Goal: Task Accomplishment & Management: Manage account settings

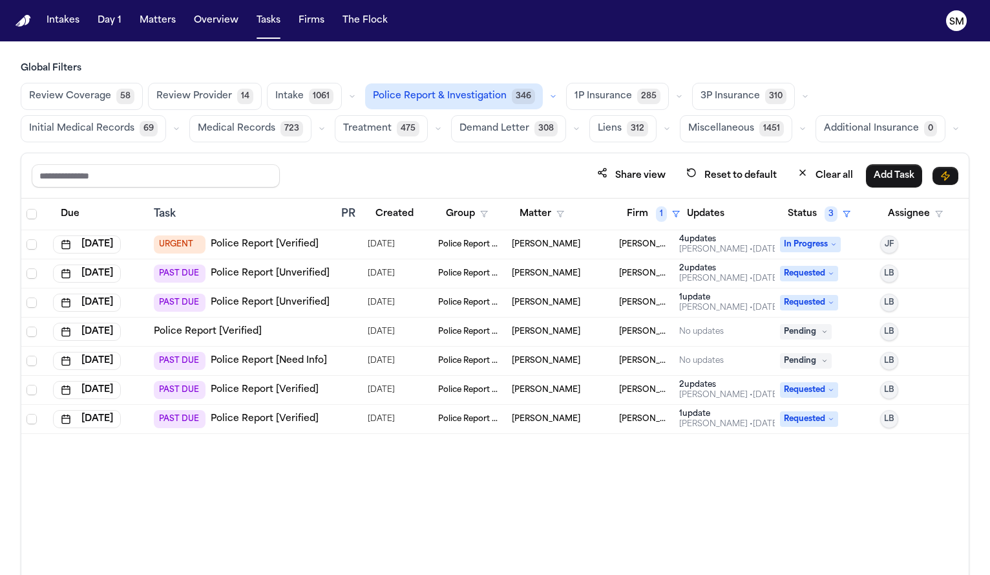
scroll to position [77, 0]
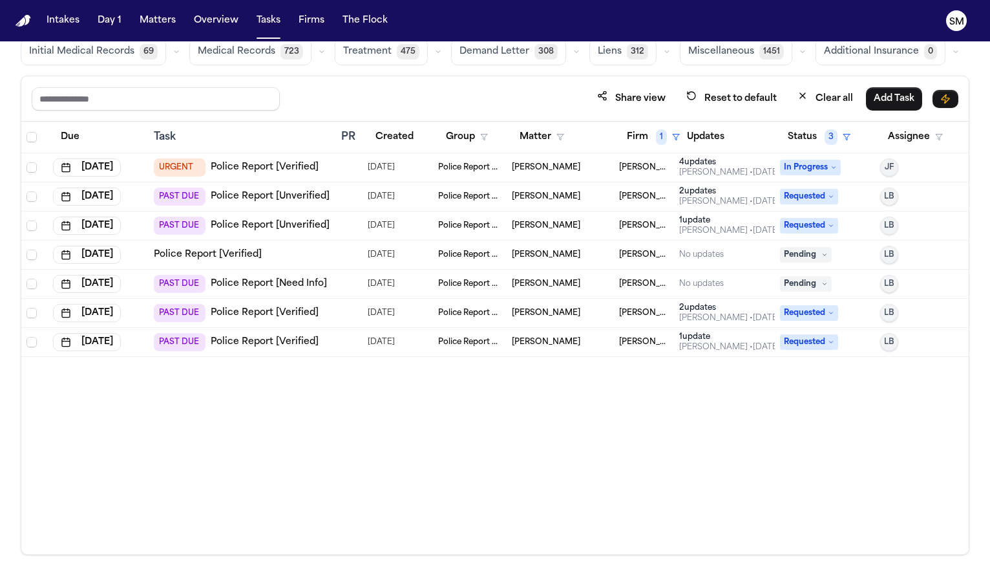
click at [215, 249] on link "Police Report [Verified]" at bounding box center [208, 254] width 108 height 13
click at [244, 311] on link "Police Report [Verified]" at bounding box center [265, 312] width 108 height 13
click at [272, 344] on link "Police Report [Verified]" at bounding box center [265, 341] width 108 height 13
click at [281, 310] on link "Police Report [Verified]" at bounding box center [265, 312] width 108 height 13
click at [271, 284] on link "Police Report [Need Info]" at bounding box center [269, 283] width 116 height 13
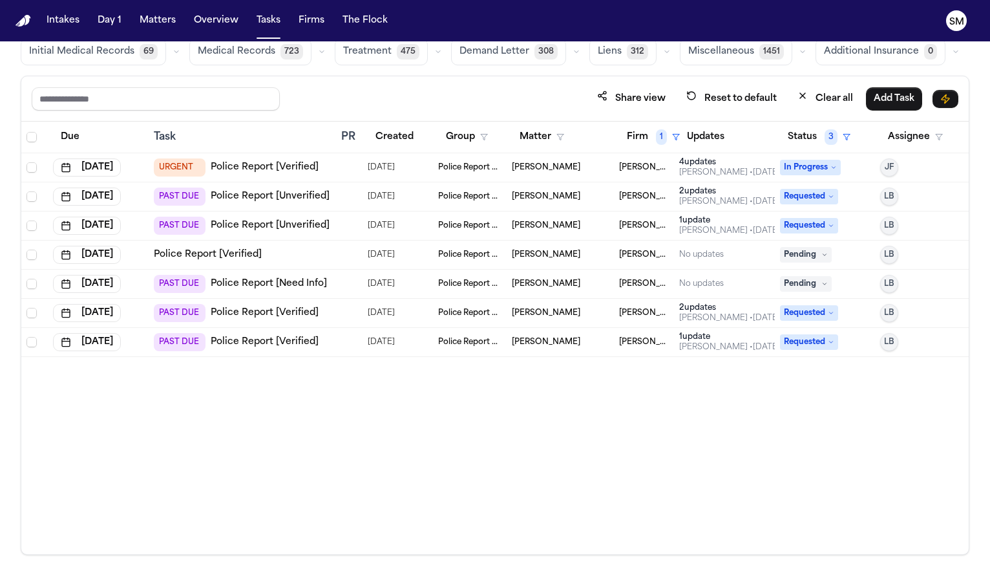
click at [270, 226] on link "Police Report [Unverified]" at bounding box center [270, 225] width 119 height 13
click at [257, 193] on link "Police Report [Unverified]" at bounding box center [270, 196] width 119 height 13
click at [275, 229] on link "Police Report [Unverified]" at bounding box center [270, 225] width 119 height 13
click at [236, 257] on link "Police Report [Verified]" at bounding box center [208, 254] width 108 height 13
click at [260, 285] on link "Police Report [Need Info]" at bounding box center [269, 283] width 116 height 13
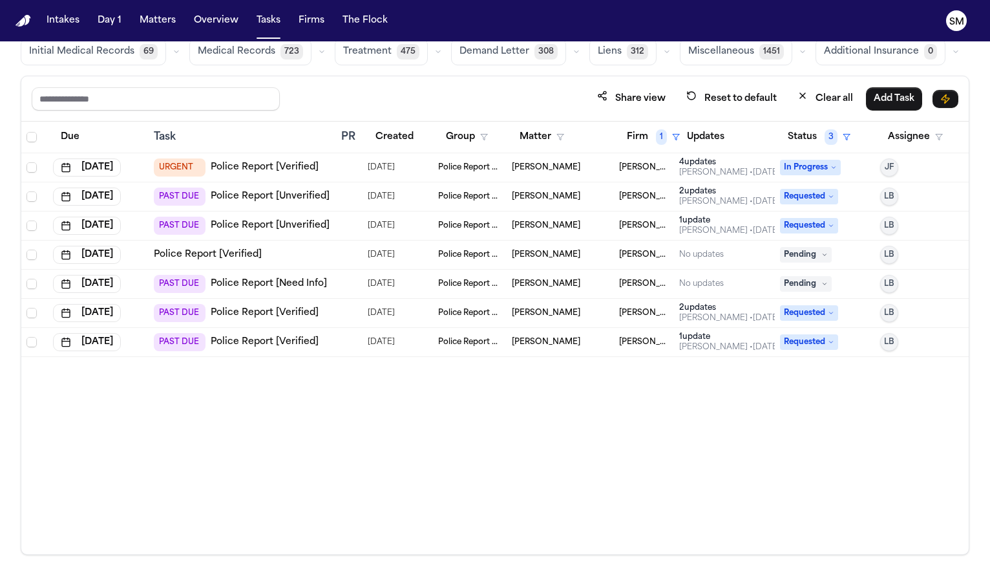
click at [305, 312] on link "Police Report [Verified]" at bounding box center [265, 312] width 108 height 13
click at [266, 332] on td "PAST DUE Police Report [Verified]" at bounding box center [242, 342] width 187 height 29
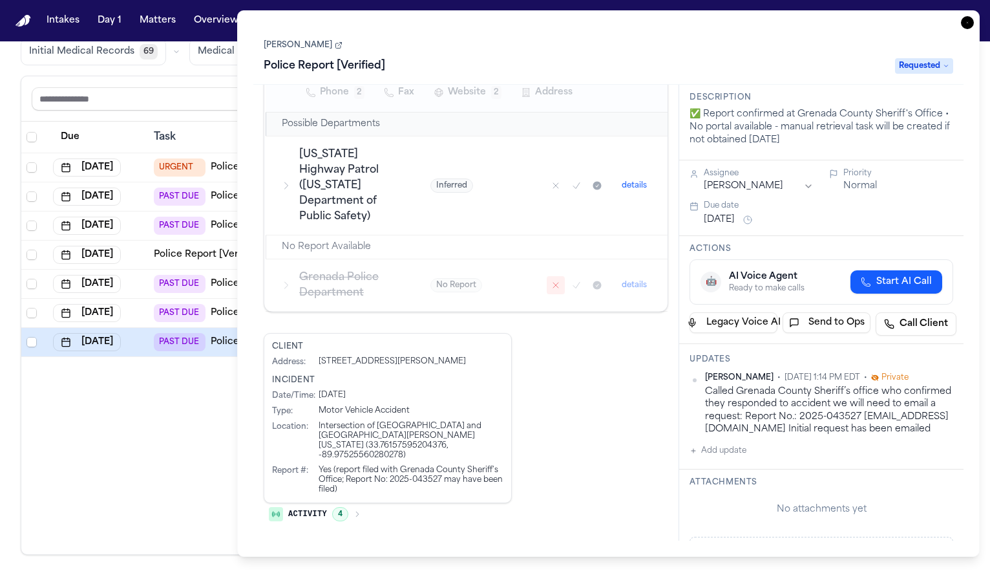
scroll to position [367, 0]
drag, startPoint x: 392, startPoint y: 484, endPoint x: 441, endPoint y: 482, distance: 49.1
click at [441, 482] on div "Yes (report filed with Grenada County Sheriff's Office; Report No: 2025-043527 …" at bounding box center [411, 479] width 185 height 29
copy div "2025-043527"
click at [317, 48] on link "David Whatley" at bounding box center [303, 45] width 79 height 10
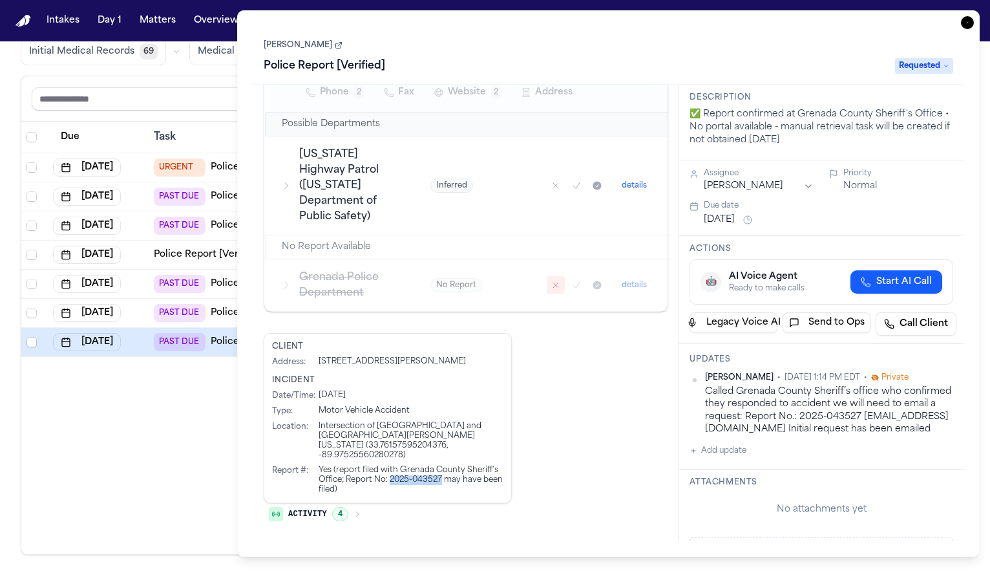
click at [964, 23] on icon "button" at bounding box center [967, 22] width 13 height 13
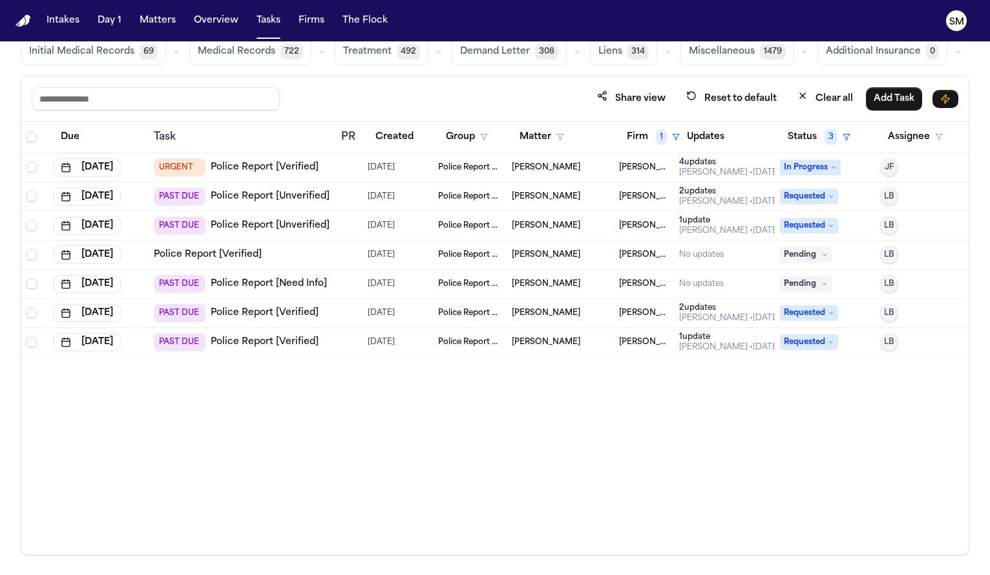
click at [254, 167] on link "Police Report [Verified]" at bounding box center [265, 167] width 108 height 13
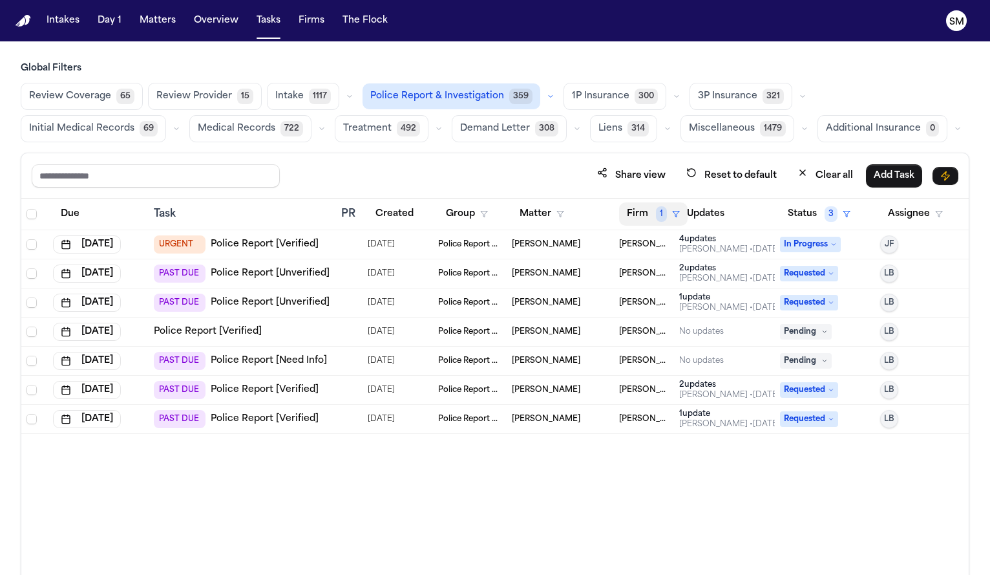
click at [650, 207] on button "Firm 1" at bounding box center [653, 213] width 69 height 23
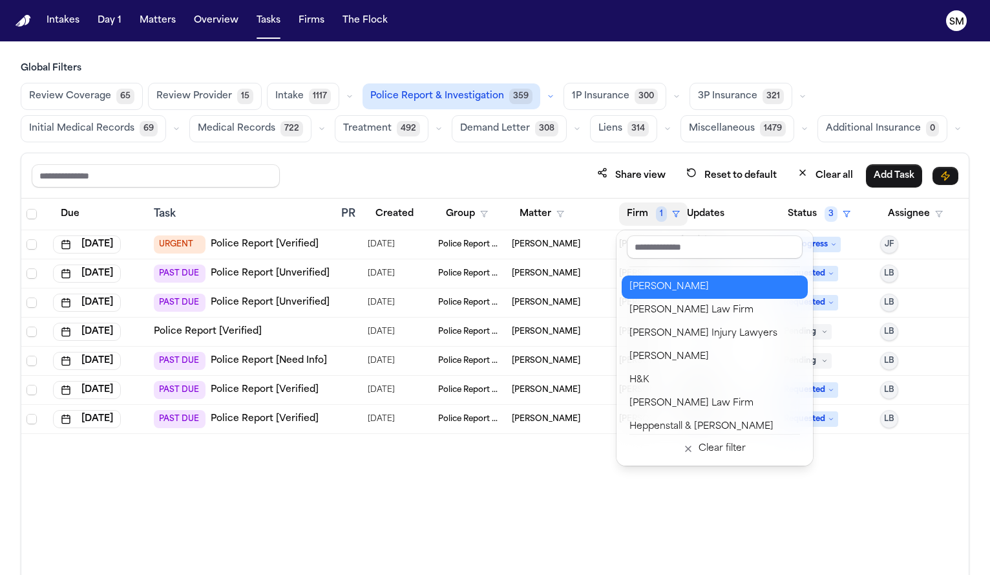
scroll to position [558, 0]
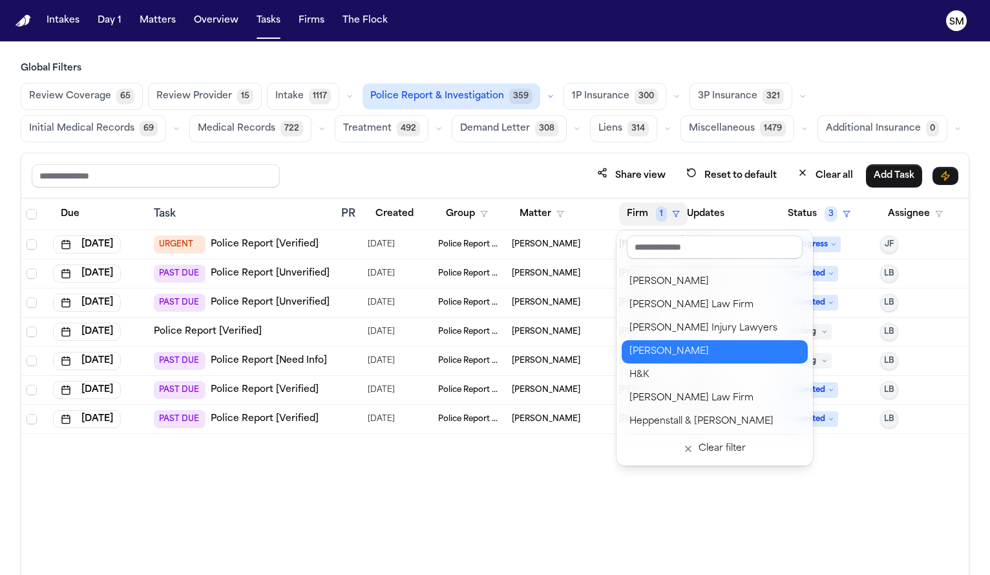
click at [668, 348] on div "Graves McLain" at bounding box center [715, 352] width 171 height 16
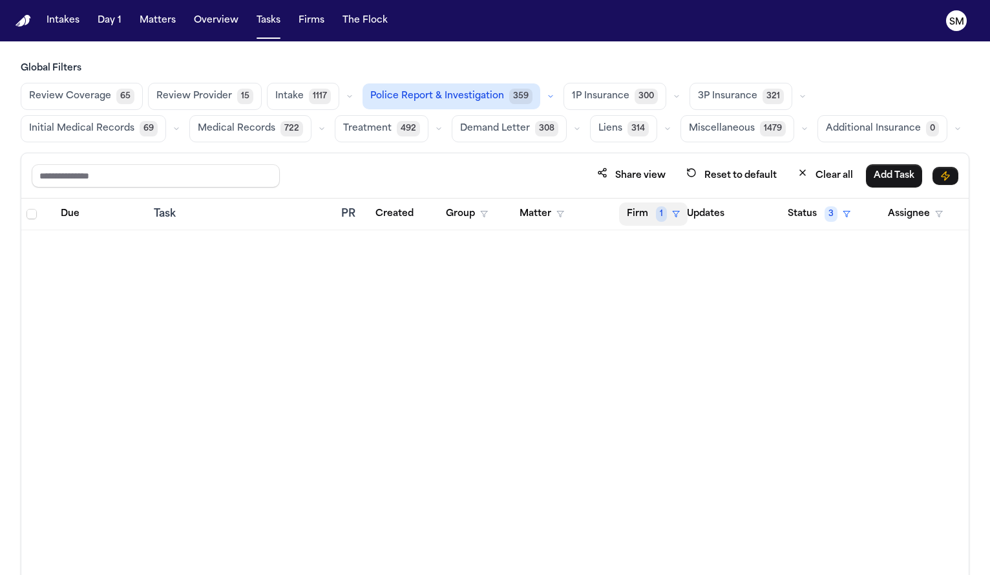
click at [646, 217] on button "Firm 1" at bounding box center [653, 213] width 69 height 23
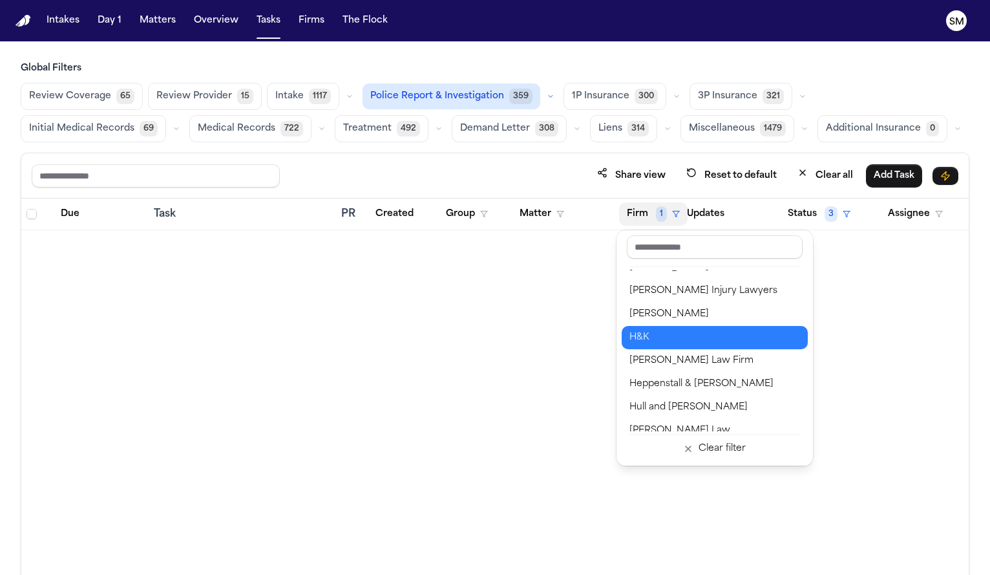
scroll to position [589, 0]
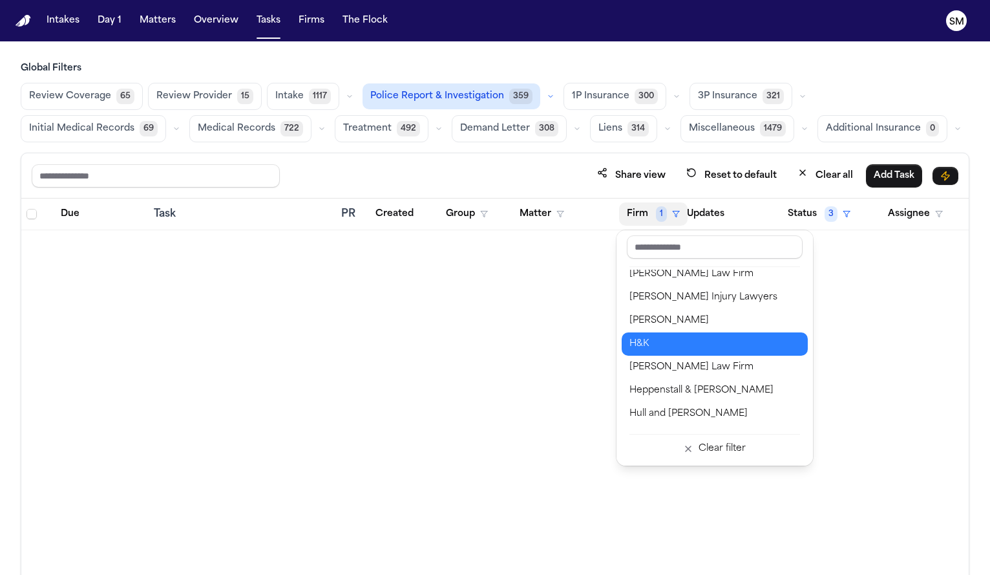
click at [661, 340] on div "H&K" at bounding box center [715, 344] width 171 height 16
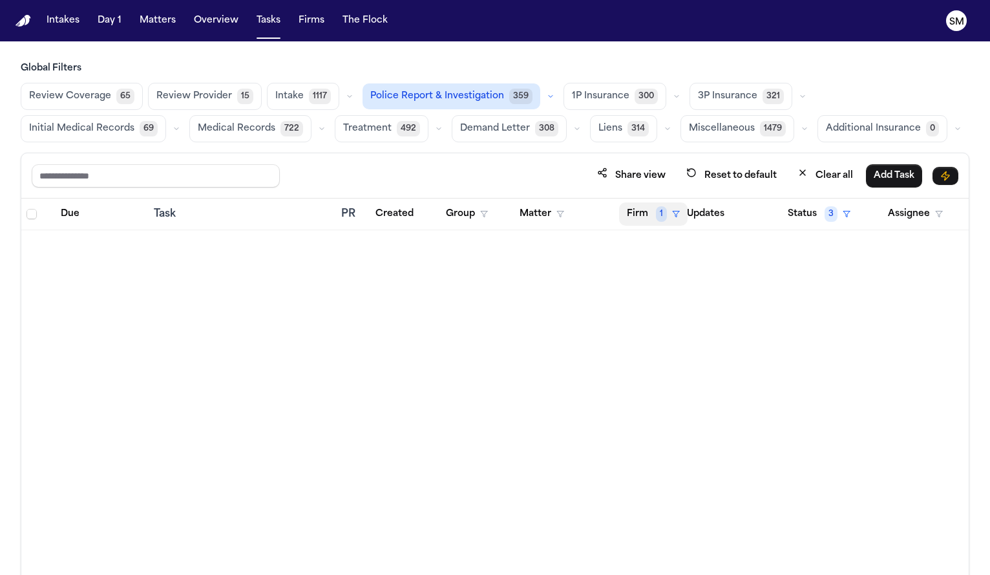
click at [647, 210] on button "Firm 1" at bounding box center [653, 213] width 69 height 23
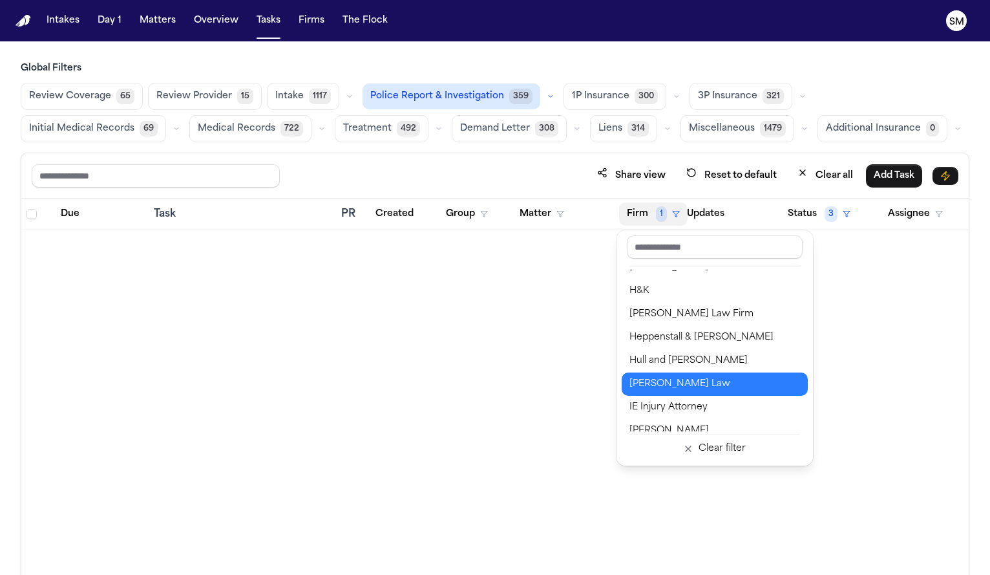
scroll to position [627, 0]
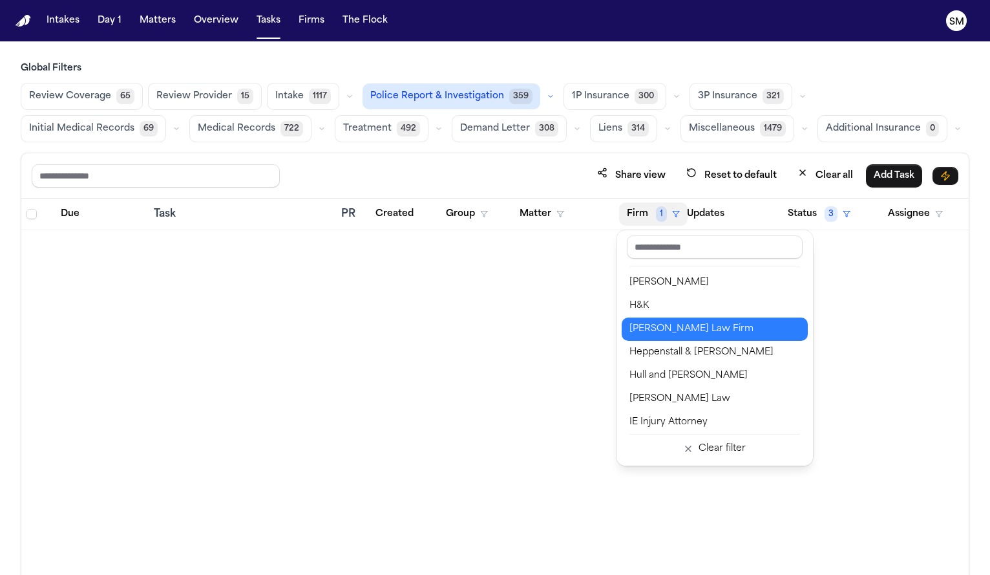
click at [659, 333] on div "Hecht Law Firm" at bounding box center [715, 329] width 171 height 16
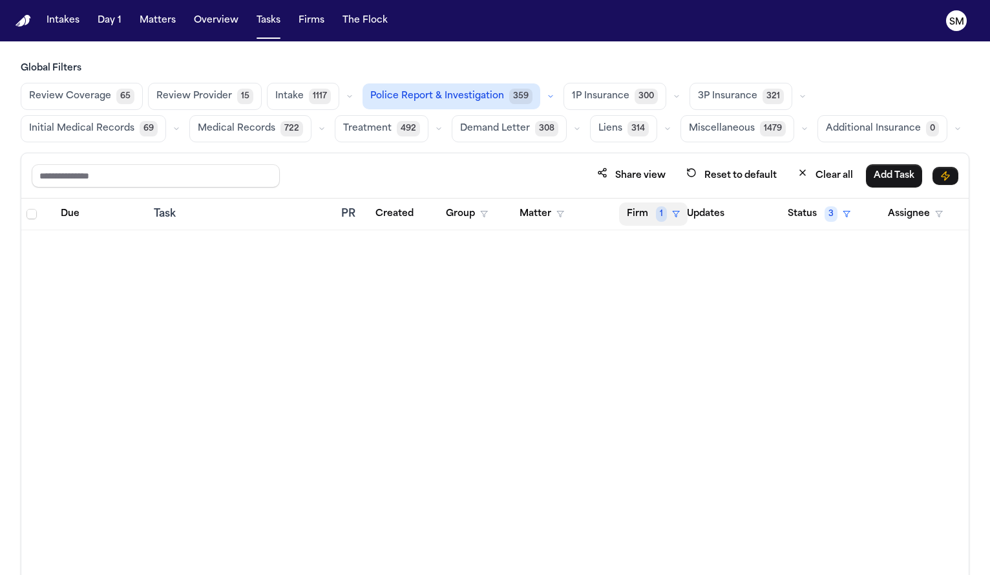
click at [643, 212] on button "Firm 1" at bounding box center [653, 213] width 69 height 23
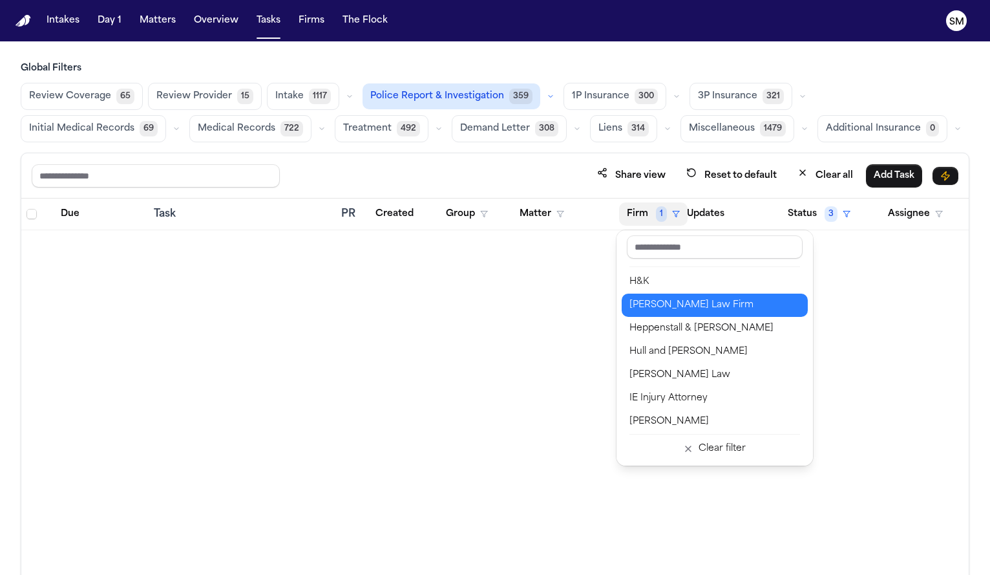
scroll to position [650, 0]
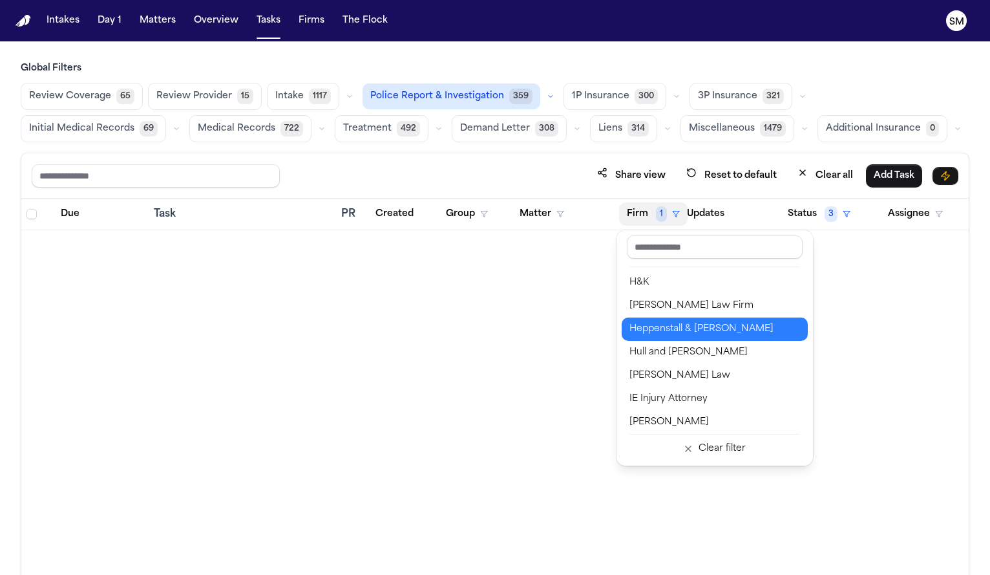
click at [663, 328] on div "Heppenstall & Schultz" at bounding box center [715, 329] width 171 height 16
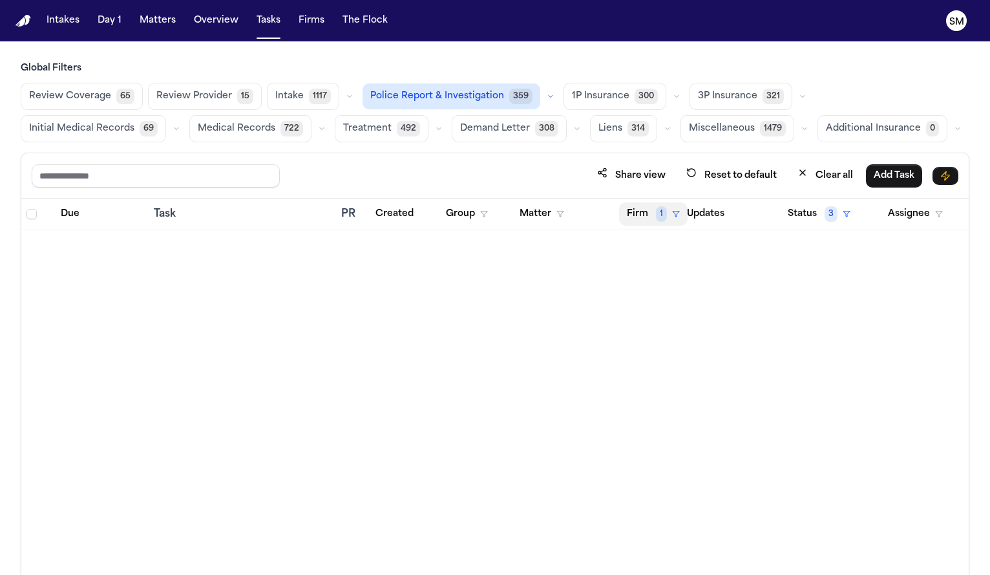
click at [641, 216] on button "Firm 1" at bounding box center [653, 213] width 69 height 23
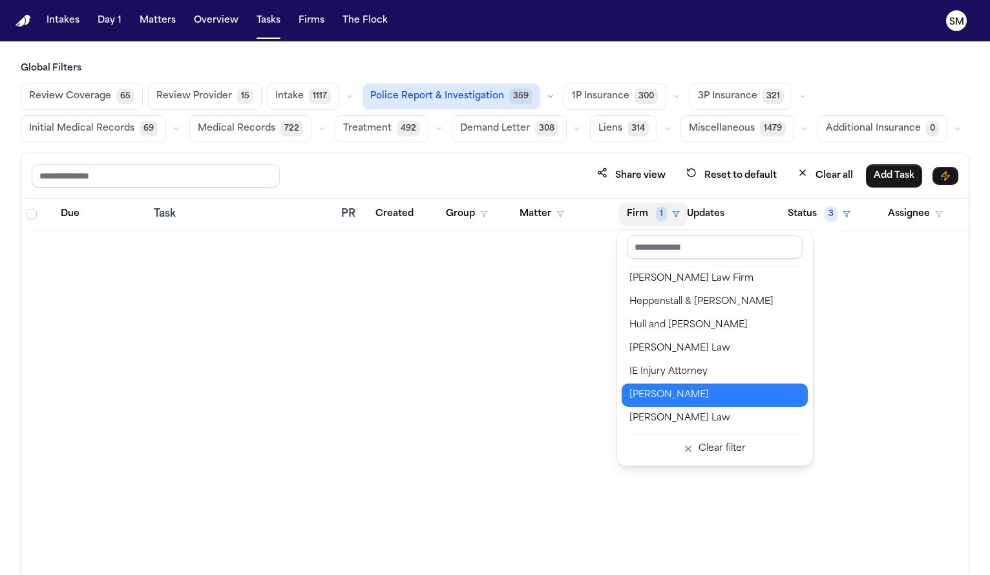
scroll to position [673, 0]
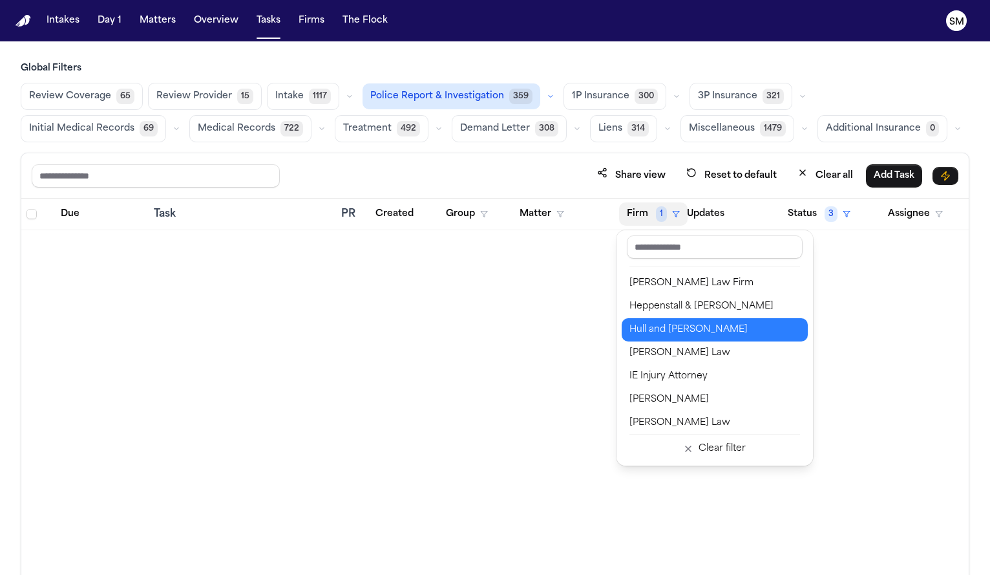
click at [655, 325] on div "Hull and Zimmerman" at bounding box center [715, 330] width 171 height 16
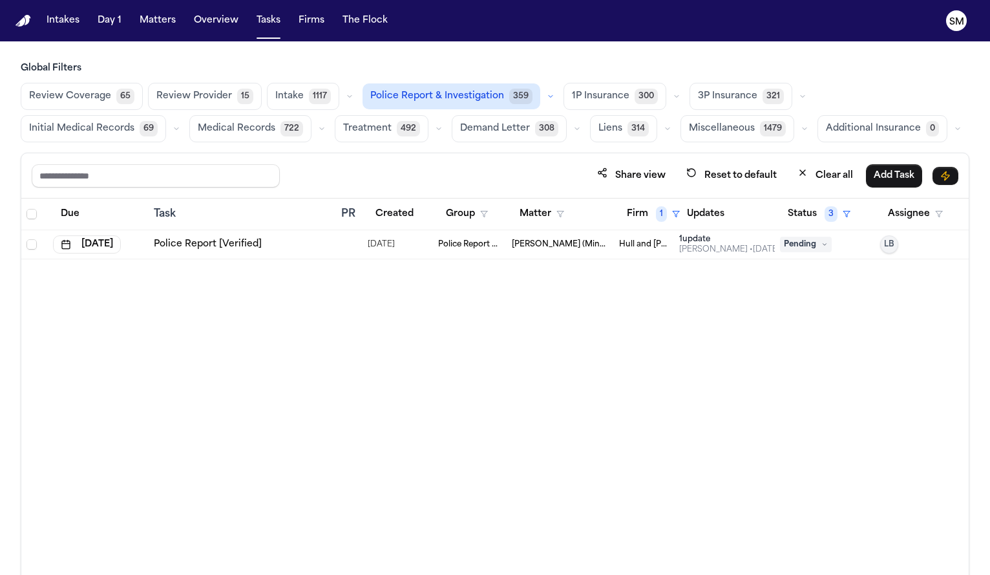
click at [233, 243] on link "Police Report [Verified]" at bounding box center [208, 244] width 108 height 13
click at [630, 212] on button "Firm 1" at bounding box center [653, 213] width 69 height 23
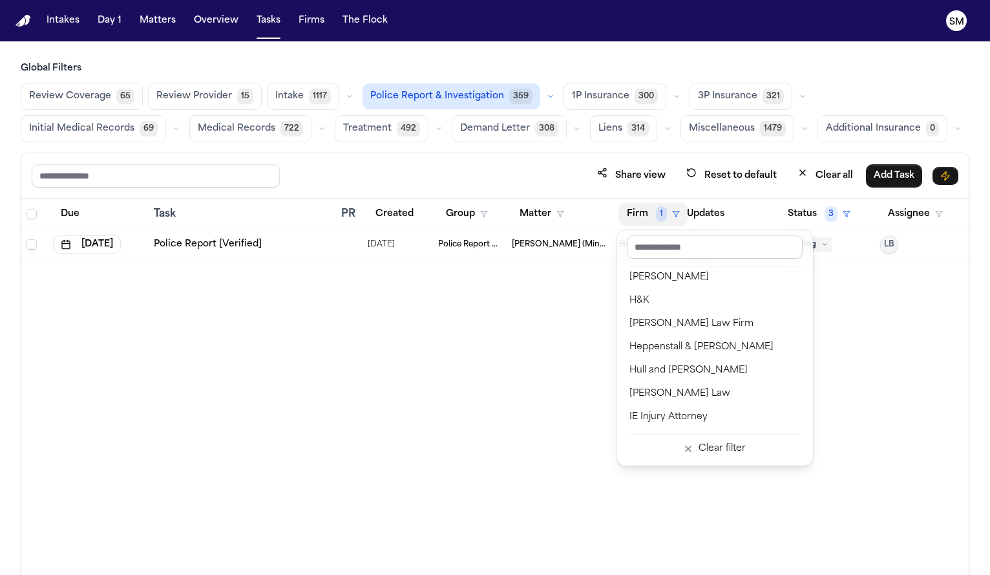
scroll to position [714, 0]
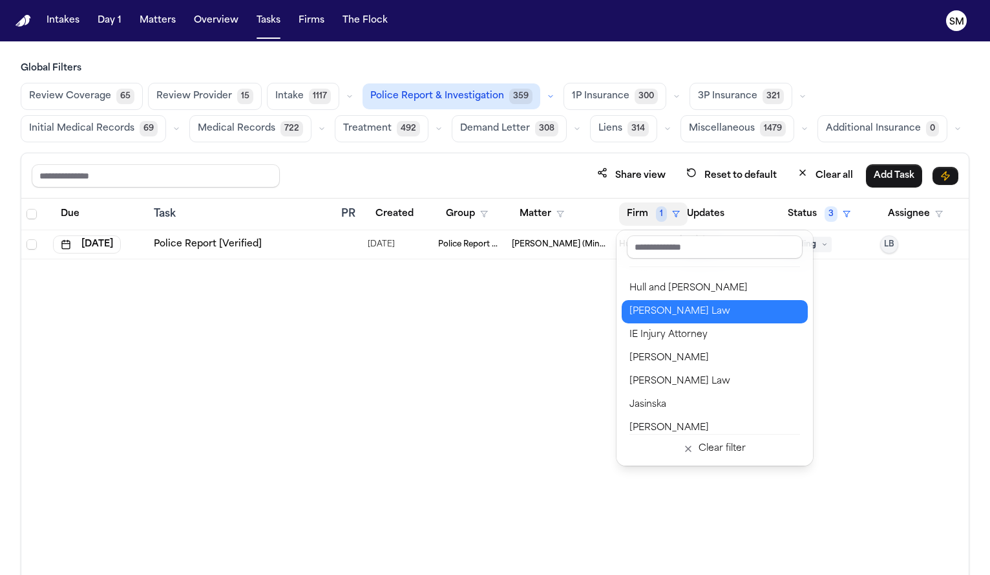
click at [689, 308] on div "Hultin Law" at bounding box center [715, 312] width 171 height 16
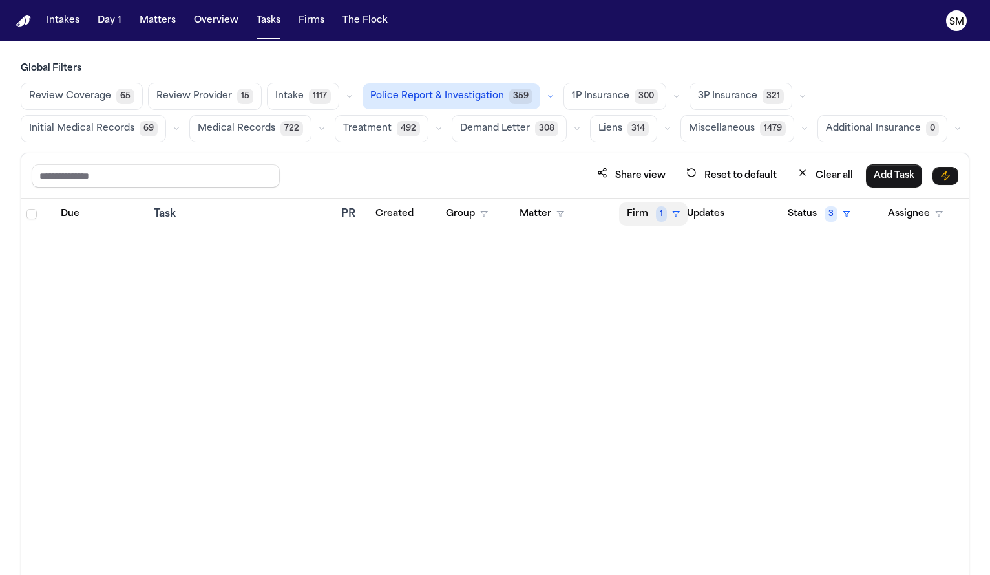
click at [633, 211] on button "Firm 1" at bounding box center [653, 213] width 69 height 23
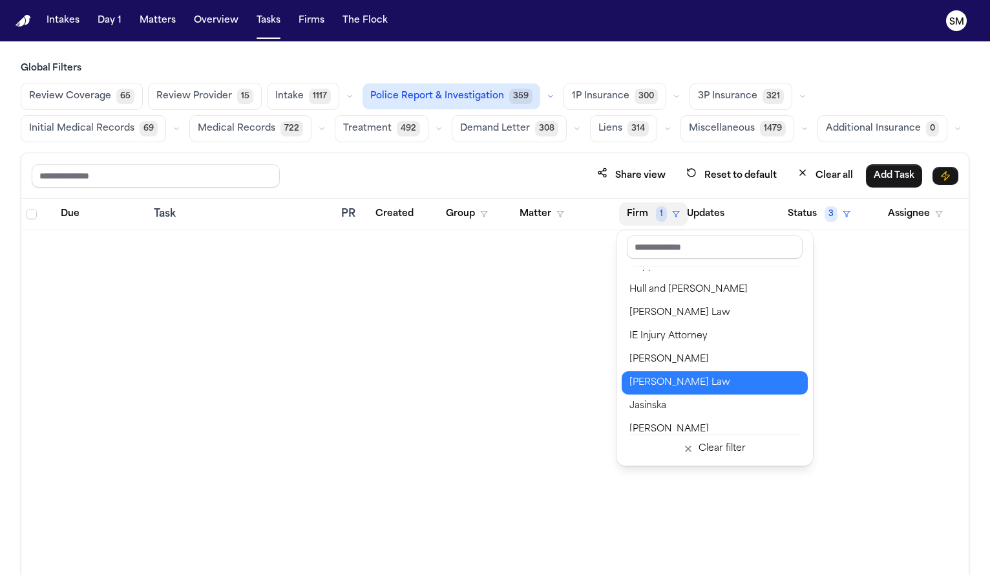
scroll to position [712, 0]
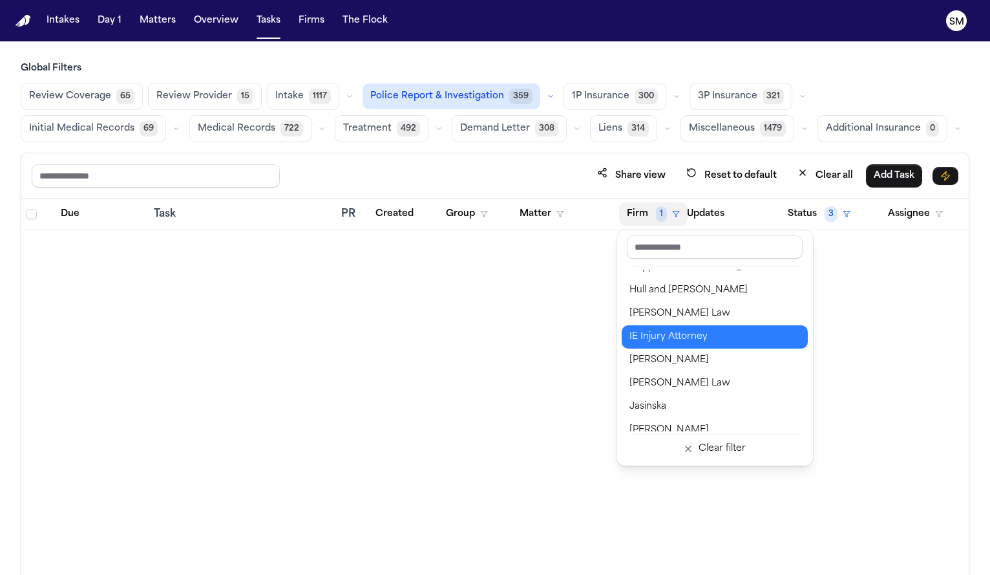
click at [705, 330] on div "IE Injury Attorney" at bounding box center [715, 337] width 171 height 16
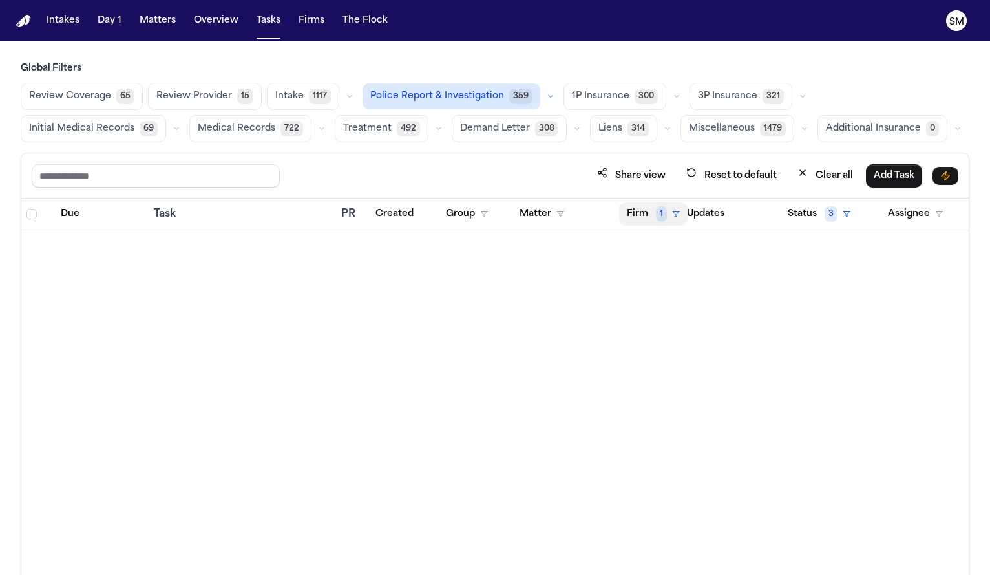
click at [643, 205] on button "Firm 1" at bounding box center [653, 213] width 69 height 23
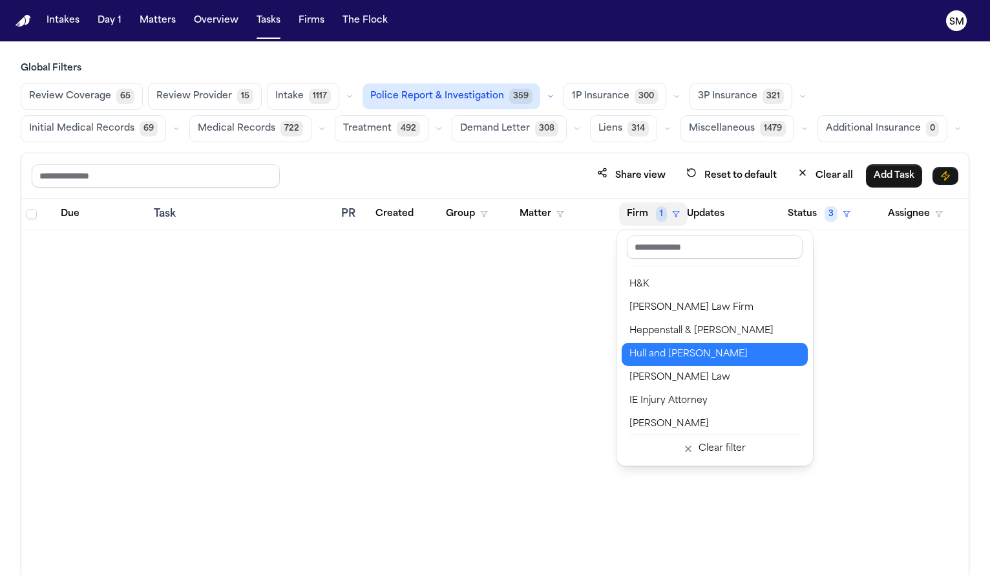
scroll to position [674, 0]
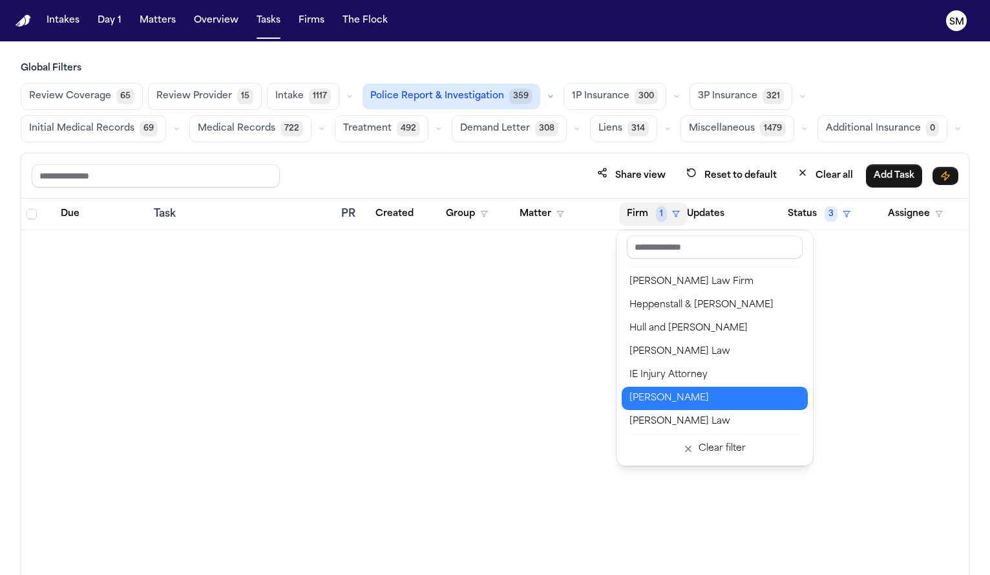
click at [694, 399] on div "J. Alexander Law" at bounding box center [715, 398] width 171 height 16
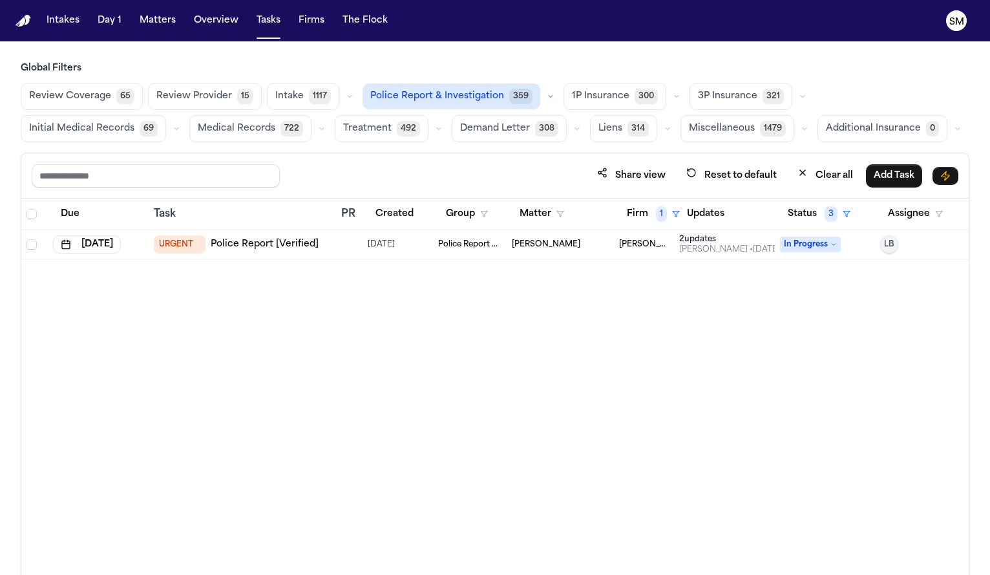
click at [280, 242] on link "Police Report [Verified]" at bounding box center [265, 244] width 108 height 13
click at [533, 327] on div "Due Task PR Created Group Matter Firm 1 Updates Status 3 Assignee Sep 20, 2025 …" at bounding box center [495, 414] width 948 height 432
click at [807, 245] on span "In Progress" at bounding box center [810, 245] width 61 height 16
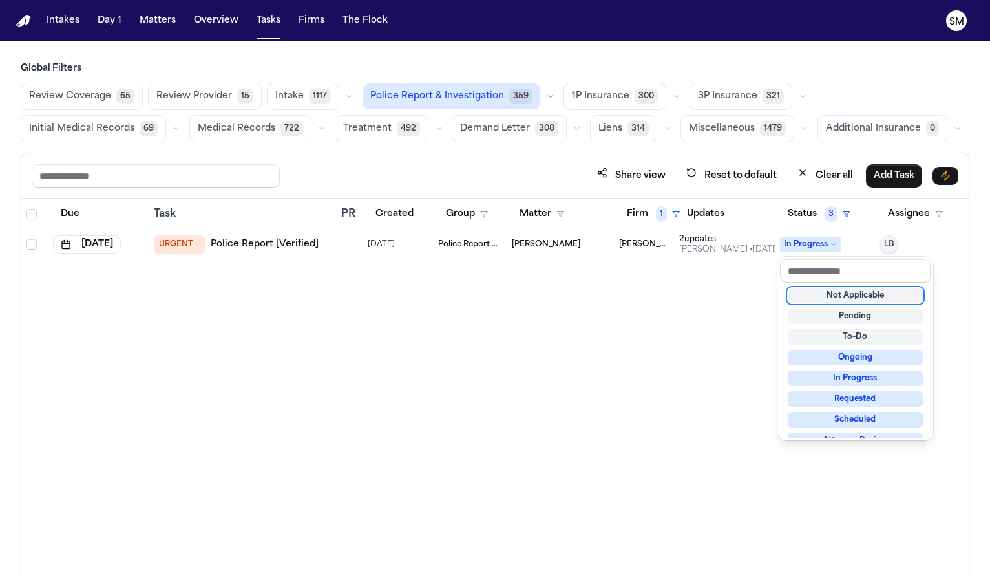
click at [278, 249] on table "Due Task PR Created Group Matter Firm 1 Updates Status 3 Assignee Sep 20, 2025 …" at bounding box center [495, 228] width 948 height 61
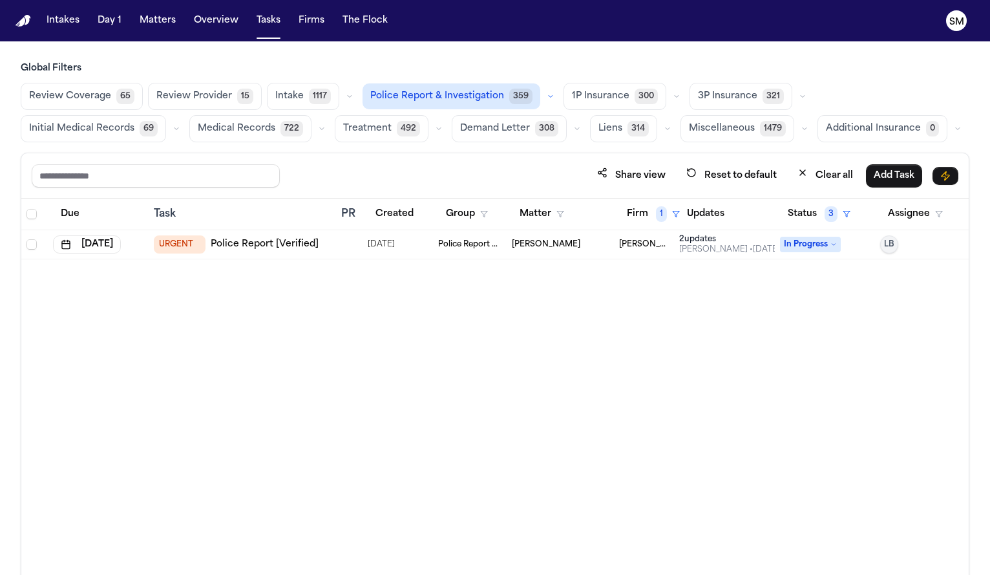
click at [270, 245] on link "Police Report [Verified]" at bounding box center [265, 244] width 108 height 13
click at [646, 208] on button "Firm 1" at bounding box center [653, 213] width 69 height 23
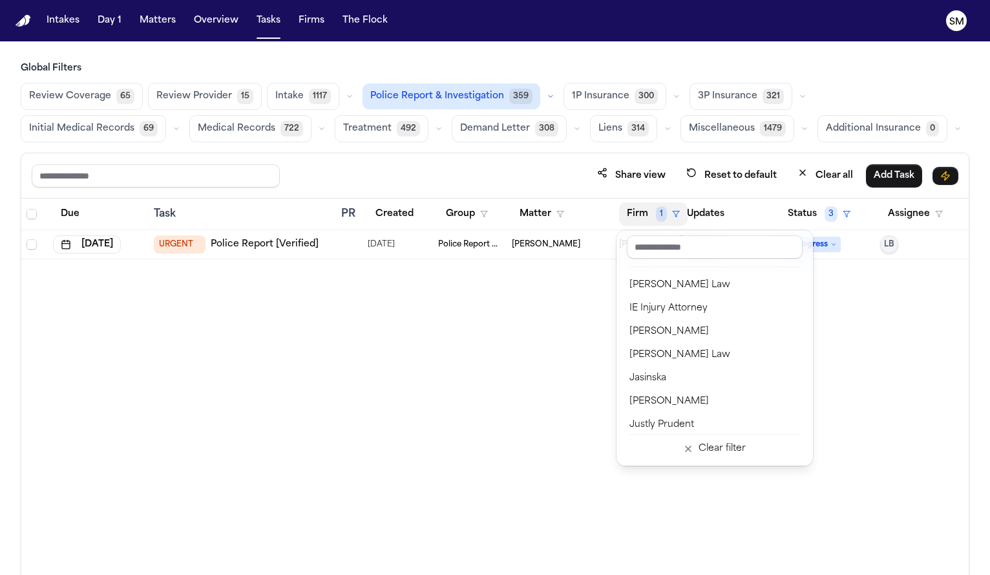
scroll to position [752, 0]
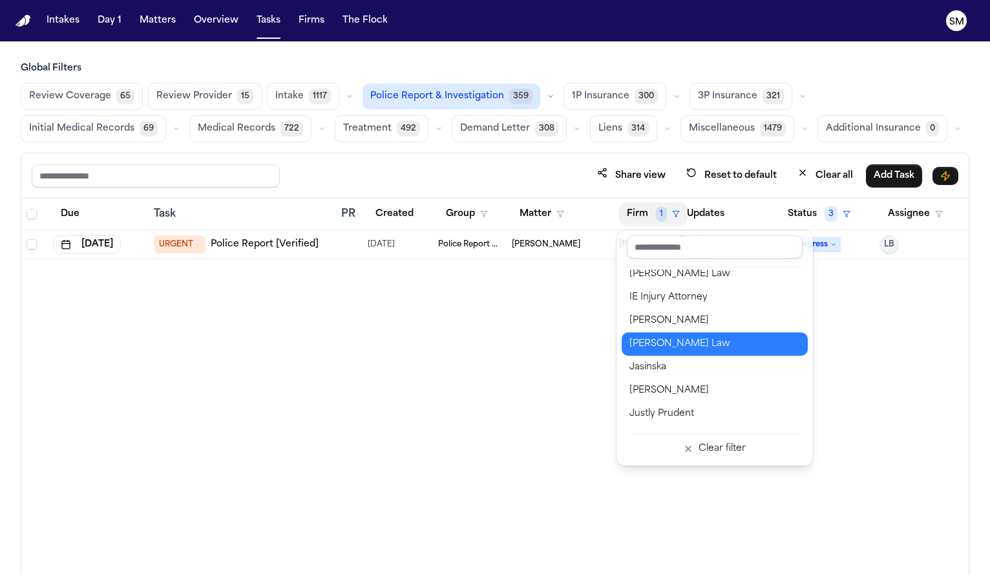
click at [665, 348] on div "Jalal Law" at bounding box center [715, 344] width 171 height 16
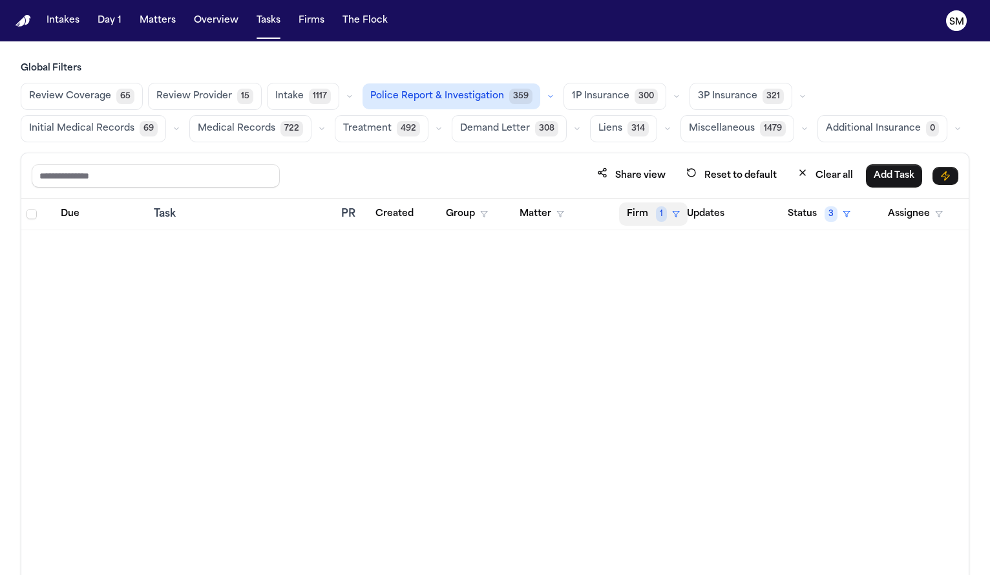
click at [642, 217] on button "Firm 1" at bounding box center [653, 213] width 69 height 23
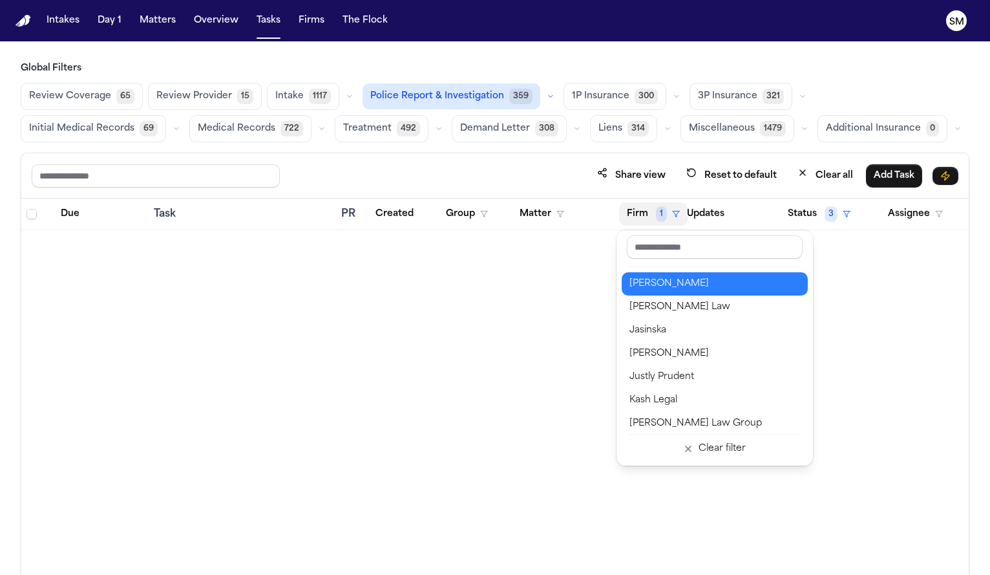
scroll to position [789, 0]
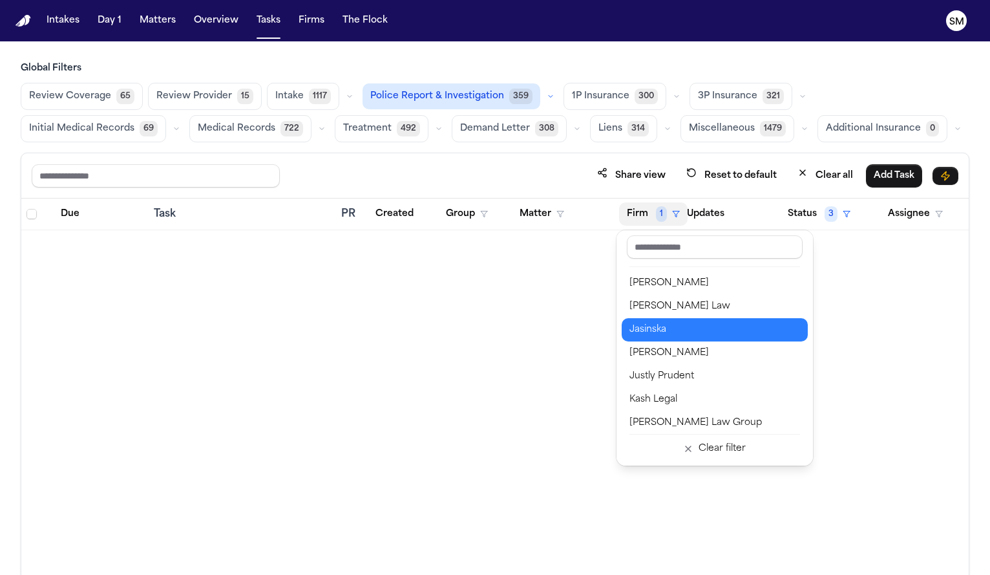
click at [662, 333] on div "Jasinska" at bounding box center [715, 330] width 171 height 16
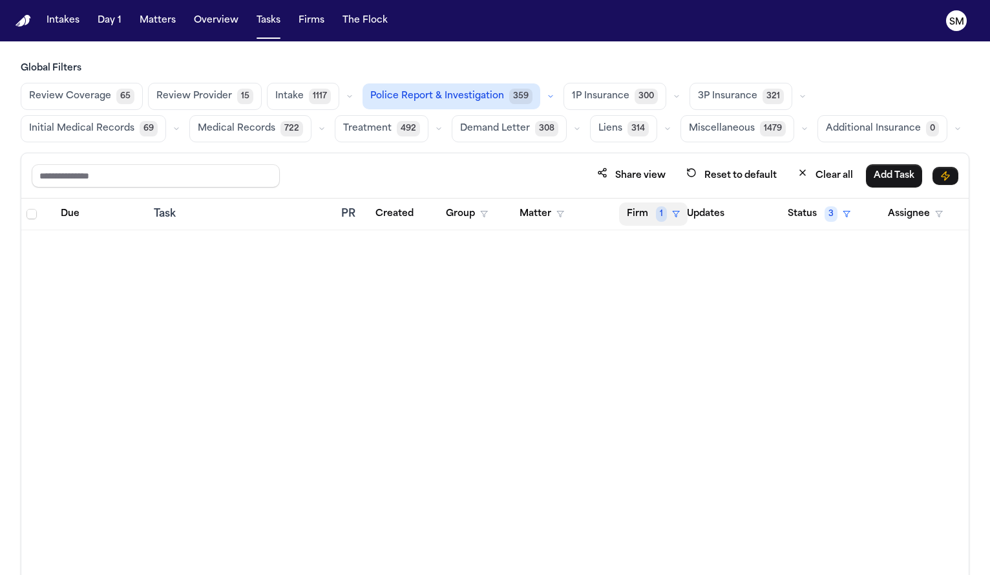
click at [644, 215] on button "Firm 1" at bounding box center [653, 213] width 69 height 23
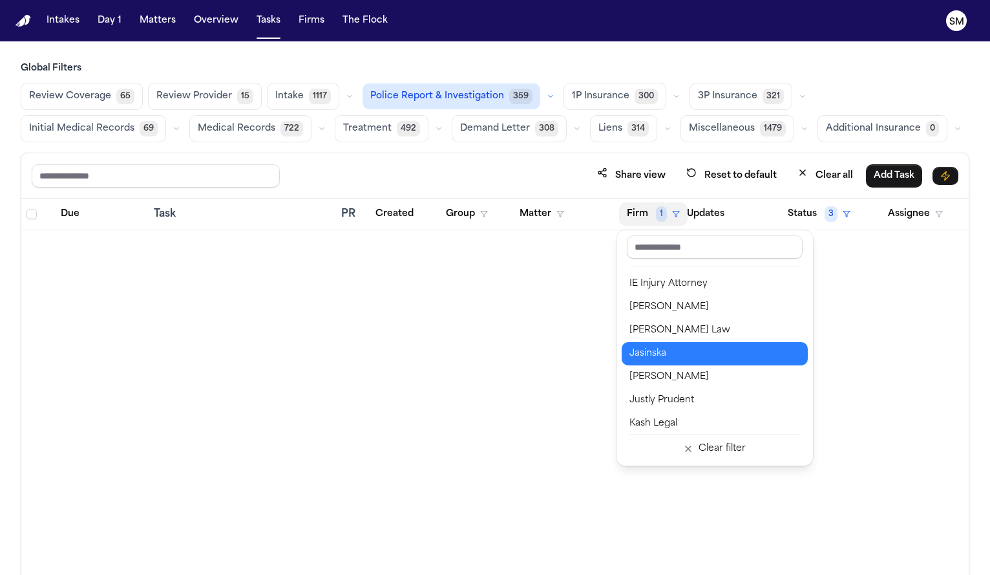
scroll to position [776, 0]
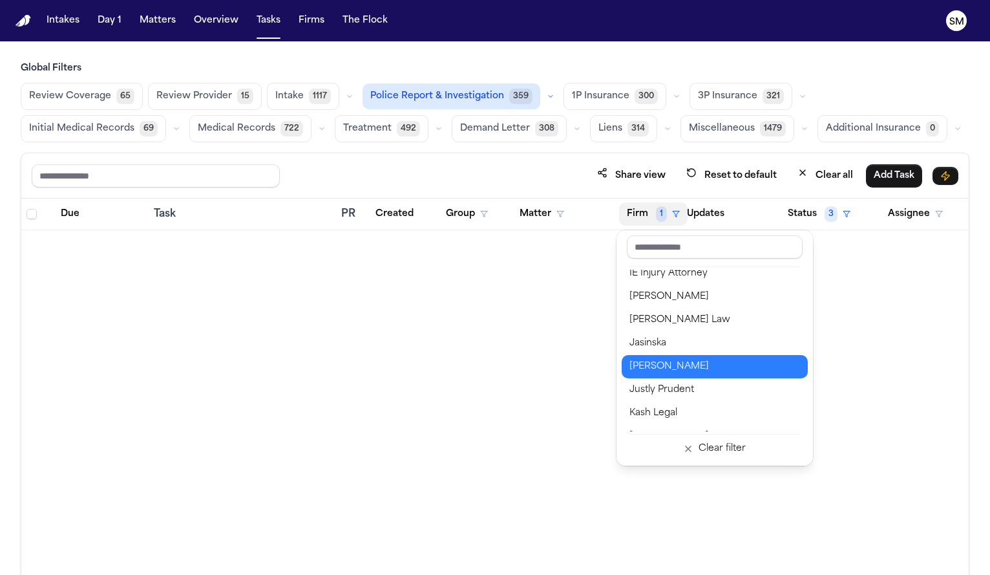
click at [651, 368] on div "Johnnie James" at bounding box center [715, 367] width 171 height 16
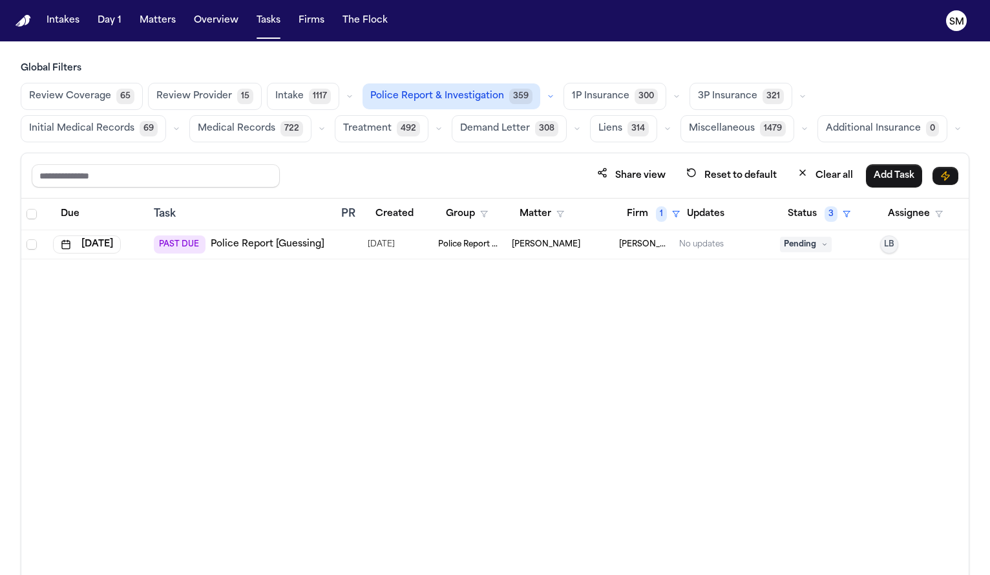
click at [279, 244] on link "Police Report [Guessing]" at bounding box center [268, 244] width 114 height 13
click at [640, 211] on button "Firm 1" at bounding box center [653, 213] width 69 height 23
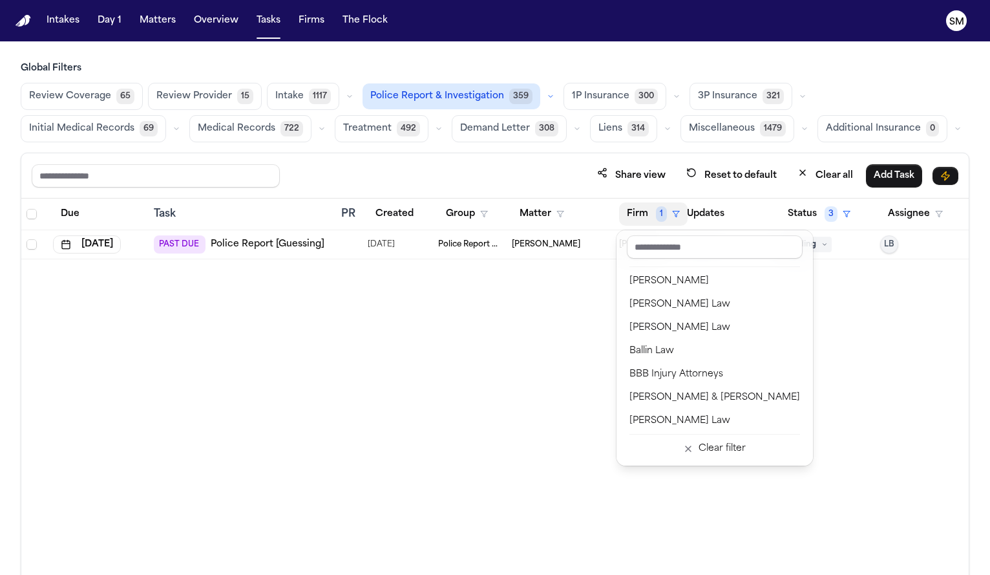
click at [573, 320] on div "Due Task PR Created Group Matter Firm 1 Updates Status 3 Assignee Oct 2, 2025 P…" at bounding box center [495, 414] width 948 height 432
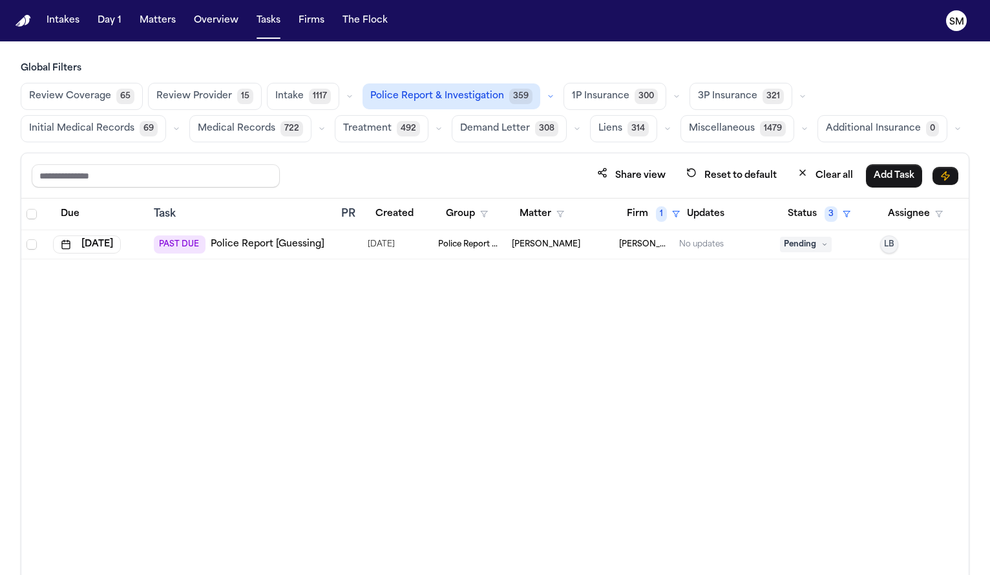
click at [643, 223] on button "Firm 1" at bounding box center [653, 213] width 69 height 23
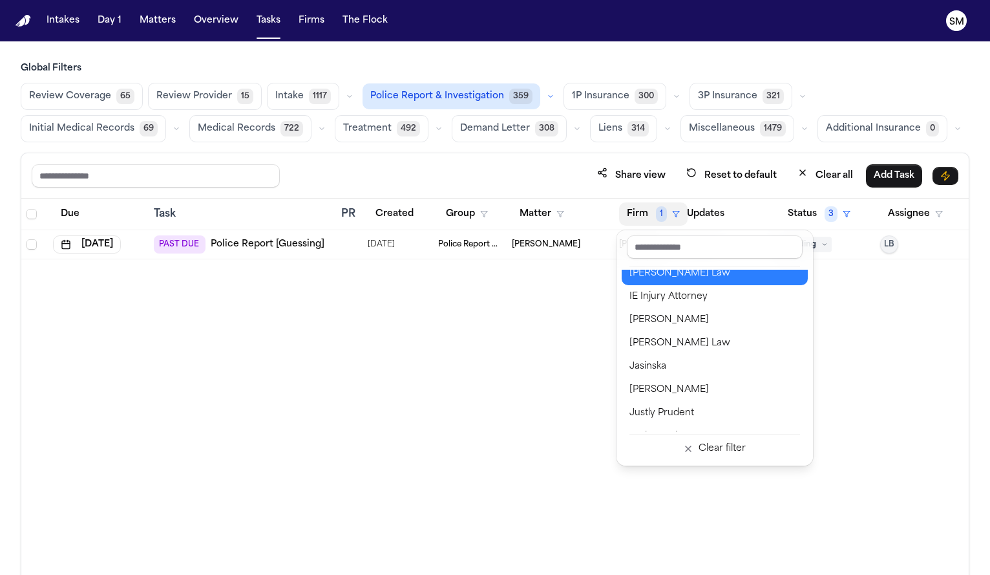
scroll to position [753, 0]
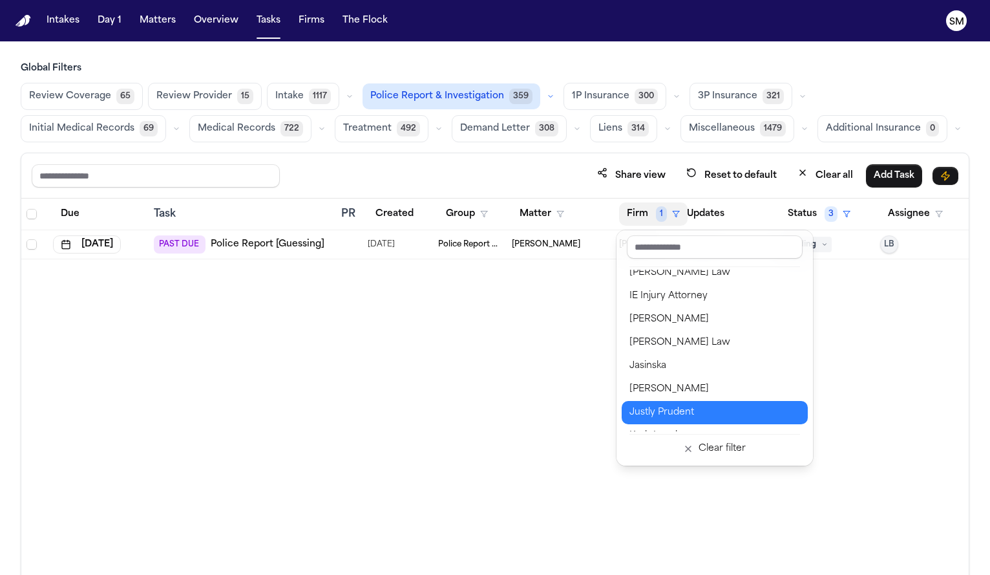
click at [668, 416] on div "Justly Prudent" at bounding box center [715, 413] width 171 height 16
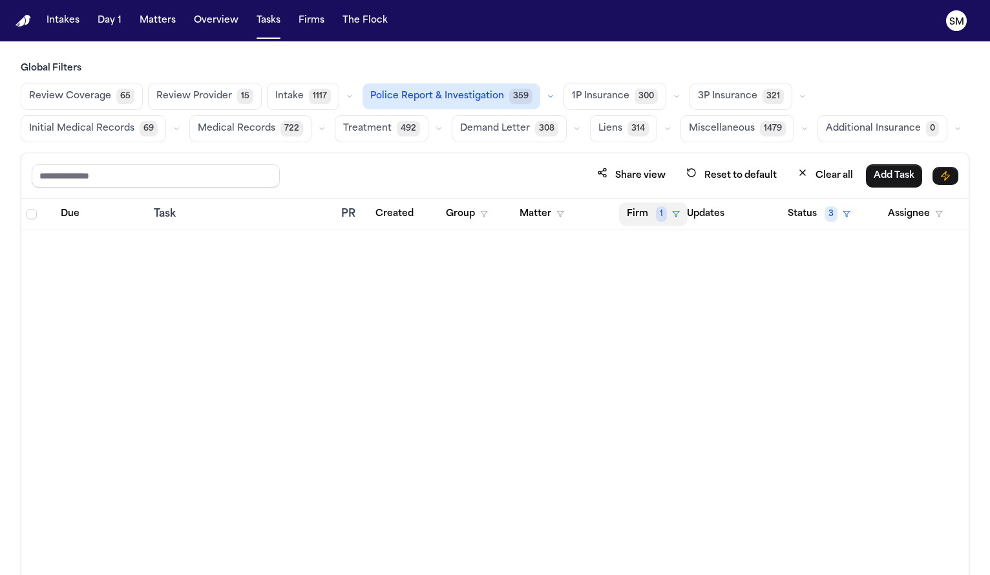
click at [641, 216] on button "Firm 1" at bounding box center [653, 213] width 69 height 23
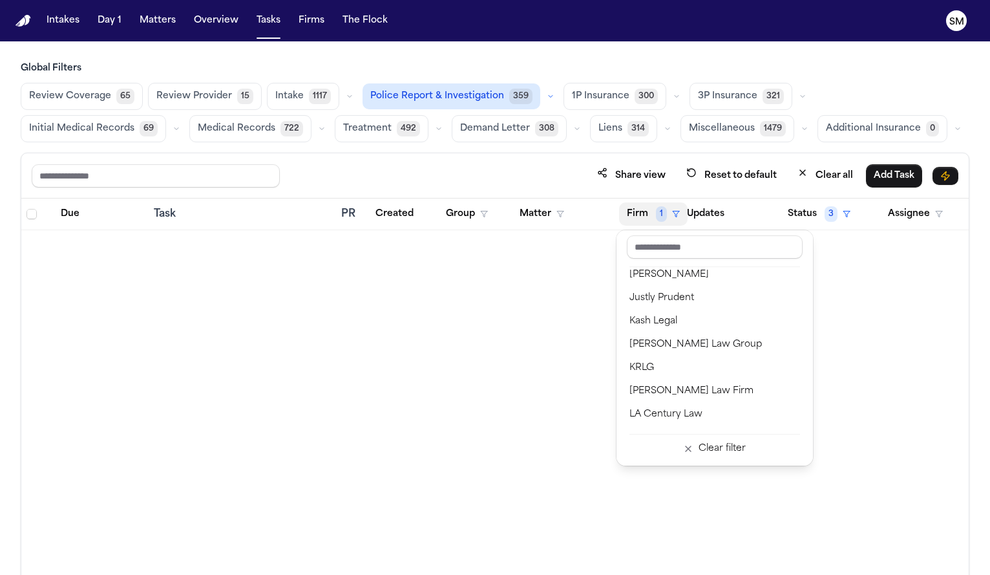
scroll to position [868, 0]
click at [661, 326] on div "Kash Legal" at bounding box center [715, 321] width 171 height 16
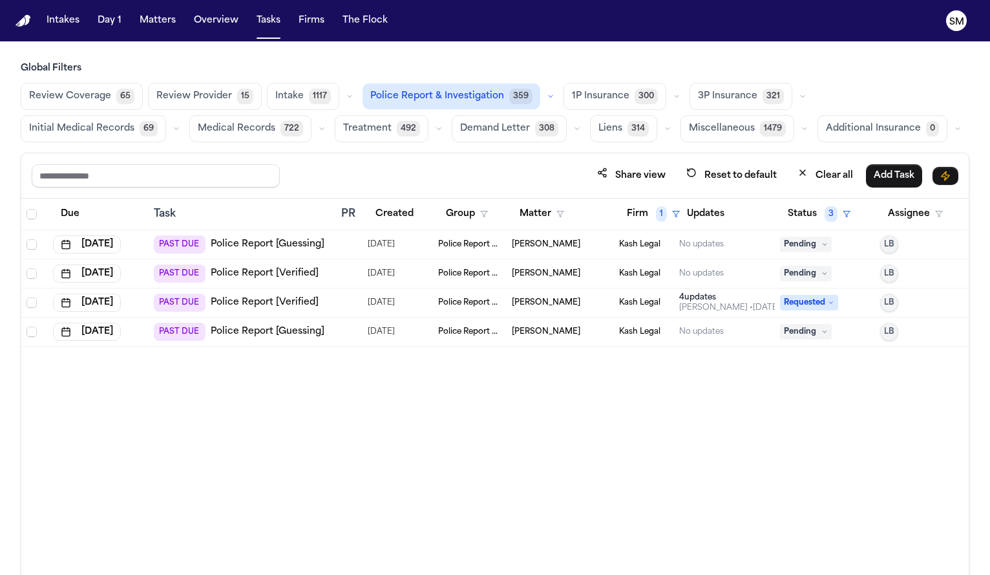
click at [290, 273] on link "Police Report [Verified]" at bounding box center [265, 273] width 108 height 13
click at [306, 303] on link "Police Report [Verified]" at bounding box center [265, 302] width 108 height 13
click at [236, 328] on link "Police Report [Guessing]" at bounding box center [268, 331] width 114 height 13
click at [644, 212] on button "Firm 1" at bounding box center [653, 213] width 69 height 23
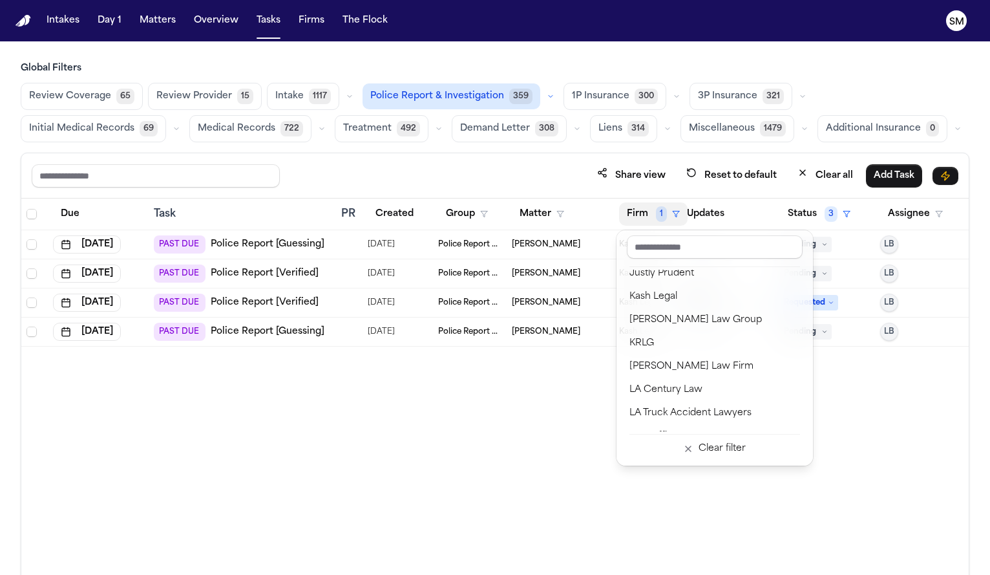
scroll to position [908, 0]
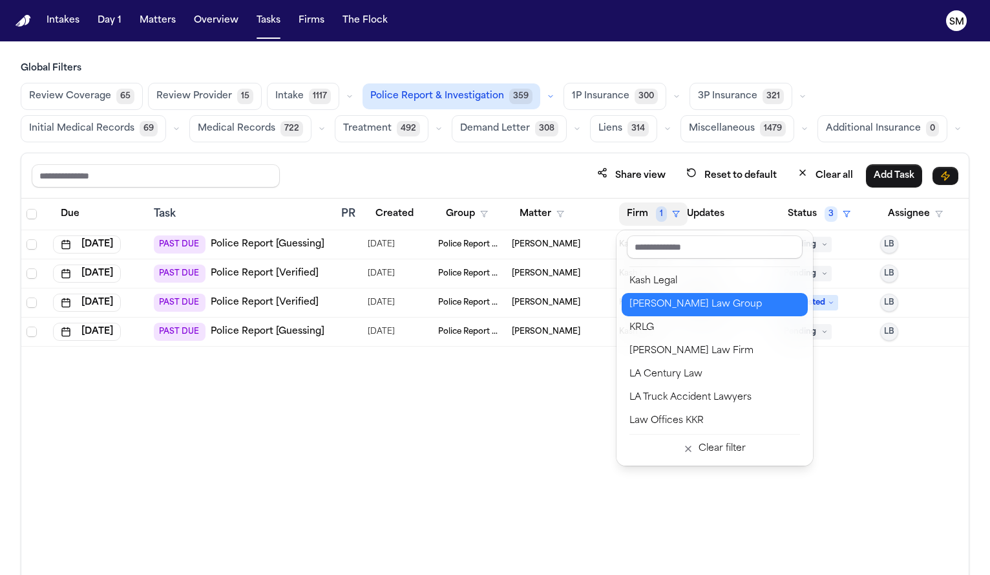
click at [679, 304] on div "Kintzele Law Group" at bounding box center [715, 305] width 171 height 16
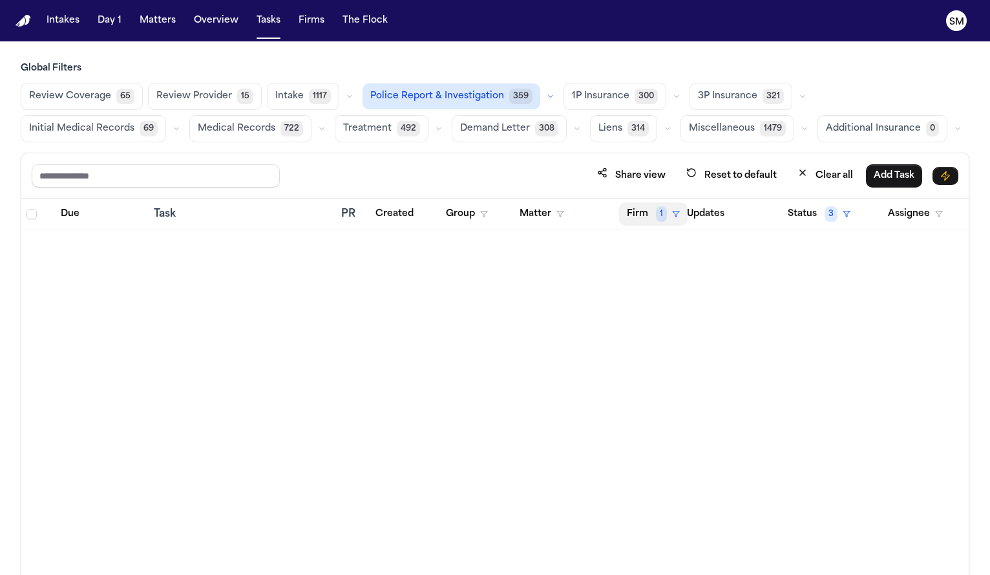
click at [646, 217] on button "Firm 1" at bounding box center [653, 213] width 69 height 23
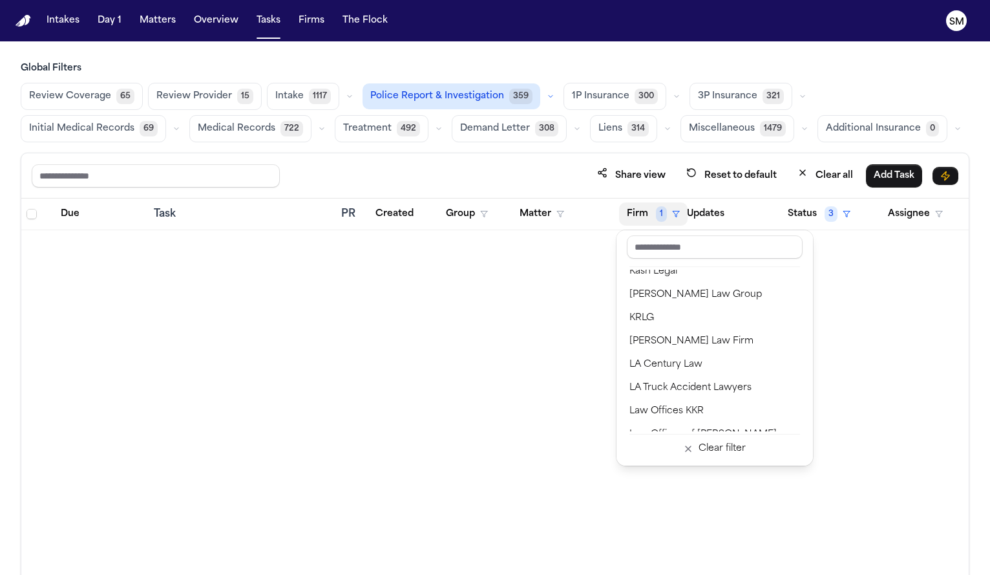
scroll to position [921, 0]
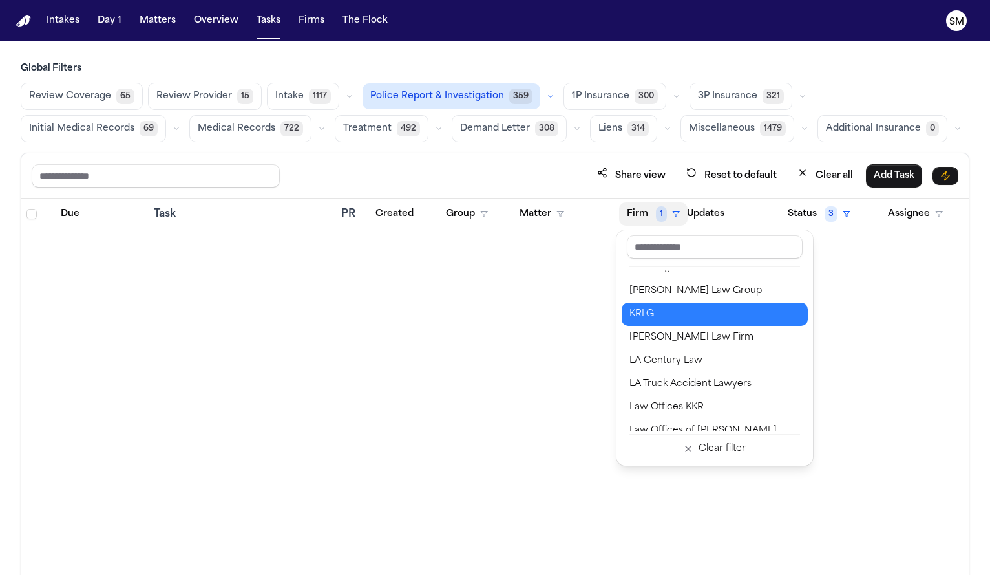
click at [657, 317] on div "KRLG" at bounding box center [715, 314] width 171 height 16
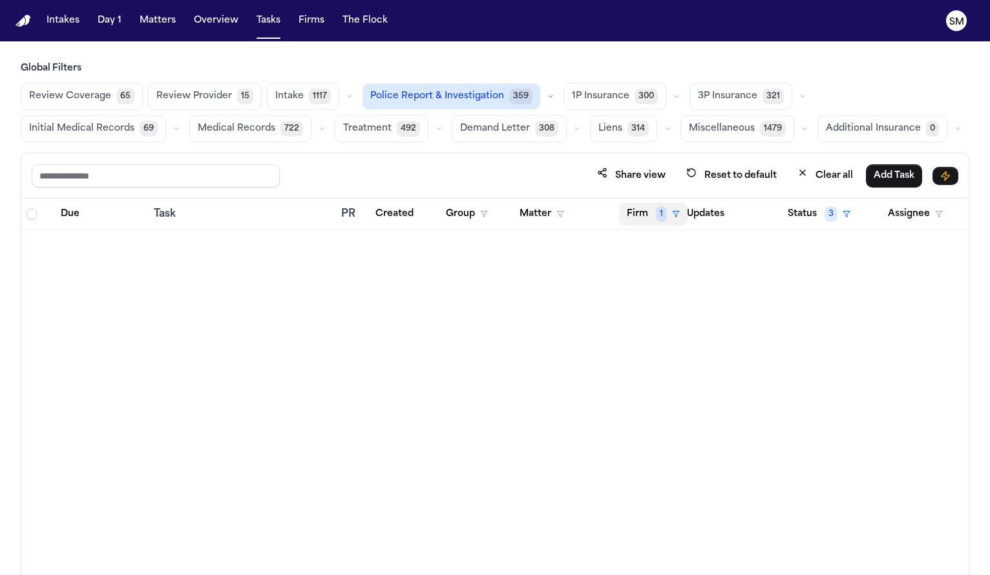
click at [647, 213] on button "Firm 1" at bounding box center [653, 213] width 69 height 23
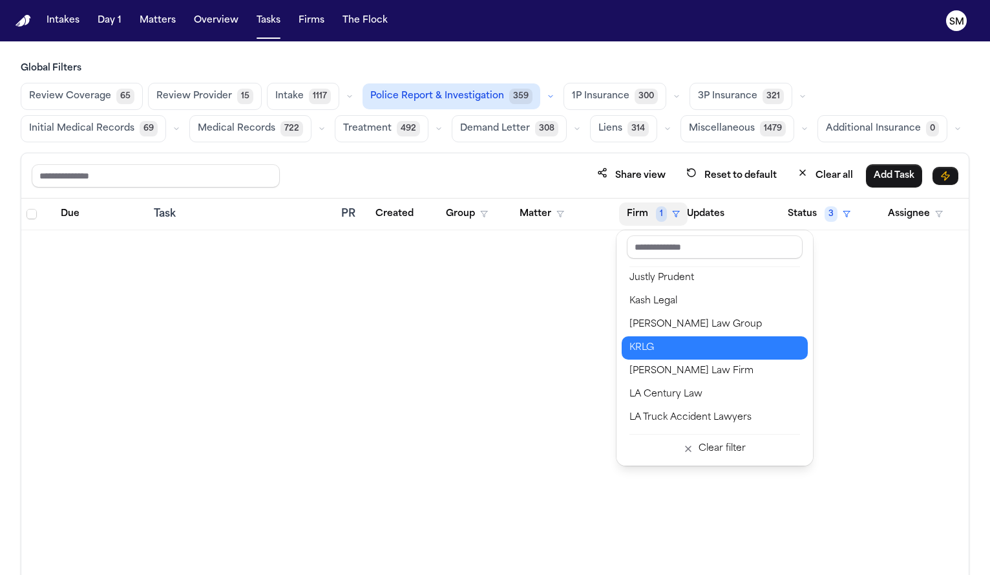
scroll to position [880, 0]
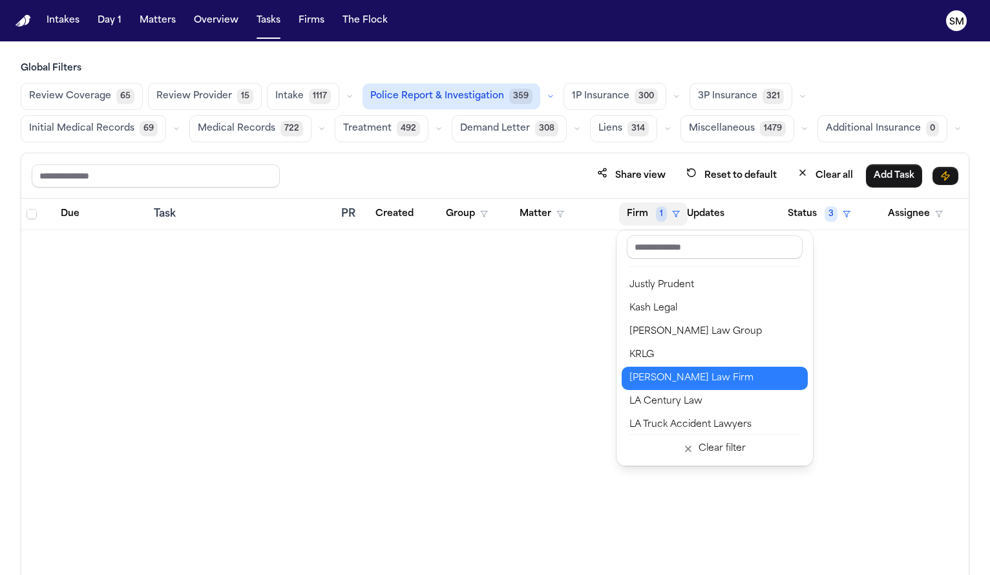
click at [664, 382] on div "Krolikowski Law Firm" at bounding box center [715, 378] width 171 height 16
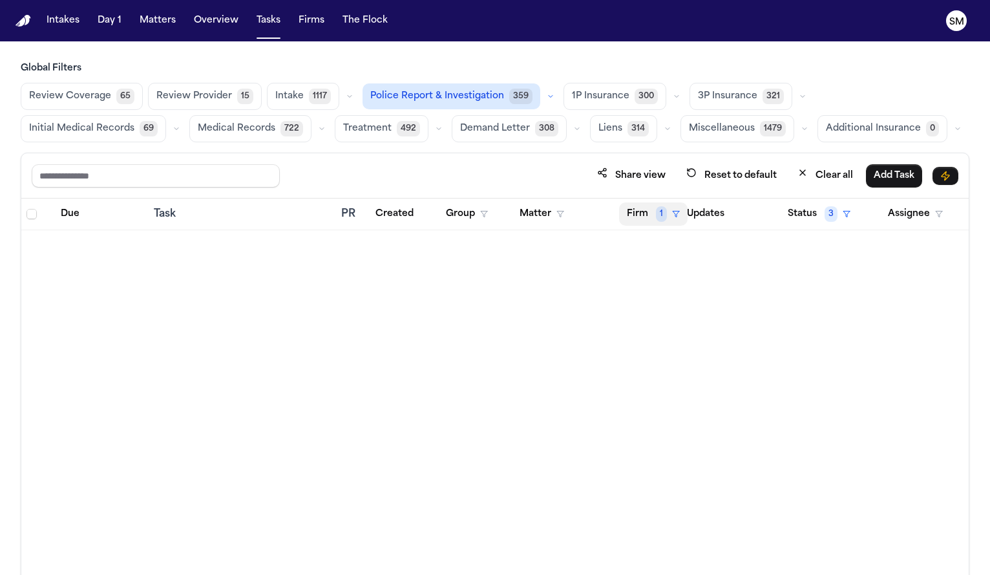
click at [644, 216] on button "Firm 1" at bounding box center [653, 213] width 69 height 23
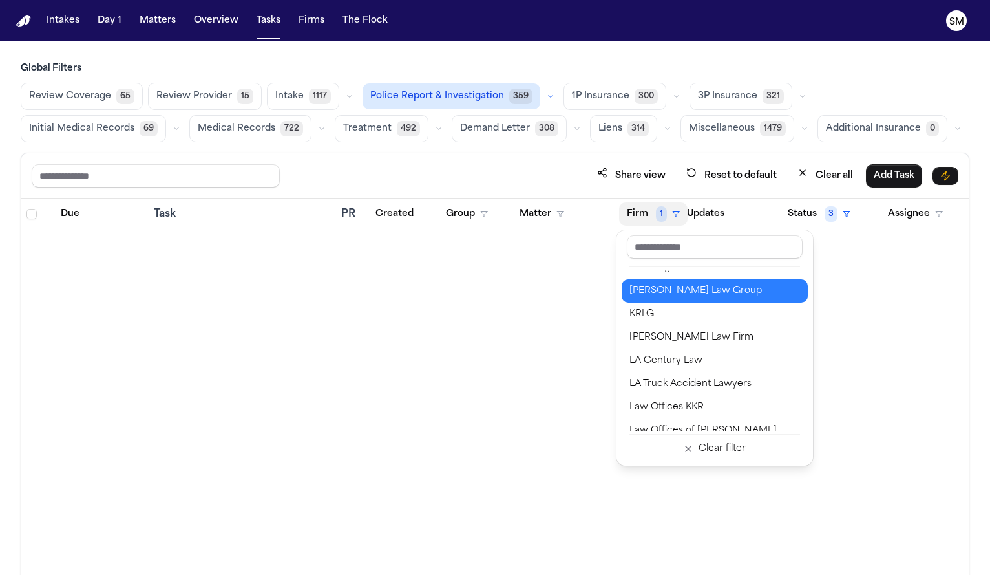
scroll to position [942, 0]
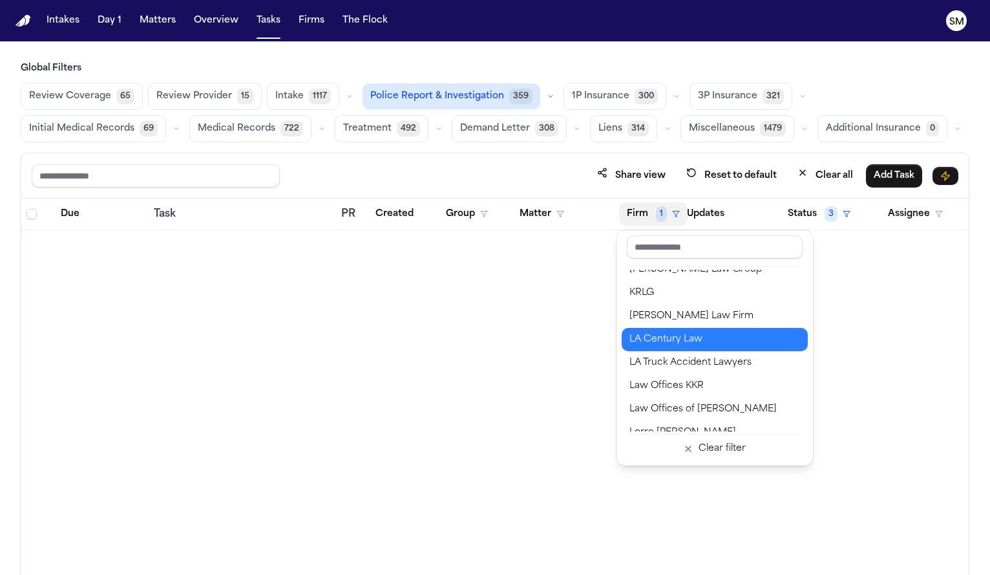
click at [667, 340] on div "LA Century Law" at bounding box center [715, 340] width 171 height 16
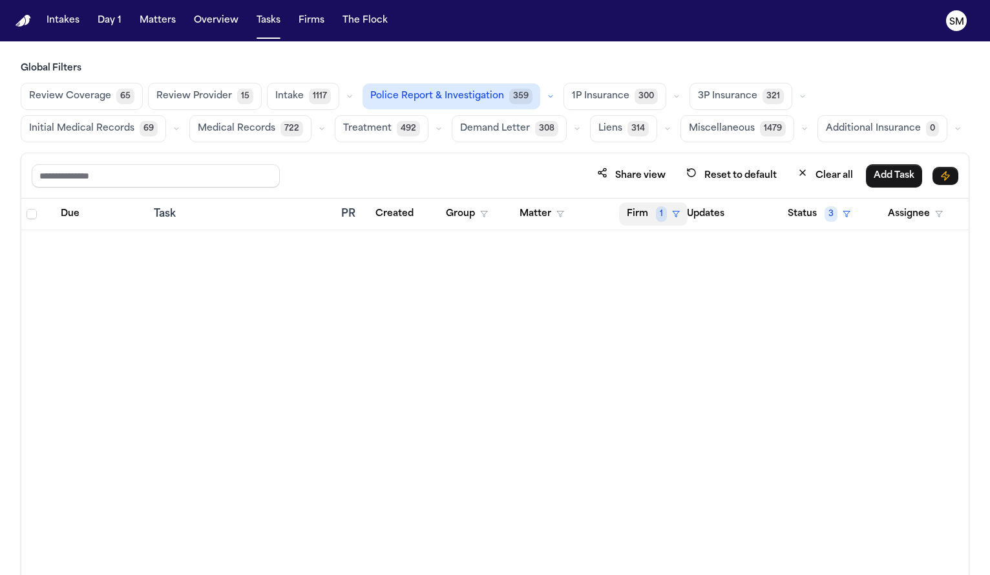
click at [646, 211] on button "Firm 1" at bounding box center [653, 213] width 69 height 23
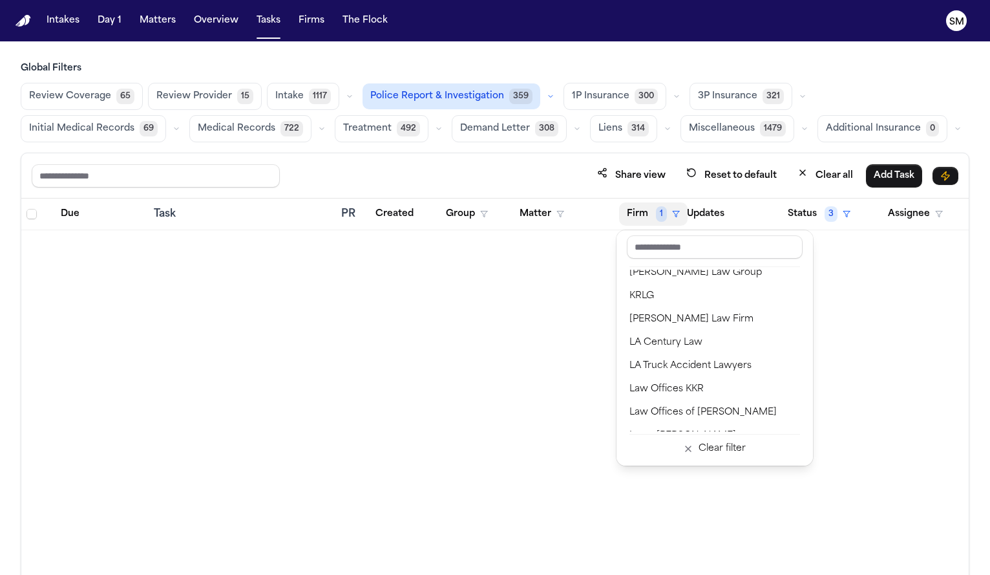
scroll to position [955, 0]
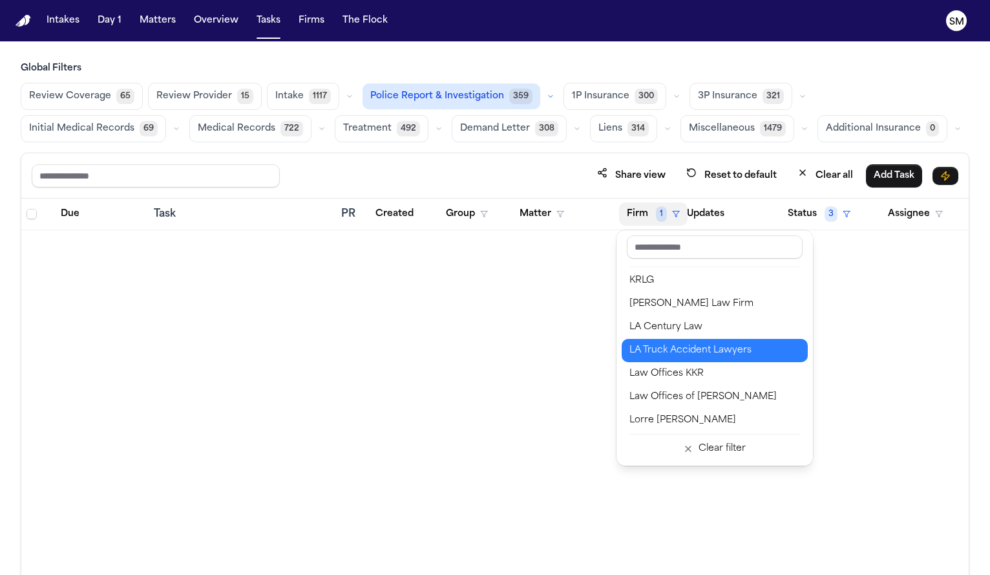
click at [660, 356] on div "LA Truck Accident Lawyers" at bounding box center [715, 351] width 171 height 16
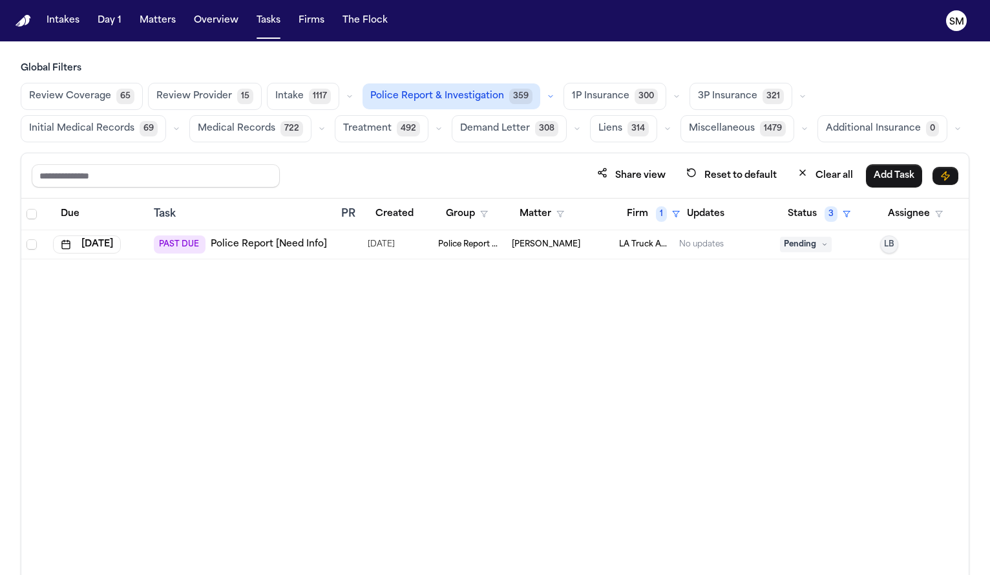
click at [245, 245] on link "Police Report [Need Info]" at bounding box center [269, 244] width 116 height 13
click at [646, 219] on button "Firm 1" at bounding box center [653, 213] width 69 height 23
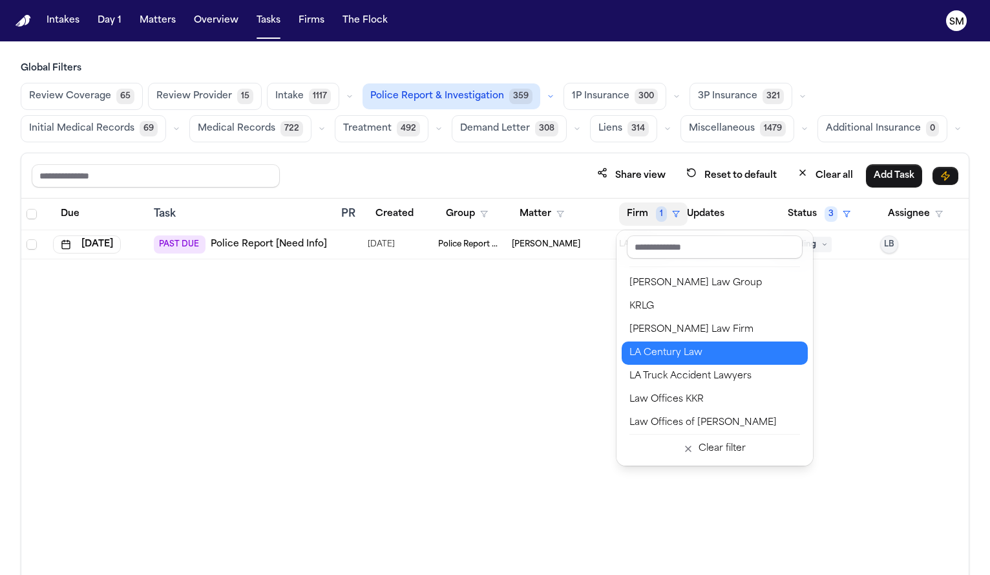
scroll to position [954, 0]
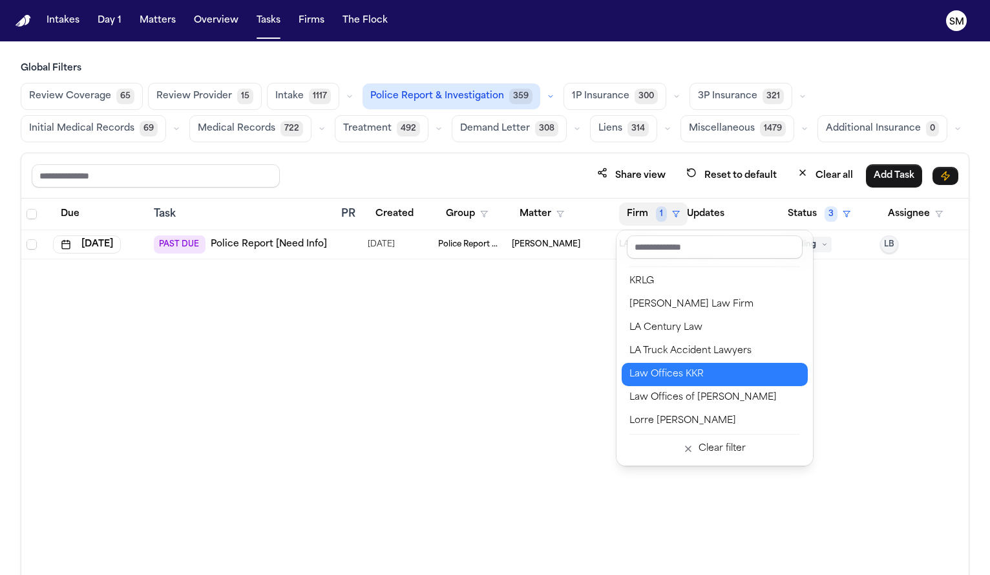
click at [672, 379] on div "Law Offices KKR" at bounding box center [715, 375] width 171 height 16
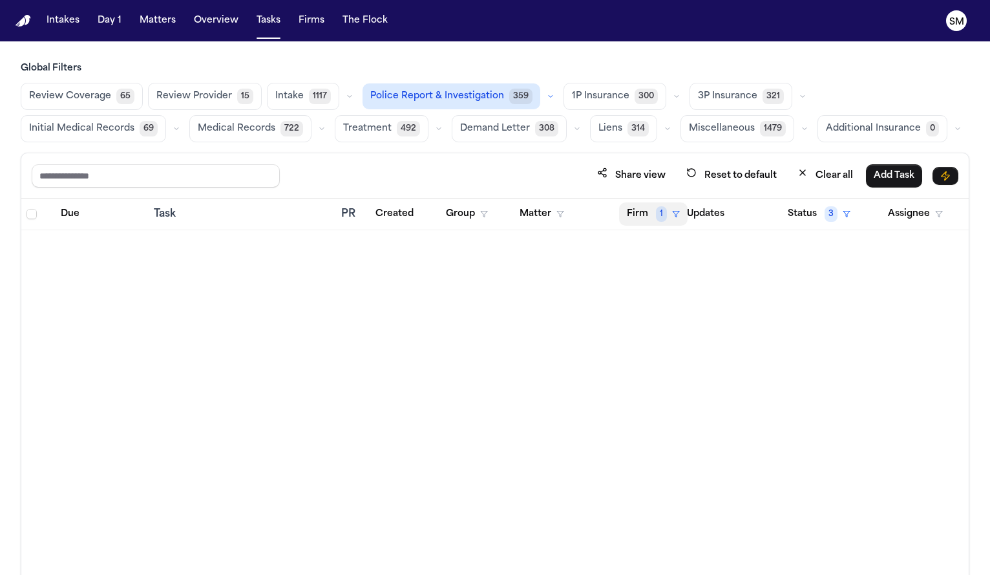
click at [644, 215] on button "Firm 1" at bounding box center [653, 213] width 69 height 23
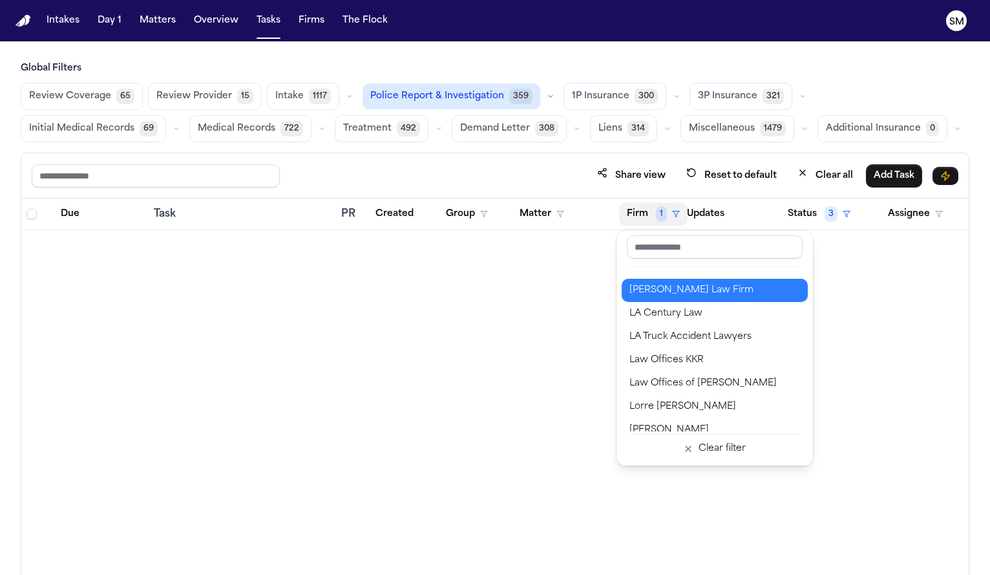
scroll to position [972, 0]
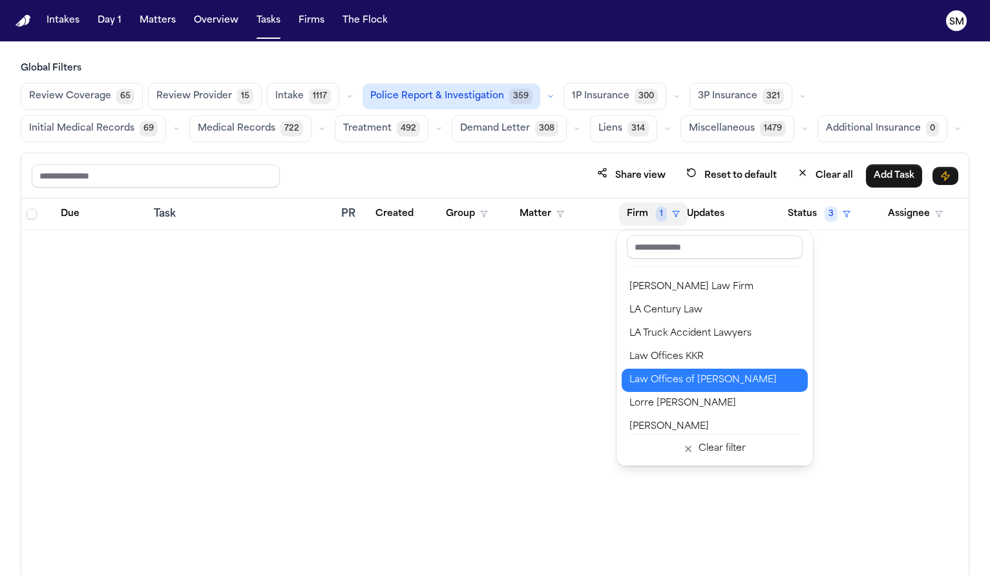
click at [668, 377] on div "Law Offices of Ronald B. Laba" at bounding box center [715, 380] width 171 height 16
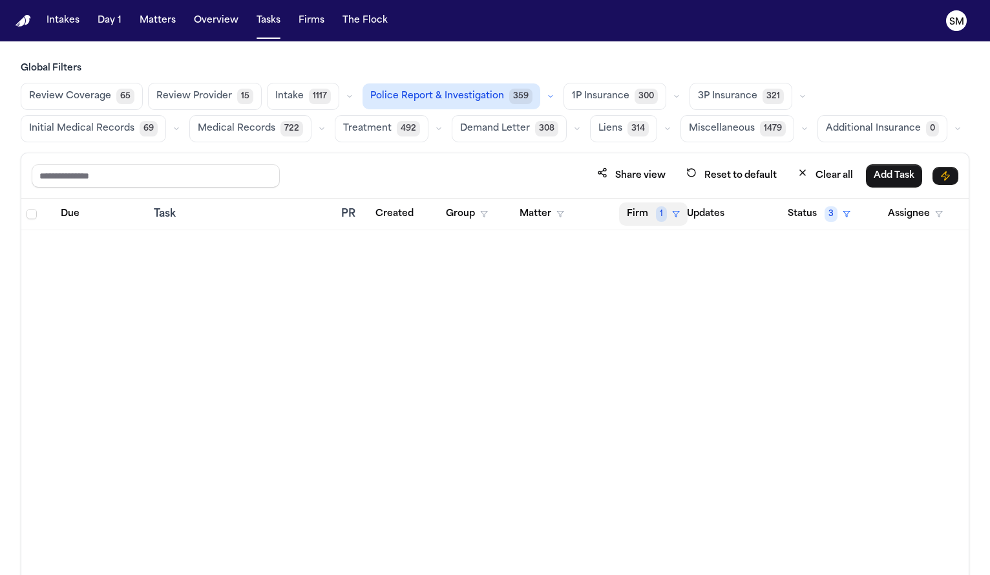
click at [646, 217] on button "Firm 1" at bounding box center [653, 213] width 69 height 23
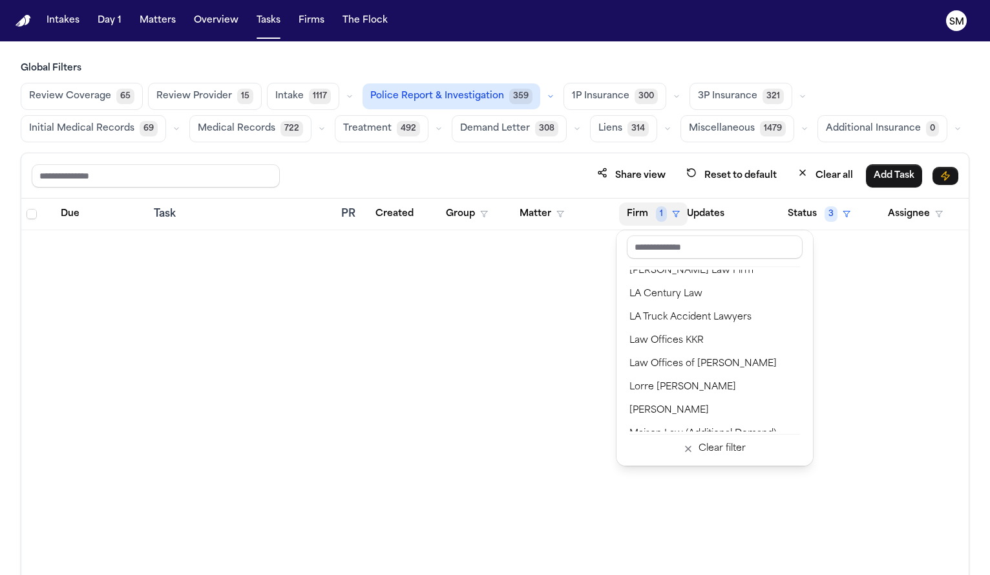
scroll to position [986, 0]
click at [658, 392] on div "Lorre Sylvan Smith" at bounding box center [715, 389] width 171 height 16
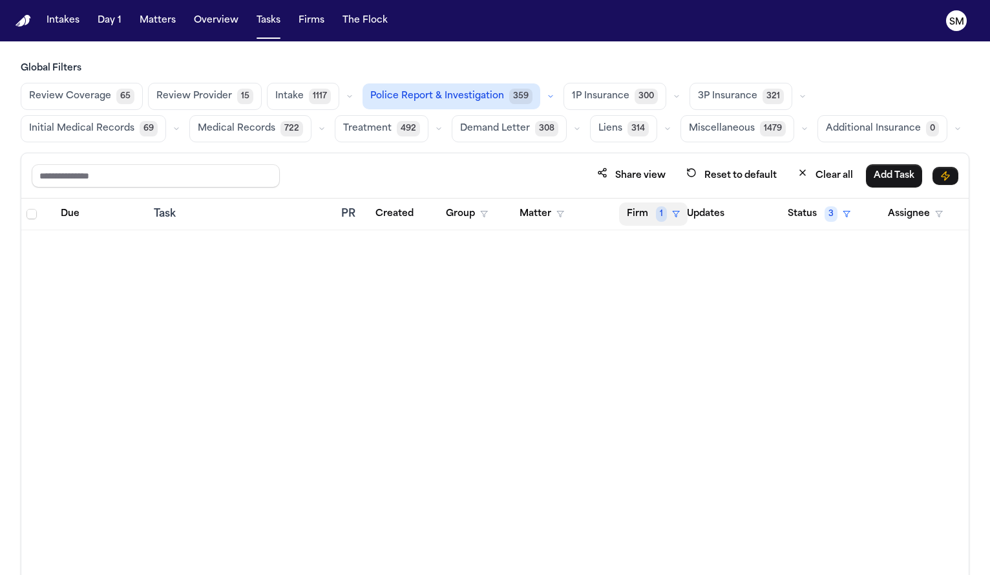
click at [639, 221] on button "Firm 1" at bounding box center [653, 213] width 69 height 23
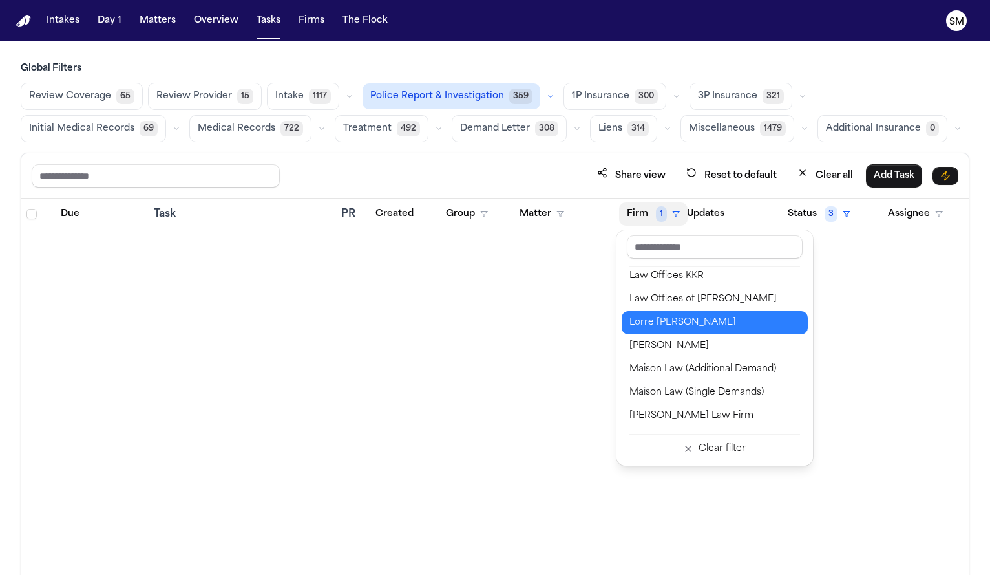
scroll to position [1054, 0]
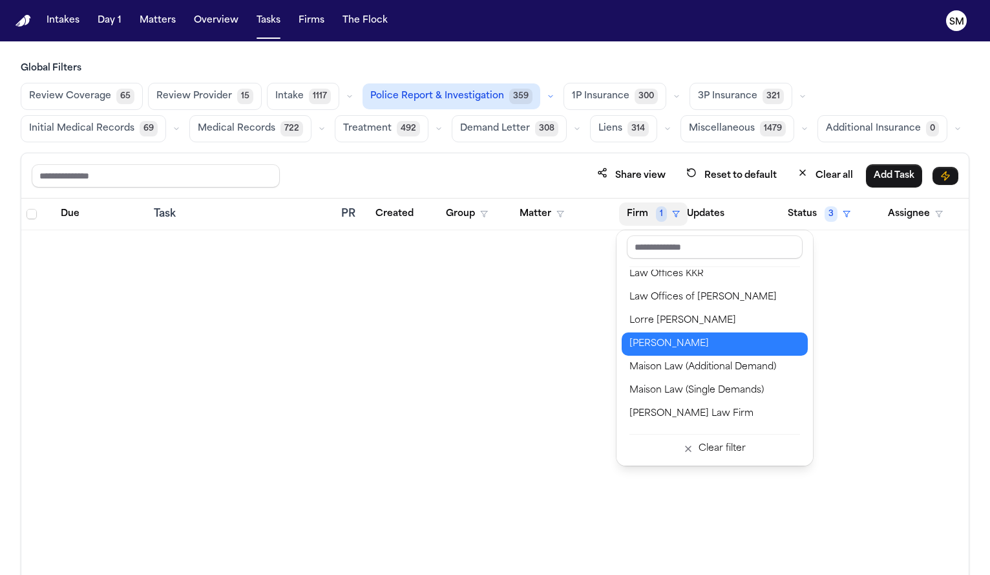
click at [659, 342] on div "Luis A. Perez, P.C" at bounding box center [715, 344] width 171 height 16
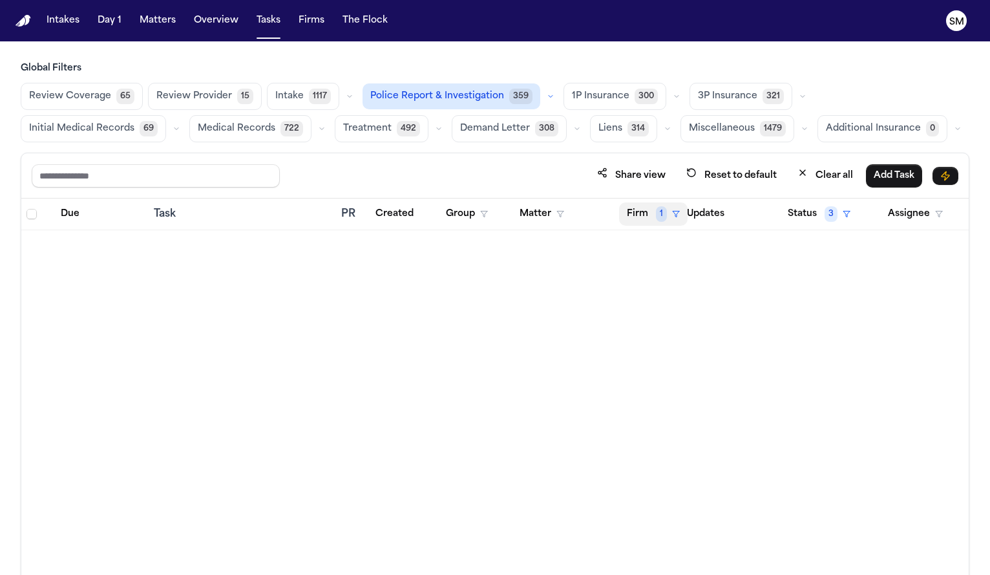
click at [641, 210] on button "Firm 1" at bounding box center [653, 213] width 69 height 23
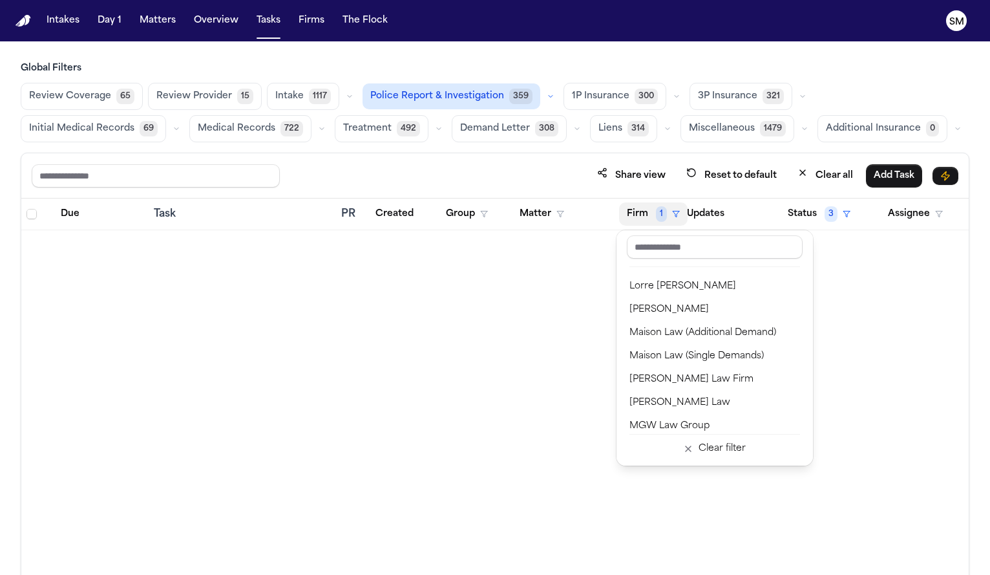
scroll to position [1092, 0]
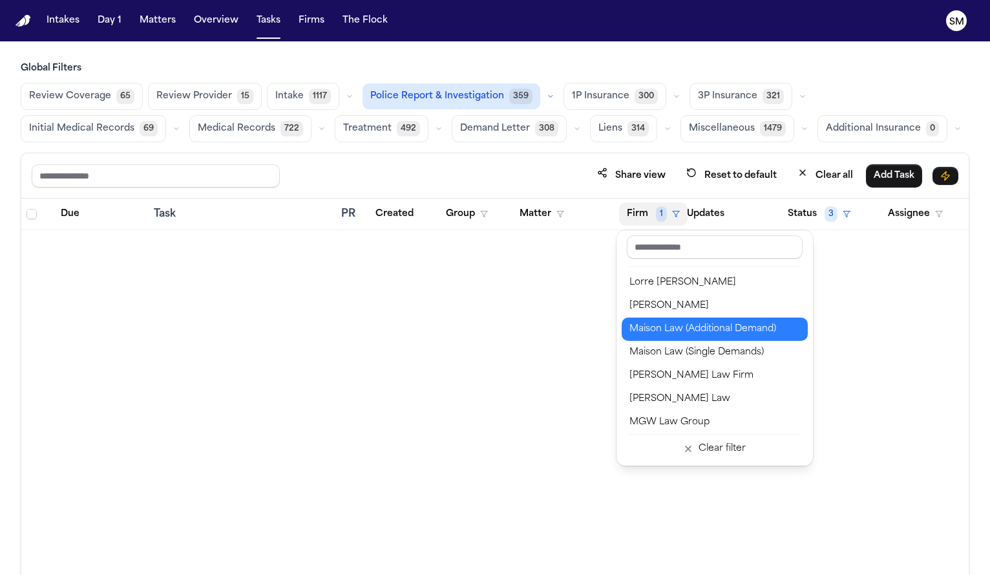
click at [648, 324] on div "Maison Law (Additional Demand)" at bounding box center [715, 329] width 171 height 16
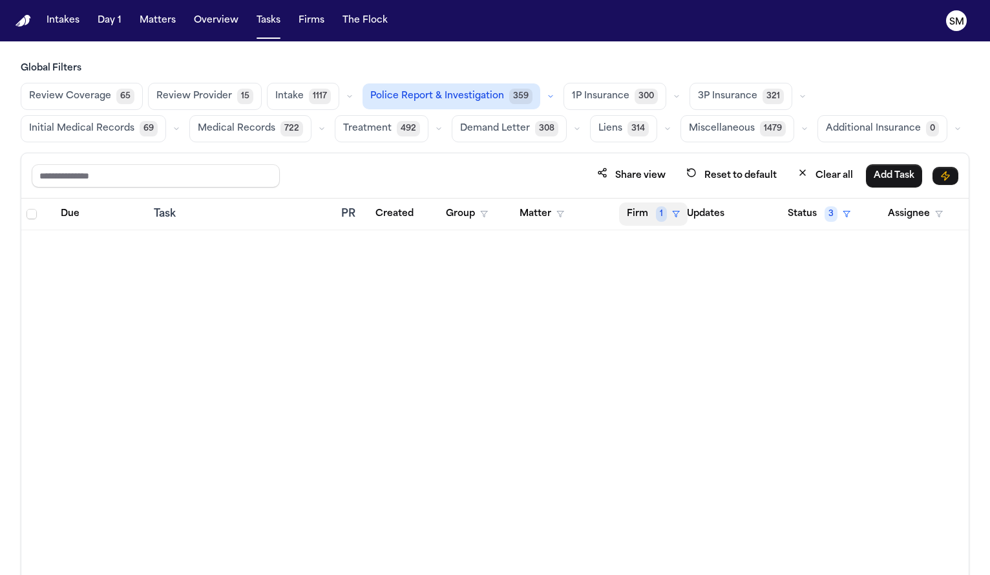
click at [646, 217] on button "Firm 1" at bounding box center [653, 213] width 69 height 23
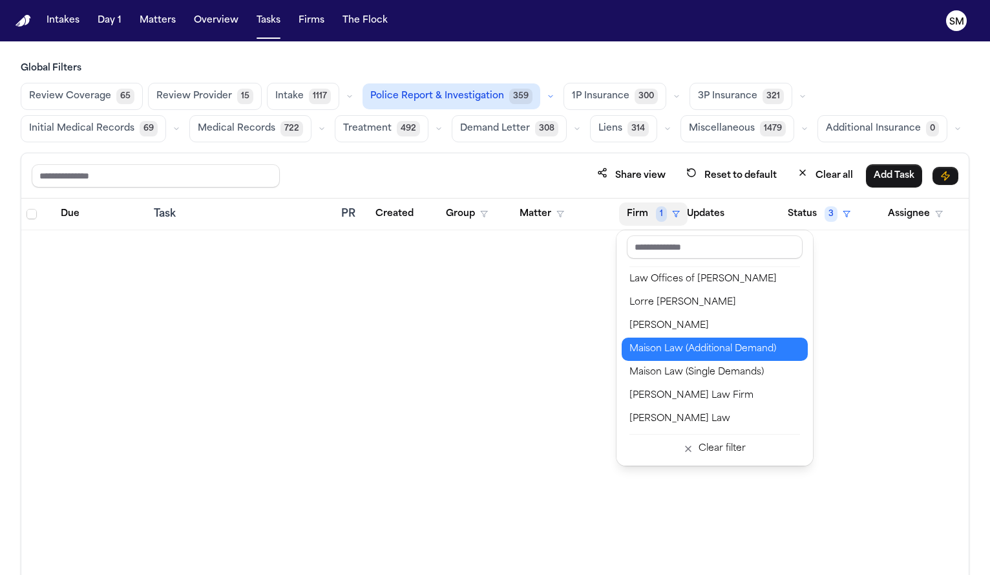
scroll to position [1076, 0]
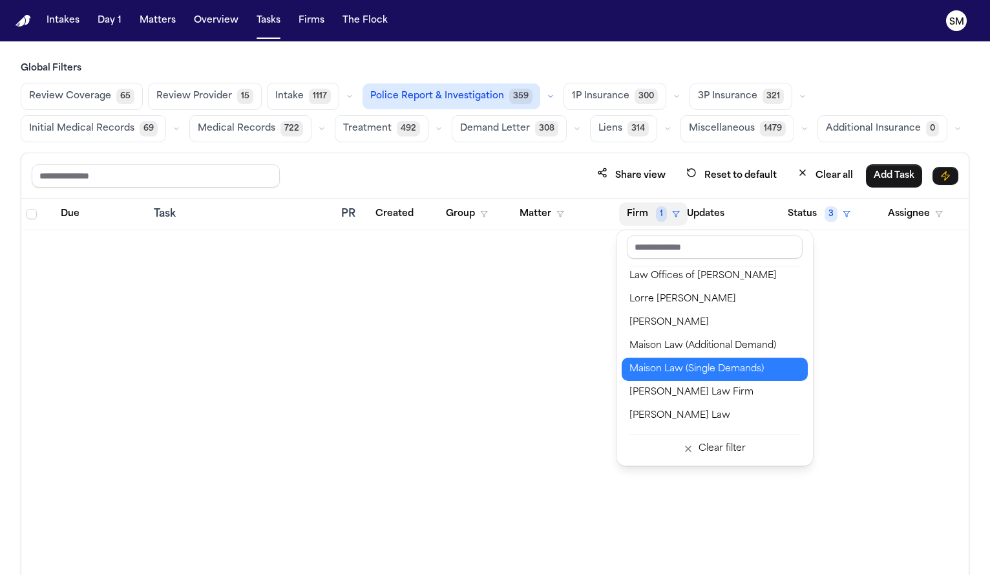
click at [658, 368] on div "Maison Law (Single Demands)" at bounding box center [715, 369] width 171 height 16
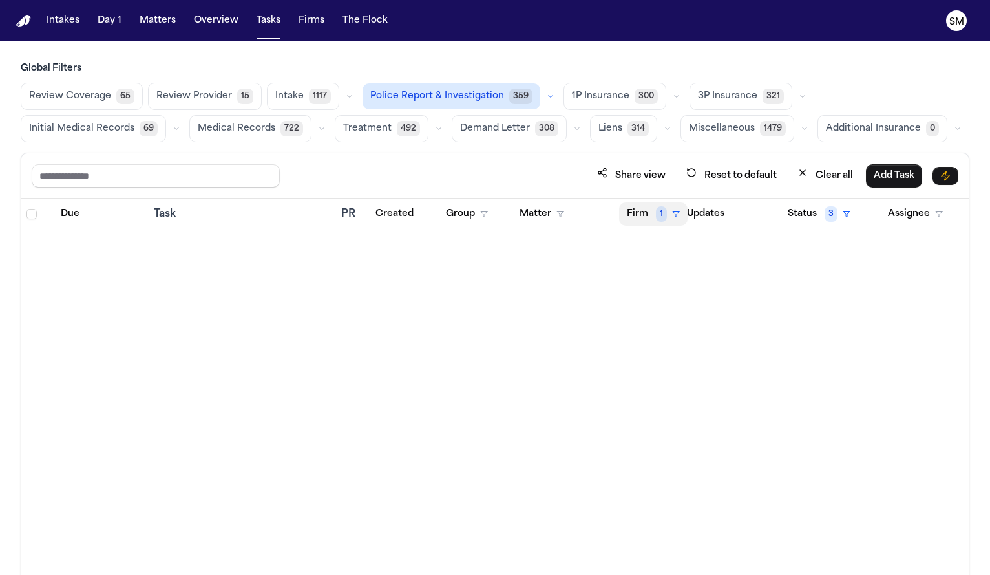
click at [637, 206] on button "Firm 1" at bounding box center [653, 213] width 69 height 23
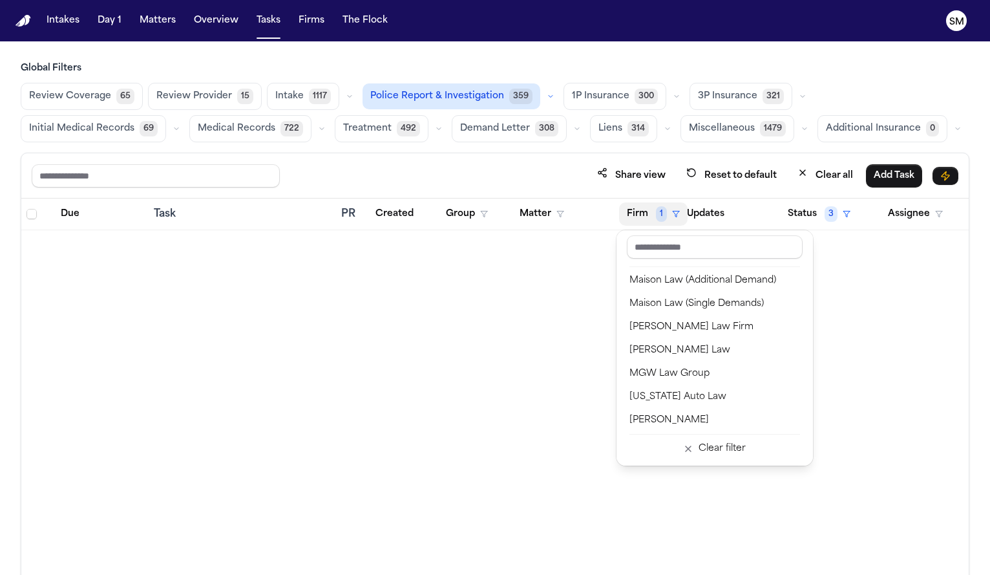
scroll to position [1142, 0]
click at [662, 328] on div "Martello Law Firm" at bounding box center [715, 326] width 171 height 16
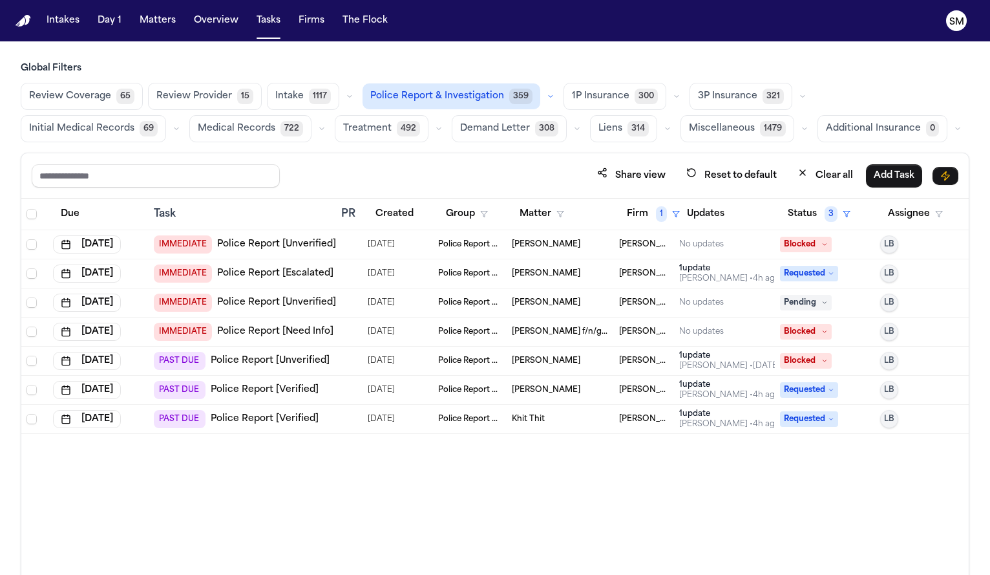
click at [286, 388] on link "Police Report [Verified]" at bounding box center [265, 389] width 108 height 13
click at [241, 423] on link "Police Report [Verified]" at bounding box center [265, 418] width 108 height 13
click at [259, 358] on link "Police Report [Unverified]" at bounding box center [270, 360] width 119 height 13
click at [284, 335] on link "Police Report [Need Info]" at bounding box center [275, 331] width 116 height 13
click at [308, 306] on link "Police Report [Unverified]" at bounding box center [276, 302] width 119 height 13
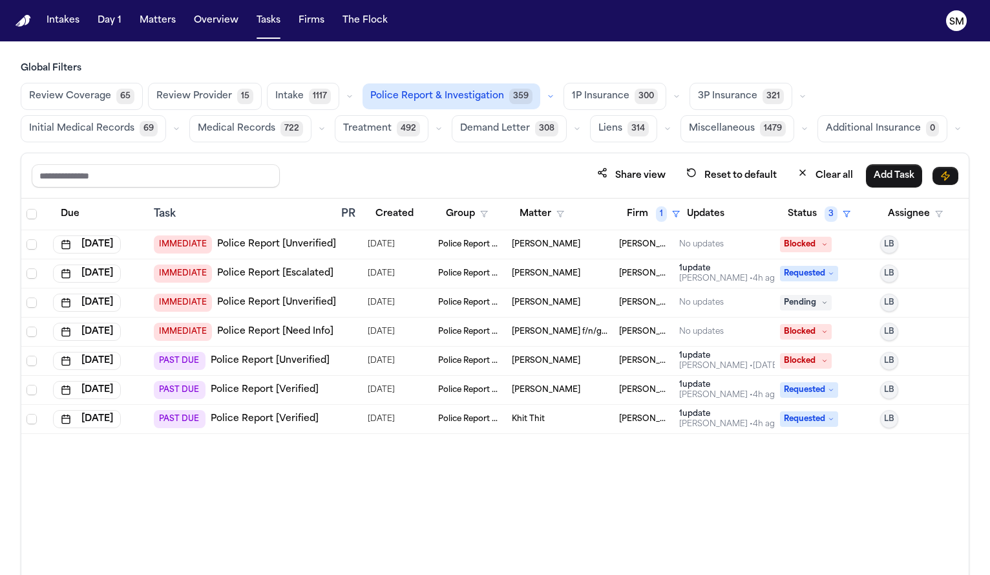
click at [277, 280] on div "IMMEDIATE Police Report [Escalated]" at bounding box center [244, 273] width 180 height 18
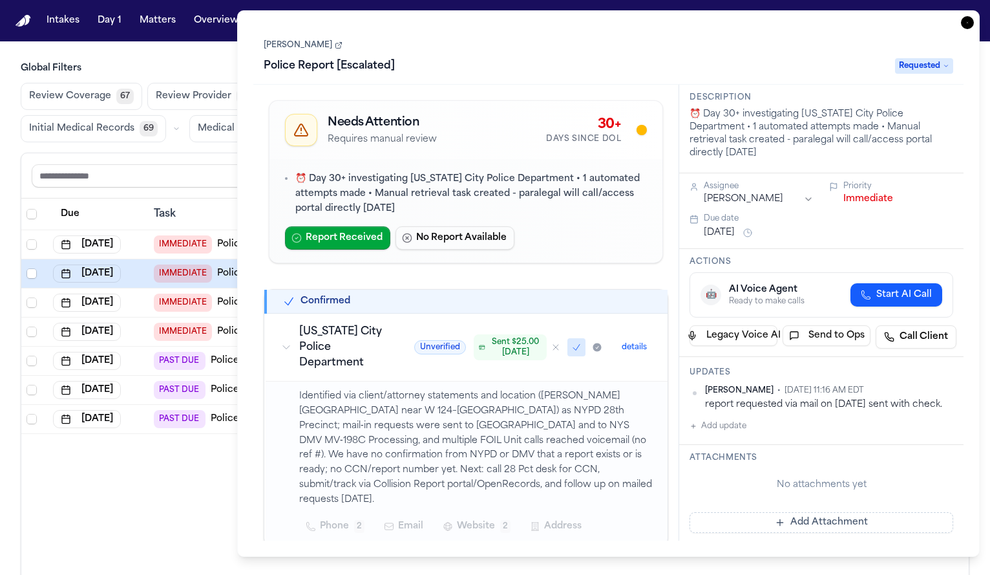
click at [299, 47] on link "Taesean Noble" at bounding box center [303, 45] width 79 height 10
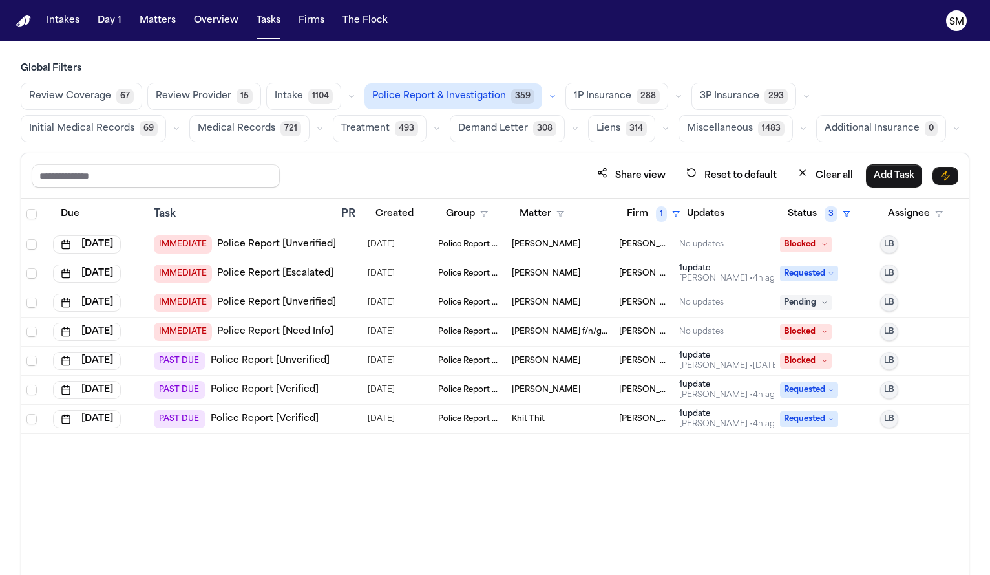
click at [217, 193] on div "Share view Reset to default Clear all Add Task" at bounding box center [495, 175] width 948 height 45
click at [273, 243] on link "Police Report [Unverified]" at bounding box center [276, 244] width 119 height 13
click at [636, 217] on button "Firm 1" at bounding box center [653, 213] width 69 height 23
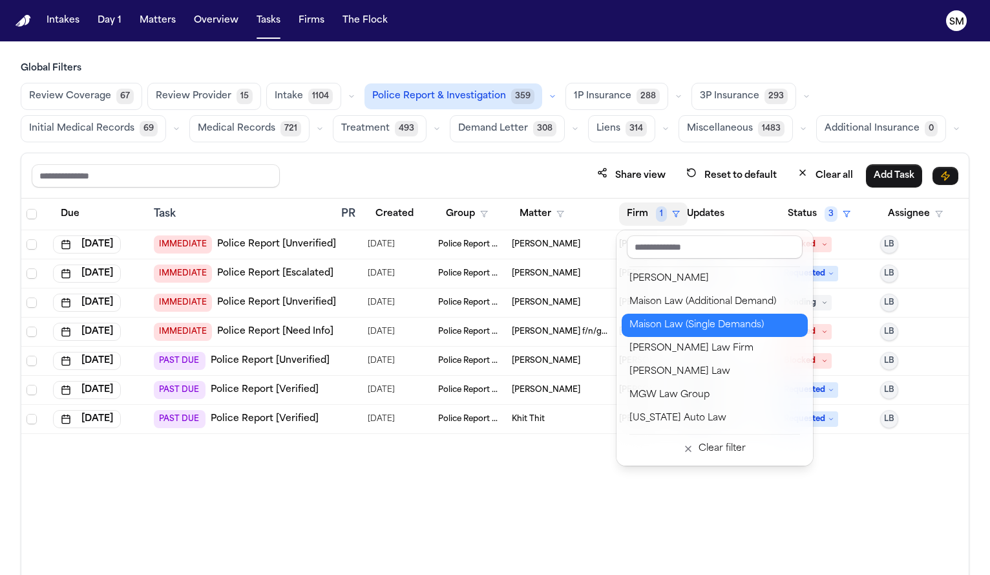
scroll to position [1140, 0]
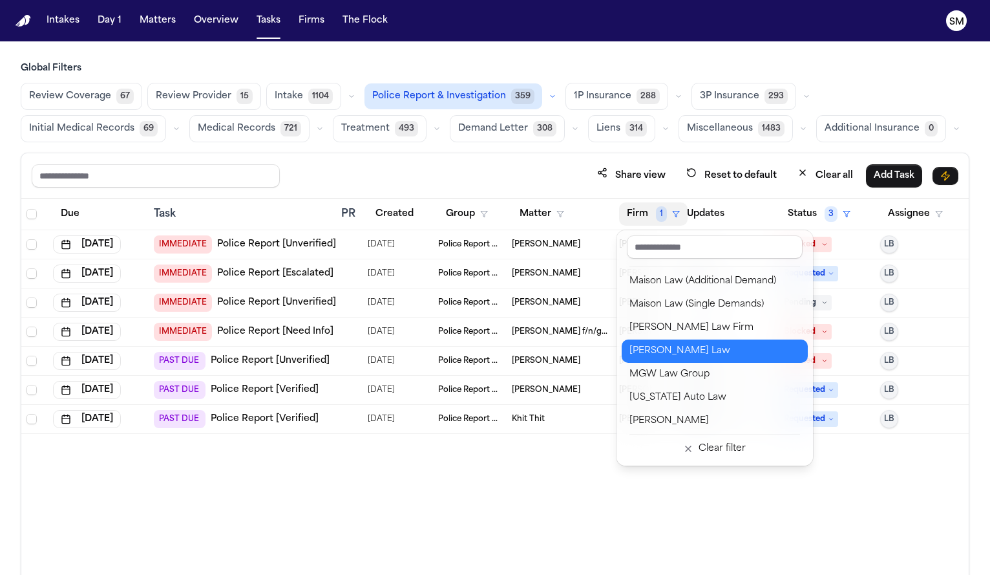
click at [671, 352] on div "[PERSON_NAME] Law" at bounding box center [715, 351] width 171 height 16
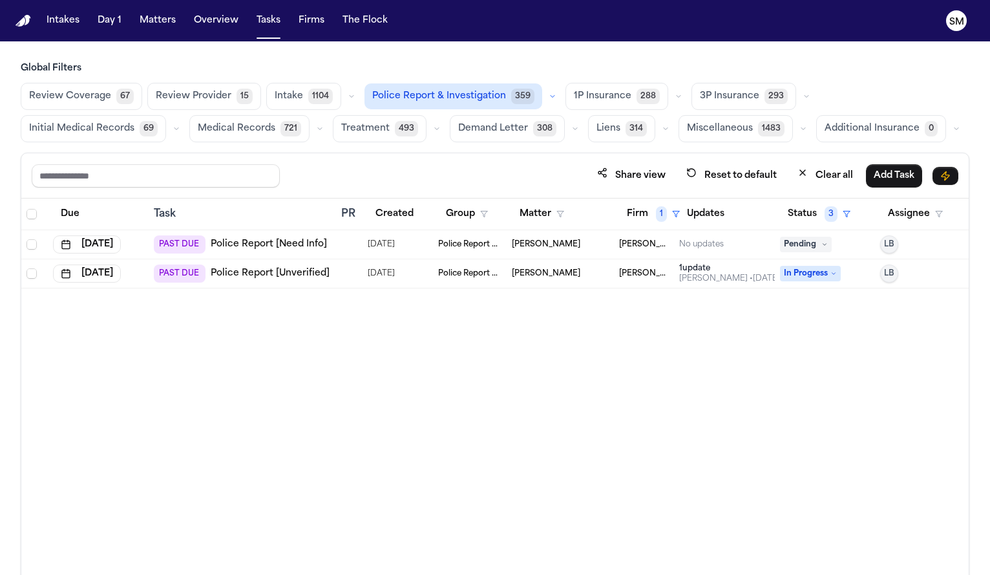
click at [281, 276] on link "Police Report [Unverified]" at bounding box center [270, 273] width 119 height 13
click at [233, 250] on link "Police Report [Need Info]" at bounding box center [269, 244] width 116 height 13
click at [396, 398] on div "Due Task PR Created Group Matter Firm 1 Updates Status 3 Assignee Oct 8, 2025 P…" at bounding box center [495, 414] width 948 height 432
click at [648, 217] on button "Firm 1" at bounding box center [653, 213] width 69 height 23
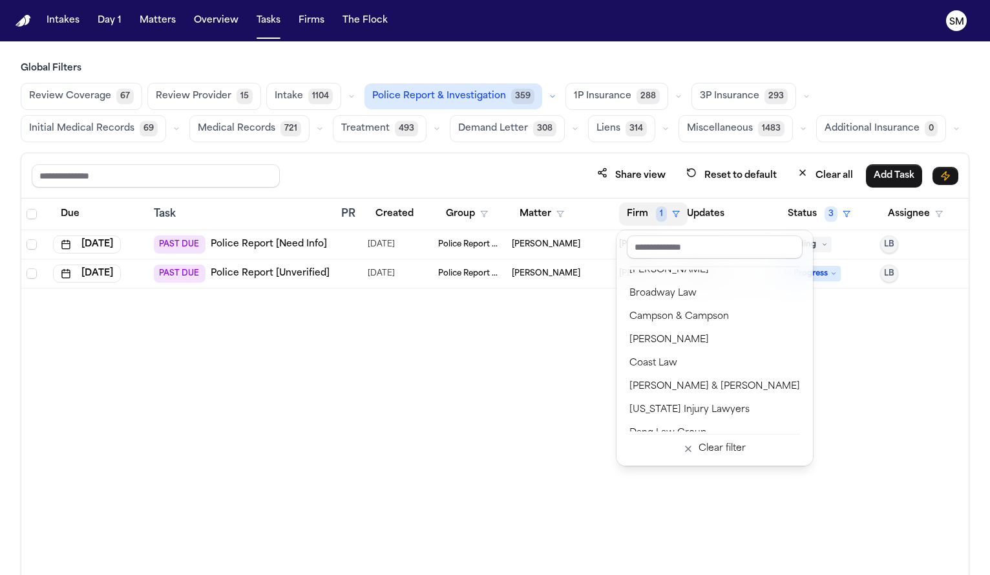
scroll to position [205, 0]
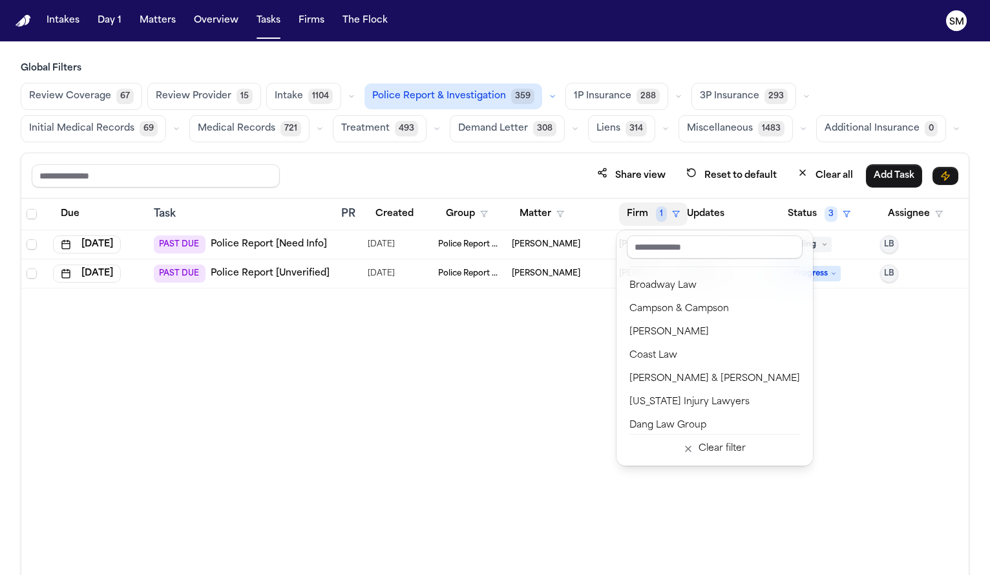
click at [533, 358] on div "Due Task PR Created Group Matter Firm 1 Updates Status 3 Assignee Oct 8, 2025 P…" at bounding box center [495, 414] width 948 height 432
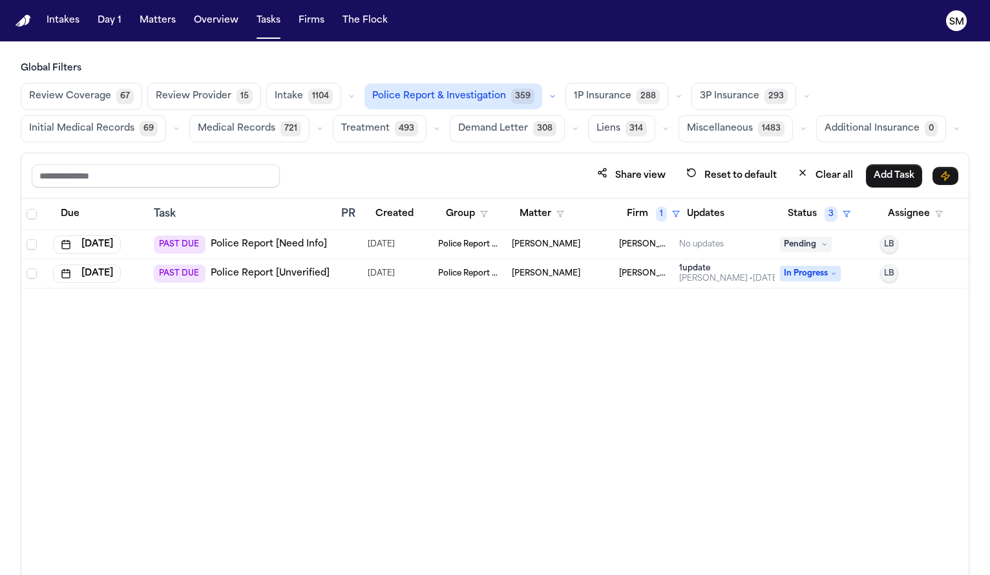
click at [253, 272] on link "Police Report [Unverified]" at bounding box center [270, 273] width 119 height 13
click at [642, 209] on button "Firm 1" at bounding box center [653, 213] width 69 height 23
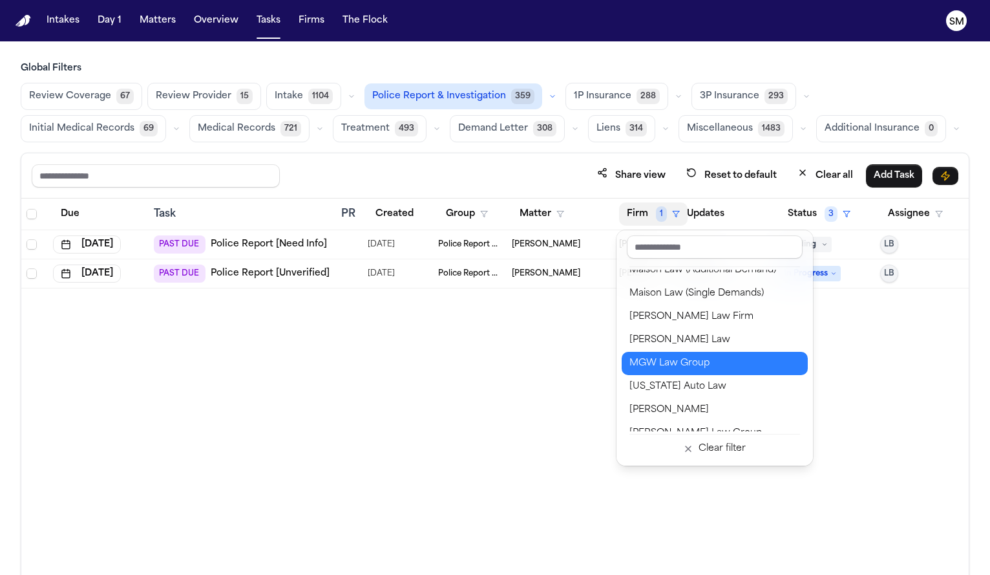
scroll to position [1172, 0]
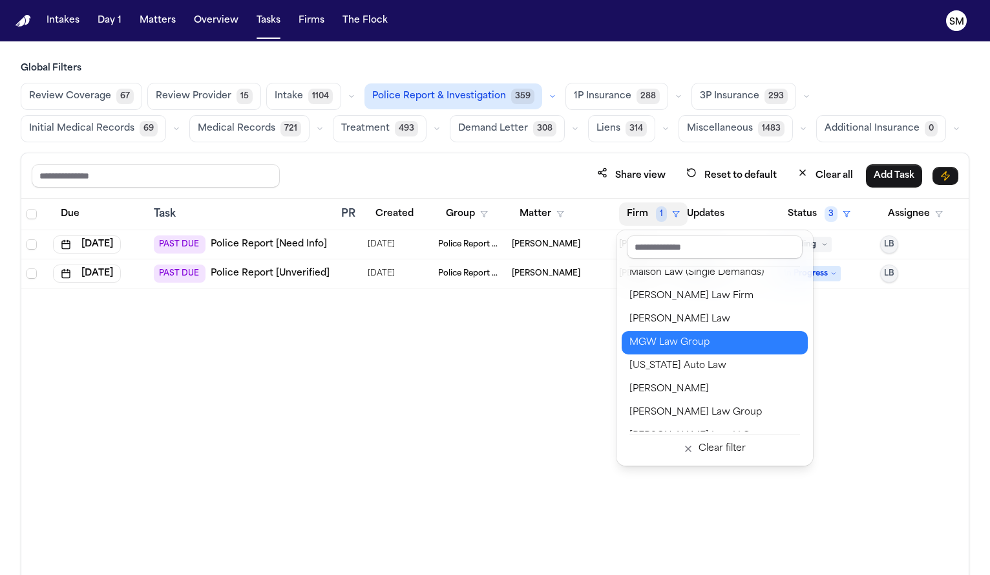
click at [679, 341] on div "MGW Law Group" at bounding box center [715, 343] width 171 height 16
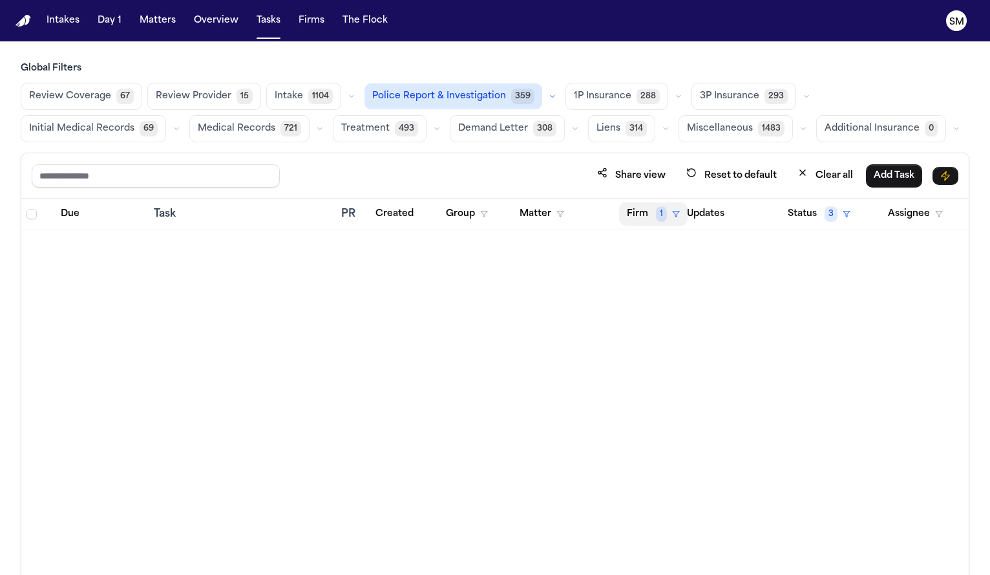
click at [650, 213] on button "Firm 1" at bounding box center [653, 213] width 69 height 23
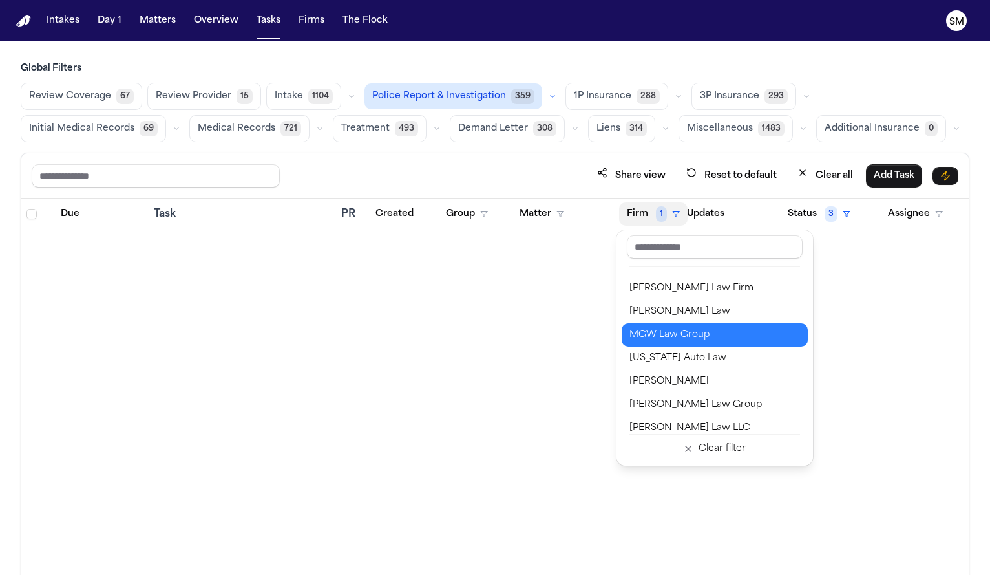
scroll to position [1181, 0]
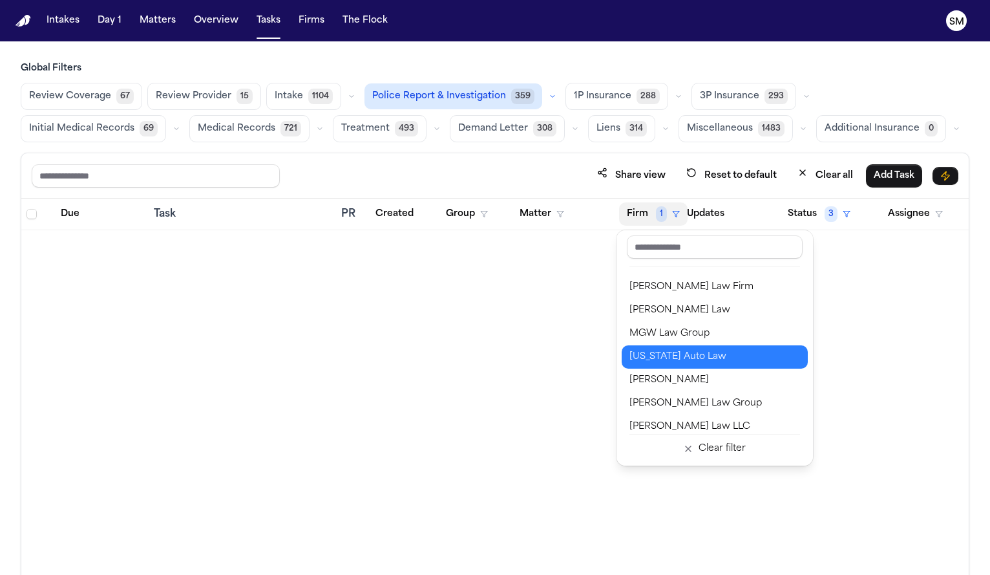
click at [666, 354] on div "[US_STATE] Auto Law" at bounding box center [715, 357] width 171 height 16
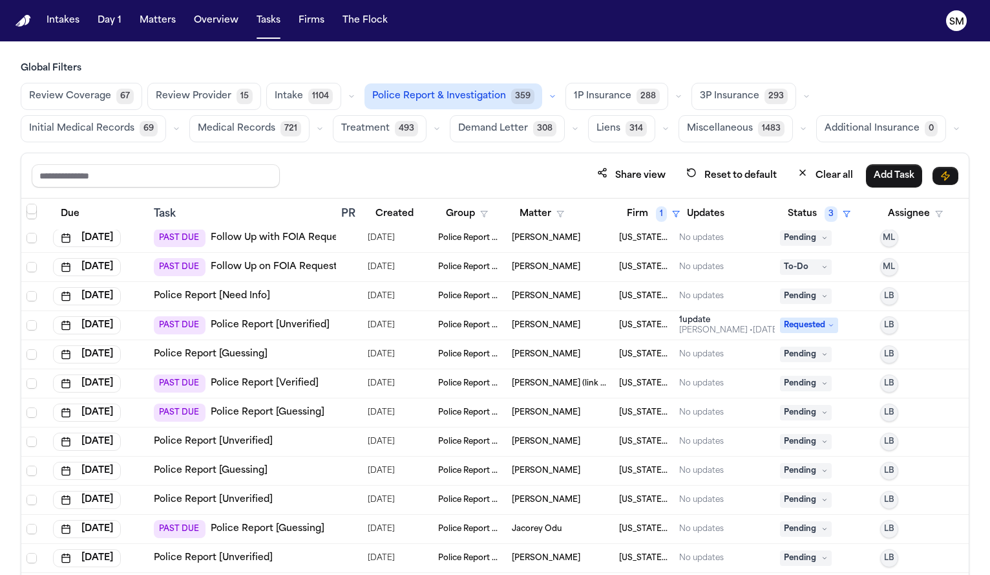
scroll to position [77, 0]
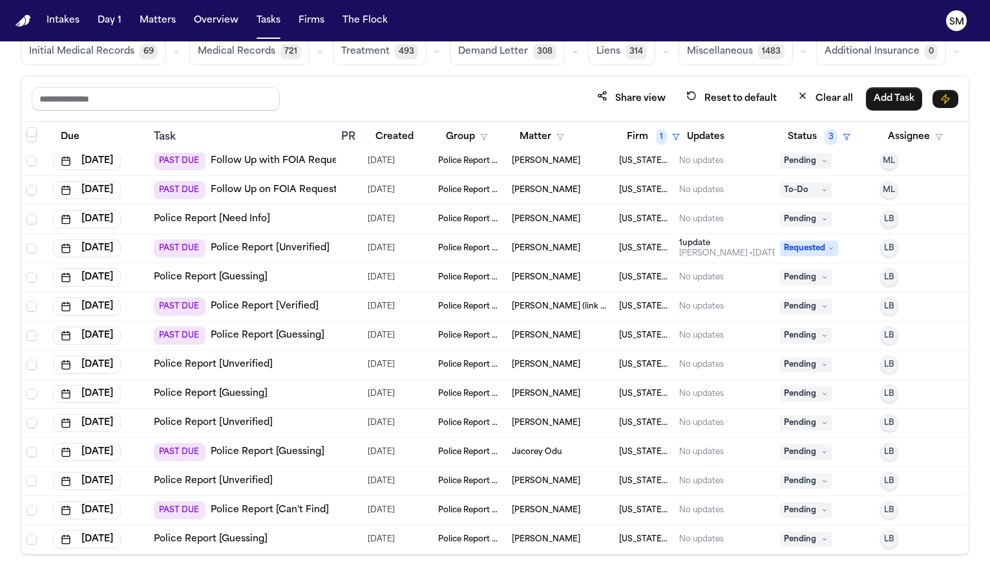
click at [179, 542] on link "Police Report [Guessing]" at bounding box center [211, 539] width 114 height 13
click at [262, 508] on link "Police Report [Can't Find]" at bounding box center [270, 510] width 118 height 13
click at [189, 534] on link "Police Report [Guessing]" at bounding box center [211, 539] width 114 height 13
click at [225, 479] on link "Police Report [Unverified]" at bounding box center [213, 480] width 119 height 13
click at [286, 458] on div "PAST DUE Police Report [Guessing]" at bounding box center [239, 452] width 171 height 18
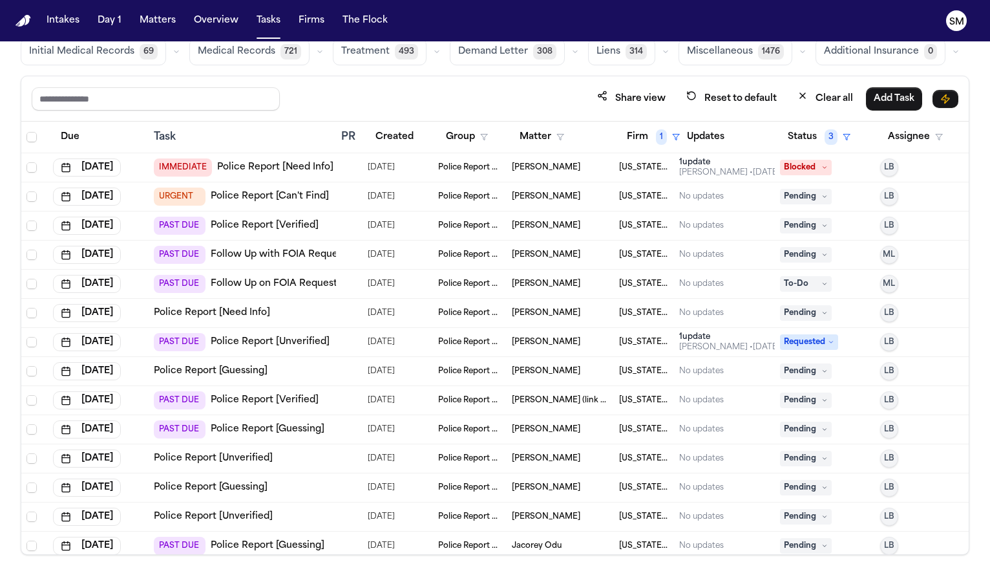
scroll to position [65, 0]
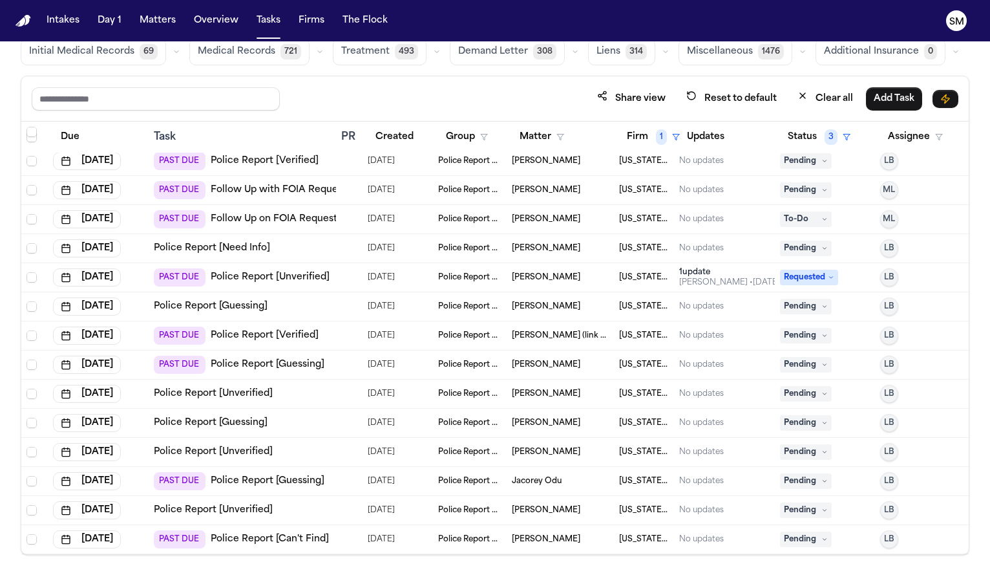
click at [210, 309] on link "Police Report [Guessing]" at bounding box center [211, 306] width 114 height 13
click at [259, 391] on link "Police Report [Unverified]" at bounding box center [213, 393] width 119 height 13
click at [542, 361] on span "Edwin Mitchell" at bounding box center [546, 364] width 69 height 10
click at [232, 303] on link "Police Report [Guessing]" at bounding box center [211, 306] width 114 height 13
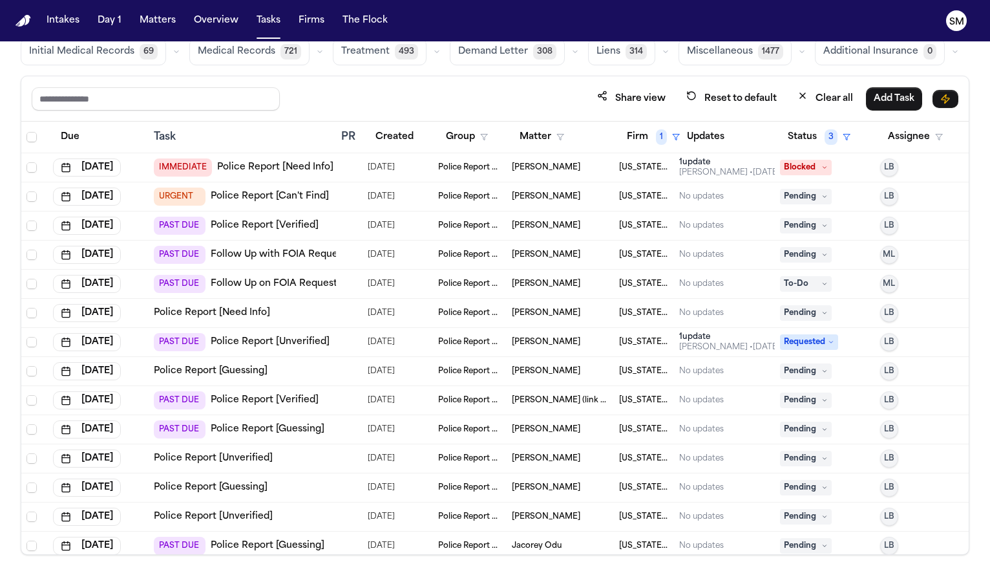
scroll to position [65, 0]
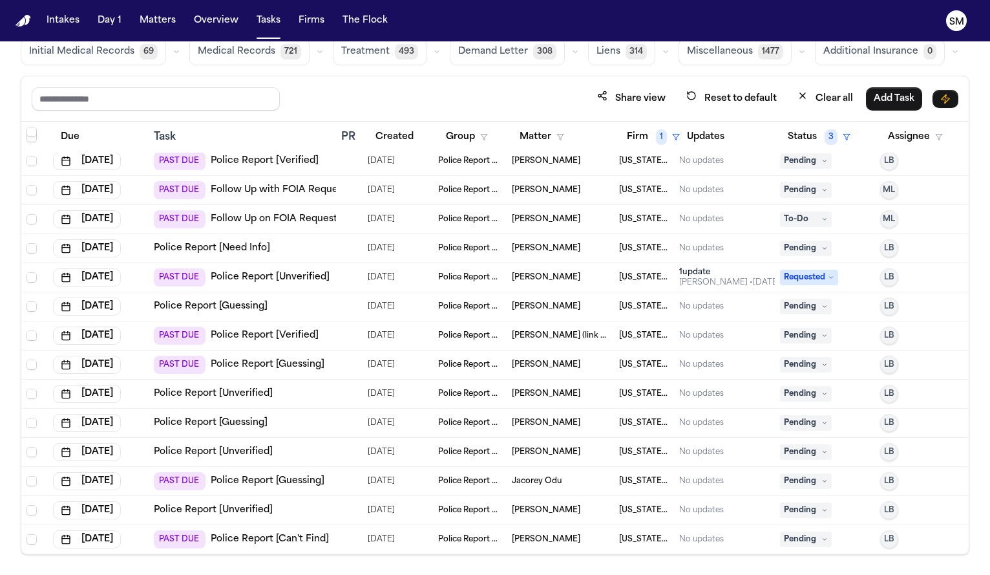
click at [265, 363] on link "Police Report [Guessing]" at bounding box center [268, 364] width 114 height 13
click at [656, 134] on span "1" at bounding box center [661, 137] width 11 height 16
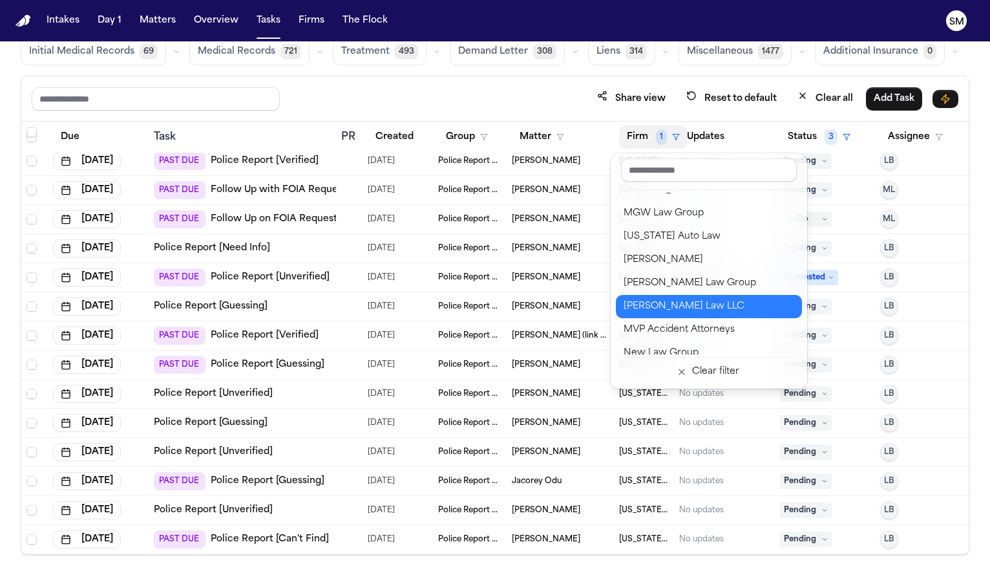
scroll to position [1221, 0]
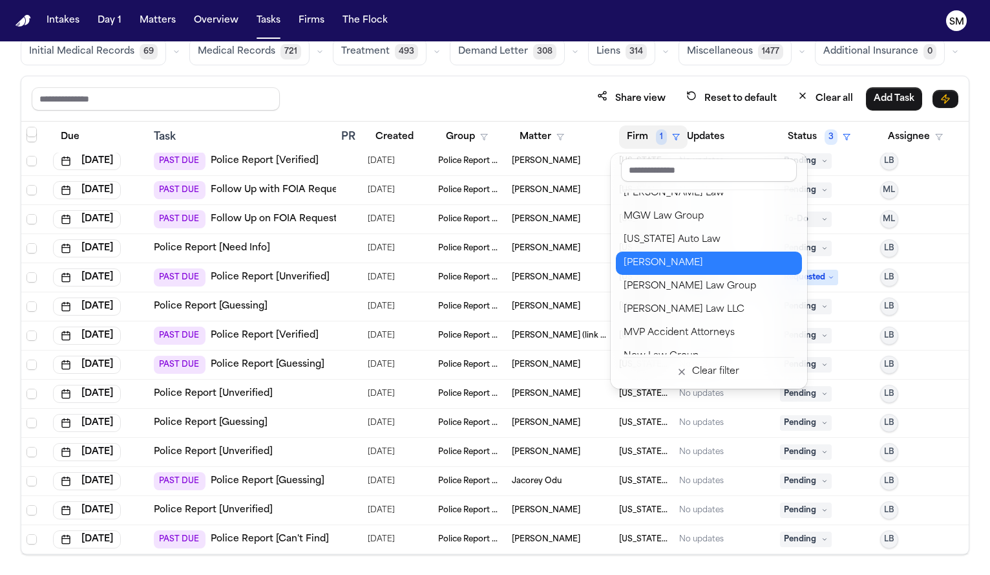
click at [708, 270] on div "Mohamed K Ahmed" at bounding box center [709, 263] width 171 height 16
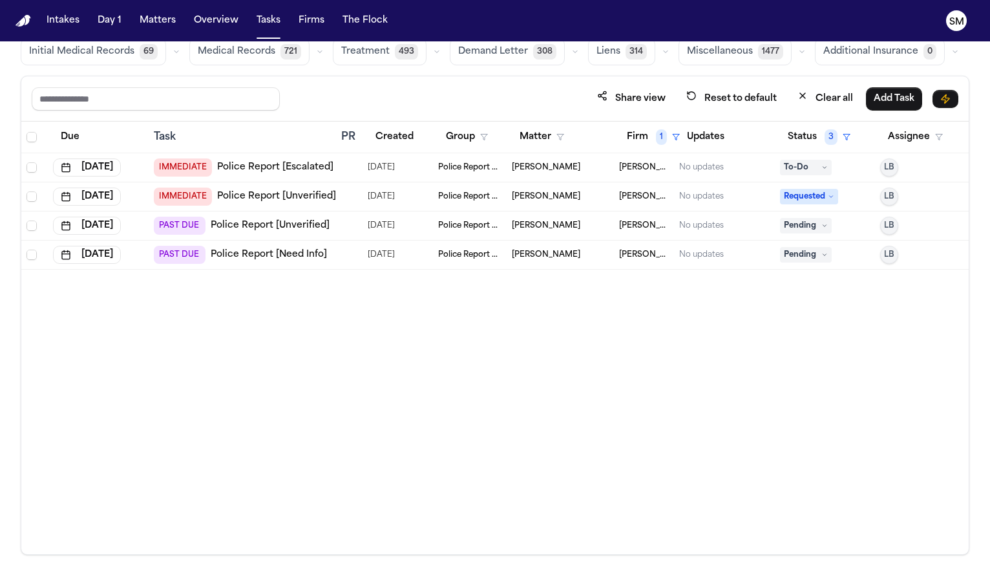
click at [245, 259] on link "Police Report [Need Info]" at bounding box center [269, 254] width 116 height 13
click at [543, 225] on span "Deborah Hachey" at bounding box center [546, 225] width 69 height 10
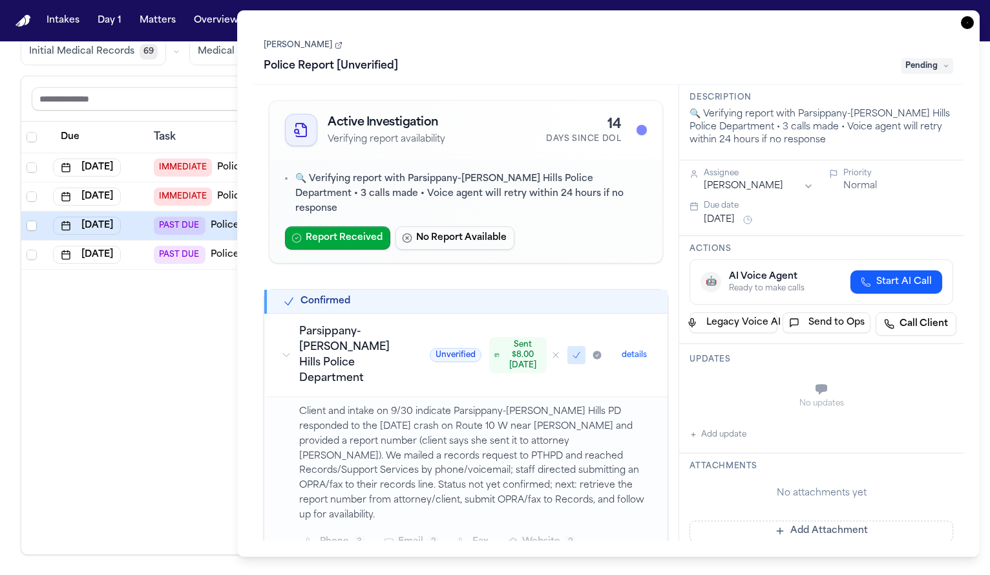
click at [303, 43] on link "Deborah Hachey" at bounding box center [303, 45] width 79 height 10
click at [973, 23] on icon "button" at bounding box center [967, 22] width 13 height 13
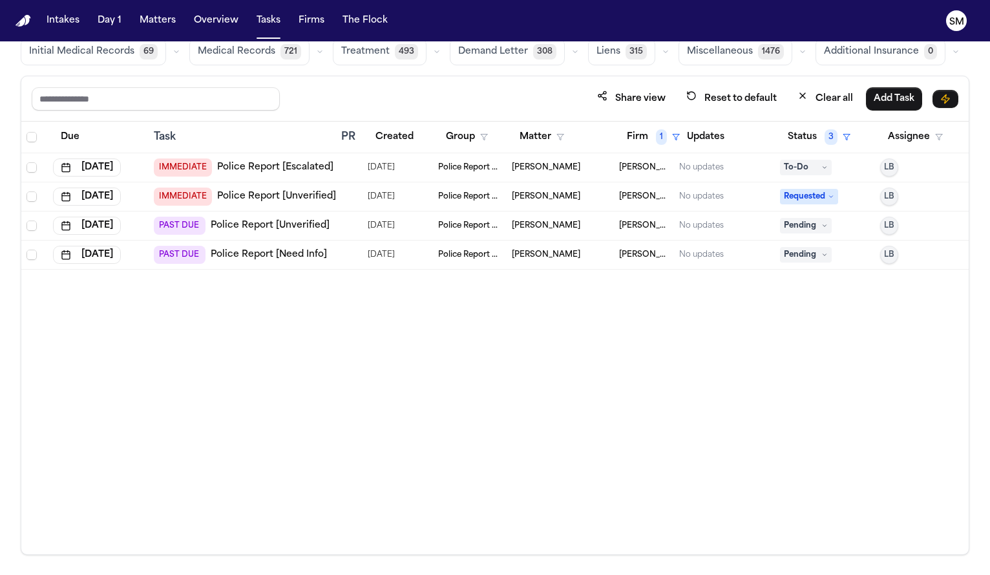
click at [300, 198] on link "Police Report [Unverified]" at bounding box center [276, 196] width 119 height 13
click at [646, 131] on button "Firm 1" at bounding box center [653, 136] width 69 height 23
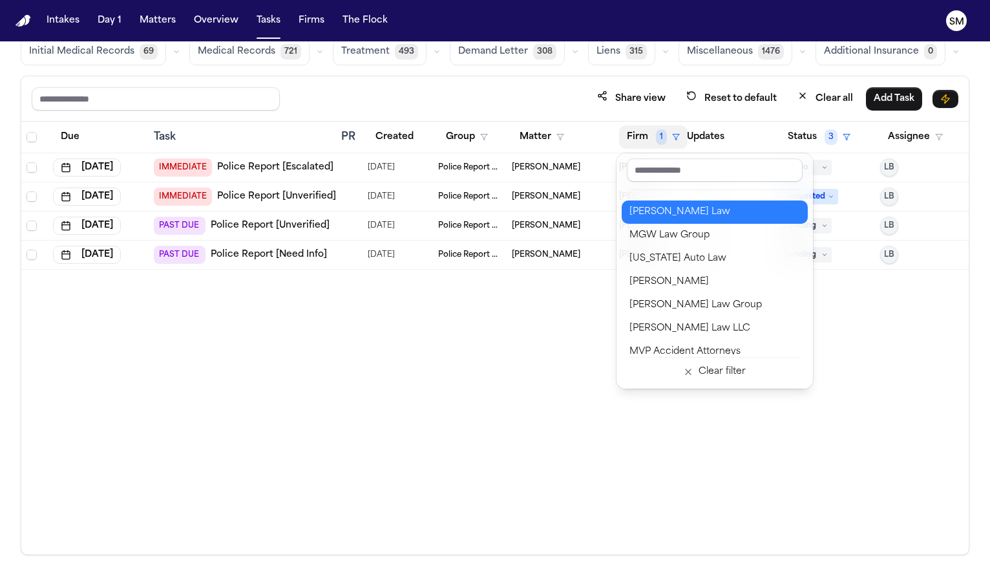
scroll to position [1222, 0]
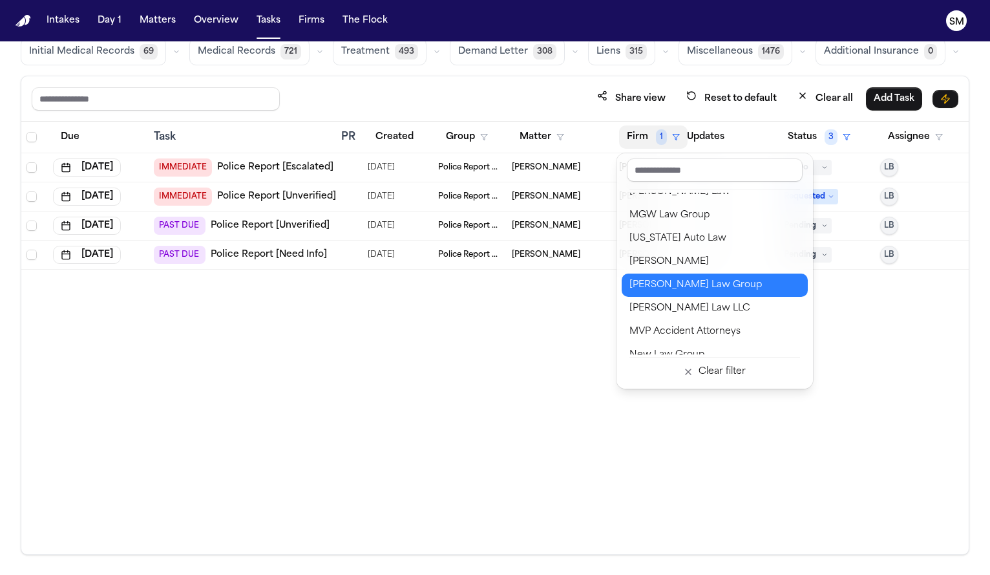
click at [659, 285] on div "Morgan Law Group" at bounding box center [715, 285] width 171 height 16
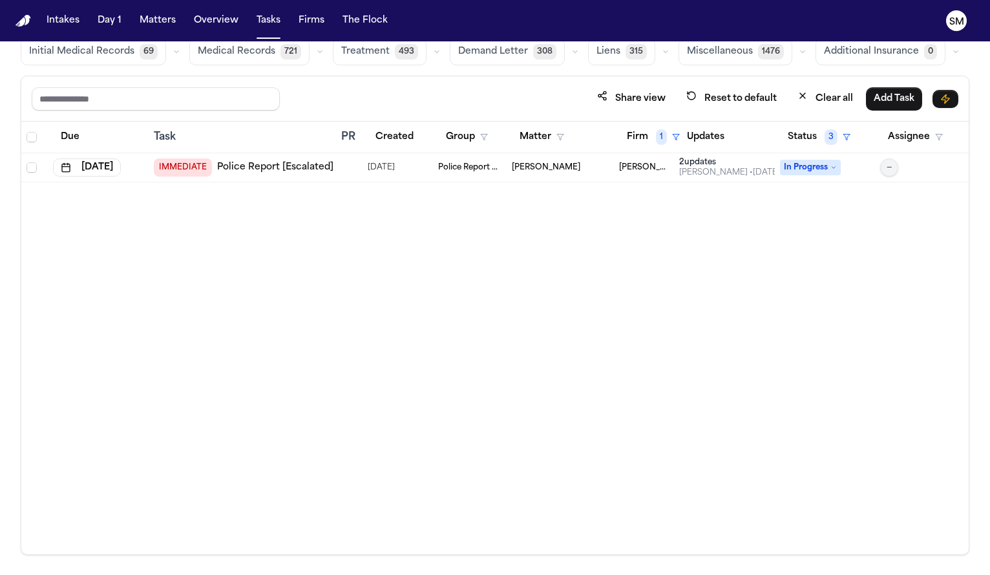
click at [275, 172] on link "Police Report [Escalated]" at bounding box center [275, 167] width 116 height 13
click at [387, 274] on div "Due Task PR Created Group Matter Firm 1 Updates Status 3 Assignee Sep 2, 2025 I…" at bounding box center [495, 338] width 948 height 432
click at [644, 138] on button "Firm 1" at bounding box center [653, 136] width 69 height 23
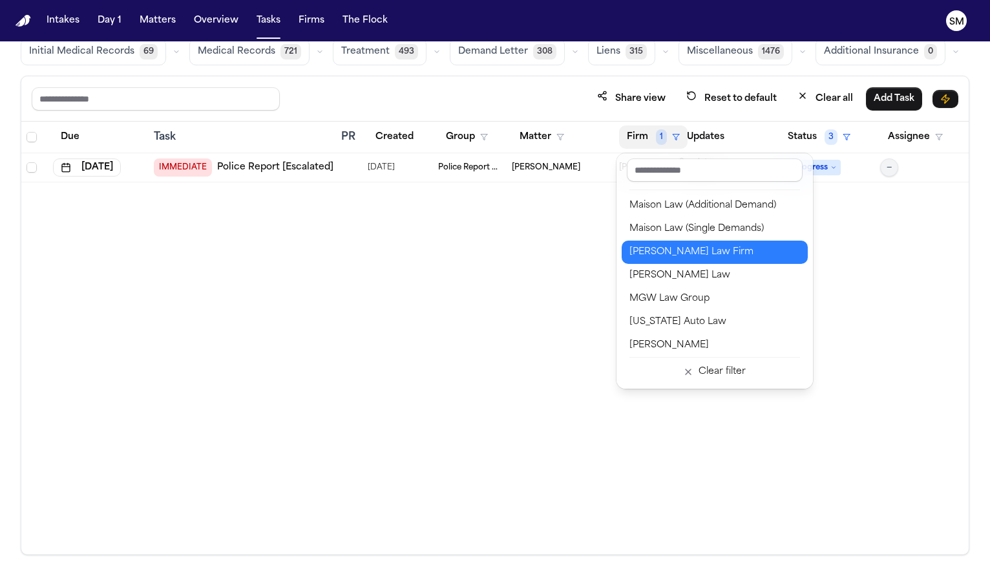
scroll to position [1249, 0]
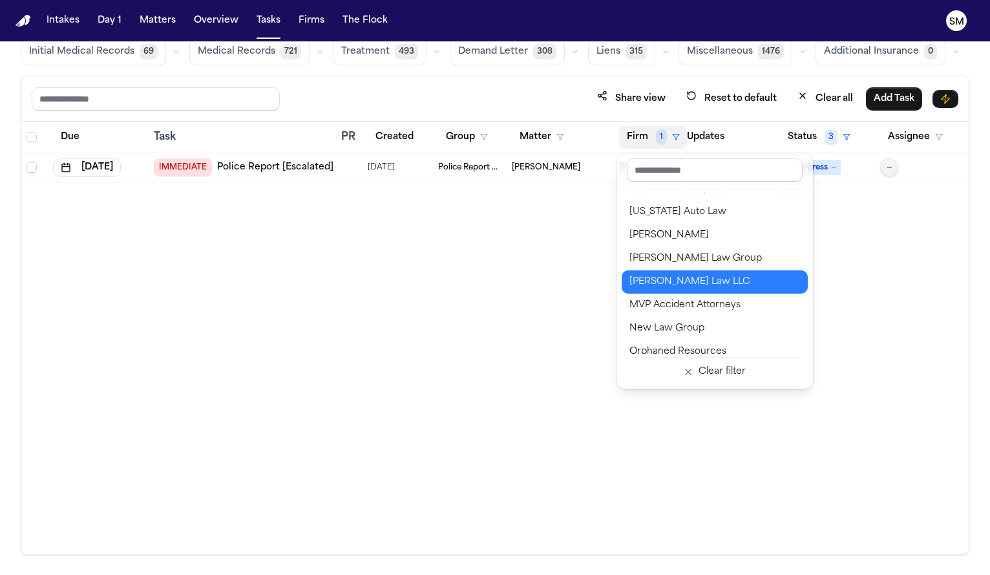
click at [692, 279] on div "Morse Law LLC" at bounding box center [715, 282] width 171 height 16
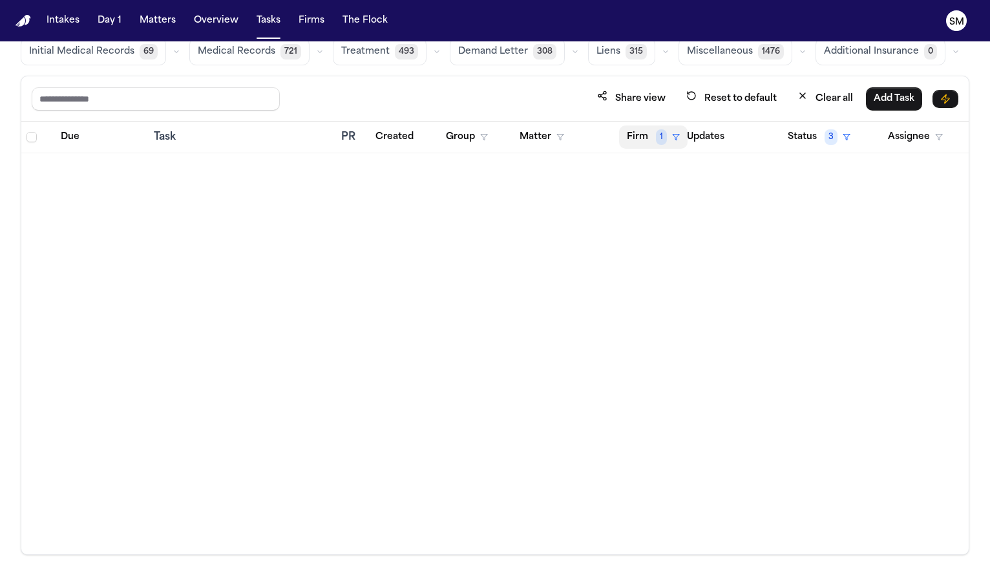
click at [637, 143] on button "Firm 1" at bounding box center [653, 136] width 69 height 23
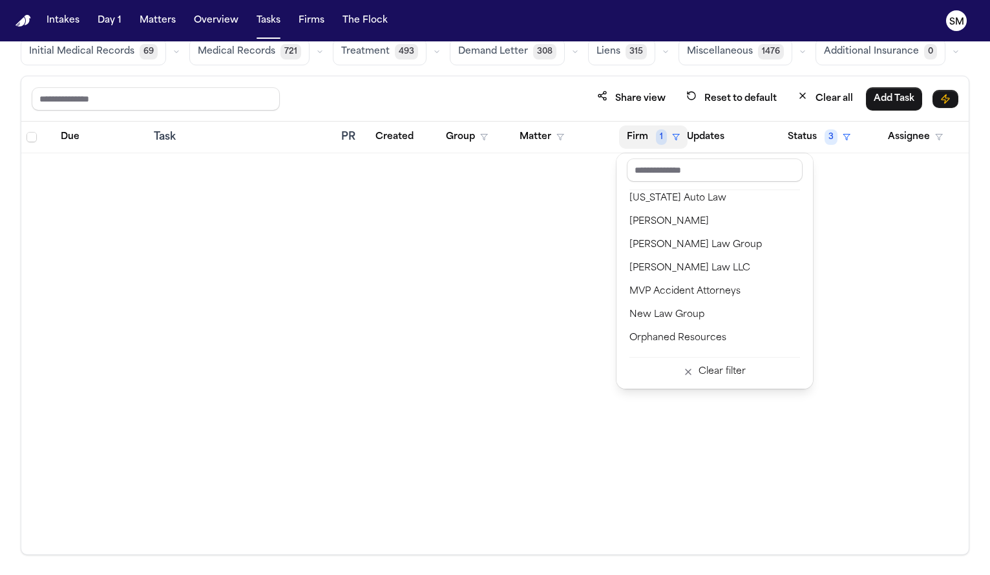
scroll to position [1279, 0]
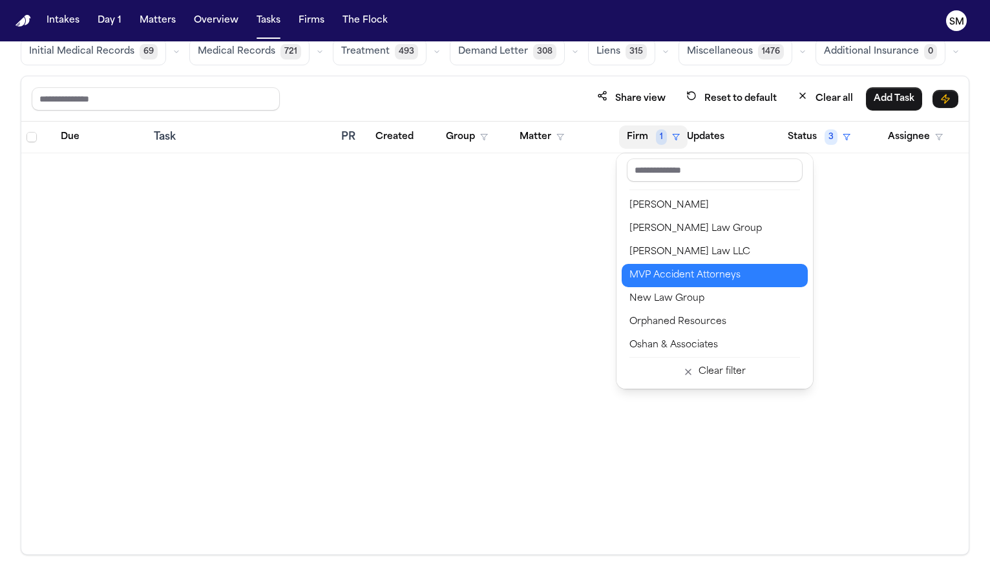
click at [654, 269] on div "MVP Accident Attorneys" at bounding box center [715, 276] width 171 height 16
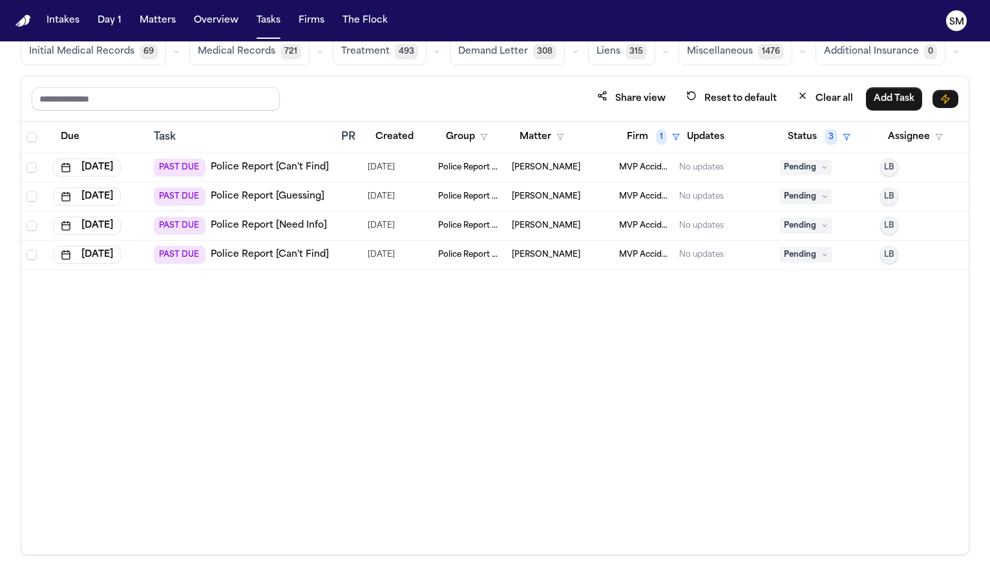
click at [288, 253] on link "Police Report [Can't Find]" at bounding box center [270, 254] width 118 height 13
click at [248, 224] on link "Police Report [Need Info]" at bounding box center [269, 225] width 116 height 13
click at [273, 196] on link "Police Report [Guessing]" at bounding box center [268, 196] width 114 height 13
click at [652, 135] on button "Firm 1" at bounding box center [653, 136] width 69 height 23
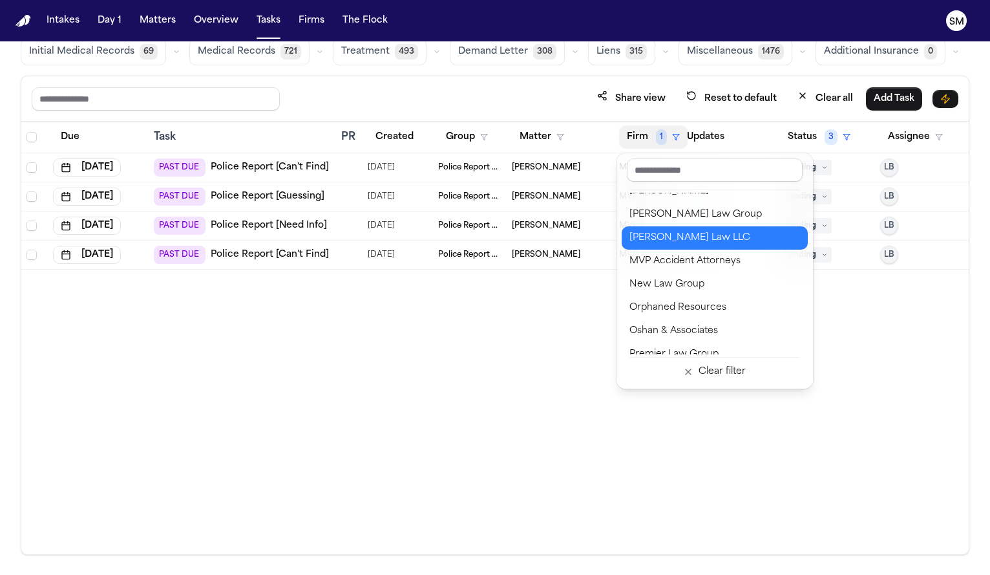
scroll to position [1320, 0]
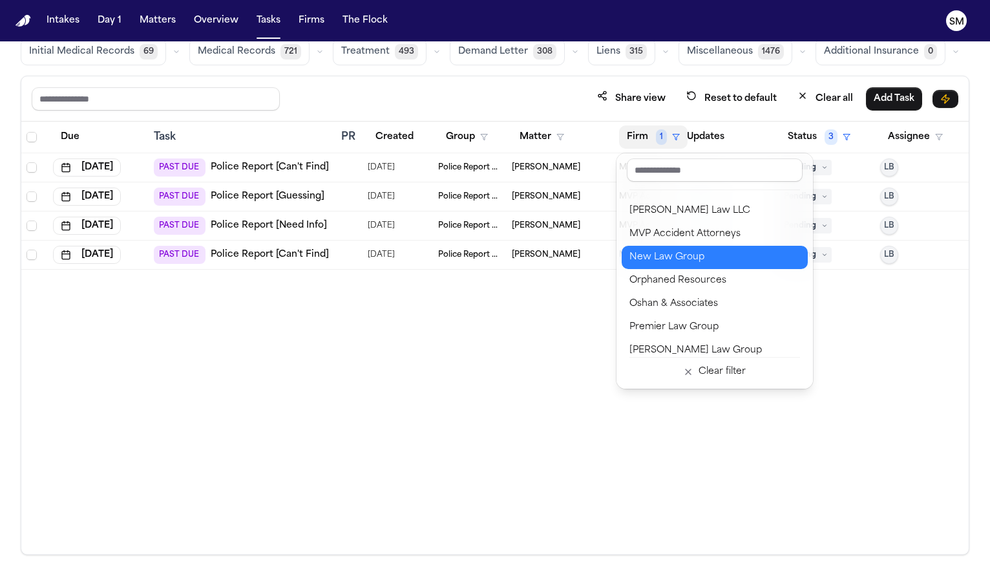
click at [663, 255] on div "New Law Group" at bounding box center [715, 258] width 171 height 16
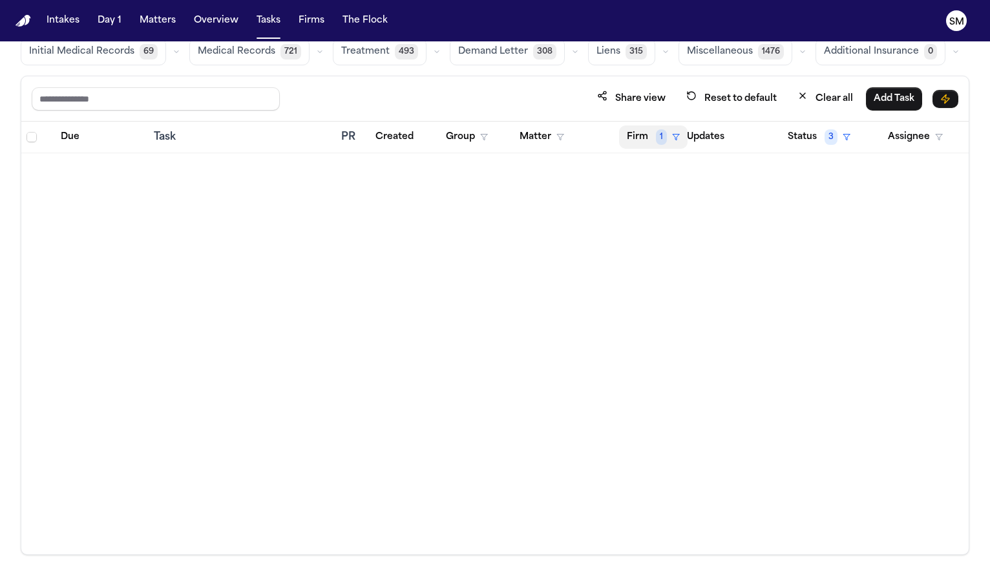
click at [644, 134] on button "Firm 1" at bounding box center [653, 136] width 69 height 23
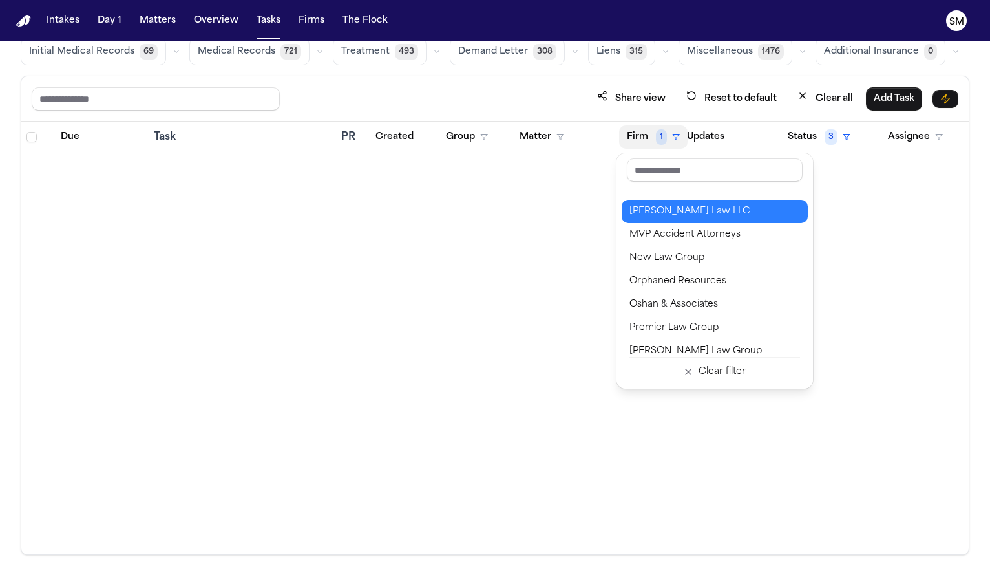
scroll to position [1320, 0]
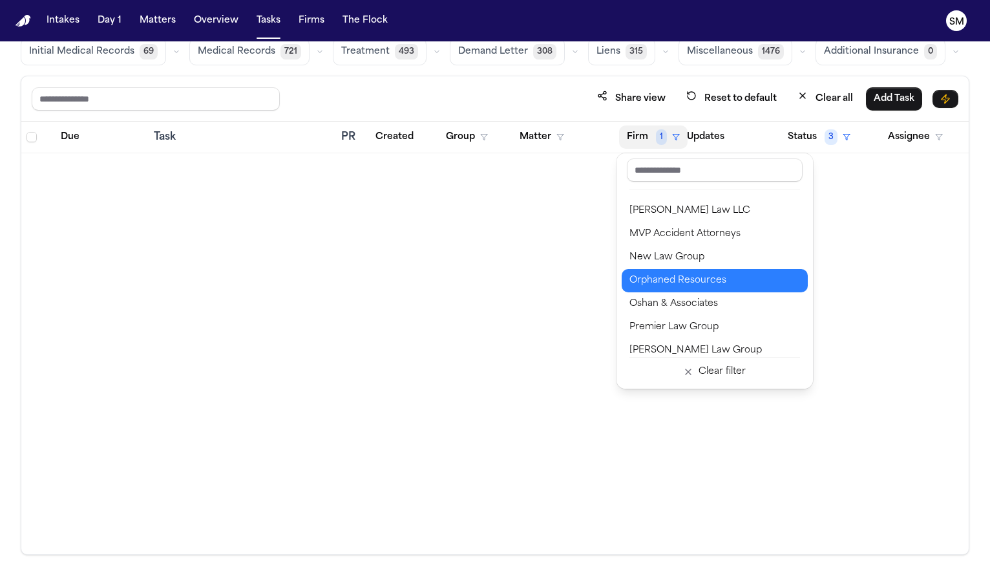
click at [663, 279] on div "Orphaned Resources" at bounding box center [715, 281] width 171 height 16
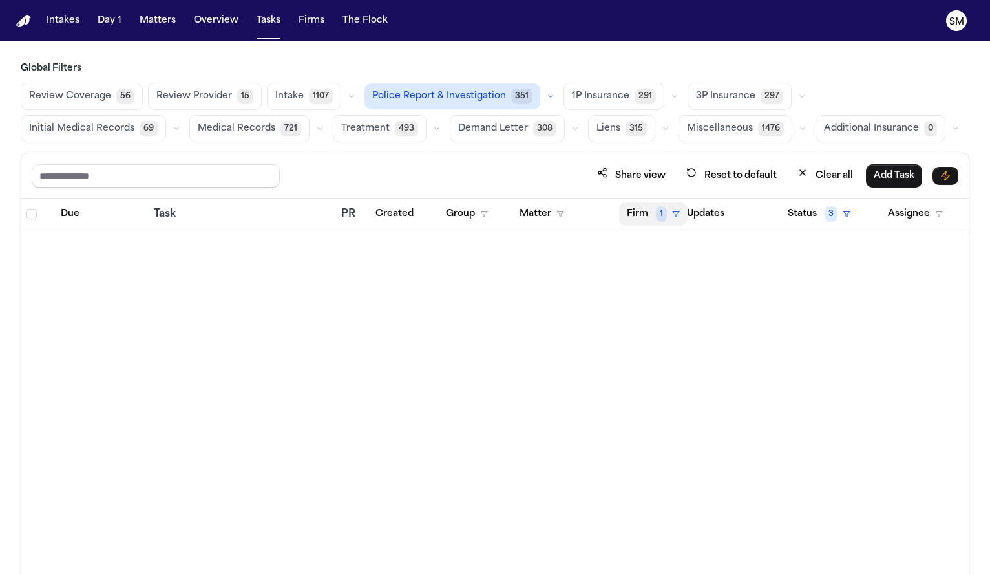
click at [648, 213] on button "Firm 1" at bounding box center [653, 213] width 69 height 23
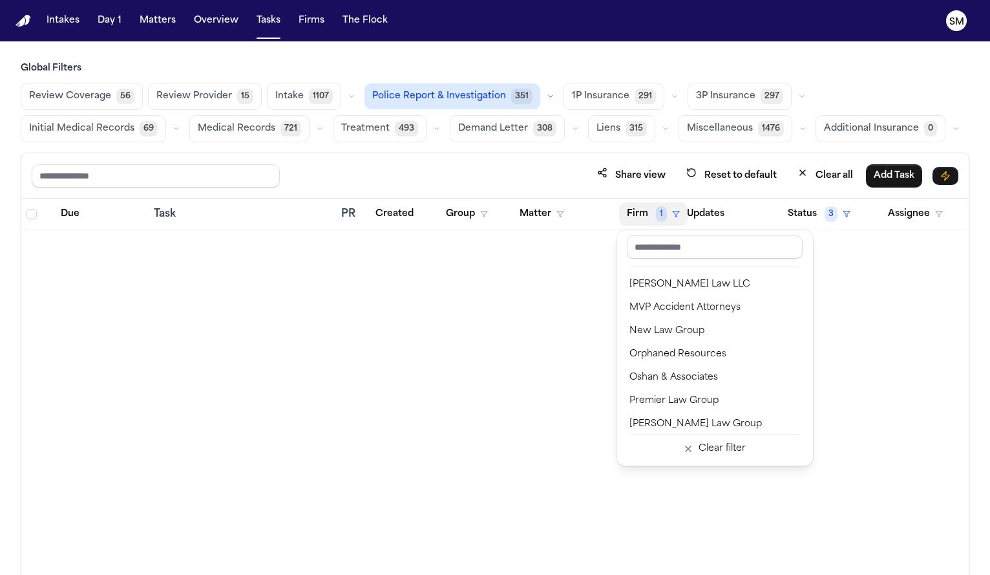
scroll to position [1331, 0]
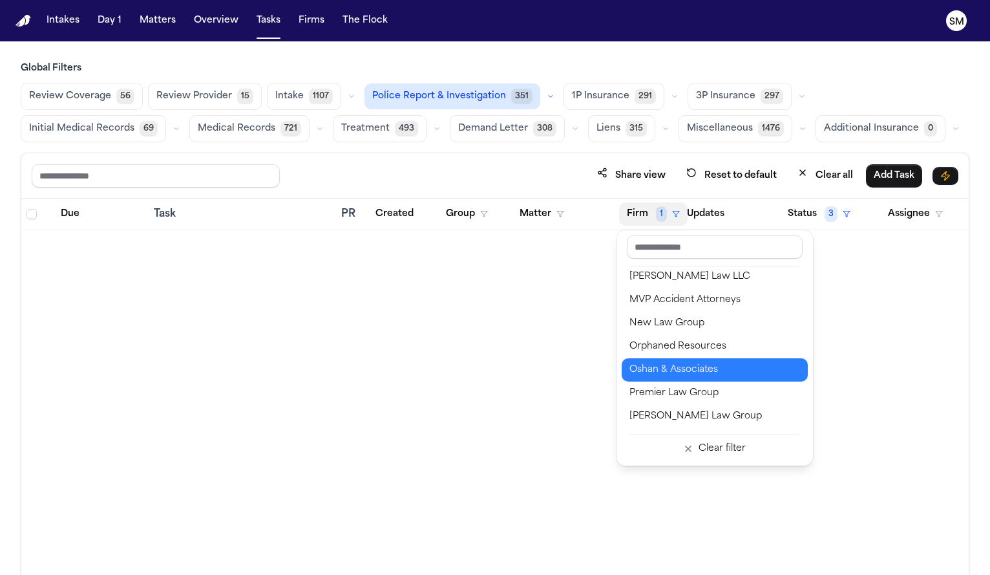
click at [671, 368] on div "Oshan & Associates" at bounding box center [715, 370] width 171 height 16
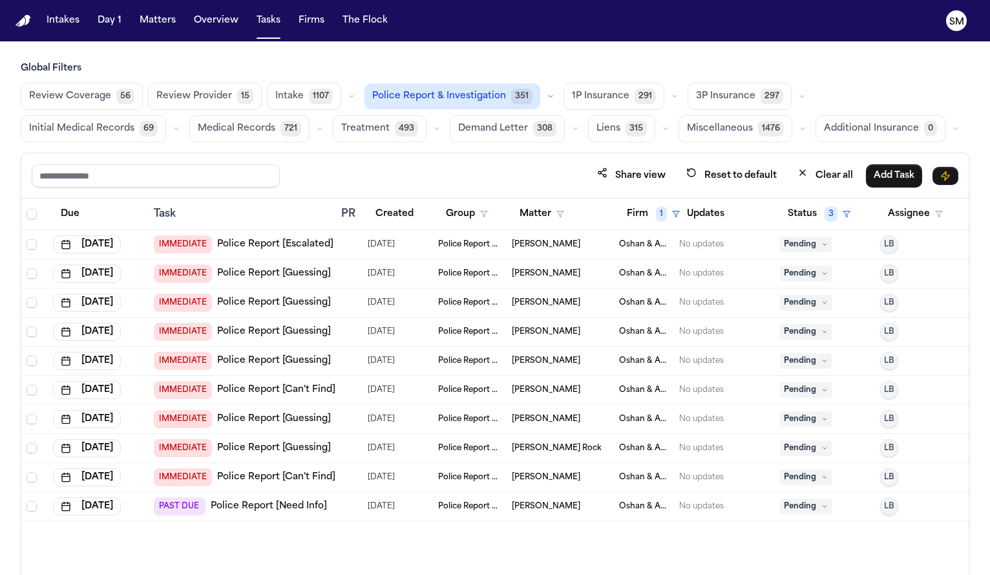
scroll to position [77, 0]
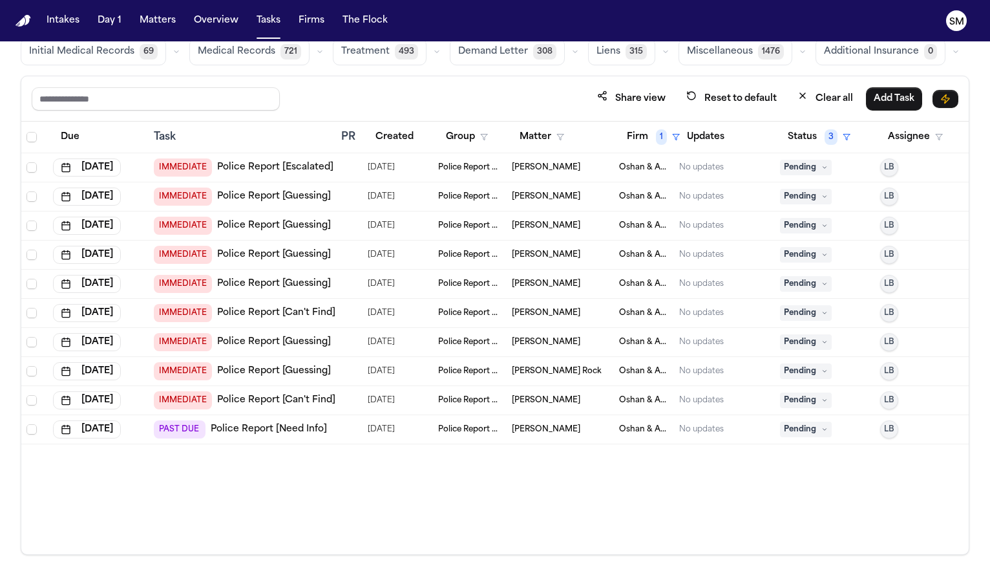
click at [284, 428] on link "Police Report [Need Info]" at bounding box center [269, 429] width 116 height 13
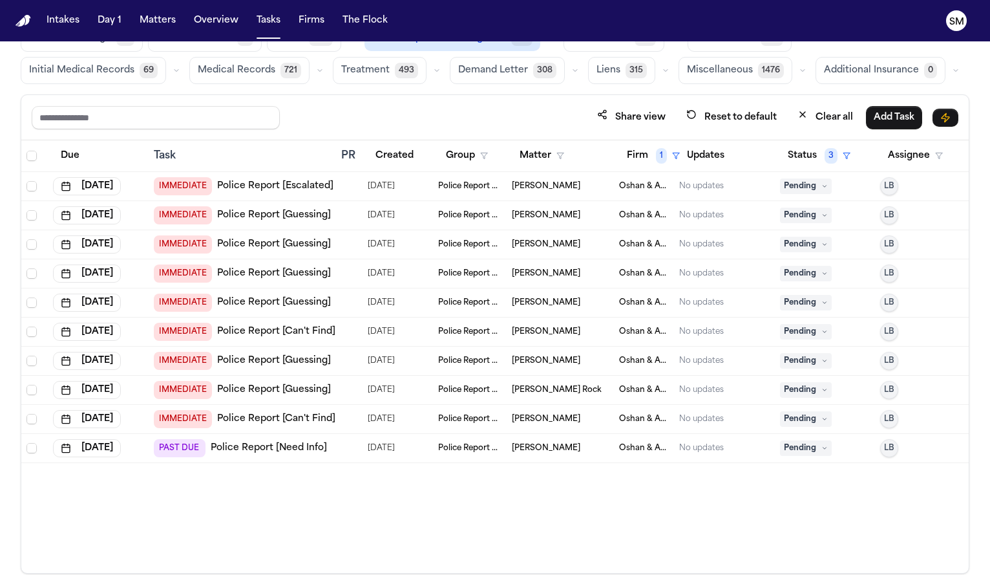
scroll to position [58, 0]
click at [651, 151] on button "Firm 1" at bounding box center [653, 156] width 69 height 23
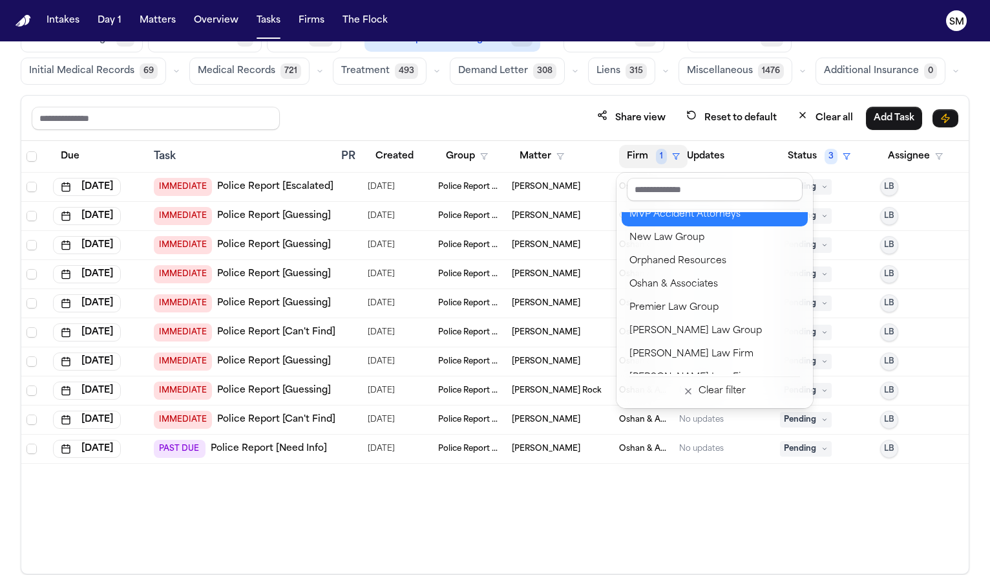
scroll to position [1360, 0]
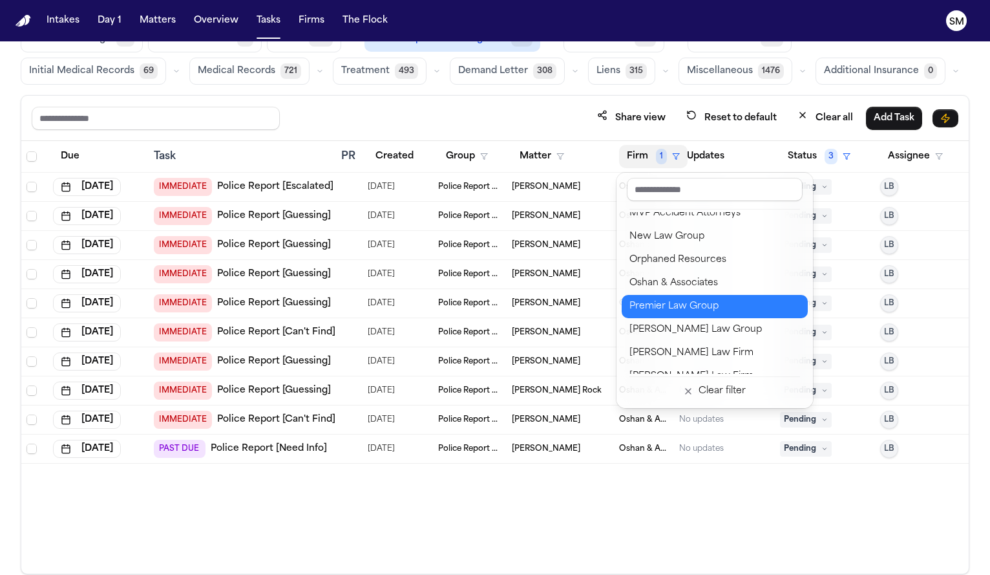
click at [675, 304] on div "Premier Law Group" at bounding box center [715, 307] width 171 height 16
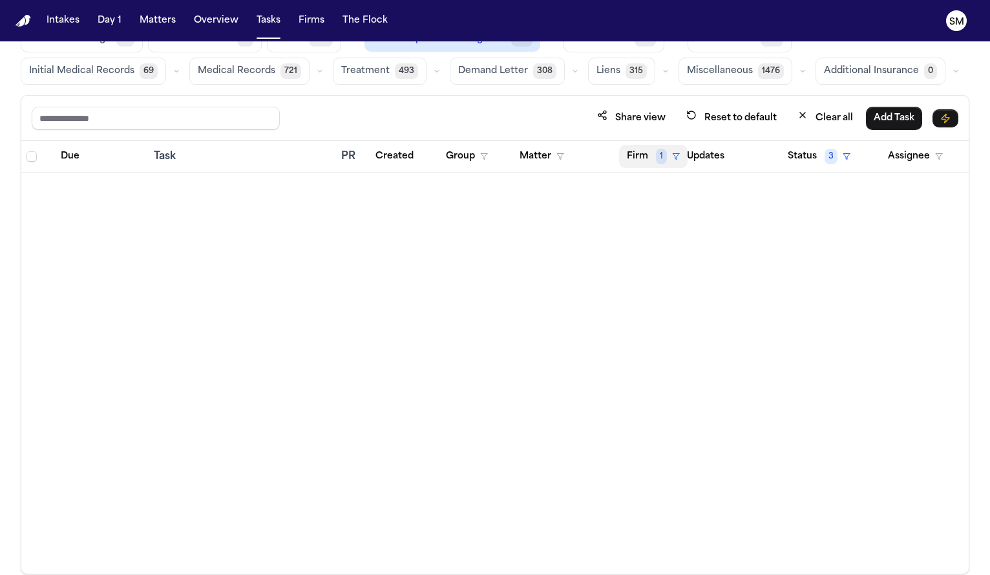
click at [643, 158] on button "Firm 1" at bounding box center [653, 156] width 69 height 23
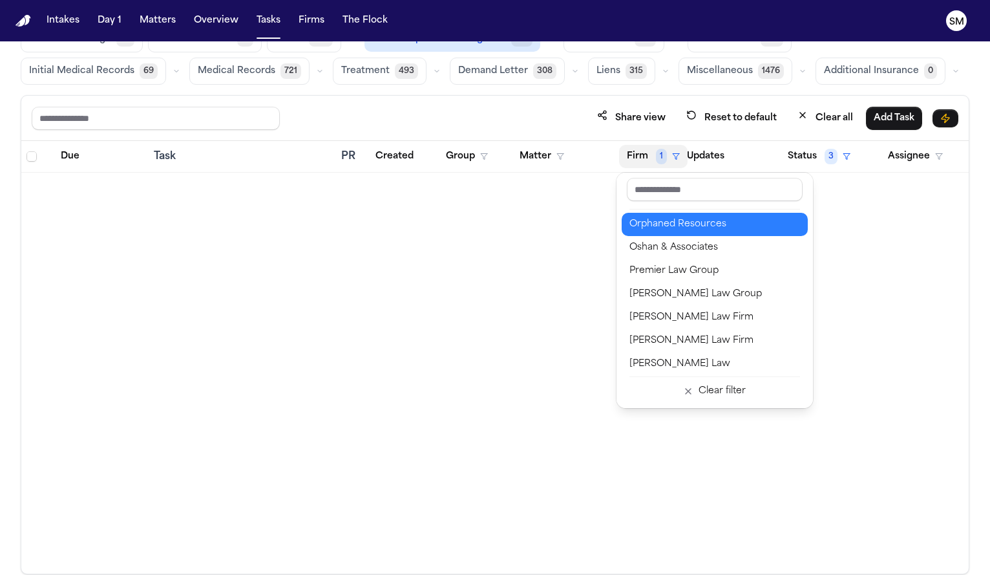
scroll to position [1397, 0]
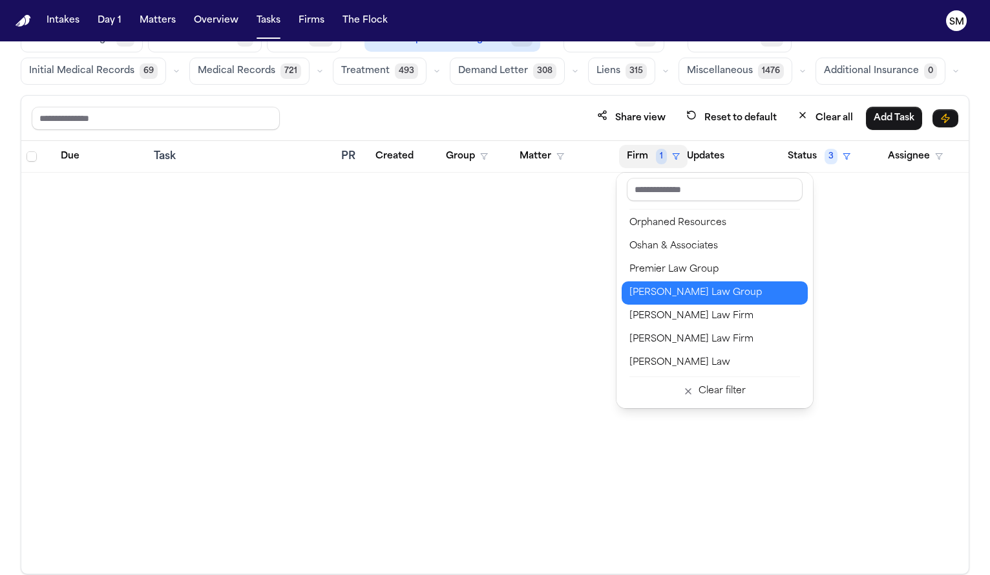
click at [663, 295] on div "Romanow Law Group" at bounding box center [715, 293] width 171 height 16
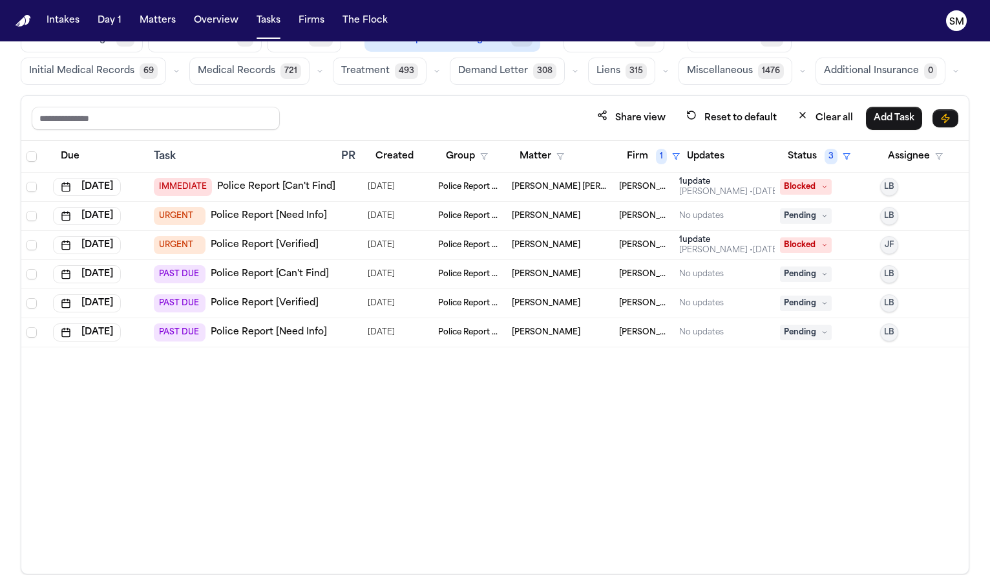
click at [299, 304] on link "Police Report [Verified]" at bounding box center [265, 303] width 108 height 13
click at [281, 278] on link "Police Report [Can't Find]" at bounding box center [270, 274] width 118 height 13
click at [277, 331] on link "Police Report [Need Info]" at bounding box center [269, 332] width 116 height 13
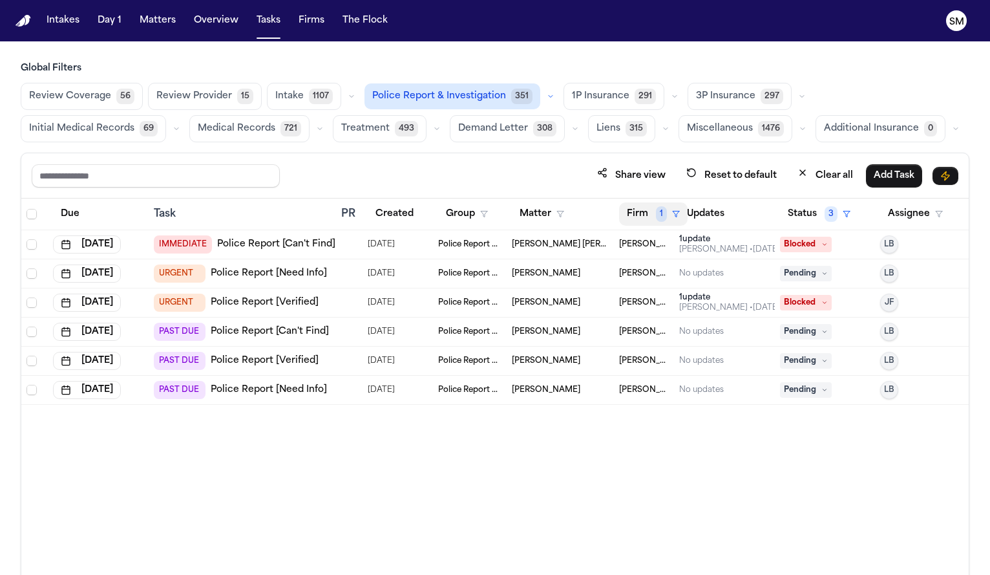
click at [647, 213] on button "Firm 1" at bounding box center [653, 213] width 69 height 23
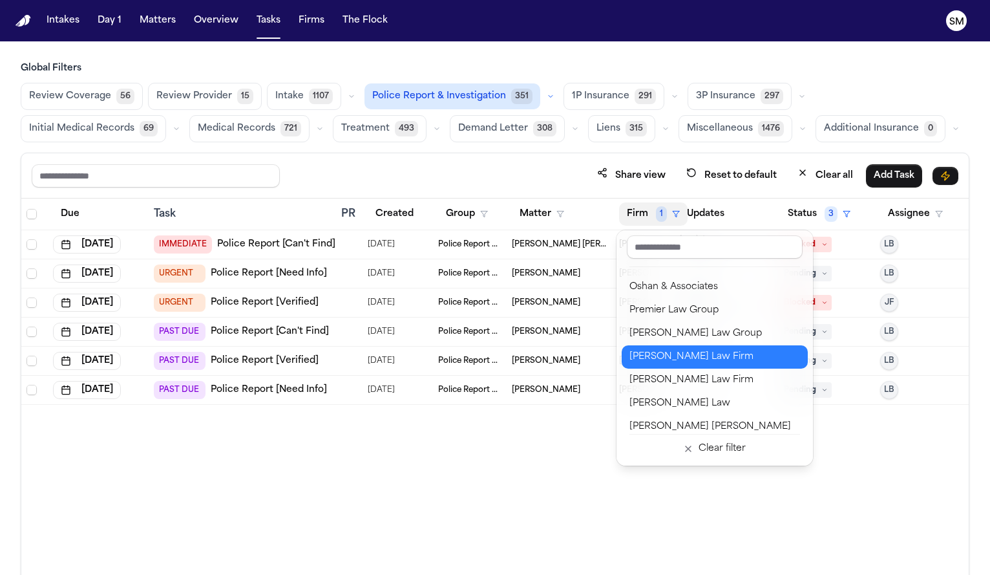
scroll to position [1441, 0]
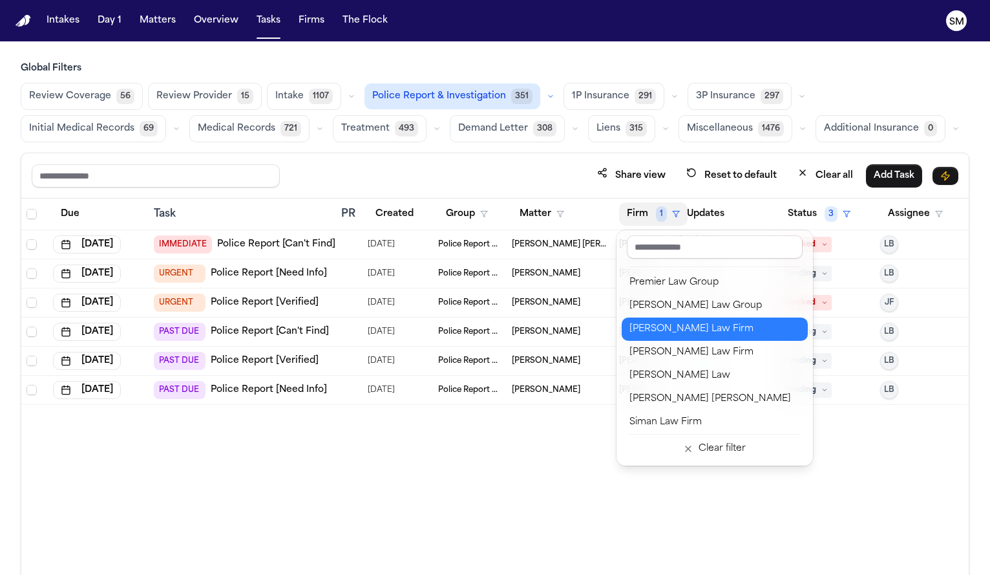
click at [671, 335] on div "Rubinowitz Law Firm" at bounding box center [715, 329] width 171 height 16
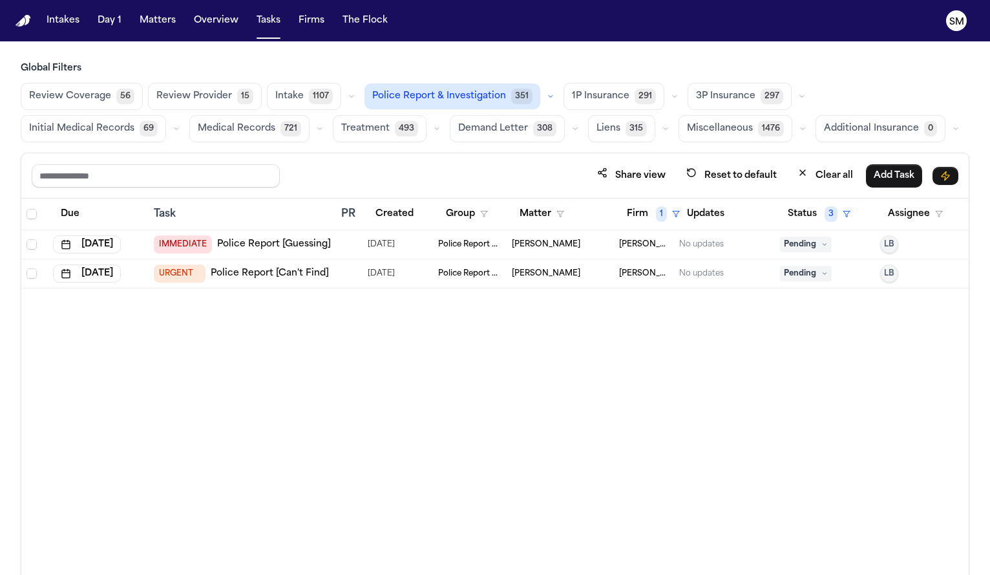
click at [242, 274] on link "Police Report [Can't Find]" at bounding box center [270, 273] width 118 height 13
click at [662, 212] on span "1" at bounding box center [661, 214] width 11 height 16
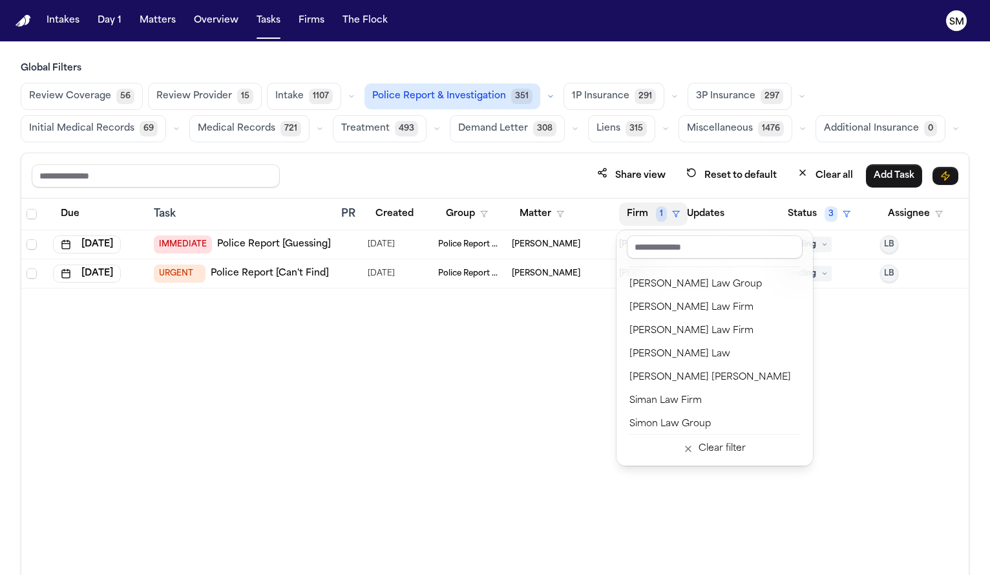
scroll to position [1463, 0]
click at [670, 338] on button "Ruy Mireles Law Firm" at bounding box center [715, 330] width 186 height 23
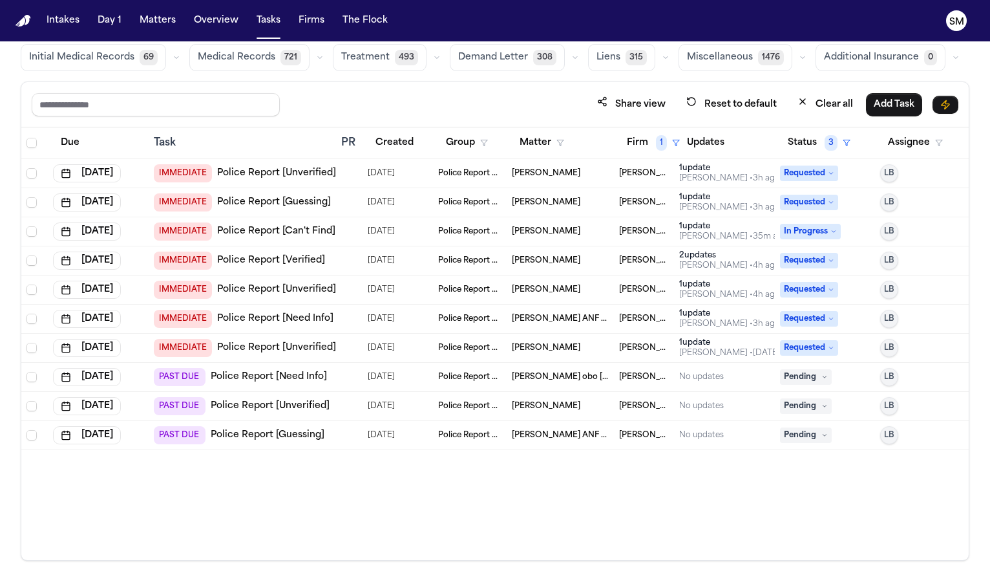
scroll to position [73, 0]
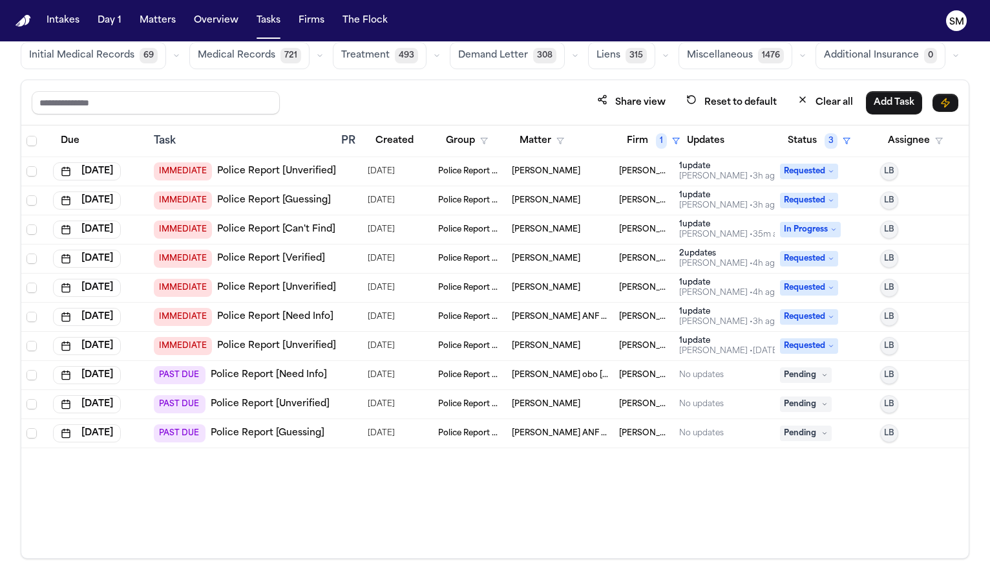
click at [268, 435] on link "Police Report [Guessing]" at bounding box center [268, 433] width 114 height 13
click at [650, 140] on button "Firm 1" at bounding box center [653, 140] width 69 height 23
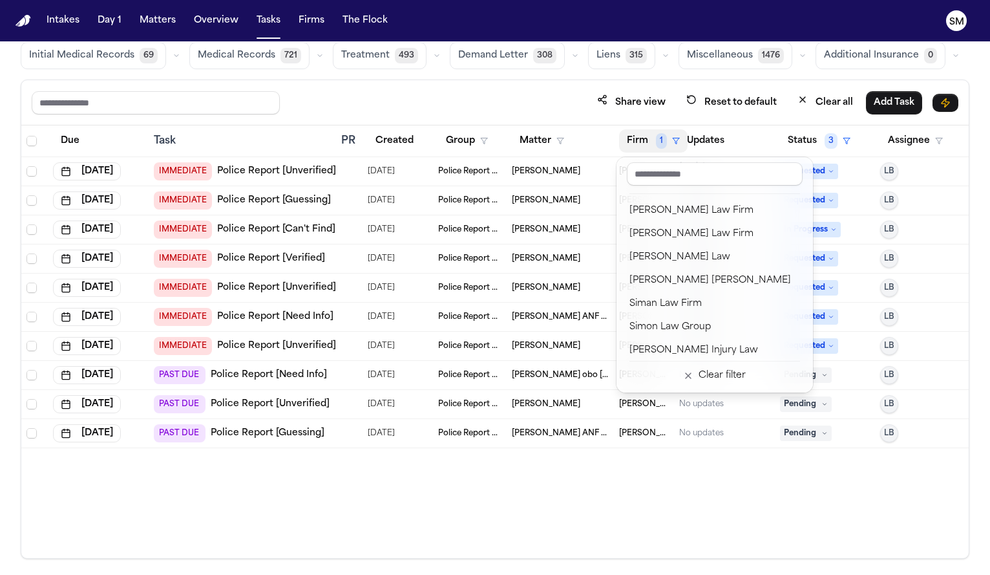
scroll to position [1499, 0]
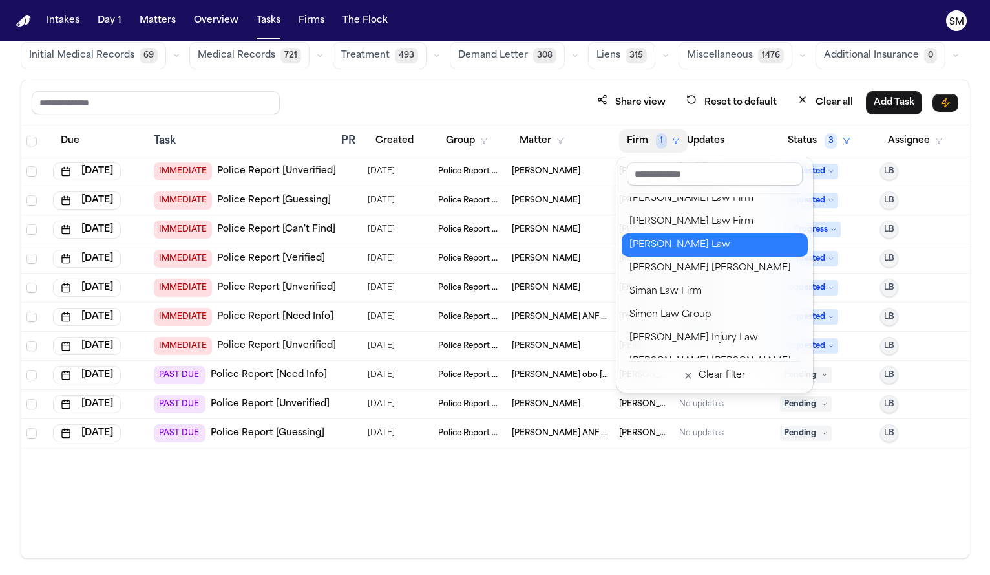
click at [668, 248] on div "Sedaghat Law" at bounding box center [715, 245] width 171 height 16
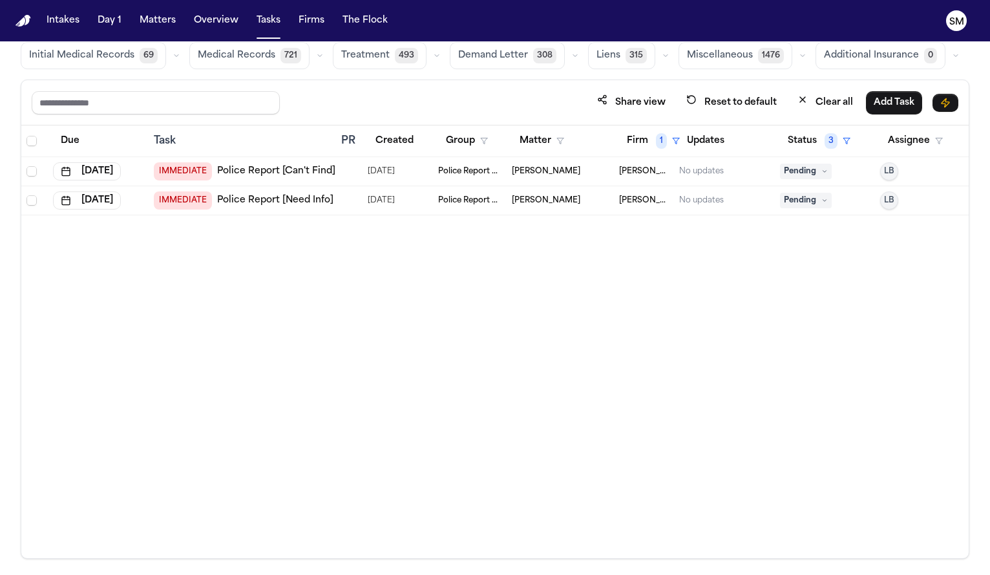
click at [271, 204] on link "Police Report [Need Info]" at bounding box center [275, 200] width 116 height 13
click at [645, 134] on button "Firm 1" at bounding box center [653, 140] width 69 height 23
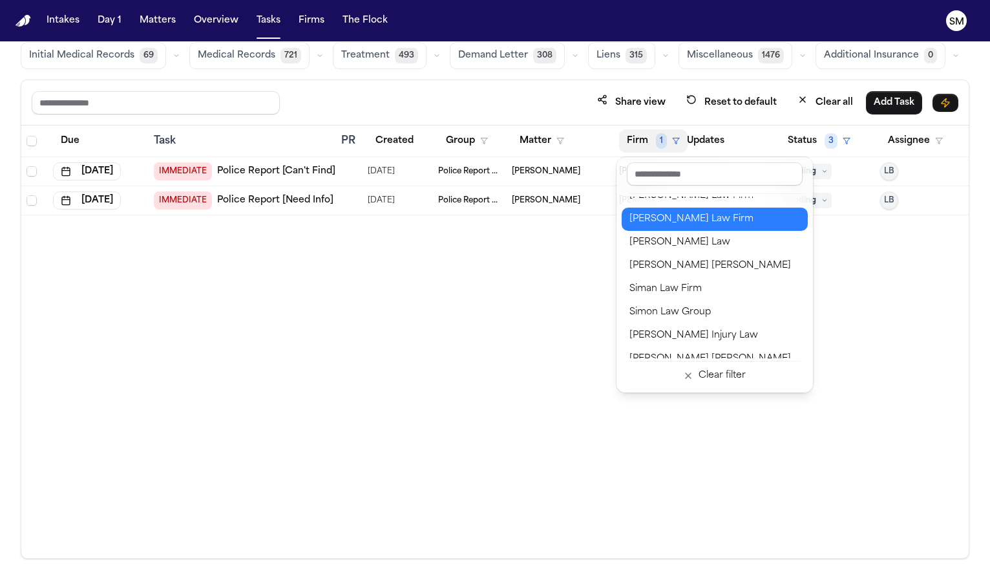
scroll to position [1503, 0]
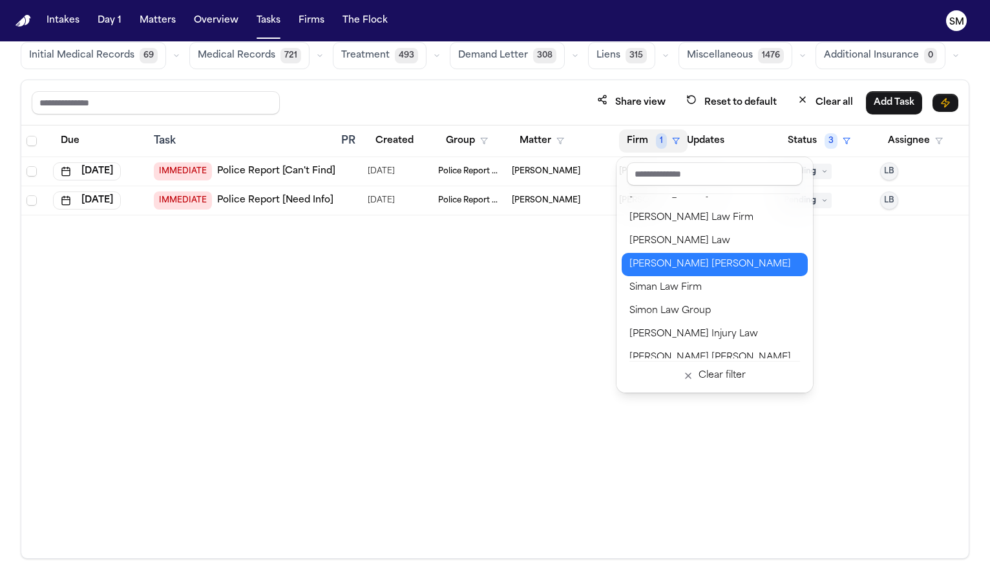
click at [665, 260] on div "Shulman Hill" at bounding box center [715, 265] width 171 height 16
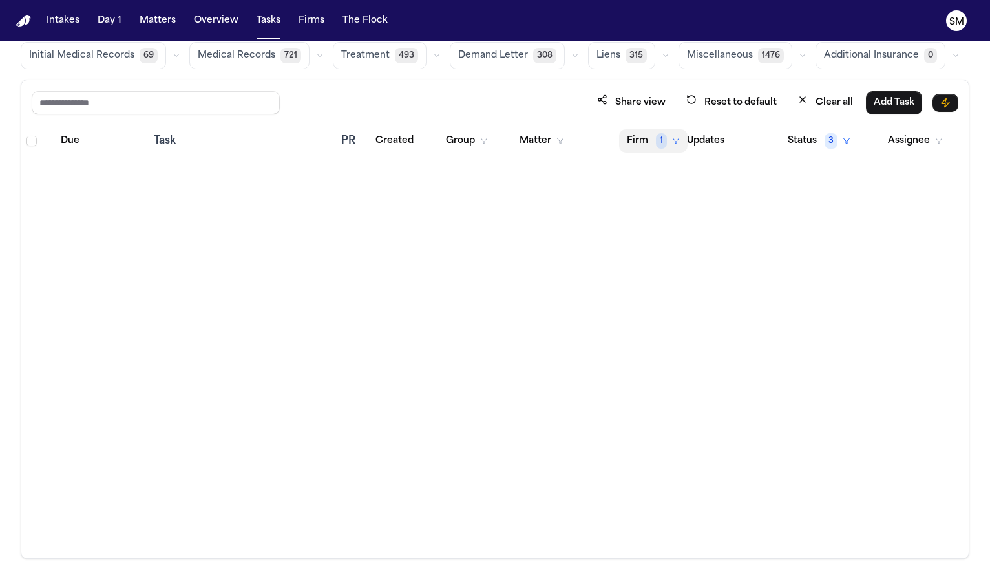
click at [648, 145] on button "Firm 1" at bounding box center [653, 140] width 69 height 23
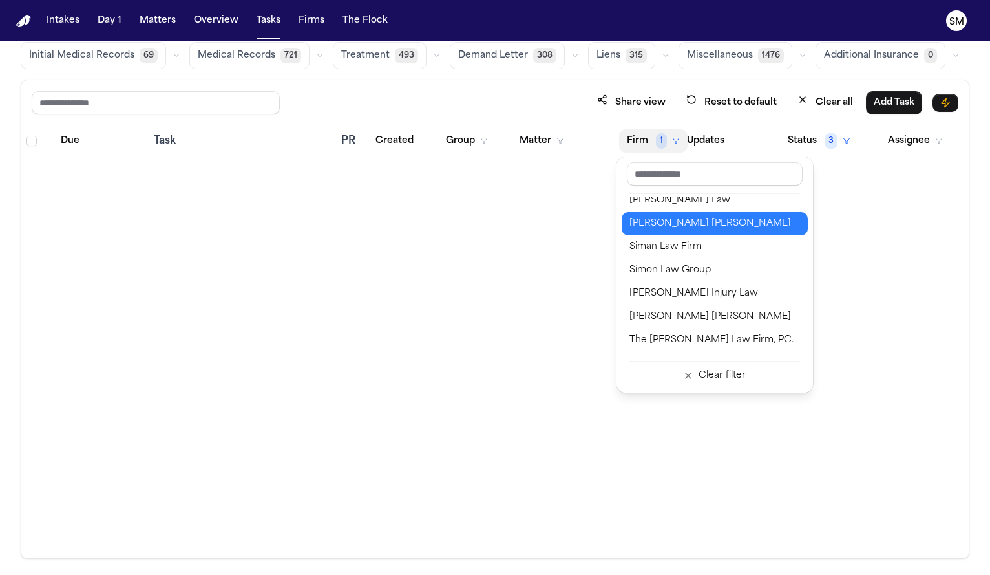
scroll to position [1555, 0]
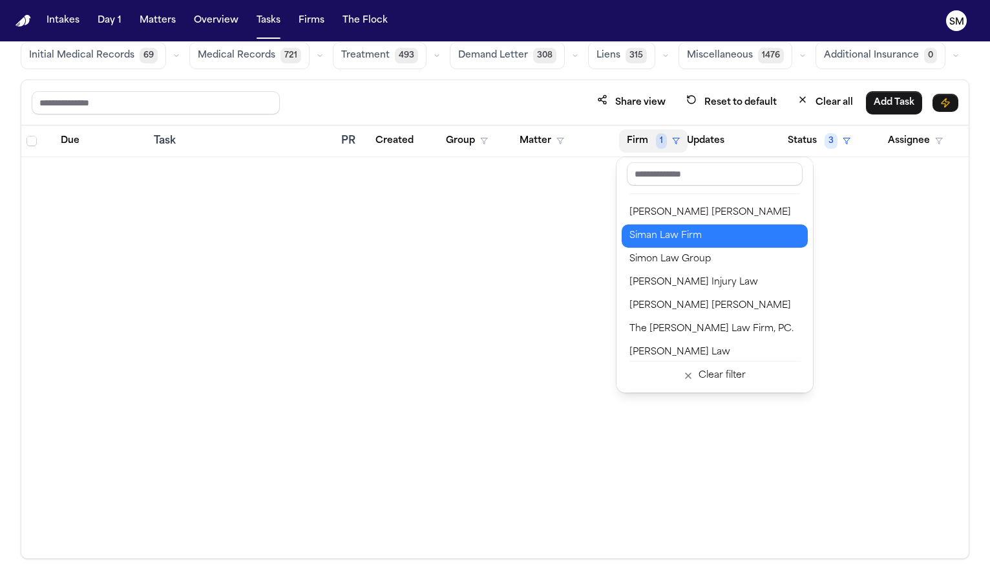
click at [692, 235] on div "Siman Law Firm" at bounding box center [715, 236] width 171 height 16
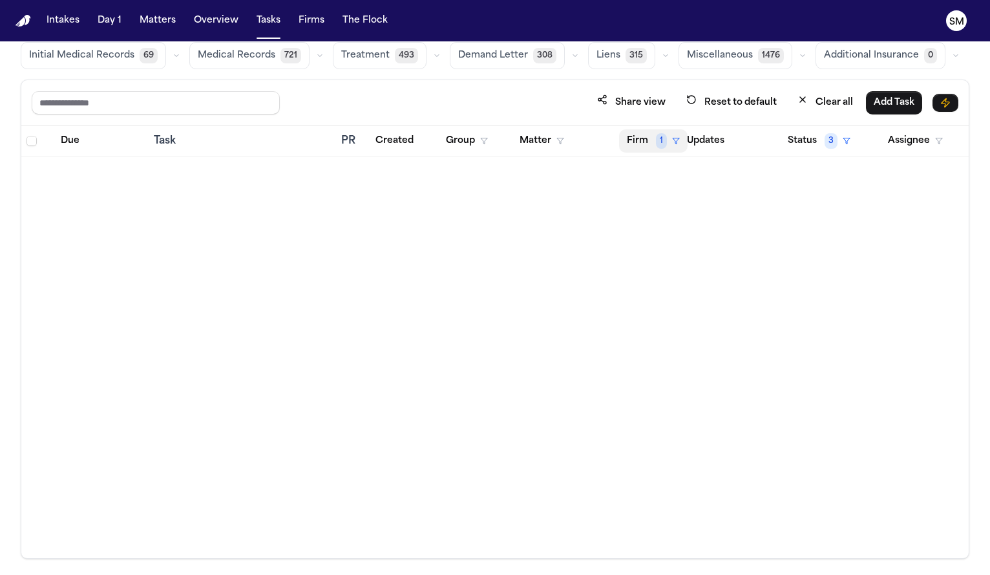
click at [643, 143] on button "Firm 1" at bounding box center [653, 140] width 69 height 23
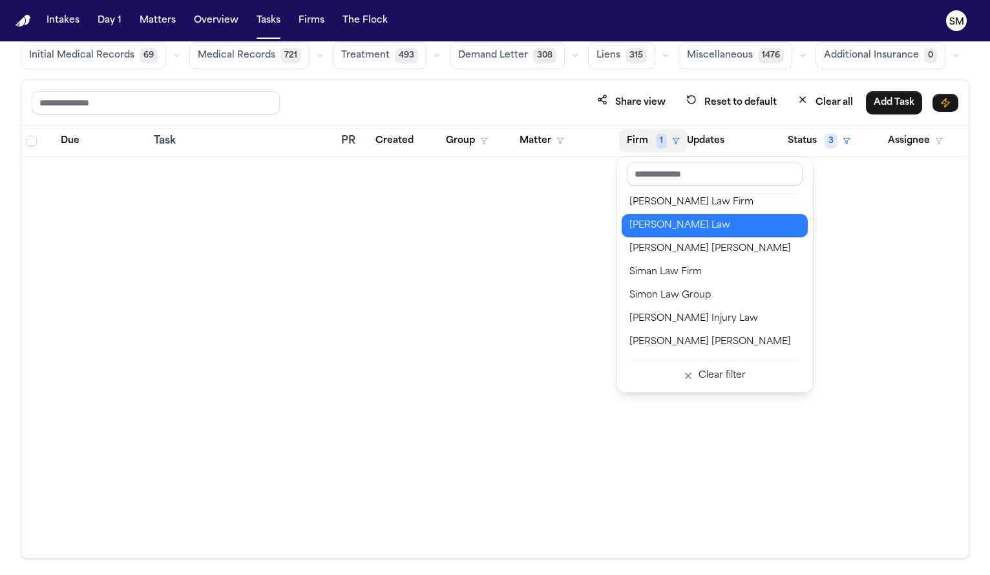
scroll to position [1519, 0]
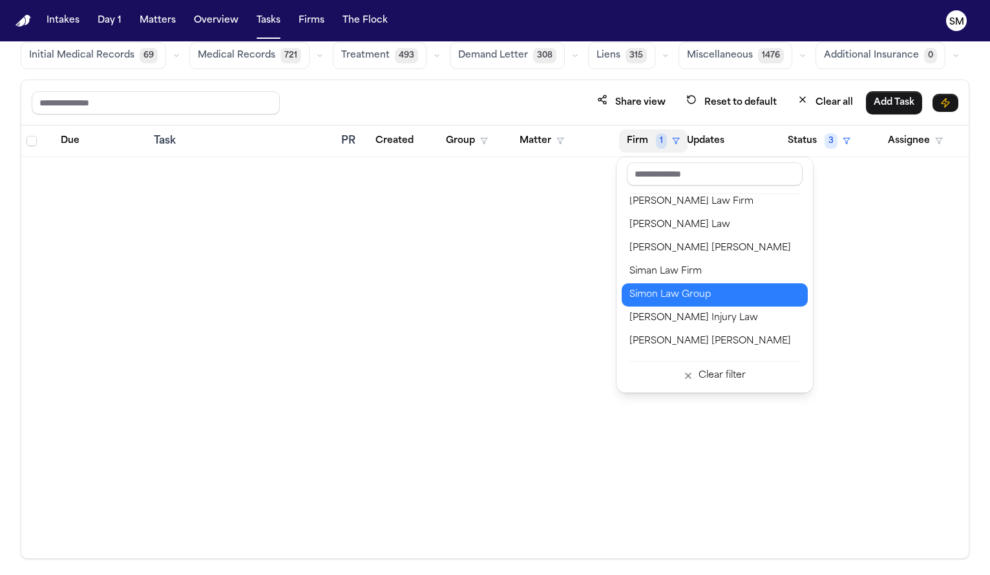
click at [685, 295] on div "Simon Law Group" at bounding box center [715, 295] width 171 height 16
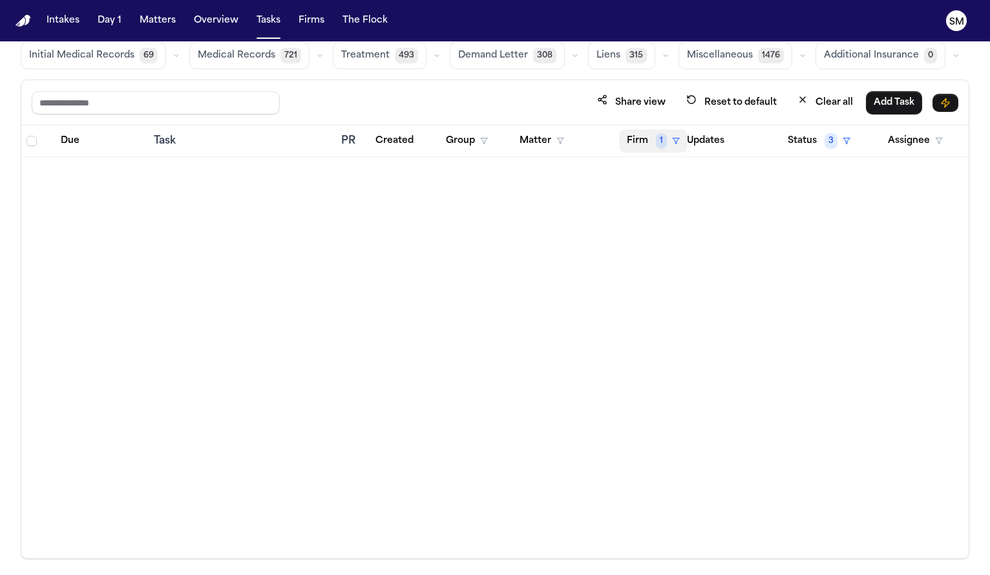
click at [648, 143] on button "Firm 1" at bounding box center [653, 140] width 69 height 23
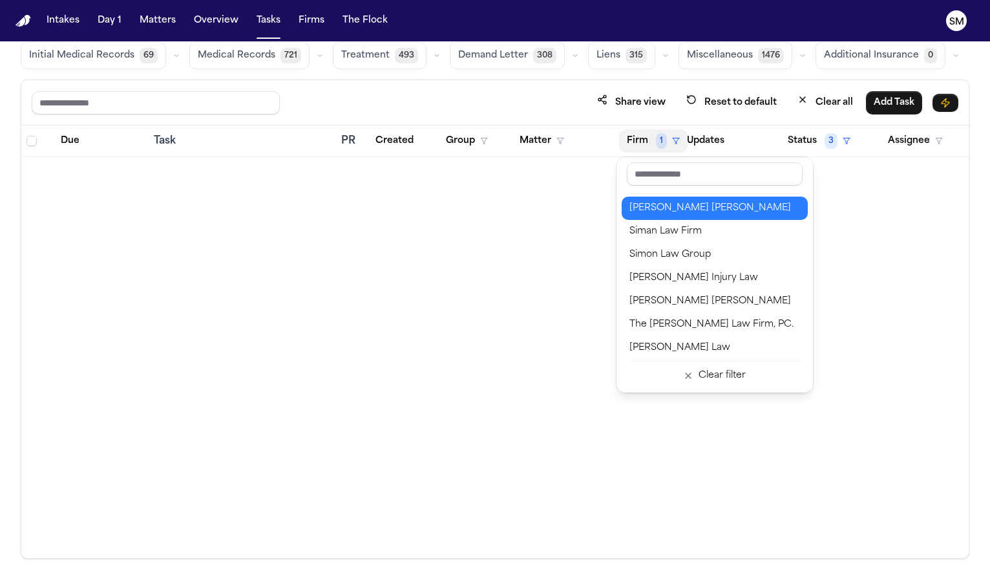
scroll to position [1566, 0]
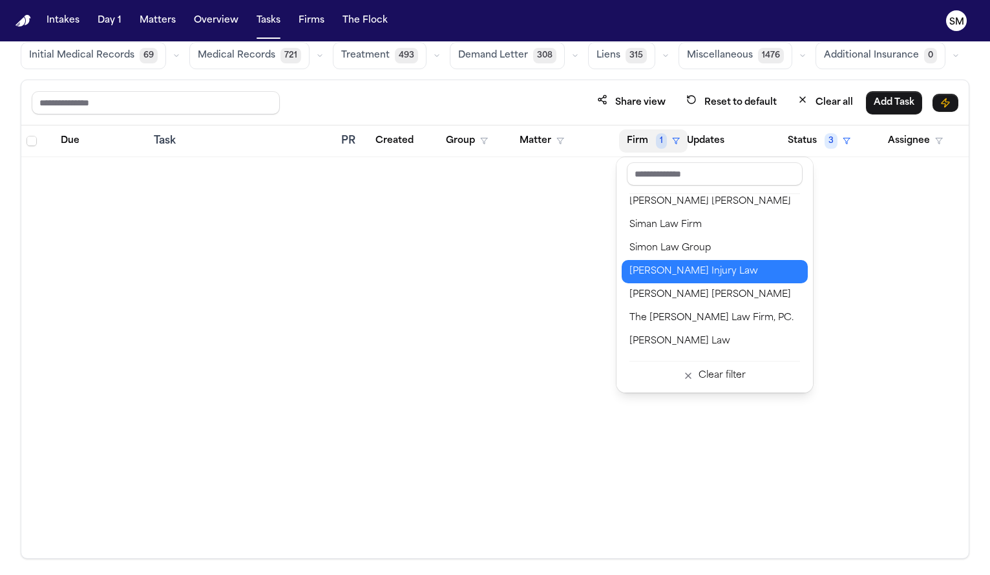
click at [696, 262] on button "Spencer Injury Law" at bounding box center [715, 271] width 186 height 23
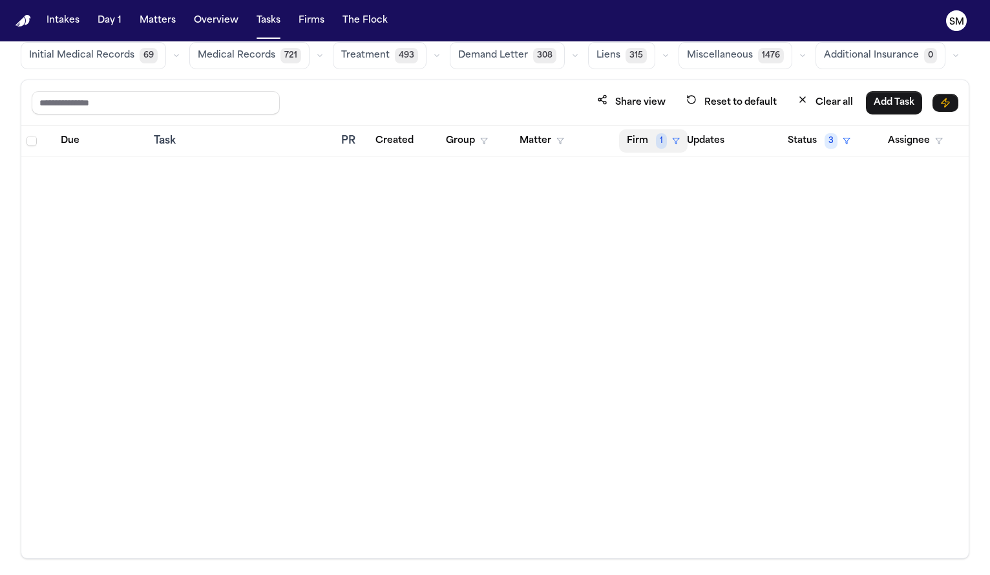
click at [648, 140] on button "Firm 1" at bounding box center [653, 140] width 69 height 23
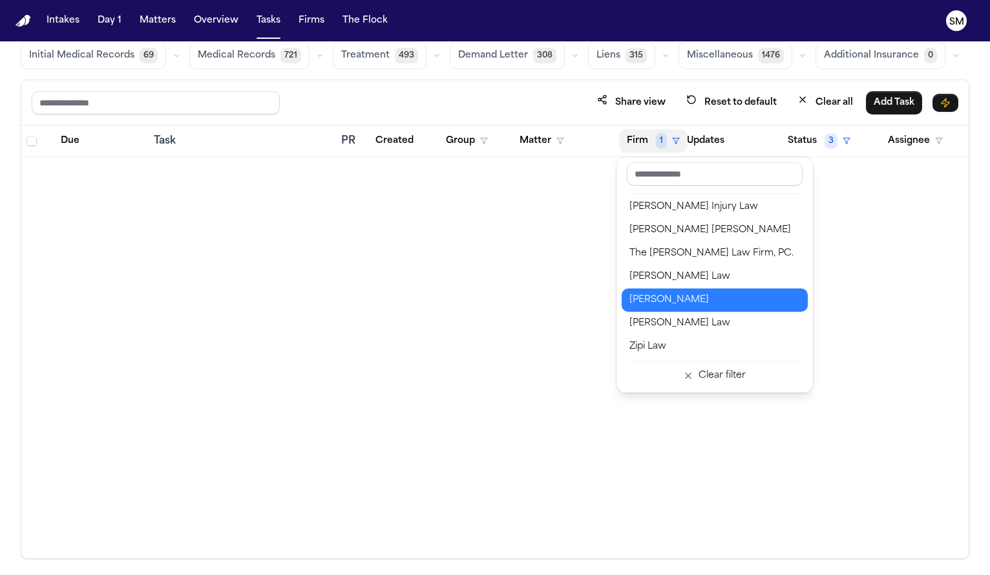
scroll to position [1555, 0]
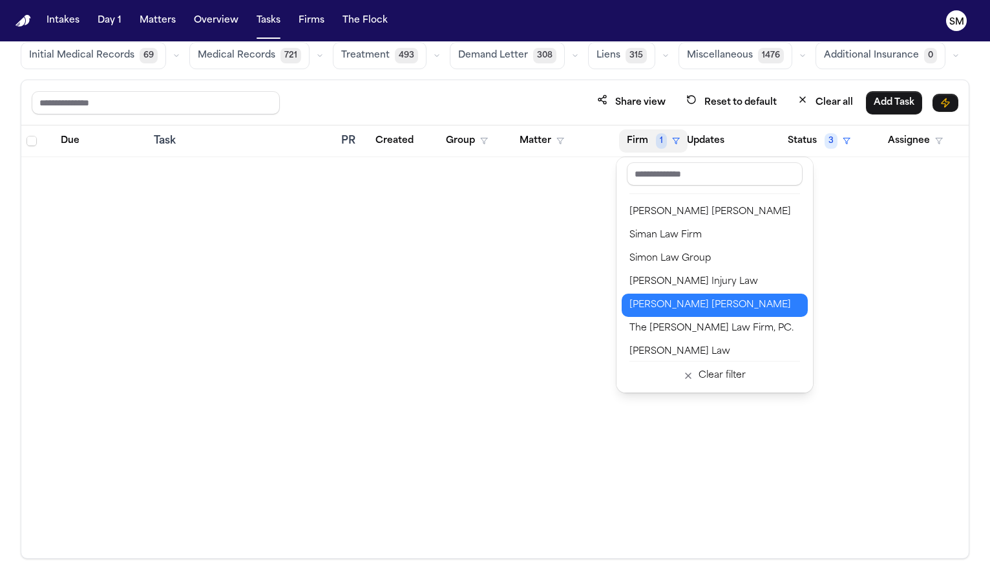
click at [694, 308] on div "Steele Adams Hosman" at bounding box center [715, 305] width 171 height 16
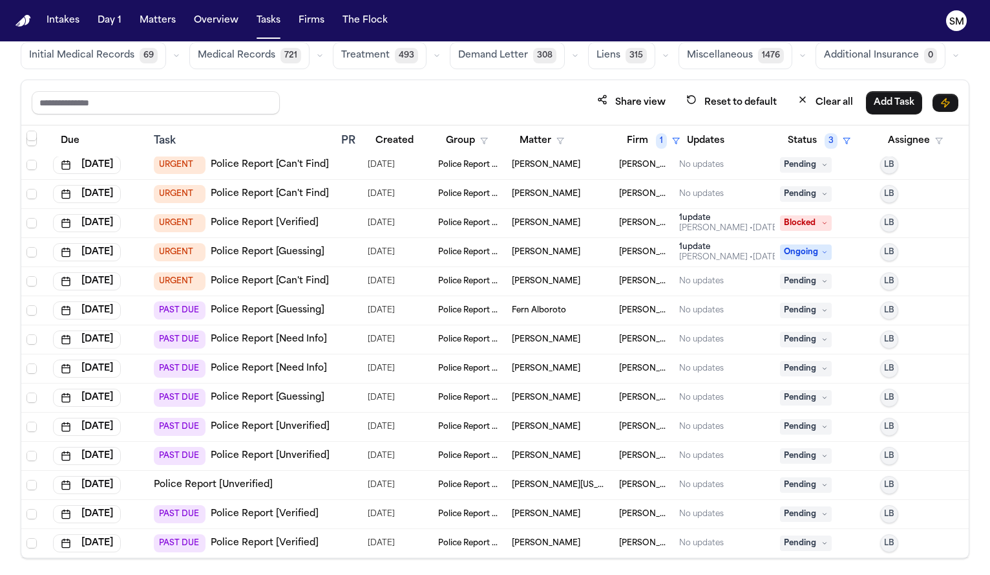
scroll to position [77, 0]
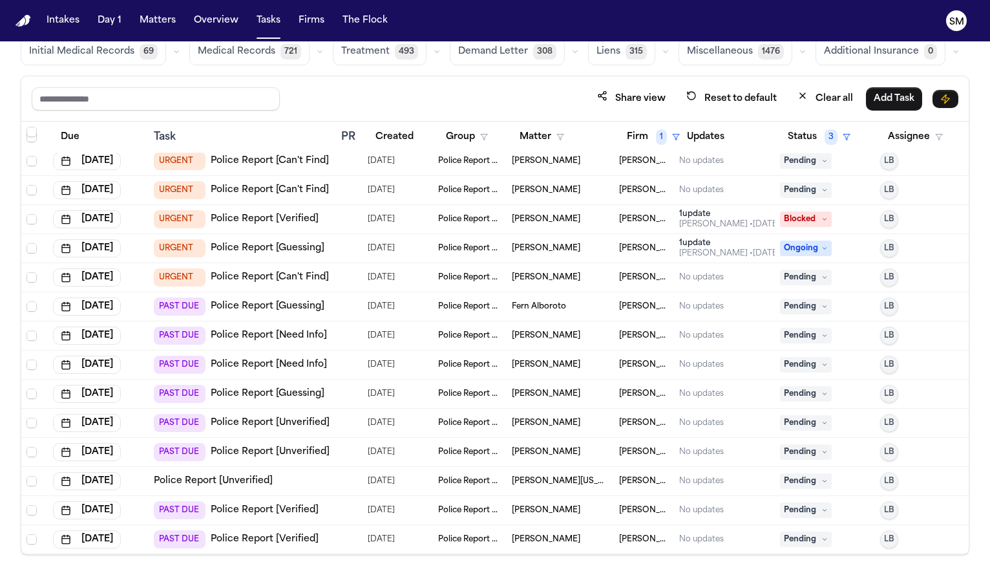
click at [259, 533] on link "Police Report [Verified]" at bounding box center [265, 539] width 108 height 13
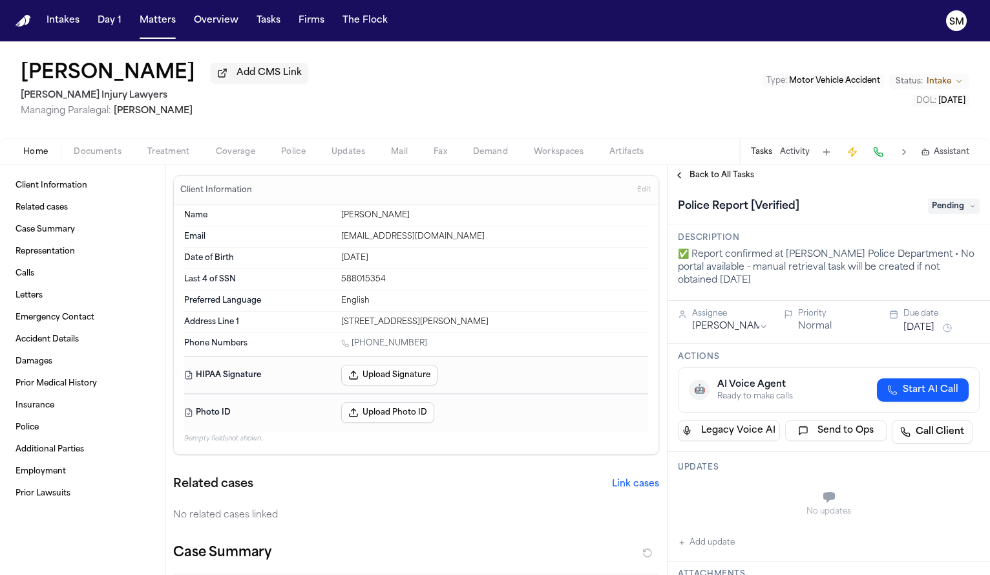
click at [292, 155] on span "Police" at bounding box center [293, 152] width 25 height 10
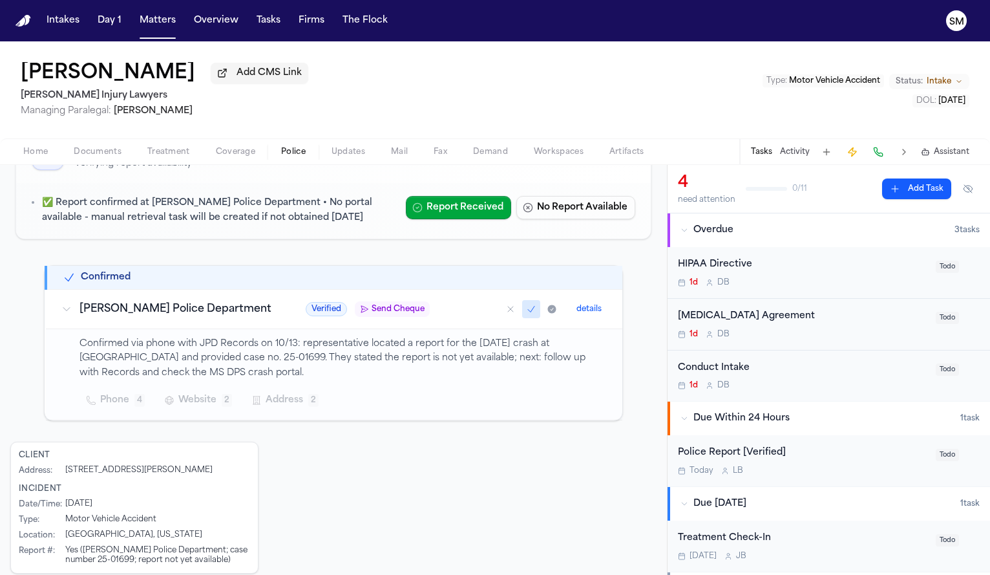
scroll to position [114, 0]
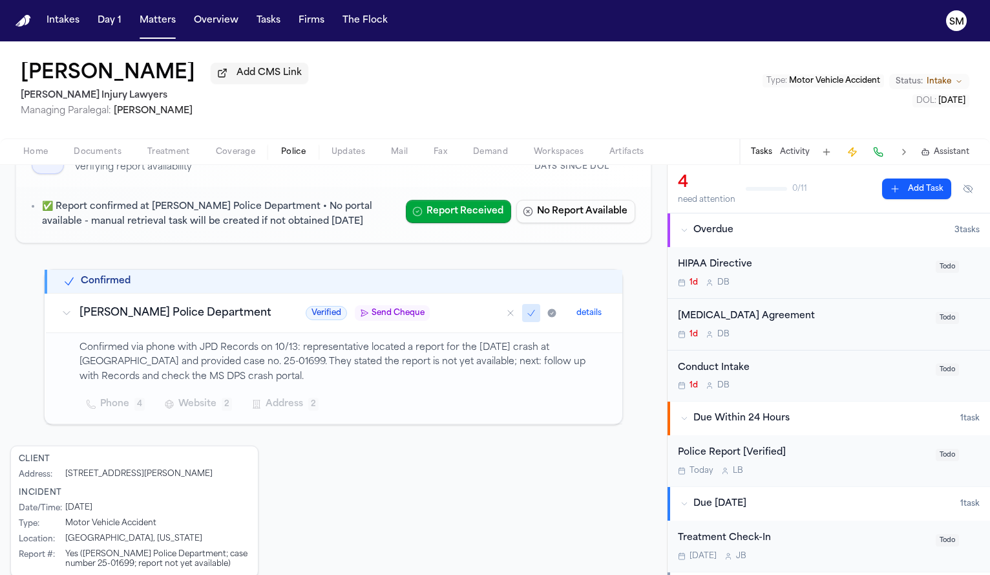
click at [25, 335] on div "Active Investigation Verifying report availability 8 Days Since DOL ✅ Report co…" at bounding box center [333, 364] width 646 height 482
drag, startPoint x: 257, startPoint y: 368, endPoint x: 299, endPoint y: 372, distance: 41.6
click at [299, 372] on p "Confirmed via phone with JPD Records on 10/13: representative located a report …" at bounding box center [343, 363] width 527 height 44
drag, startPoint x: 299, startPoint y: 365, endPoint x: 256, endPoint y: 372, distance: 43.9
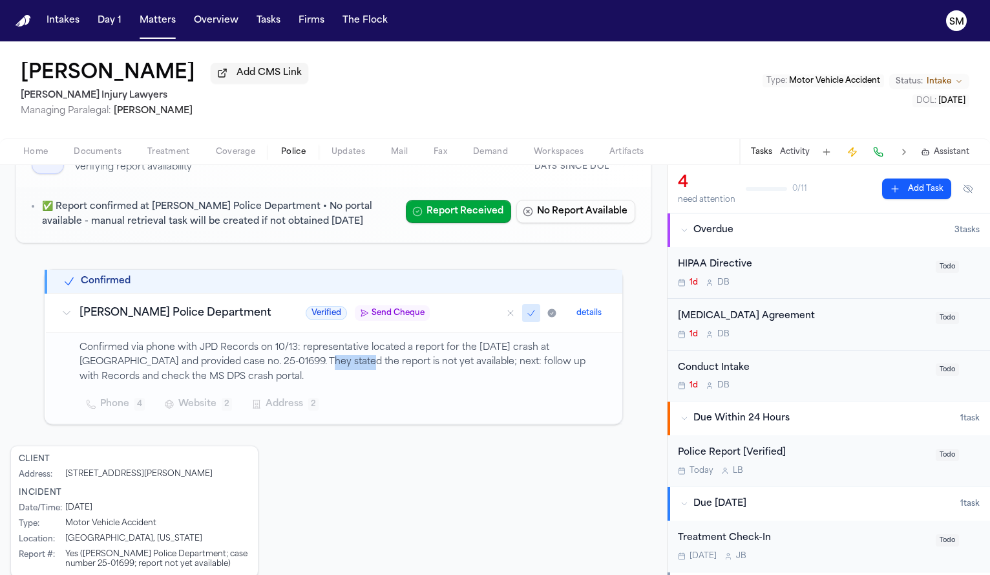
click at [256, 372] on p "Confirmed via phone with JPD Records on 10/13: representative located a report …" at bounding box center [343, 363] width 527 height 44
copy p "25-01699."
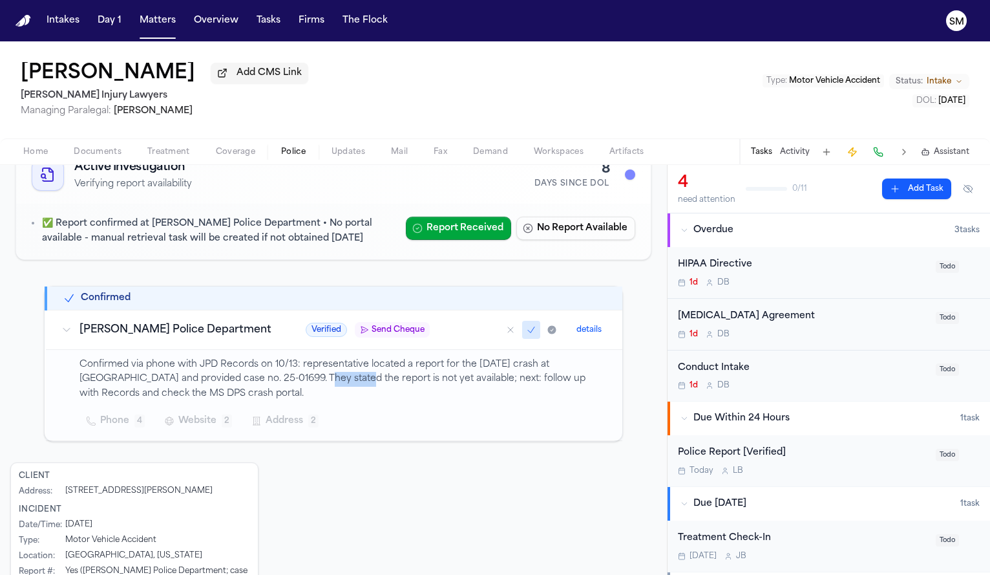
scroll to position [0, 0]
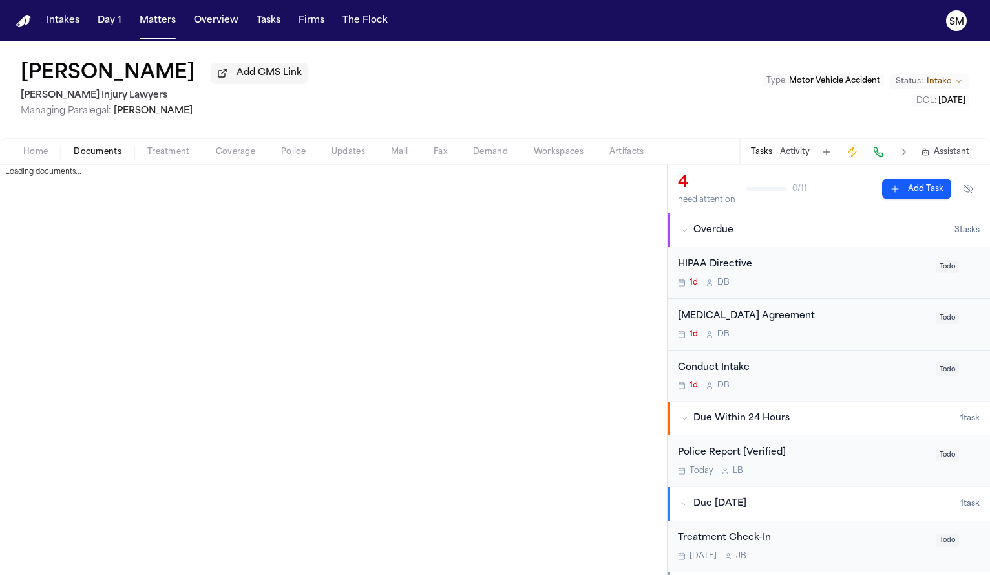
click at [102, 153] on span "Documents" at bounding box center [98, 152] width 48 height 10
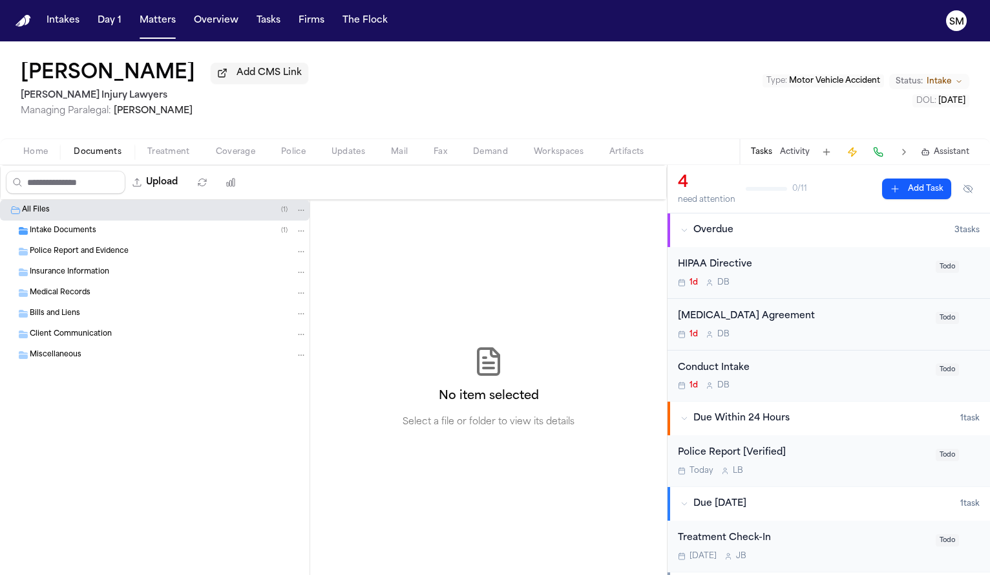
click at [71, 255] on span "Police Report and Evidence" at bounding box center [79, 251] width 99 height 11
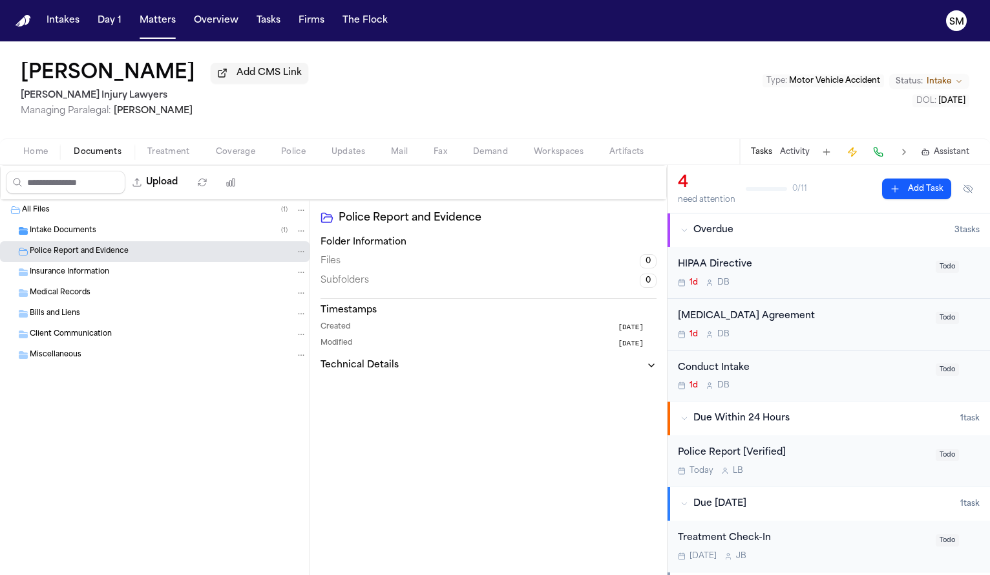
click at [74, 237] on span "Intake Documents" at bounding box center [63, 231] width 67 height 11
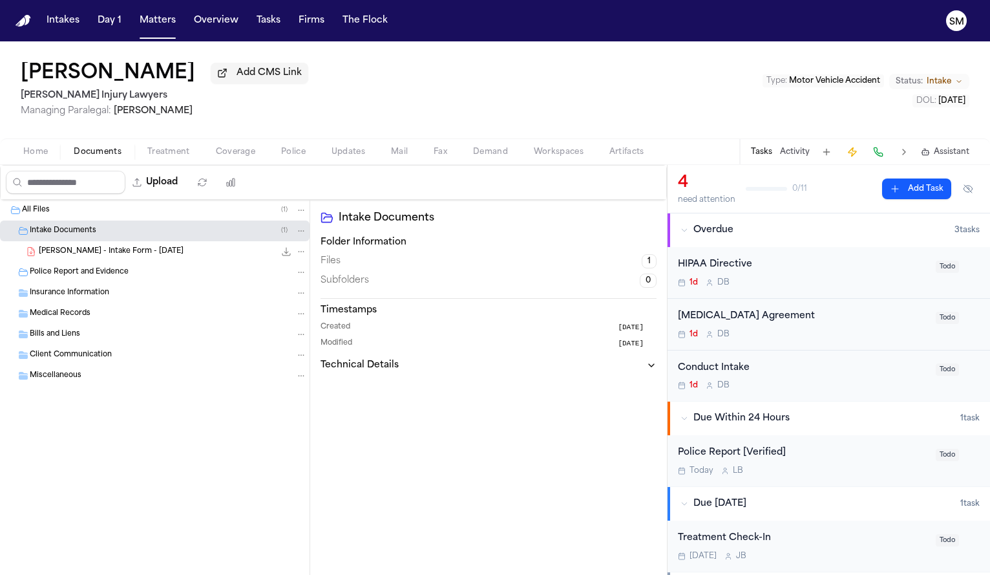
click at [113, 255] on span "D. Botley - Intake Form - 10.13.25" at bounding box center [111, 251] width 145 height 11
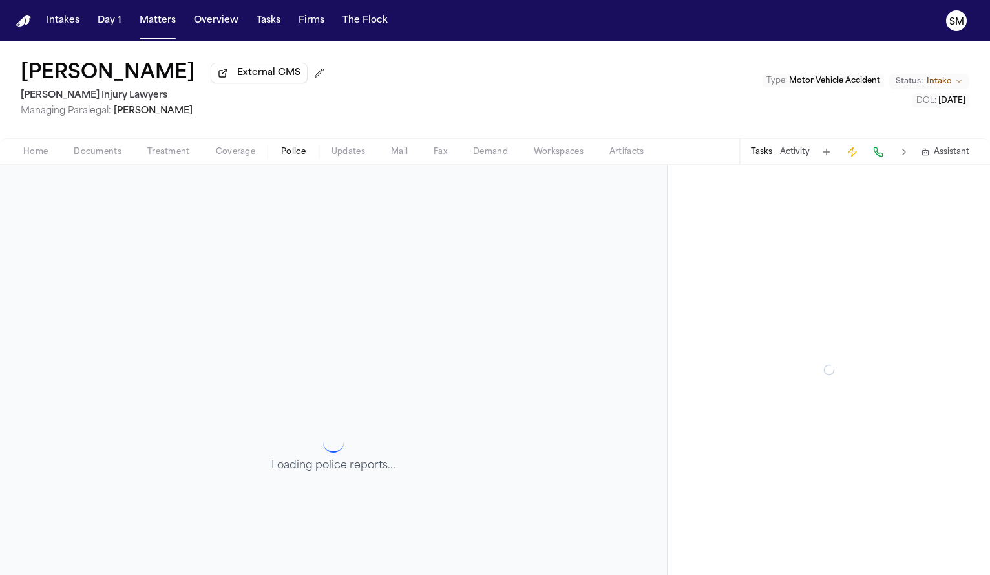
click at [287, 156] on span "Police" at bounding box center [293, 152] width 25 height 10
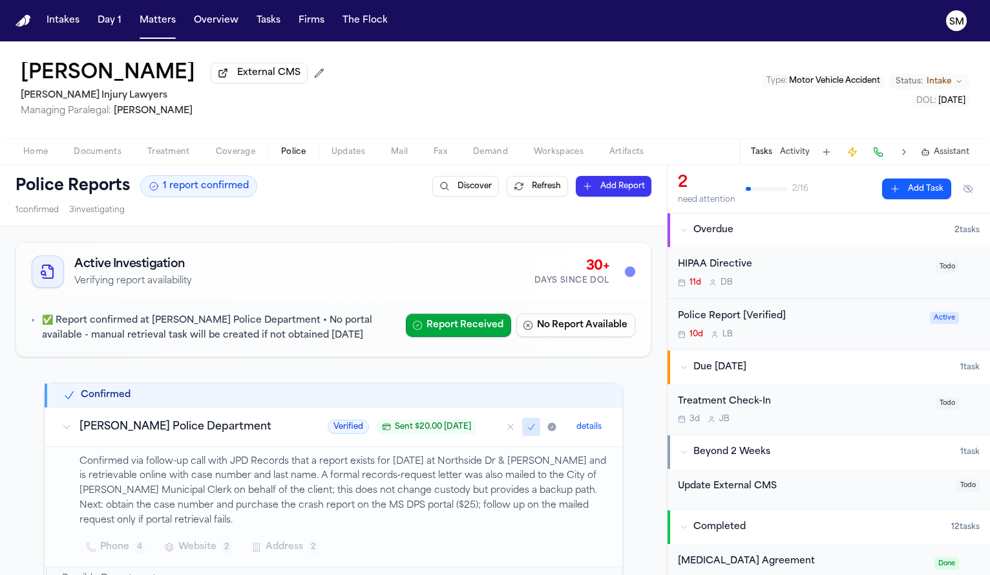
click at [111, 157] on span "Documents" at bounding box center [98, 152] width 48 height 10
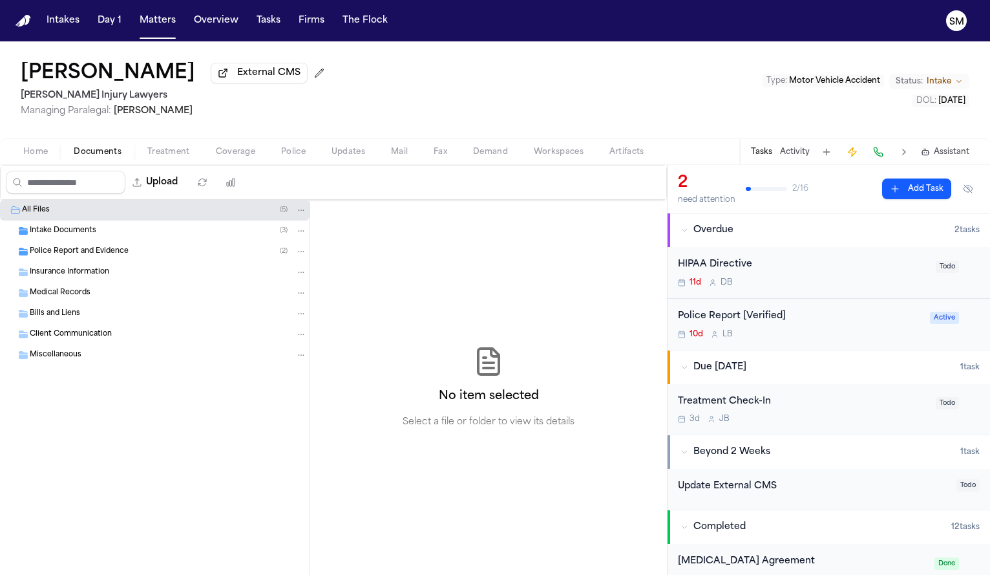
click at [101, 262] on div "Police Report and Evidence ( 2 )" at bounding box center [155, 251] width 310 height 21
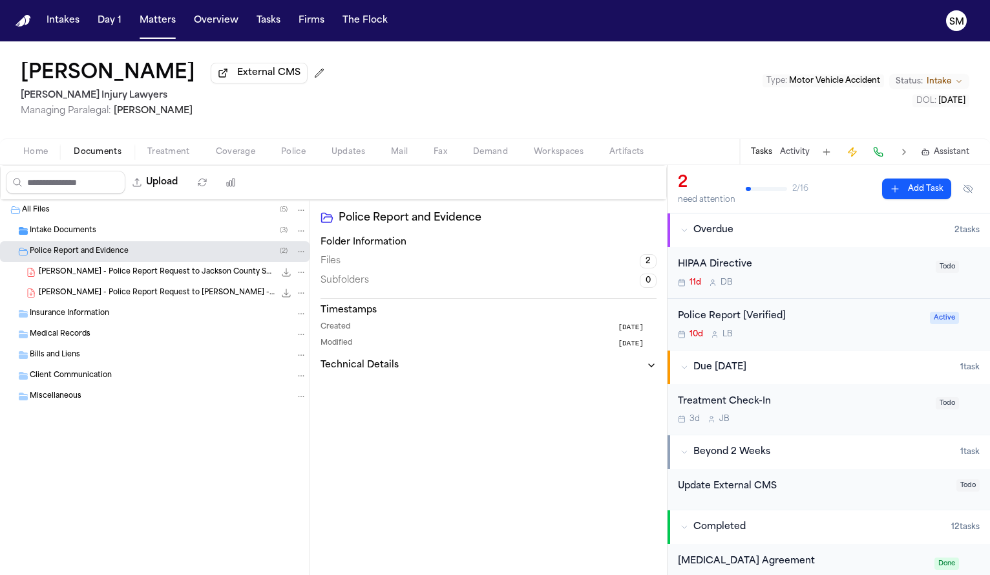
click at [100, 275] on span "K. Hollins - Police Report Request to Jackson County Sheriff - 10.2.25" at bounding box center [157, 272] width 236 height 11
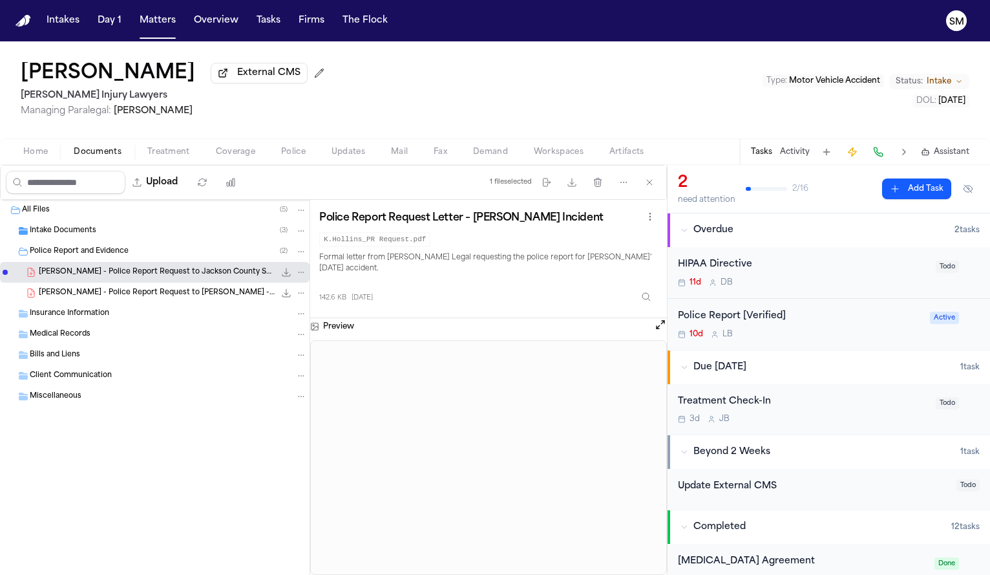
click at [100, 299] on div "K. Hollins - Police Report Request to Jackson PD - 10.10.25 132.2 KB • PDF" at bounding box center [173, 292] width 268 height 13
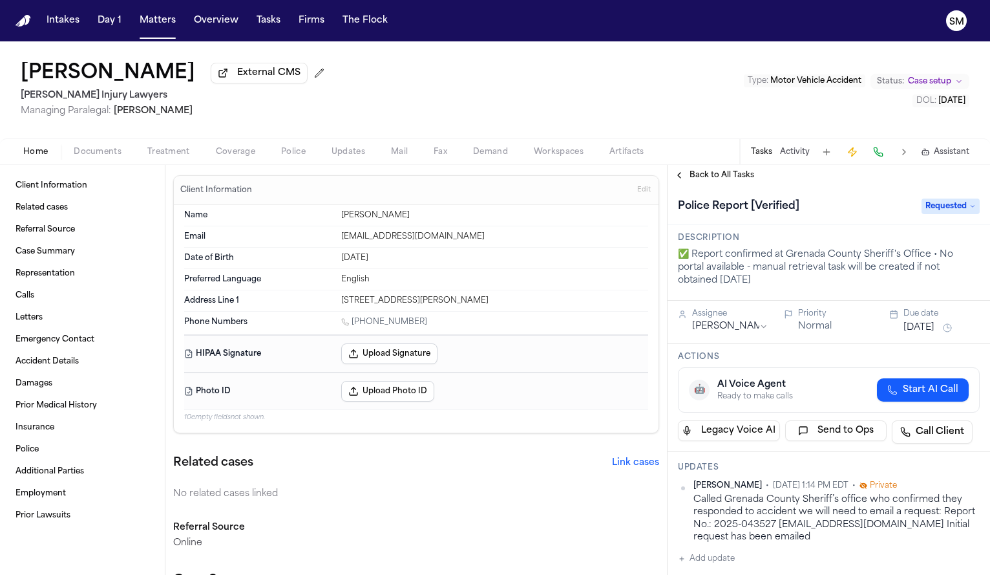
click at [307, 156] on button "Police" at bounding box center [293, 152] width 50 height 16
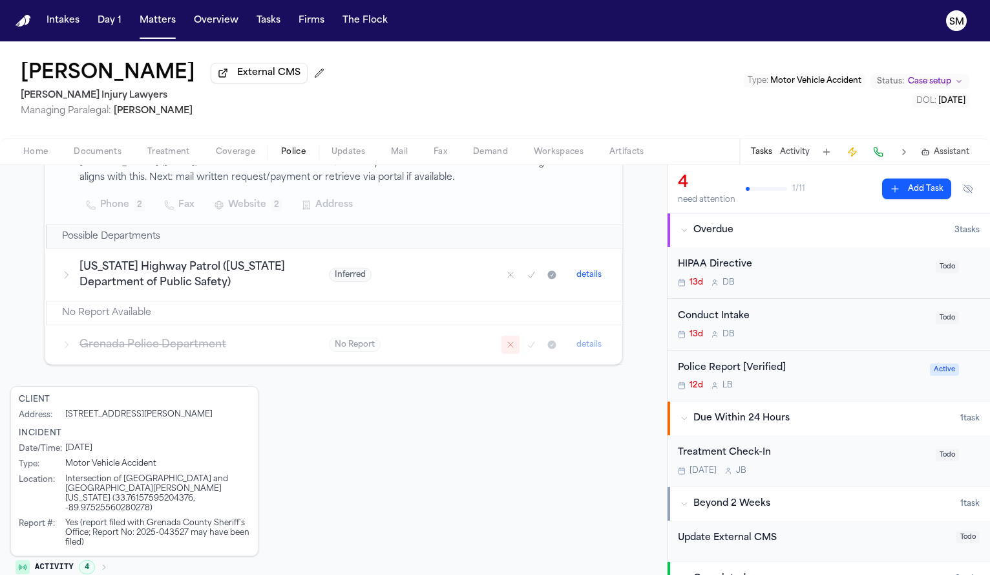
scroll to position [324, 0]
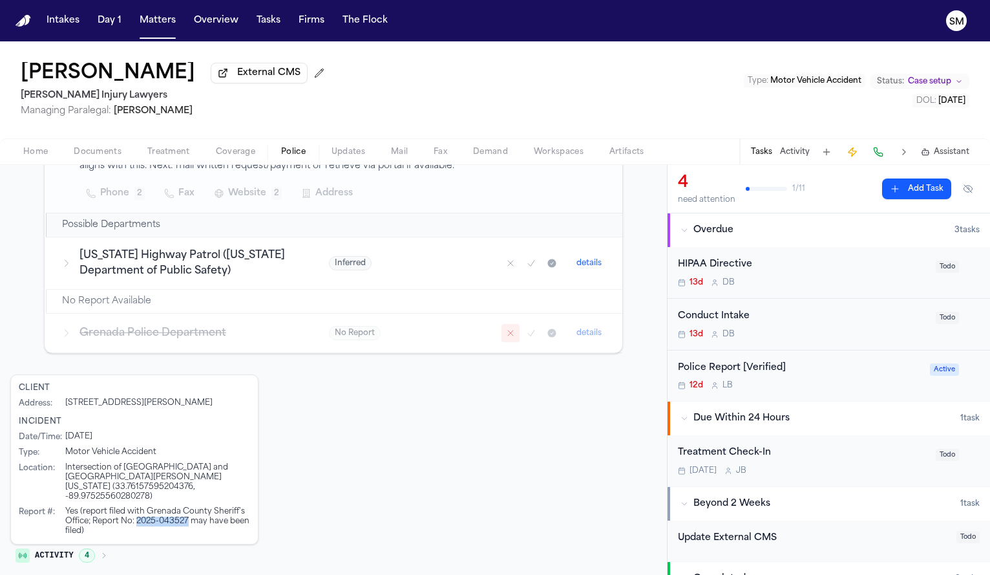
drag, startPoint x: 138, startPoint y: 518, endPoint x: 189, endPoint y: 520, distance: 51.7
click at [189, 520] on div "Yes (report filed with Grenada County Sheriff's Office; Report No: 2025-043527 …" at bounding box center [157, 521] width 185 height 29
copy div "2025-043527"
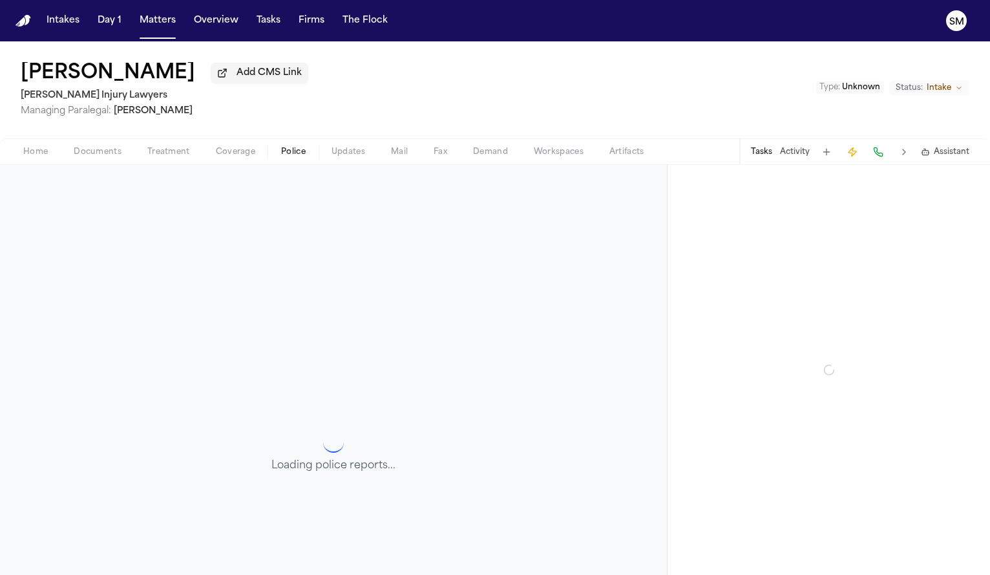
click at [301, 154] on span "Police" at bounding box center [293, 152] width 25 height 10
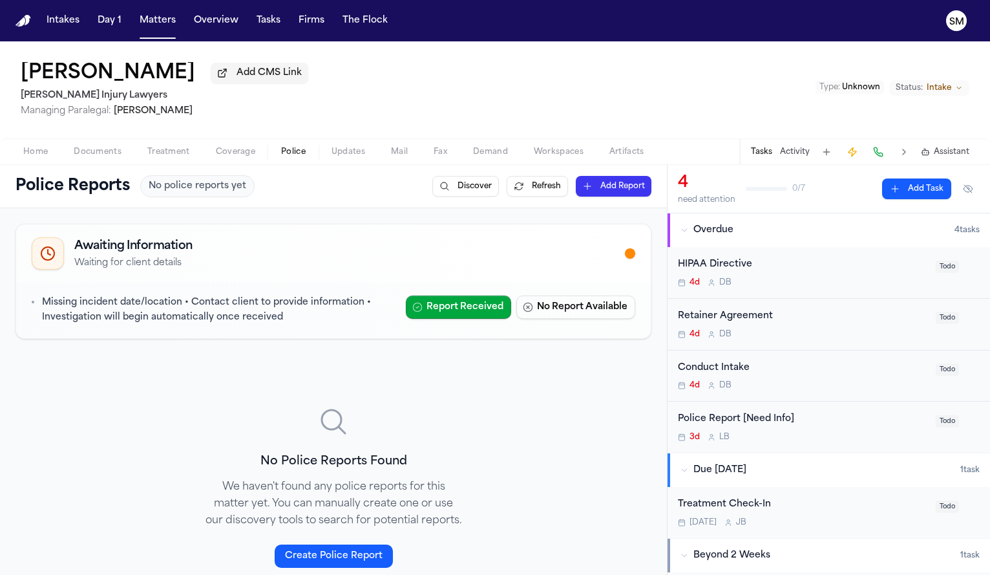
click at [30, 157] on span "Home" at bounding box center [35, 152] width 25 height 10
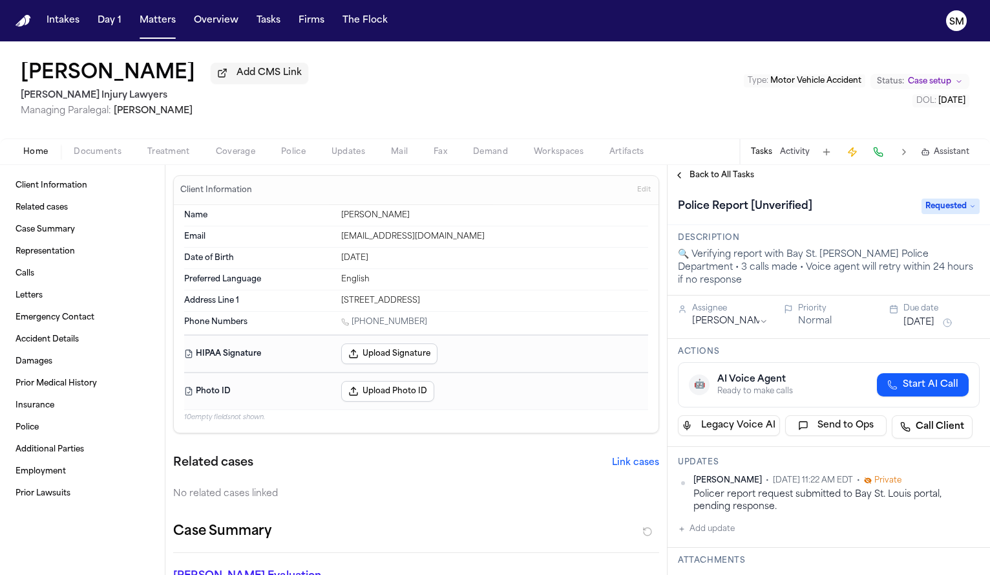
click at [303, 157] on span "Police" at bounding box center [293, 152] width 25 height 10
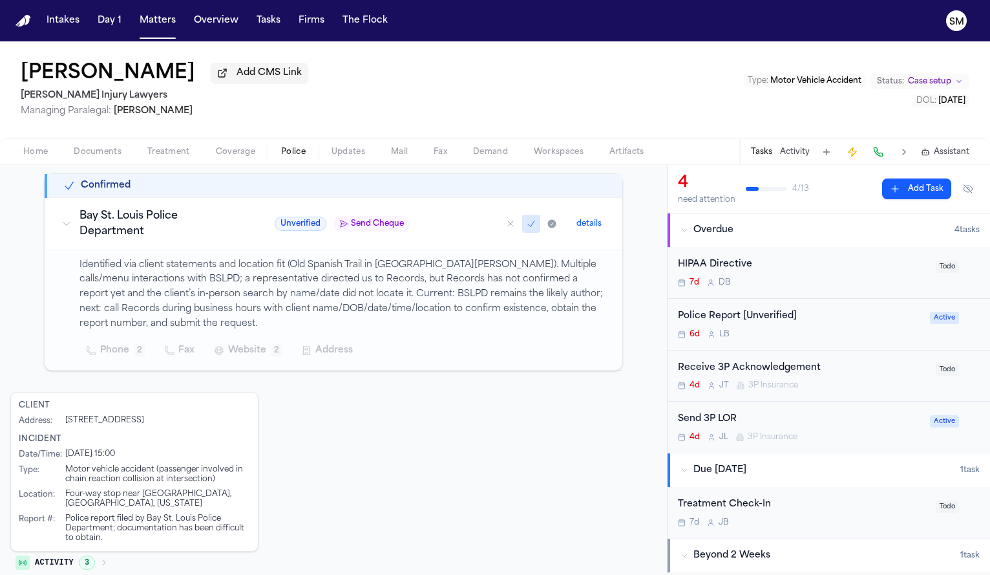
scroll to position [227, 0]
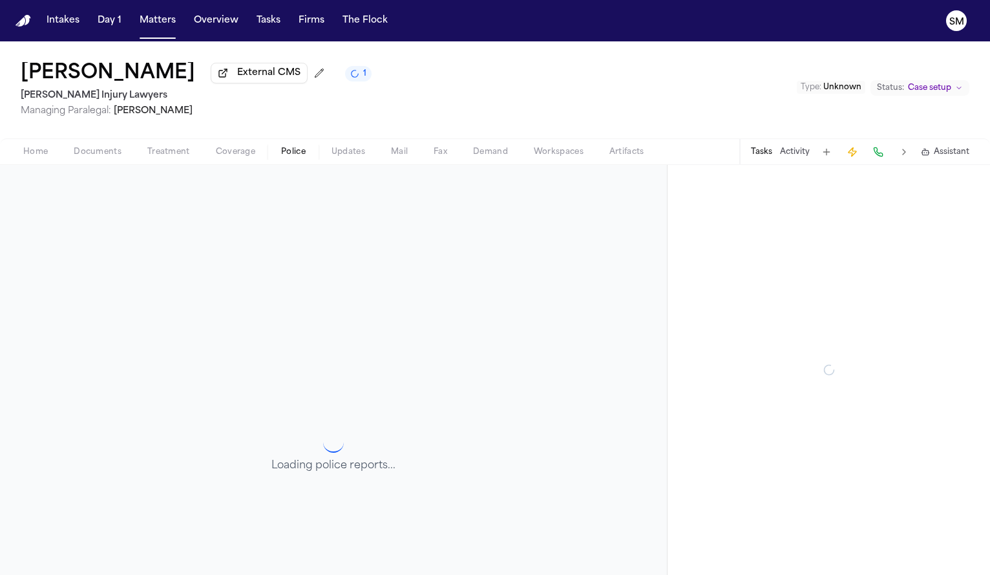
click at [288, 153] on span "Police" at bounding box center [293, 152] width 25 height 10
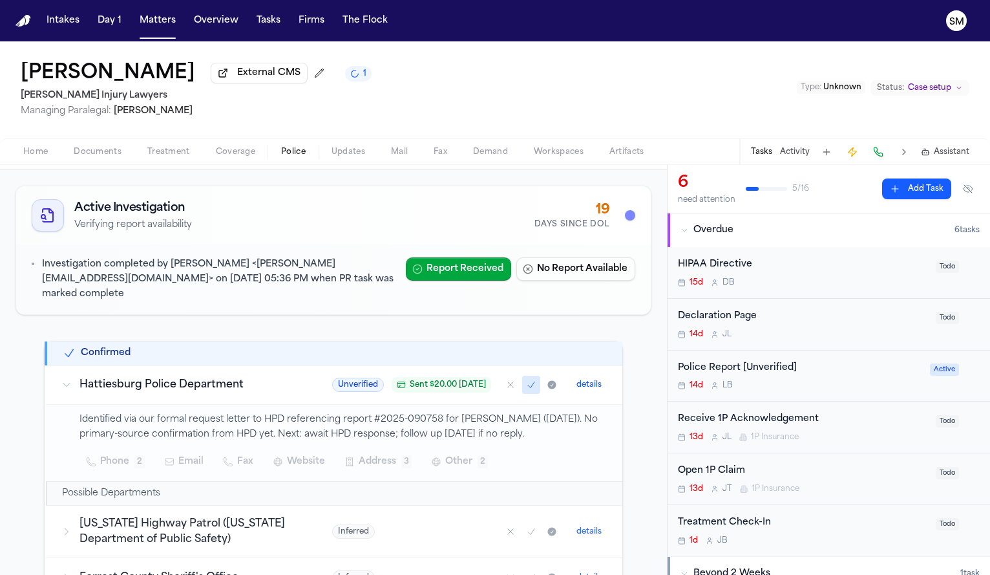
scroll to position [62, 0]
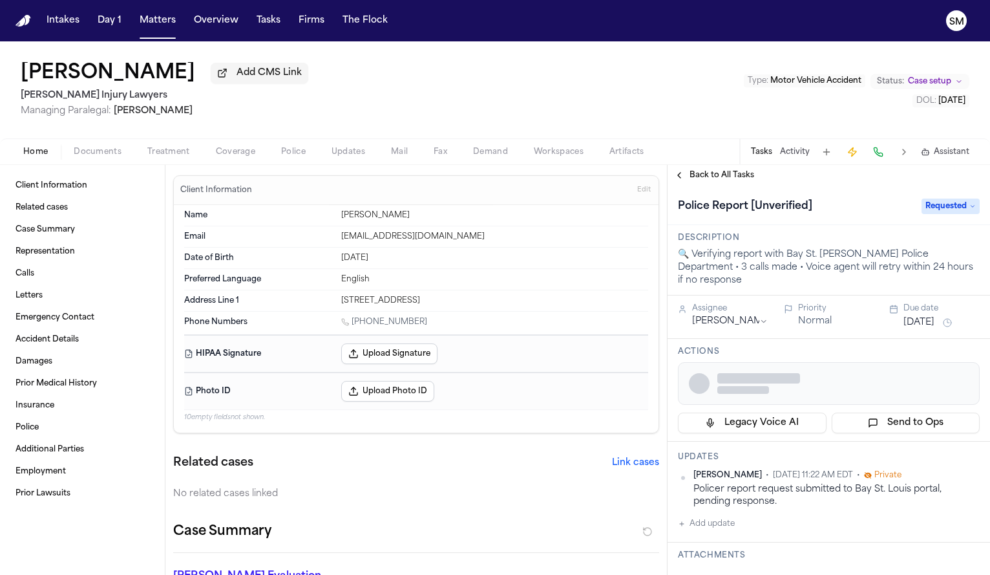
click at [296, 155] on span "Police" at bounding box center [293, 152] width 25 height 10
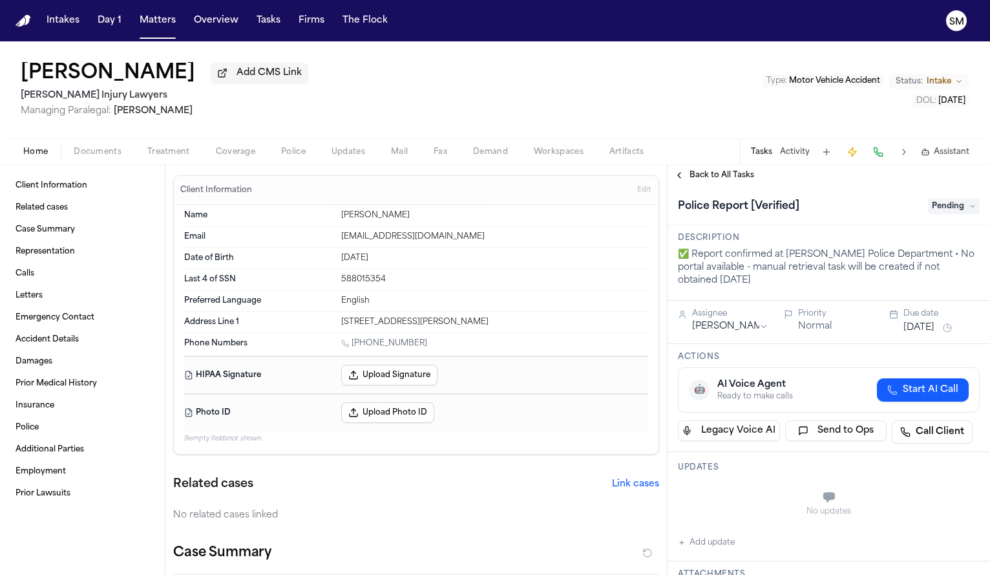
click at [288, 154] on span "Police" at bounding box center [293, 152] width 25 height 10
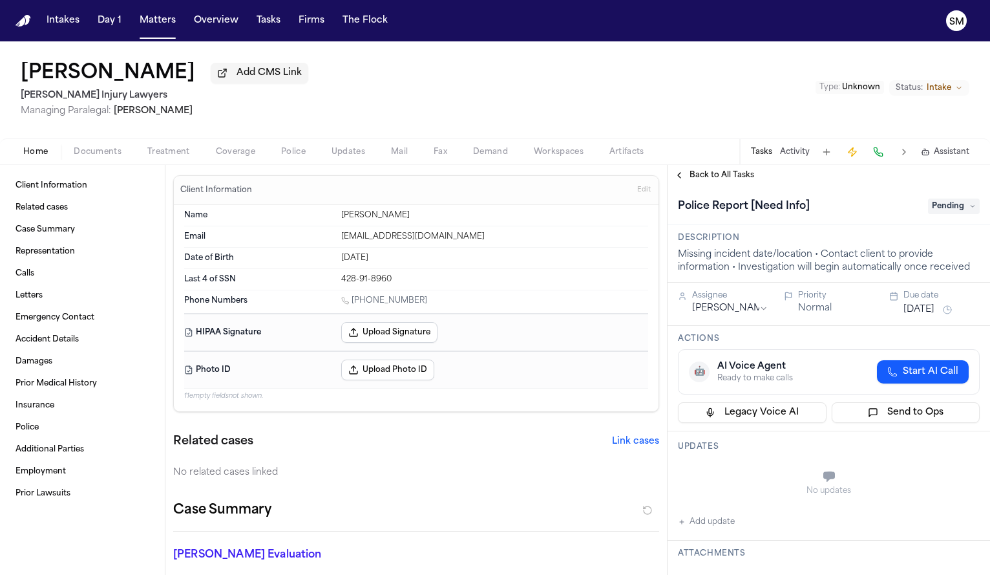
click at [282, 153] on span "Police" at bounding box center [293, 152] width 25 height 10
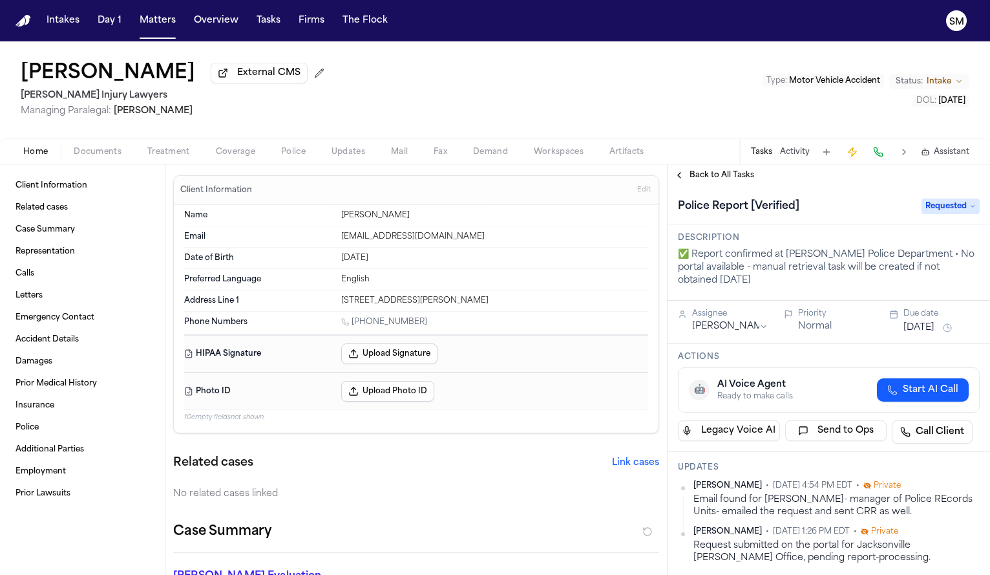
click at [281, 156] on span "Police" at bounding box center [293, 152] width 25 height 10
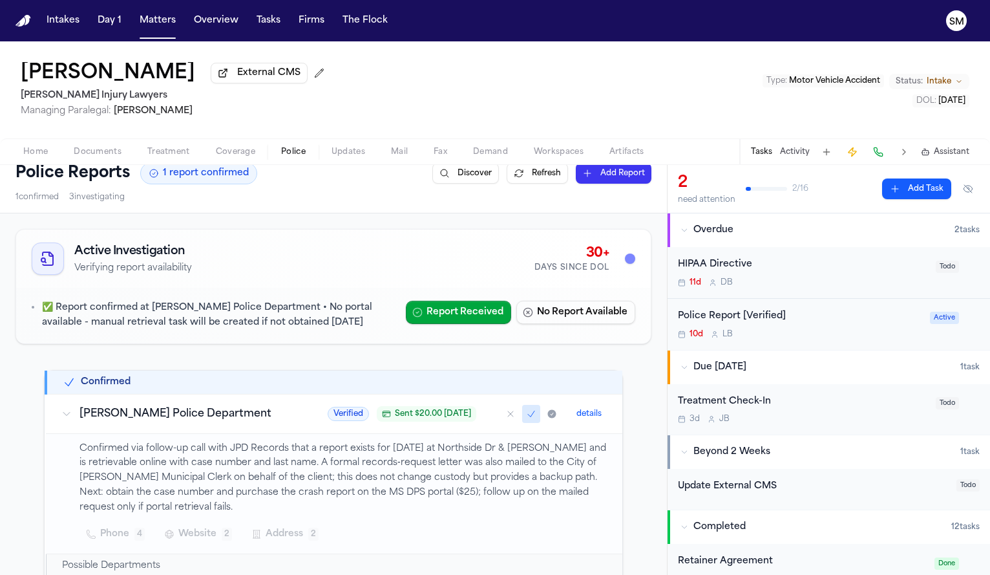
scroll to position [16, 0]
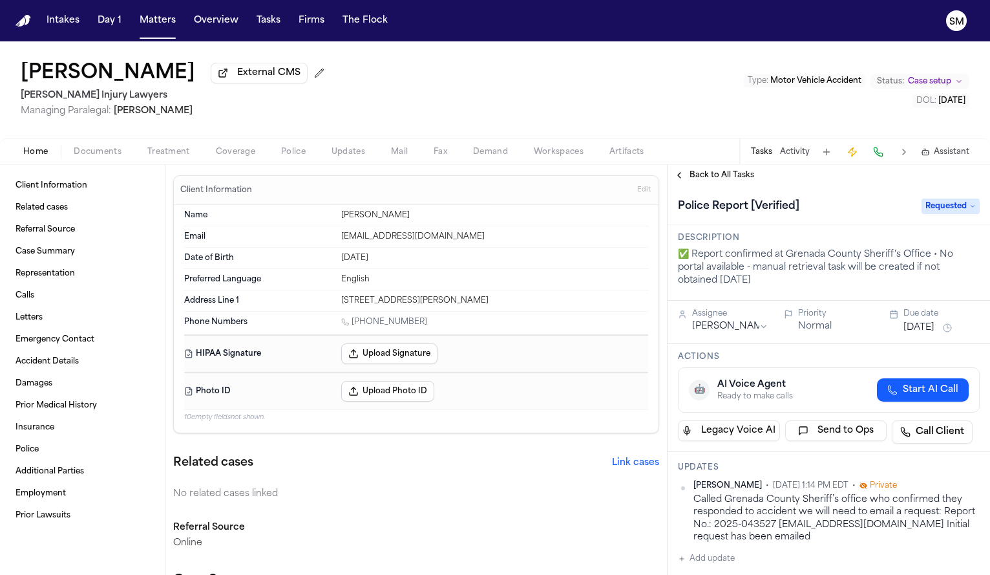
click at [292, 153] on span "Police" at bounding box center [293, 152] width 25 height 10
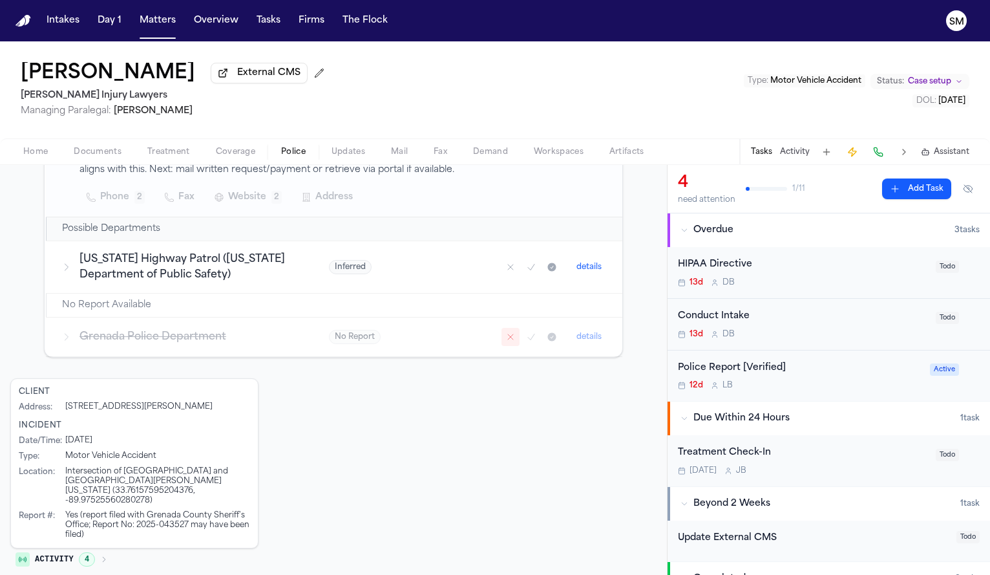
scroll to position [324, 0]
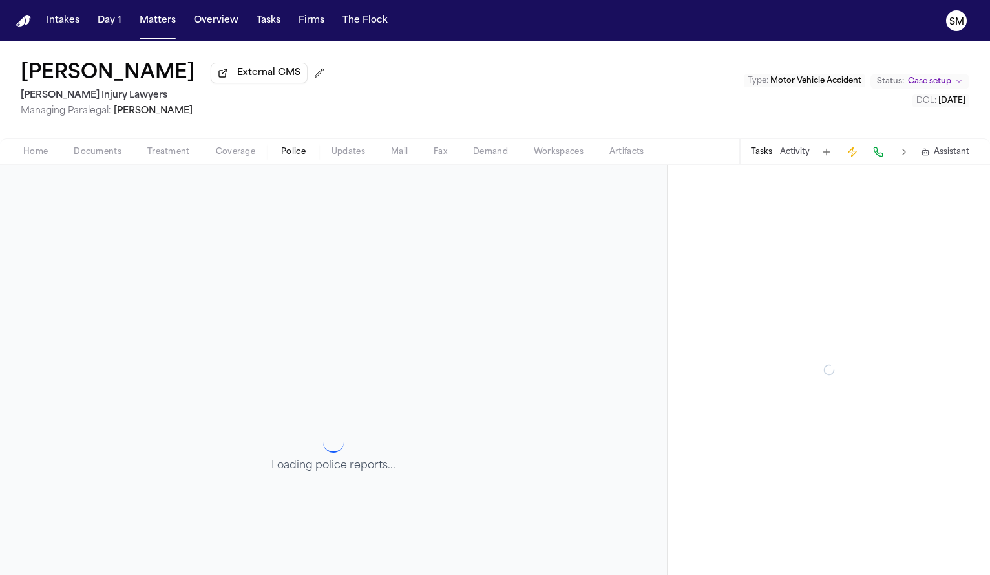
click at [282, 153] on span "Police" at bounding box center [293, 152] width 25 height 10
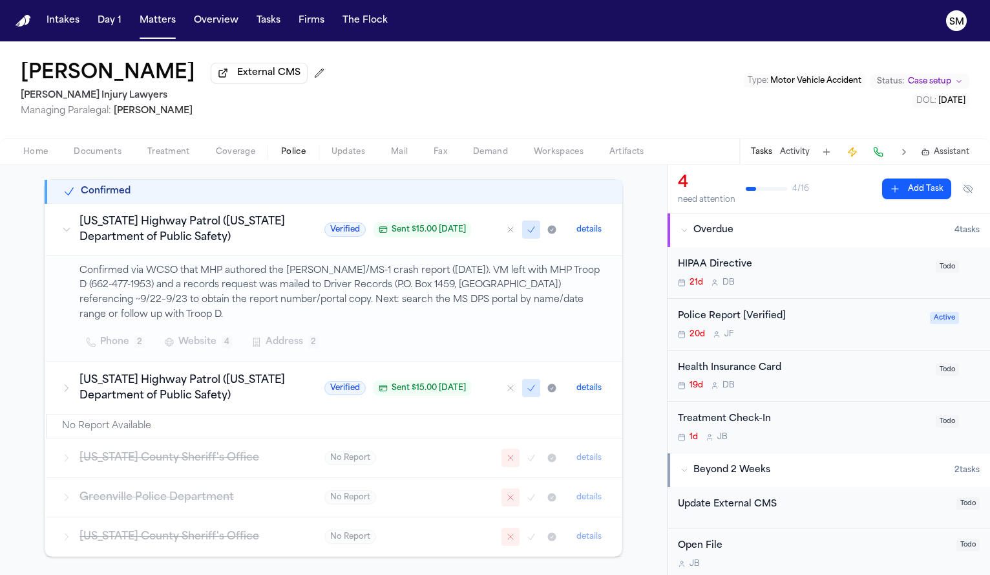
scroll to position [187, 0]
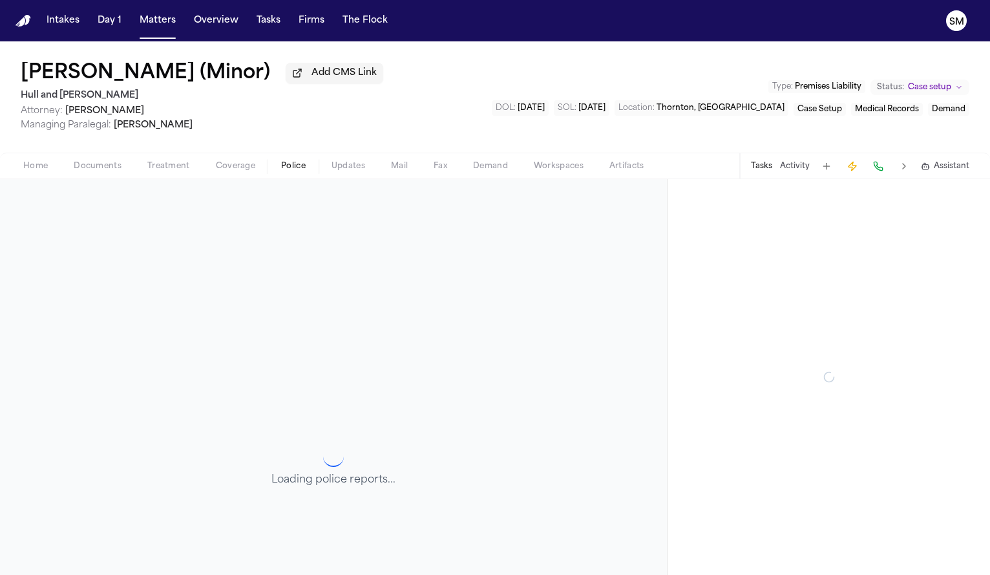
click at [286, 169] on span "Police" at bounding box center [293, 166] width 25 height 10
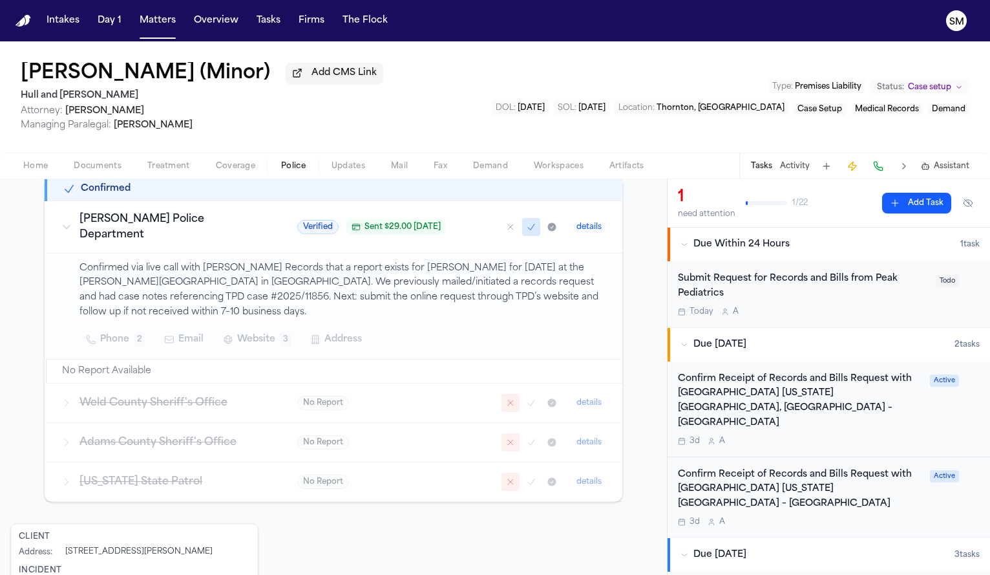
scroll to position [232, 0]
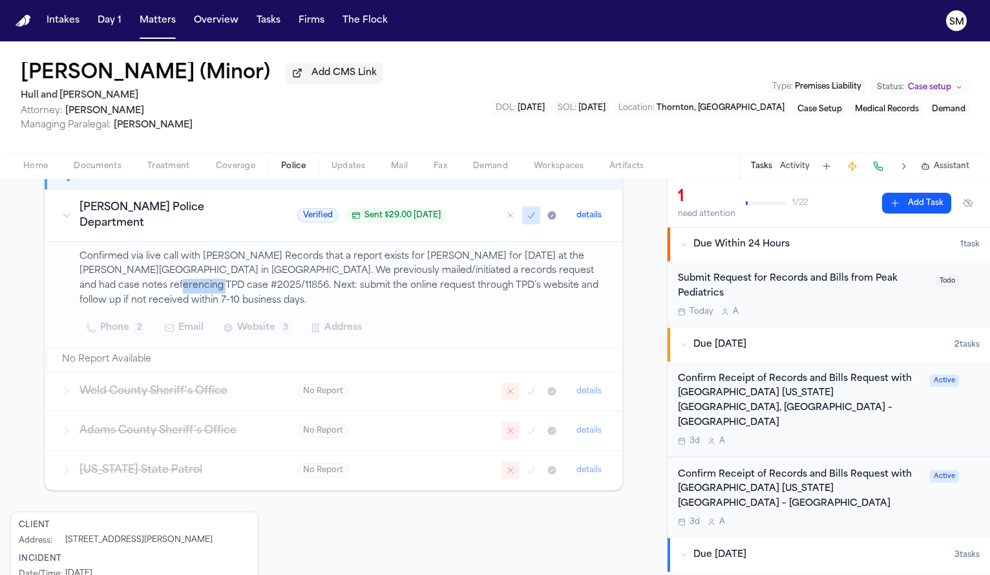
drag, startPoint x: 107, startPoint y: 277, endPoint x: 155, endPoint y: 278, distance: 47.9
click at [155, 278] on p "Confirmed via live call with Thornton PD Records that a report exists for Zoie …" at bounding box center [343, 279] width 527 height 59
copy p "025/11856"
click at [182, 250] on p "Confirmed via live call with Thornton PD Records that a report exists for Zoie …" at bounding box center [343, 279] width 527 height 59
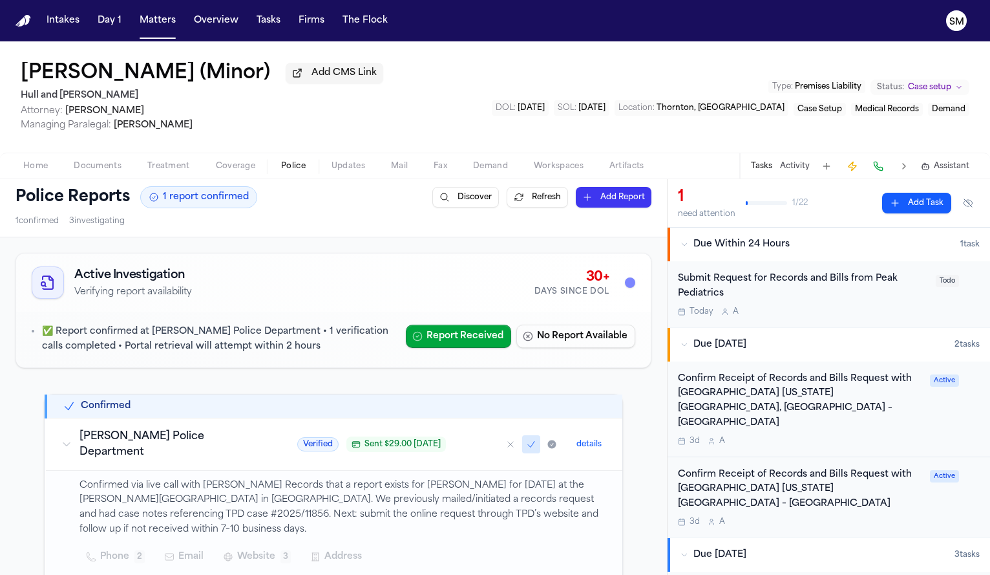
scroll to position [0, 0]
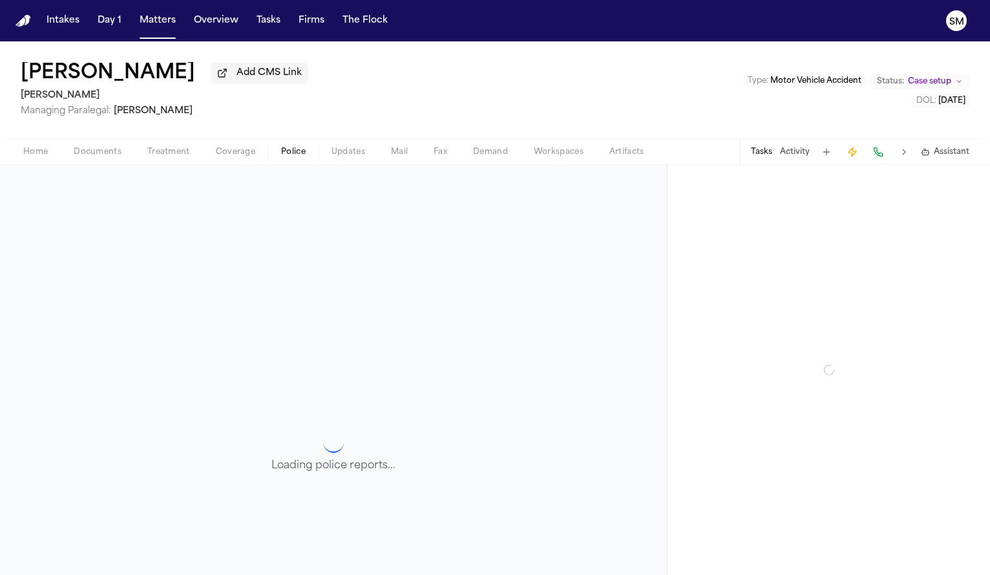
click at [293, 153] on span "Police" at bounding box center [293, 152] width 25 height 10
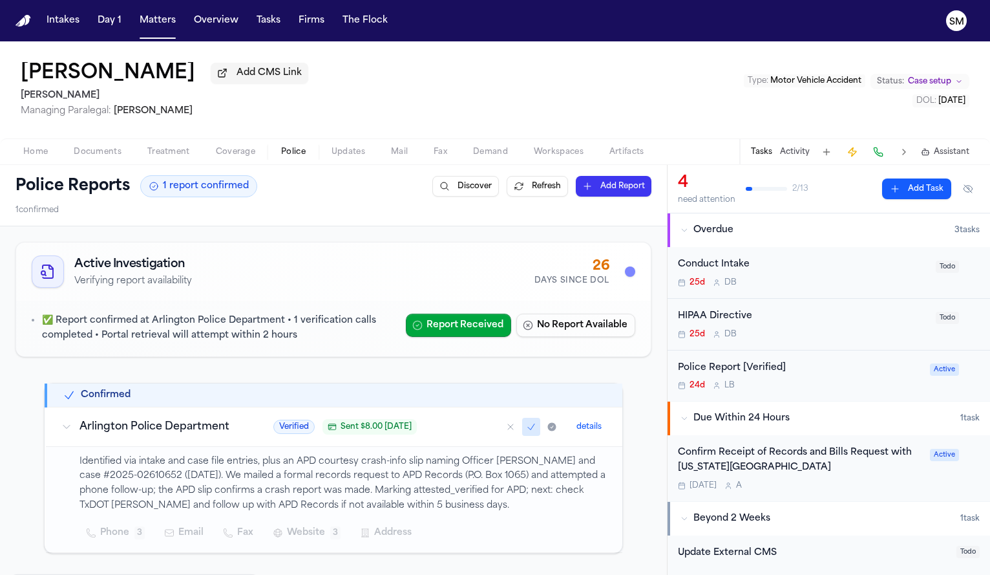
click at [103, 162] on div "Home Documents Treatment Coverage Police Updates Mail Fax Demand Workspaces Art…" at bounding box center [495, 151] width 990 height 26
click at [100, 157] on span "Documents" at bounding box center [98, 152] width 48 height 10
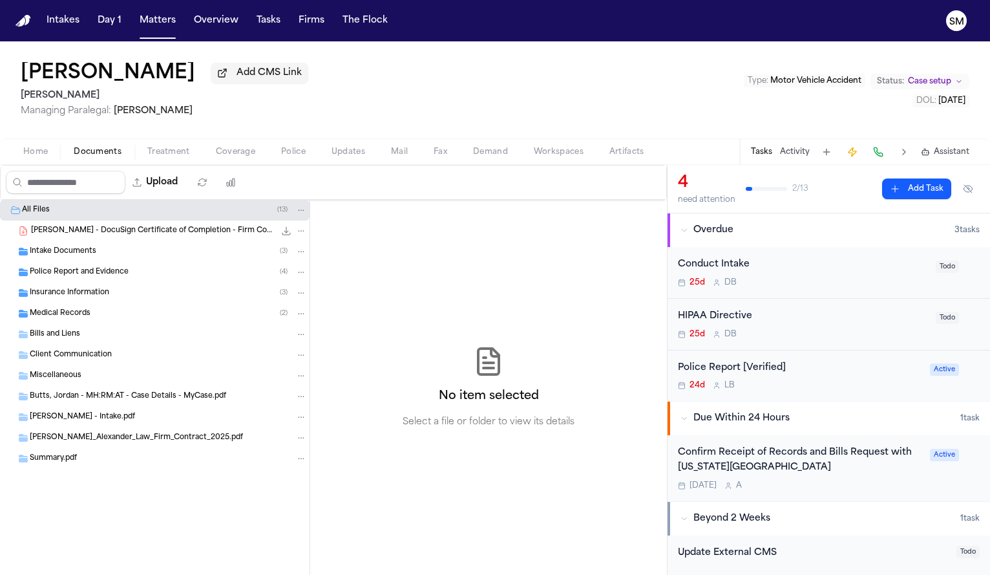
click at [109, 275] on span "Police Report and Evidence" at bounding box center [79, 272] width 99 height 11
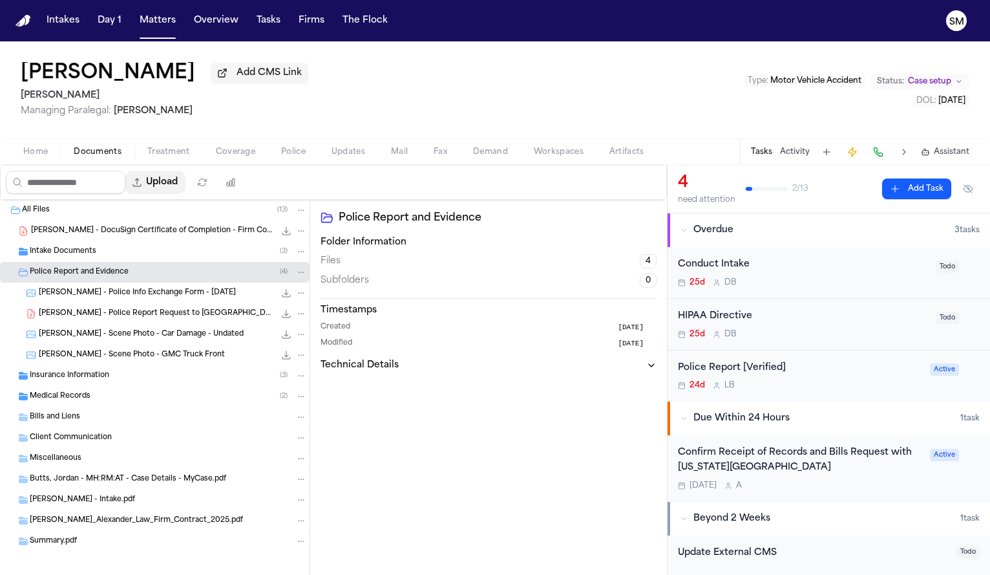
click at [173, 178] on button "Upload" at bounding box center [155, 182] width 60 height 23
select select "**********"
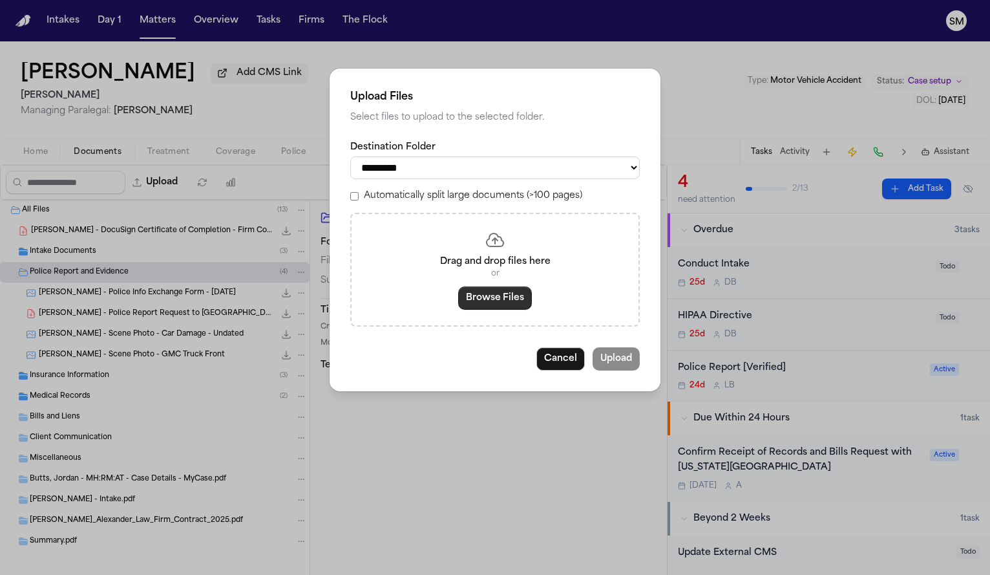
click at [491, 310] on button "Browse Files" at bounding box center [495, 297] width 74 height 23
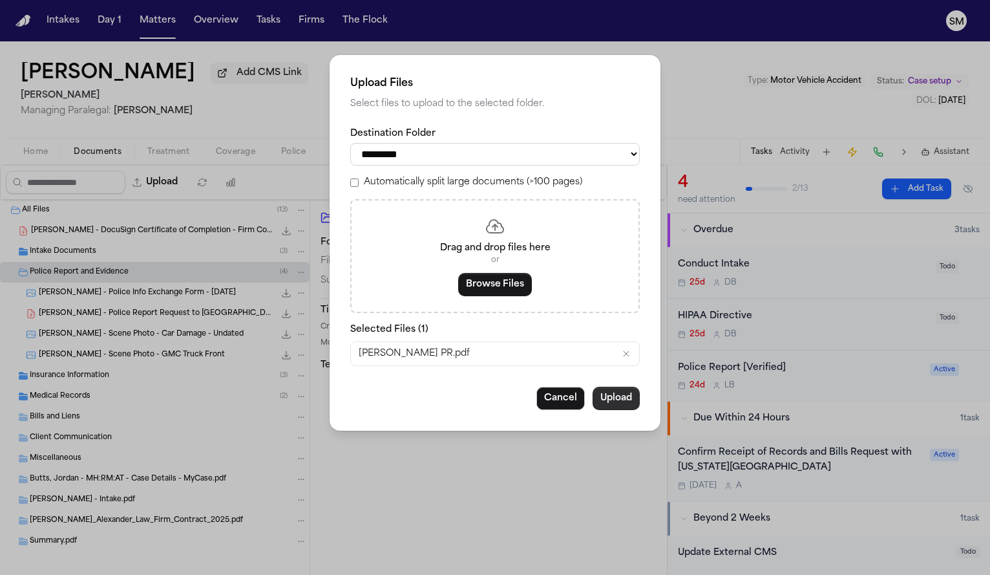
click at [630, 405] on button "Upload" at bounding box center [616, 398] width 47 height 23
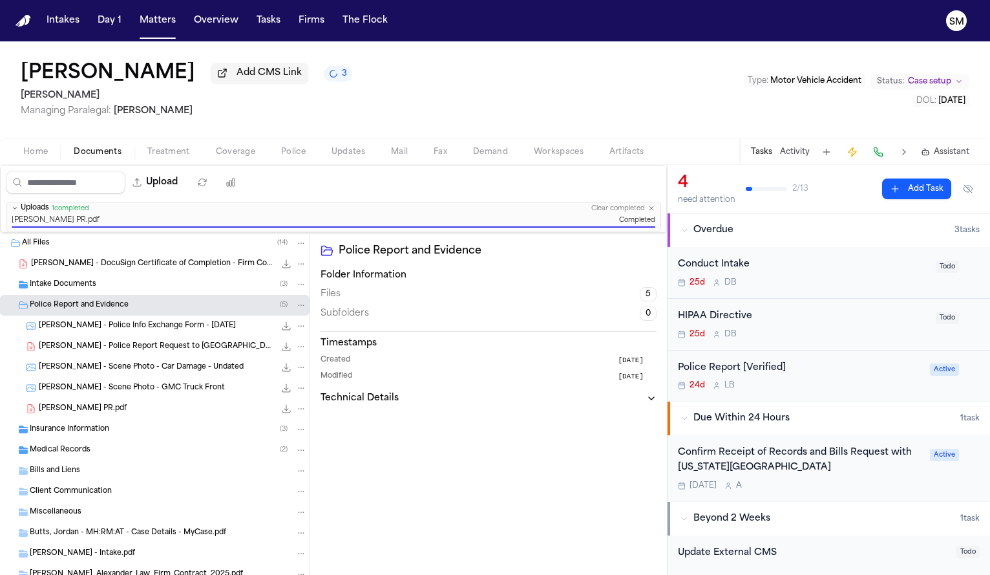
click at [788, 376] on div "Police Report [Verified]" at bounding box center [800, 368] width 244 height 15
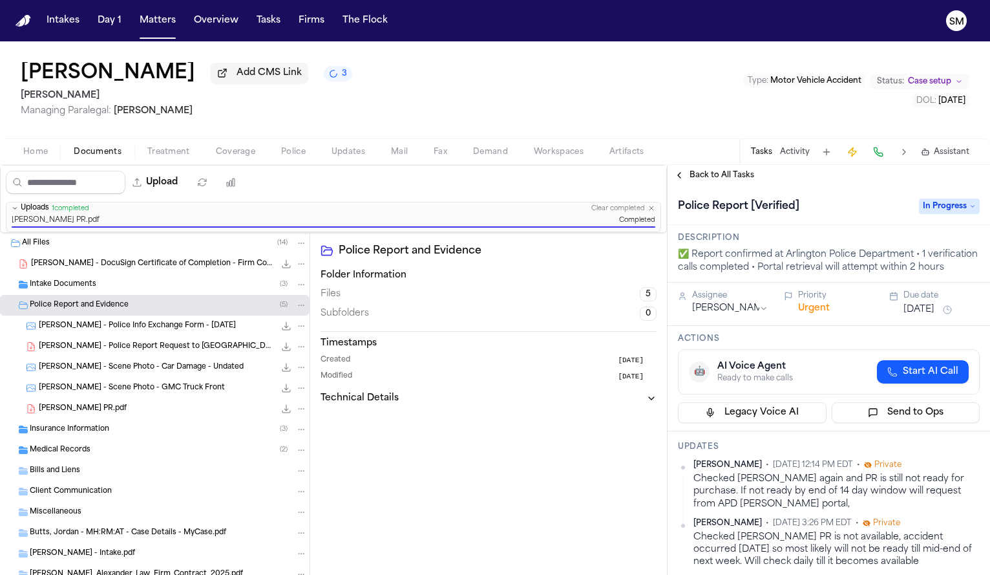
click at [933, 210] on span "In Progress" at bounding box center [949, 206] width 61 height 16
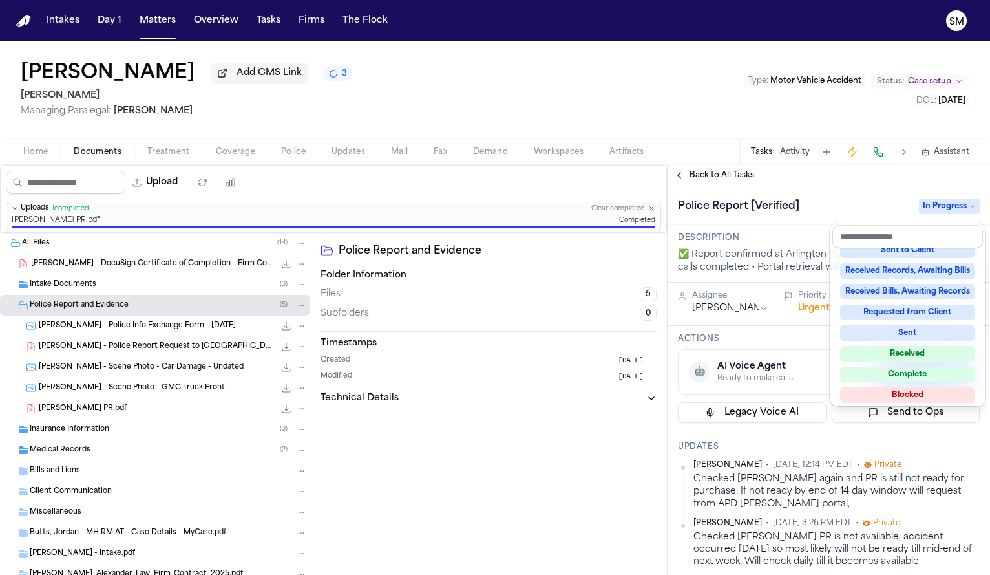
scroll to position [200, 0]
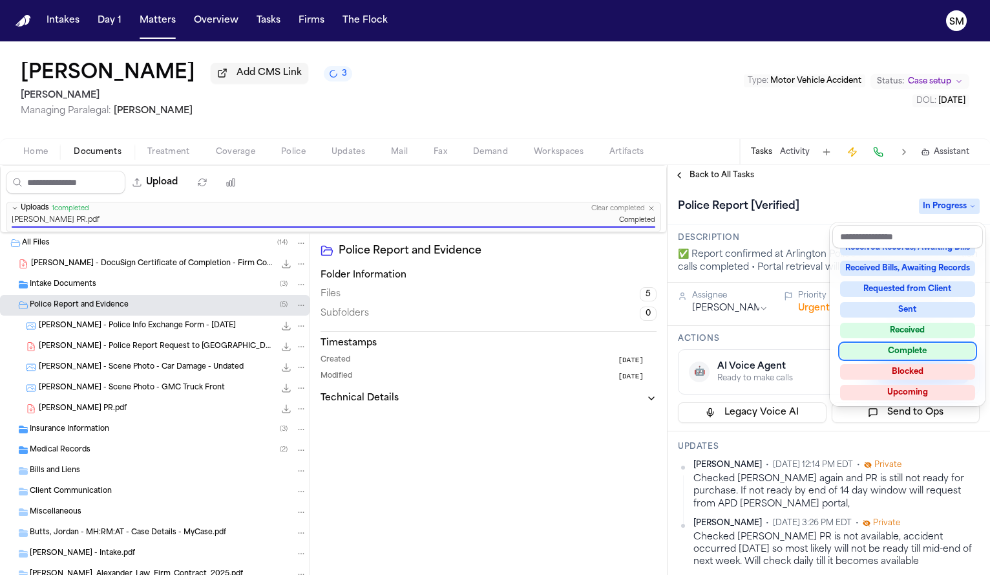
click at [905, 347] on div "Complete" at bounding box center [907, 351] width 135 height 16
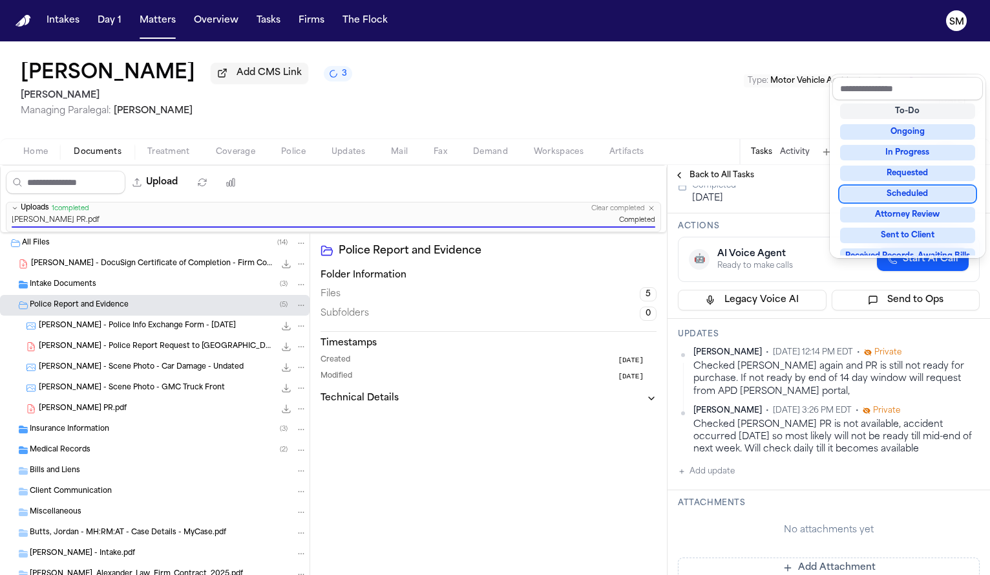
scroll to position [149, 0]
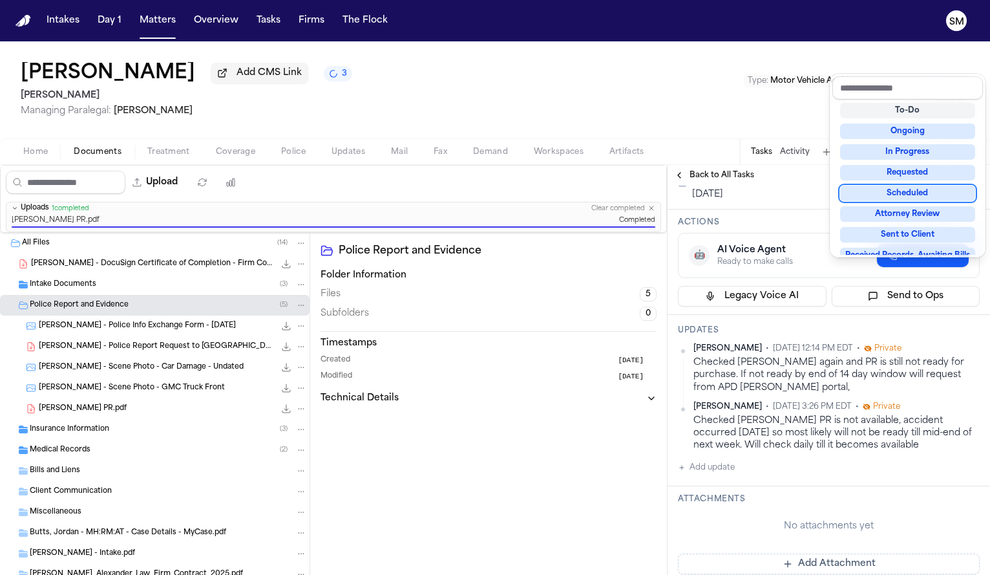
click at [707, 491] on div "**********" at bounding box center [829, 506] width 323 height 939
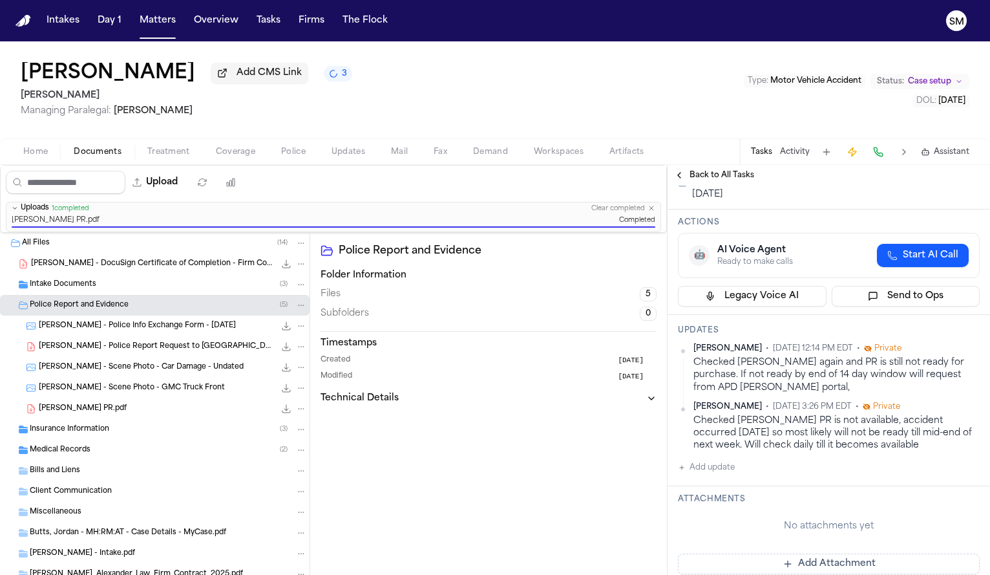
click at [705, 475] on button "Add update" at bounding box center [706, 468] width 57 height 16
click at [708, 487] on textarea "Add your update" at bounding box center [837, 478] width 276 height 26
type textarea "**********"
click at [955, 515] on button "Add" at bounding box center [961, 509] width 27 height 16
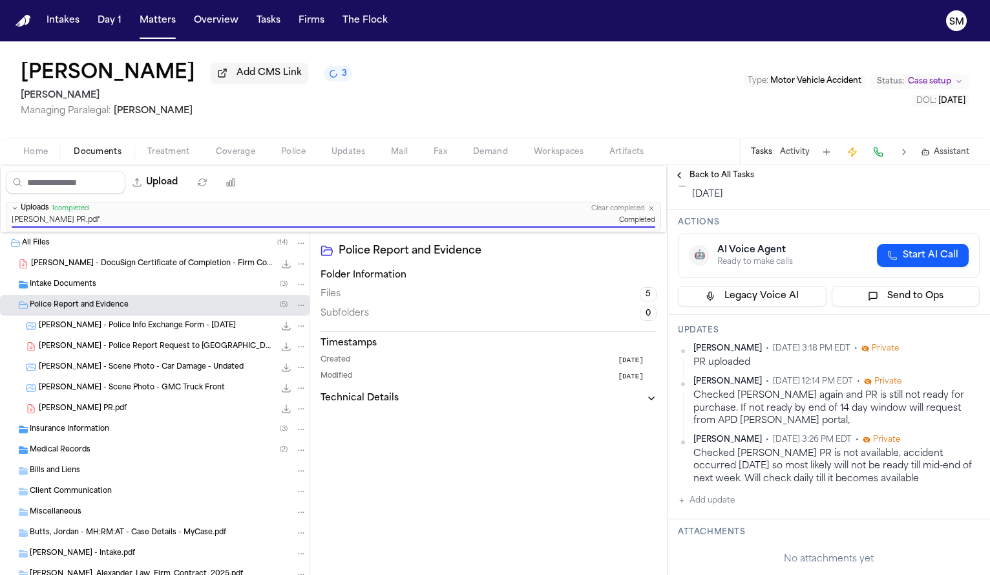
scroll to position [78, 0]
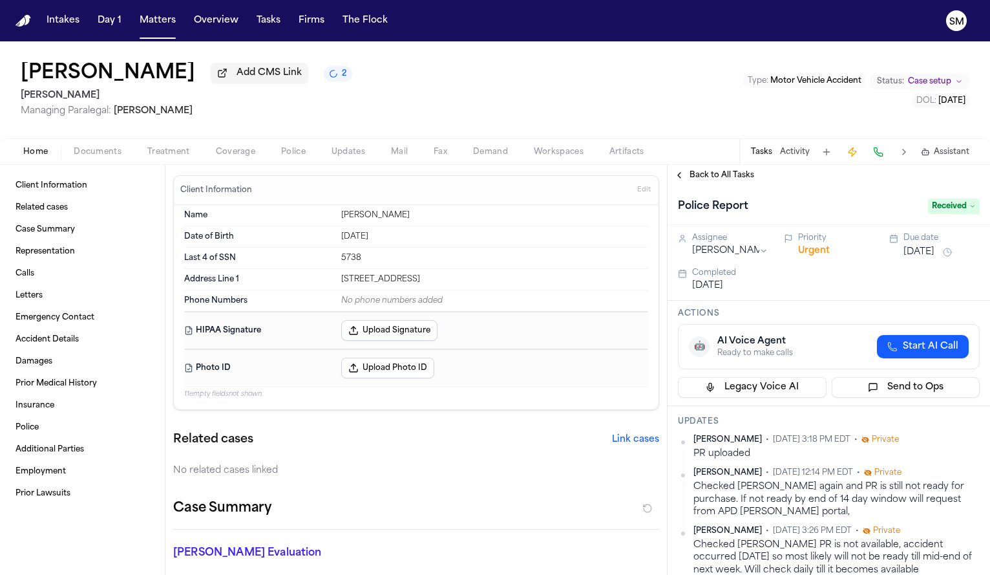
click at [105, 164] on div "Home Documents Treatment Coverage Police Updates Mail Fax Demand Workspaces Art…" at bounding box center [495, 151] width 990 height 26
click at [282, 148] on span "Police" at bounding box center [293, 152] width 25 height 10
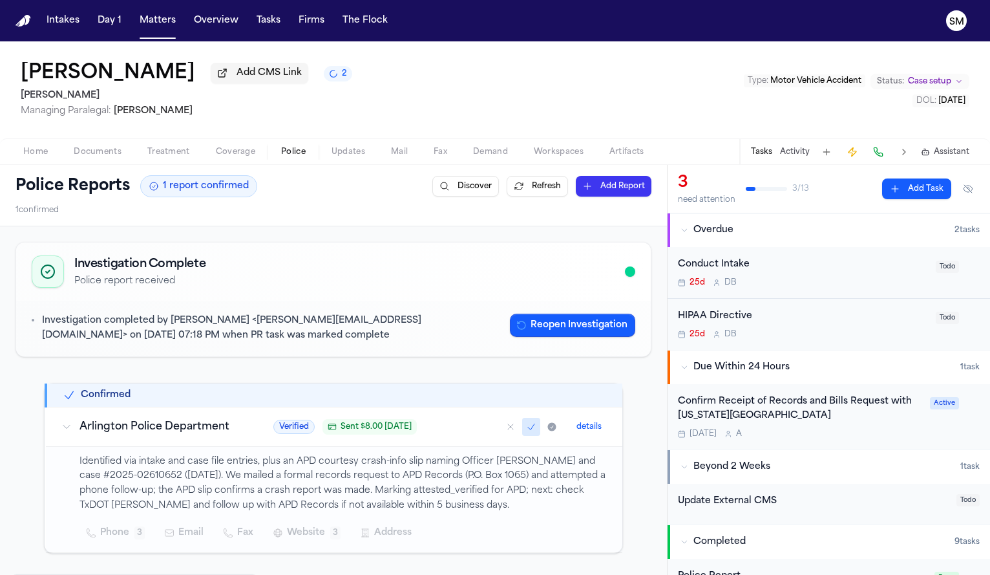
click at [104, 153] on span "Documents" at bounding box center [98, 152] width 48 height 10
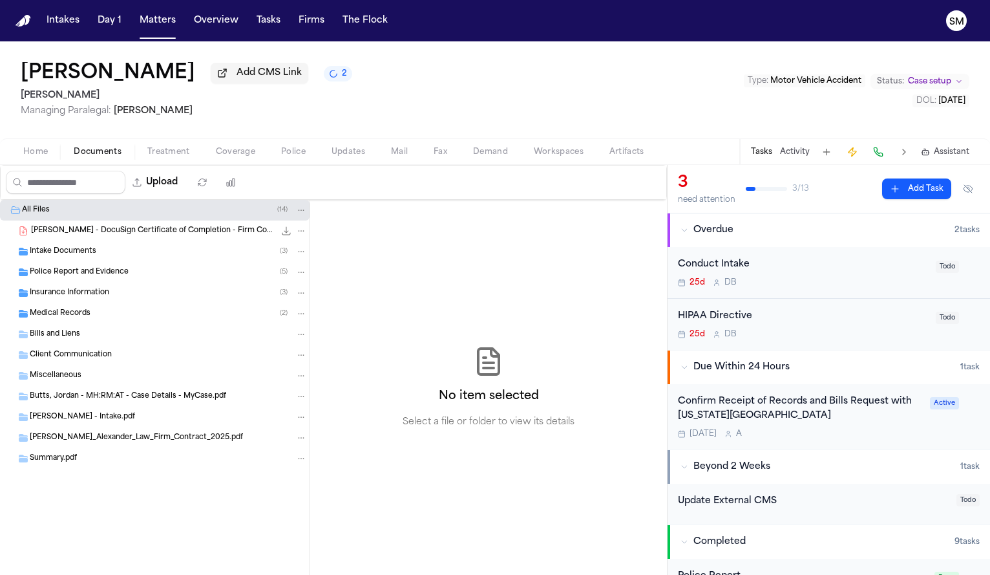
click at [69, 278] on span "Police Report and Evidence" at bounding box center [79, 272] width 99 height 11
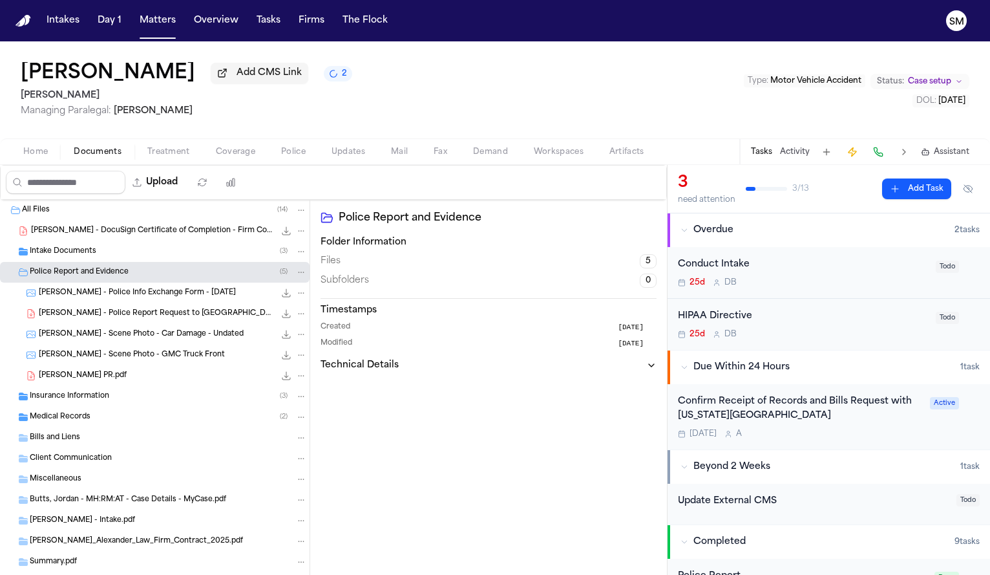
click at [33, 164] on div "Home Documents Treatment Coverage Police Updates Mail Fax Demand Workspaces Art…" at bounding box center [495, 151] width 990 height 26
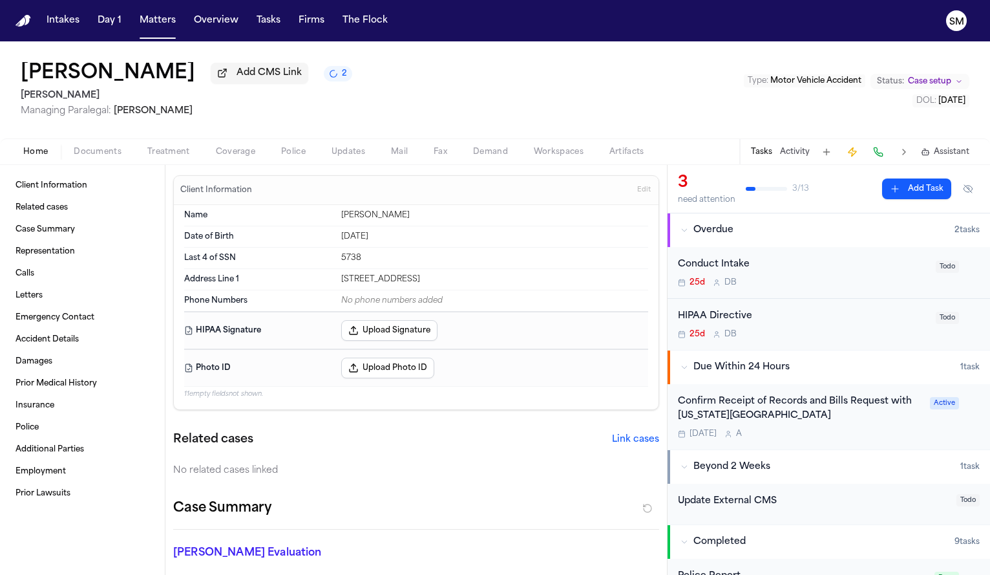
click at [33, 157] on span "Home" at bounding box center [35, 152] width 25 height 10
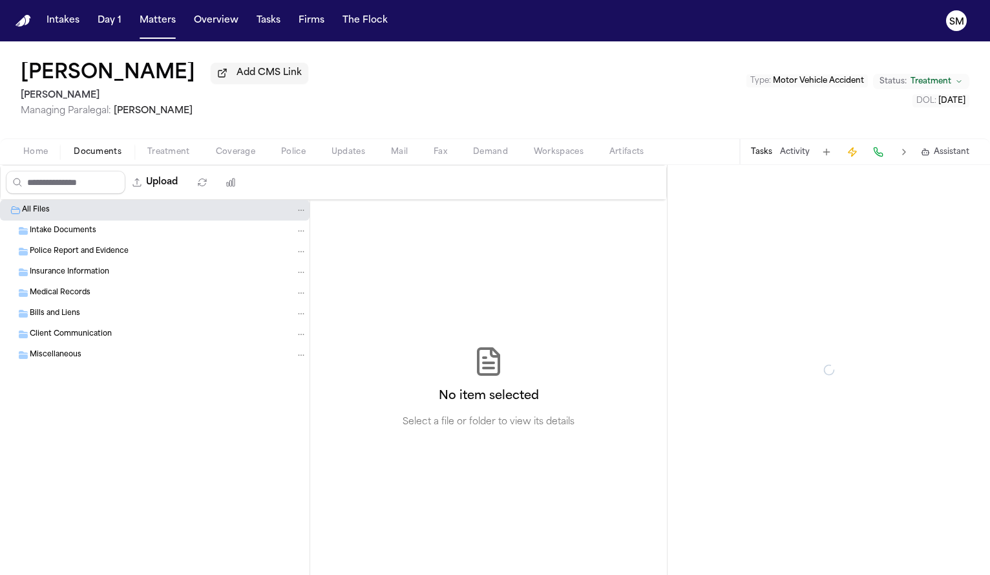
click at [101, 157] on span "Documents" at bounding box center [98, 152] width 48 height 10
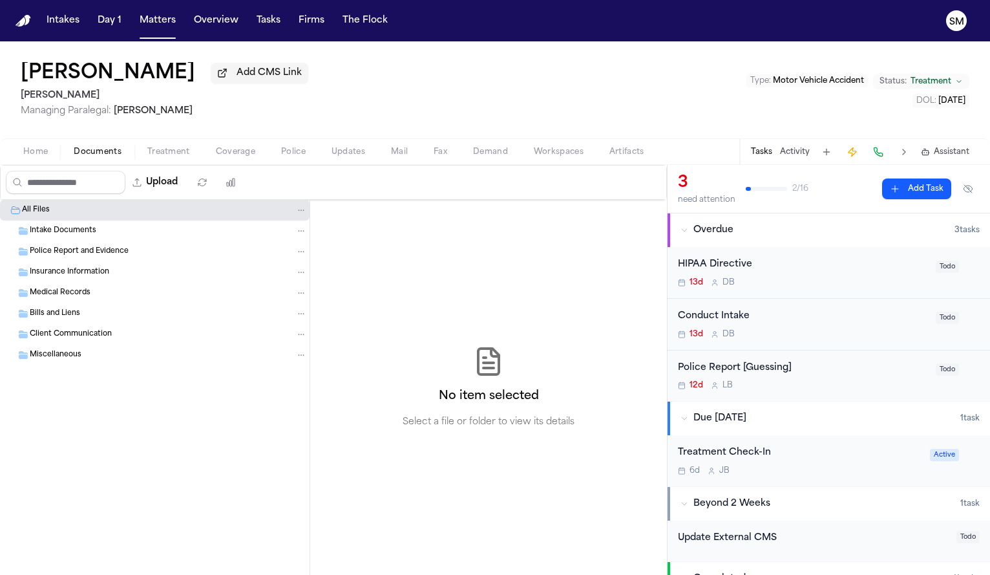
click at [292, 160] on span "button" at bounding box center [293, 158] width 40 height 1
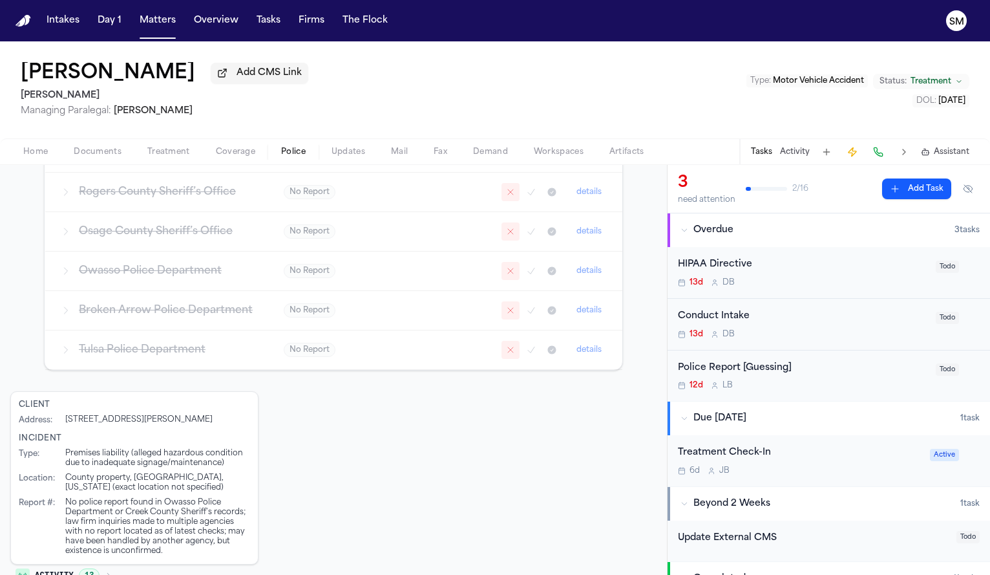
scroll to position [533, 0]
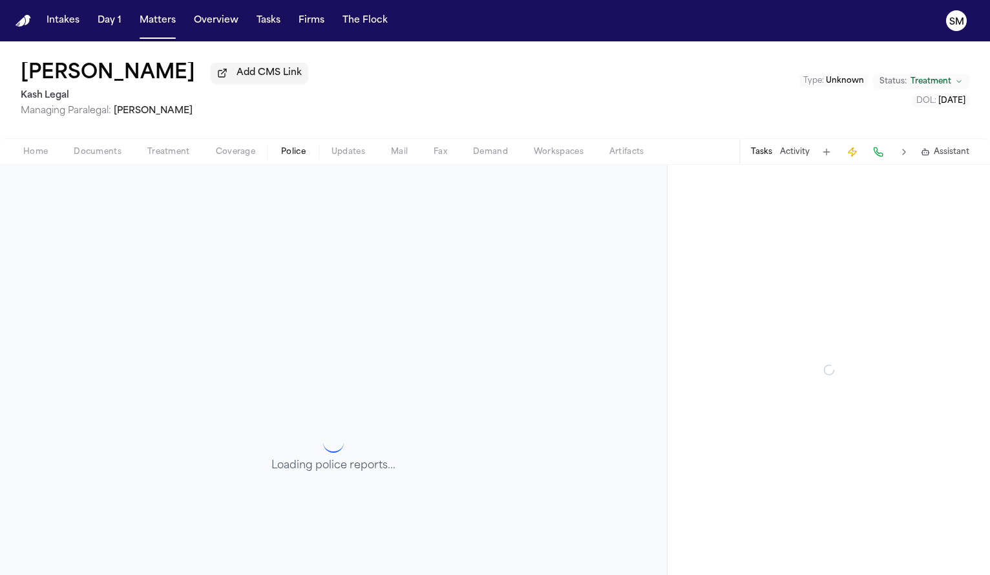
click at [286, 153] on span "Police" at bounding box center [293, 152] width 25 height 10
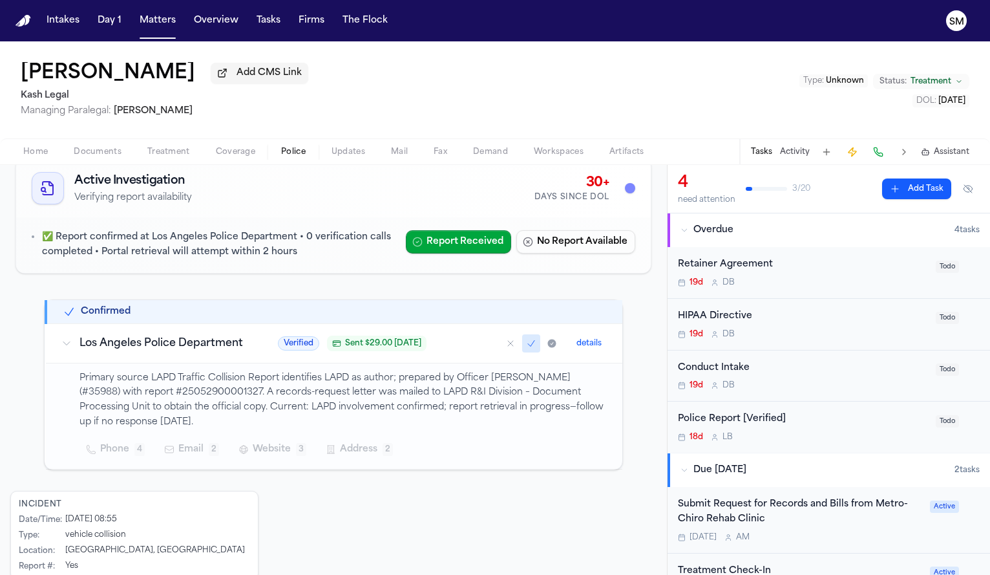
scroll to position [167, 0]
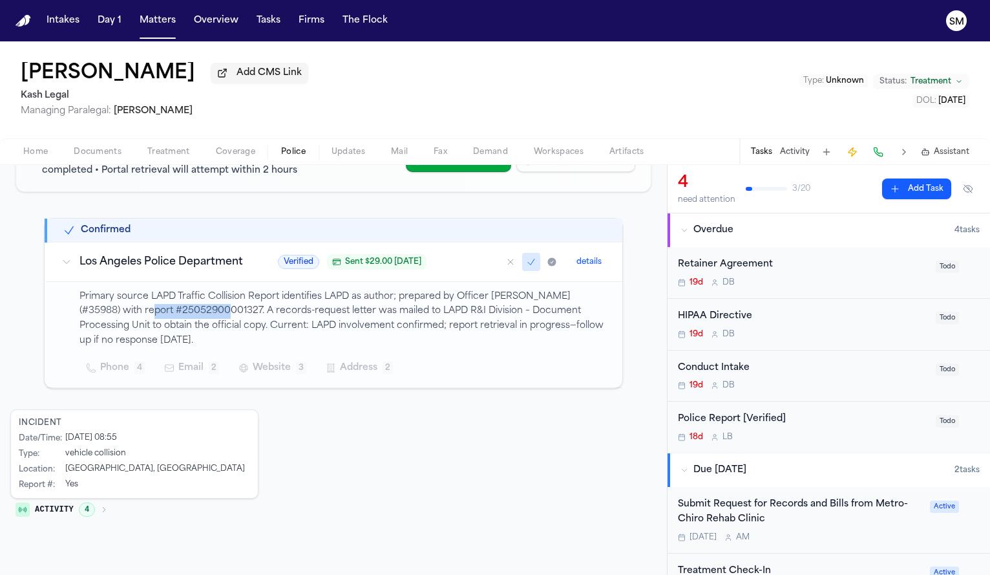
drag, startPoint x: 112, startPoint y: 324, endPoint x: 192, endPoint y: 325, distance: 79.5
click at [192, 325] on p "Primary source LAPD Traffic Collision Report identifies LAPD as author; prepare…" at bounding box center [343, 319] width 527 height 59
copy p "25052900001327"
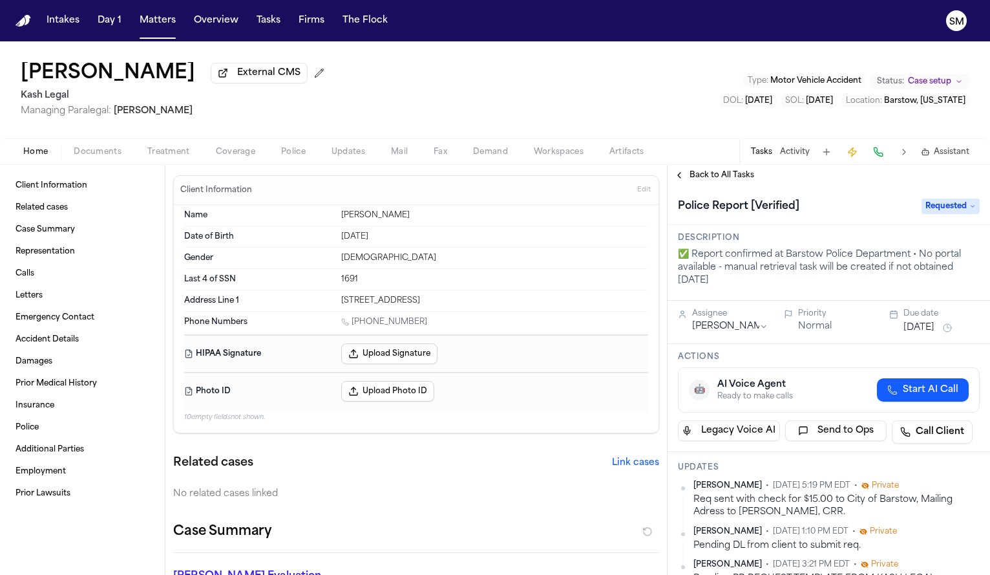
click at [281, 157] on span "Police" at bounding box center [293, 152] width 25 height 10
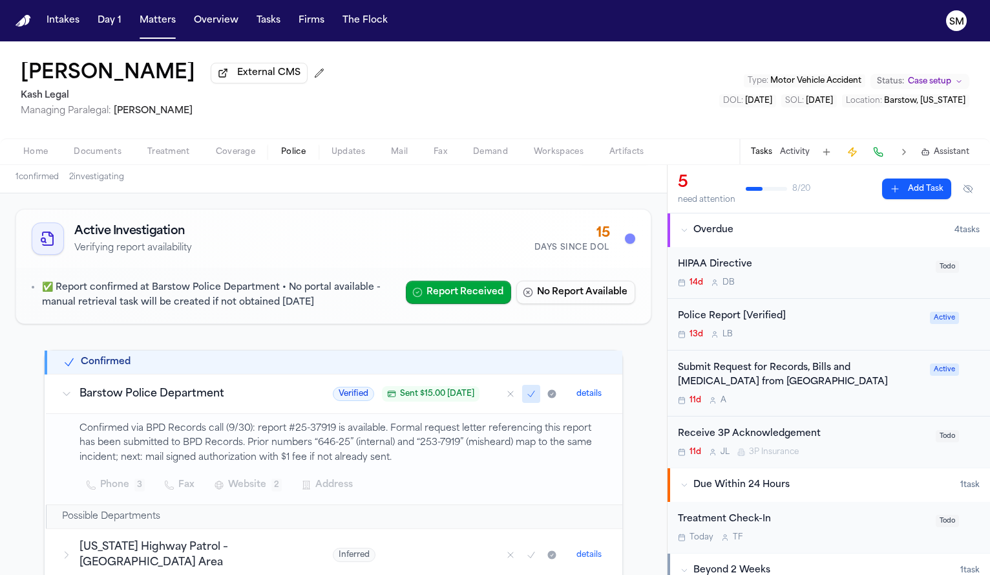
scroll to position [60, 0]
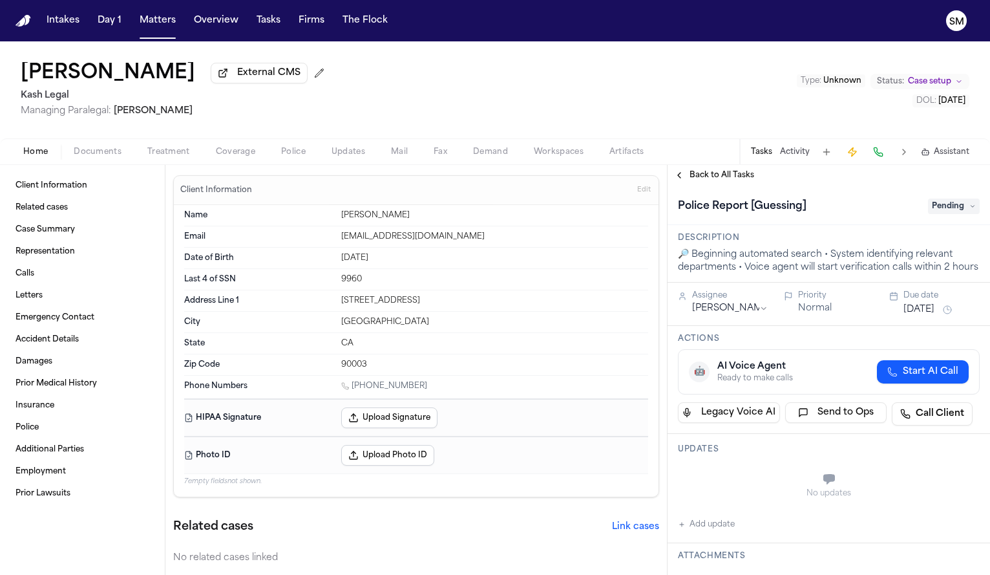
click at [282, 148] on span "Police" at bounding box center [293, 152] width 25 height 10
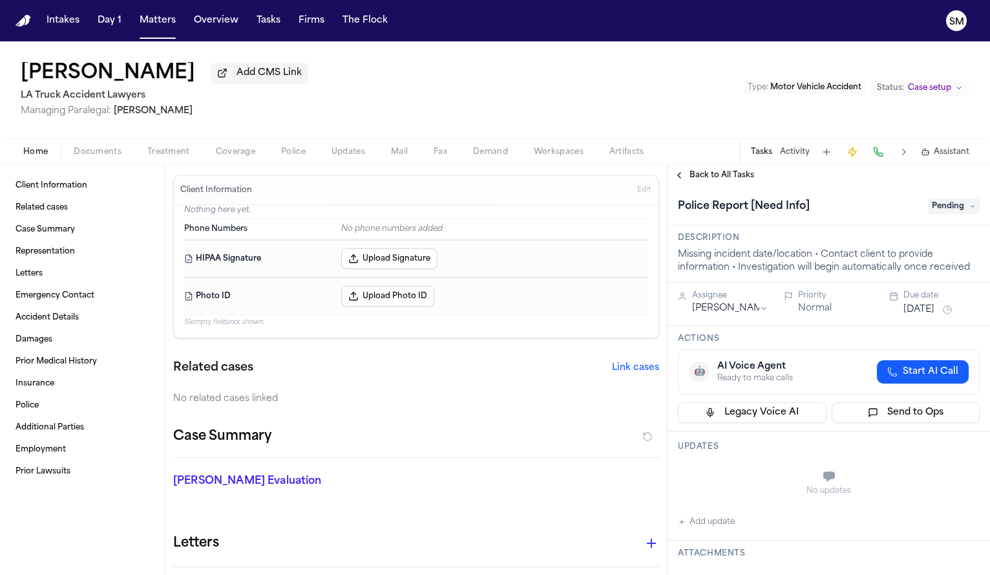
click at [295, 157] on span "Police" at bounding box center [293, 152] width 25 height 10
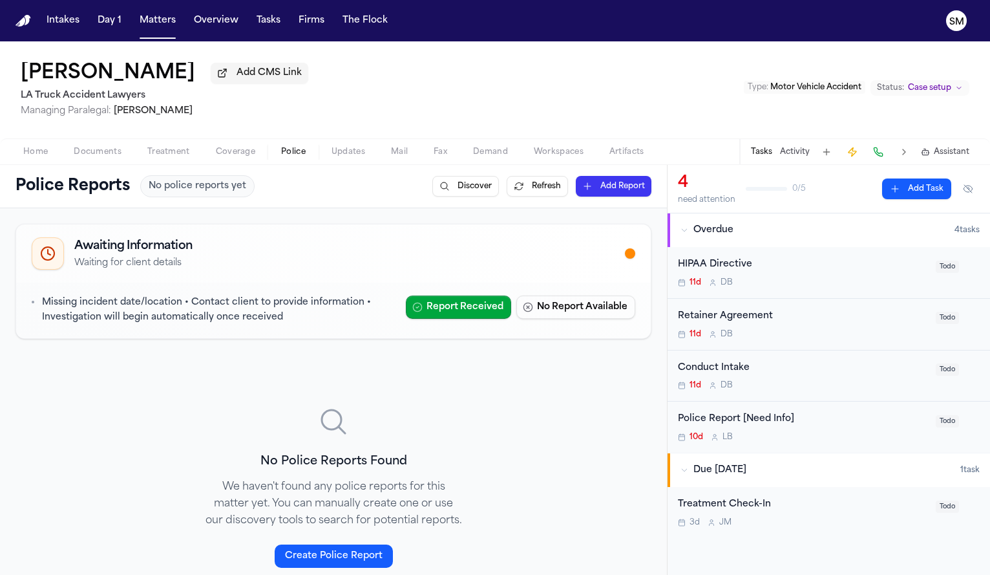
click at [97, 145] on div "Home Documents Treatment Coverage Police Updates Mail Fax Demand Workspaces Art…" at bounding box center [495, 151] width 990 height 26
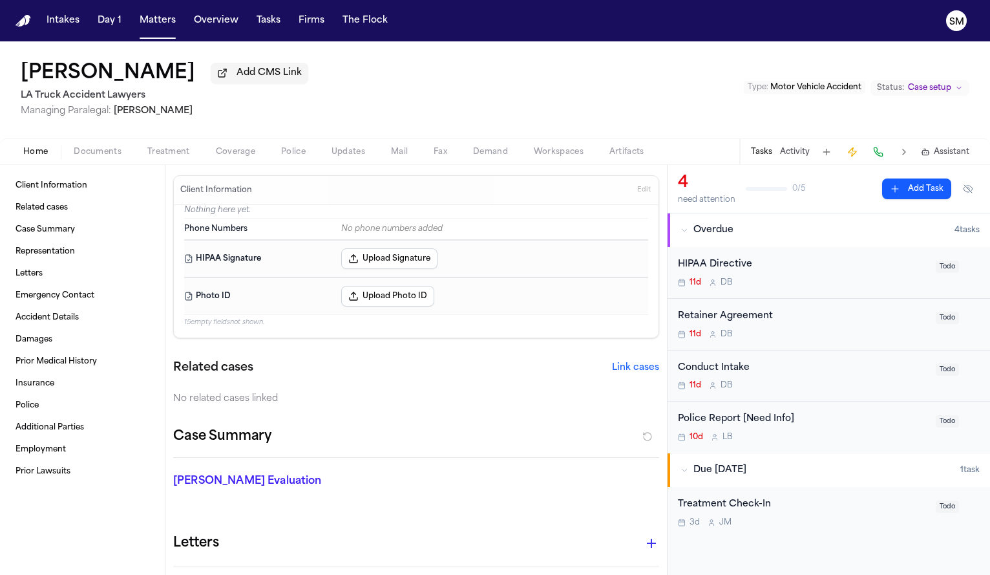
click at [34, 157] on span "Home" at bounding box center [35, 152] width 25 height 10
click at [93, 157] on span "Documents" at bounding box center [98, 152] width 48 height 10
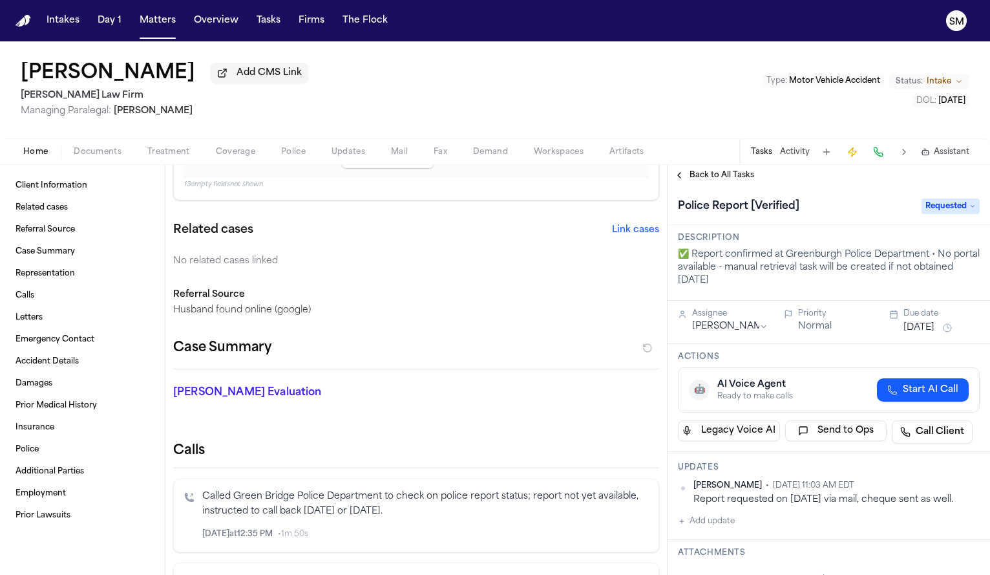
scroll to position [202, 0]
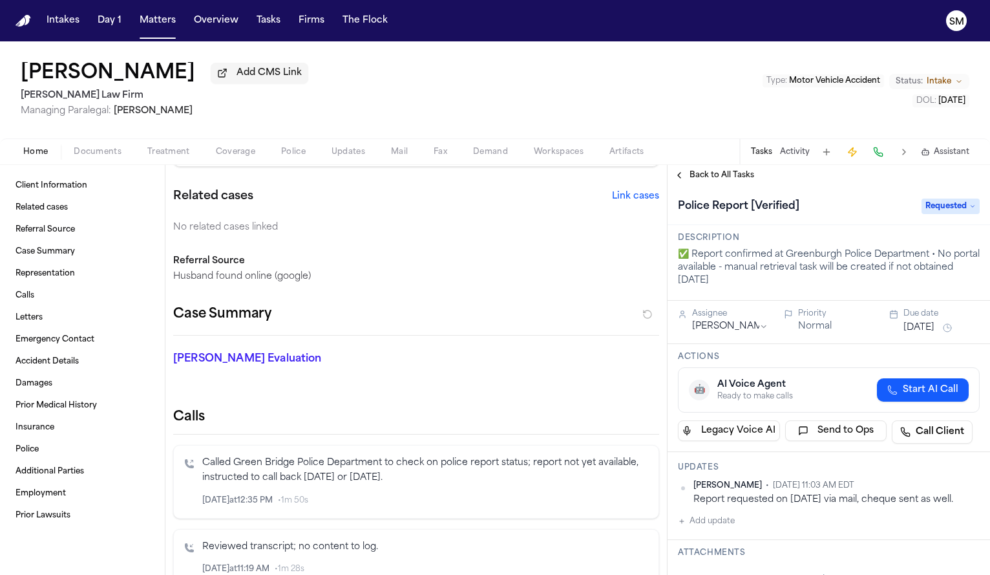
click at [114, 157] on span "Documents" at bounding box center [98, 152] width 48 height 10
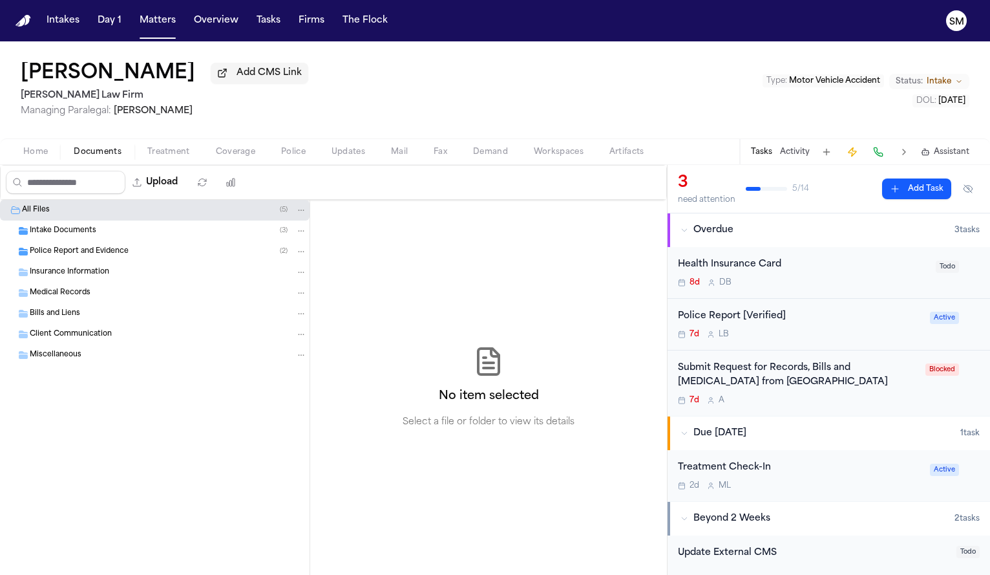
click at [72, 245] on div "Police Report and Evidence ( 2 )" at bounding box center [155, 251] width 310 height 21
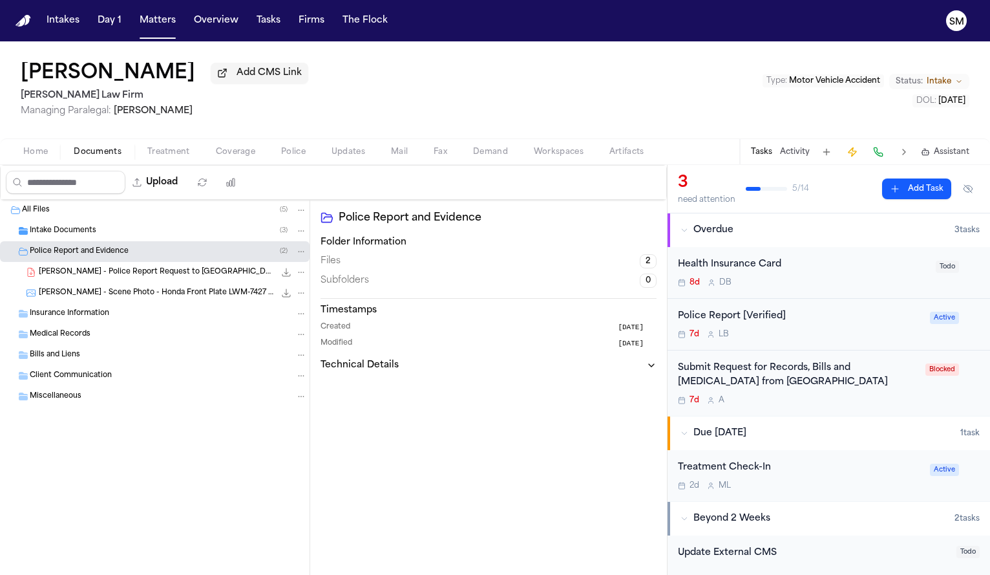
click at [148, 275] on span "D. Corona - Police Report Request to Greenburgh PD - 10.10.25" at bounding box center [157, 272] width 236 height 11
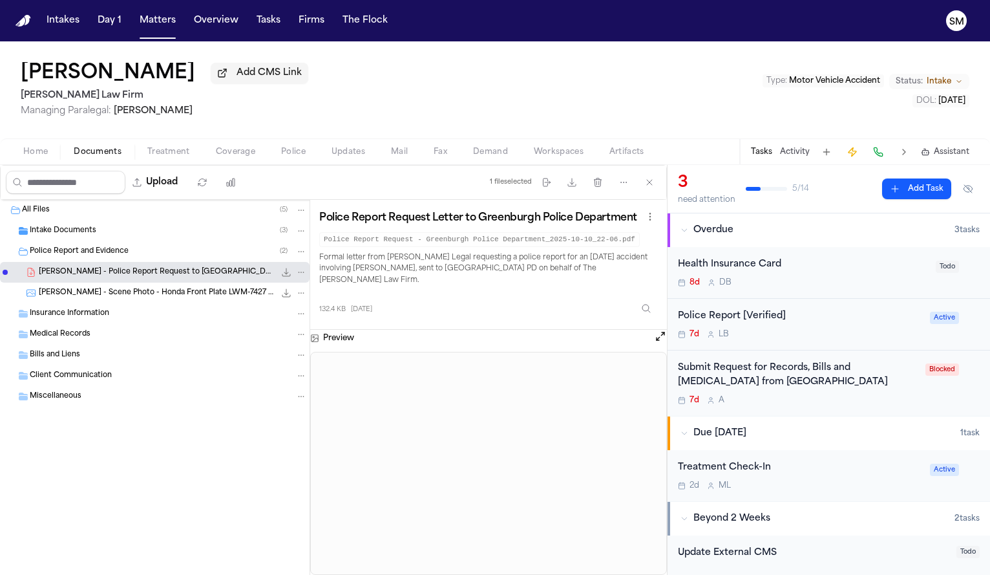
click at [150, 286] on div "D. Corona - Scene Photo - Honda Front Plate LWM-7427 - 10.7.25 793.1 KB • JPG" at bounding box center [155, 292] width 310 height 21
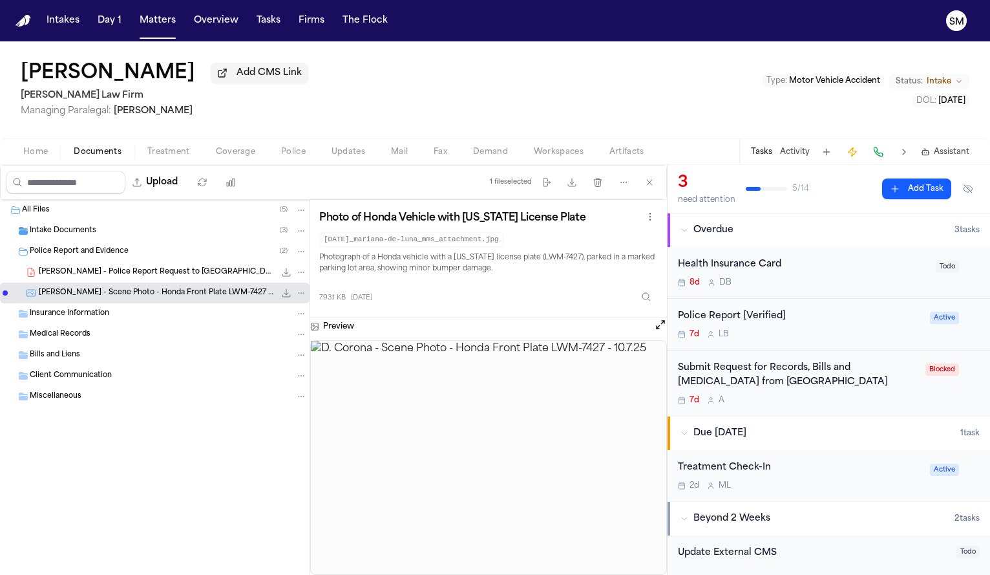
click at [98, 240] on div "Intake Documents ( 3 )" at bounding box center [155, 230] width 310 height 21
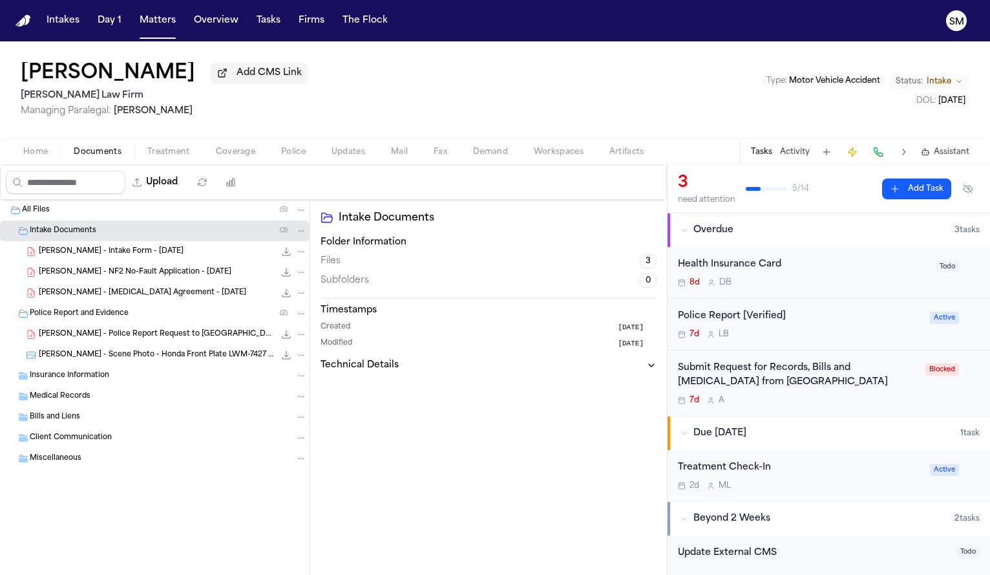
click at [295, 154] on span "Police" at bounding box center [293, 152] width 25 height 10
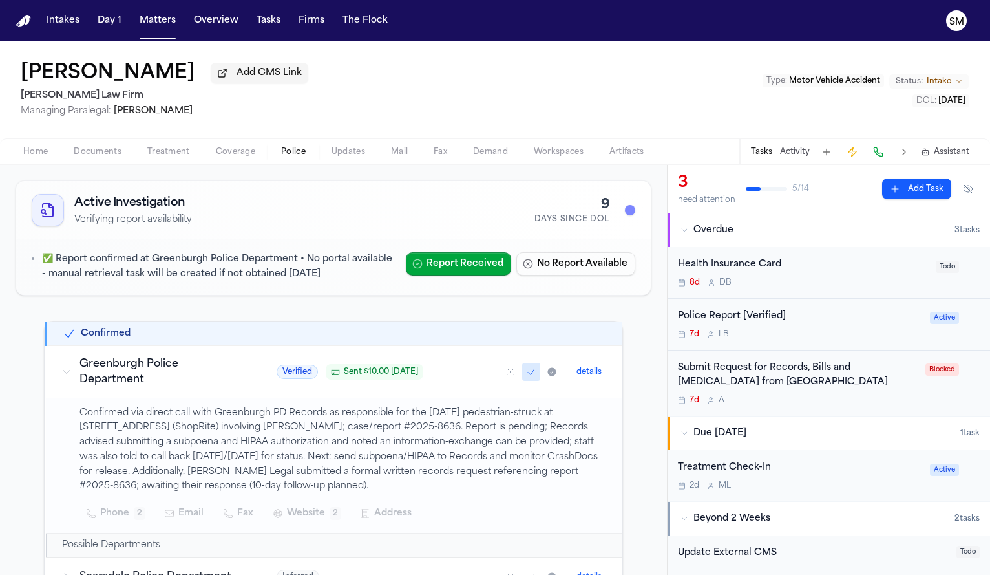
scroll to position [66, 0]
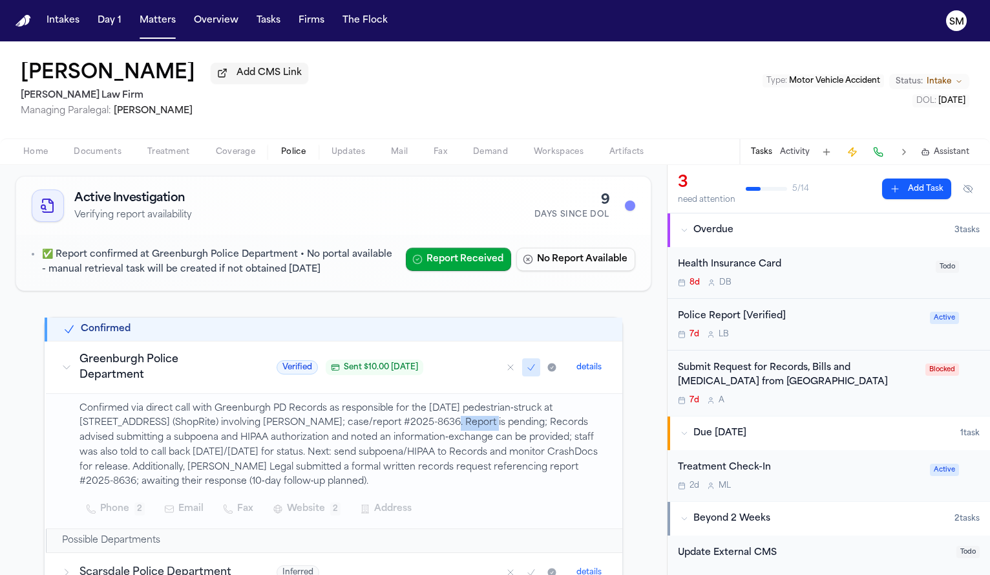
drag, startPoint x: 379, startPoint y: 425, endPoint x: 429, endPoint y: 429, distance: 50.6
click at [429, 429] on p "Confirmed via direct call with Greenburgh PD Records as responsible for the 10/…" at bounding box center [343, 445] width 527 height 89
copy p "2025-8636"
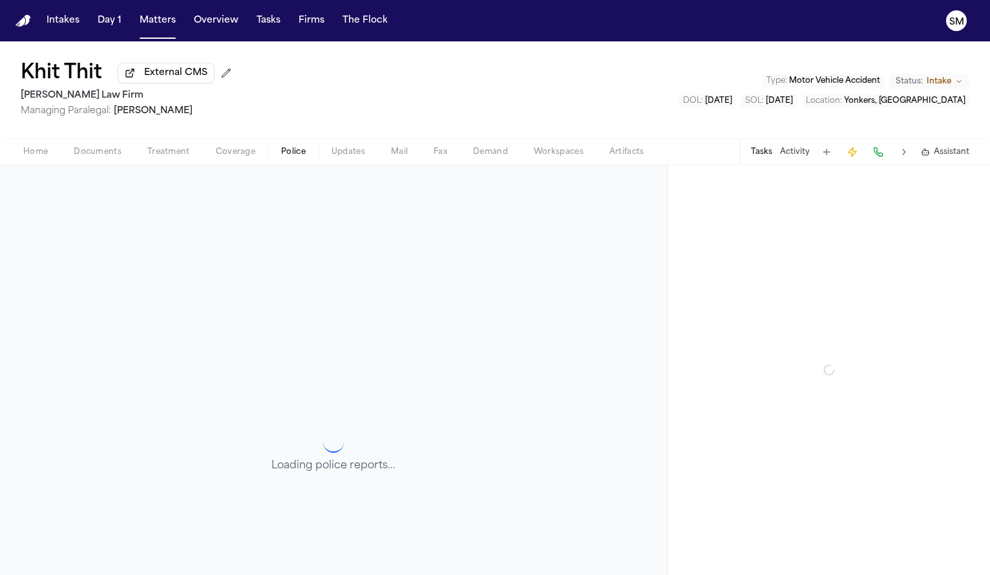
click at [272, 158] on button "Police" at bounding box center [293, 152] width 50 height 16
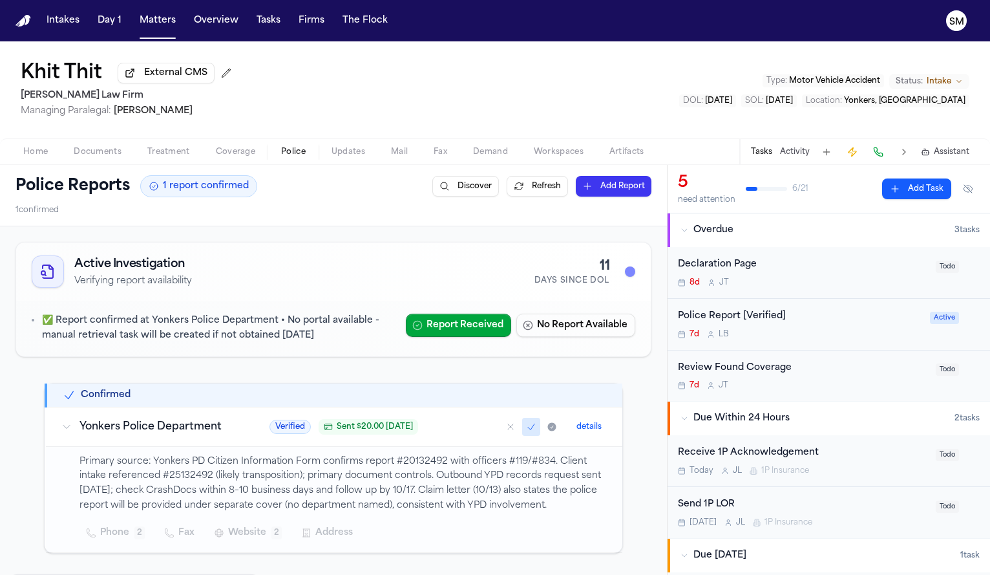
click at [184, 475] on p "Primary source: Yonkers PD Citizen Information Form confirms report #20132492 w…" at bounding box center [343, 483] width 527 height 59
copy p "25132492"
click at [411, 467] on p "Primary source: Yonkers PD Citizen Information Form confirms report #20132492 w…" at bounding box center [343, 483] width 527 height 59
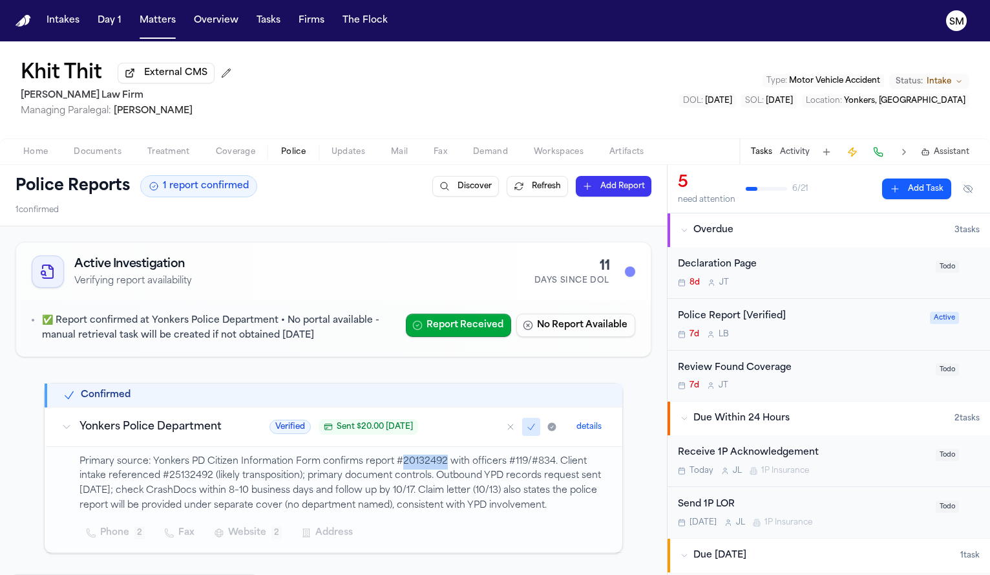
copy p "20132492"
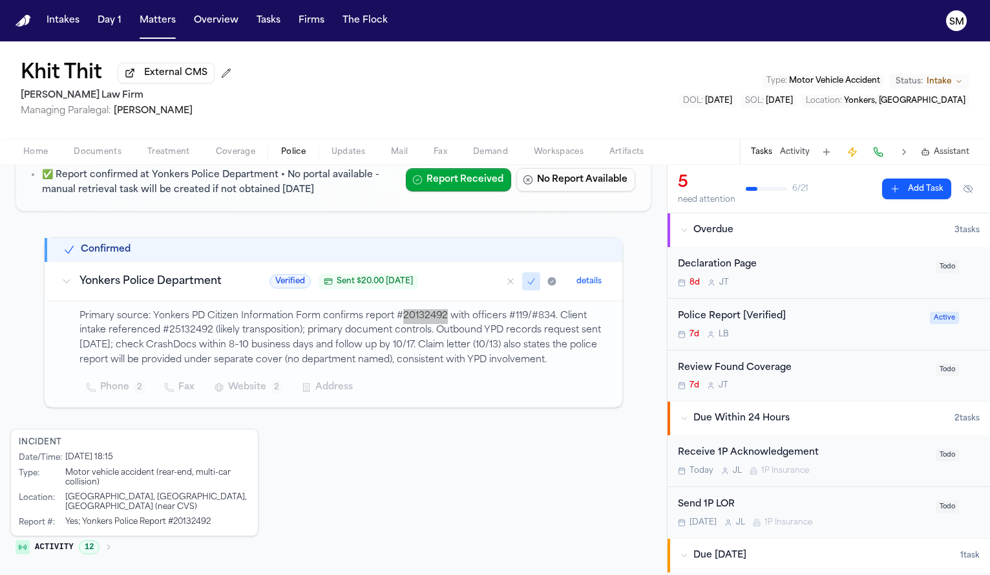
scroll to position [167, 0]
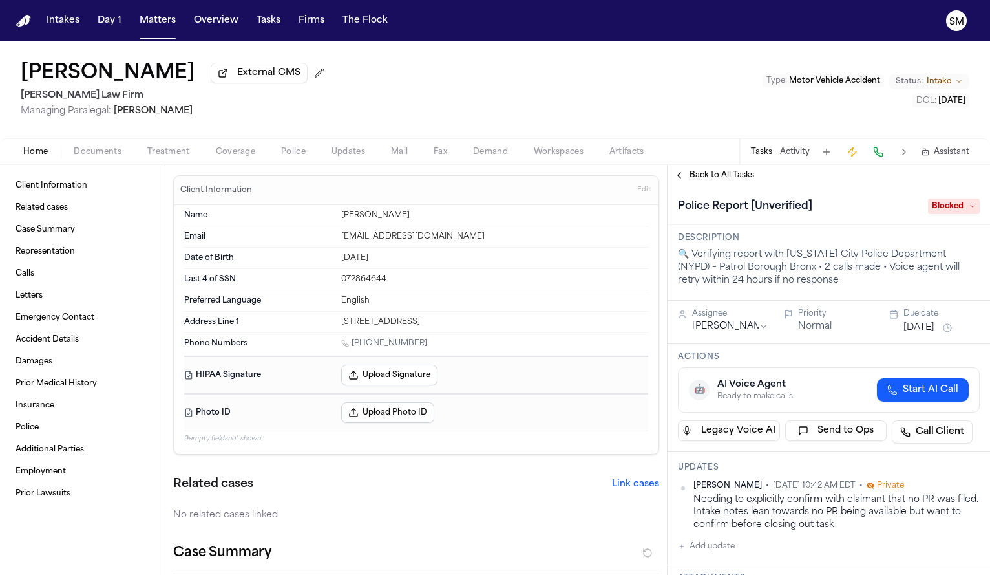
click at [283, 154] on span "Police" at bounding box center [293, 152] width 25 height 10
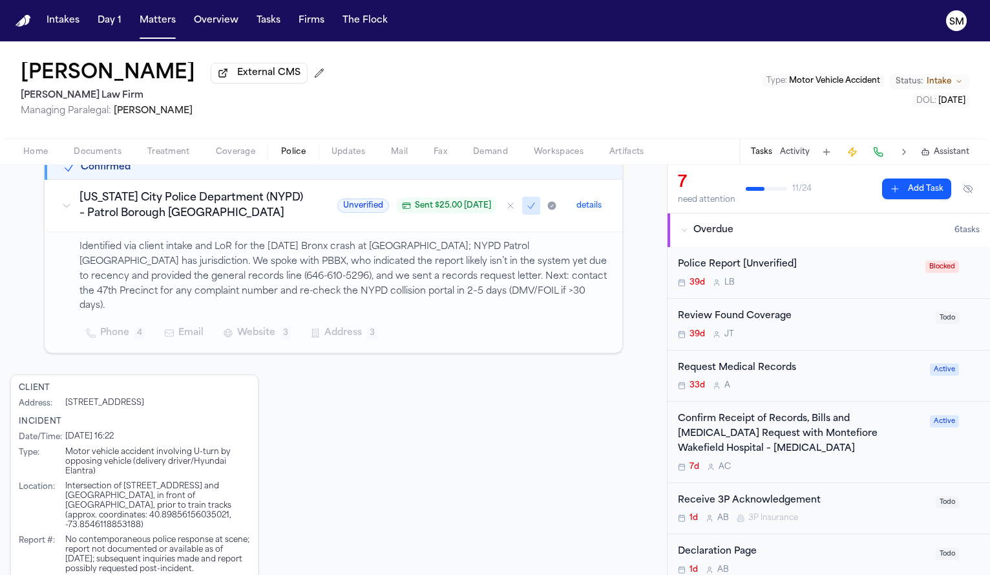
scroll to position [247, 0]
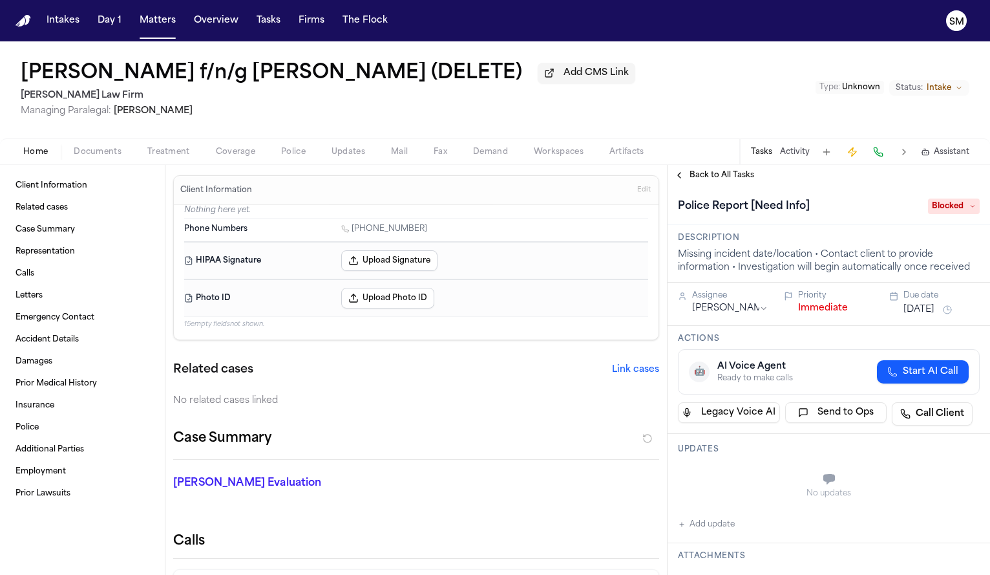
click at [279, 159] on button "Police" at bounding box center [293, 152] width 50 height 16
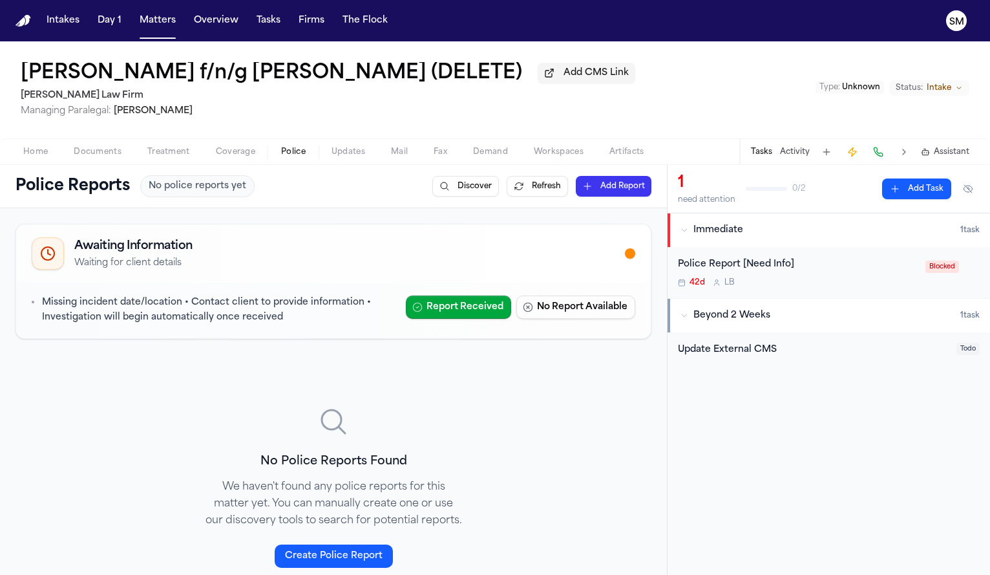
click at [848, 263] on div "Police Report [Need Info]" at bounding box center [798, 264] width 240 height 15
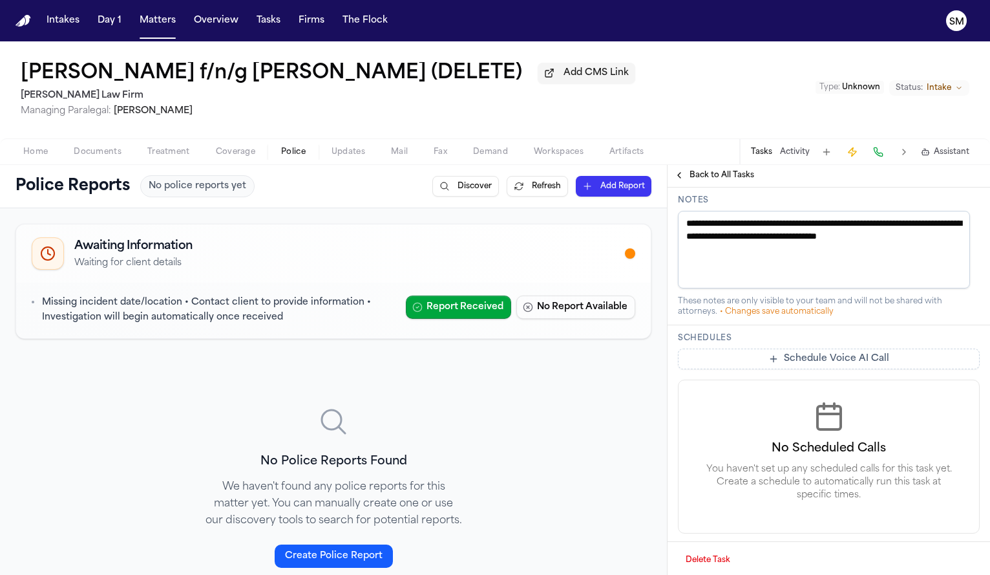
scroll to position [460, 0]
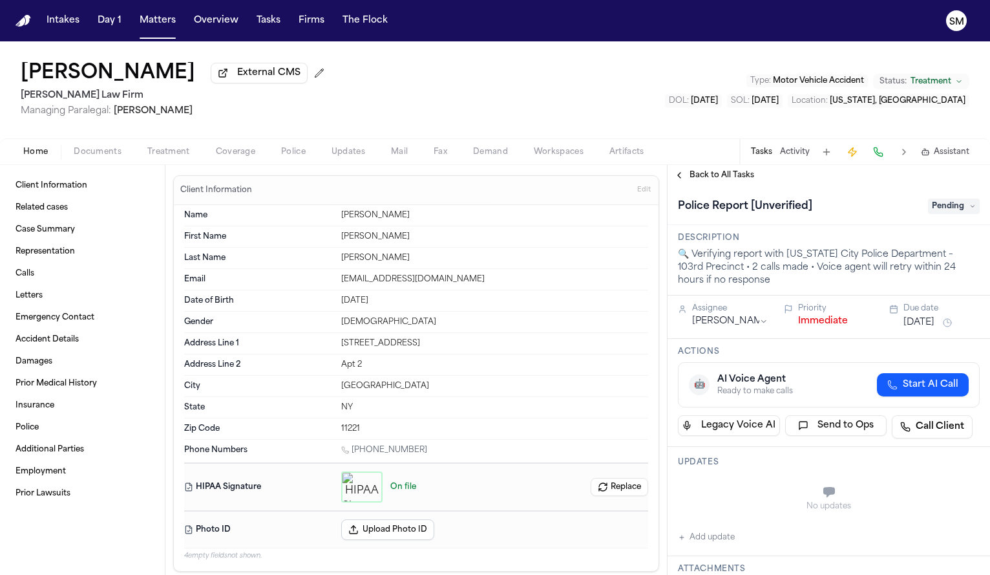
click at [289, 157] on span "Police" at bounding box center [293, 152] width 25 height 10
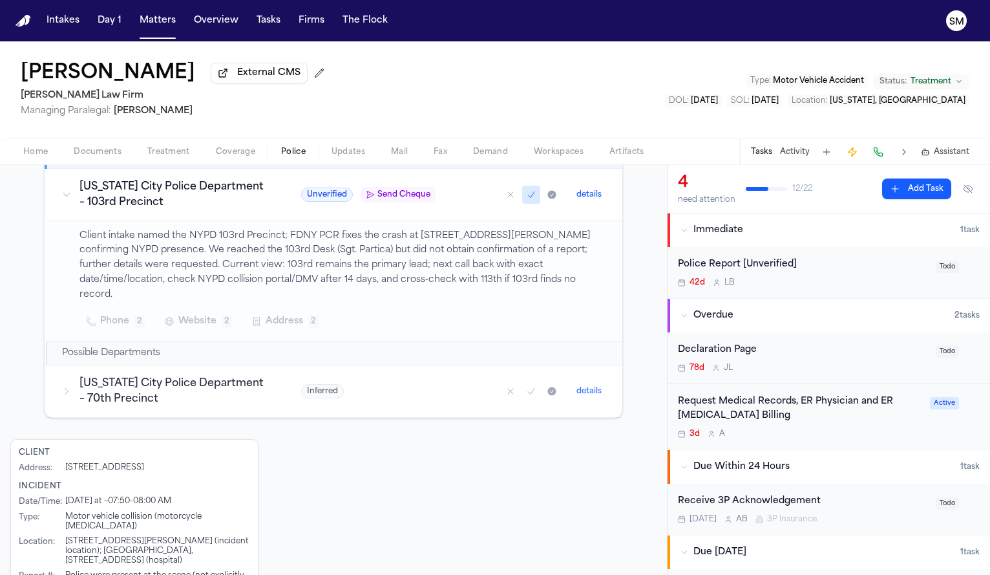
scroll to position [239, 0]
click at [39, 164] on div "Home Documents Treatment Coverage Police Updates Mail Fax Demand Workspaces Art…" at bounding box center [495, 151] width 990 height 26
click at [37, 160] on button "Home" at bounding box center [35, 152] width 50 height 16
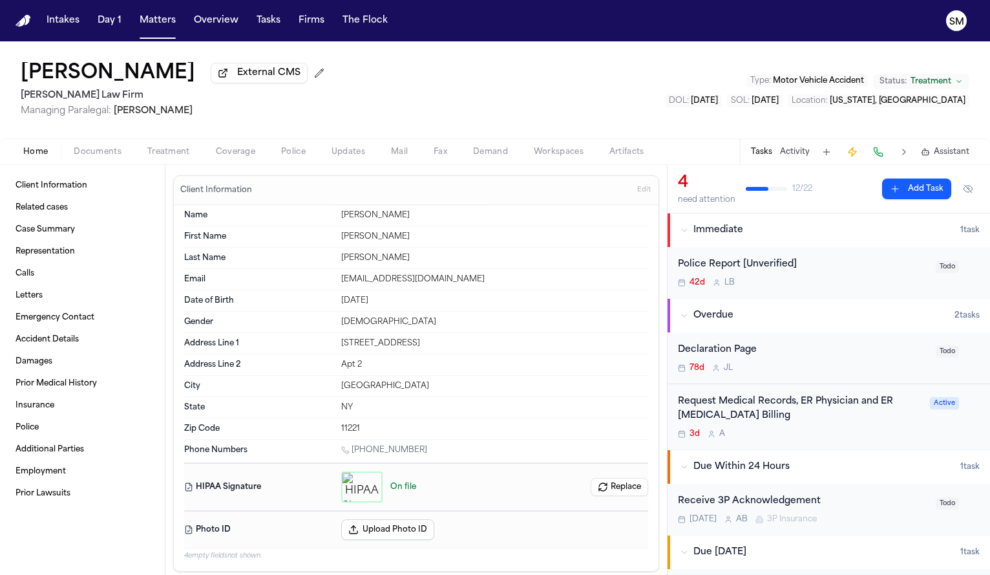
click at [101, 157] on span "Documents" at bounding box center [98, 152] width 48 height 10
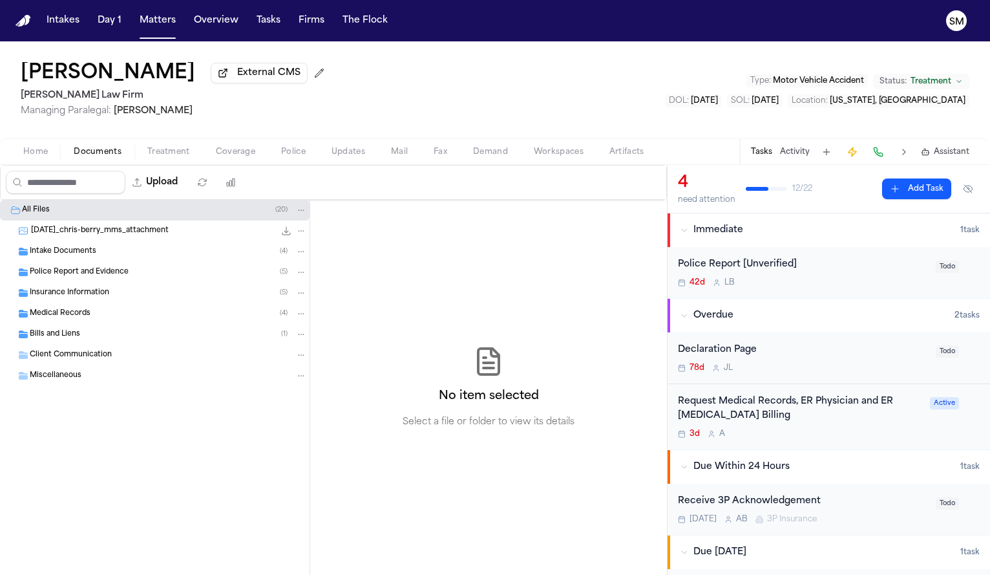
click at [83, 250] on span "Intake Documents" at bounding box center [63, 251] width 67 height 11
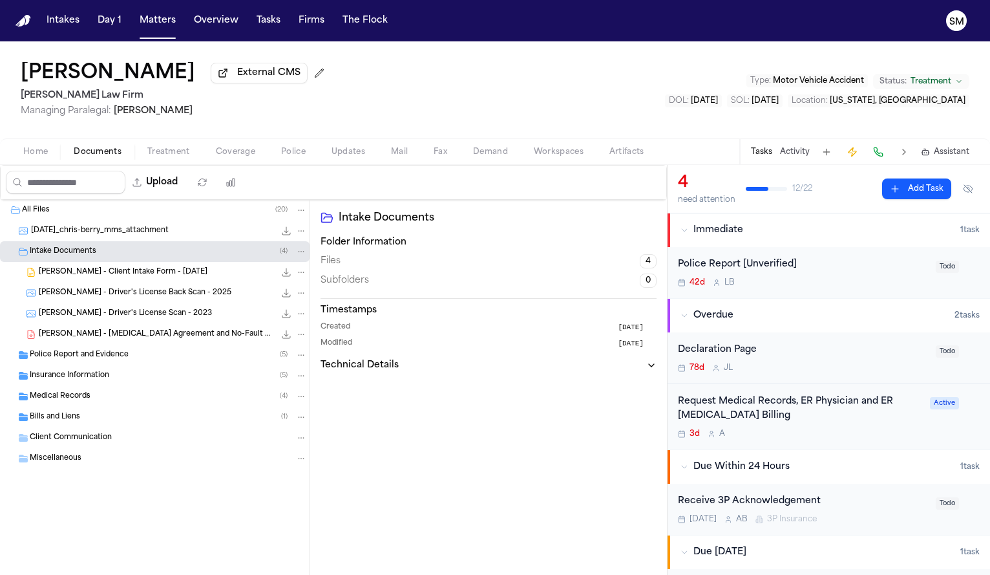
click at [127, 352] on div "Police Report and Evidence ( 5 )" at bounding box center [168, 355] width 277 height 12
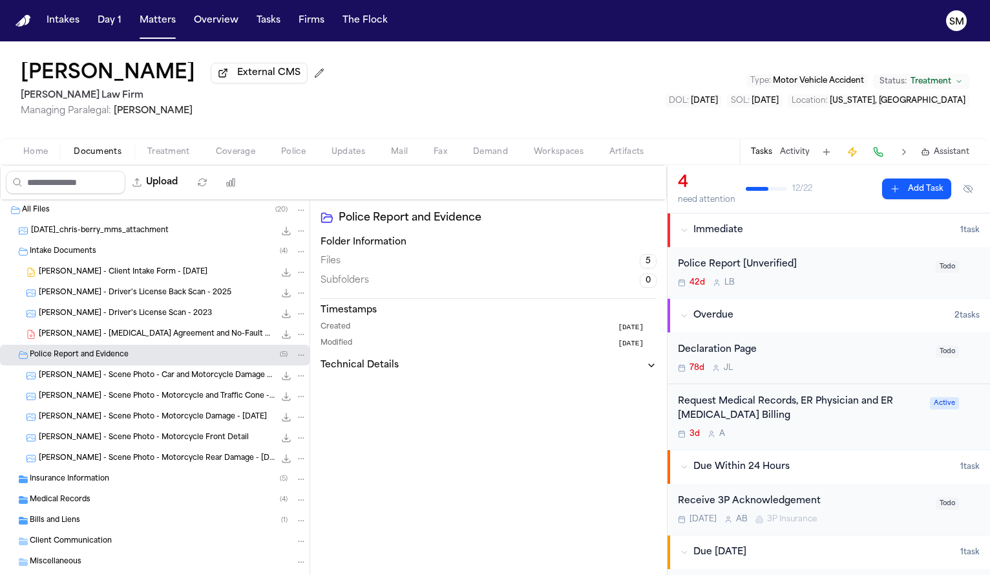
click at [129, 379] on span "C. Berry - Scene Photo - Car and Motorcycle Damage - 7.30.25" at bounding box center [157, 375] width 236 height 11
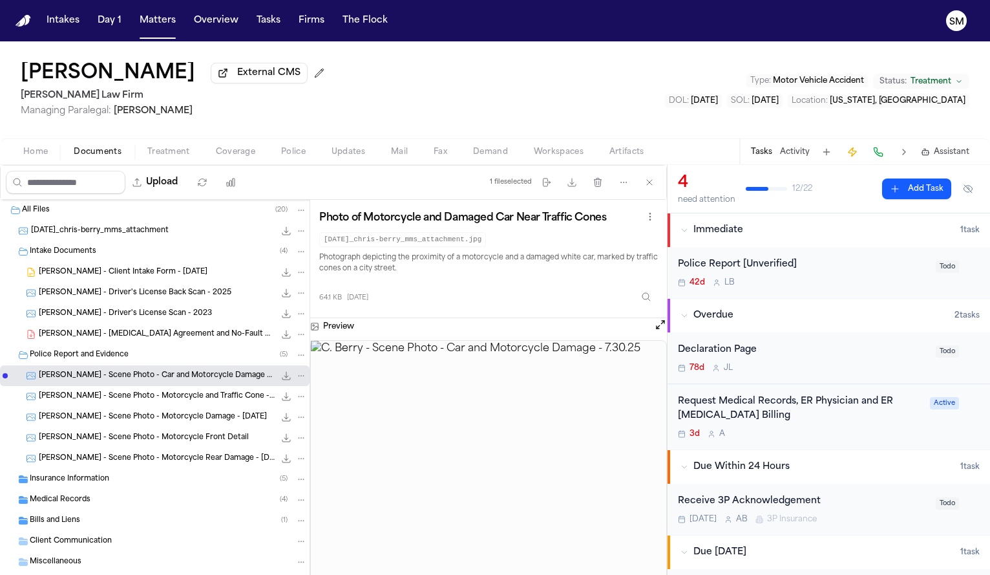
click at [128, 395] on span "C. Berry - Scene Photo - Motorcycle and Traffic Cone - 7.30.25" at bounding box center [157, 396] width 236 height 11
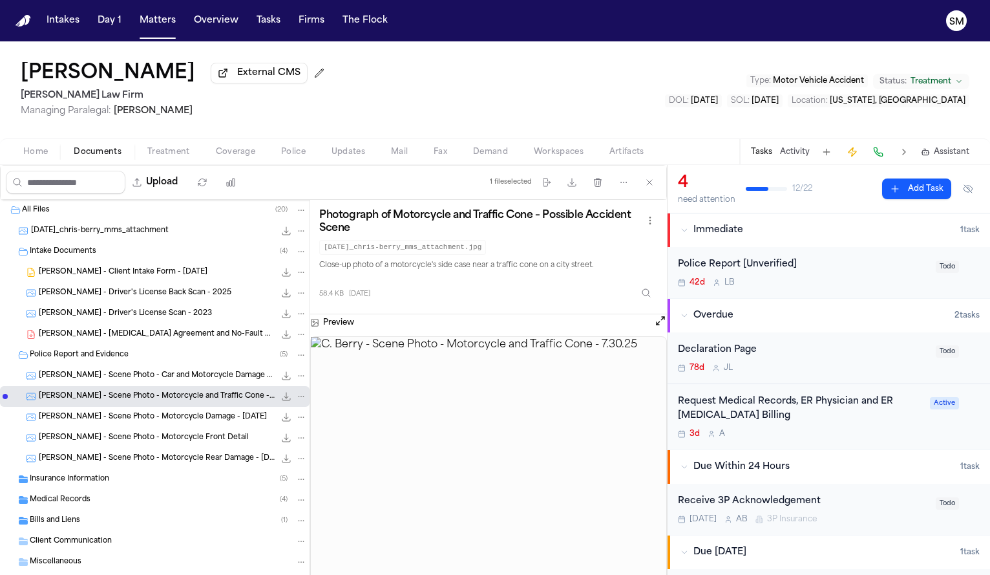
click at [129, 419] on span "C. Berry - Scene Photo - Motorcycle Damage - 7.30.25" at bounding box center [153, 417] width 228 height 11
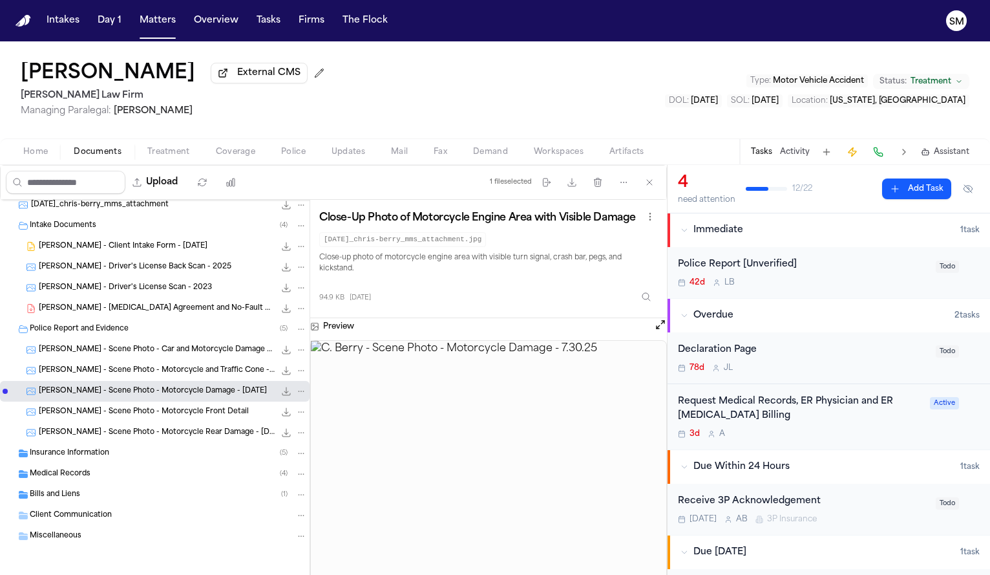
click at [129, 418] on span "C. Berry - Scene Photo - Motorcycle Front Detail" at bounding box center [144, 412] width 210 height 11
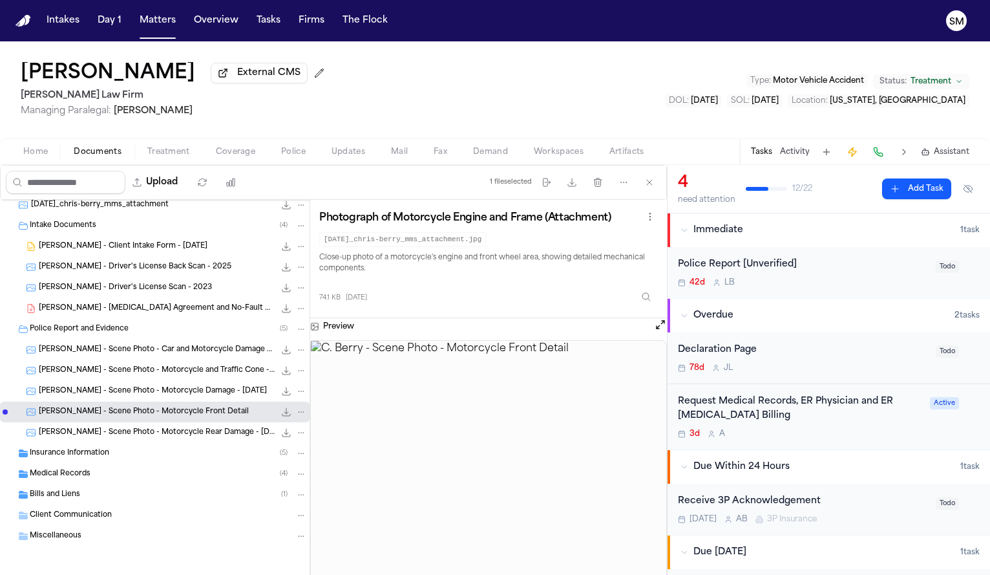
scroll to position [30, 0]
click at [133, 430] on span "C. Berry - Scene Photo - Motorcycle Rear Damage - 7.30.25" at bounding box center [157, 431] width 236 height 11
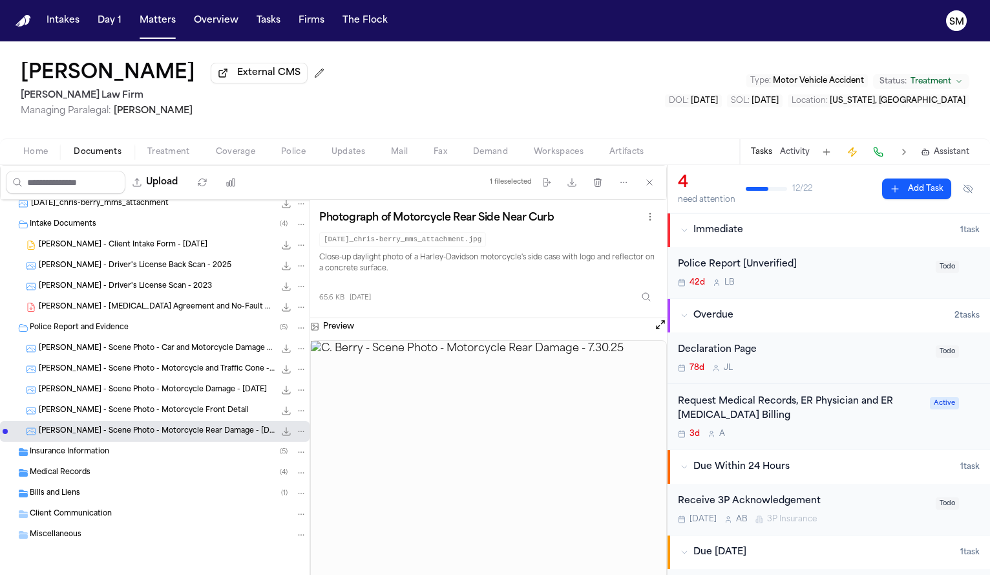
click at [84, 458] on div "Insurance Information ( 5 )" at bounding box center [155, 451] width 310 height 21
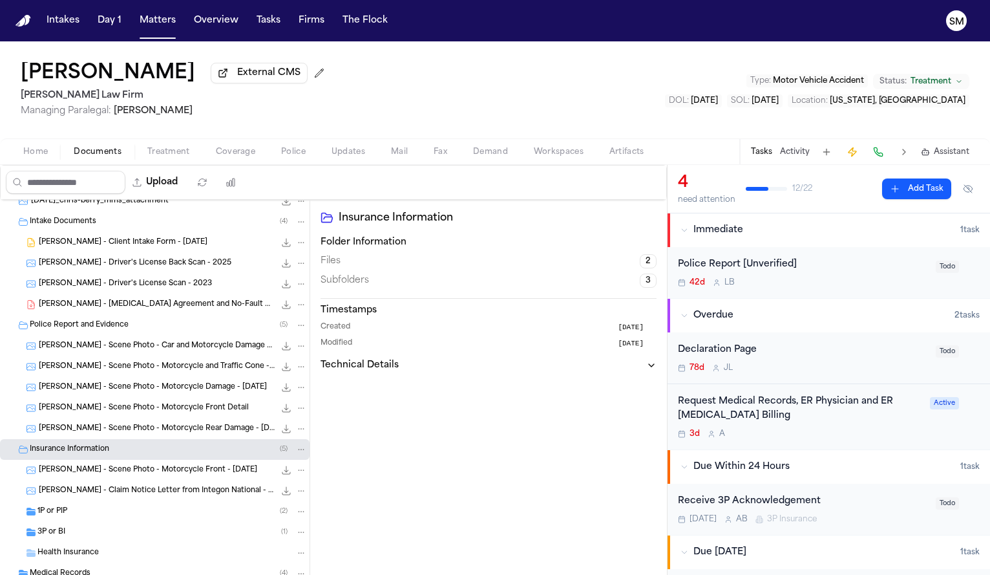
click at [90, 460] on div "Insurance Information ( 5 )" at bounding box center [155, 449] width 310 height 21
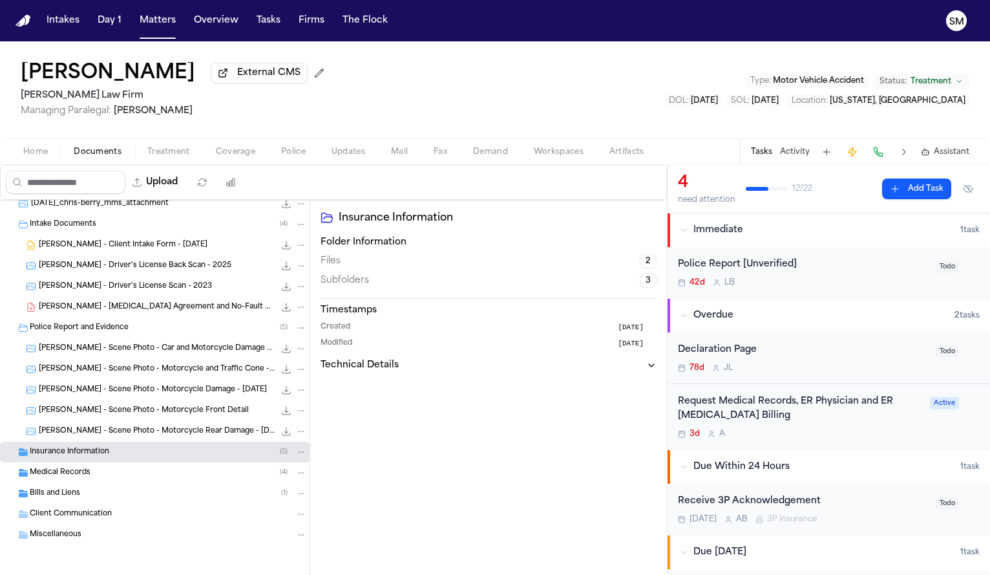
click at [90, 454] on span "Insurance Information" at bounding box center [70, 452] width 80 height 11
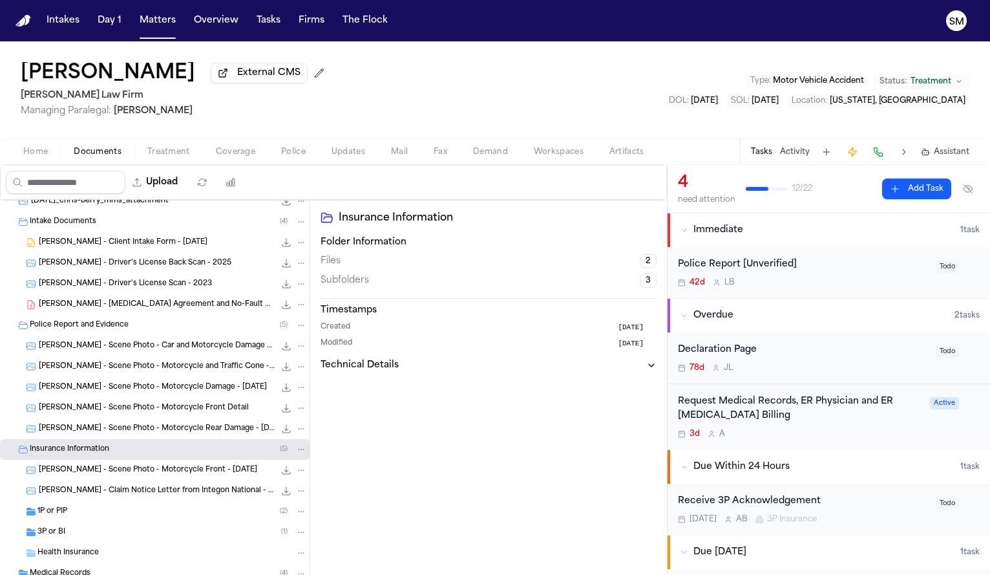
click at [94, 471] on span "C. Berry - Scene Photo - Motorcycle Front - 7.30.25" at bounding box center [148, 470] width 218 height 11
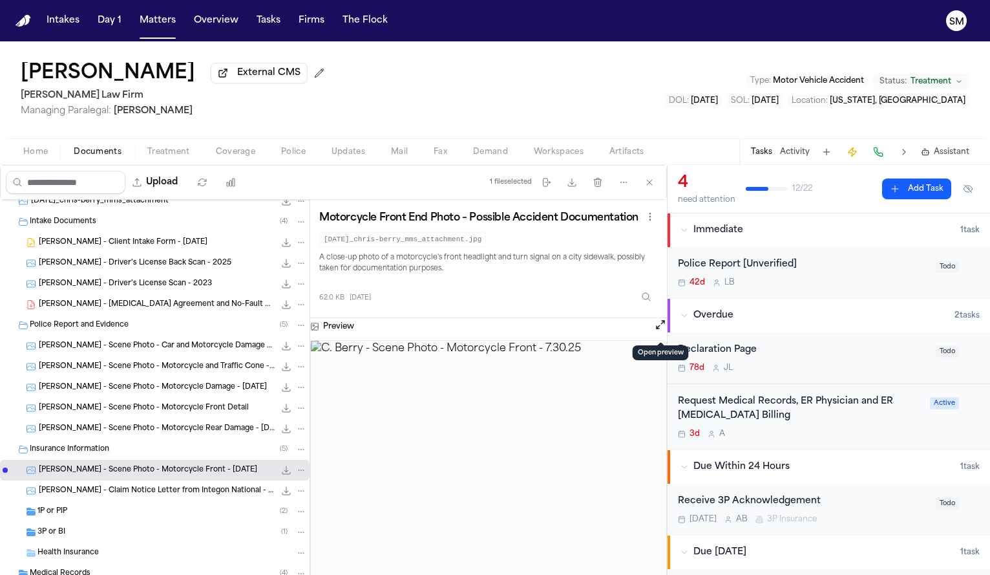
click at [663, 323] on button "Open preview" at bounding box center [660, 324] width 13 height 13
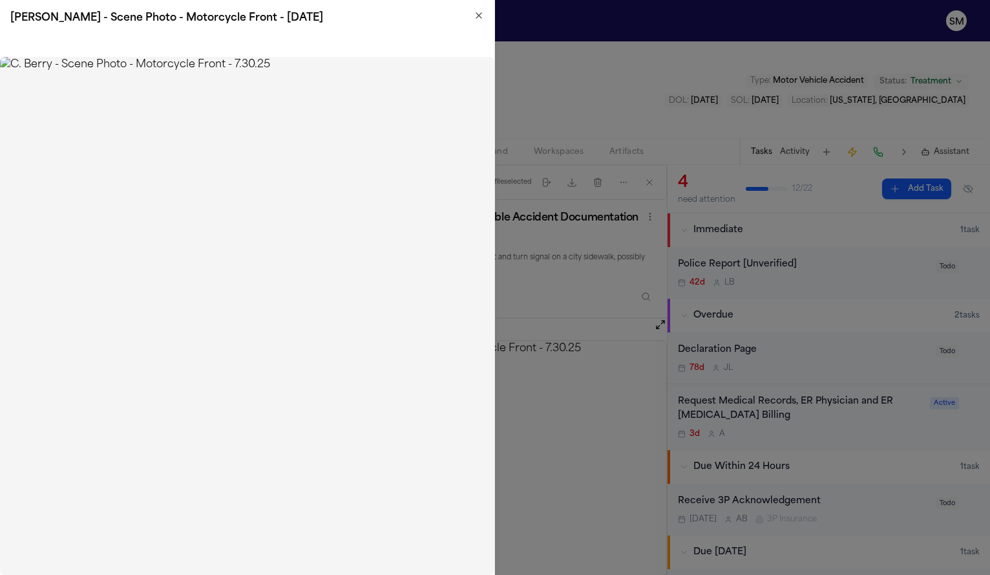
click at [484, 15] on icon "button" at bounding box center [479, 15] width 10 height 10
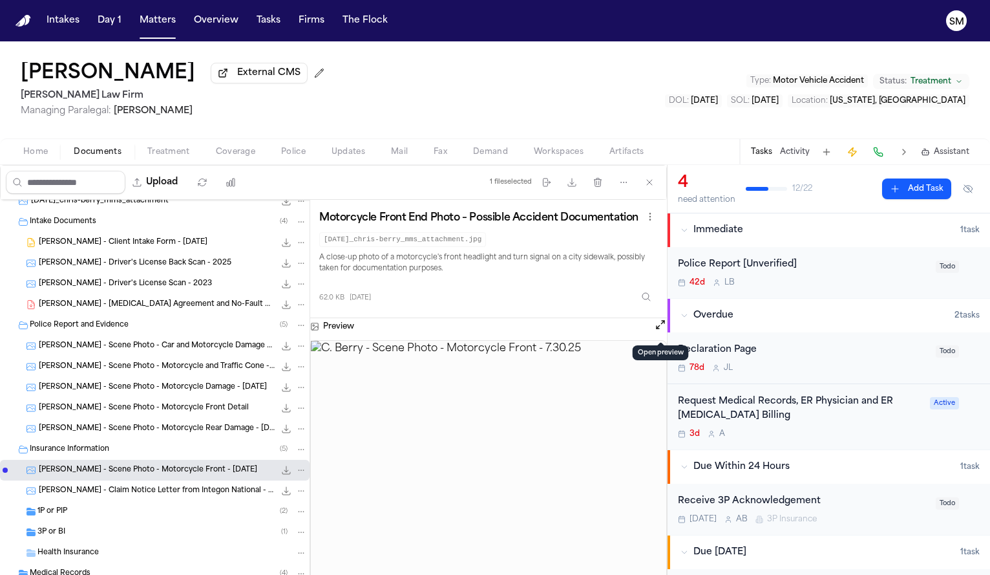
click at [184, 487] on div "Chris Berry - Claim Notice Letter from Integon National - 7.23.25 557.4 KB • JPG" at bounding box center [173, 490] width 268 height 13
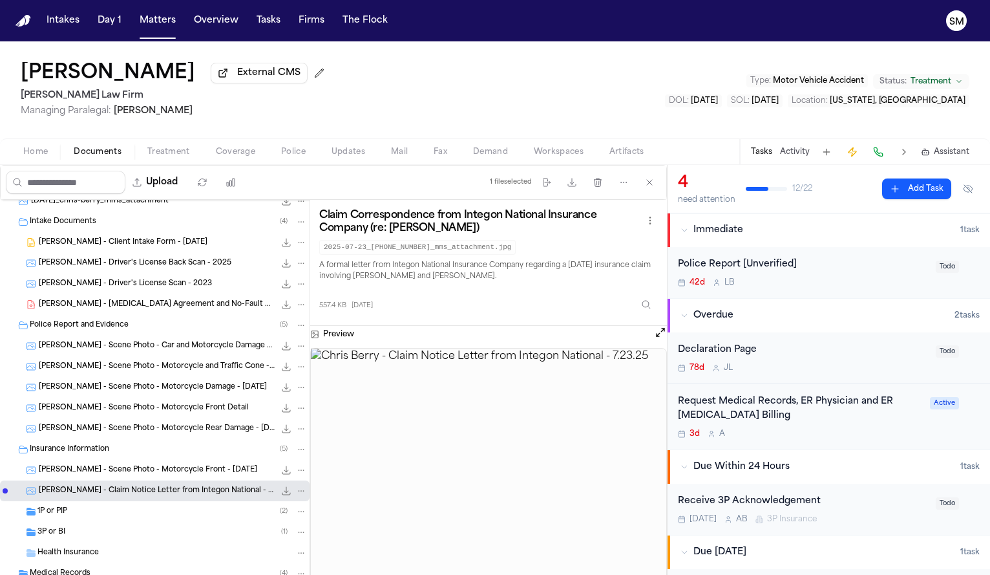
click at [143, 281] on span "C. Berry - Driver's License Scan - 2023" at bounding box center [125, 284] width 173 height 11
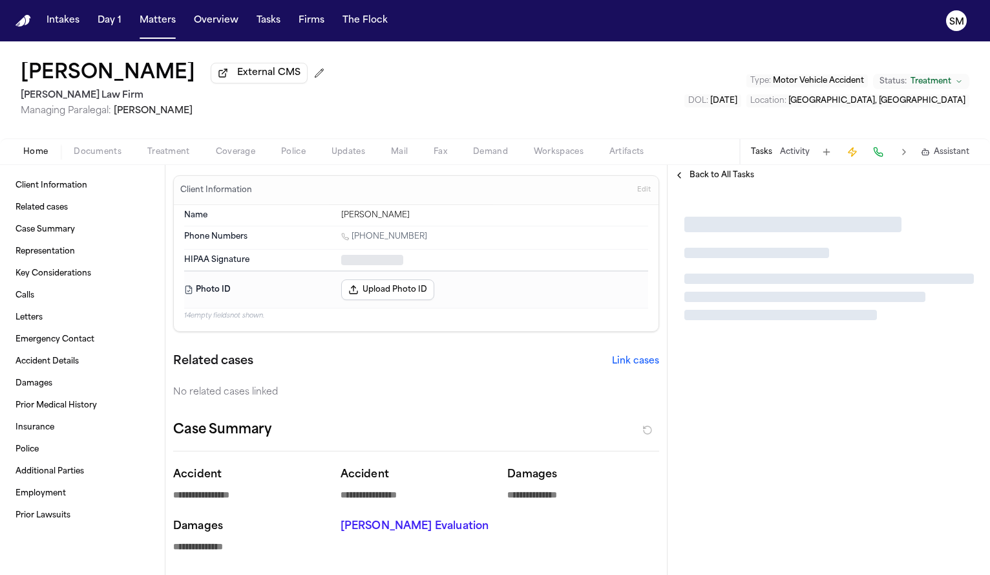
type textarea "*"
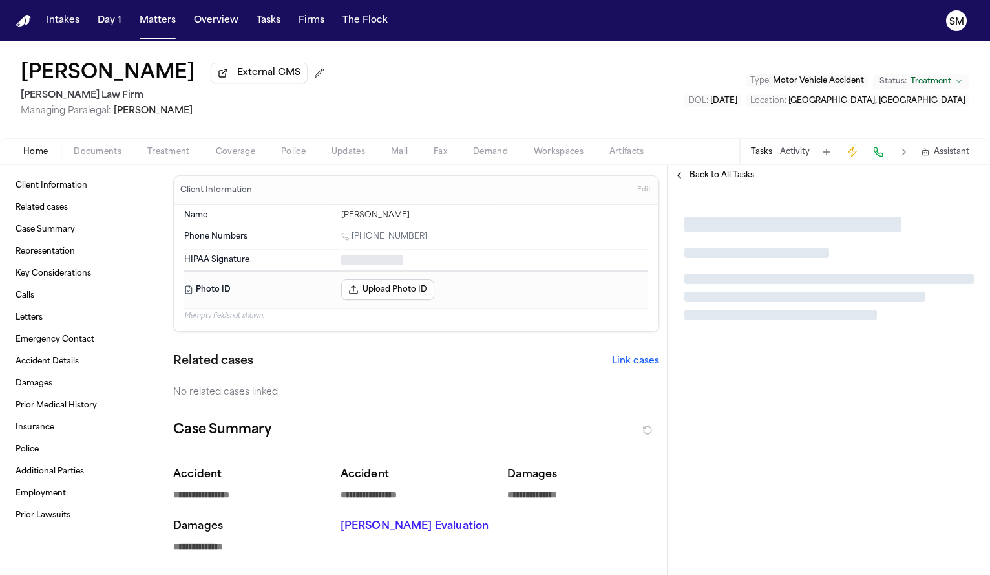
type textarea "*"
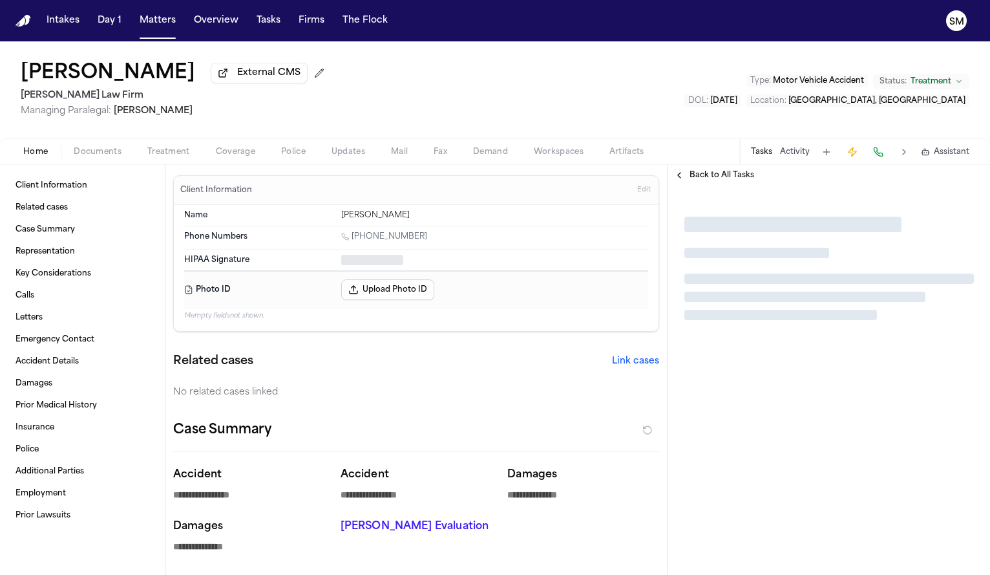
type textarea "*"
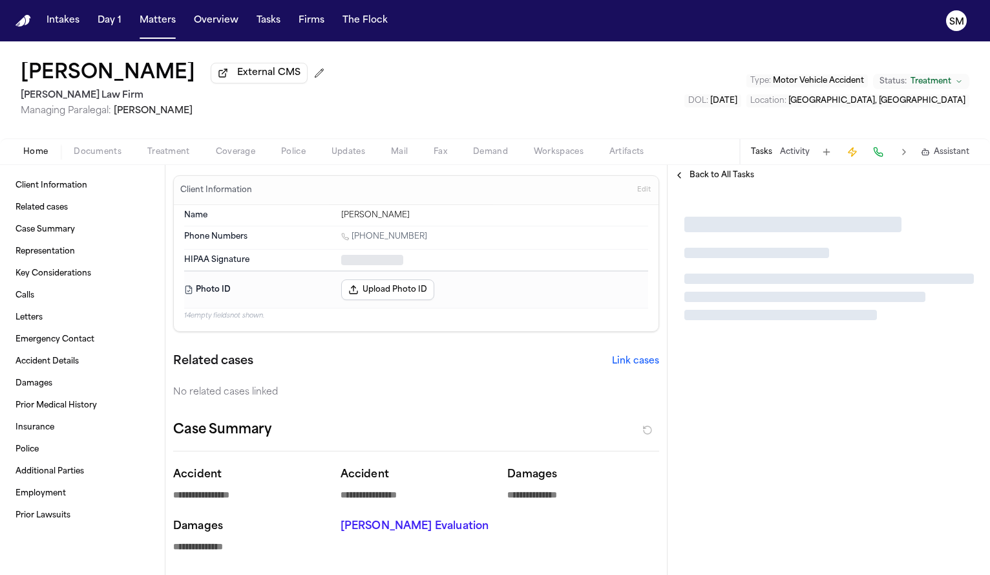
type textarea "*"
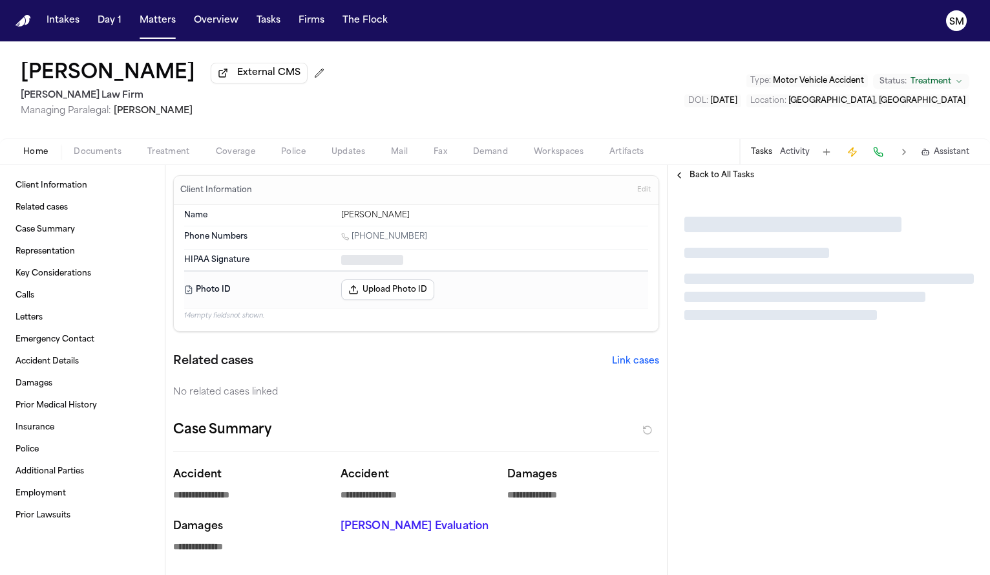
type textarea "*"
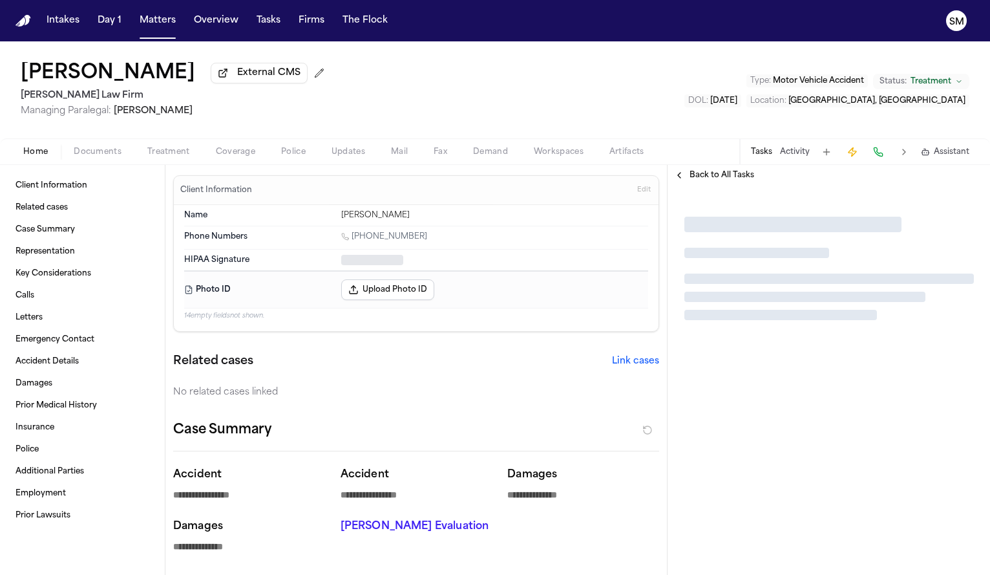
type textarea "*"
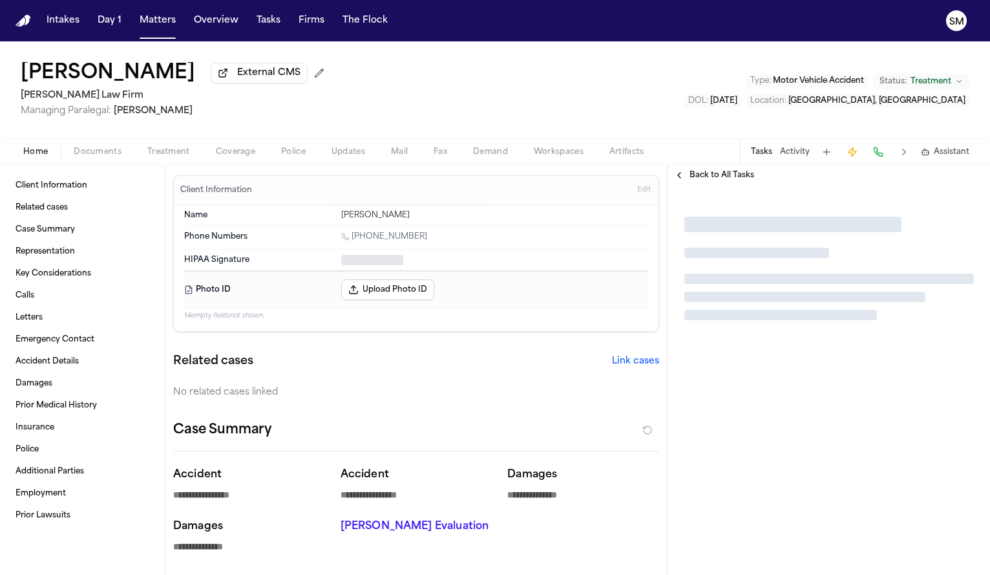
type textarea "*"
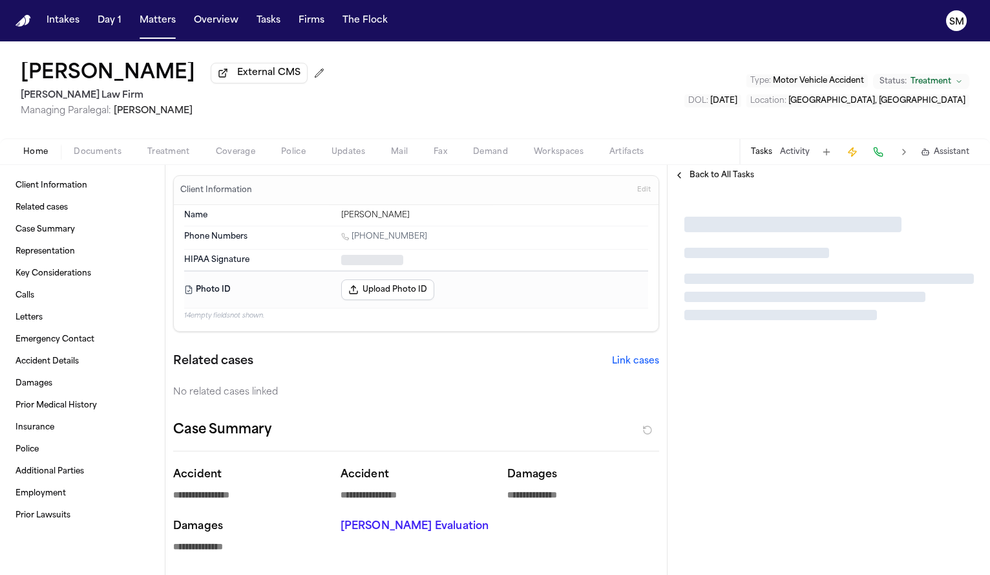
type textarea "*"
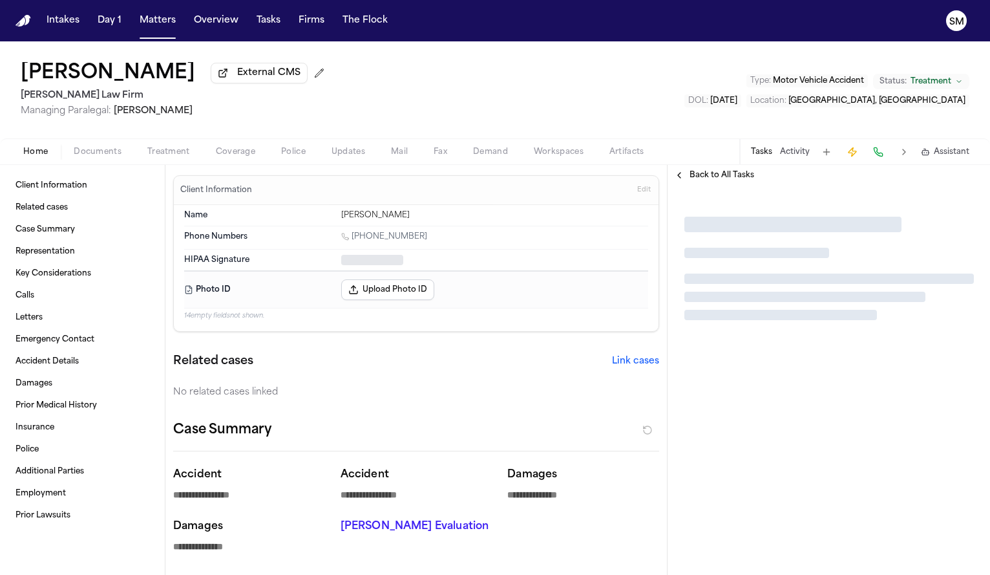
type textarea "*"
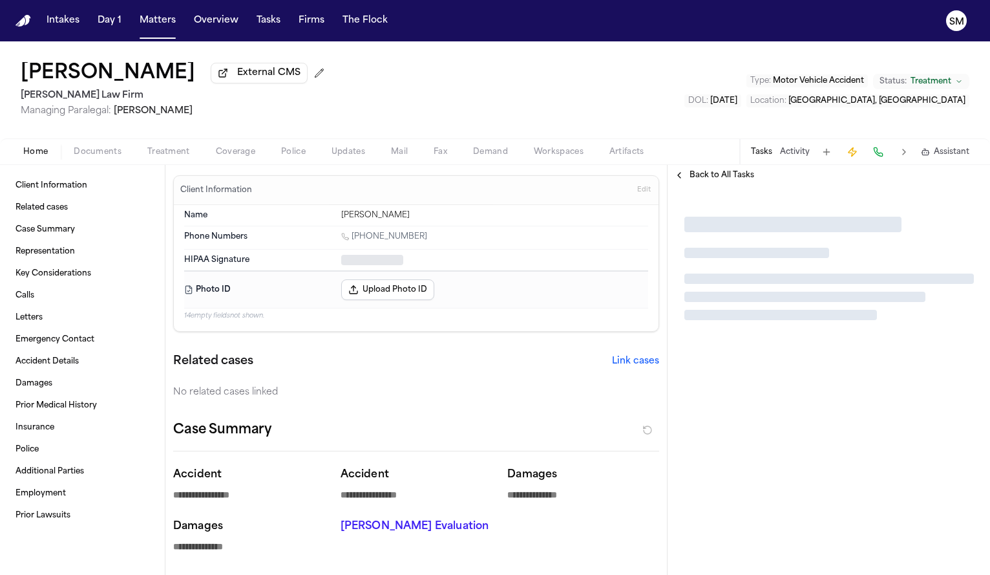
type textarea "*"
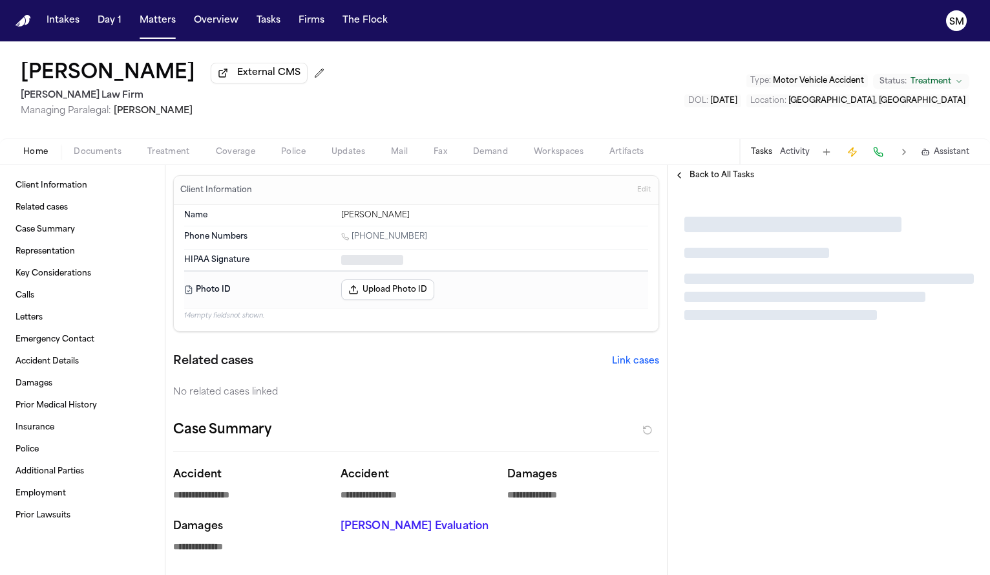
type textarea "*"
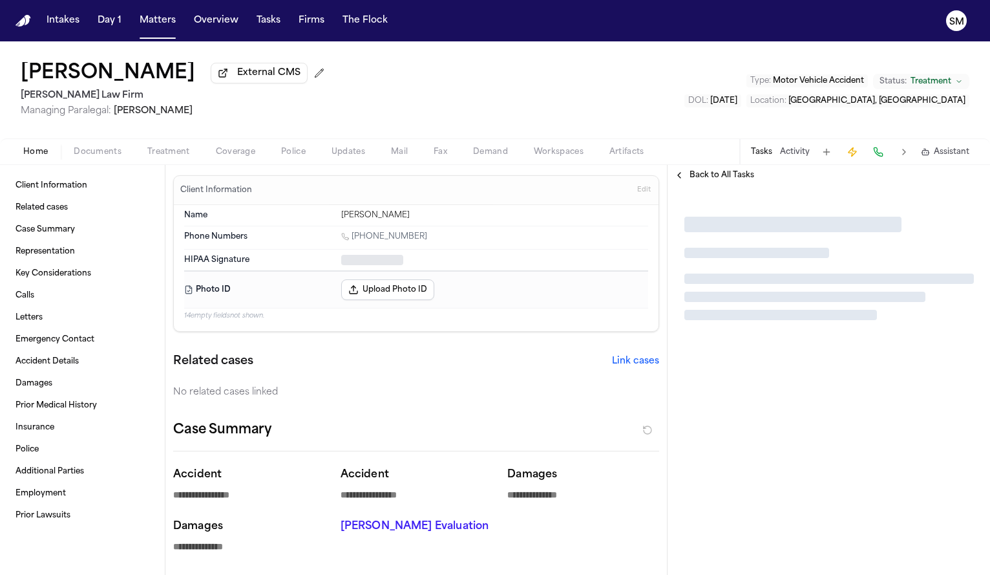
type textarea "*"
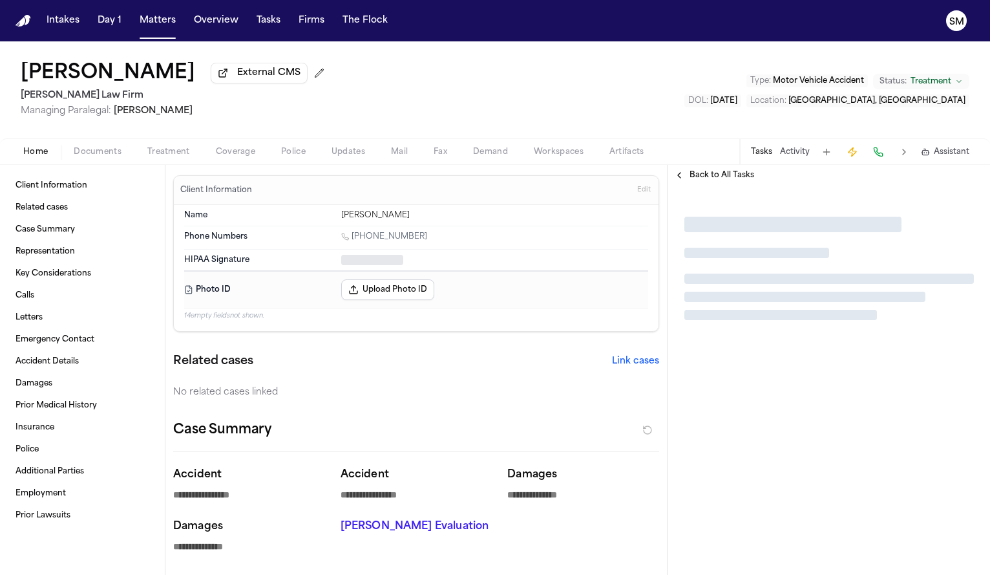
type textarea "*"
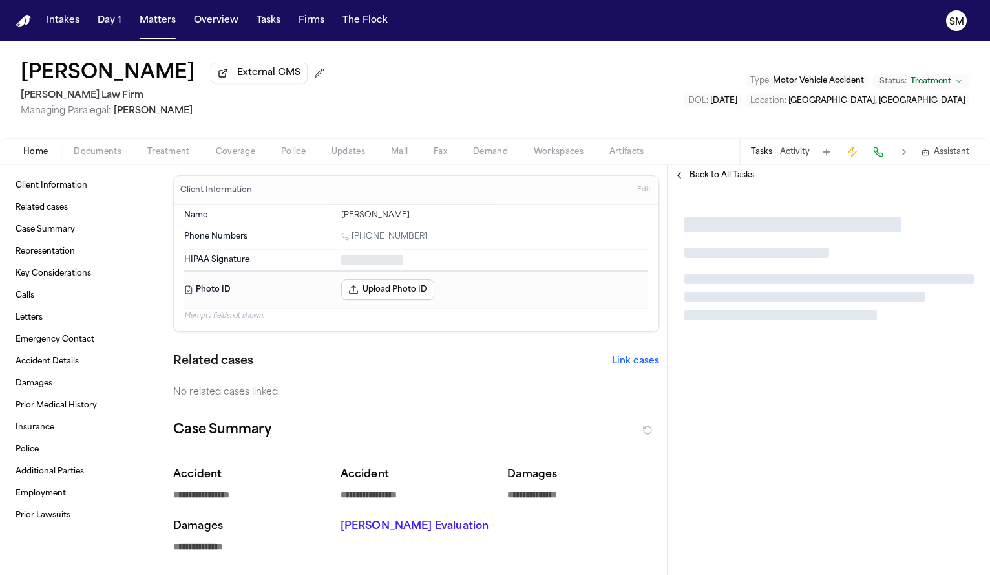
type textarea "*"
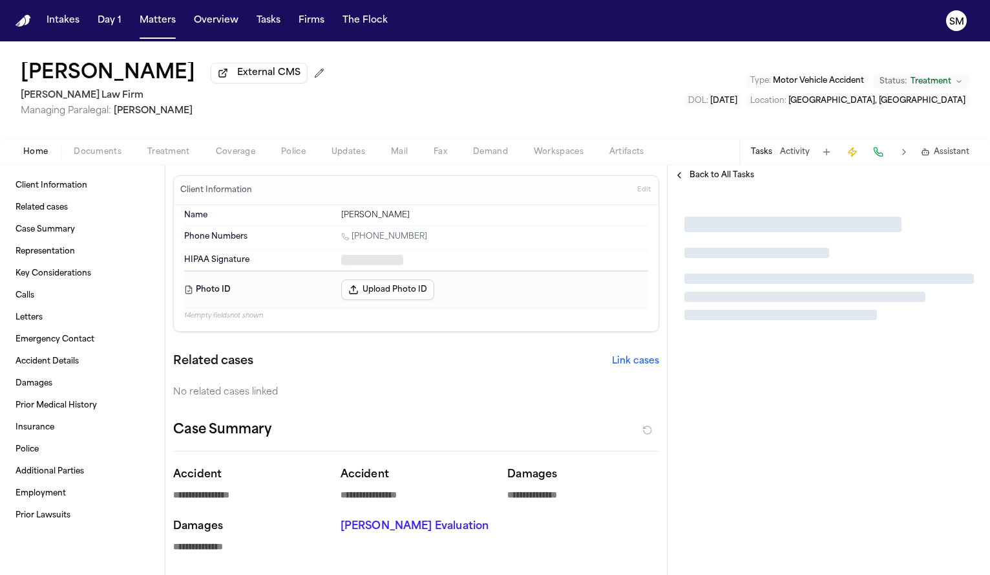
type textarea "*"
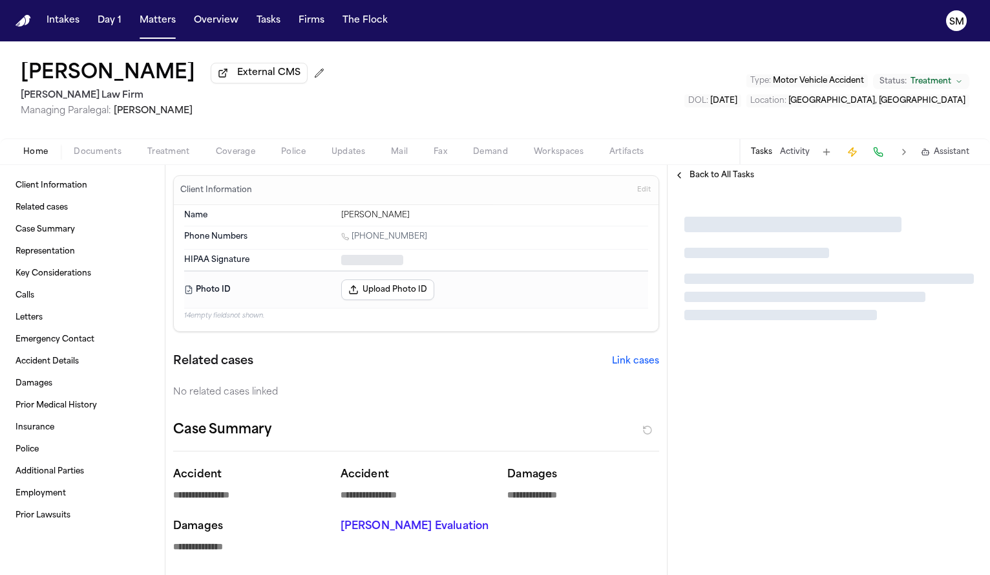
type textarea "*"
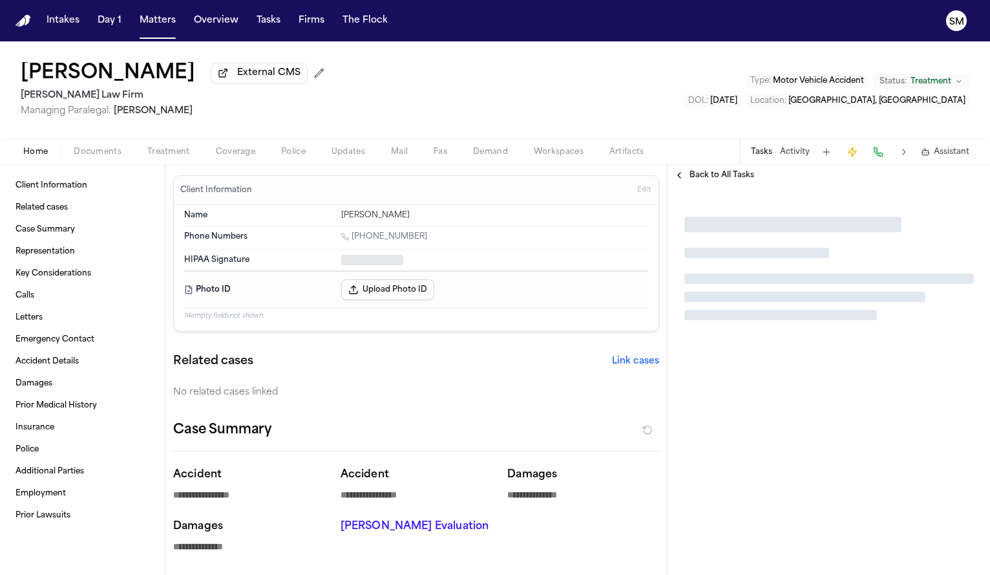
type textarea "*"
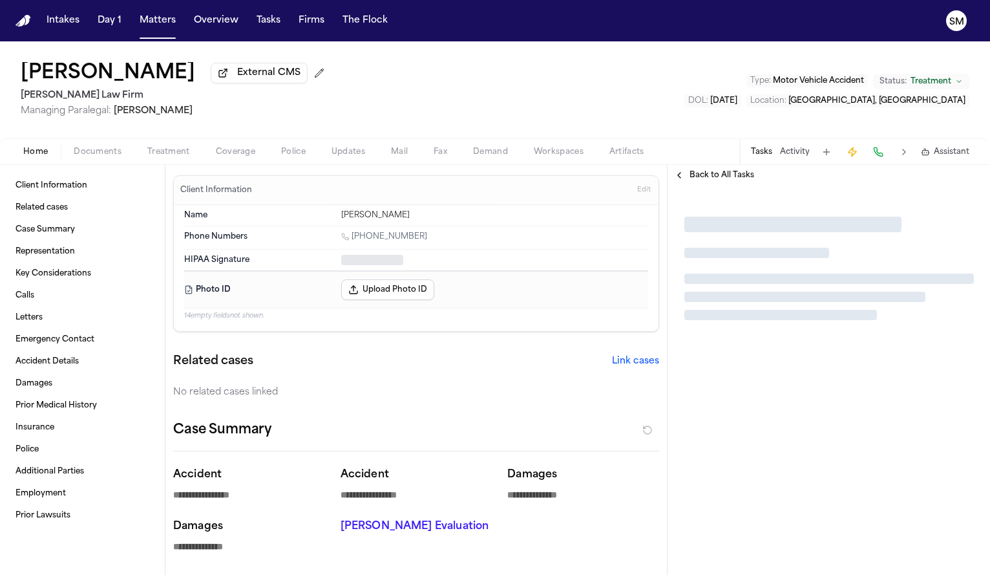
type textarea "*"
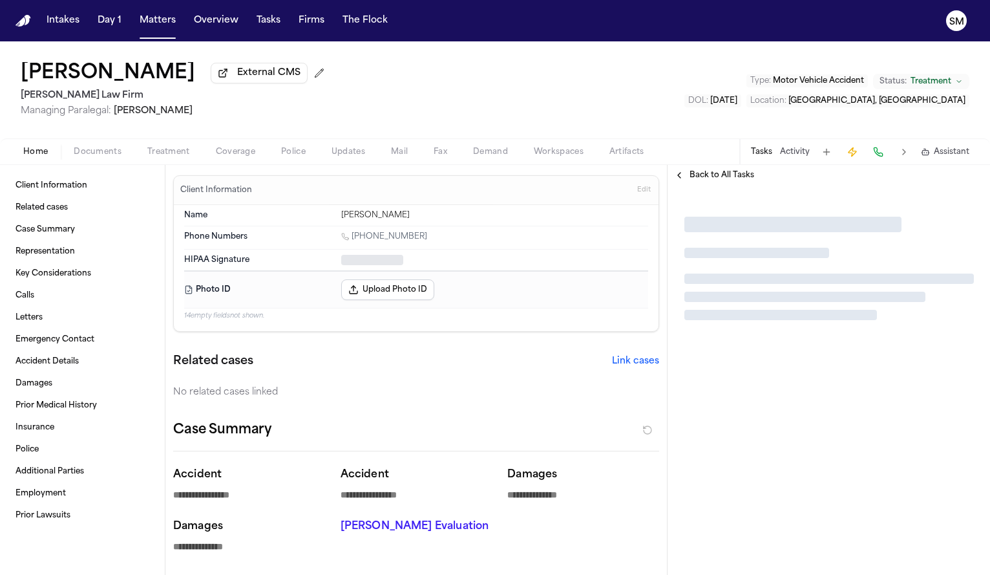
type textarea "*"
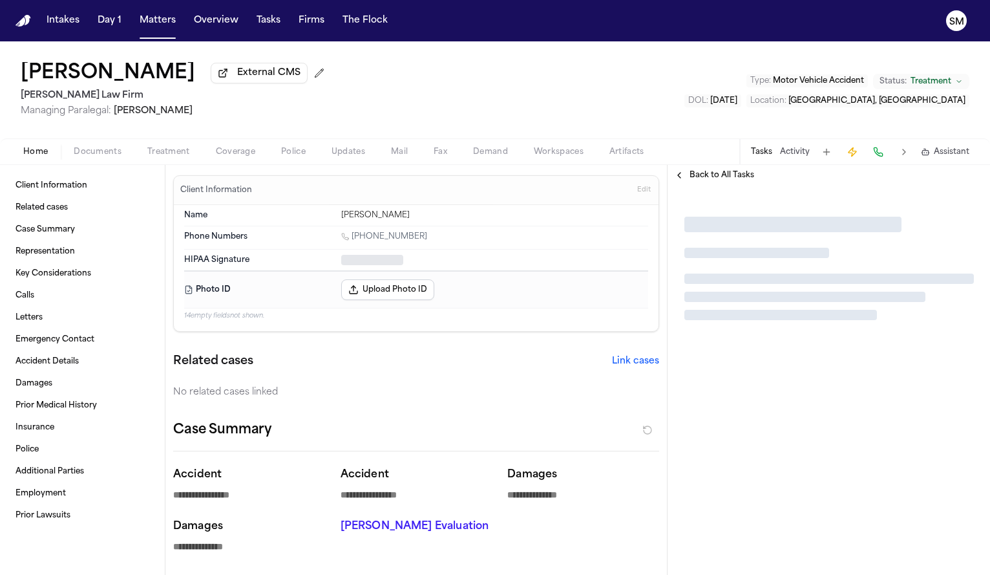
type textarea "*"
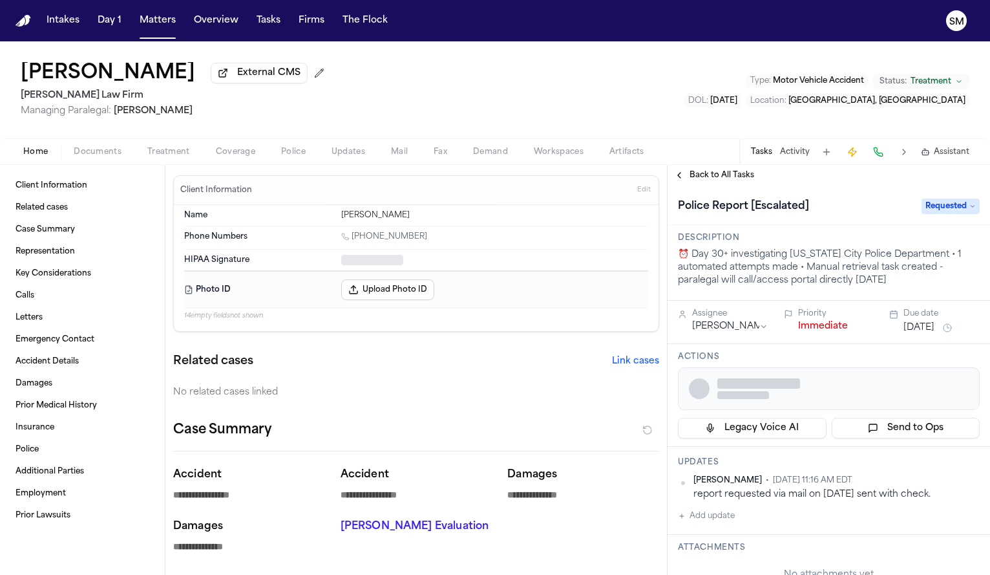
type textarea "*"
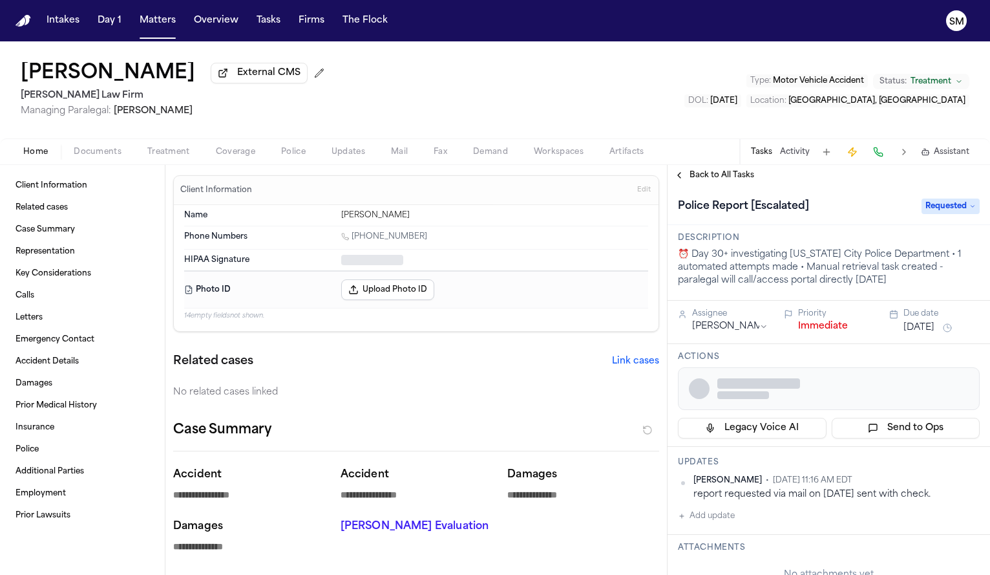
type textarea "*"
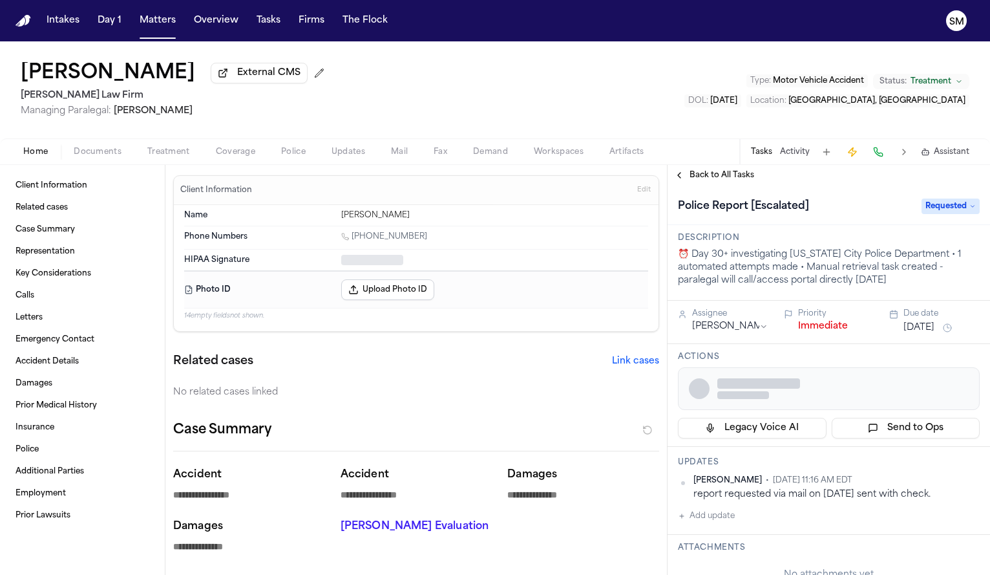
type textarea "*"
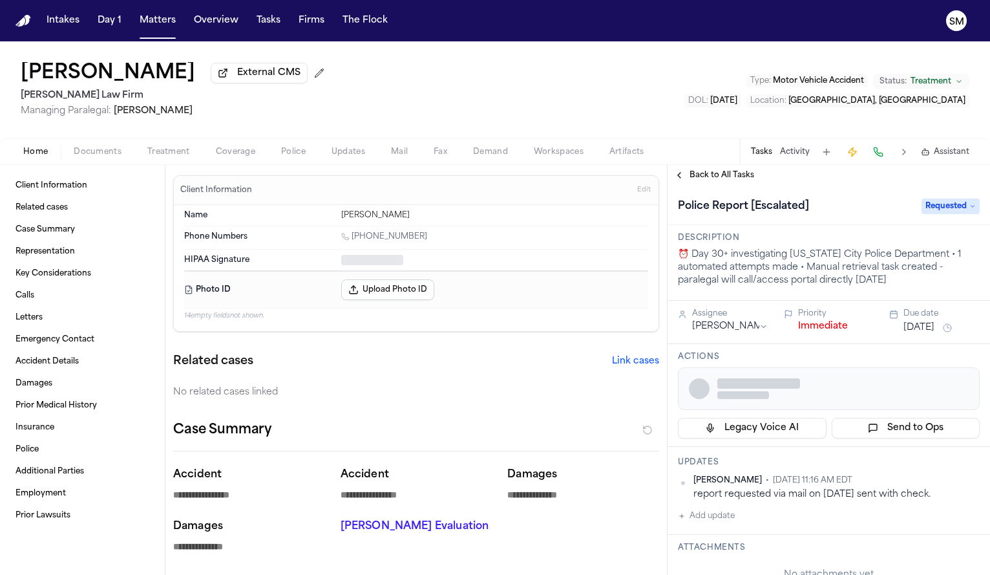
type textarea "*"
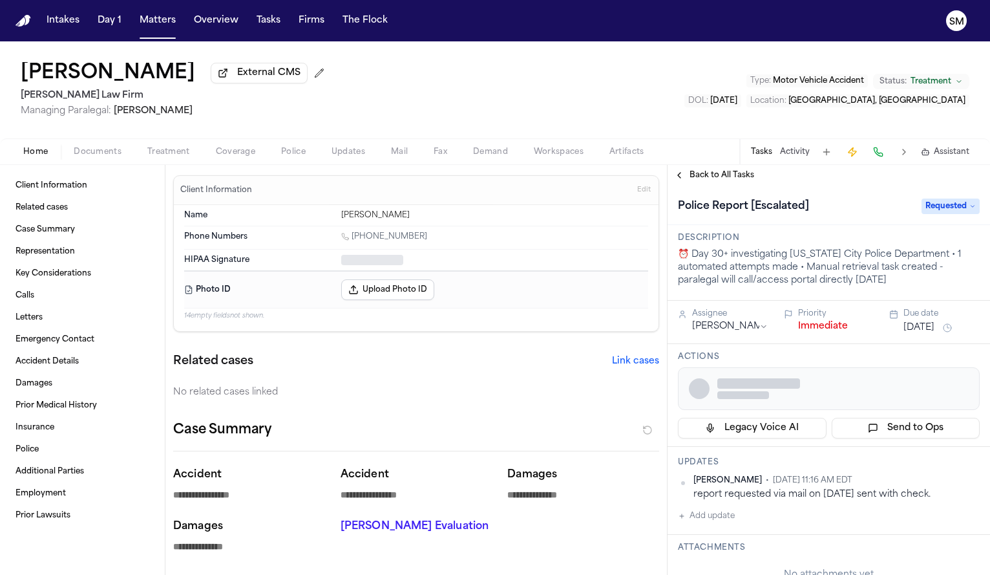
type textarea "*"
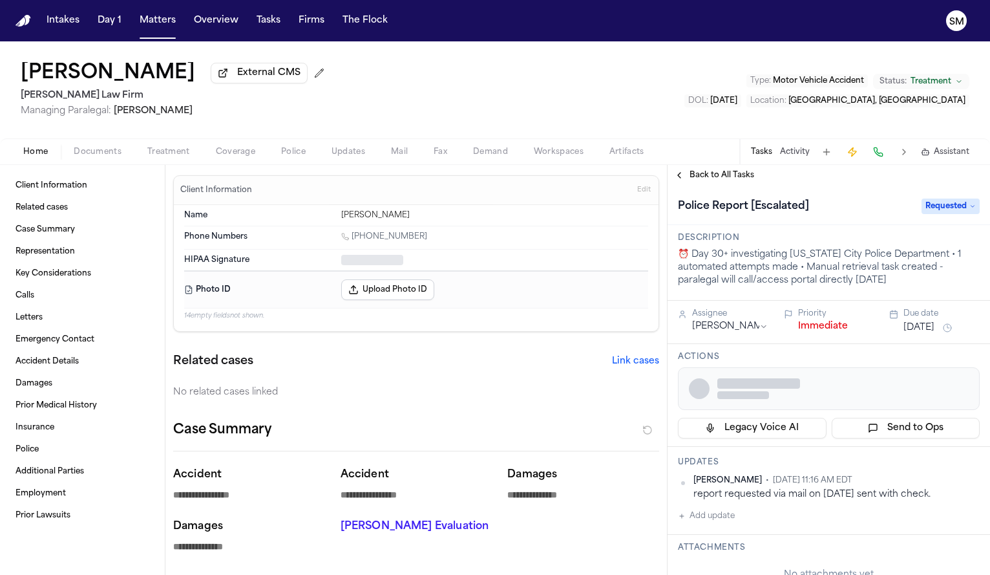
type textarea "*"
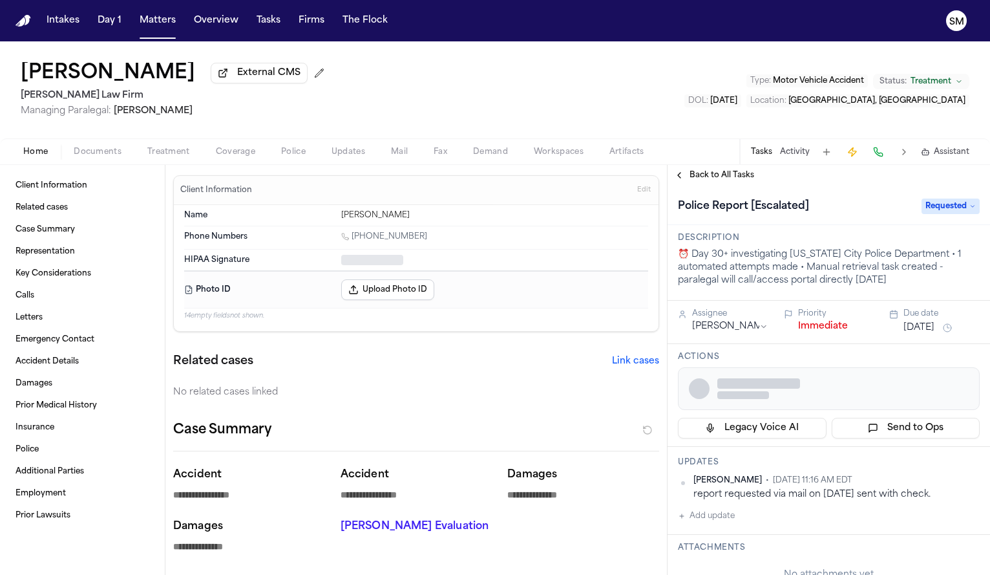
type textarea "*"
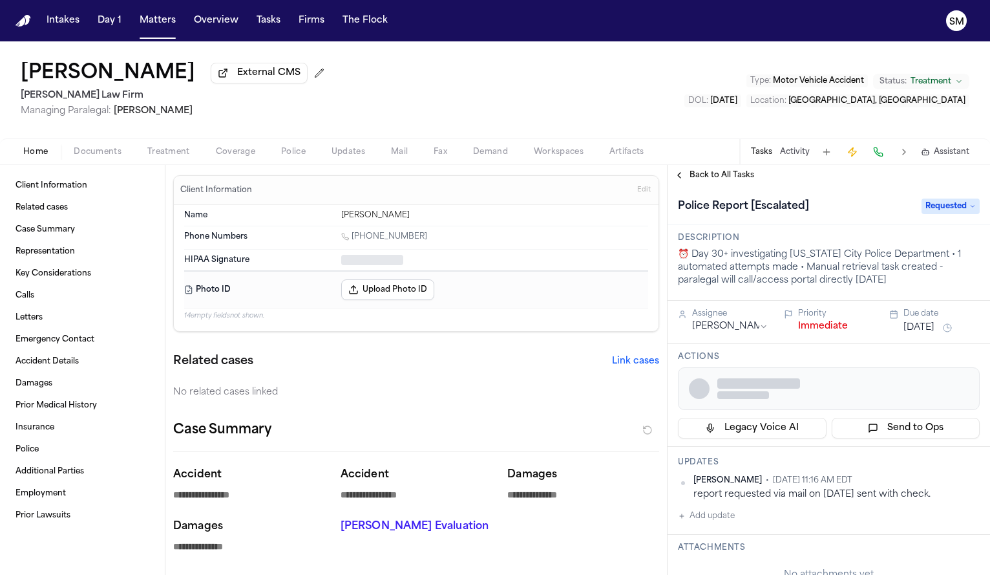
type textarea "*"
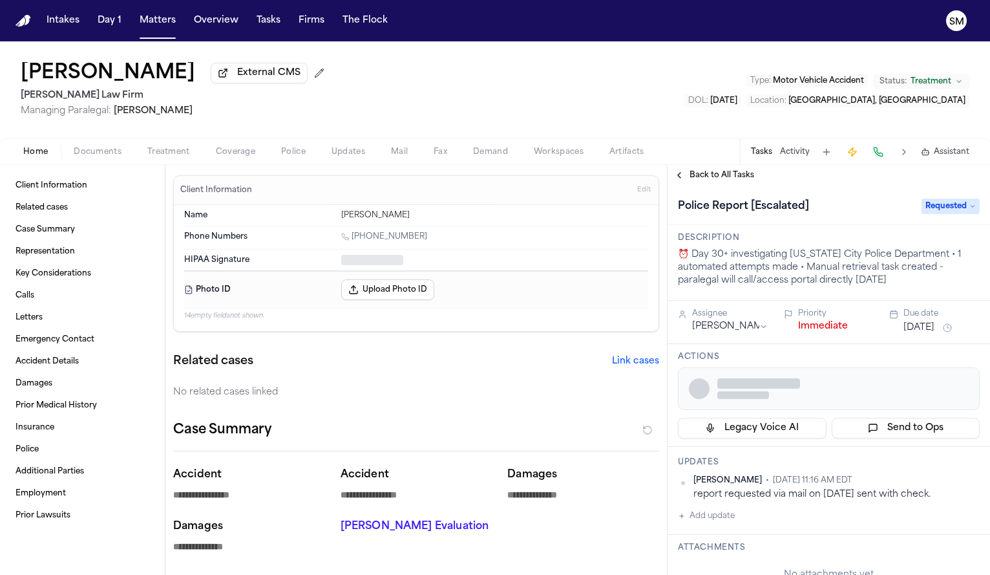
type textarea "*"
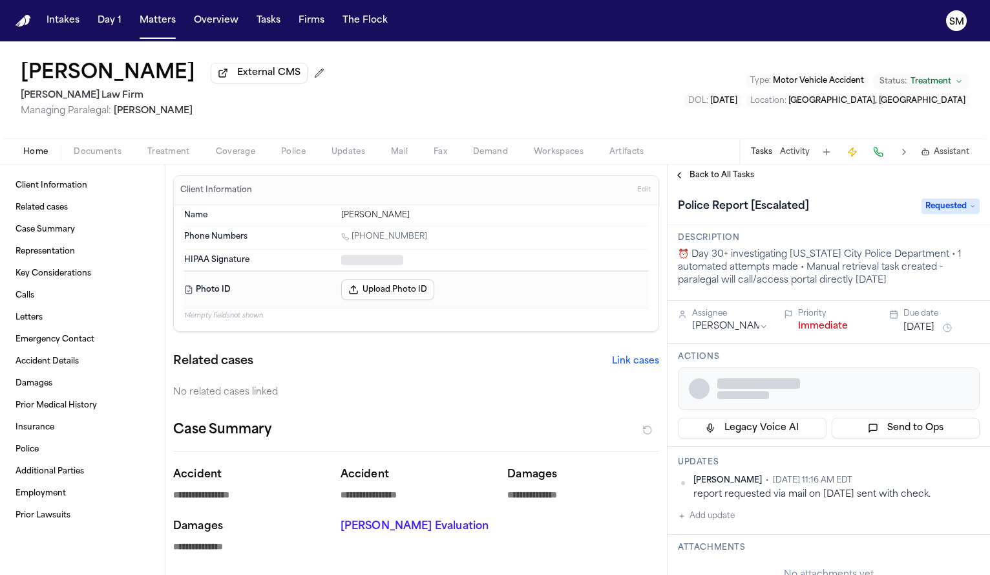
type textarea "*"
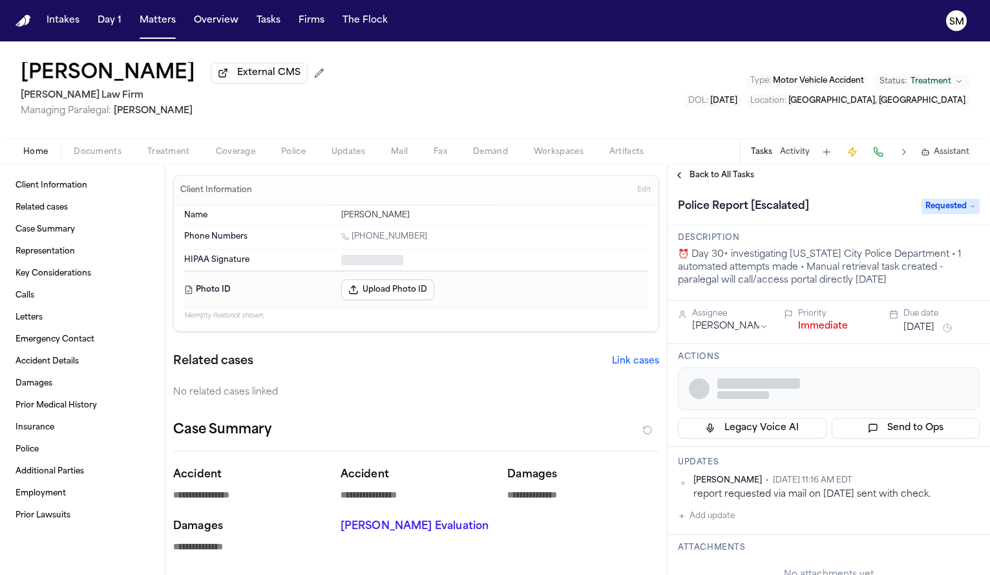
type textarea "*"
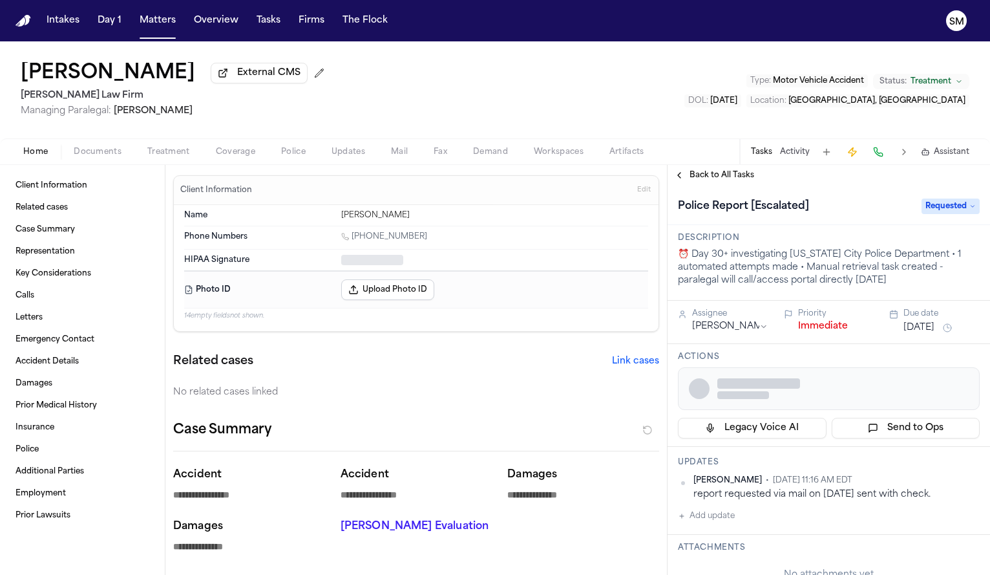
type textarea "*"
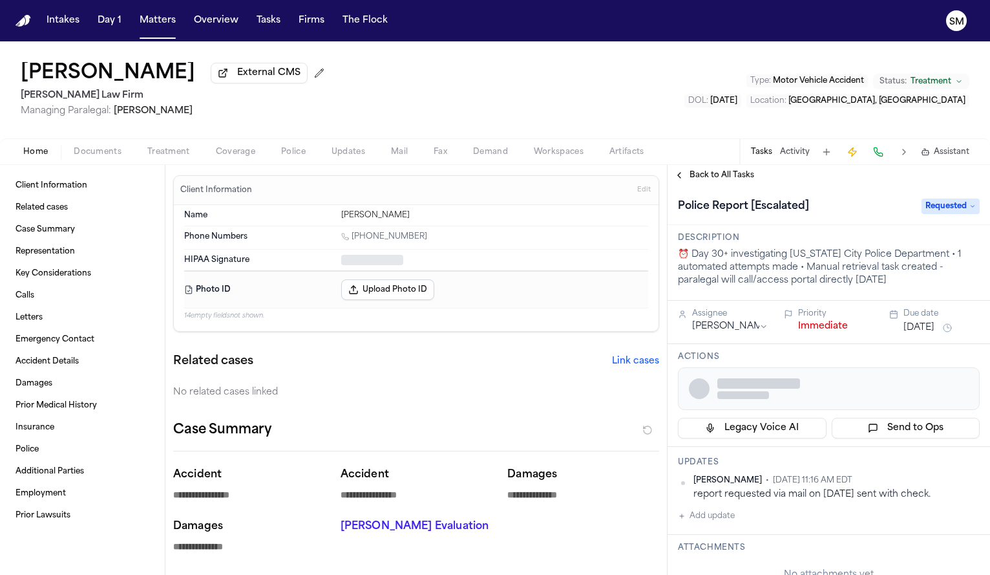
type textarea "*"
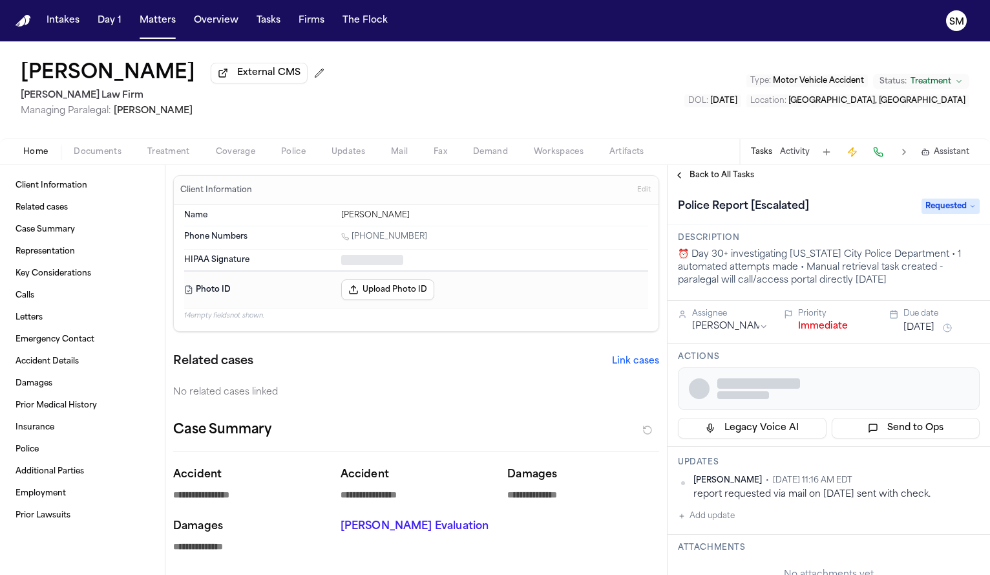
type textarea "*"
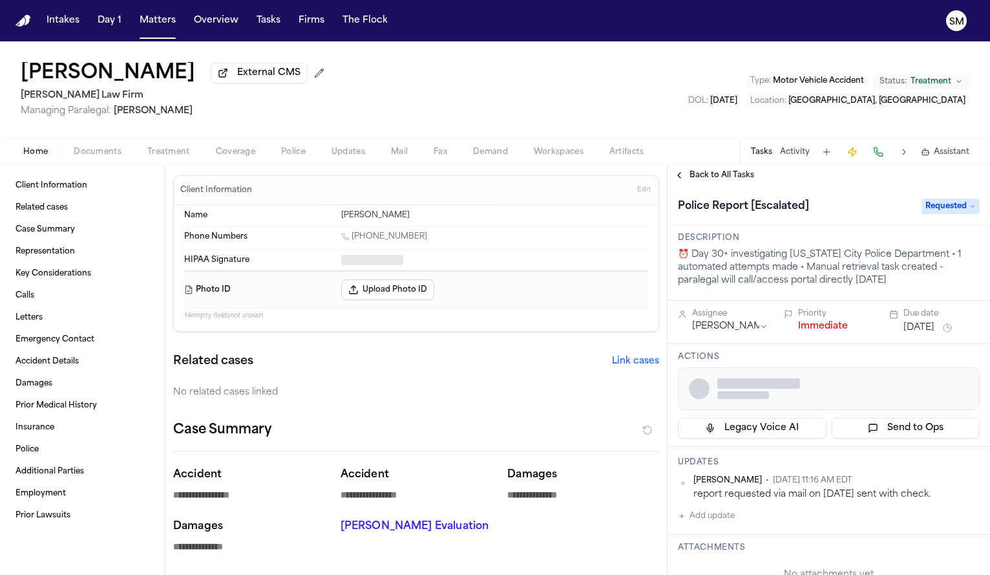
type textarea "*"
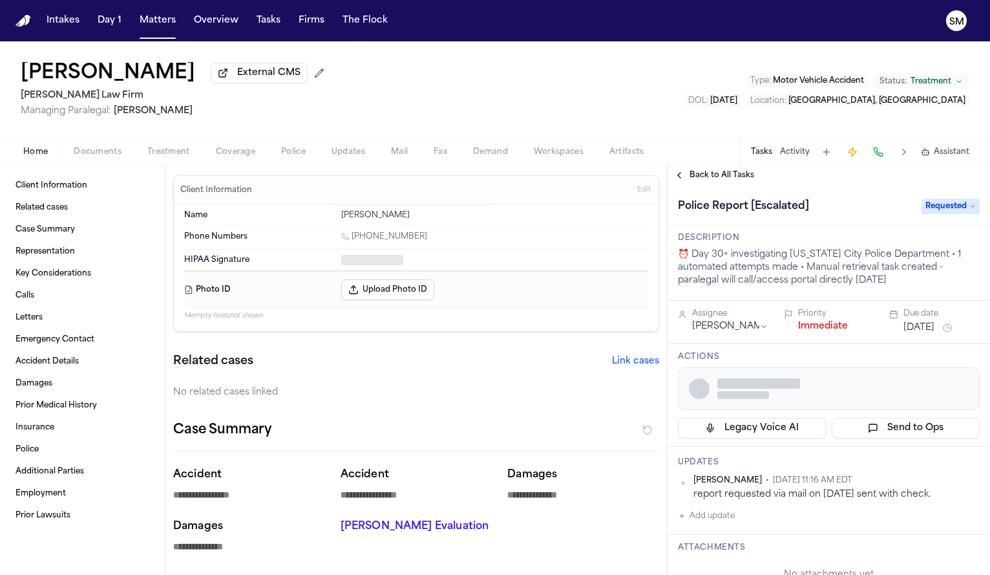
type textarea "*"
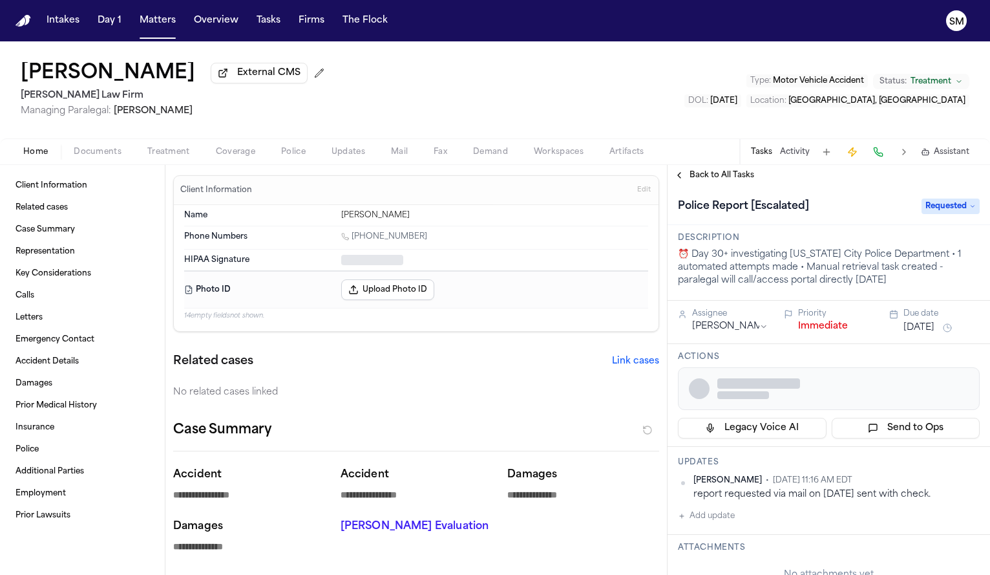
type textarea "*"
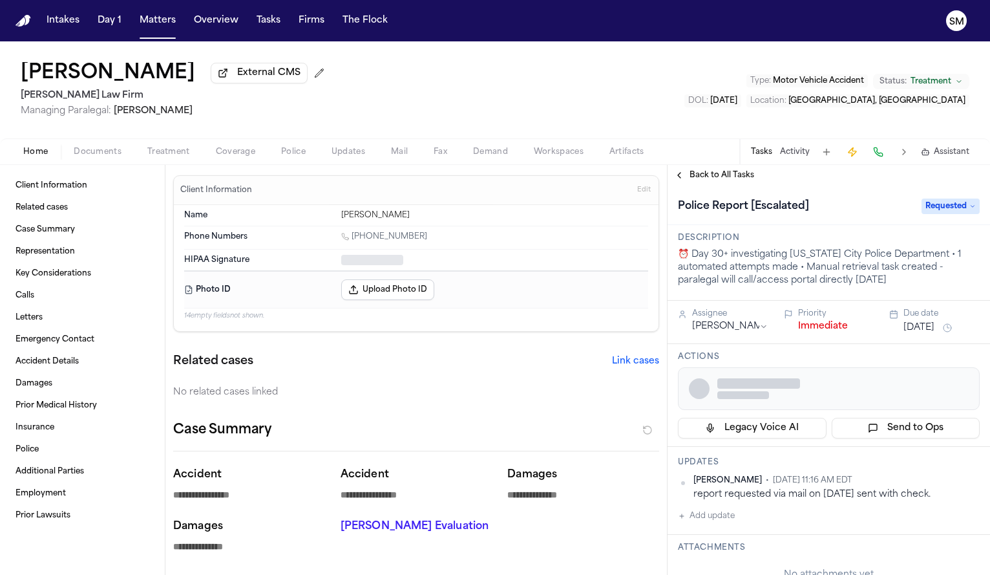
type textarea "*"
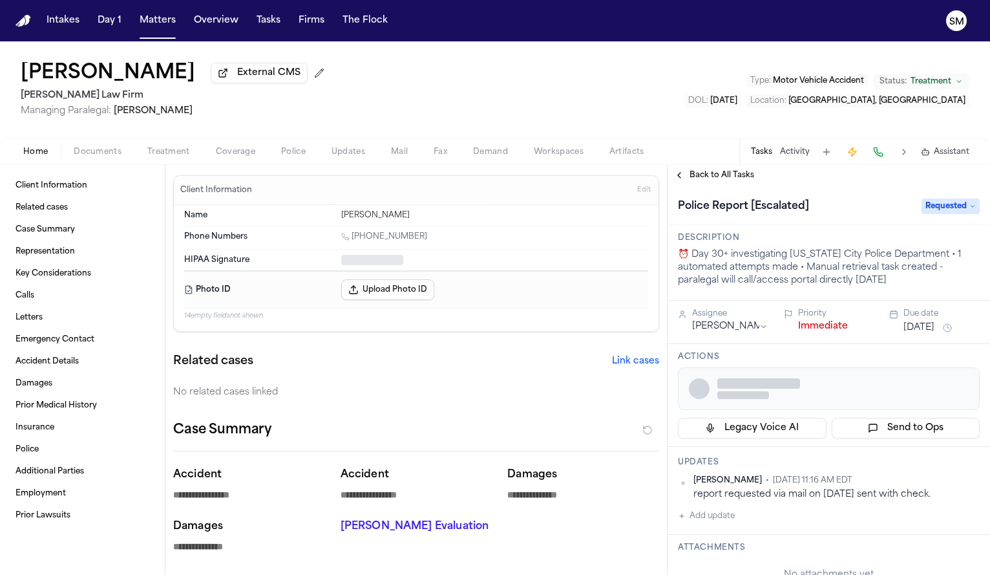
type textarea "*"
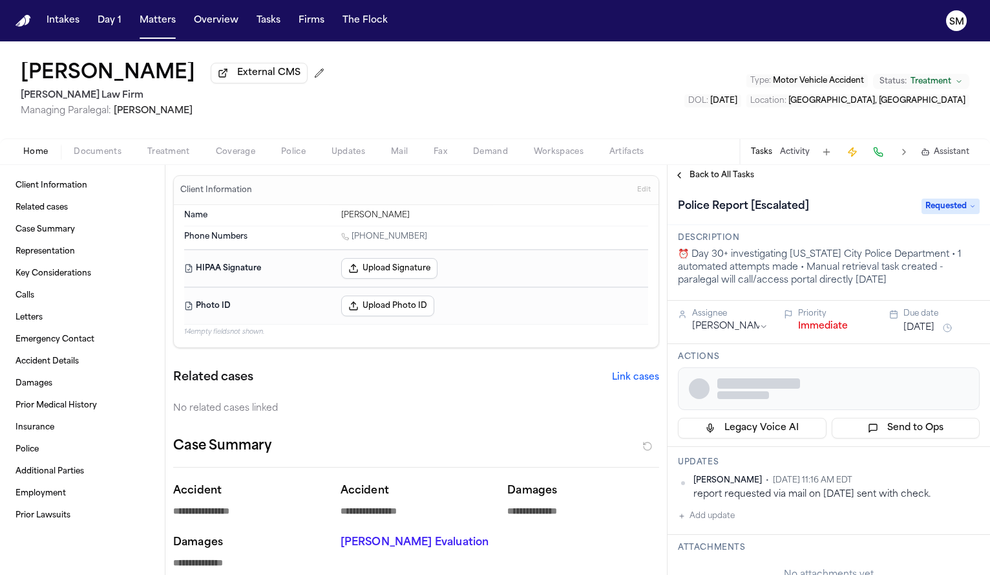
type textarea "*"
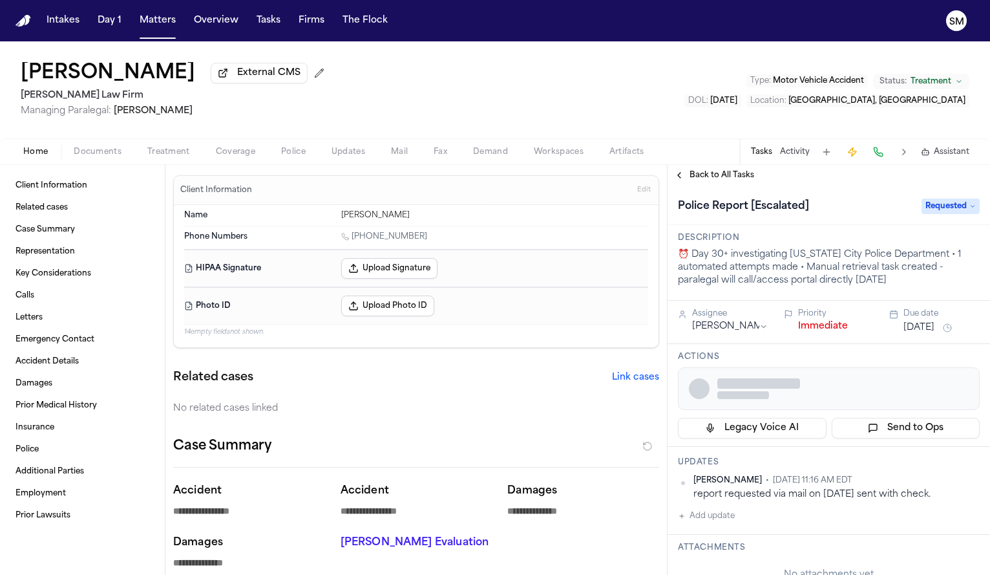
type textarea "*"
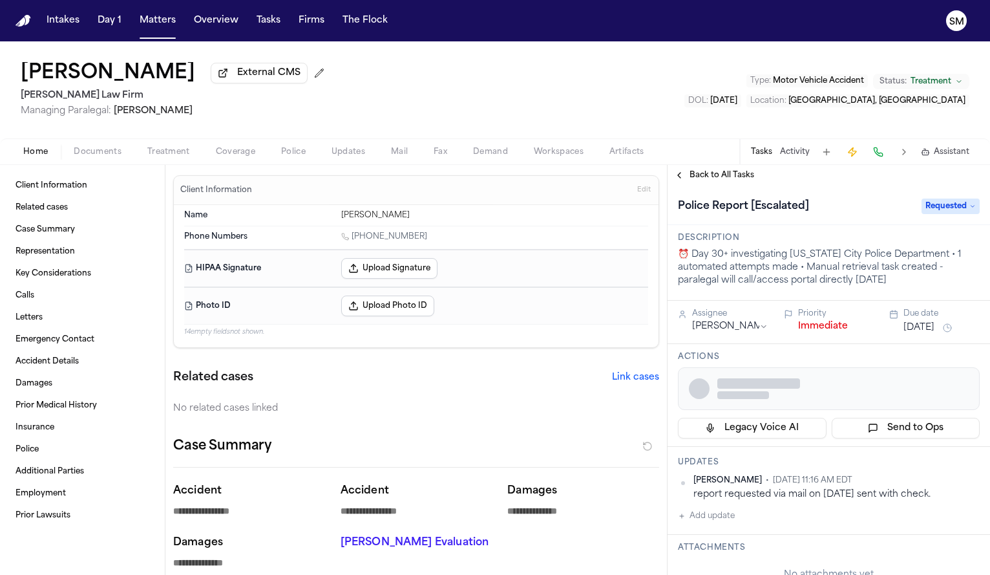
type textarea "*"
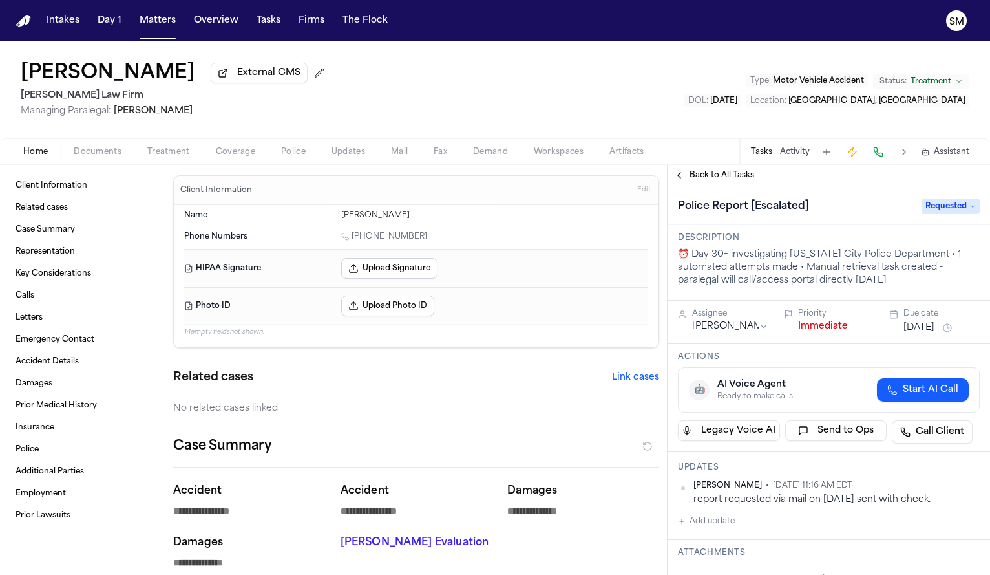
click at [110, 154] on span "Documents" at bounding box center [98, 152] width 48 height 10
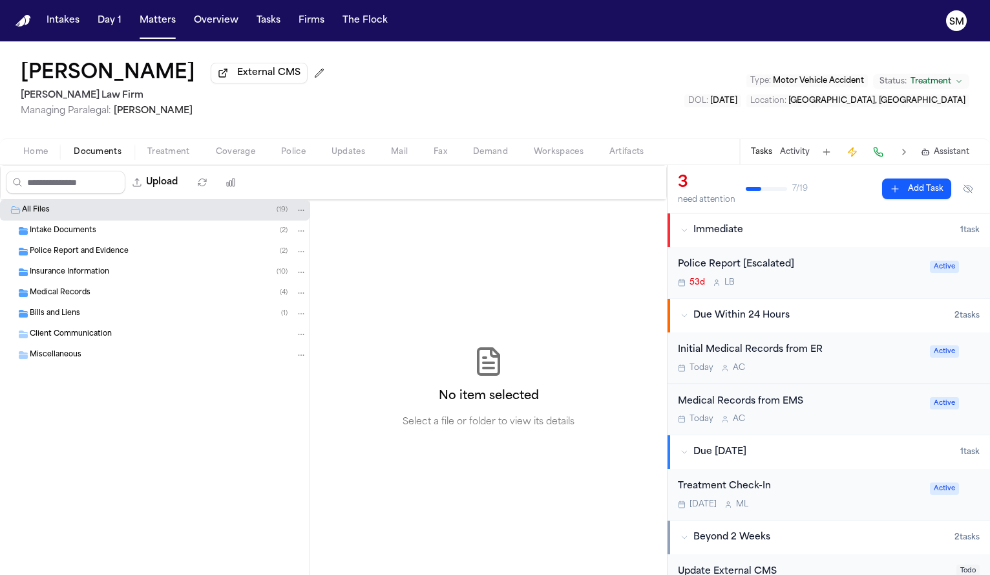
click at [90, 237] on span "Intake Documents" at bounding box center [63, 231] width 67 height 11
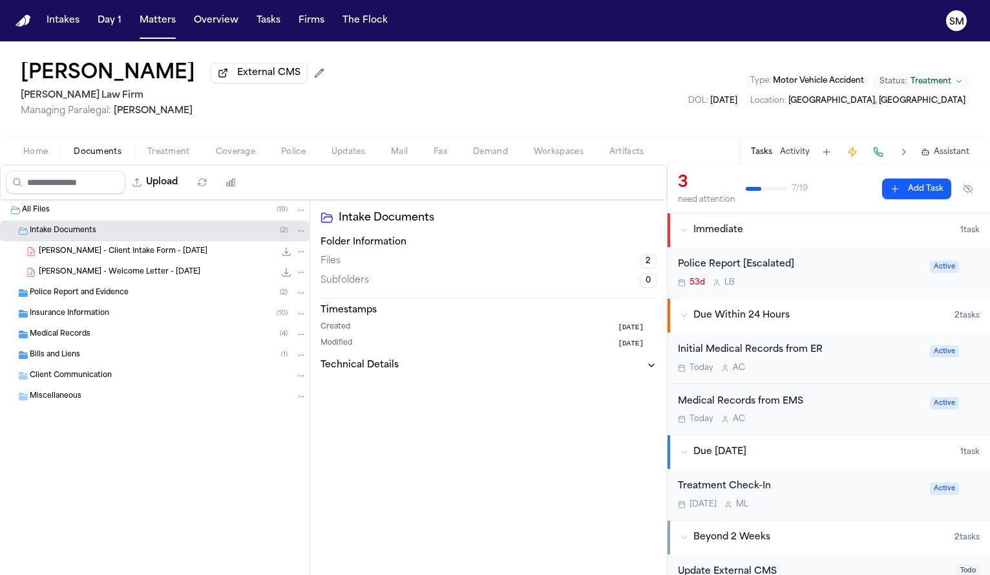
click at [90, 290] on div "Police Report and Evidence ( 2 )" at bounding box center [168, 293] width 277 height 12
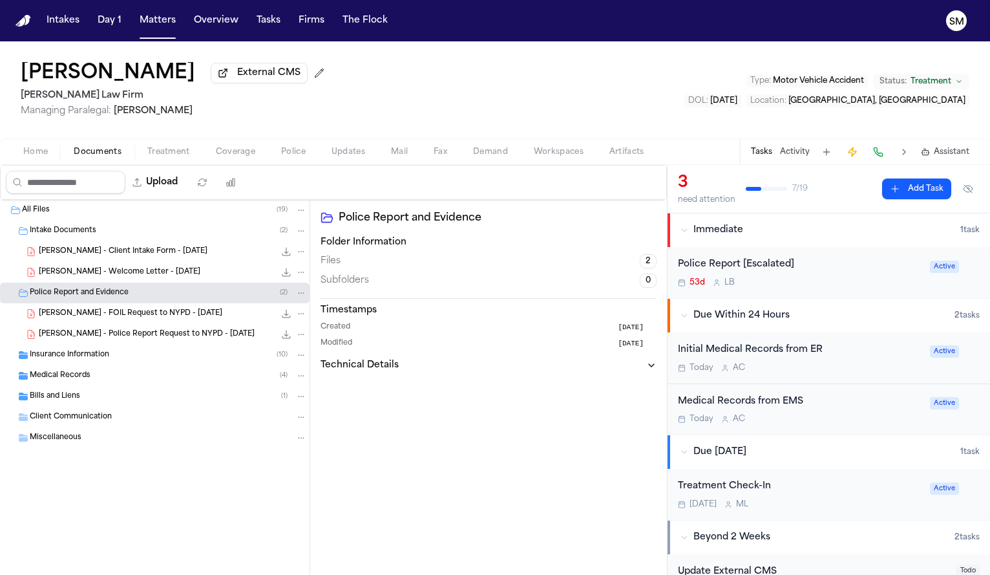
click at [93, 331] on div "T. Noble - Police Report Request to NYPD - 10.10.25 132.4 KB • PDF" at bounding box center [173, 334] width 268 height 13
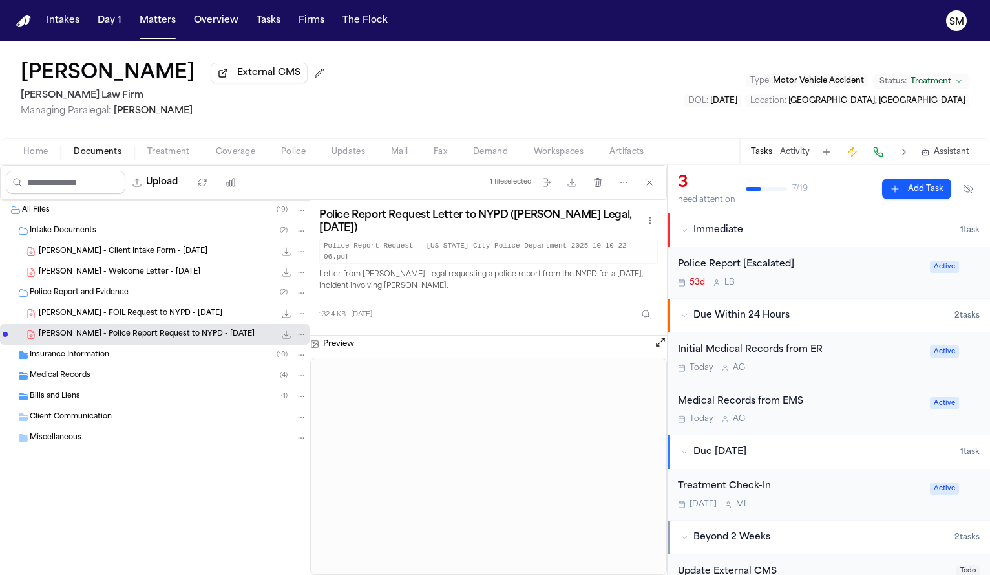
click at [96, 345] on div "T. Noble - Police Report Request to NYPD - 10.10.25 132.4 KB • PDF" at bounding box center [155, 334] width 310 height 21
click at [92, 363] on div "Insurance Information ( 10 )" at bounding box center [155, 355] width 310 height 21
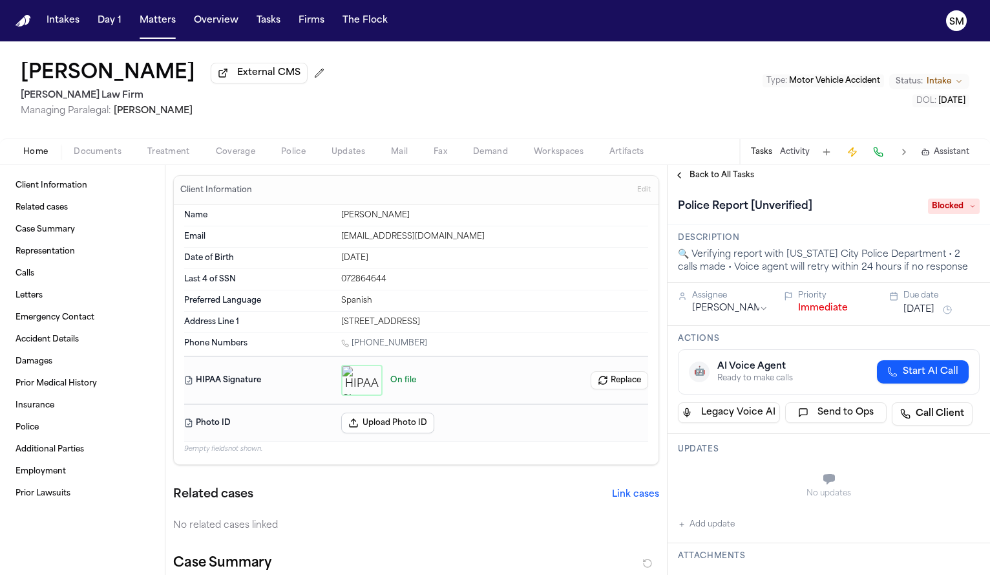
click at [297, 149] on span "Police" at bounding box center [293, 152] width 25 height 10
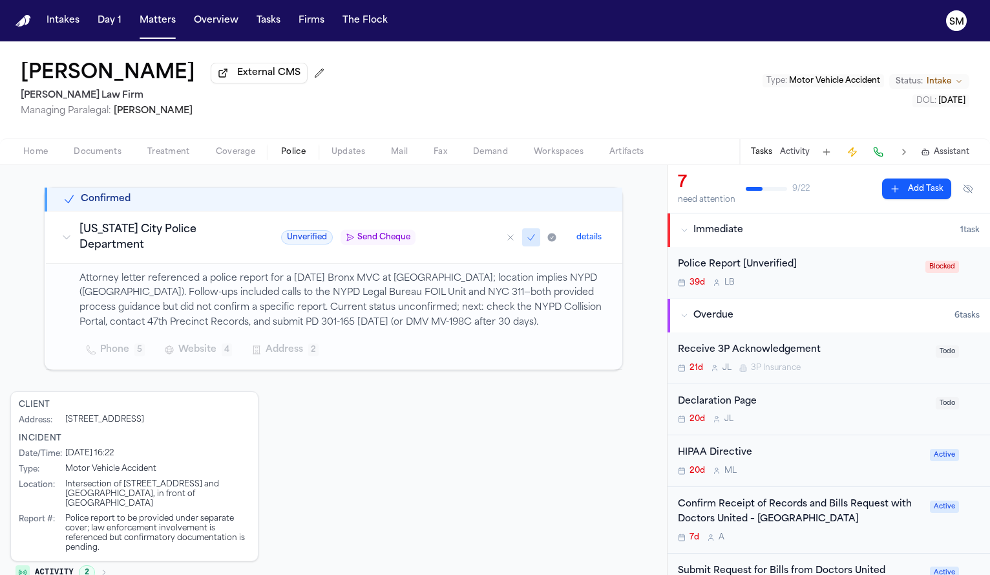
scroll to position [197, 0]
click at [37, 154] on span "Home" at bounding box center [35, 152] width 25 height 10
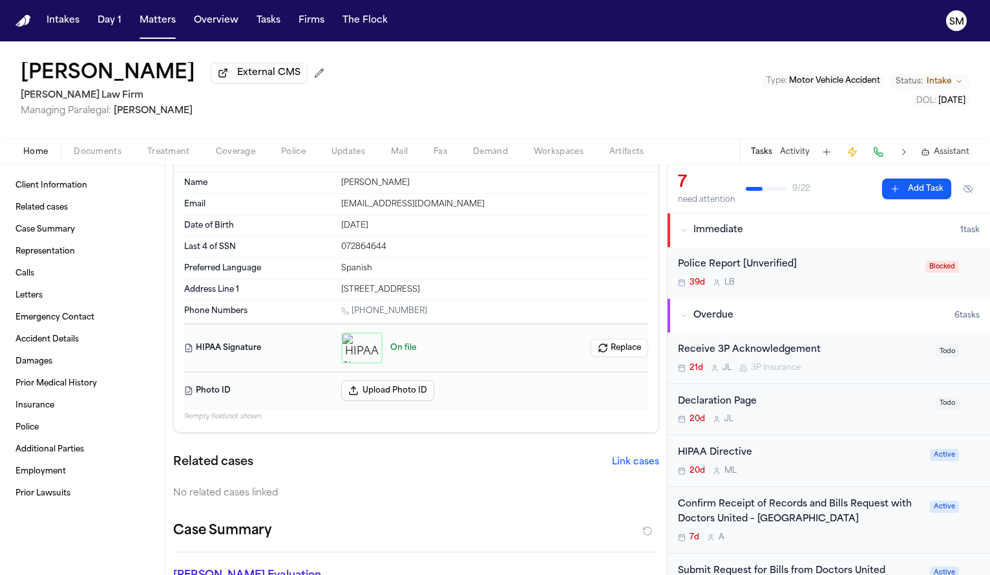
scroll to position [32, 0]
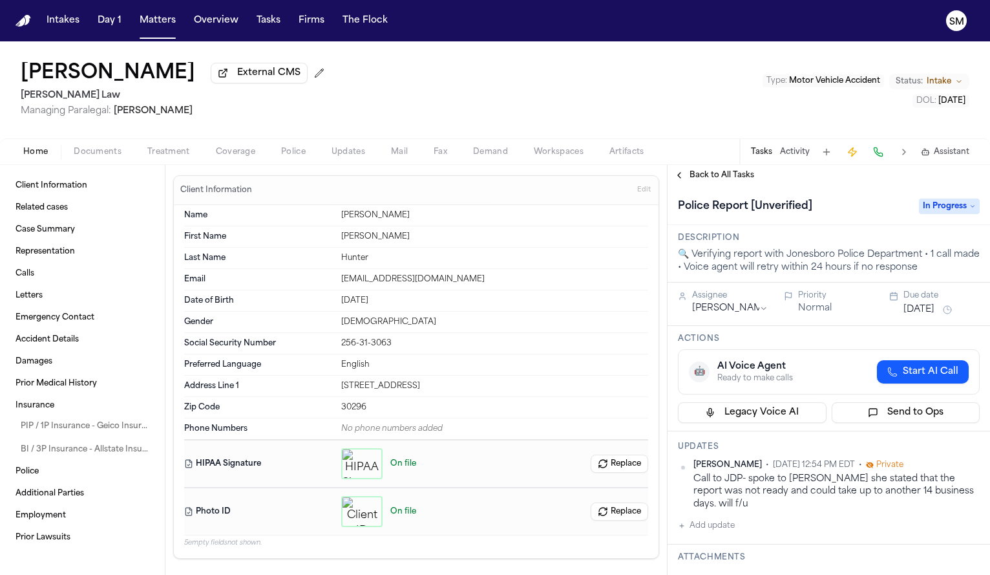
click at [287, 154] on span "Police" at bounding box center [293, 152] width 25 height 10
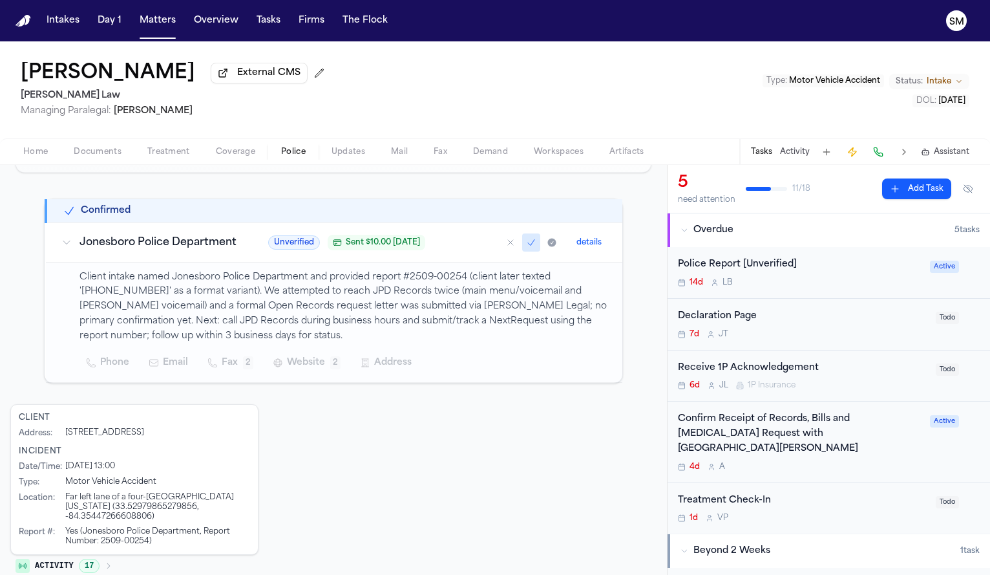
scroll to position [186, 0]
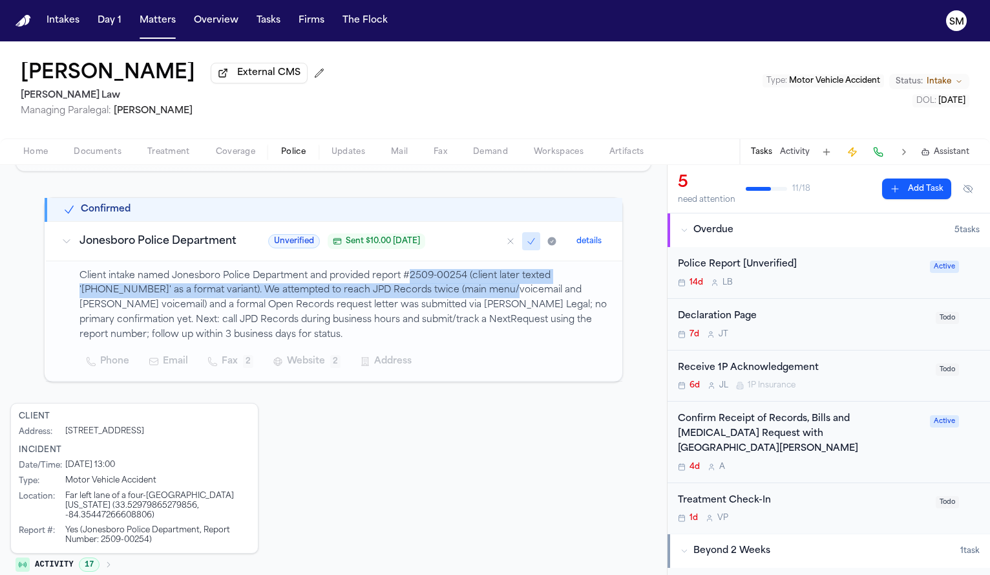
drag, startPoint x: 405, startPoint y: 295, endPoint x: 458, endPoint y: 297, distance: 53.7
click at [459, 298] on p "Client intake named Jonesboro Police Department and provided report #2509-00254…" at bounding box center [343, 306] width 527 height 74
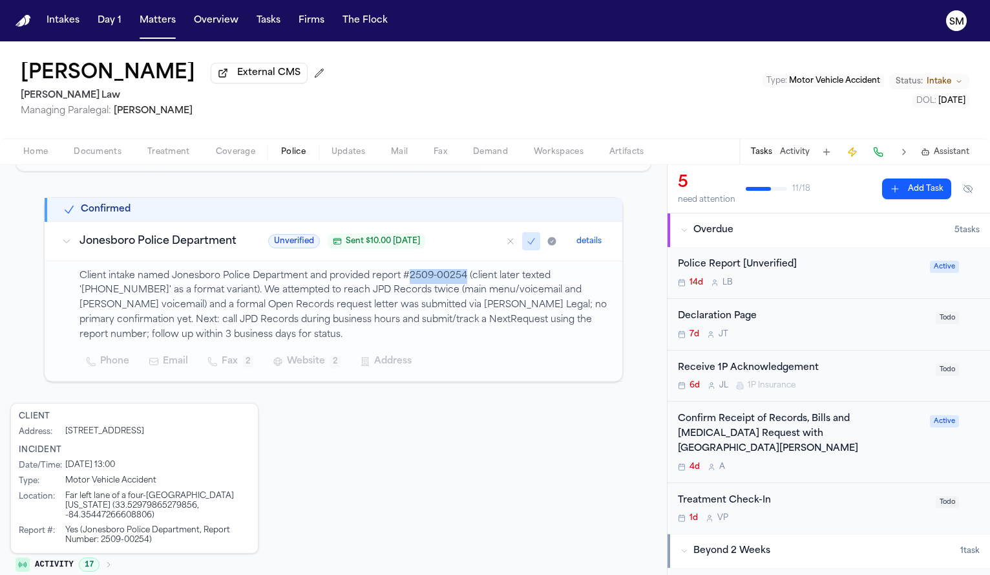
copy p "2509-00254"
click at [89, 138] on div "Lakeysha Hunter External CMS McCormick Law Managing Paralegal: Violette Patino …" at bounding box center [495, 89] width 990 height 97
click at [89, 154] on span "Documents" at bounding box center [98, 152] width 48 height 10
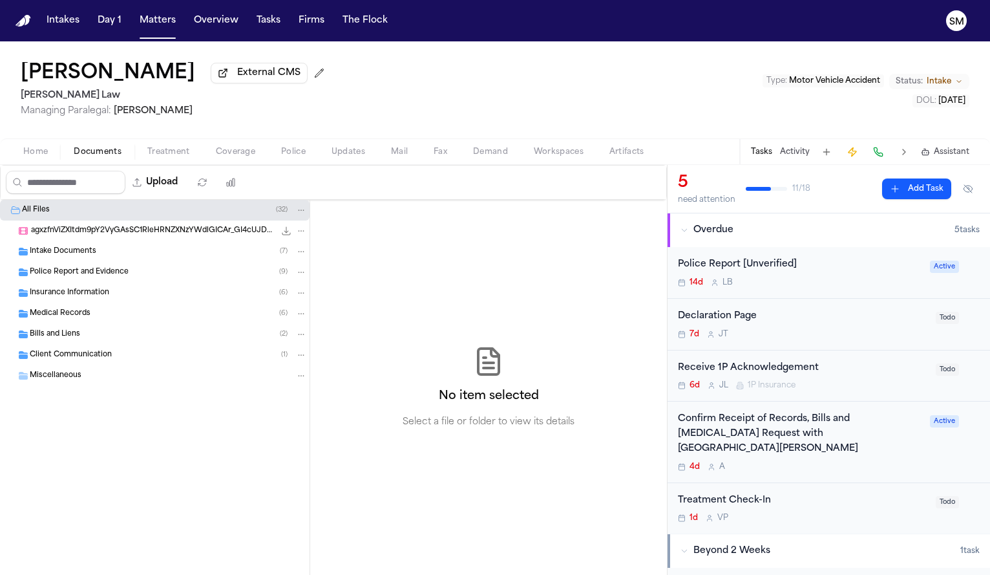
click at [98, 253] on div "Intake Documents ( 7 )" at bounding box center [168, 252] width 277 height 12
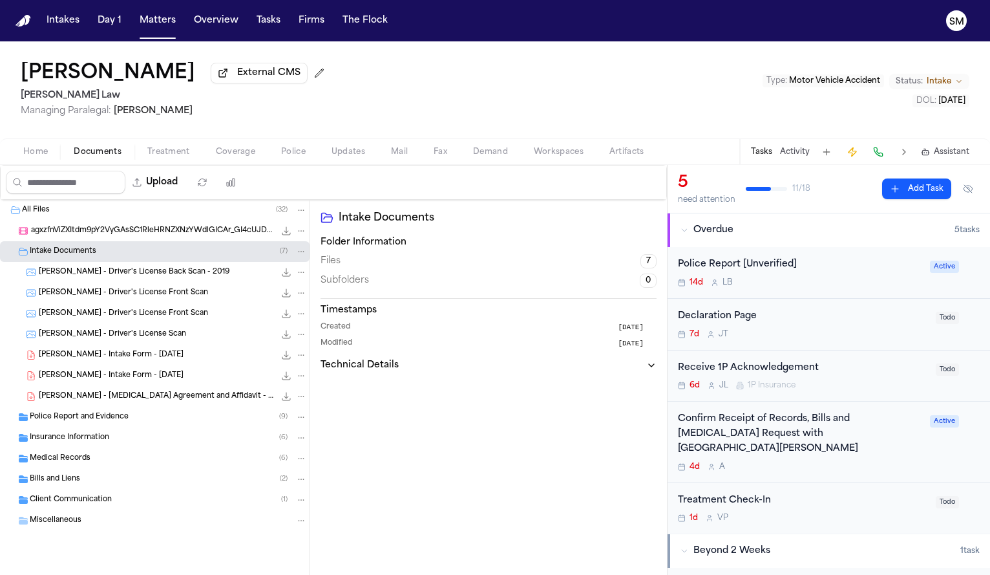
click at [111, 273] on span "L. Hunter - Driver's License Back Scan - 2019" at bounding box center [134, 272] width 191 height 11
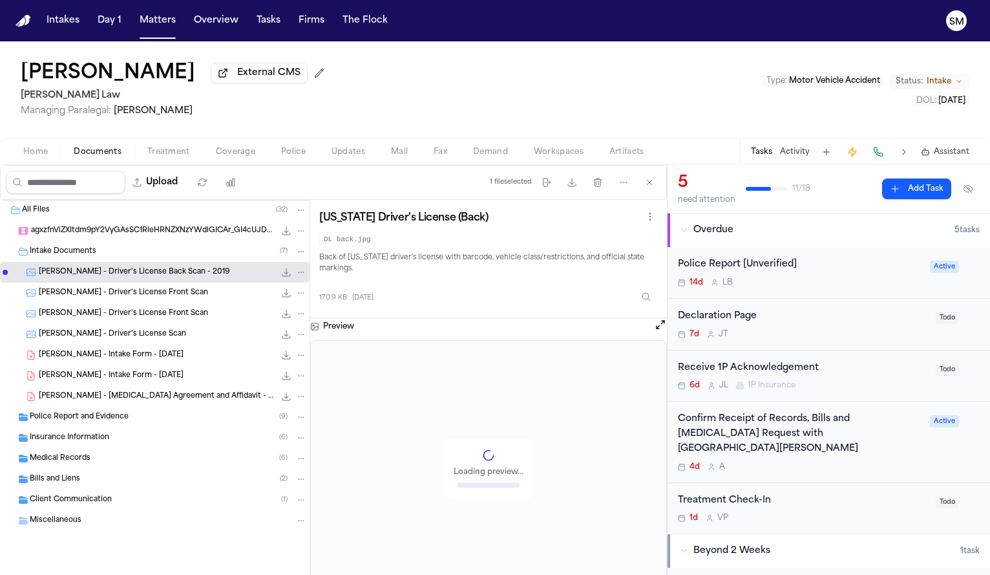
click at [114, 293] on span "L. Hunter - Driver's License Front Scan" at bounding box center [123, 293] width 169 height 11
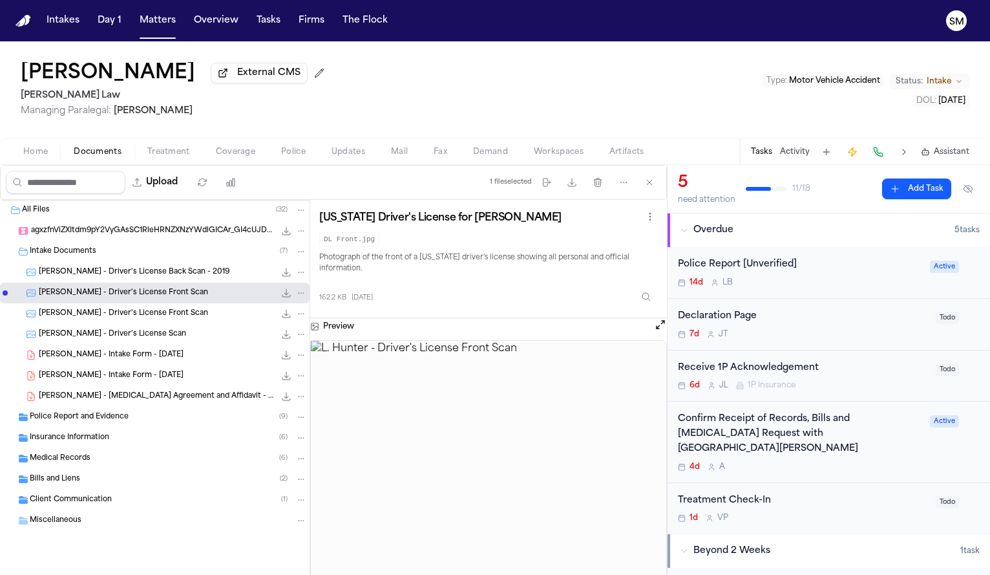
click at [661, 329] on button "Open preview" at bounding box center [660, 324] width 13 height 13
click at [107, 421] on span "Police Report and Evidence" at bounding box center [79, 417] width 99 height 11
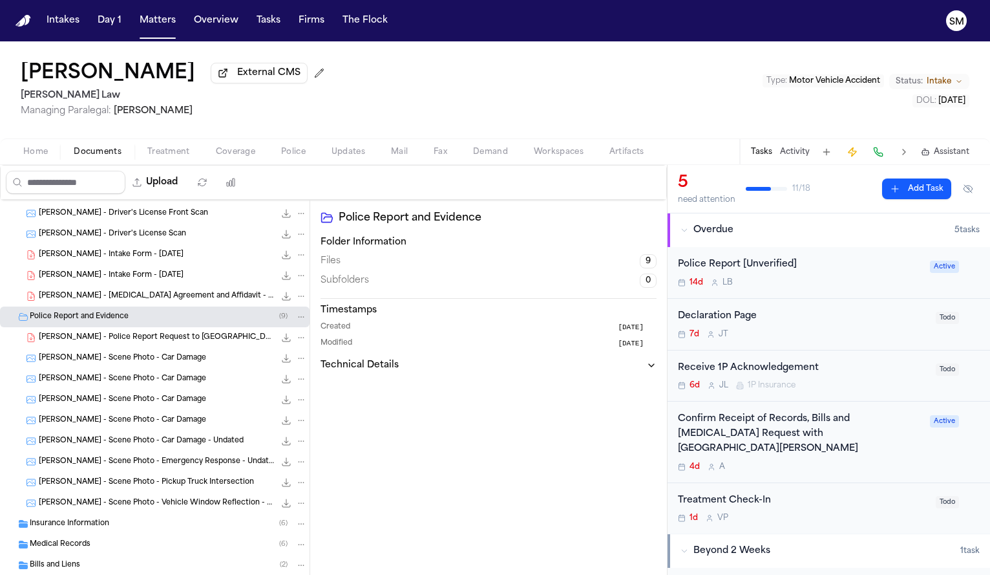
scroll to position [103, 0]
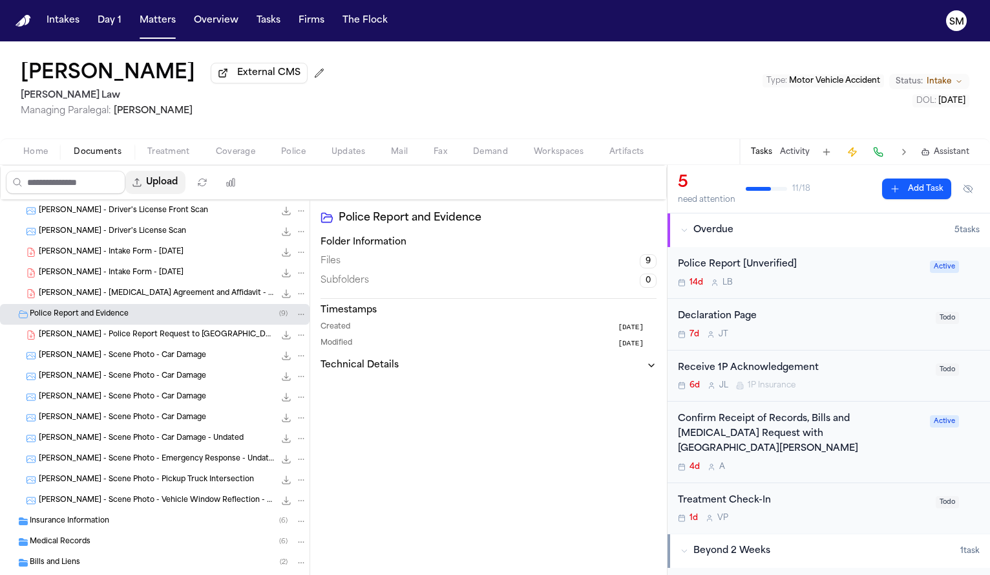
click at [160, 186] on button "Upload" at bounding box center [155, 182] width 60 height 23
select select "**********"
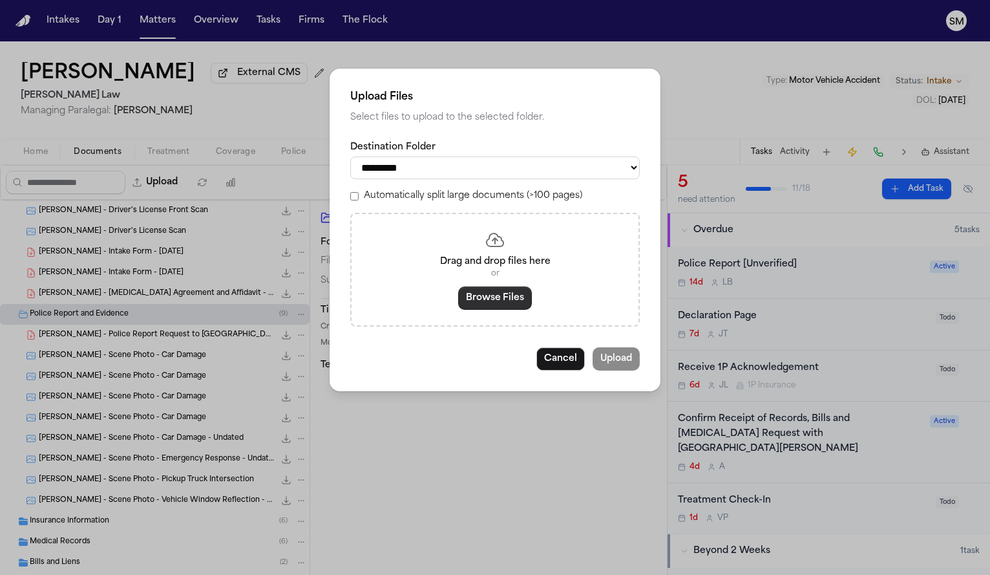
click at [471, 305] on button "Browse Files" at bounding box center [495, 297] width 74 height 23
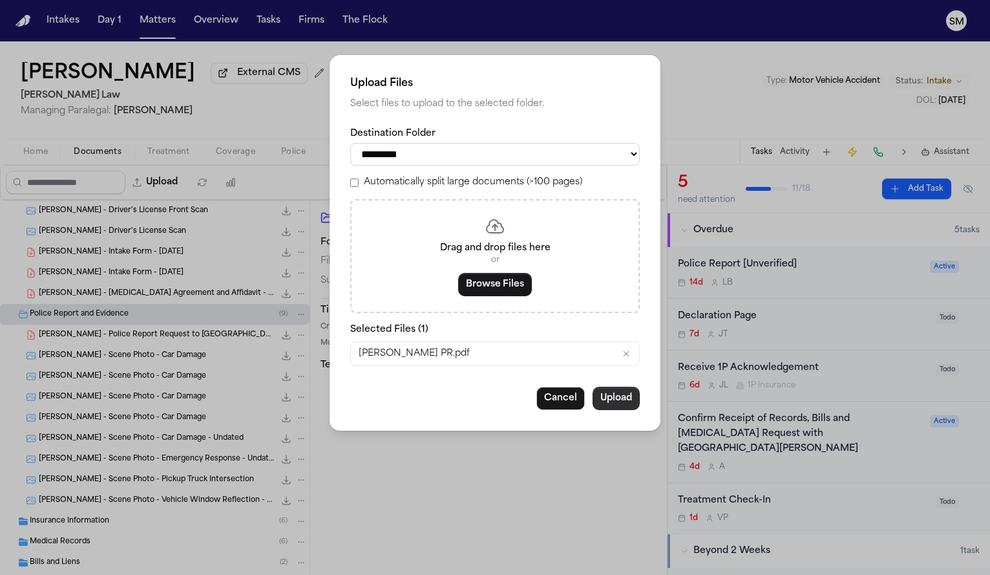
click at [617, 402] on button "Upload" at bounding box center [616, 398] width 47 height 23
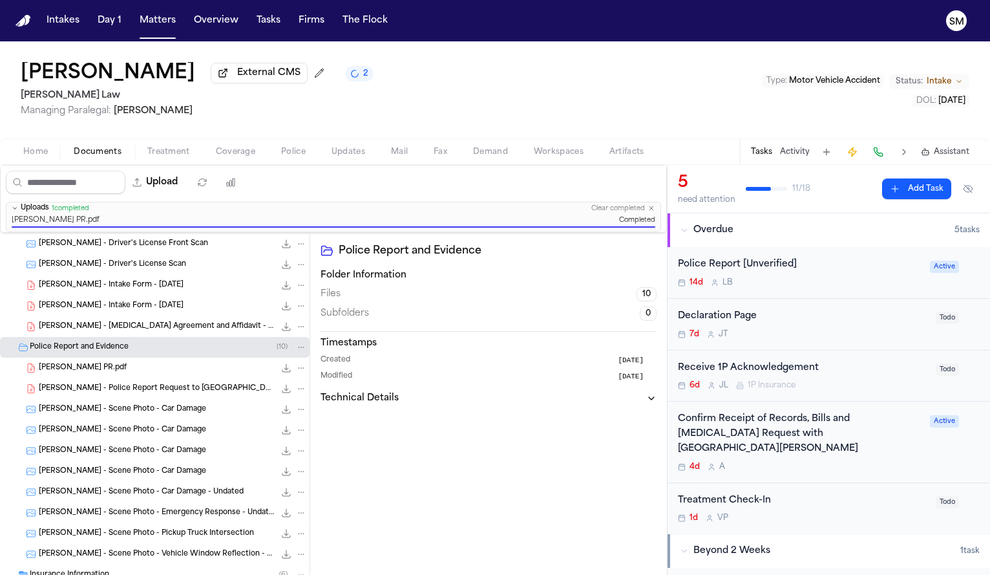
click at [830, 277] on div "Police Report [Unverified] 14d L B" at bounding box center [800, 272] width 244 height 30
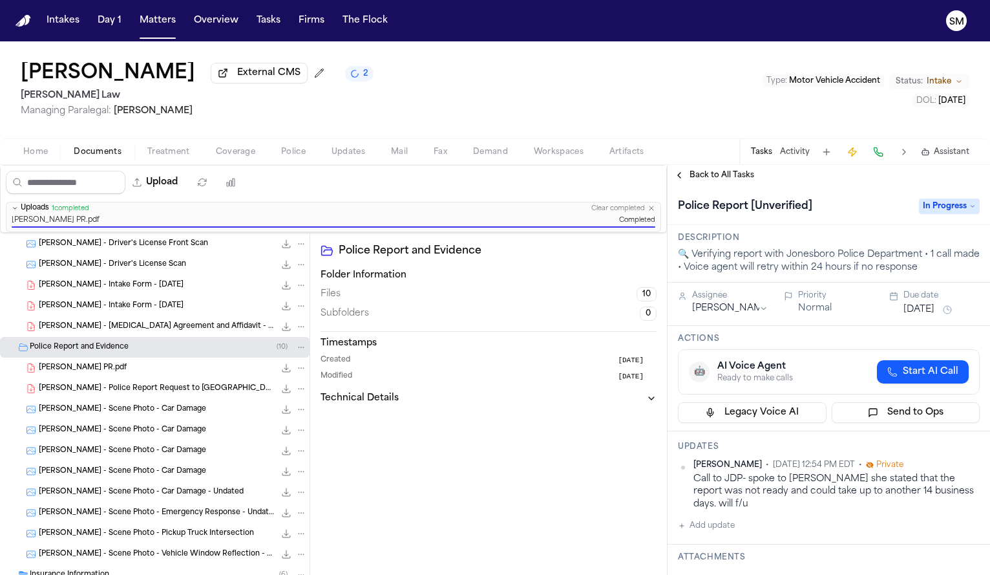
click at [935, 211] on span "In Progress" at bounding box center [949, 206] width 61 height 16
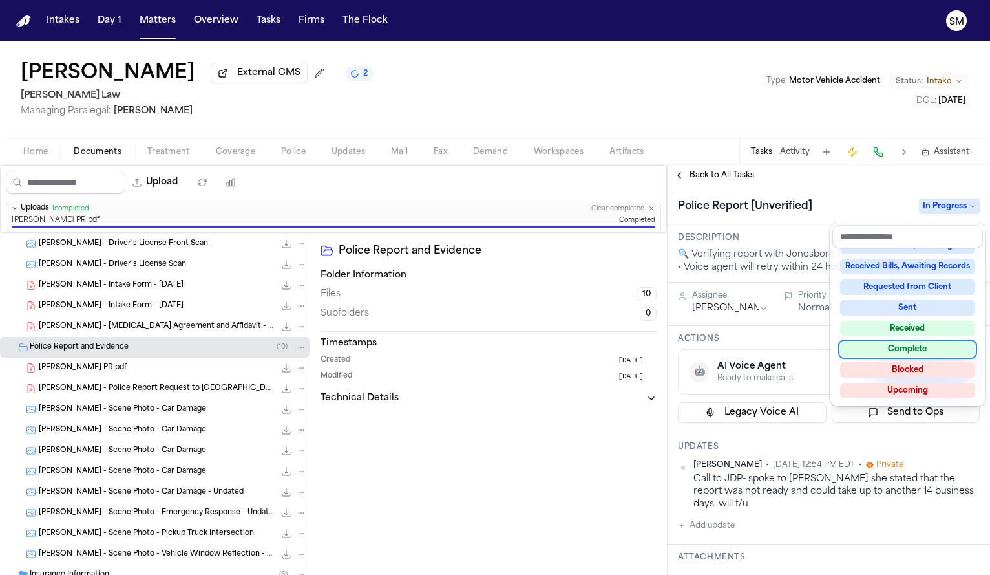
click at [902, 345] on div "Complete" at bounding box center [907, 349] width 135 height 16
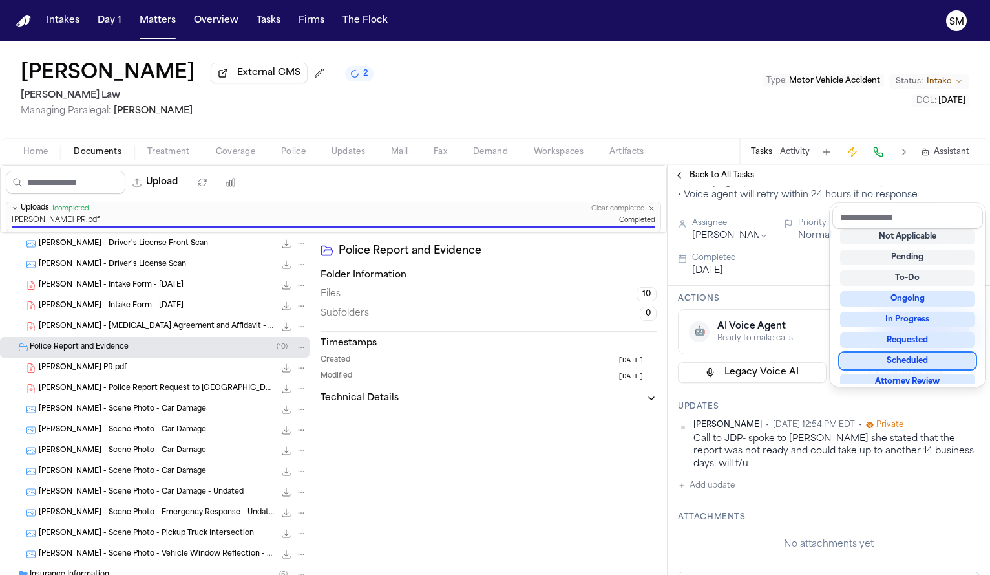
scroll to position [90, 0]
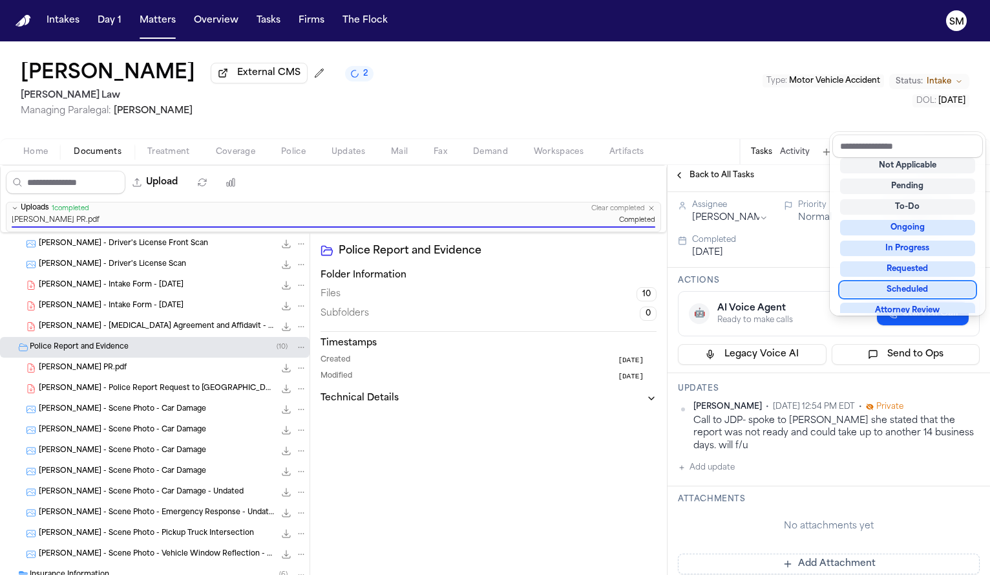
click at [707, 488] on div "**********" at bounding box center [829, 535] width 323 height 880
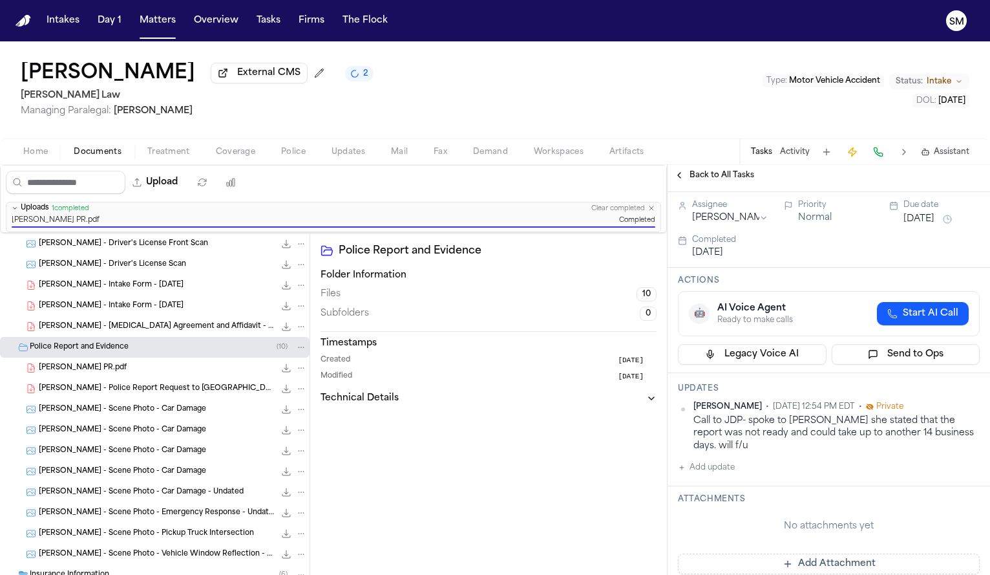
click at [707, 478] on div "Updates Shirley Casanova • Oct 8, 2025 12:54 PM EDT • Private Call to JDP- spok…" at bounding box center [829, 429] width 323 height 113
click at [701, 469] on button "Add update" at bounding box center [706, 468] width 57 height 16
click at [716, 474] on textarea "Add your update" at bounding box center [837, 478] width 276 height 26
type textarea "**********"
click at [948, 507] on button "Add" at bounding box center [961, 509] width 27 height 16
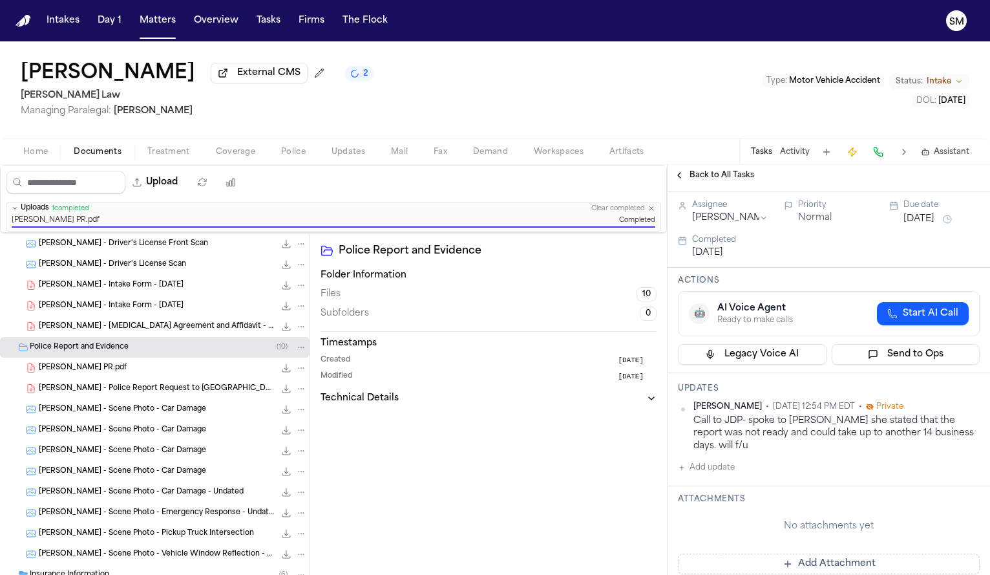
scroll to position [33, 0]
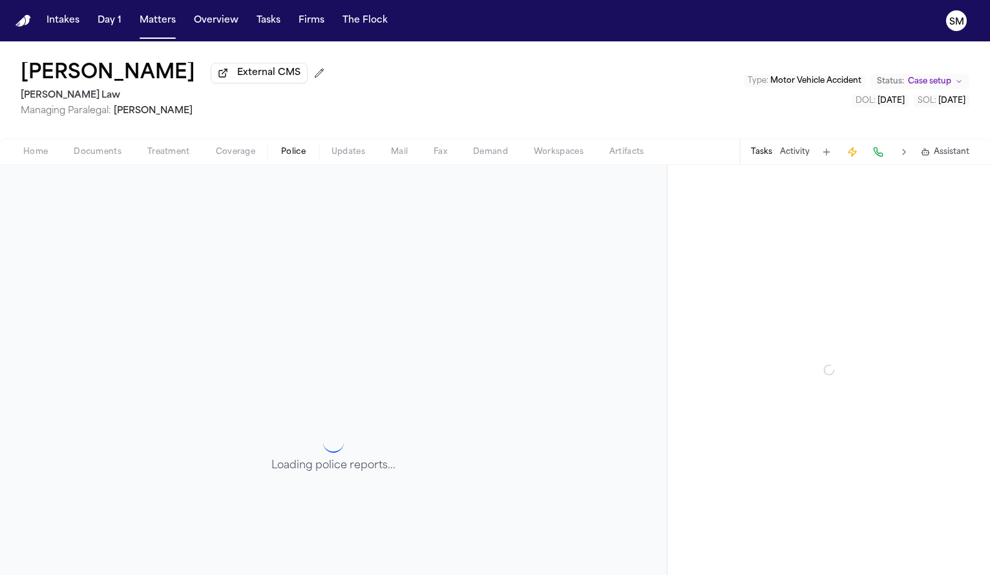
click at [285, 160] on span "button" at bounding box center [293, 158] width 40 height 1
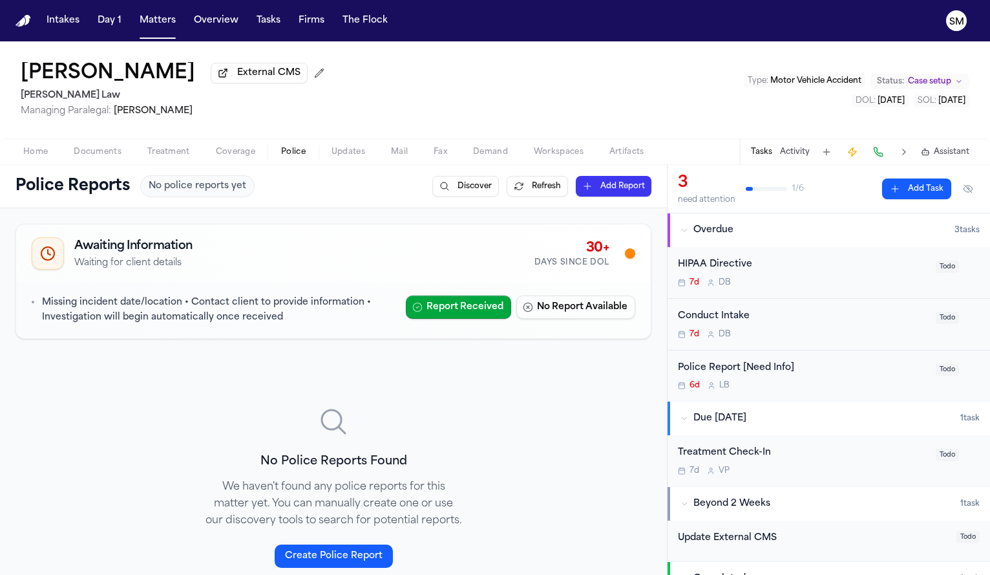
click at [95, 151] on span "Documents" at bounding box center [98, 152] width 48 height 10
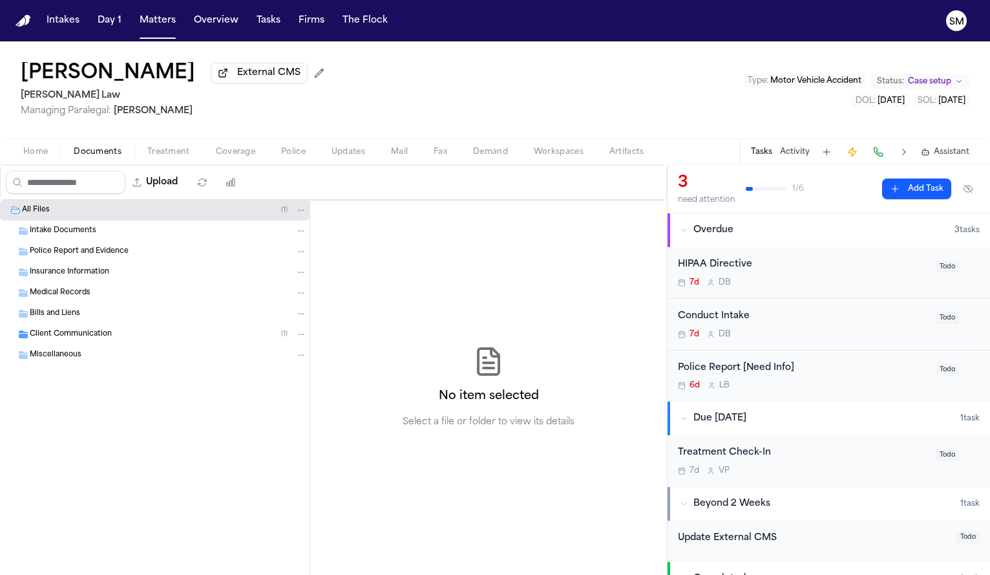
click at [59, 339] on span "Client Communication" at bounding box center [71, 334] width 82 height 11
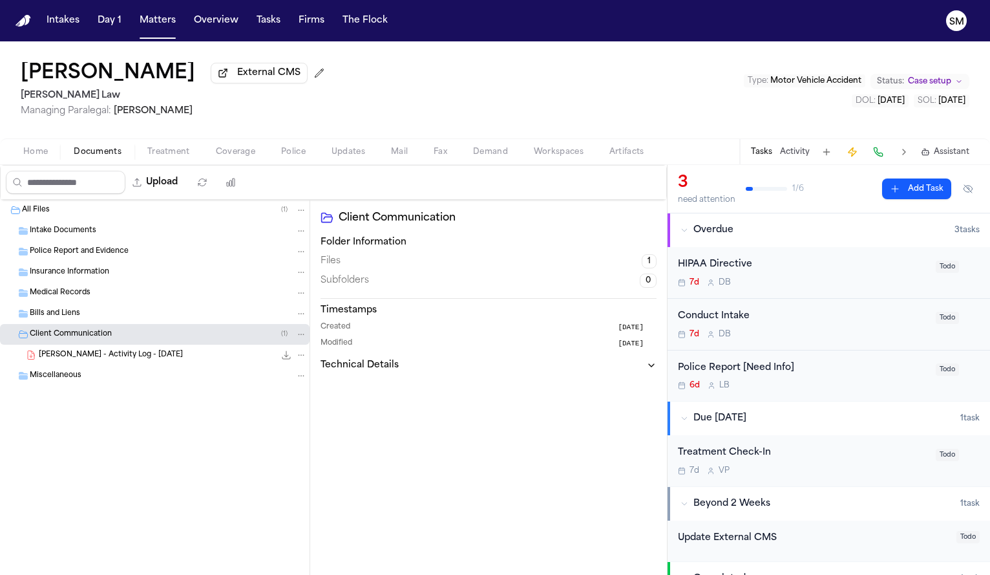
click at [67, 355] on span "[PERSON_NAME] - Activity Log - [DATE]" at bounding box center [111, 355] width 144 height 11
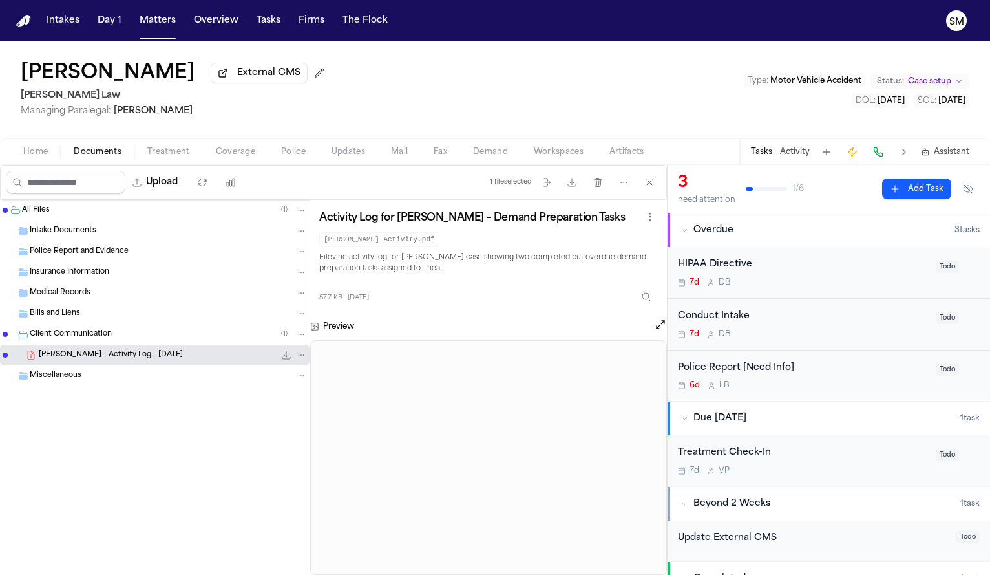
click at [70, 228] on div "Intake Documents" at bounding box center [168, 231] width 277 height 12
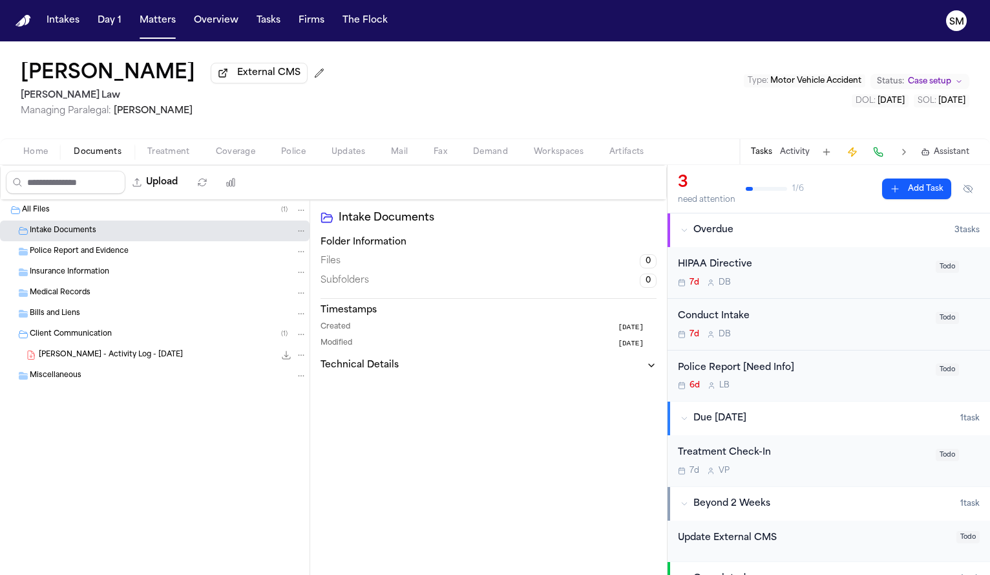
click at [61, 254] on span "Police Report and Evidence" at bounding box center [79, 251] width 99 height 11
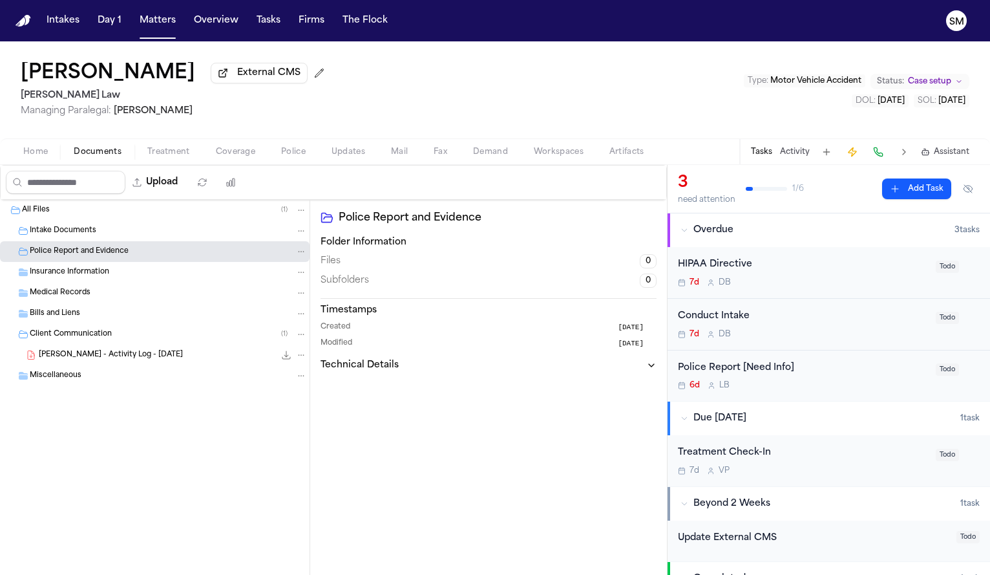
click at [41, 162] on div "Home Documents Treatment Coverage Police Updates Mail Fax Demand Workspaces Art…" at bounding box center [495, 151] width 990 height 26
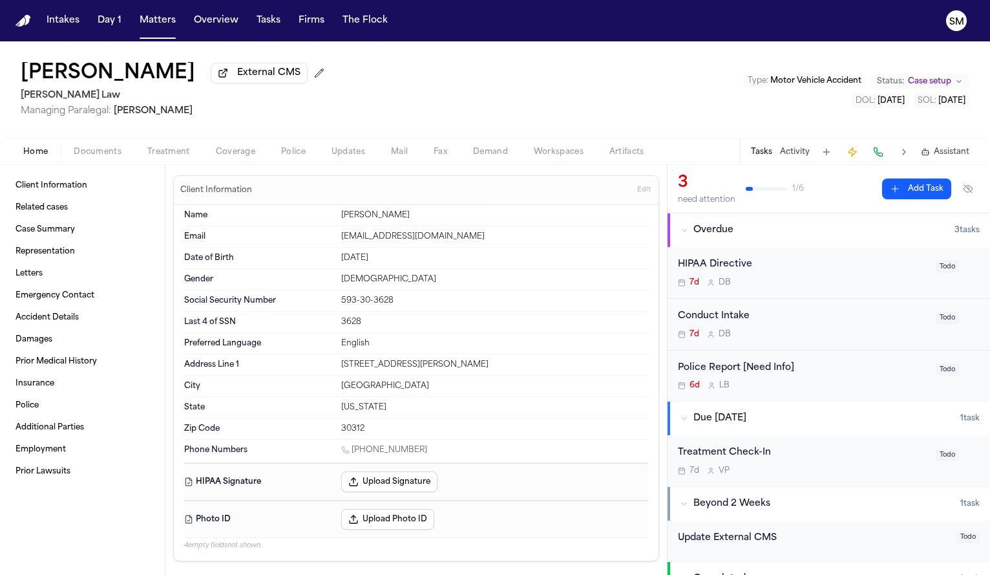
click at [41, 150] on span "Home" at bounding box center [35, 152] width 25 height 10
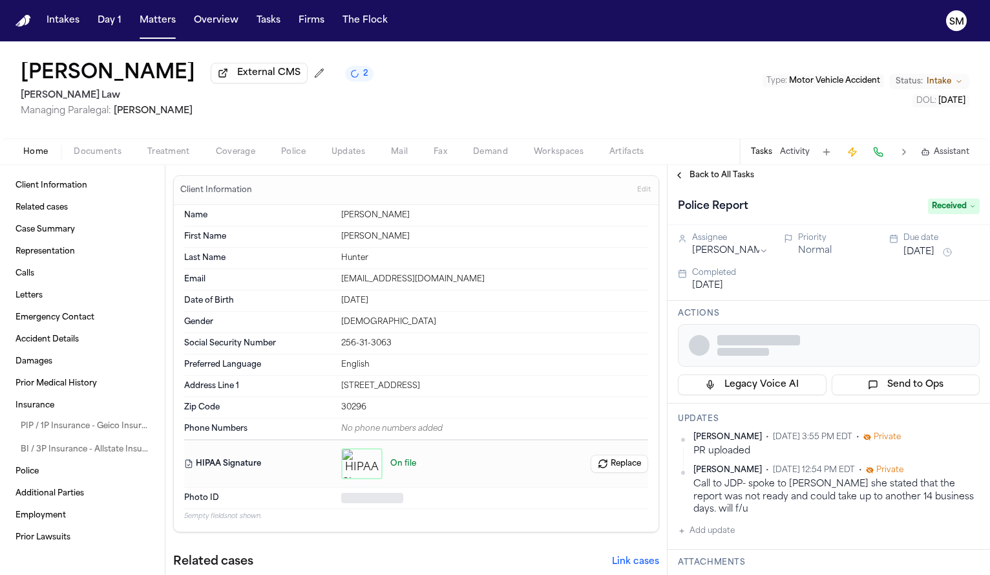
click at [288, 157] on span "Police" at bounding box center [293, 152] width 25 height 10
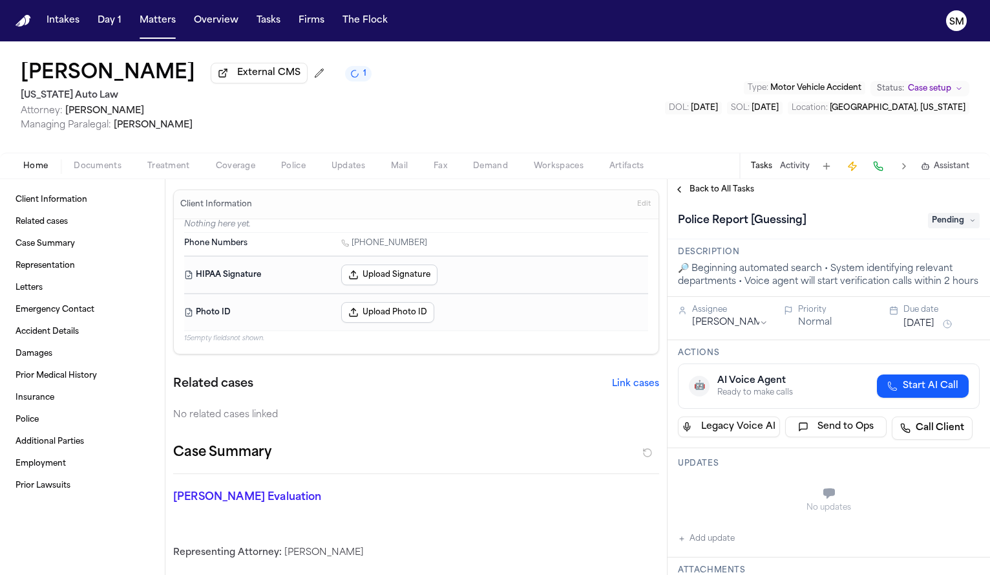
click at [290, 162] on button "Police" at bounding box center [293, 166] width 50 height 16
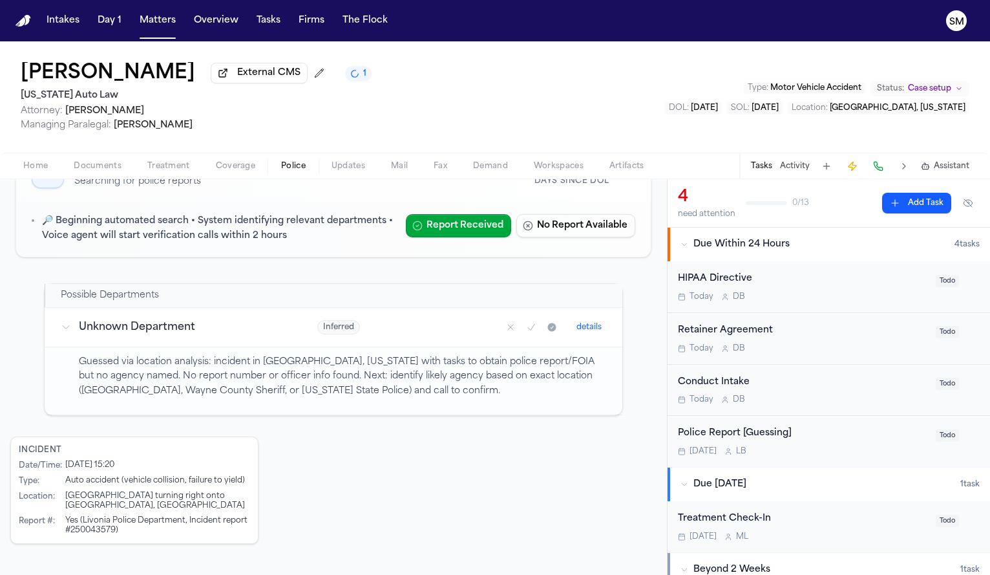
scroll to position [124, 0]
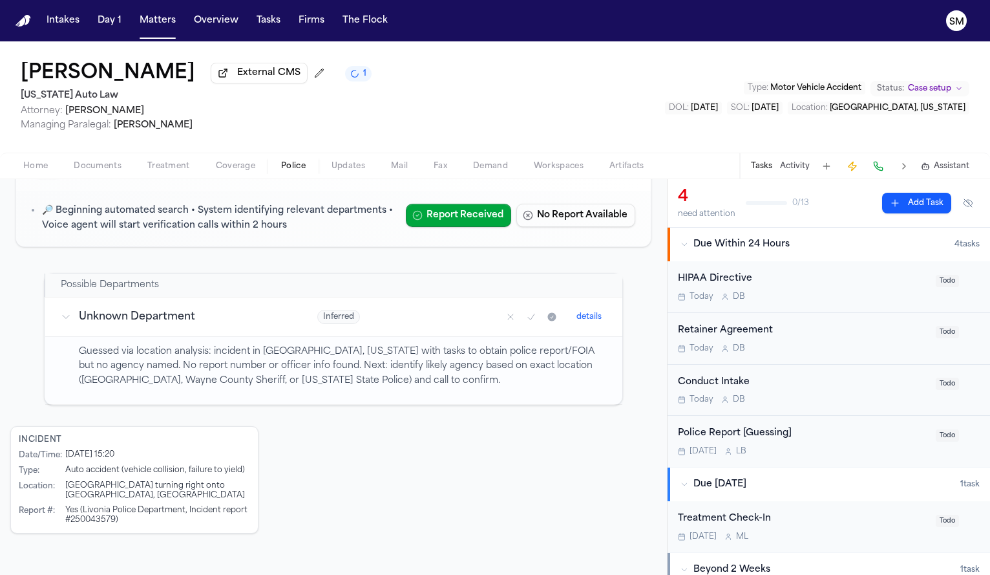
click at [100, 525] on div "Yes (Livonia Police Department, Incident report #250043579)" at bounding box center [157, 514] width 185 height 19
copy div "250043579"
click at [43, 171] on span "Home" at bounding box center [35, 166] width 25 height 10
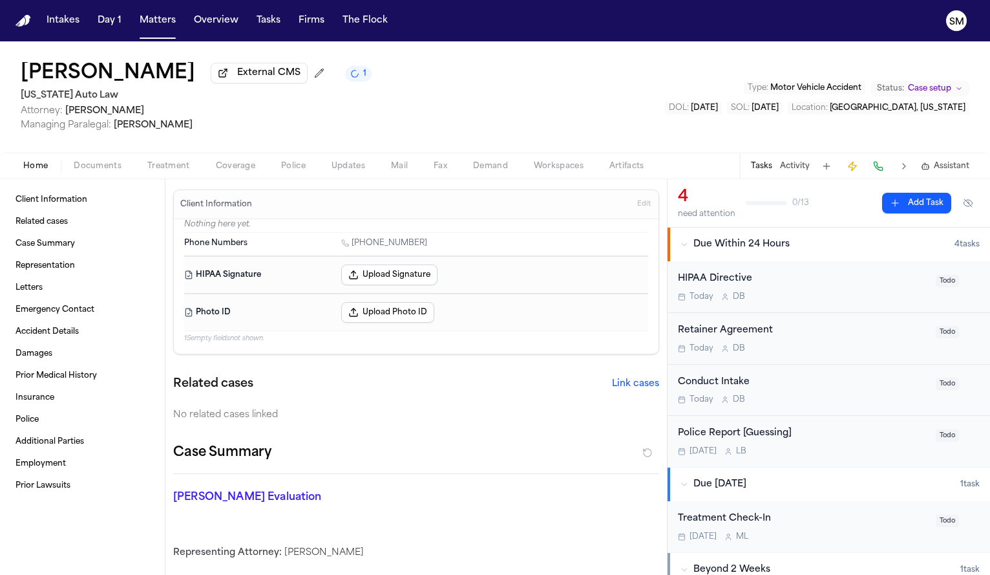
click at [111, 157] on div "Home Documents Treatment Coverage Police Updates Mail Fax Demand Workspaces Art…" at bounding box center [495, 166] width 990 height 26
click at [109, 165] on span "Documents" at bounding box center [98, 166] width 48 height 10
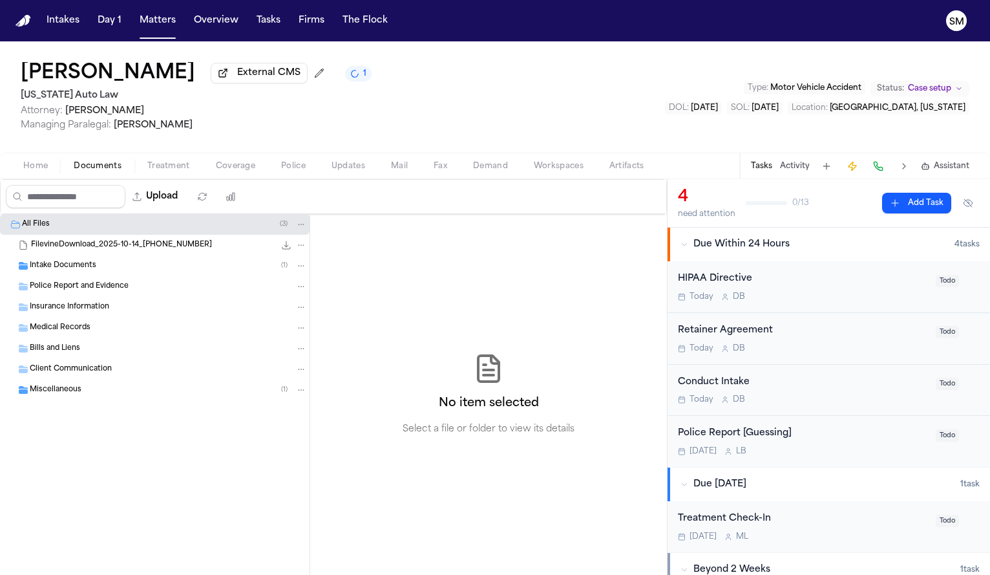
click at [84, 271] on span "Intake Documents" at bounding box center [63, 265] width 67 height 11
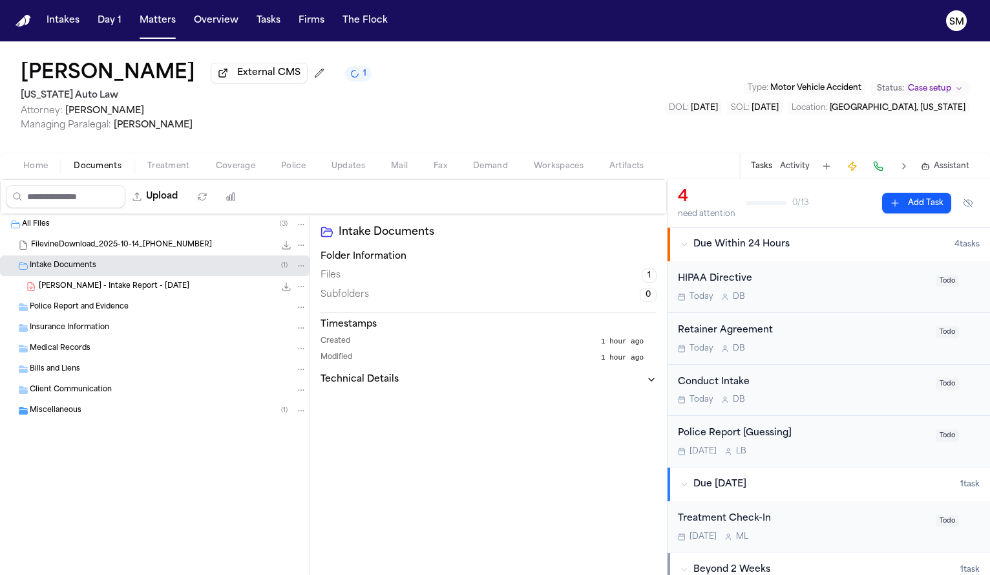
click at [114, 290] on span "[PERSON_NAME] - Intake Report - [DATE]" at bounding box center [114, 286] width 151 height 11
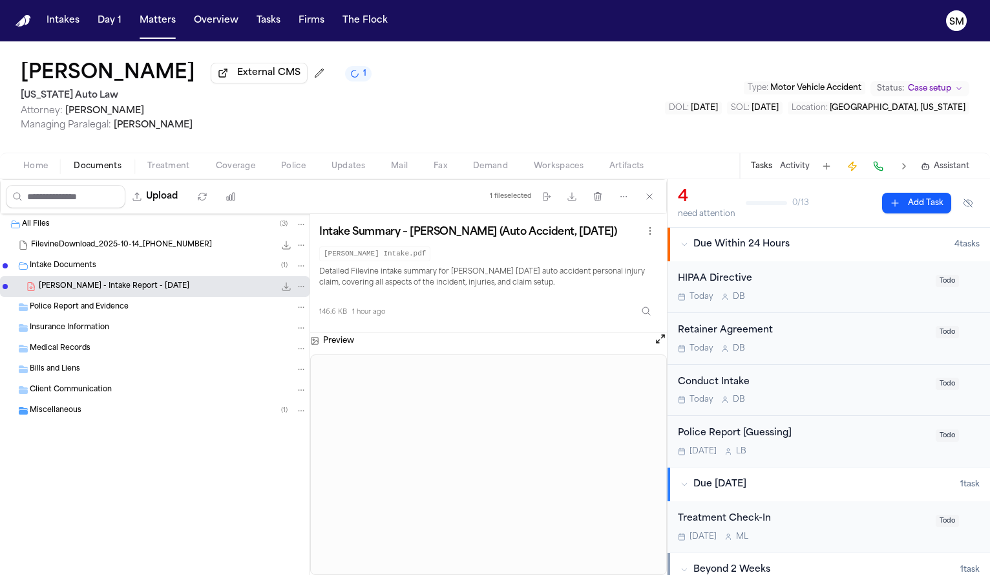
click at [107, 271] on div "Intake Documents ( 1 )" at bounding box center [168, 266] width 277 height 12
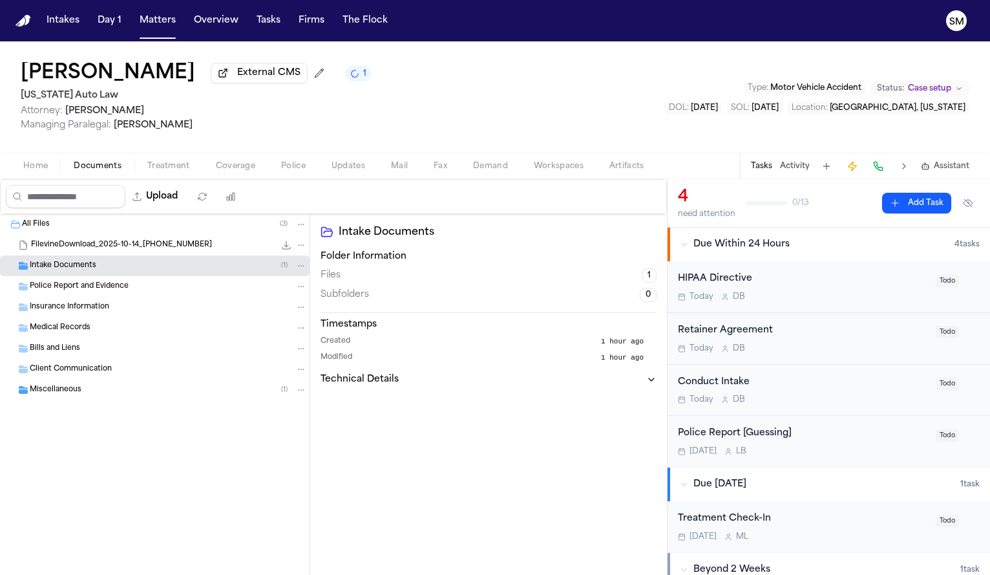
click at [98, 271] on div "Intake Documents ( 1 )" at bounding box center [168, 266] width 277 height 12
click at [71, 416] on span "Miscellaneous" at bounding box center [56, 410] width 52 height 11
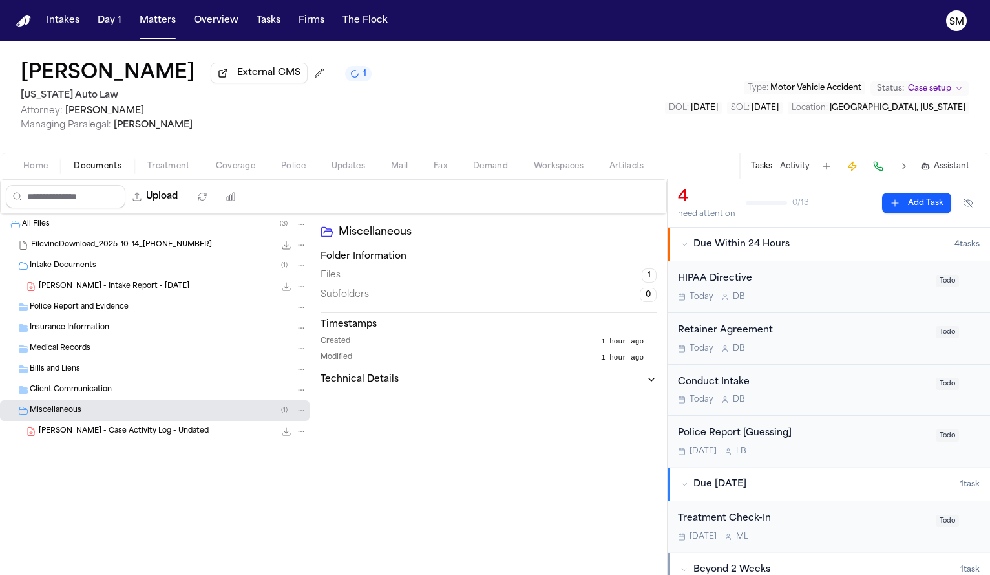
click at [100, 282] on div "[PERSON_NAME] - Intake Report - [DATE] 146.6 KB • PDF" at bounding box center [155, 286] width 310 height 21
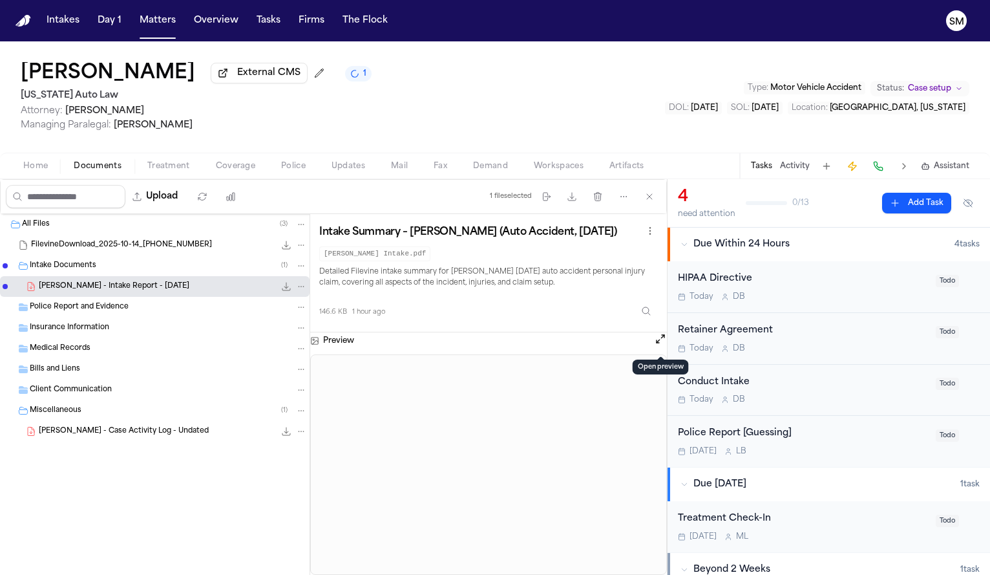
click at [660, 348] on button at bounding box center [660, 340] width 13 height 17
click at [660, 339] on button "Open preview" at bounding box center [660, 338] width 13 height 13
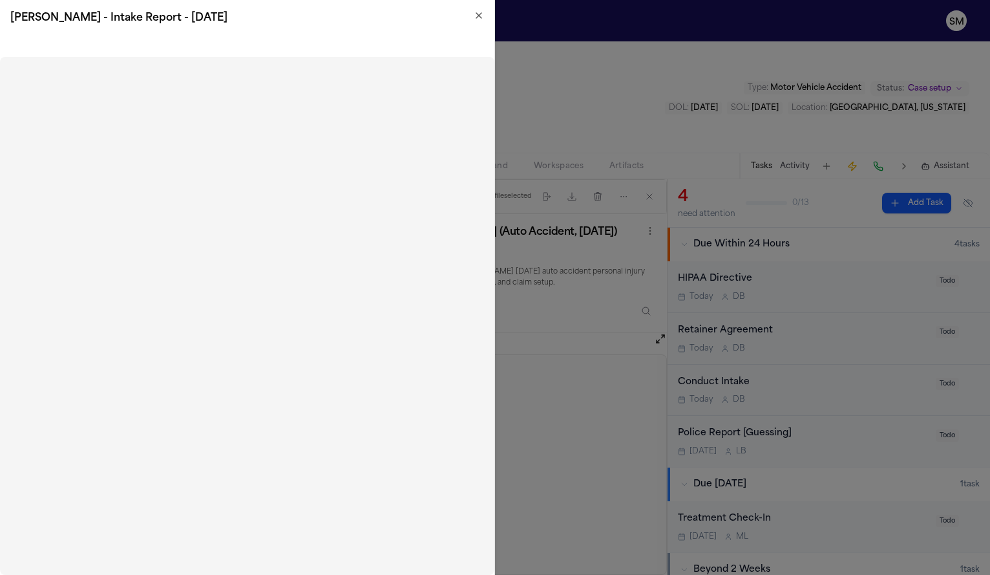
click at [487, 14] on div "[PERSON_NAME] - Intake Report - [DATE]" at bounding box center [247, 18] width 494 height 36
click at [482, 15] on icon "button" at bounding box center [479, 15] width 10 height 10
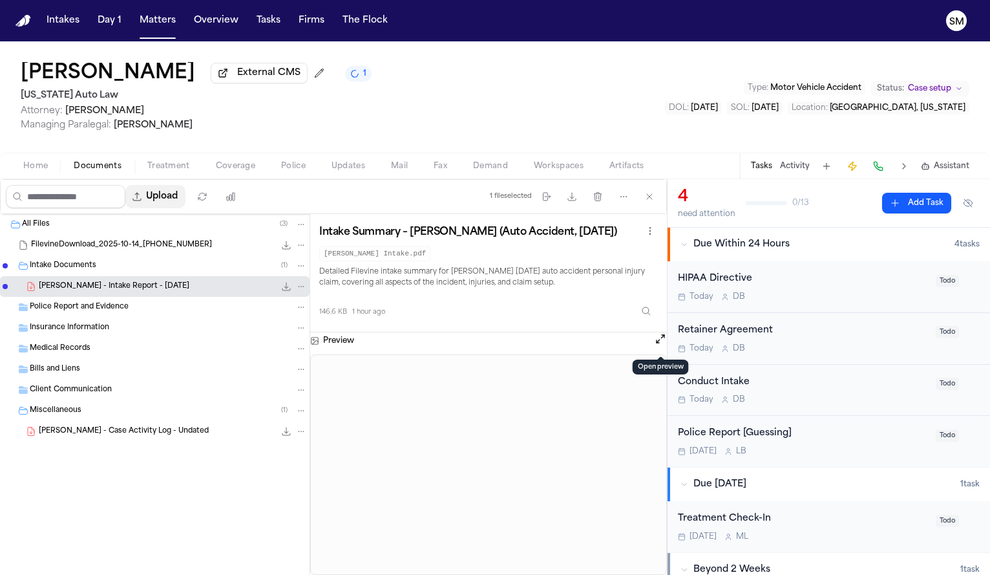
click at [170, 200] on button "Upload" at bounding box center [155, 196] width 60 height 23
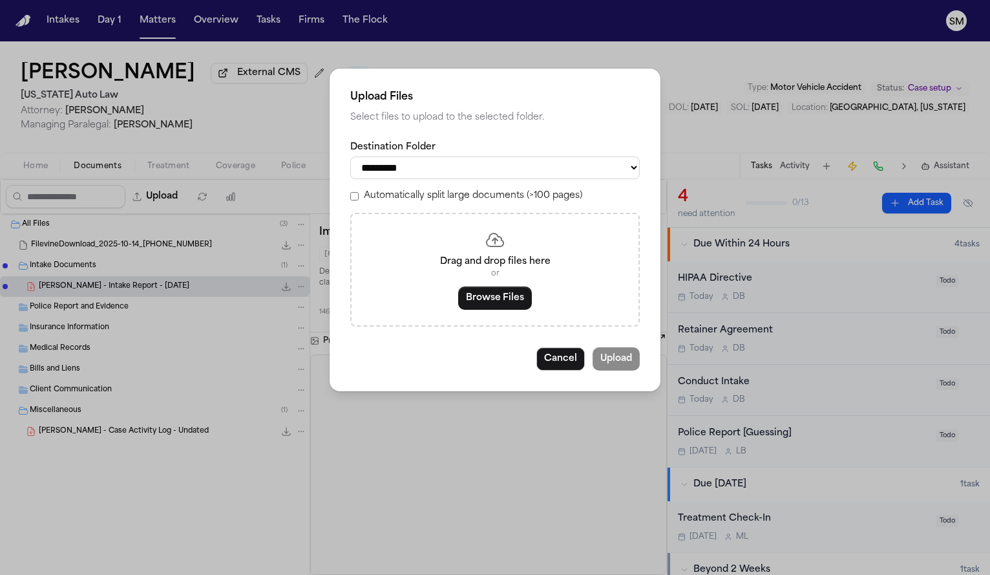
click at [420, 169] on select "**********" at bounding box center [495, 167] width 290 height 23
select select "**********"
click at [350, 156] on select "**********" at bounding box center [495, 167] width 290 height 23
click at [500, 299] on button "Browse Files" at bounding box center [495, 297] width 74 height 23
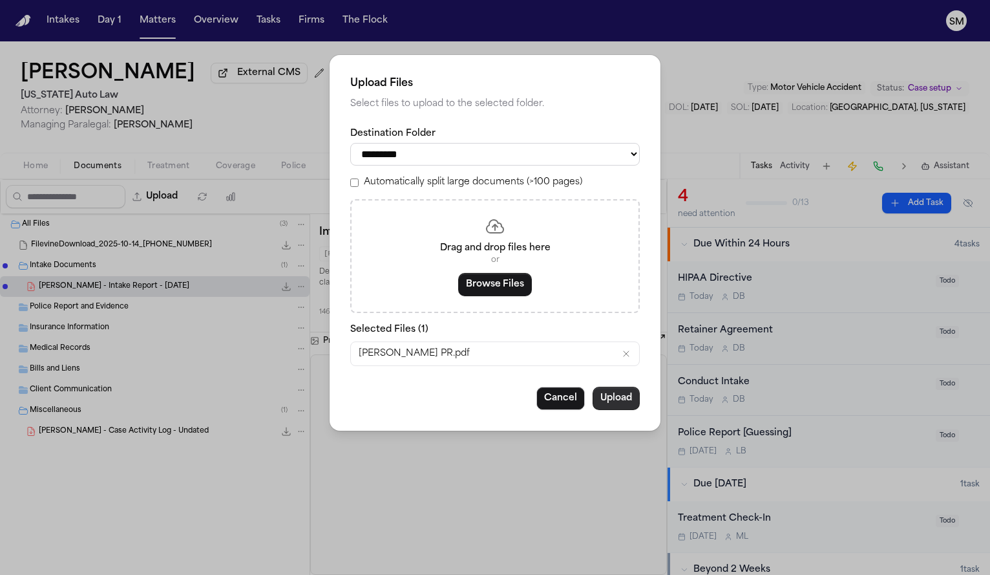
click at [622, 406] on button "Upload" at bounding box center [616, 398] width 47 height 23
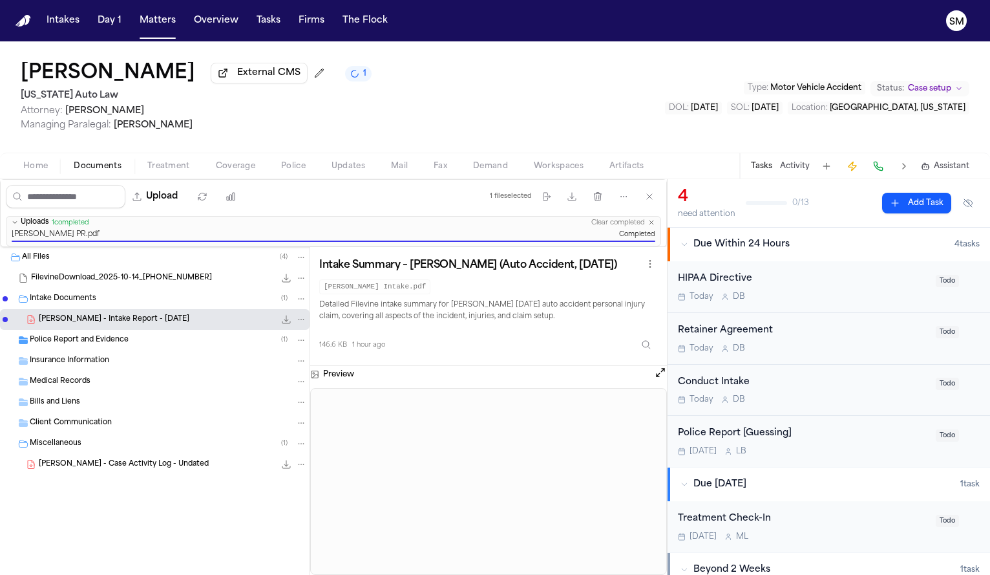
click at [117, 339] on span "Police Report and Evidence" at bounding box center [79, 340] width 99 height 11
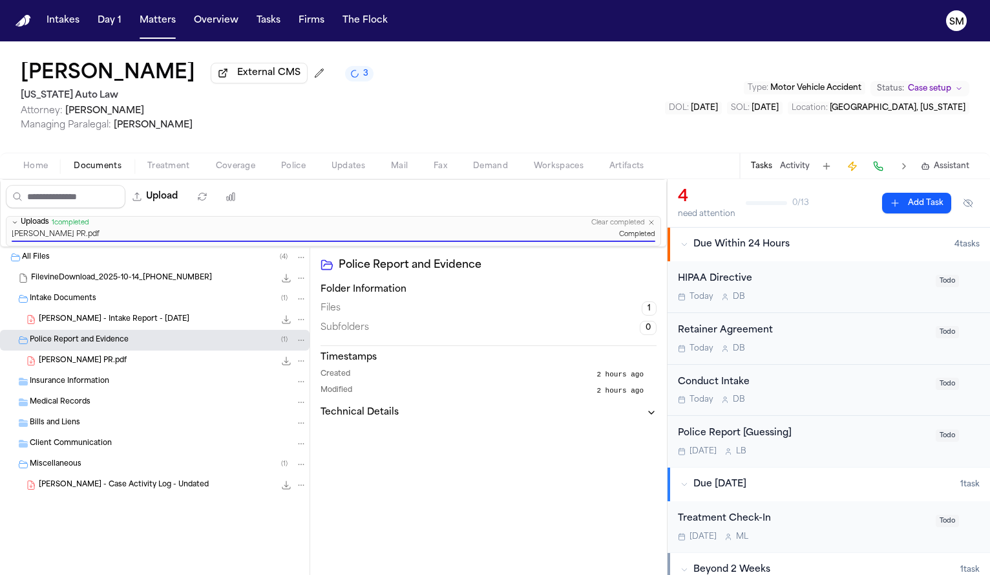
scroll to position [25, 0]
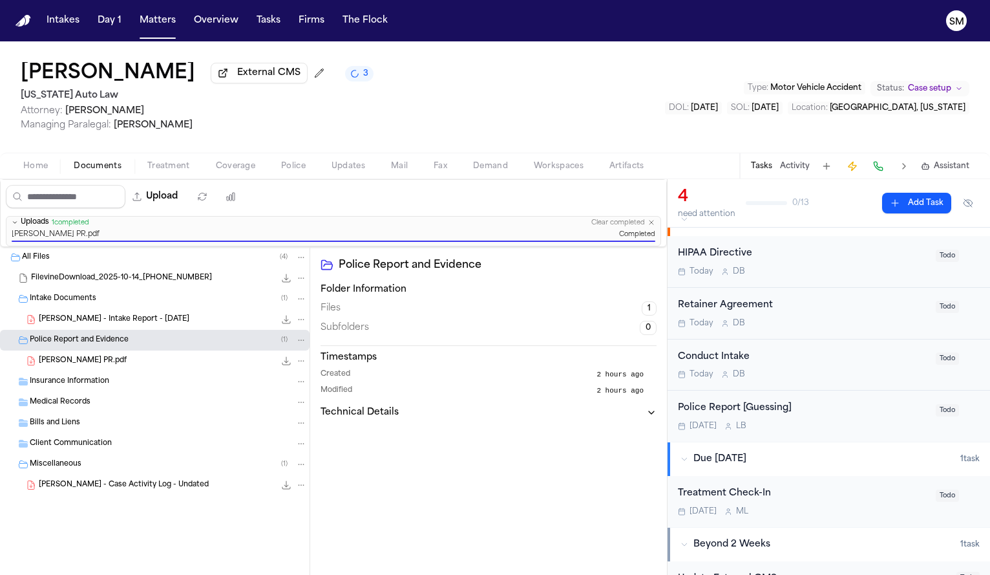
click at [821, 414] on div "Police Report [Guessing]" at bounding box center [803, 408] width 250 height 15
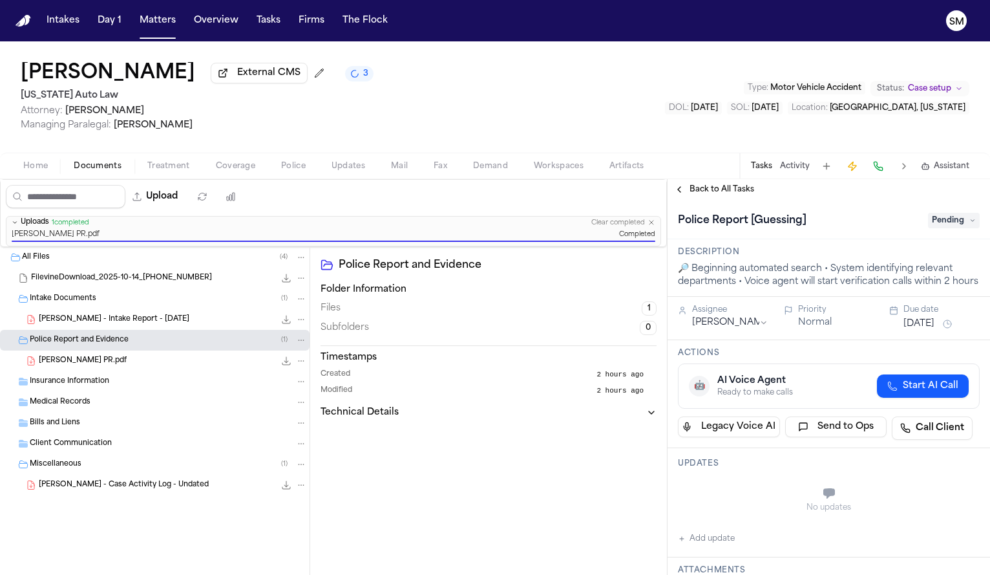
click at [928, 224] on span "Pending" at bounding box center [954, 221] width 52 height 16
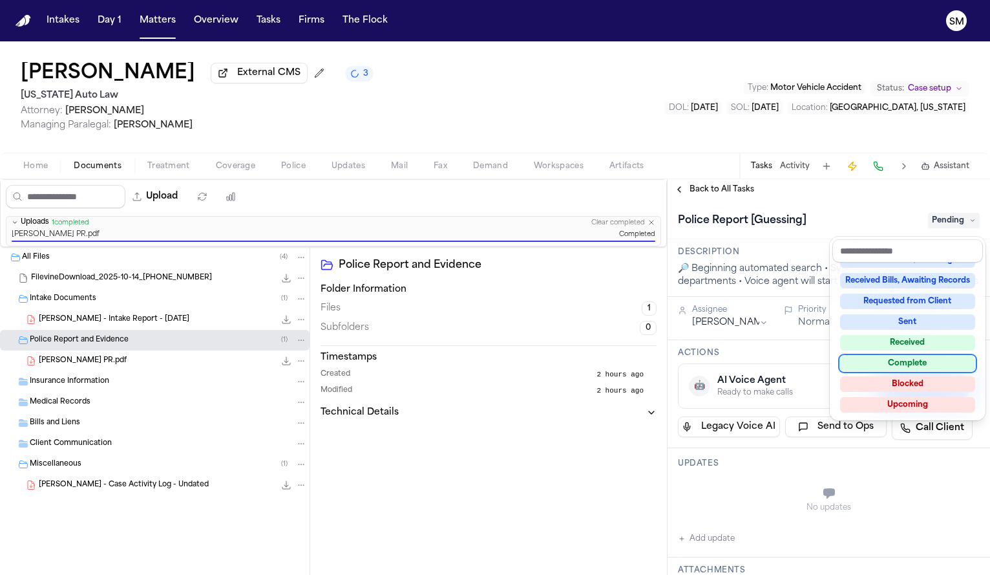
click at [920, 362] on div "Complete" at bounding box center [907, 364] width 135 height 16
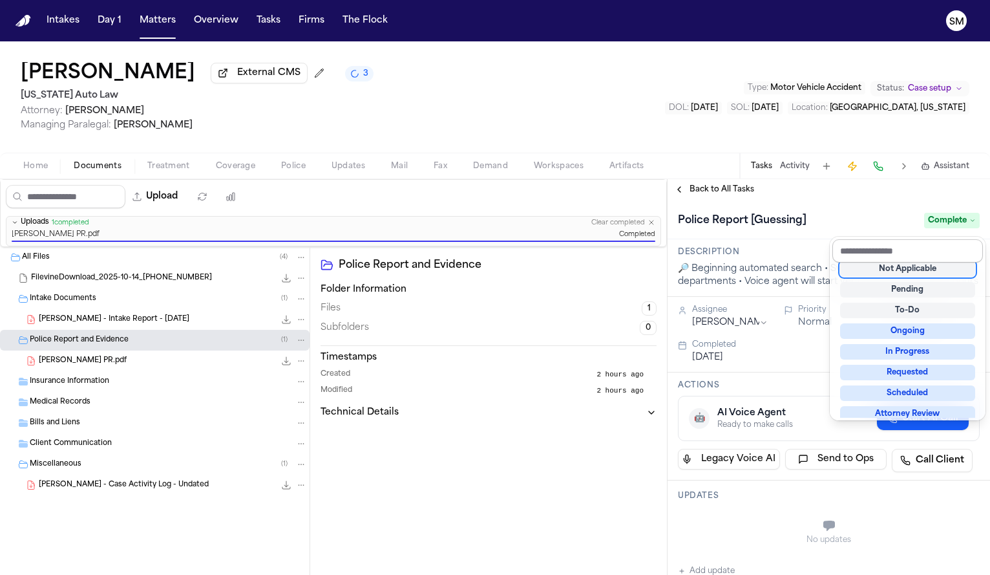
scroll to position [5, 0]
click at [829, 201] on div "**********" at bounding box center [829, 377] width 323 height 396
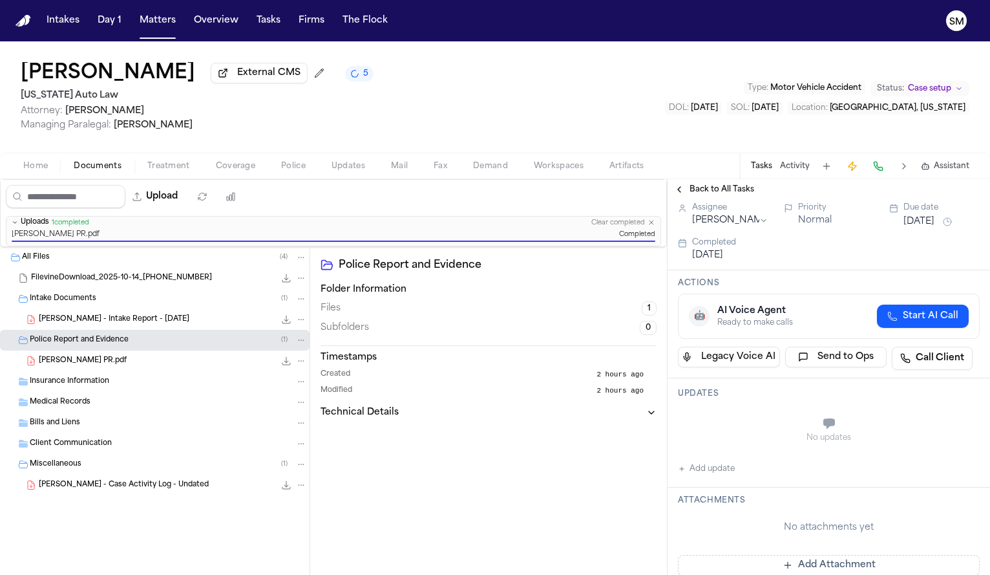
scroll to position [129, 0]
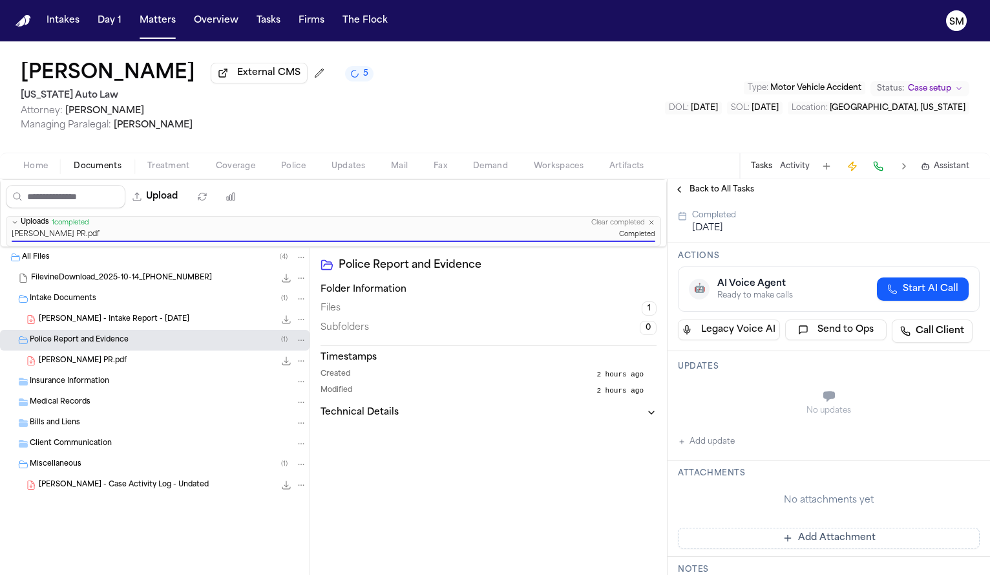
click at [711, 449] on button "Add update" at bounding box center [706, 442] width 57 height 16
click at [728, 393] on div "Updates Private Cancel Add" at bounding box center [829, 401] width 323 height 101
click at [728, 410] on textarea "Add your update" at bounding box center [837, 398] width 276 height 26
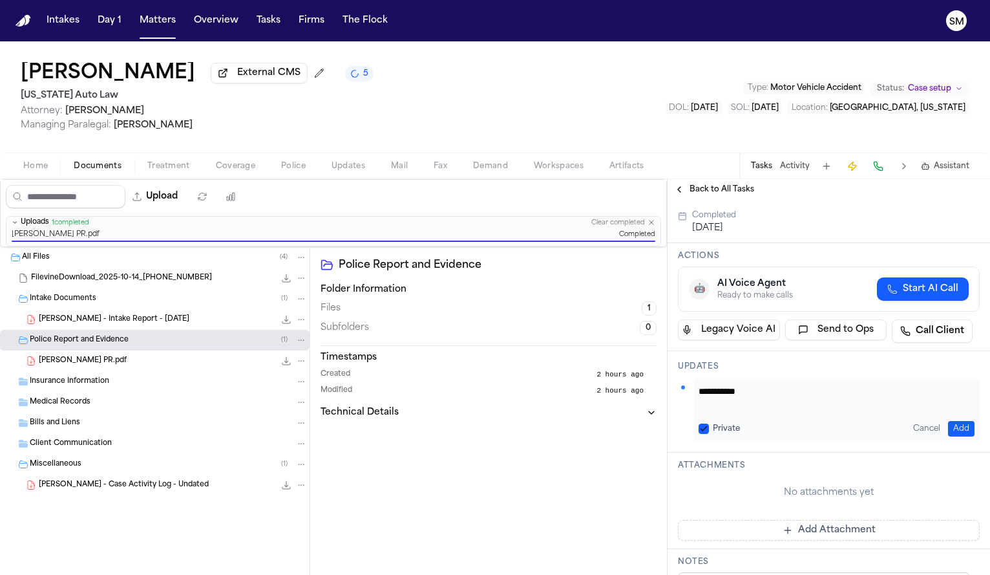
type textarea "**********"
click at [959, 436] on button "Add" at bounding box center [961, 429] width 27 height 16
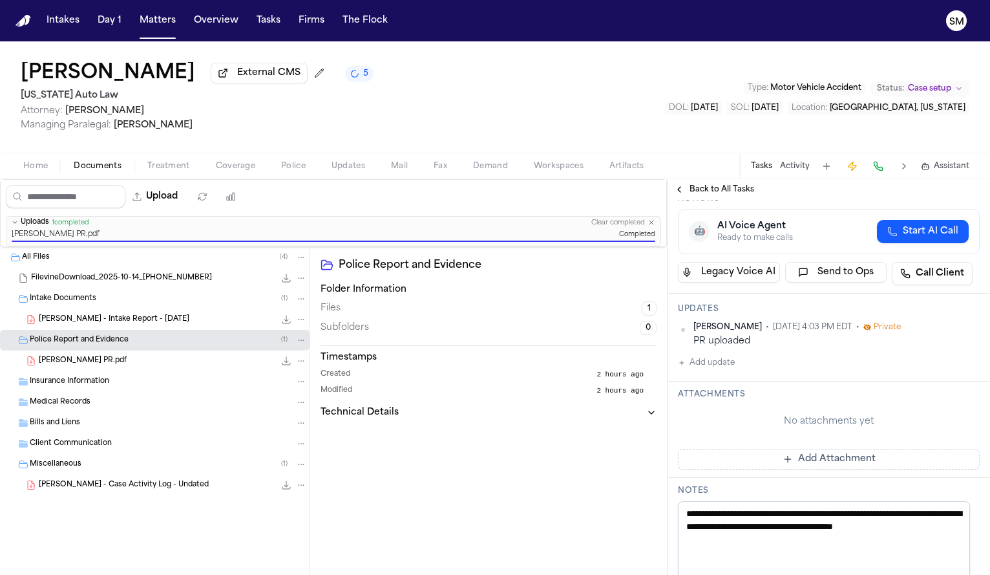
scroll to position [59, 0]
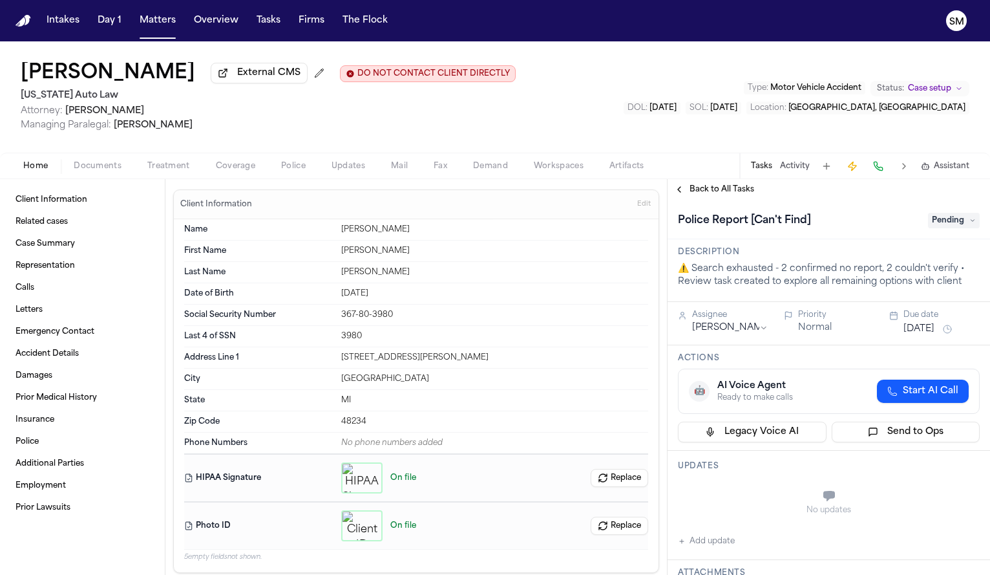
click at [284, 160] on div "Home Documents Treatment Coverage Police Updates Mail Fax Demand Workspaces Art…" at bounding box center [495, 166] width 990 height 26
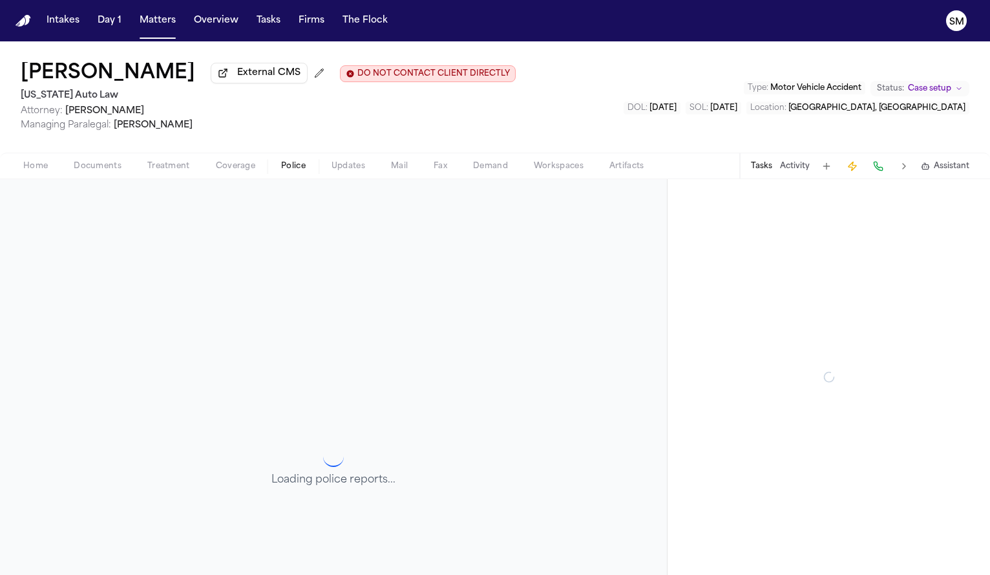
click at [284, 160] on button "Police" at bounding box center [293, 166] width 50 height 16
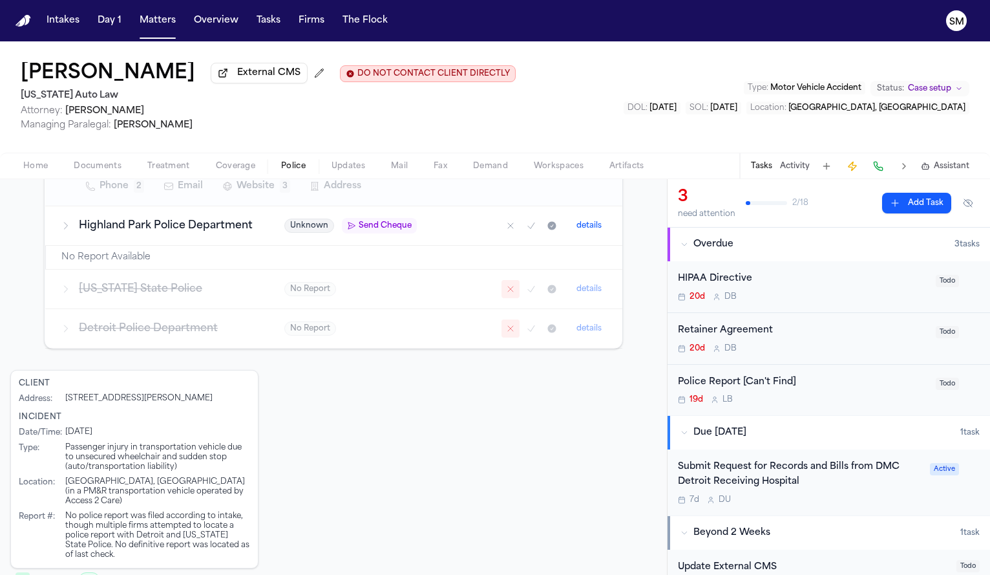
scroll to position [370, 0]
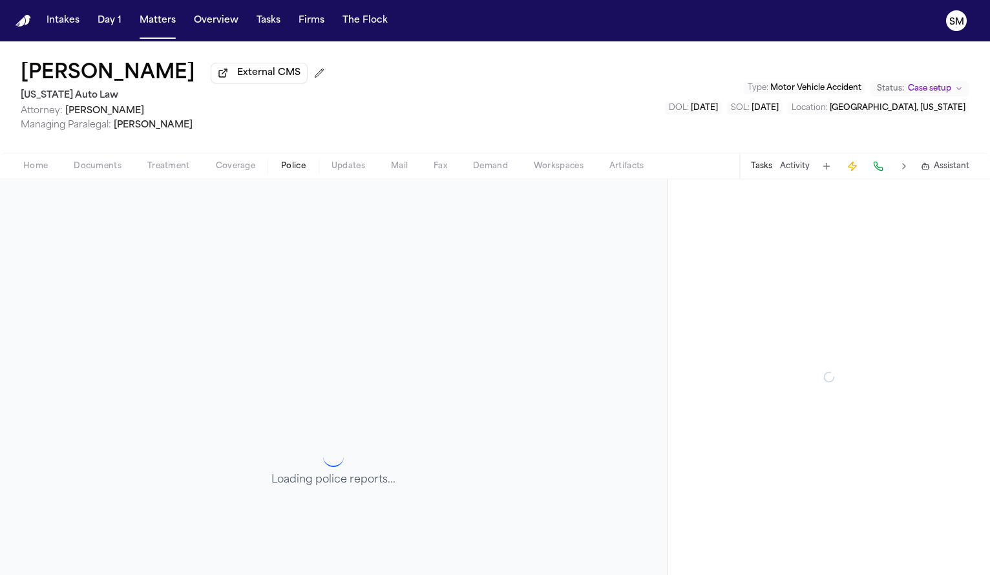
click at [282, 161] on button "Police" at bounding box center [293, 166] width 50 height 16
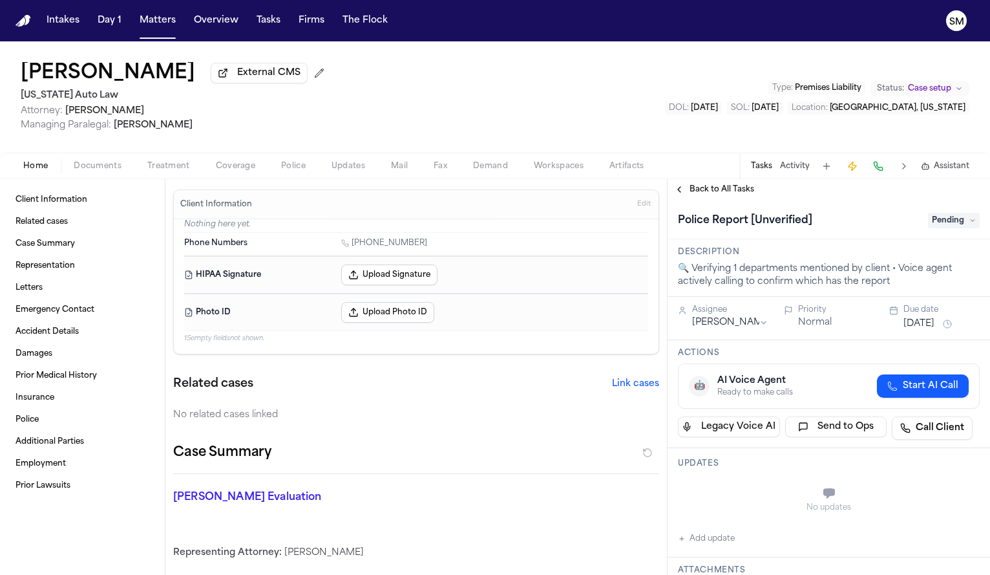
click at [281, 178] on div "Home Documents Treatment Coverage Police Updates Mail Fax Demand Workspaces Art…" at bounding box center [495, 166] width 990 height 26
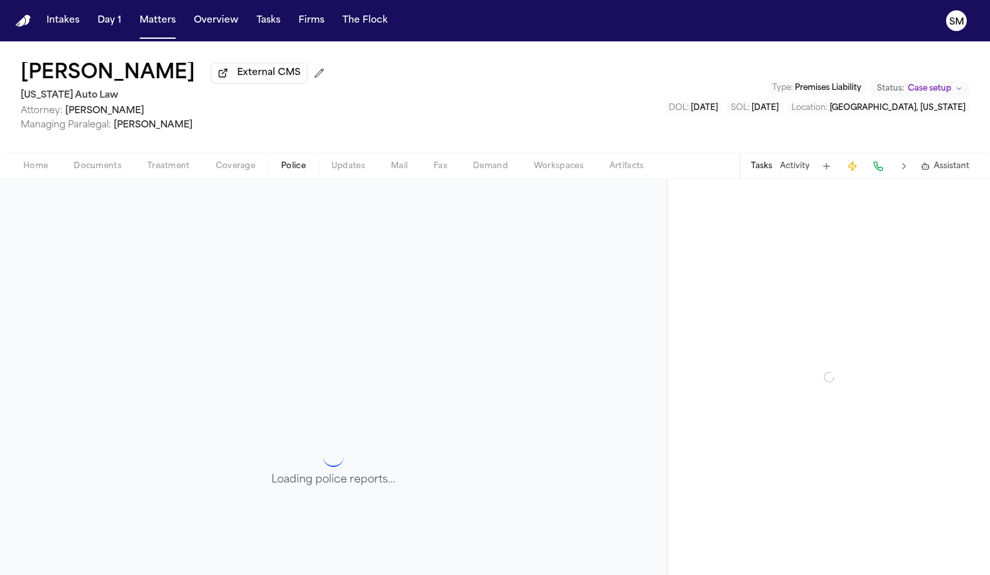
click at [286, 164] on span "Police" at bounding box center [293, 166] width 25 height 10
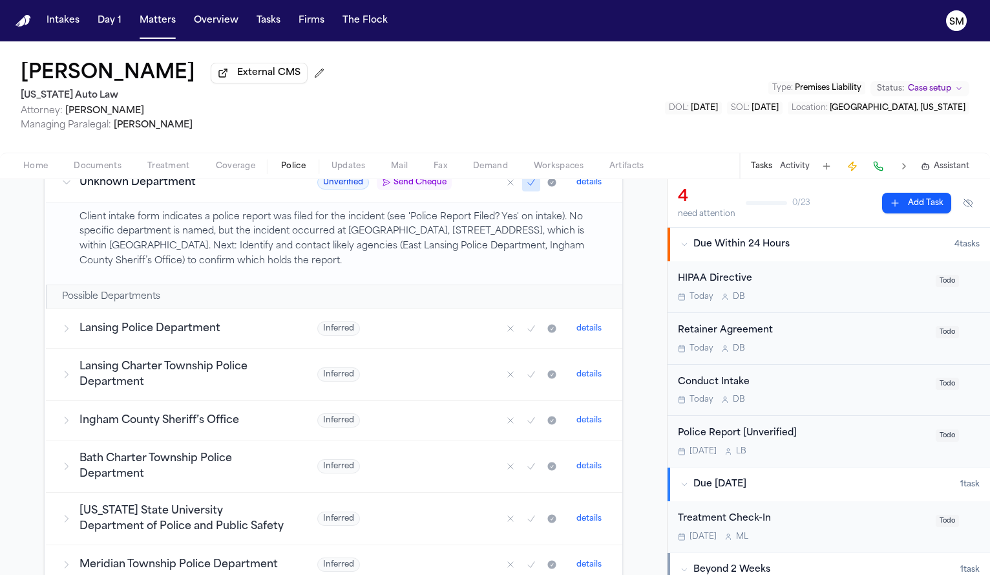
scroll to position [261, 0]
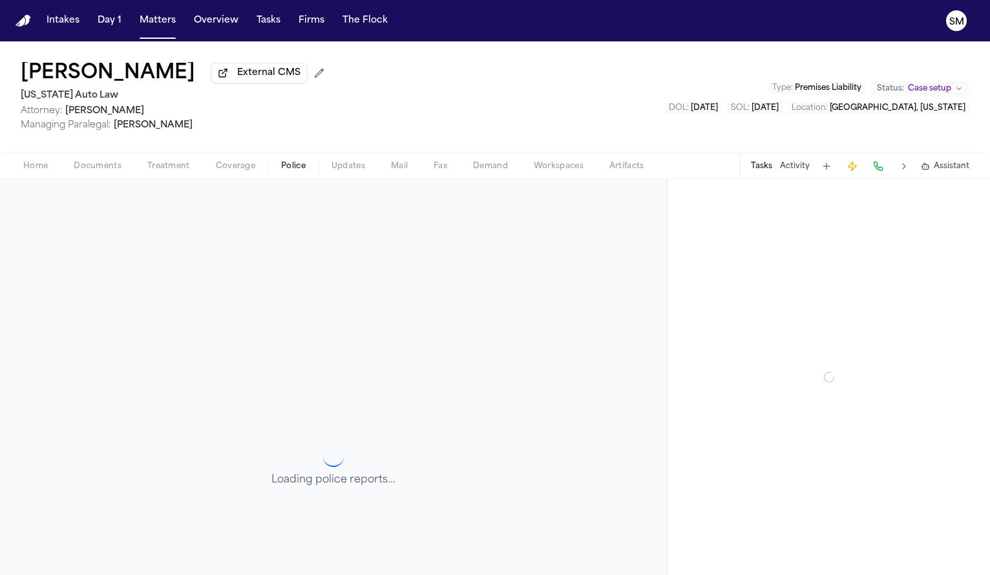
click at [304, 162] on span "Police" at bounding box center [293, 166] width 25 height 10
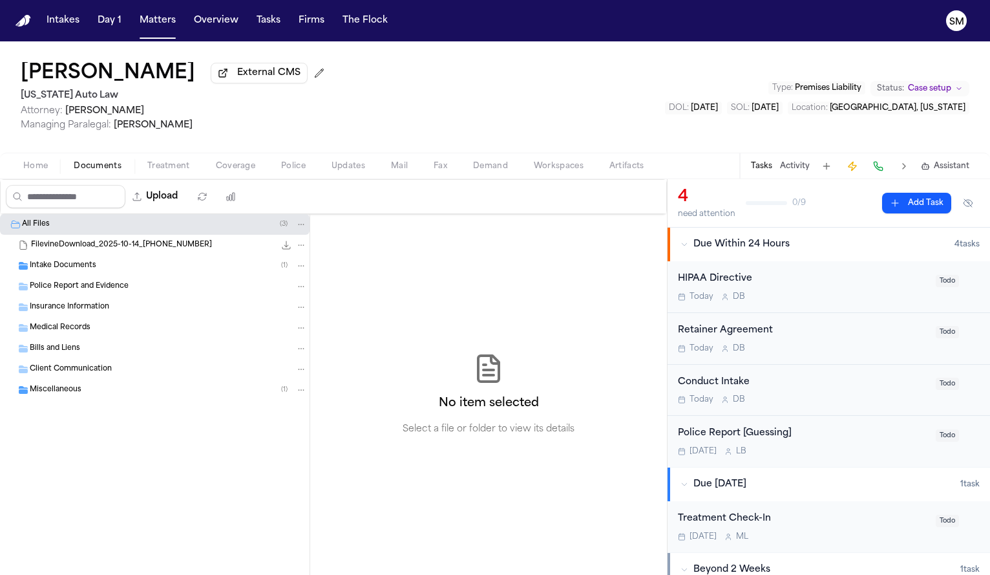
click at [111, 171] on span "Documents" at bounding box center [98, 166] width 48 height 10
click at [98, 269] on div "Intake Documents ( 1 )" at bounding box center [168, 266] width 277 height 12
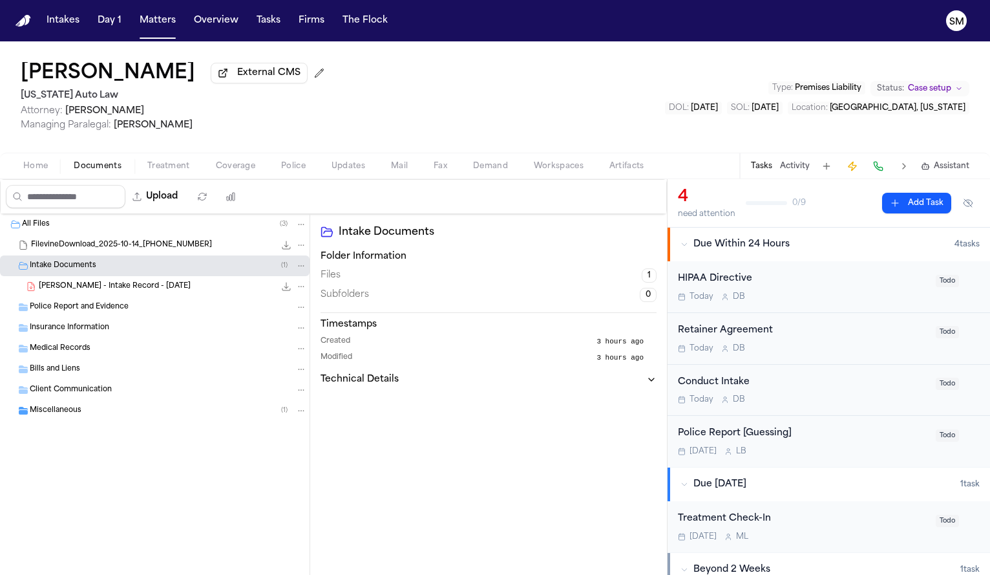
click at [97, 283] on div "[PERSON_NAME] - Intake Record - [DATE] 115.6 KB • PDF" at bounding box center [173, 286] width 268 height 13
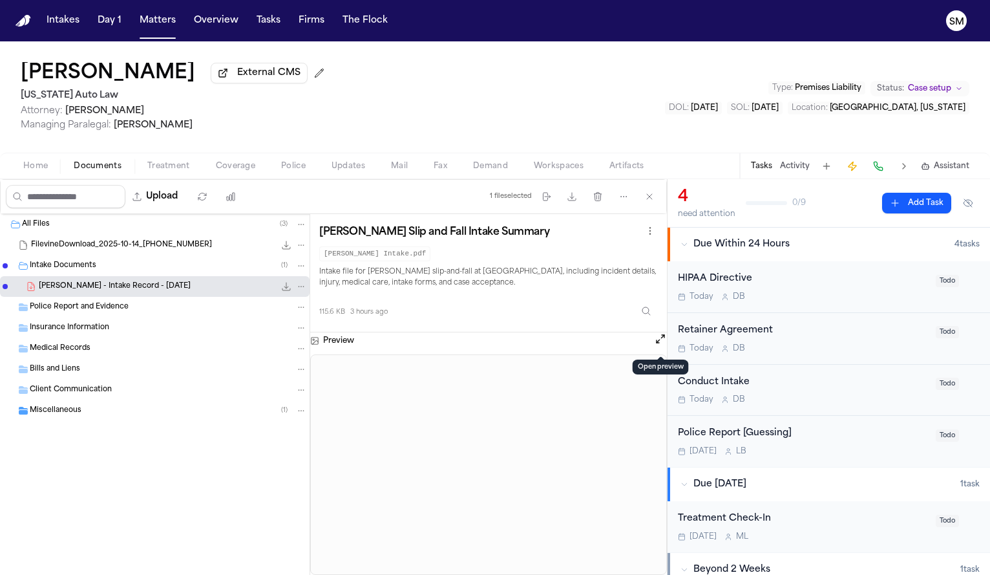
click at [659, 345] on button "Open preview" at bounding box center [660, 338] width 13 height 13
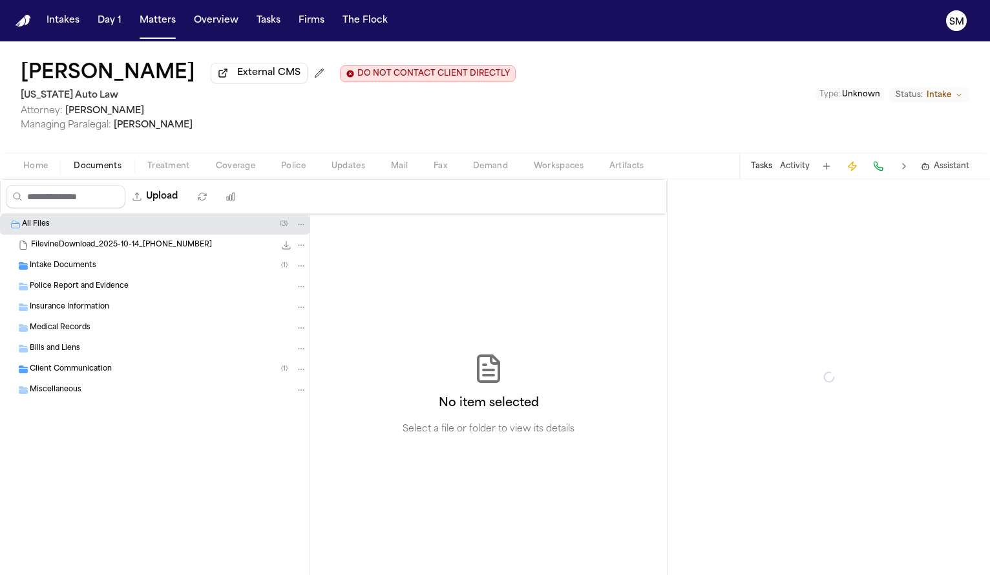
click at [112, 168] on span "Documents" at bounding box center [98, 166] width 48 height 10
click at [94, 271] on span "Intake Documents" at bounding box center [63, 265] width 67 height 11
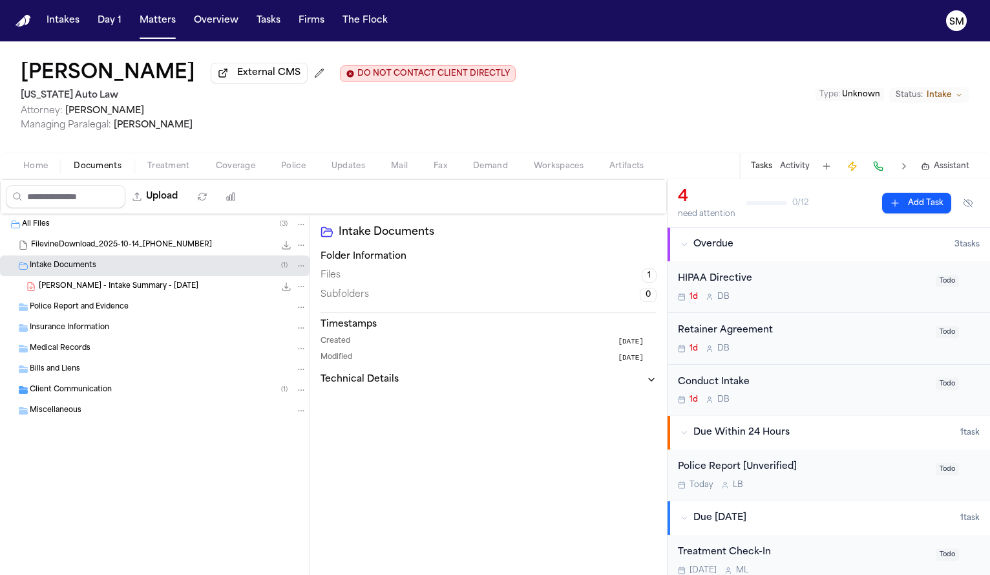
click at [105, 283] on span "[PERSON_NAME] - Intake Summary - [DATE]" at bounding box center [119, 286] width 160 height 11
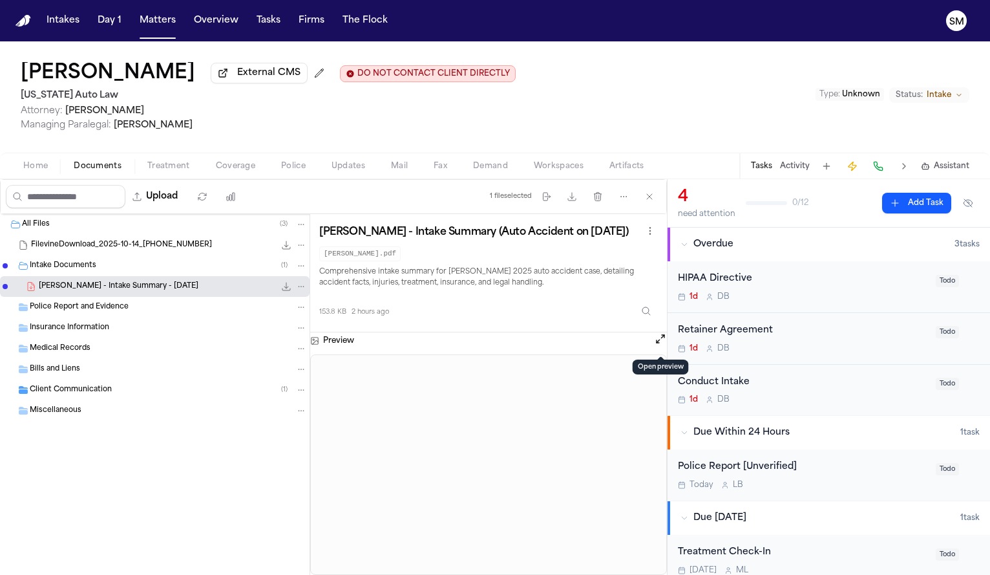
click at [660, 345] on button "Open preview" at bounding box center [660, 338] width 13 height 13
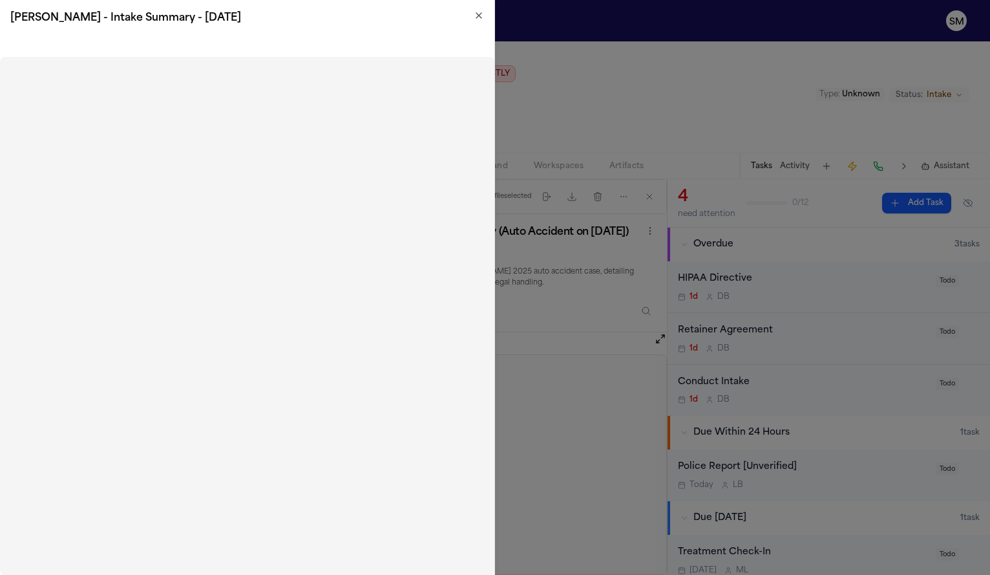
click at [479, 16] on icon "button" at bounding box center [479, 15] width 10 height 10
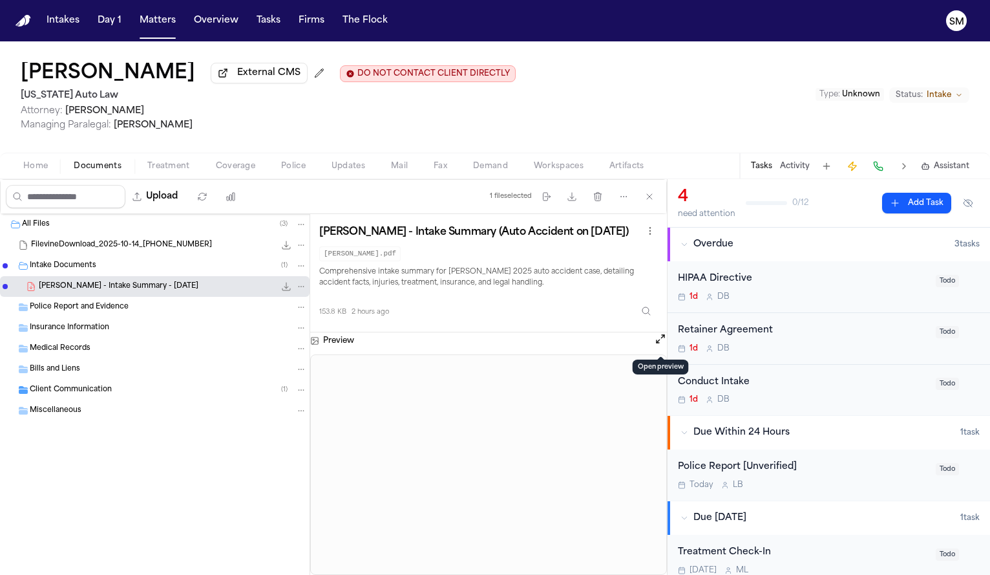
click at [281, 168] on span "Police" at bounding box center [293, 166] width 25 height 10
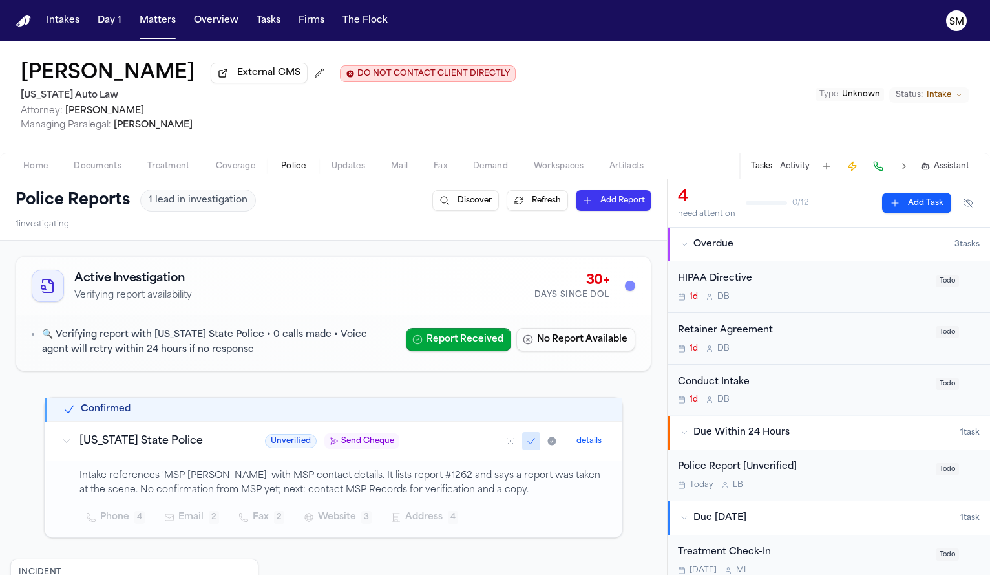
click at [94, 165] on span "Documents" at bounding box center [98, 166] width 48 height 10
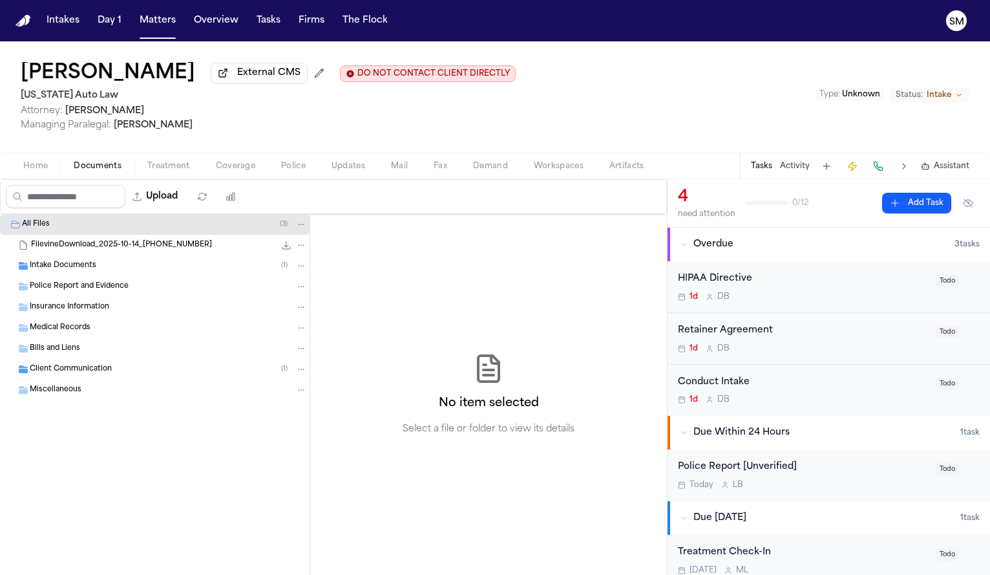
click at [81, 265] on span "Intake Documents" at bounding box center [63, 265] width 67 height 11
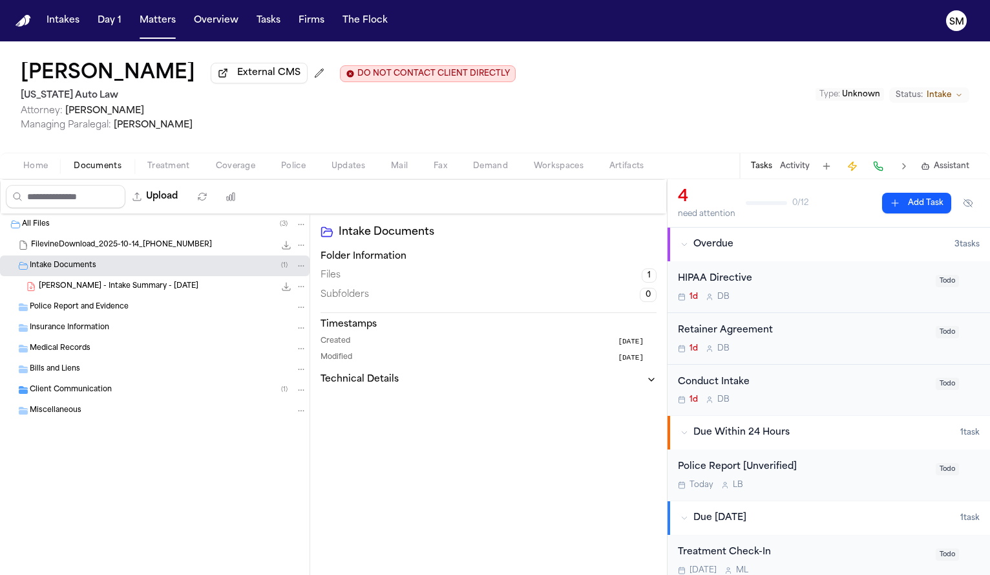
click at [114, 281] on div "[PERSON_NAME] - Intake Summary - [DATE] 153.8 KB • PDF" at bounding box center [155, 286] width 310 height 21
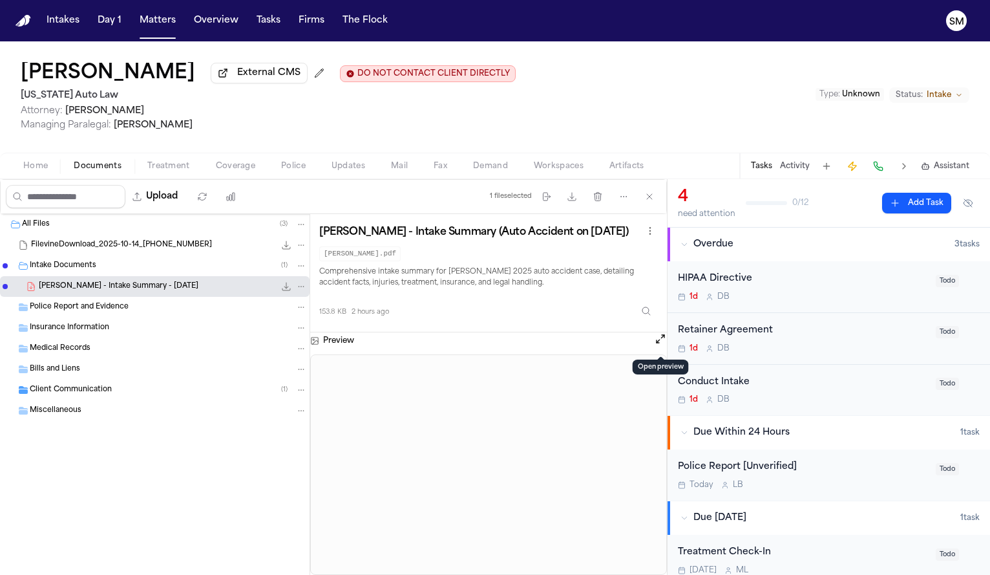
click at [657, 337] on button "Open preview" at bounding box center [660, 338] width 13 height 13
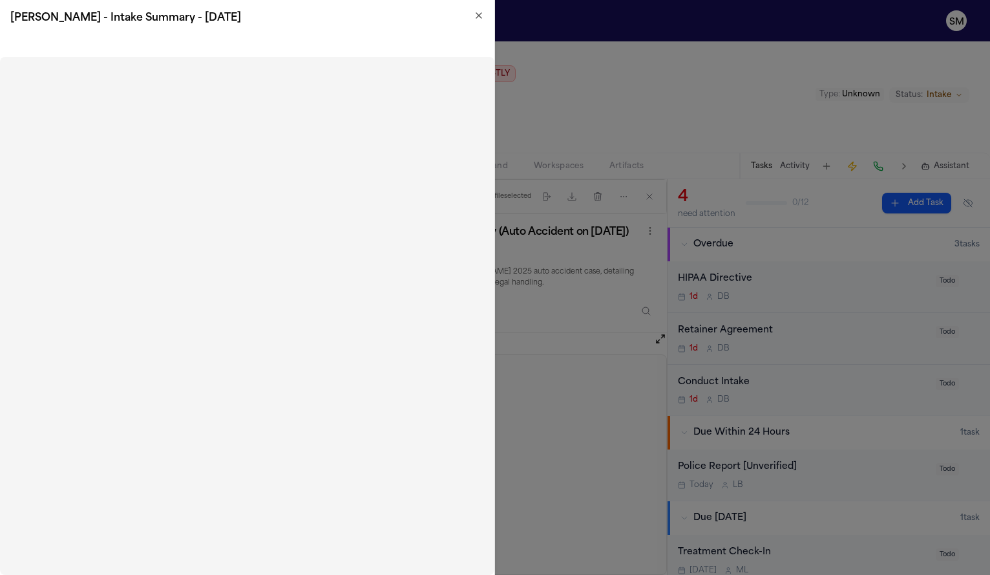
click at [476, 12] on icon "button" at bounding box center [479, 15] width 10 height 10
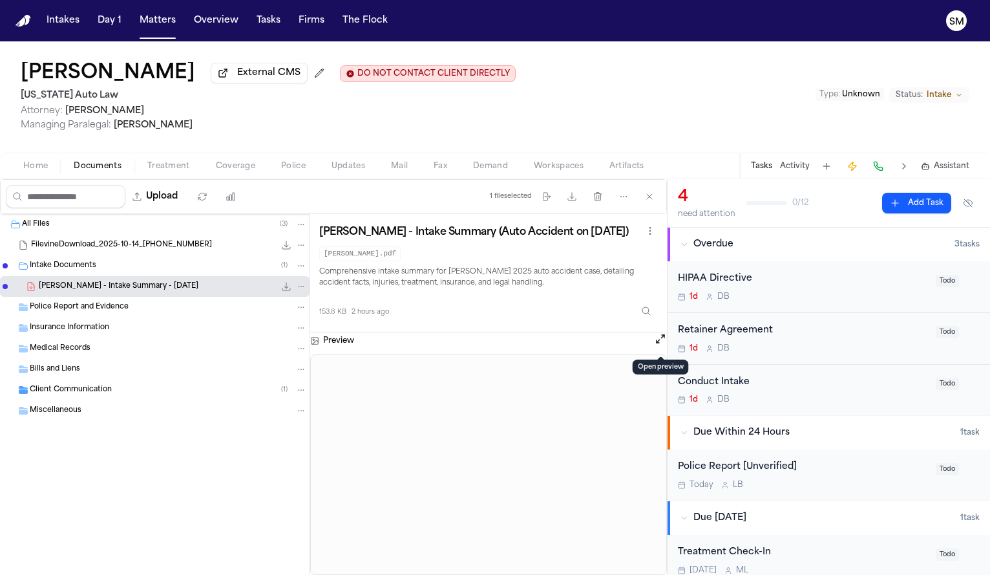
click at [43, 171] on span "Home" at bounding box center [35, 166] width 25 height 10
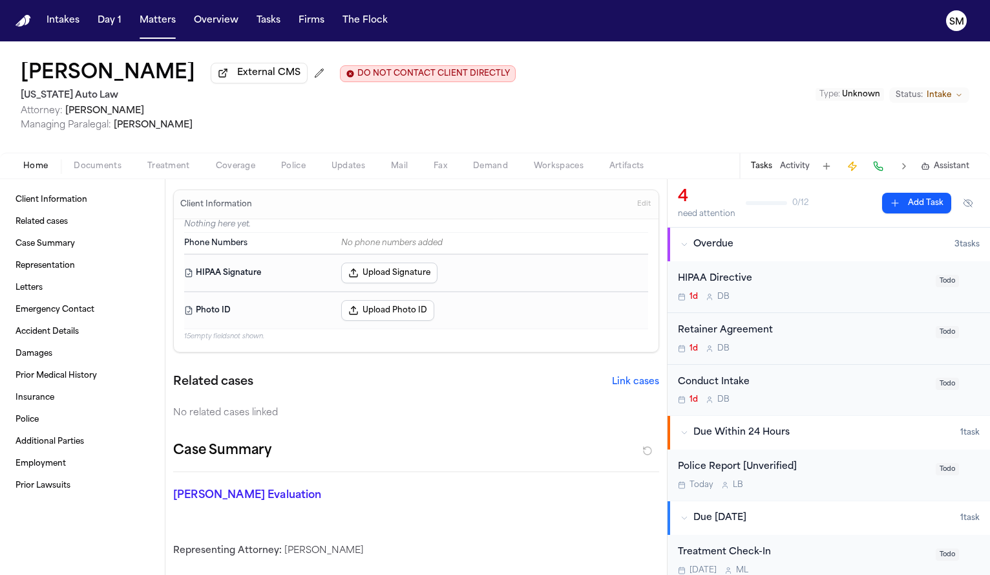
click at [143, 173] on button "Treatment" at bounding box center [168, 166] width 69 height 16
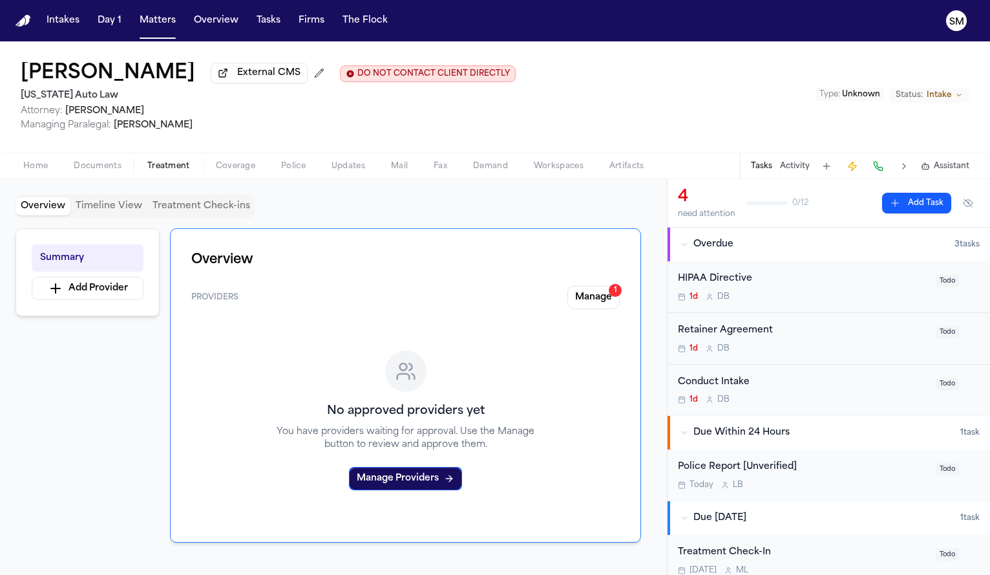
click at [239, 171] on span "Coverage" at bounding box center [235, 166] width 39 height 10
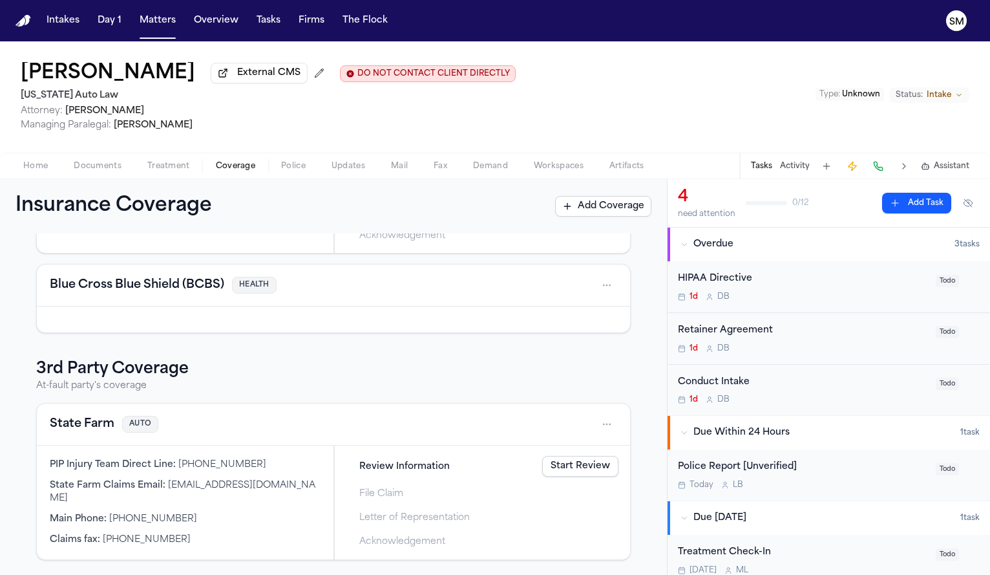
scroll to position [197, 0]
click at [95, 164] on span "Documents" at bounding box center [98, 166] width 48 height 10
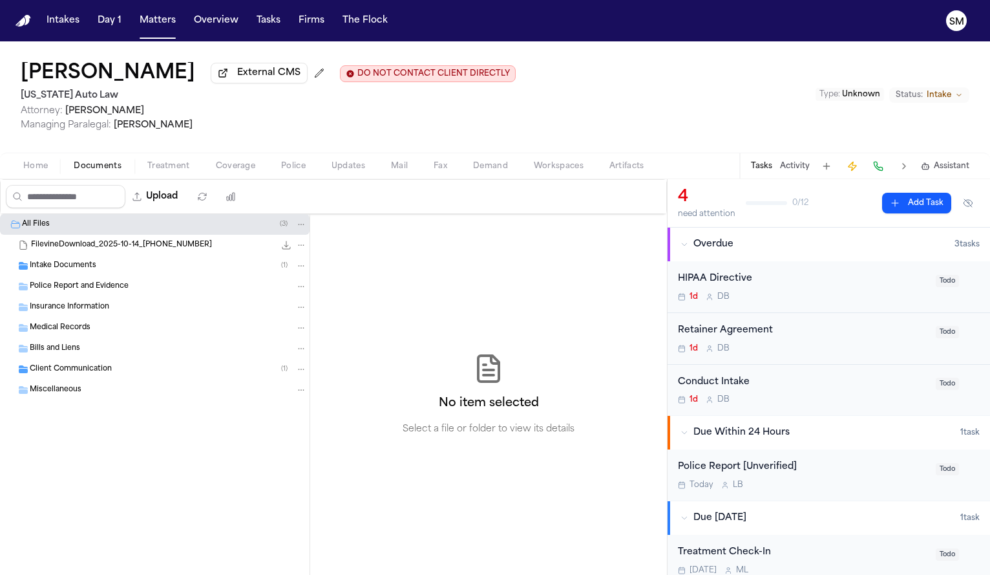
click at [99, 271] on div "Intake Documents ( 1 )" at bounding box center [168, 266] width 277 height 12
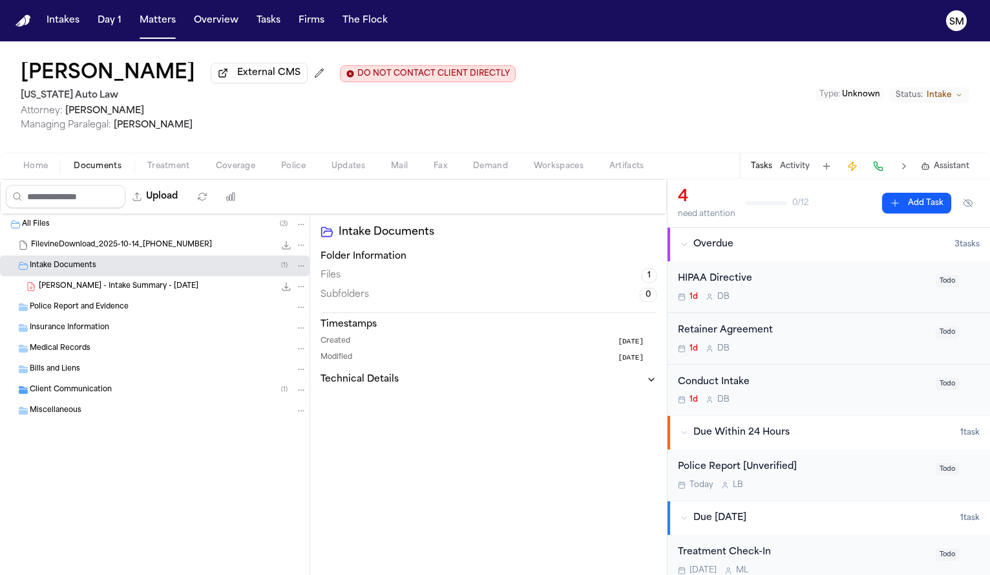
click at [139, 255] on div "FilevineDownload_2025-10-14_18-13-47-896 89.4 MB" at bounding box center [155, 245] width 310 height 21
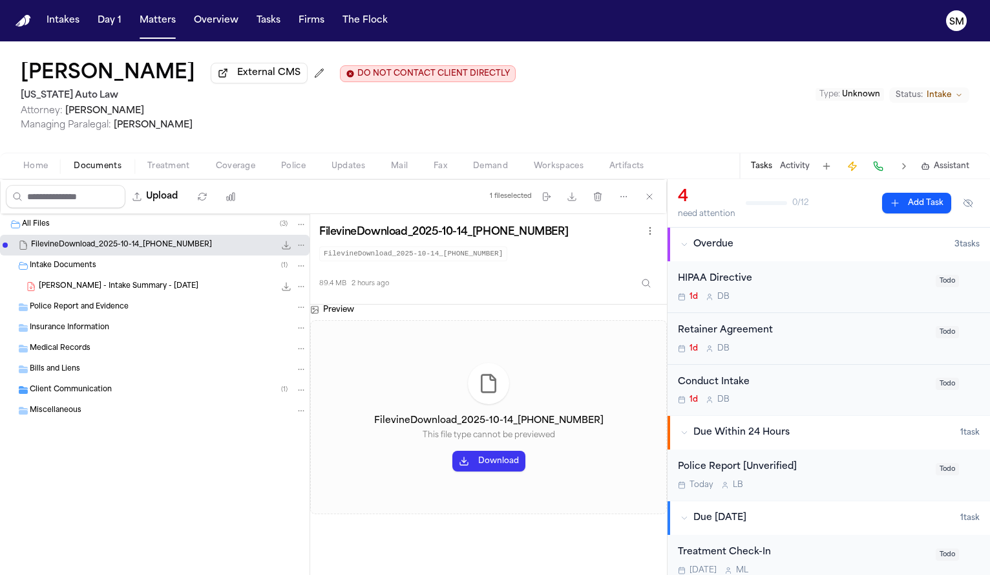
click at [504, 467] on button "Download" at bounding box center [488, 461] width 73 height 21
click at [153, 287] on span "K. Mitton - Intake Summary - 10.14.25" at bounding box center [119, 286] width 160 height 11
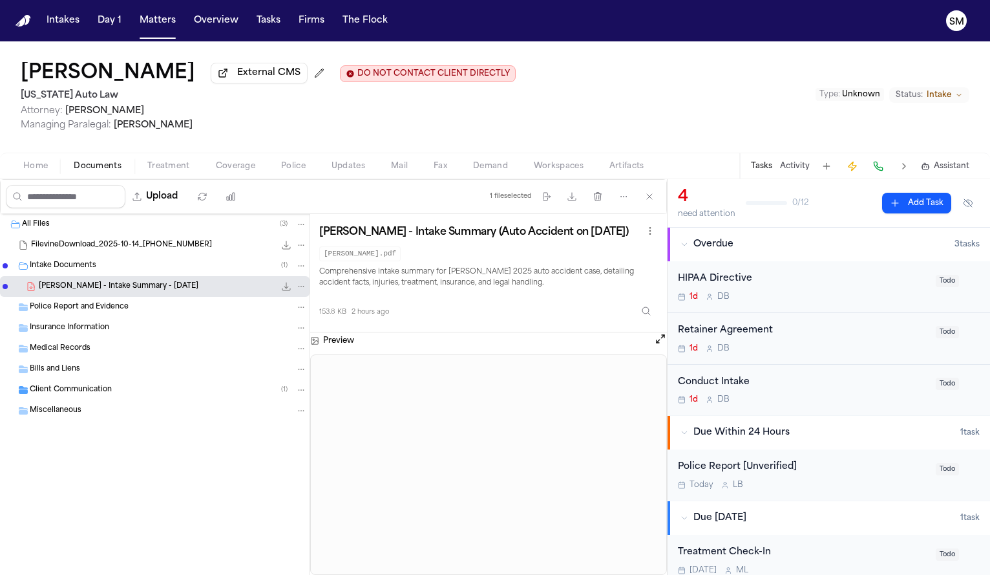
click at [784, 343] on div "Retainer Agreement 1d D B" at bounding box center [803, 338] width 250 height 30
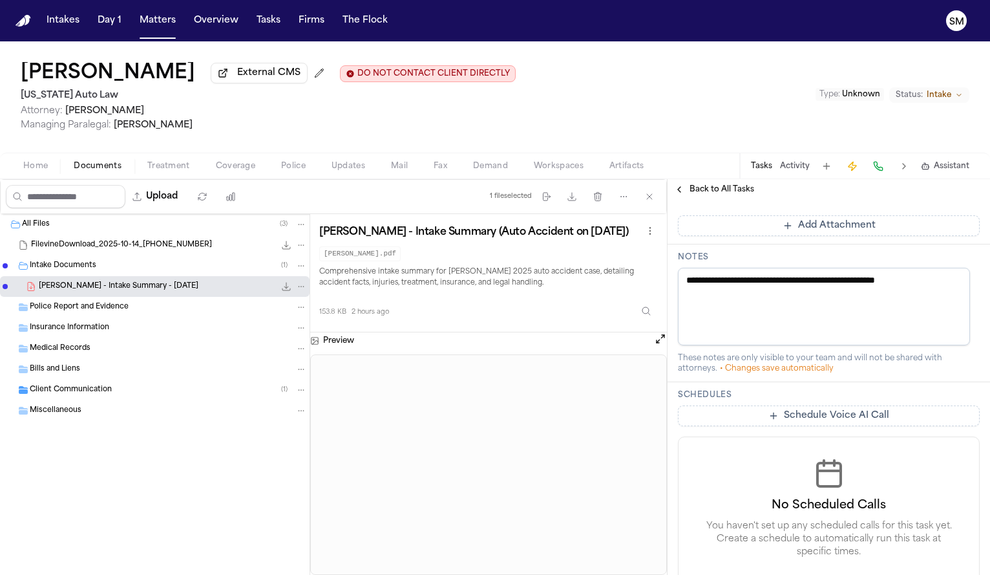
scroll to position [516, 0]
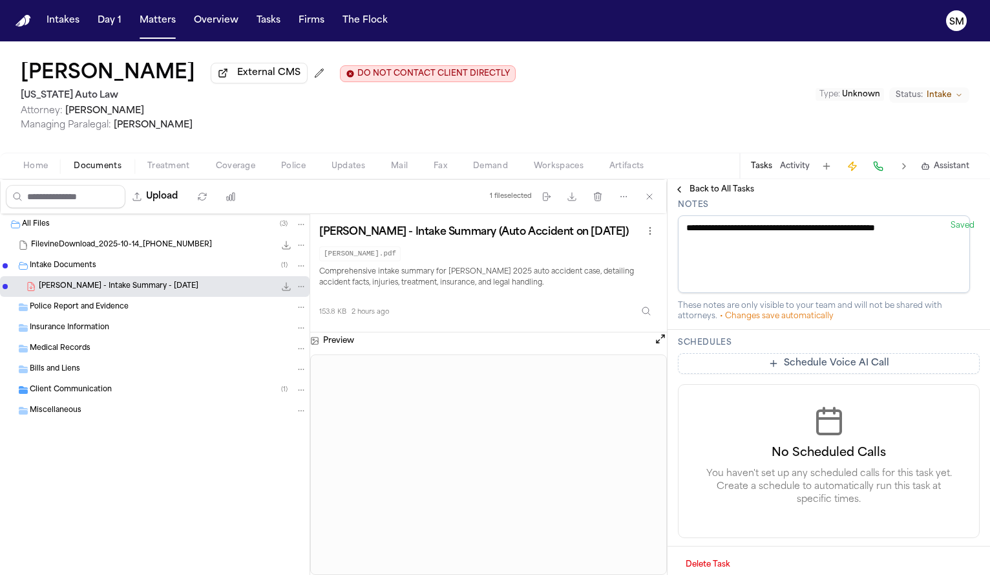
click at [131, 396] on div "Client Communication ( 1 )" at bounding box center [168, 390] width 277 height 12
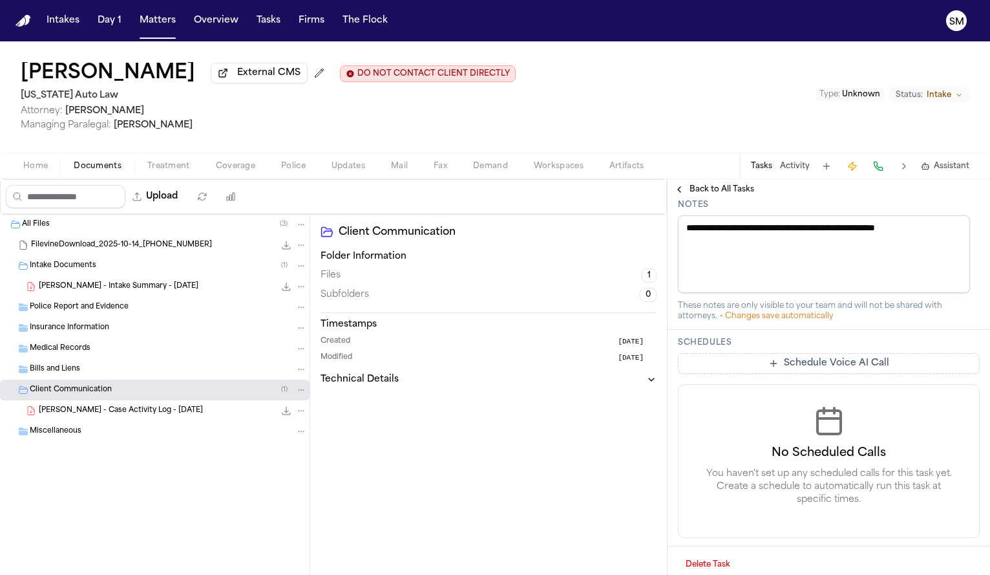
click at [144, 421] on div "K. Mitton - Case Activity Log - 10.14.25 129.0 KB • PDF" at bounding box center [155, 410] width 310 height 21
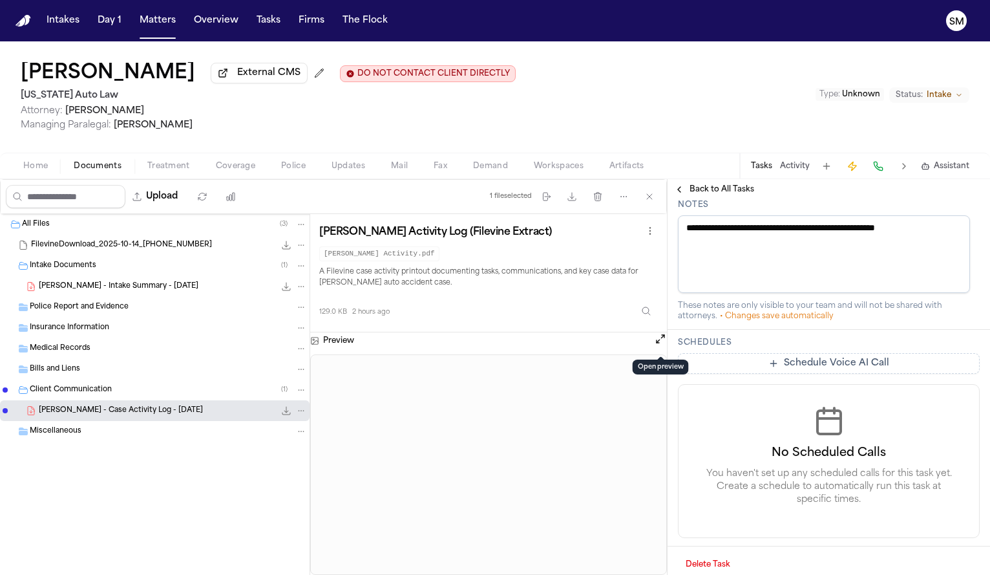
click at [664, 345] on button "Open preview" at bounding box center [660, 338] width 13 height 13
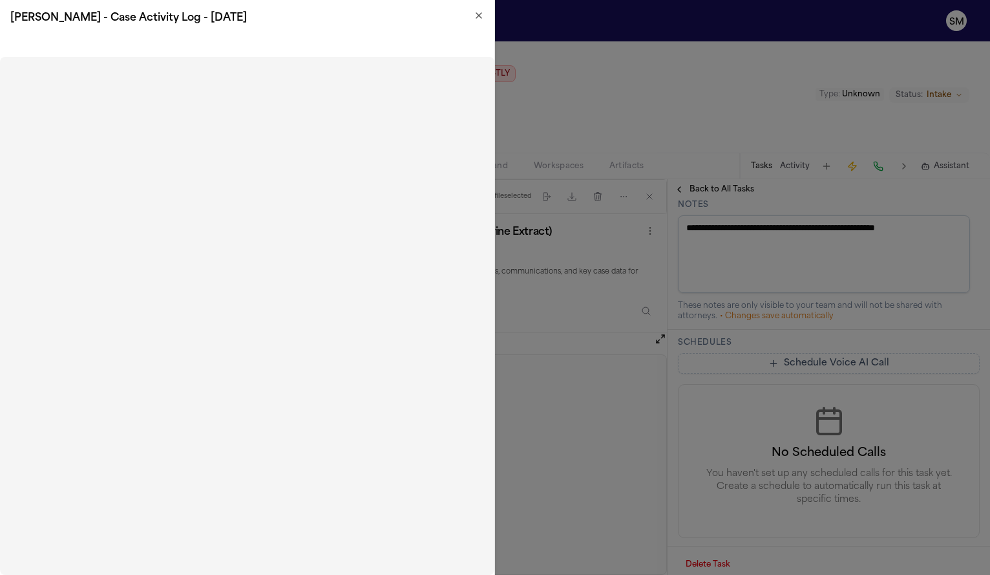
click at [475, 17] on icon "button" at bounding box center [479, 15] width 10 height 10
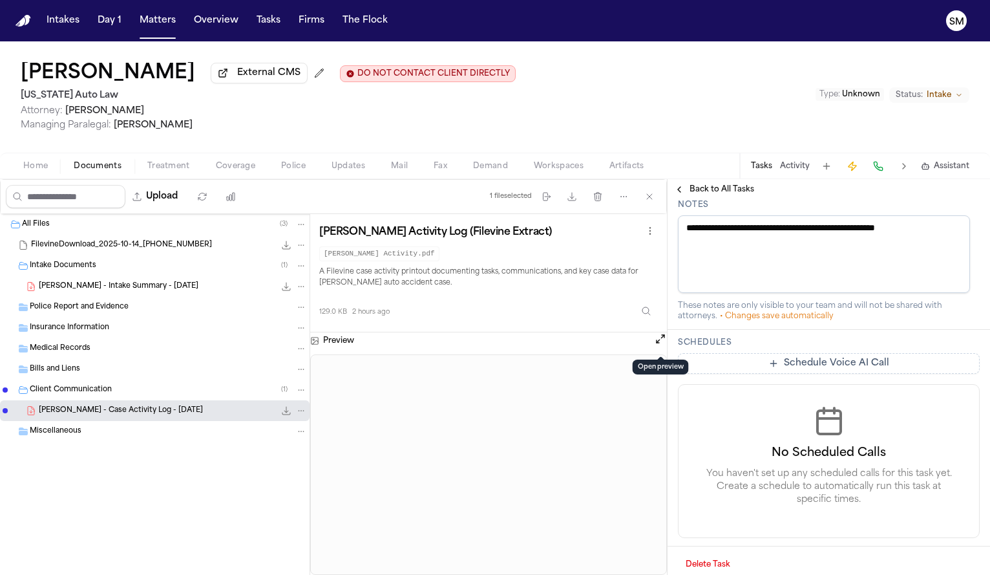
click at [39, 178] on div "Home Documents Treatment Coverage Police Updates Mail Fax Demand Workspaces Art…" at bounding box center [495, 166] width 990 height 26
click at [39, 176] on div "Home Documents Treatment Coverage Police Updates Mail Fax Demand Workspaces Art…" at bounding box center [495, 166] width 990 height 26
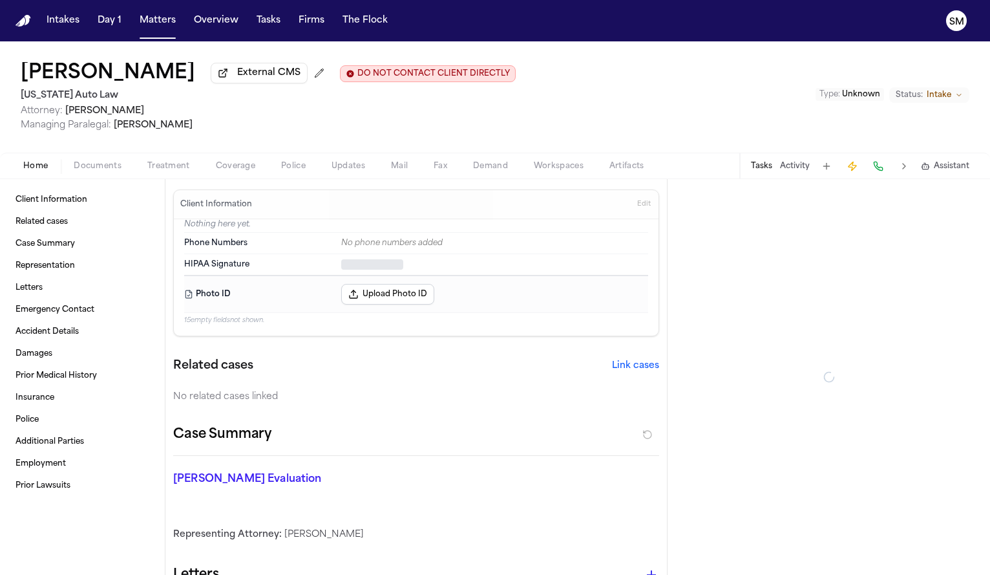
click at [35, 169] on span "Home" at bounding box center [35, 166] width 25 height 10
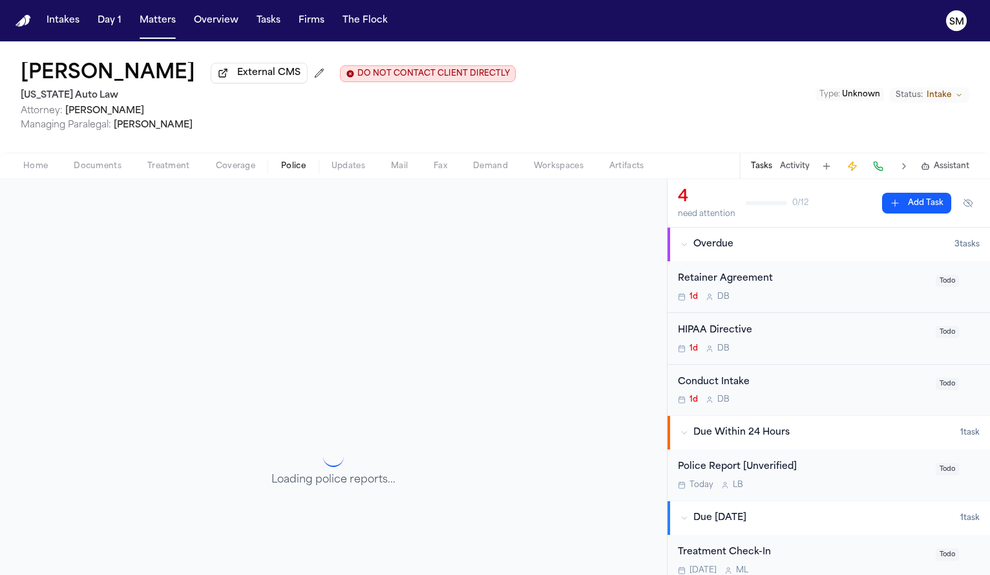
click at [291, 169] on span "Police" at bounding box center [293, 166] width 25 height 10
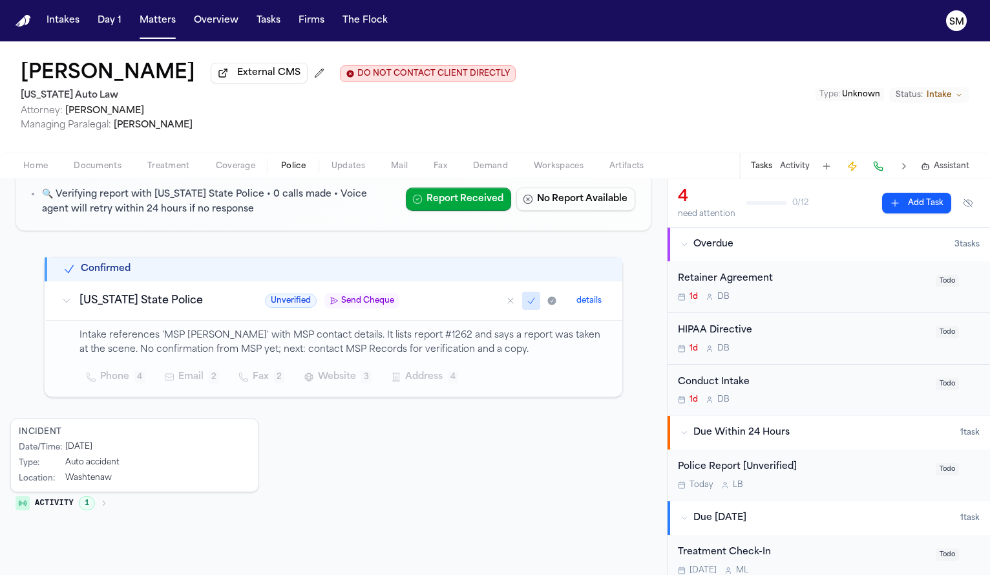
scroll to position [182, 0]
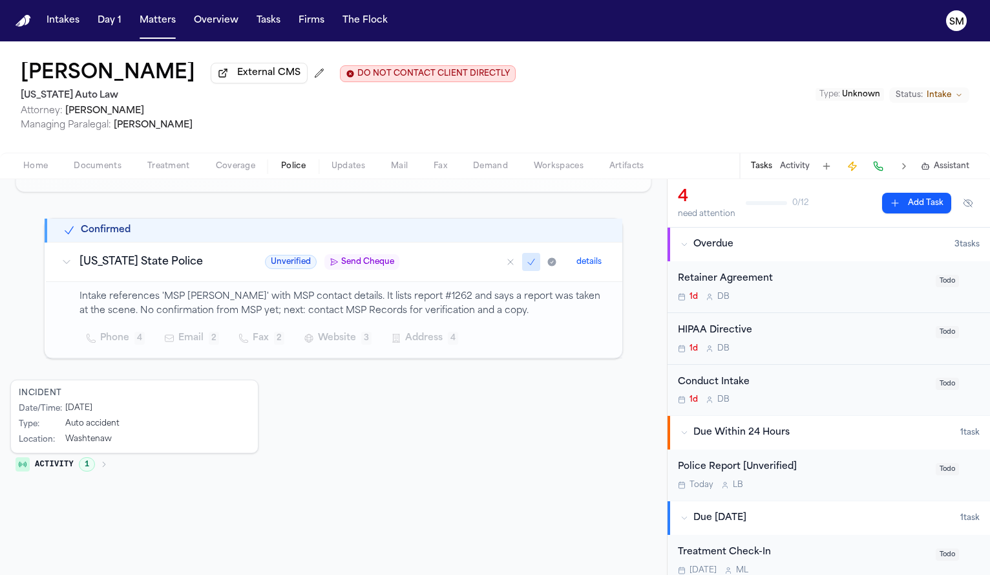
click at [237, 78] on span "External CMS" at bounding box center [268, 73] width 63 height 13
click at [40, 165] on span "Home" at bounding box center [35, 166] width 25 height 10
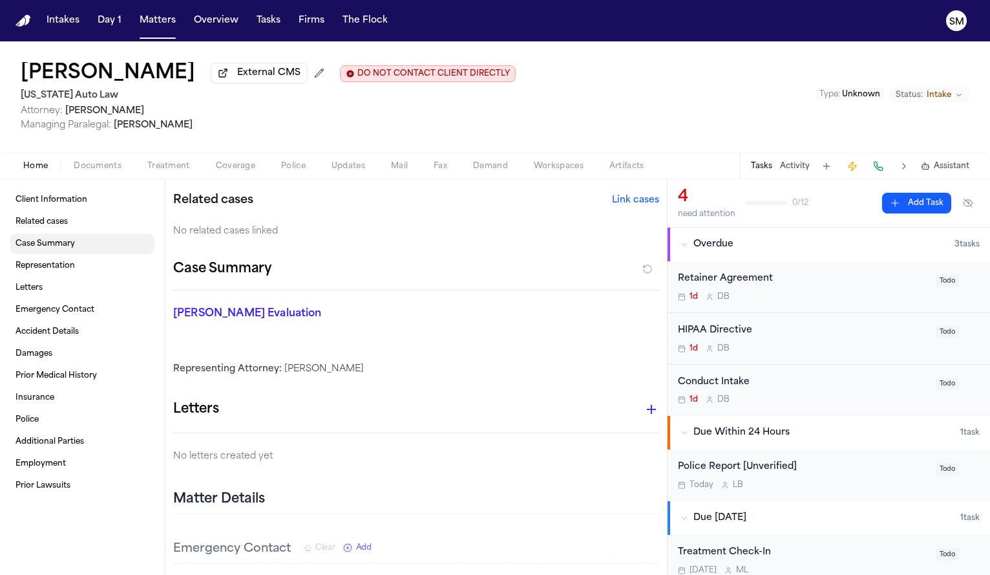
click at [75, 249] on link "Case Summary" at bounding box center [82, 243] width 144 height 21
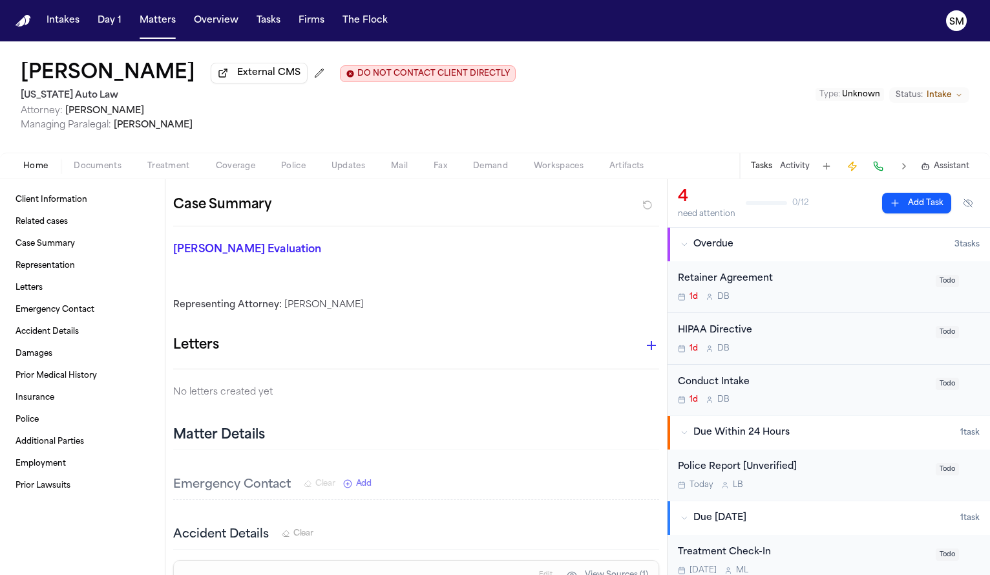
click at [85, 168] on span "Documents" at bounding box center [98, 166] width 48 height 10
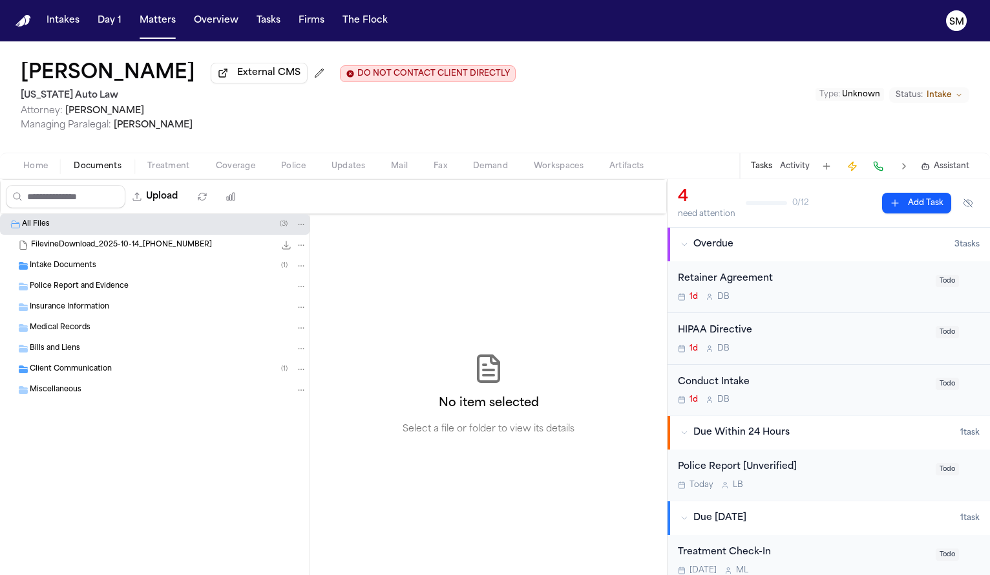
click at [65, 271] on span "Intake Documents" at bounding box center [63, 265] width 67 height 11
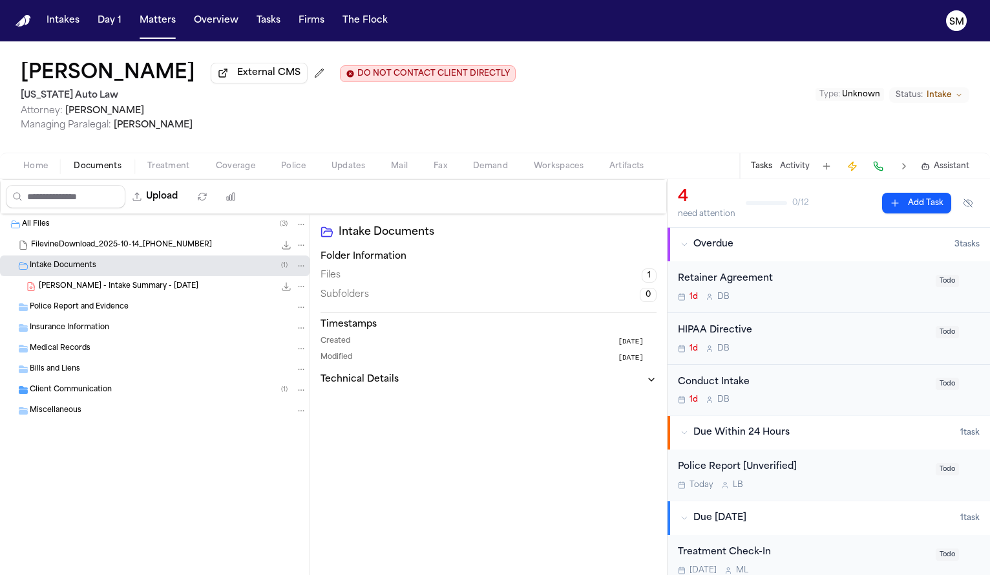
click at [105, 297] on div "K. Mitton - Intake Summary - 10.14.25 153.8 KB • PDF" at bounding box center [155, 286] width 310 height 21
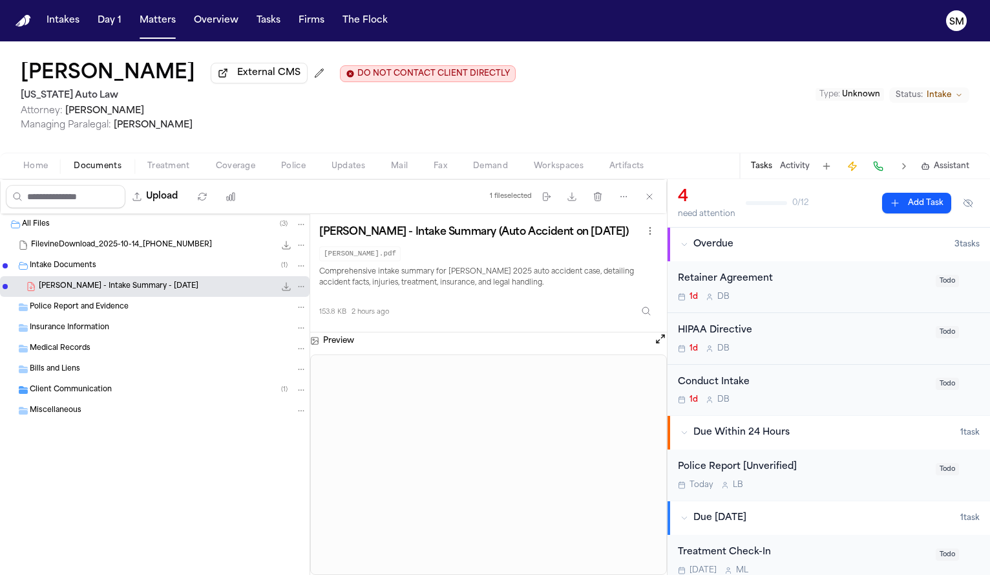
click at [118, 392] on div "Client Communication ( 1 )" at bounding box center [168, 390] width 277 height 12
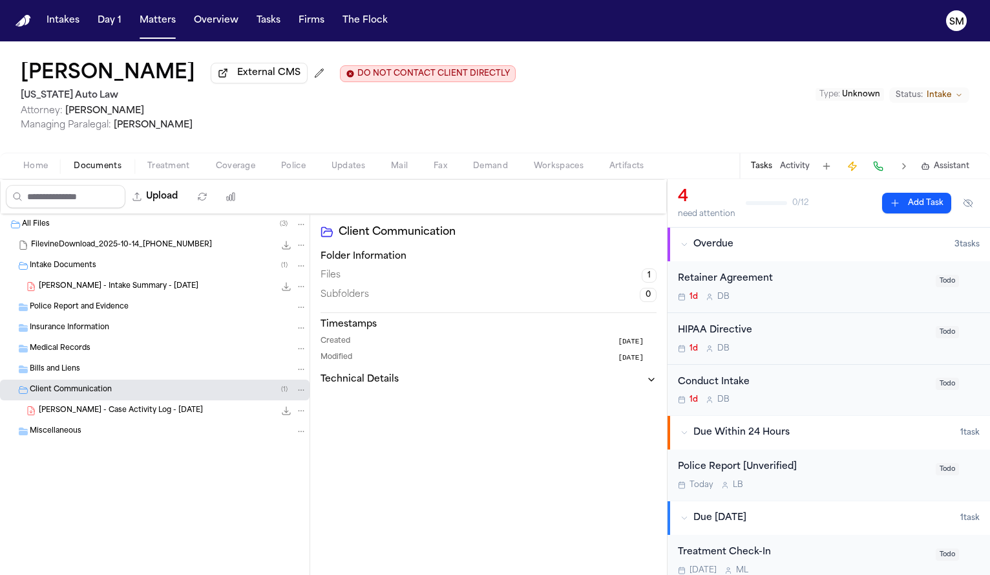
click at [98, 374] on div "Bills and Liens" at bounding box center [168, 369] width 277 height 12
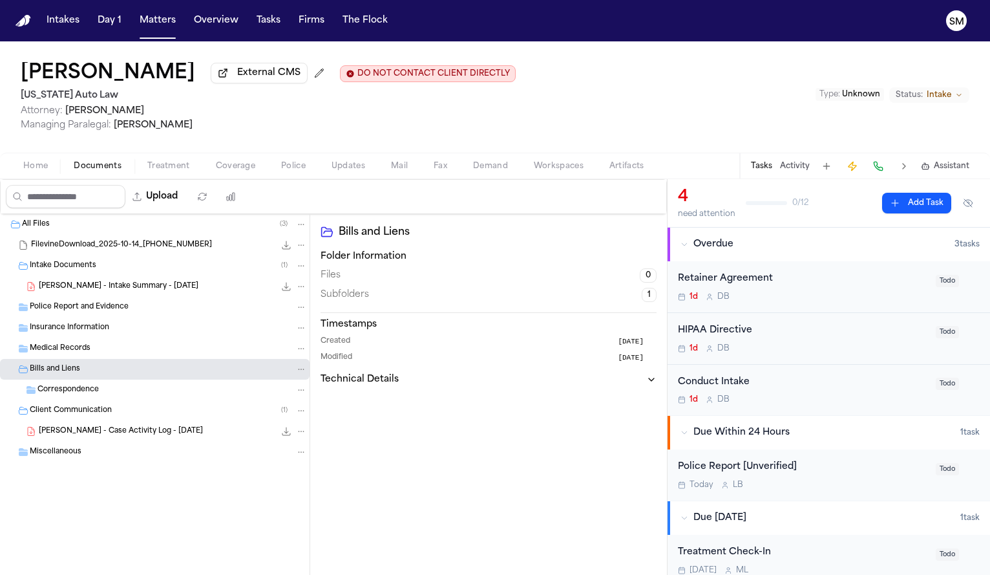
click at [92, 359] on div "Medical Records" at bounding box center [155, 348] width 310 height 21
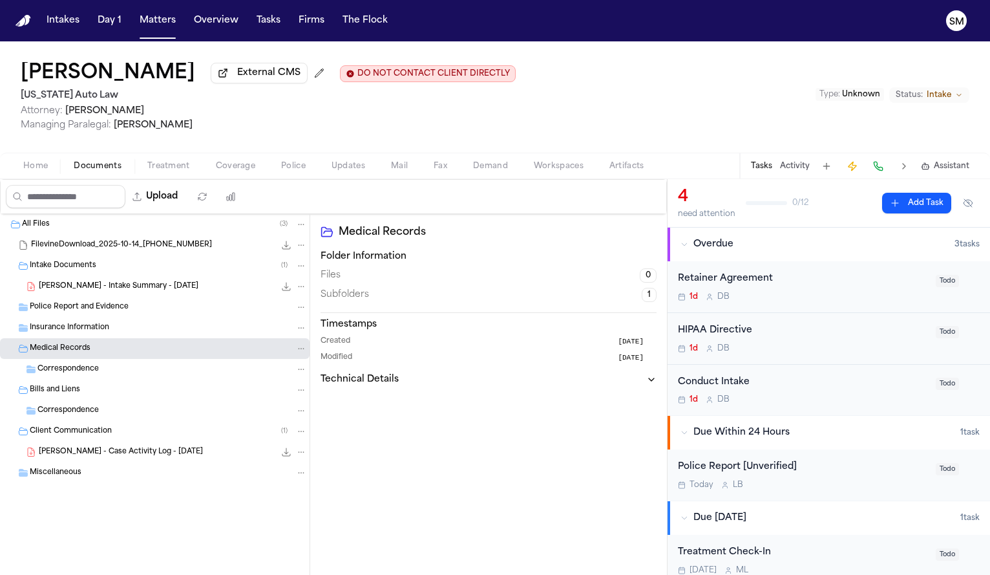
click at [87, 375] on span "Correspondence" at bounding box center [67, 369] width 61 height 11
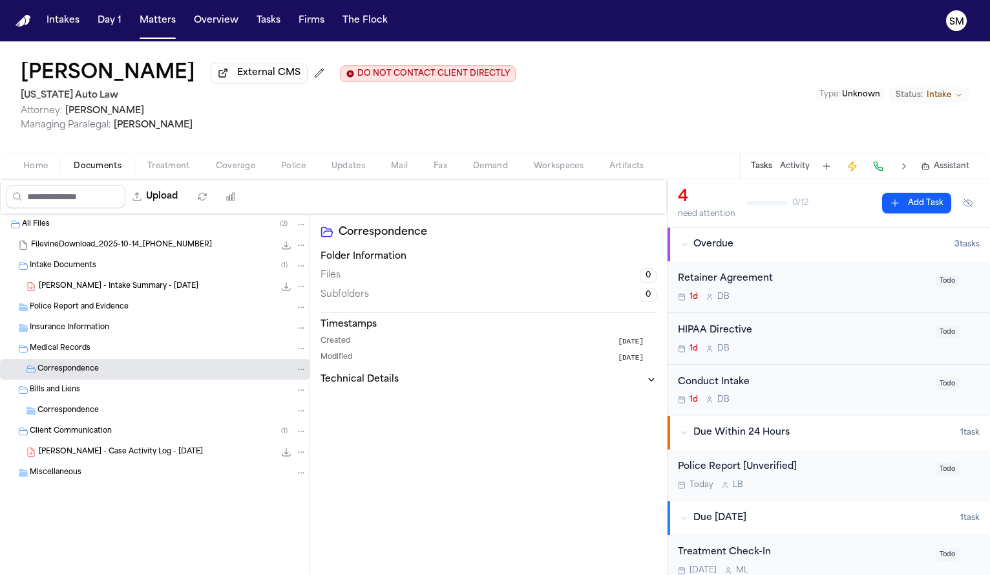
click at [80, 285] on span "K. Mitton - Intake Summary - 10.14.25" at bounding box center [119, 286] width 160 height 11
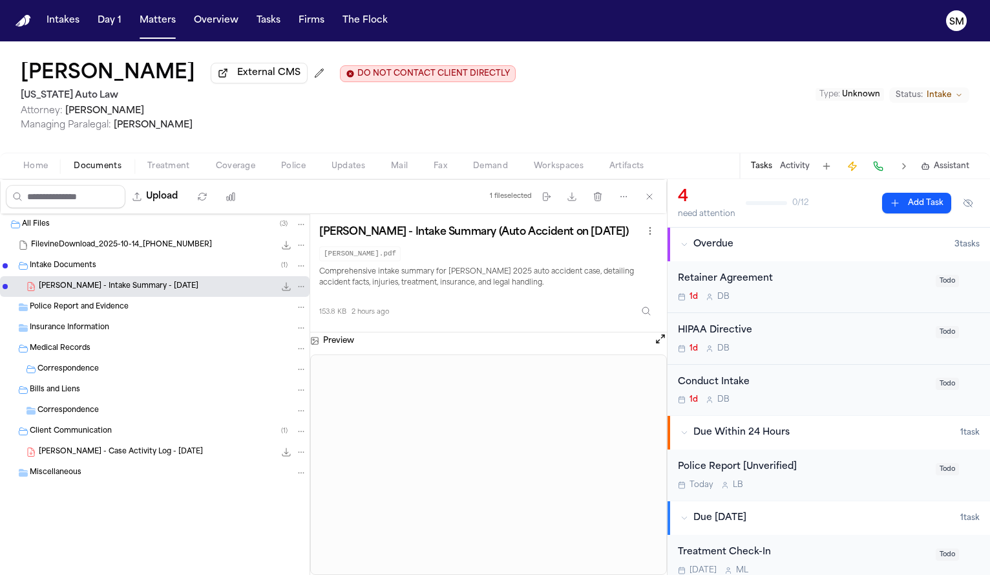
click at [101, 316] on div "Police Report and Evidence" at bounding box center [155, 307] width 310 height 21
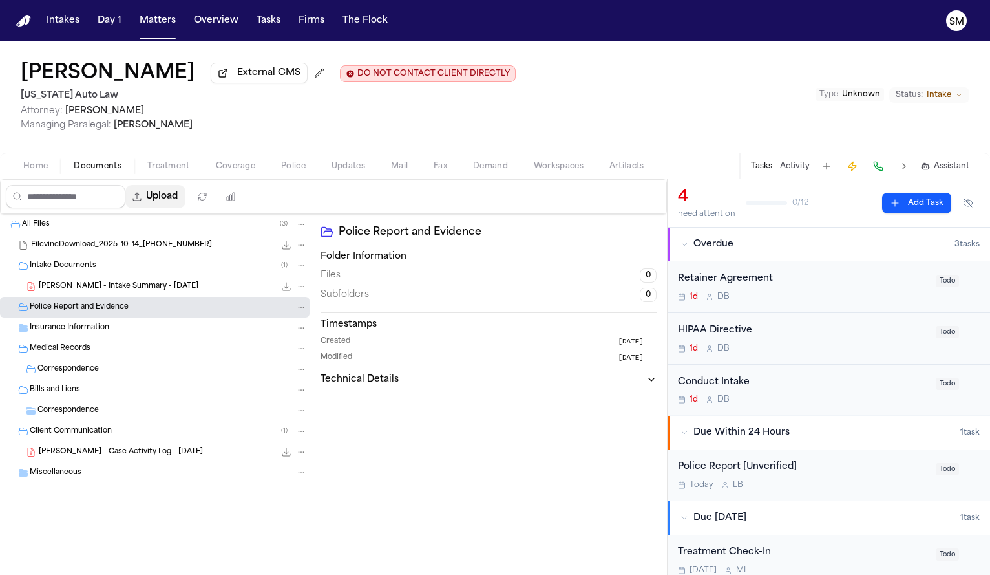
click at [186, 203] on button "Upload" at bounding box center [155, 196] width 60 height 23
select select "**********"
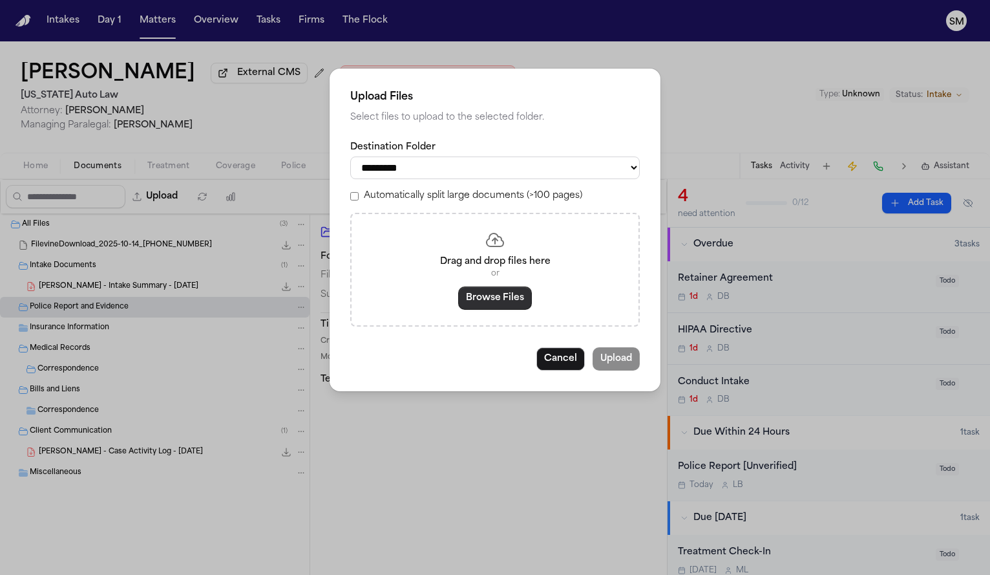
click at [482, 298] on button "Browse Files" at bounding box center [495, 297] width 74 height 23
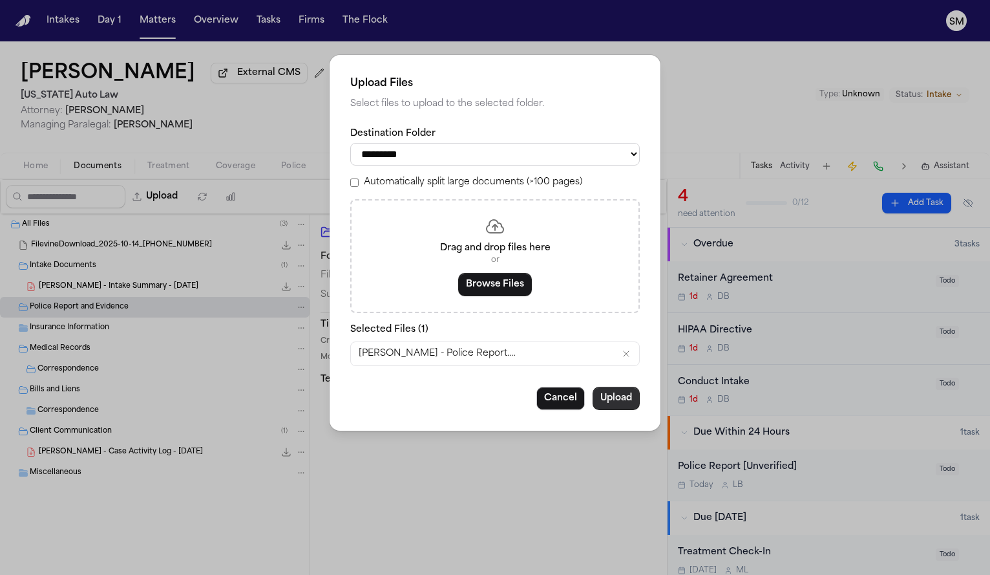
click at [623, 401] on button "Upload" at bounding box center [616, 398] width 47 height 23
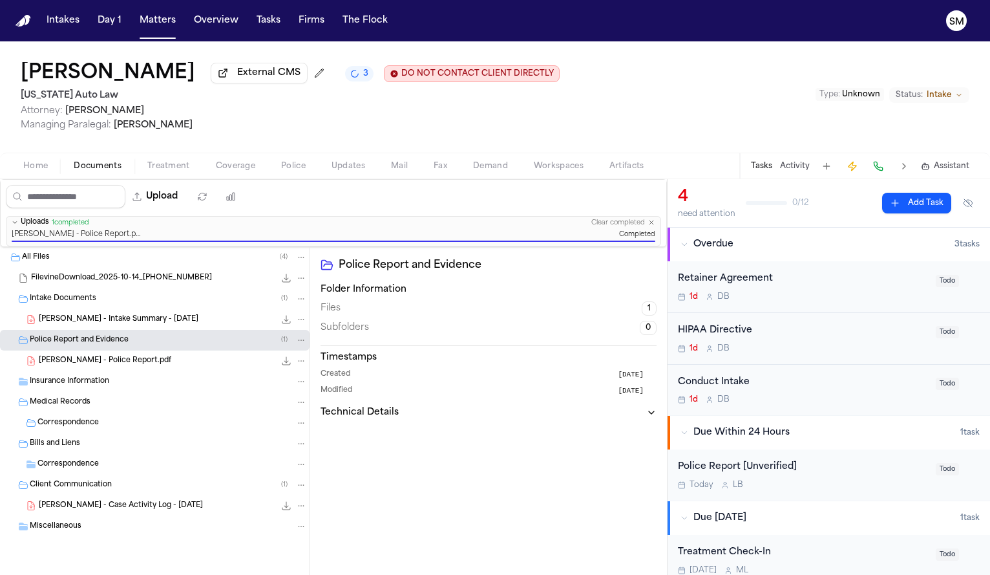
click at [829, 474] on div "Police Report [Unverified]" at bounding box center [803, 467] width 250 height 15
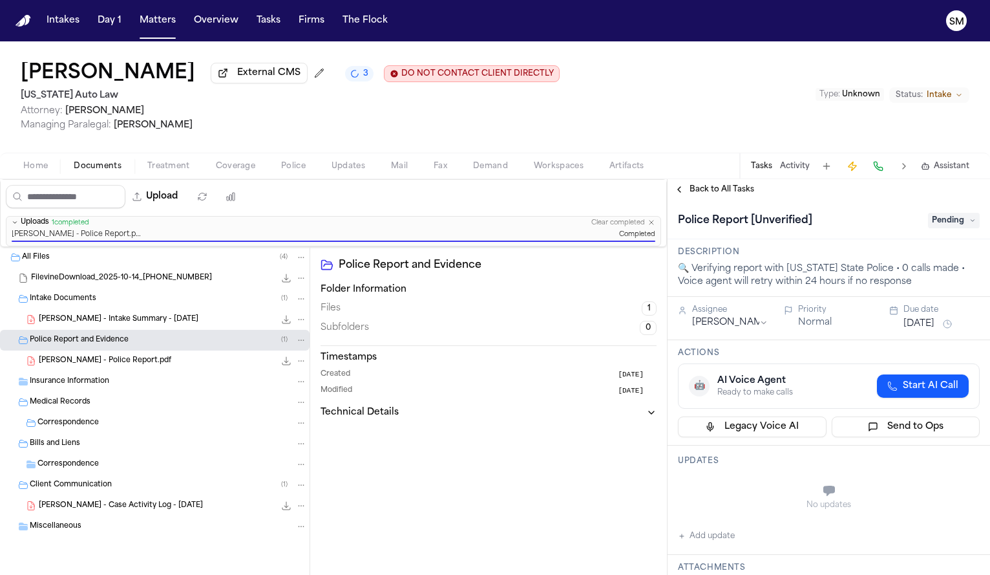
click at [956, 226] on span "Pending" at bounding box center [954, 221] width 52 height 16
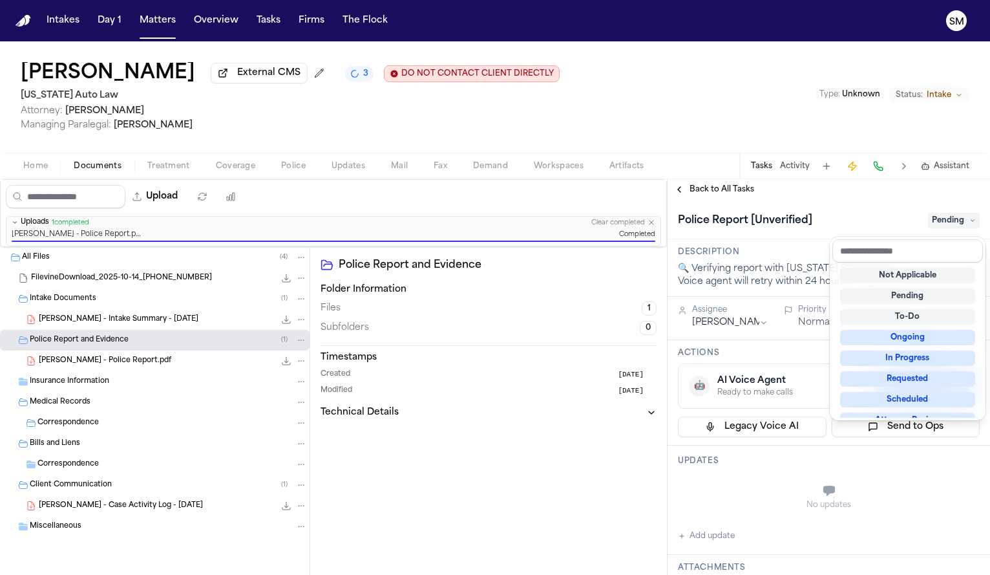
scroll to position [202, 0]
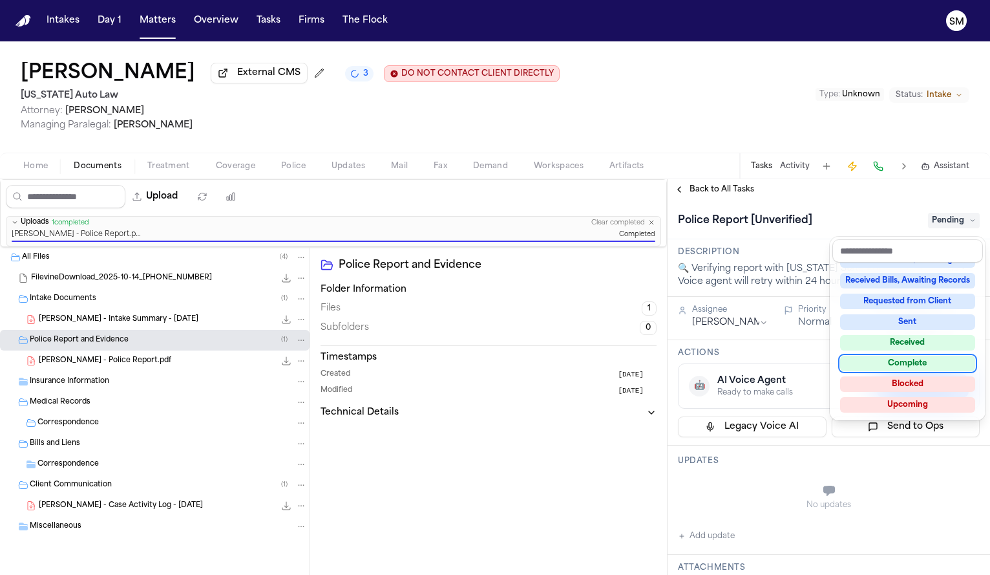
click at [906, 361] on div "Complete" at bounding box center [907, 364] width 135 height 16
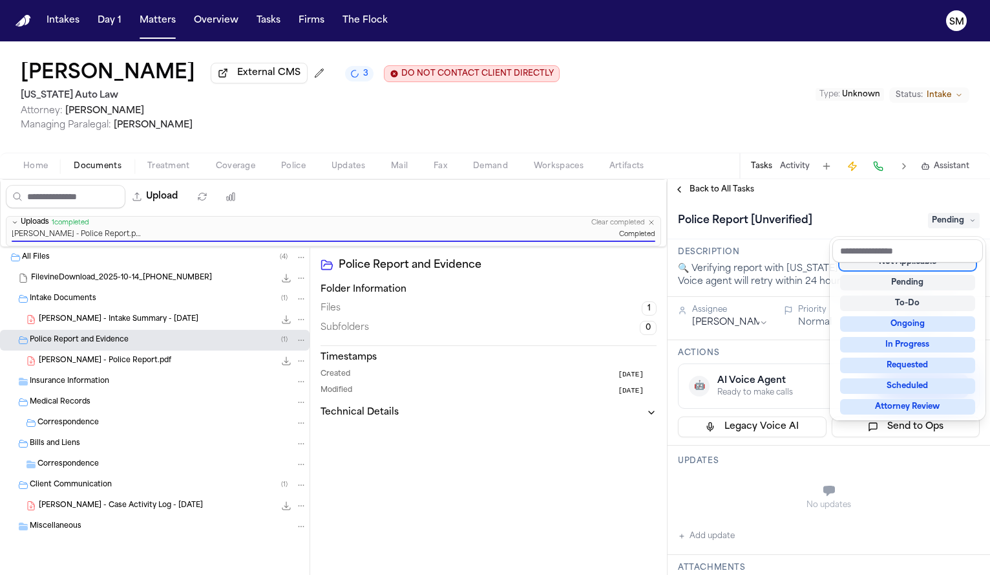
scroll to position [5, 0]
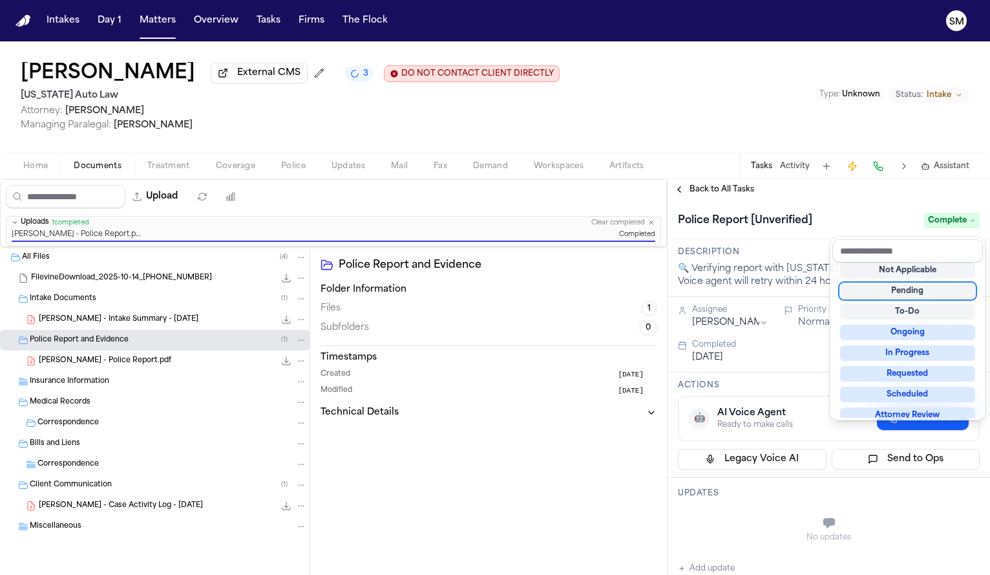
click at [43, 167] on div "Kelly Mitton External CMS 3 DO NOT CONTACT CLIENT DIRECTLY DO NOT CONTACT Michi…" at bounding box center [495, 307] width 990 height 533
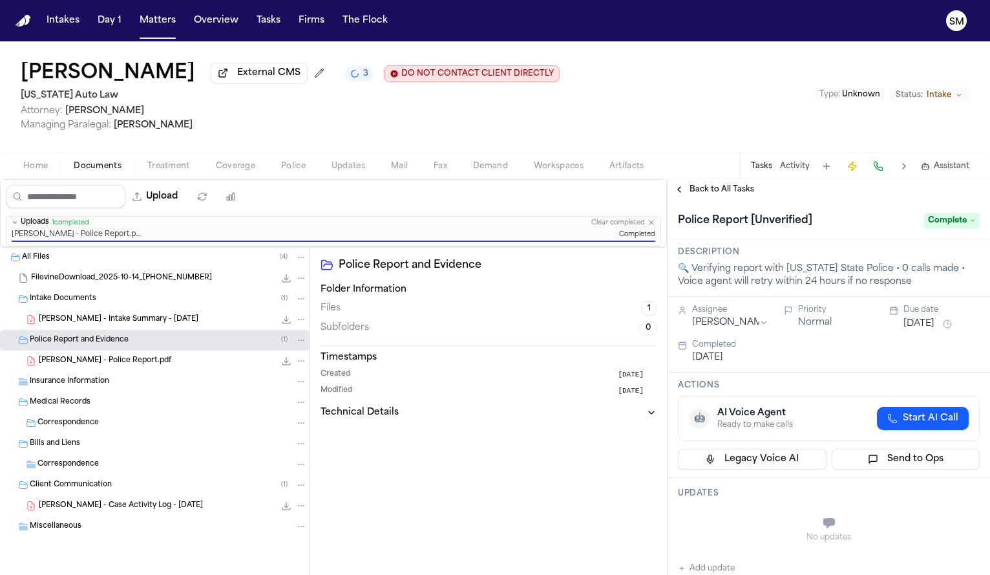
click at [38, 169] on span "Home" at bounding box center [35, 166] width 25 height 10
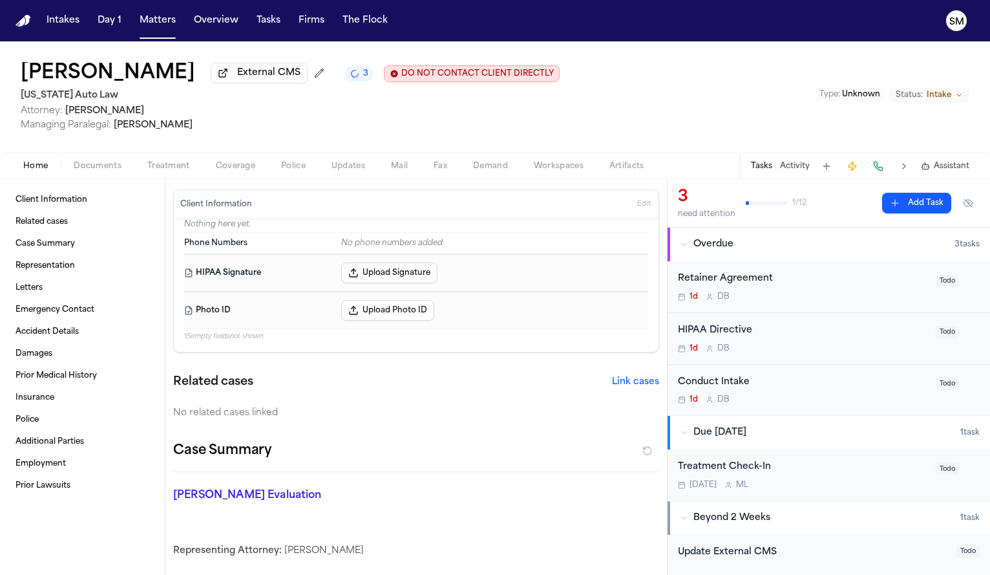
click at [637, 207] on span "Edit" at bounding box center [644, 204] width 14 height 9
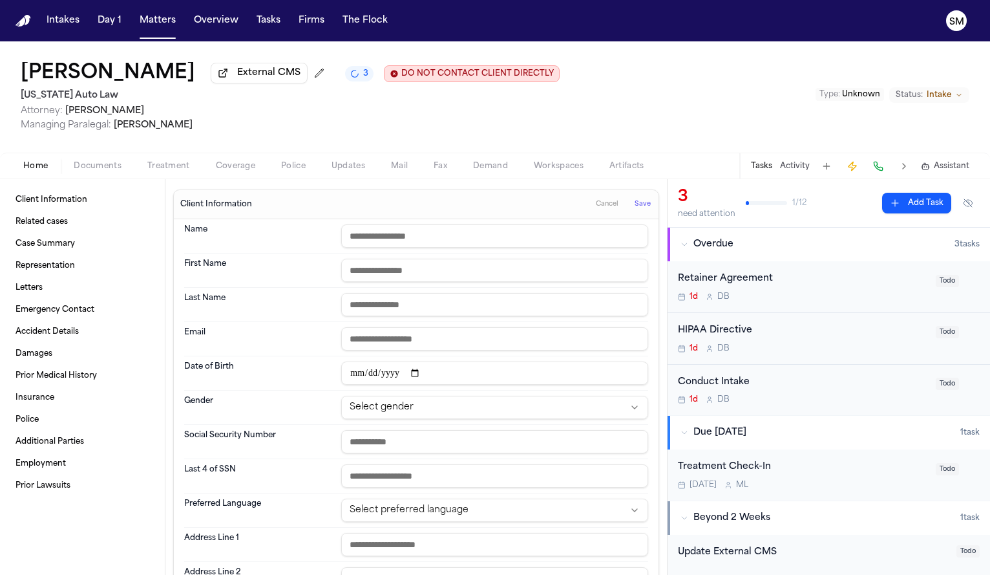
click at [355, 378] on input "date" at bounding box center [494, 372] width 307 height 23
type input "**********"
click at [635, 207] on span "Save" at bounding box center [643, 204] width 16 height 9
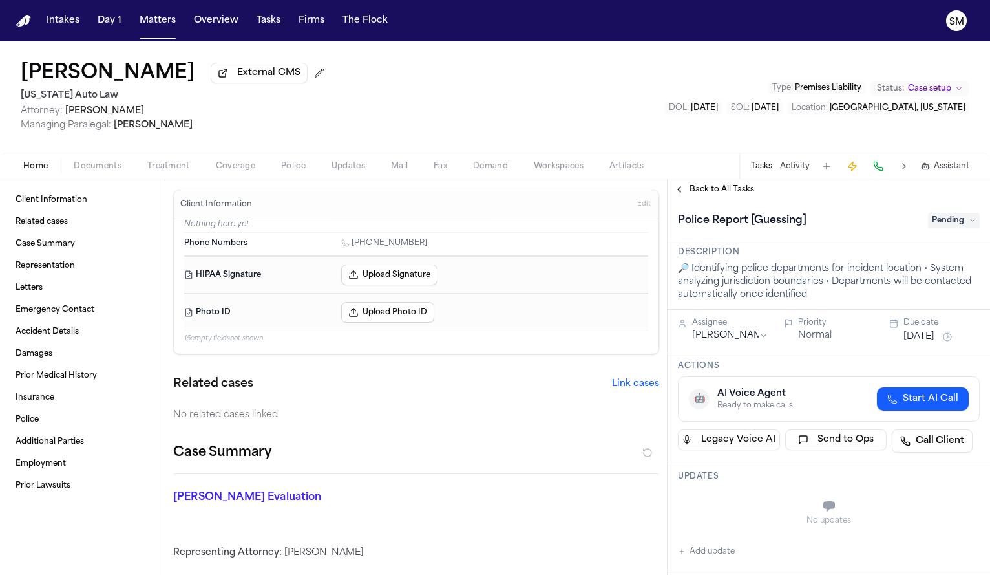
click at [281, 164] on span "Police" at bounding box center [293, 166] width 25 height 10
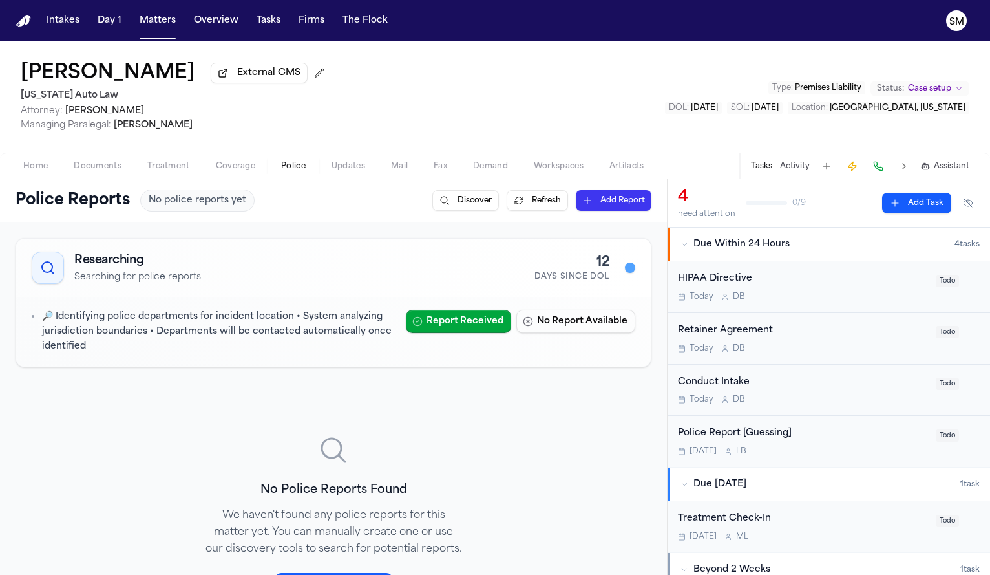
click at [36, 164] on span "Home" at bounding box center [35, 166] width 25 height 10
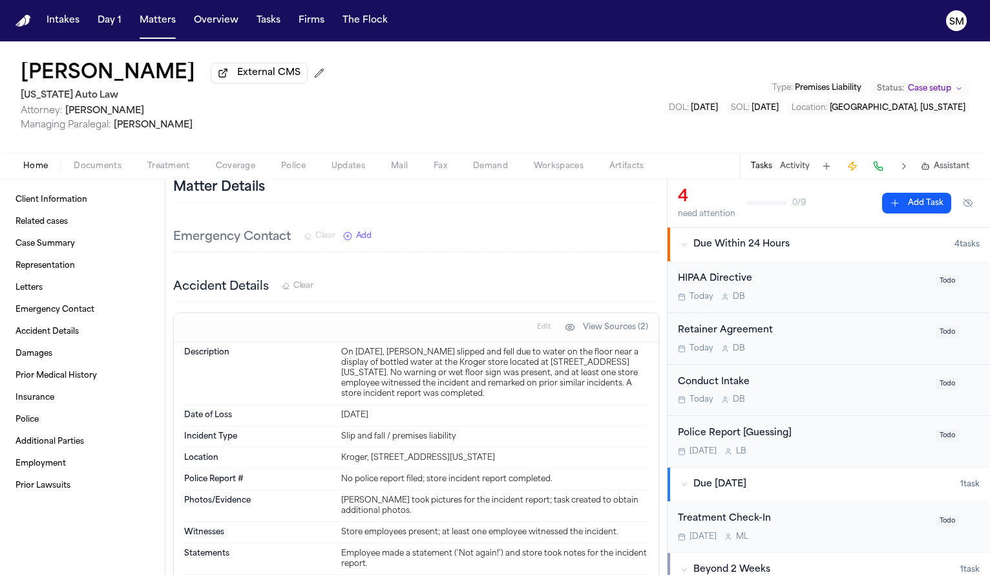
scroll to position [498, 0]
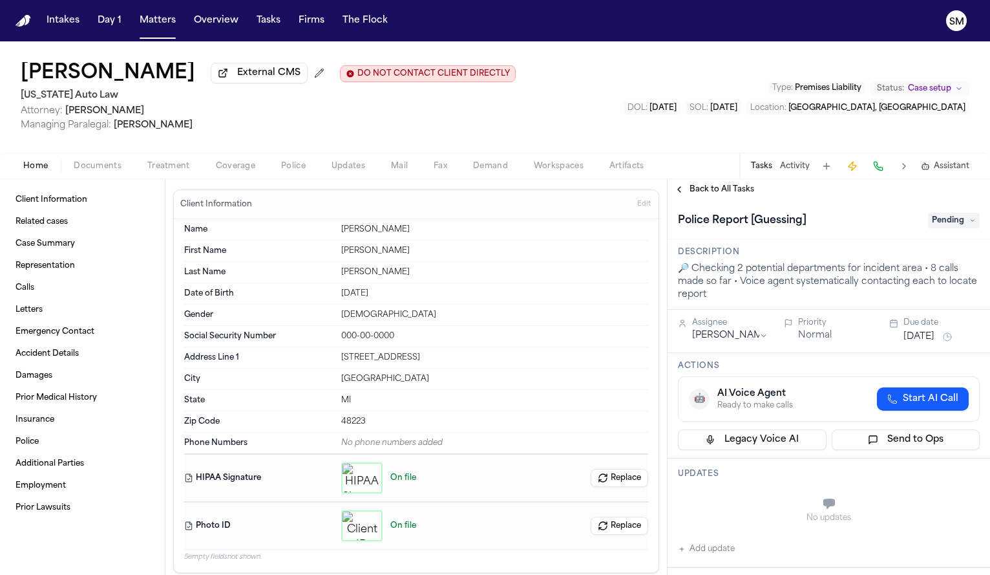
click at [299, 163] on span "Police" at bounding box center [293, 166] width 25 height 10
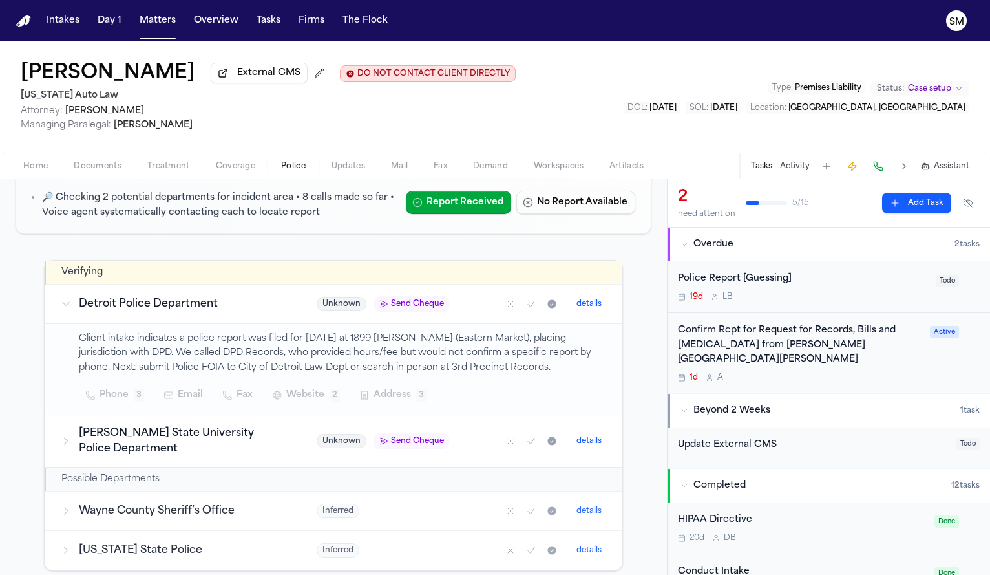
scroll to position [354, 0]
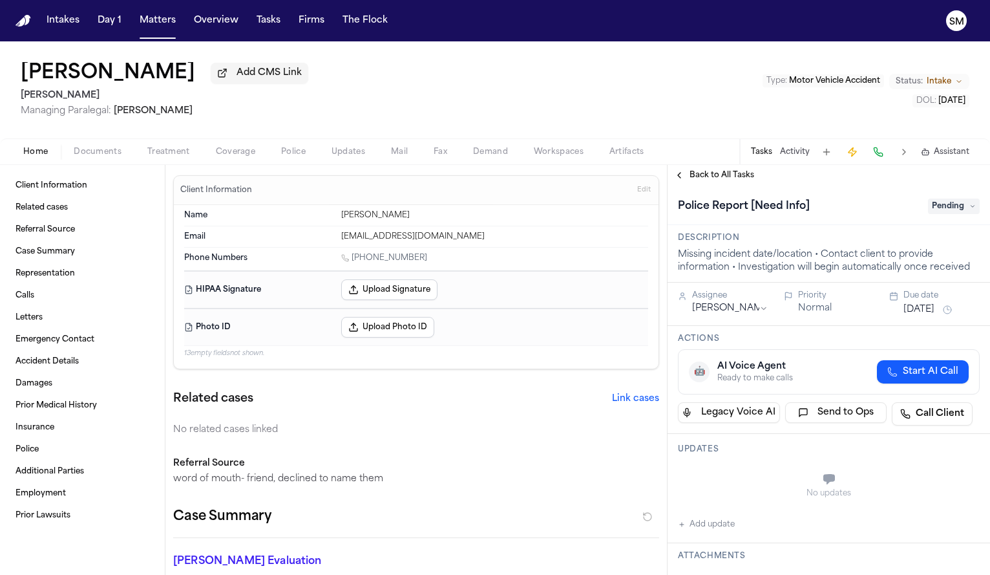
click at [90, 157] on span "Documents" at bounding box center [98, 152] width 48 height 10
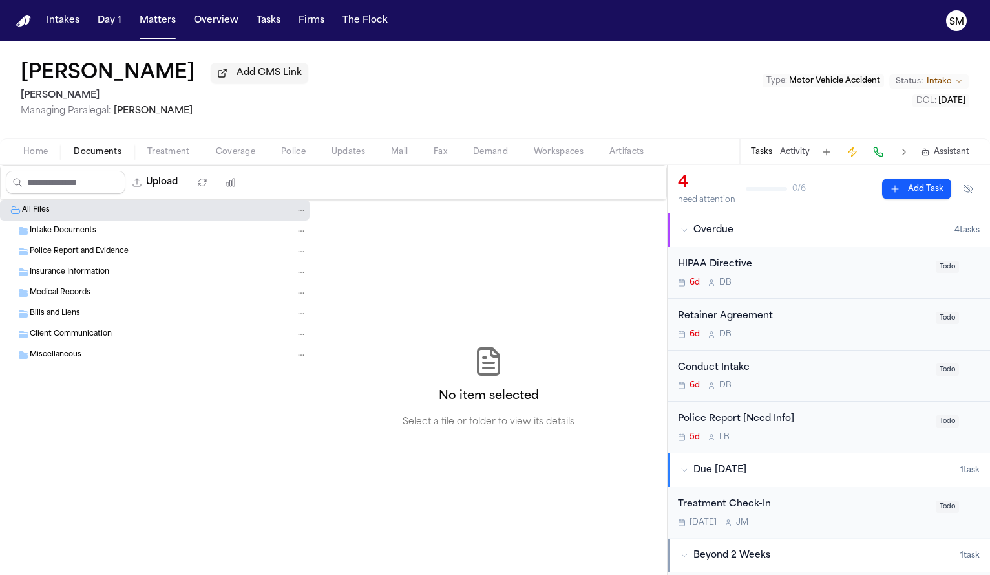
click at [303, 151] on span "Police" at bounding box center [293, 152] width 25 height 10
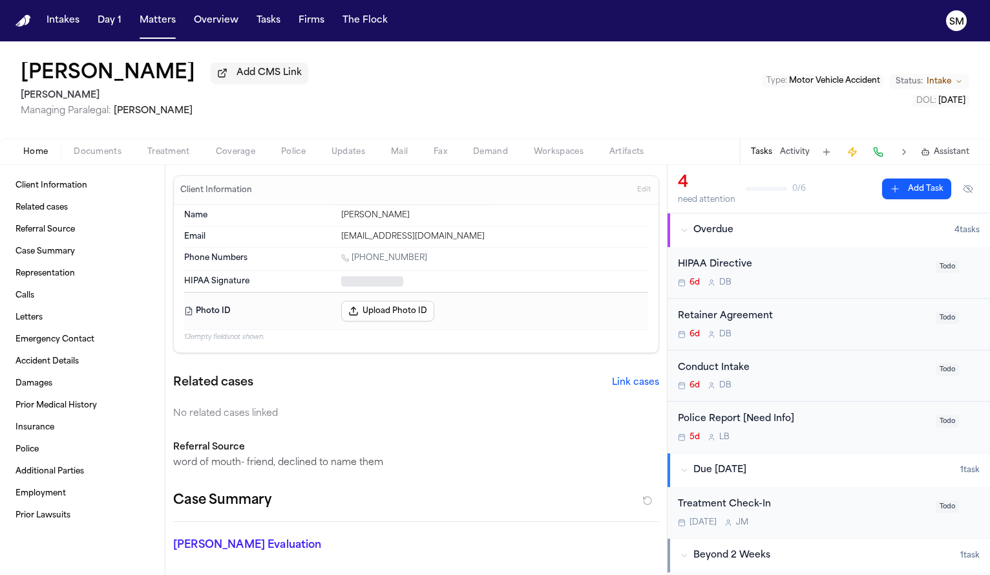
click at [44, 157] on span "Home" at bounding box center [35, 152] width 25 height 10
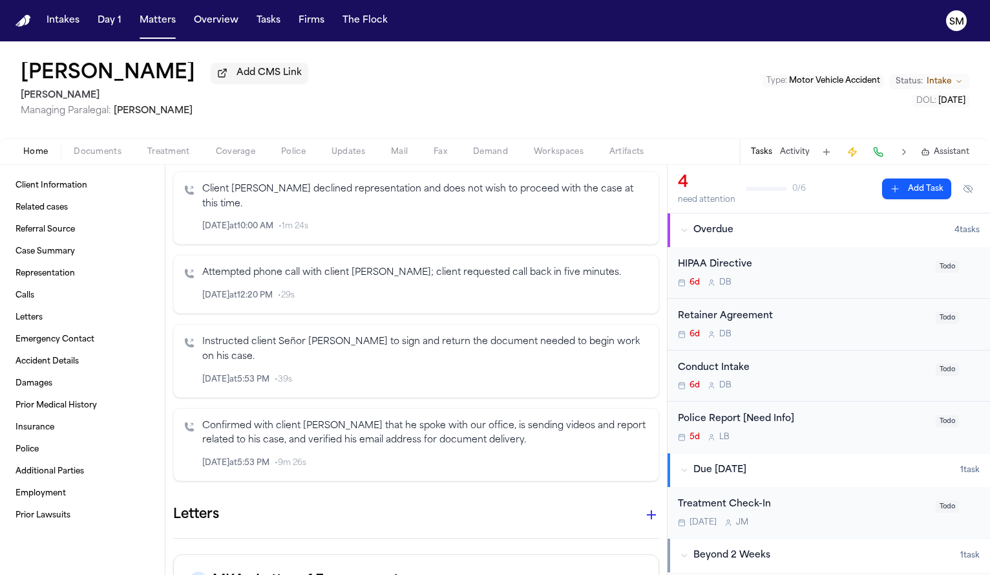
scroll to position [690, 0]
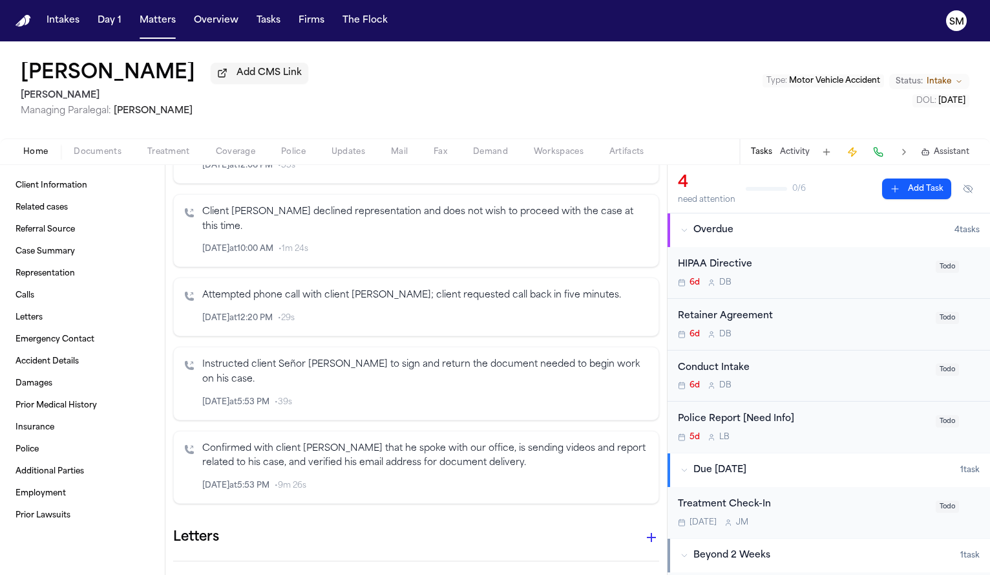
click at [107, 155] on span "Documents" at bounding box center [98, 152] width 48 height 10
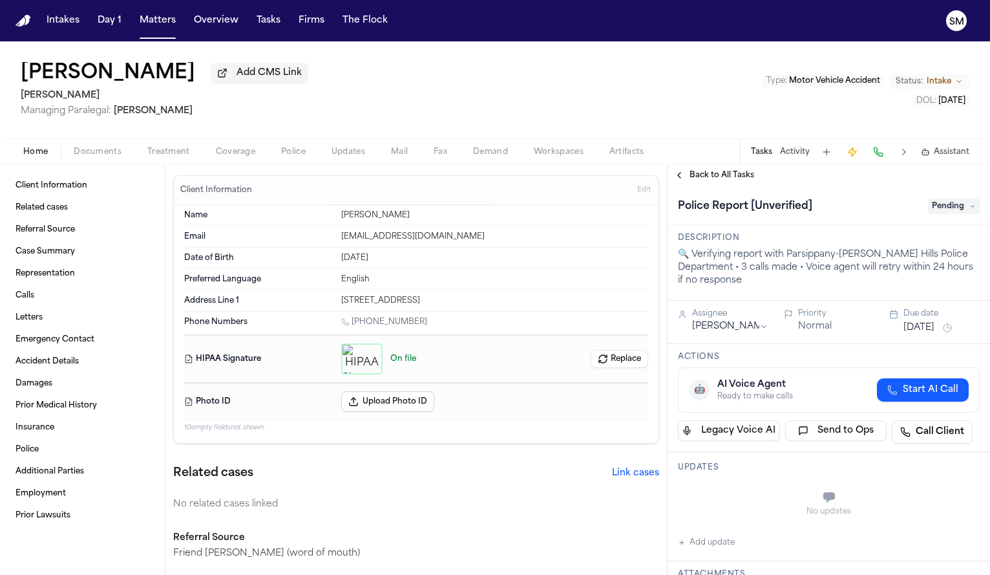
click at [304, 157] on span "Police" at bounding box center [293, 152] width 25 height 10
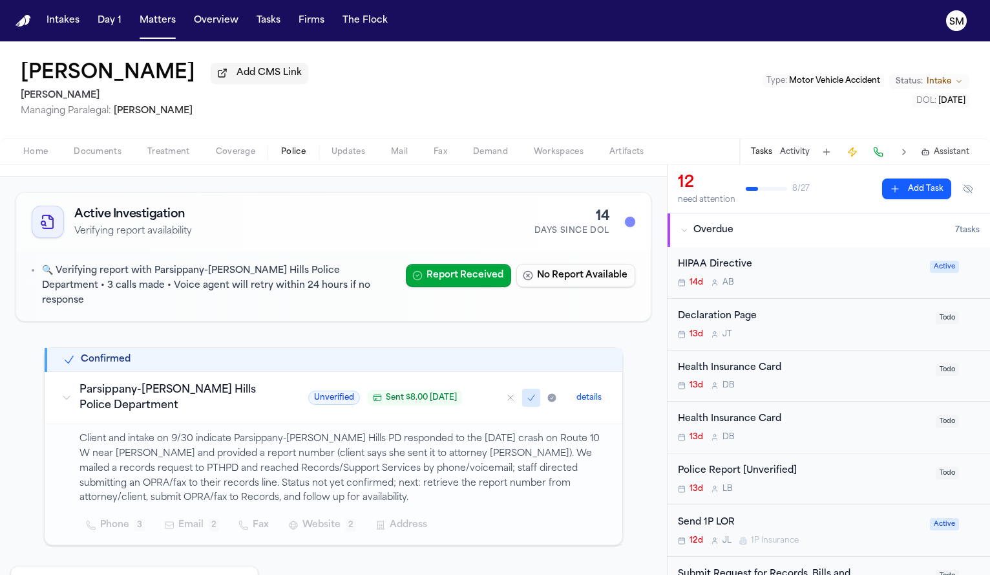
scroll to position [54, 0]
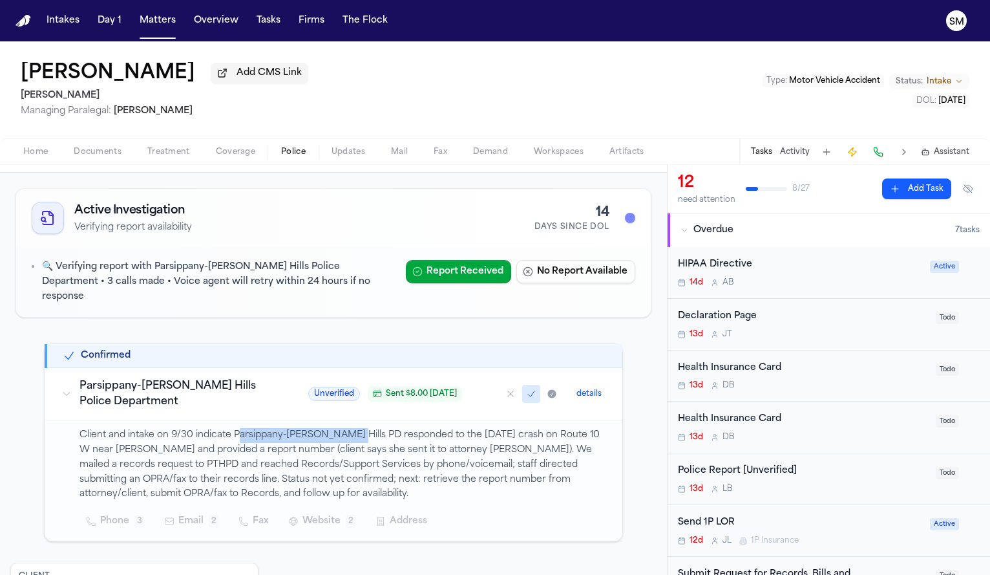
drag, startPoint x: 232, startPoint y: 425, endPoint x: 339, endPoint y: 428, distance: 107.3
click at [339, 428] on p "Client and intake on 9/30 indicate Parsippany-[PERSON_NAME] Hills PD responded …" at bounding box center [343, 465] width 527 height 74
drag, startPoint x: 232, startPoint y: 425, endPoint x: 315, endPoint y: 429, distance: 83.4
click at [315, 429] on p "Client and intake on 9/30 indicate Parsippany-[PERSON_NAME] Hills PD responded …" at bounding box center [343, 465] width 527 height 74
drag, startPoint x: 232, startPoint y: 424, endPoint x: 307, endPoint y: 425, distance: 75.0
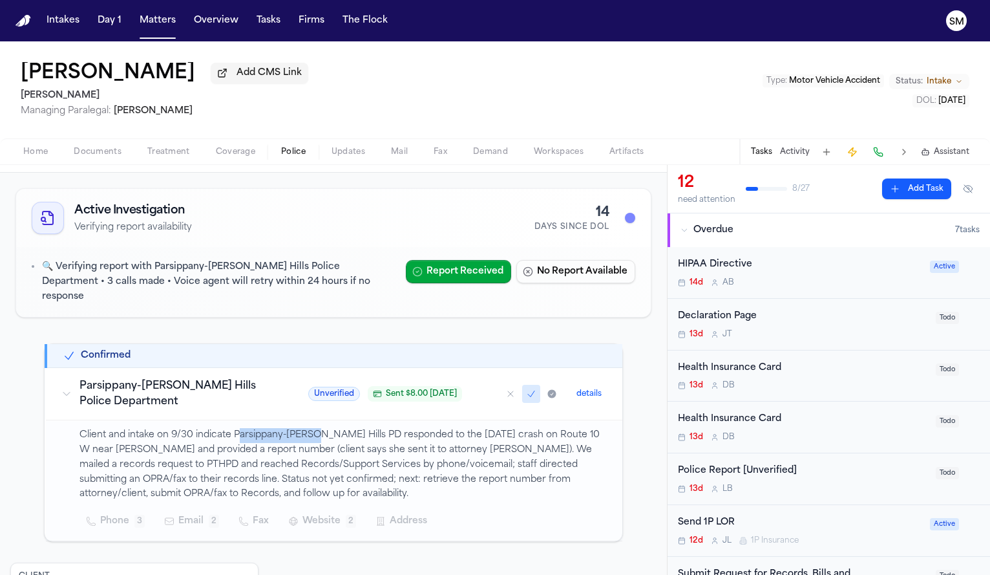
click at [307, 428] on p "Client and intake on 9/30 indicate Parsippany-[PERSON_NAME] Hills PD responded …" at bounding box center [343, 465] width 527 height 74
drag, startPoint x: 228, startPoint y: 425, endPoint x: 336, endPoint y: 425, distance: 107.9
click at [336, 428] on p "Client and intake on 9/30 indicate Parsippany-[PERSON_NAME] Hills PD responded …" at bounding box center [343, 465] width 527 height 74
copy p "Parsippany-[PERSON_NAME][GEOGRAPHIC_DATA] PD"
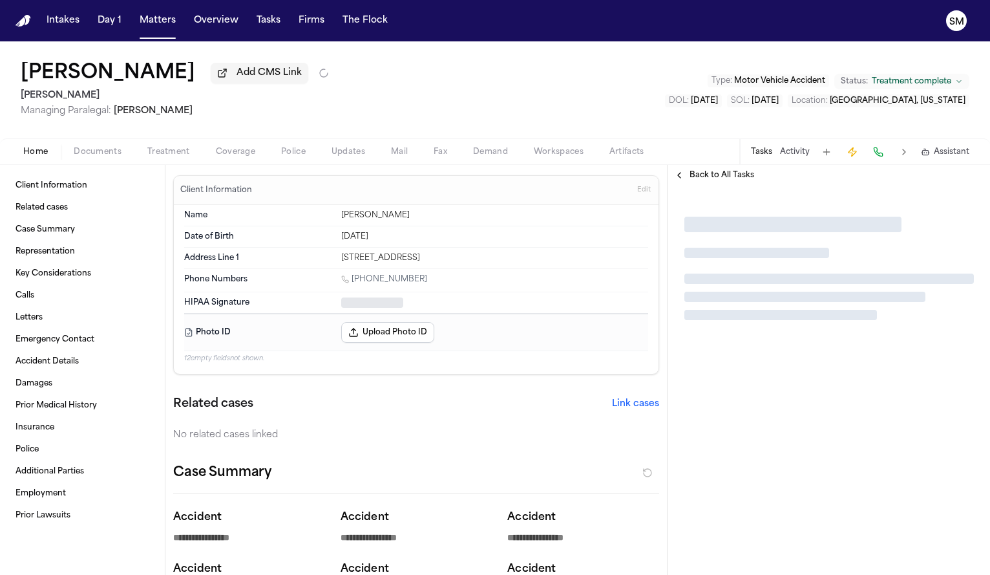
type textarea "*"
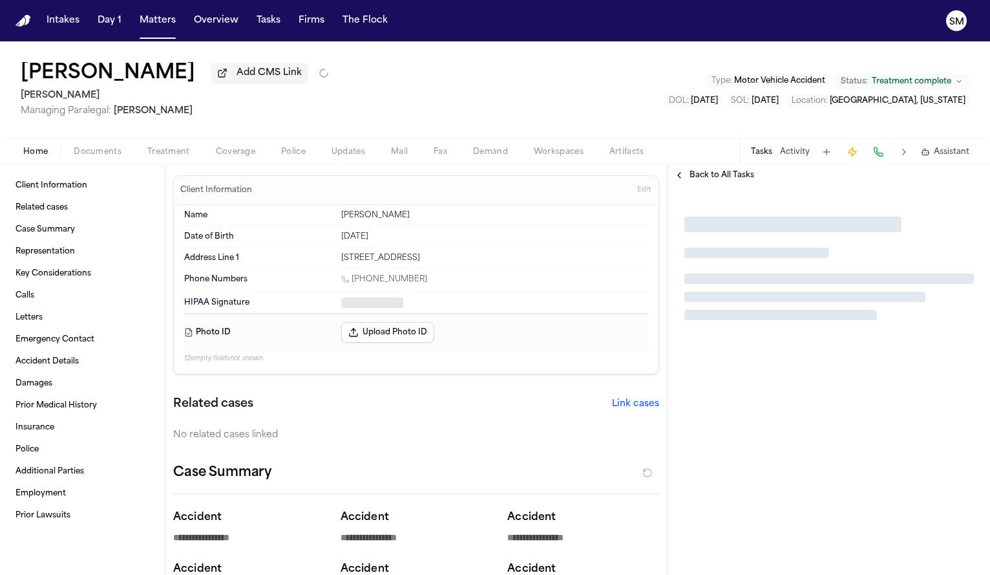
type textarea "*"
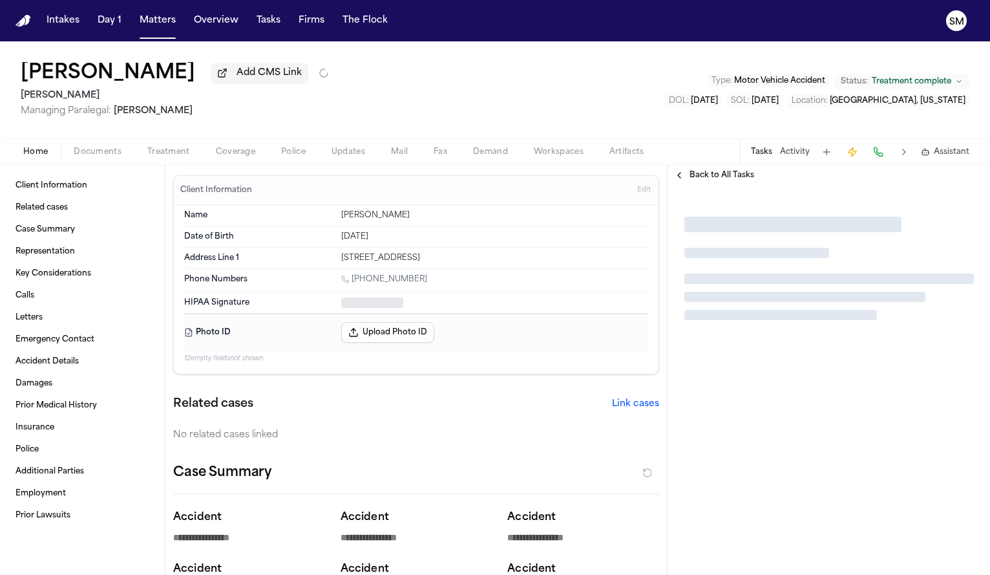
type textarea "*"
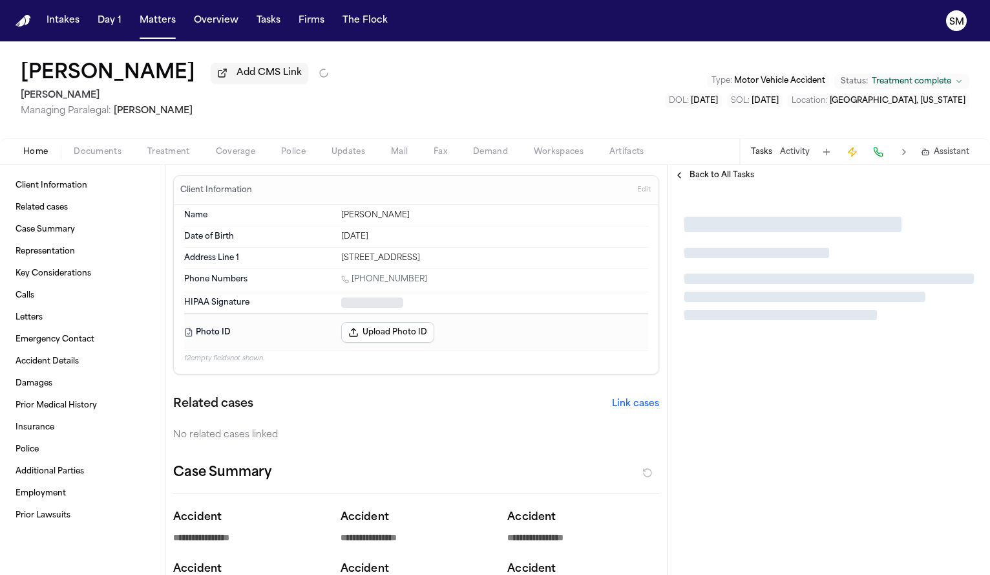
type textarea "*"
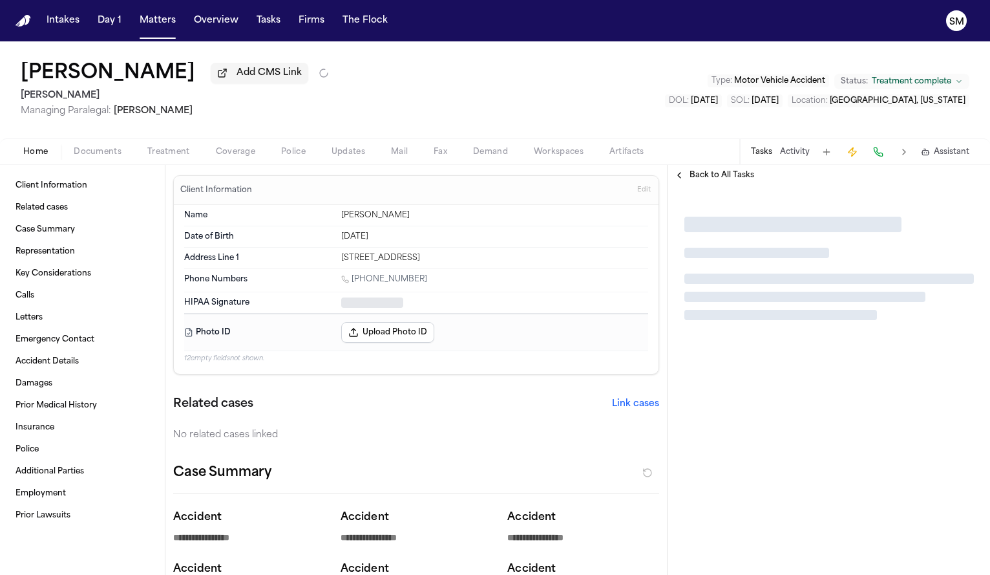
type textarea "*"
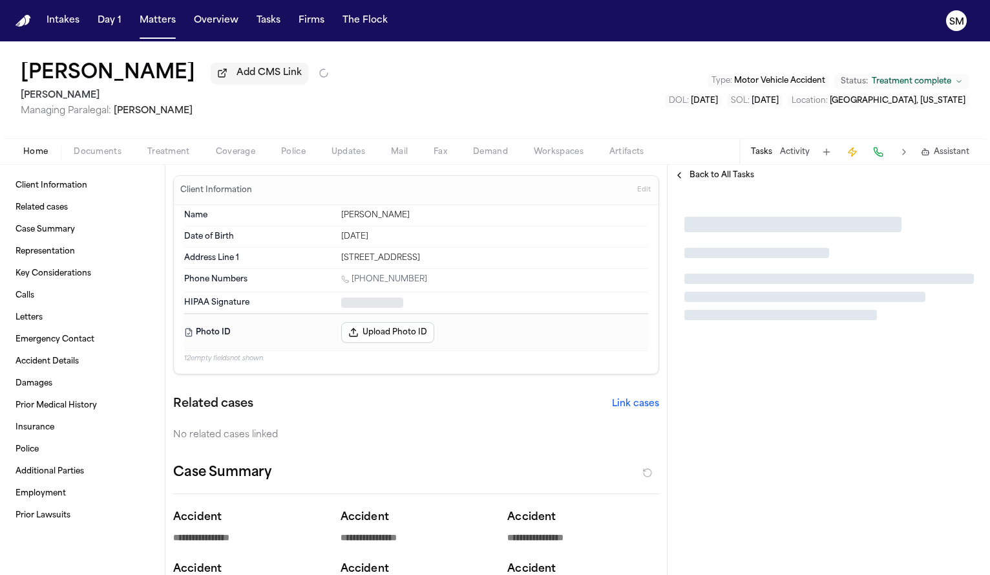
type textarea "*"
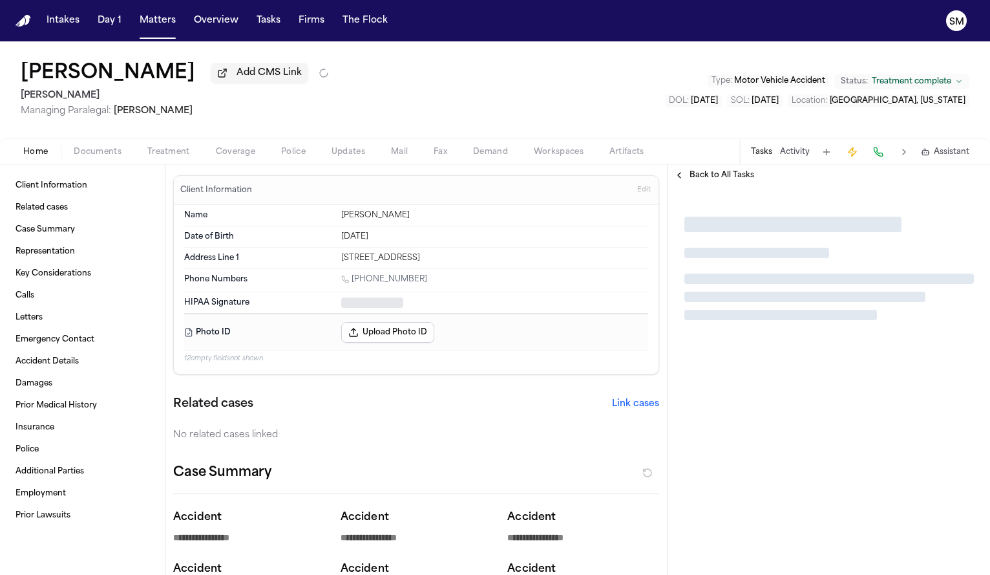
type textarea "*"
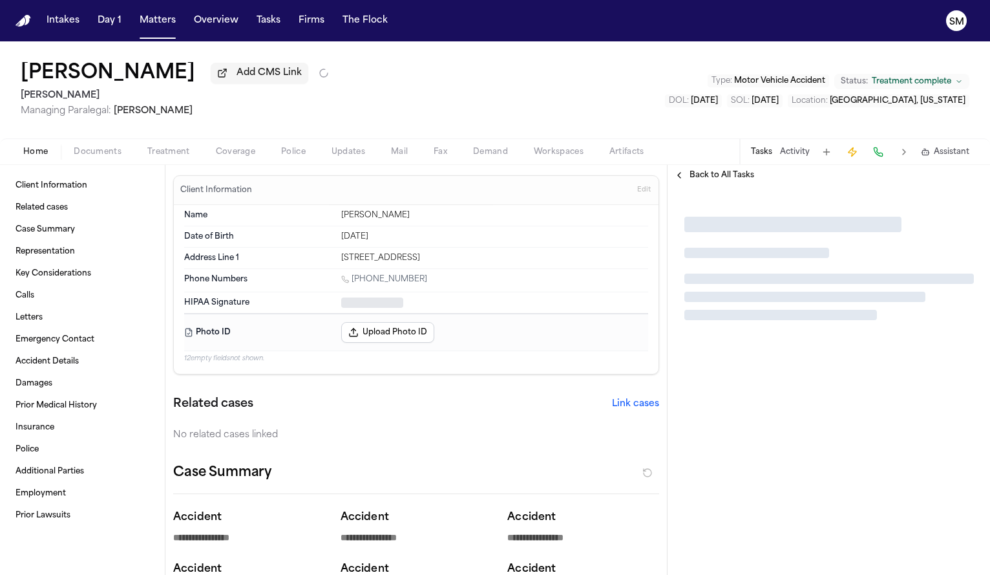
type textarea "*"
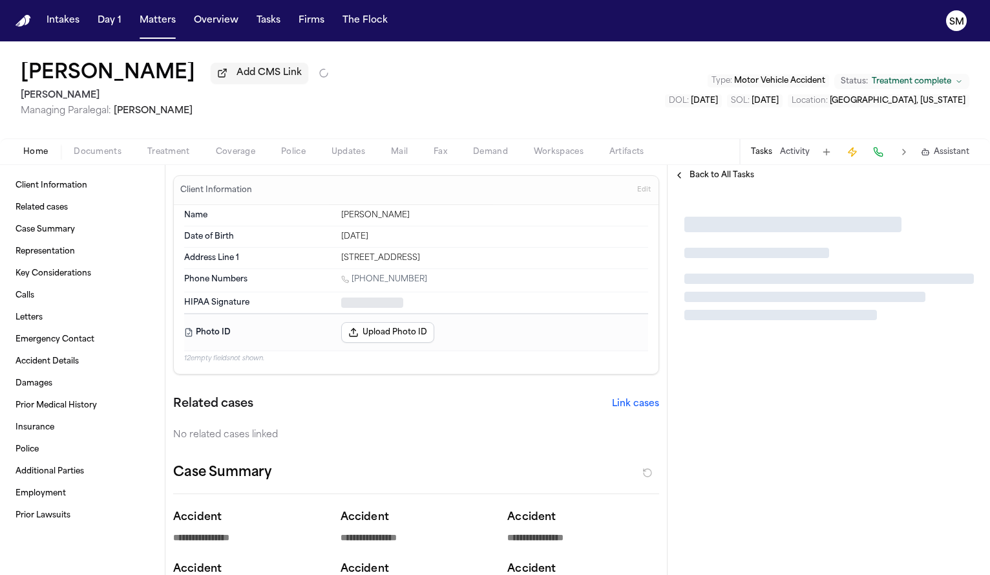
type textarea "*"
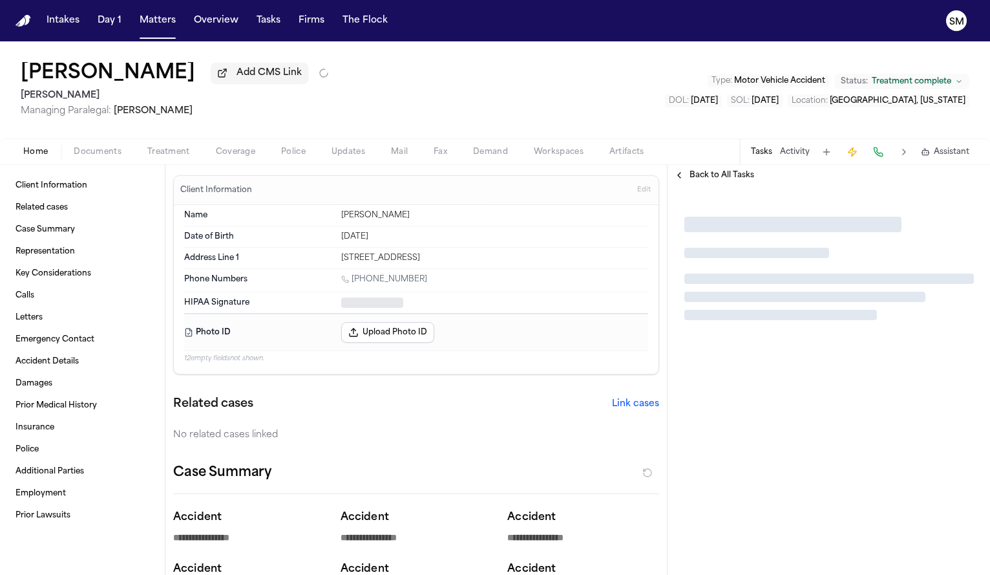
type textarea "*"
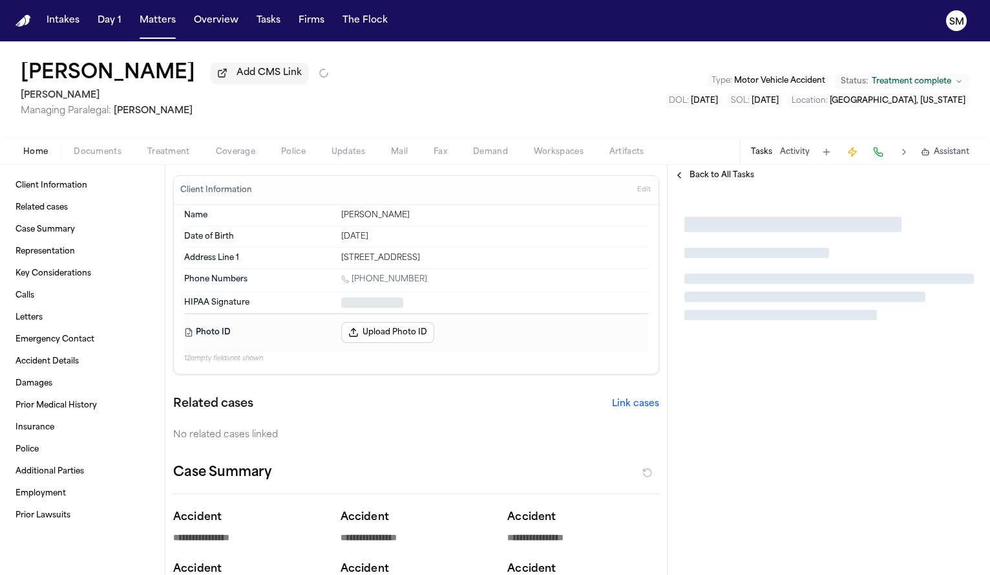
type textarea "*"
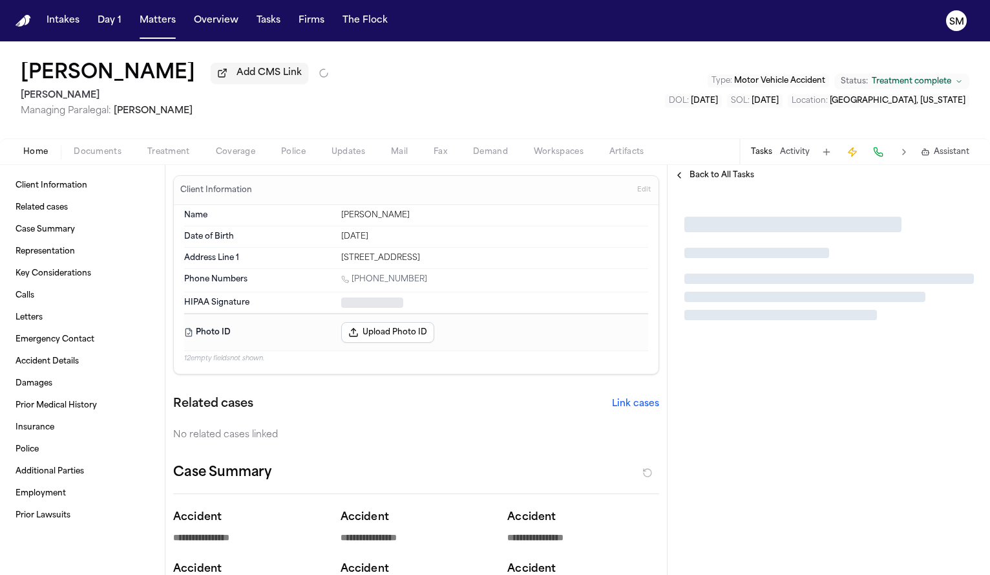
type textarea "*"
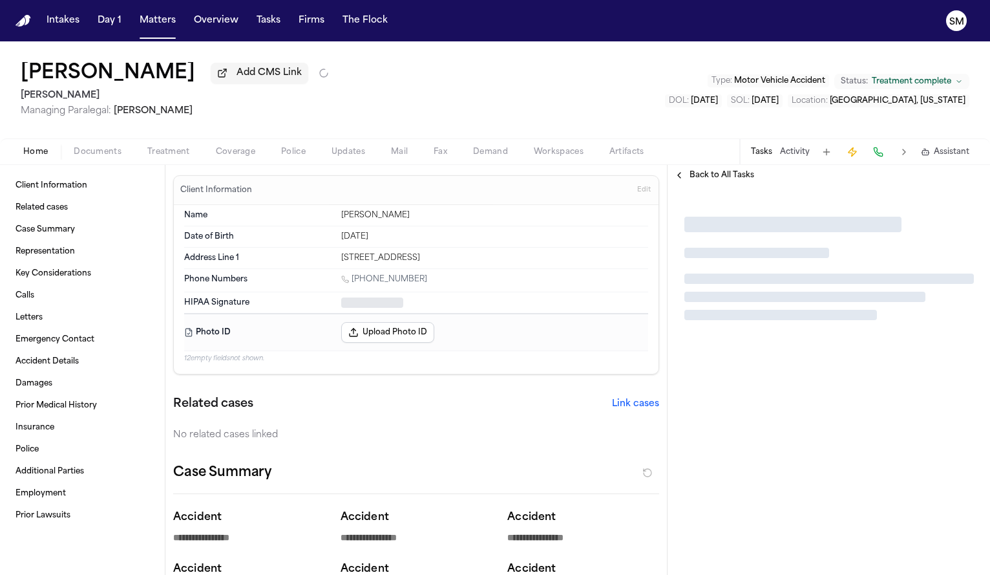
type textarea "*"
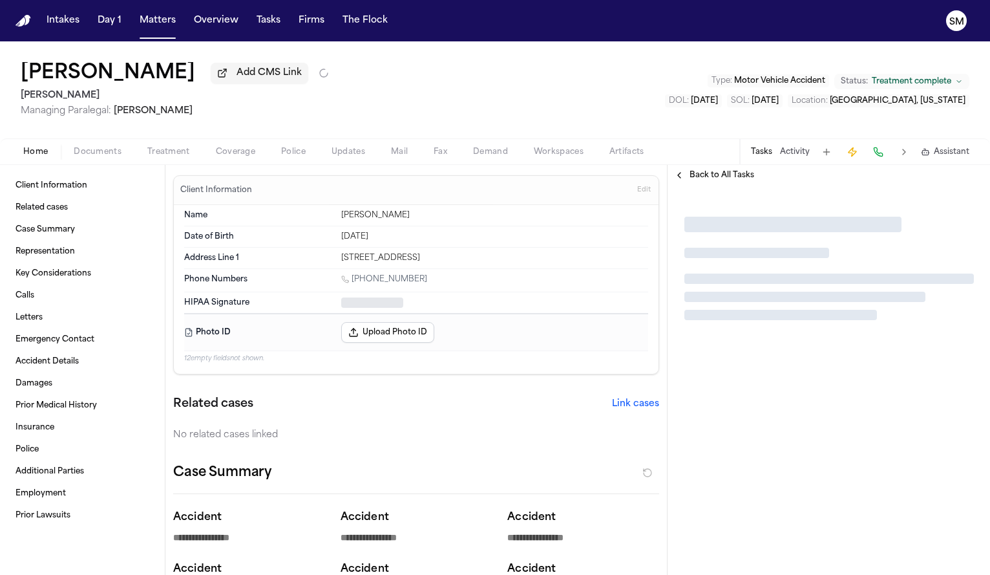
type textarea "*"
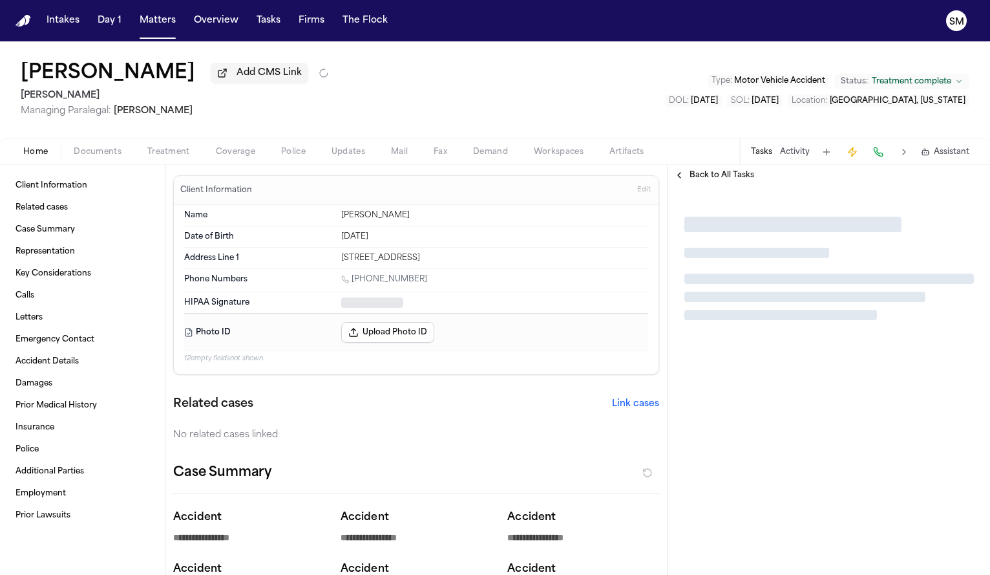
type textarea "*"
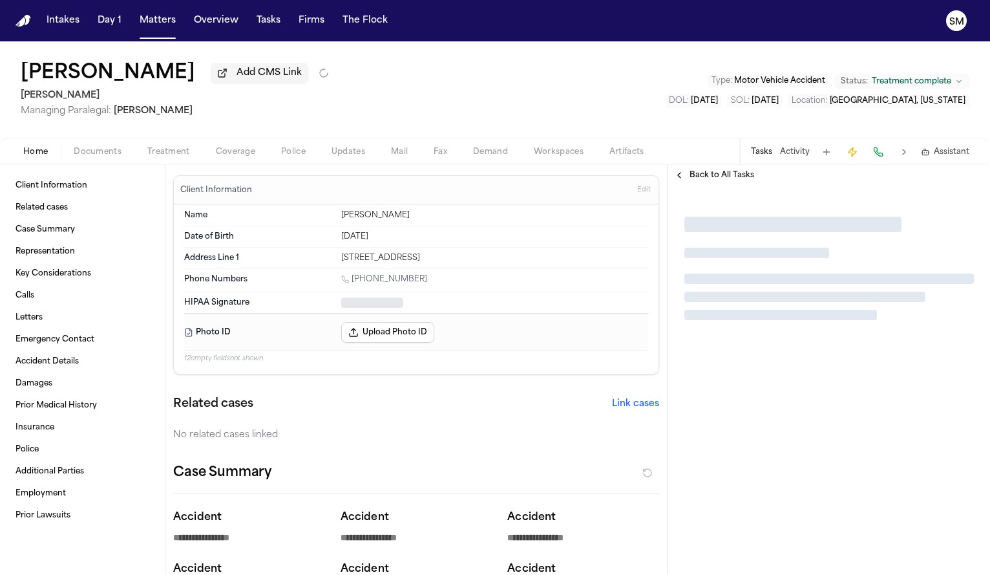
type textarea "*"
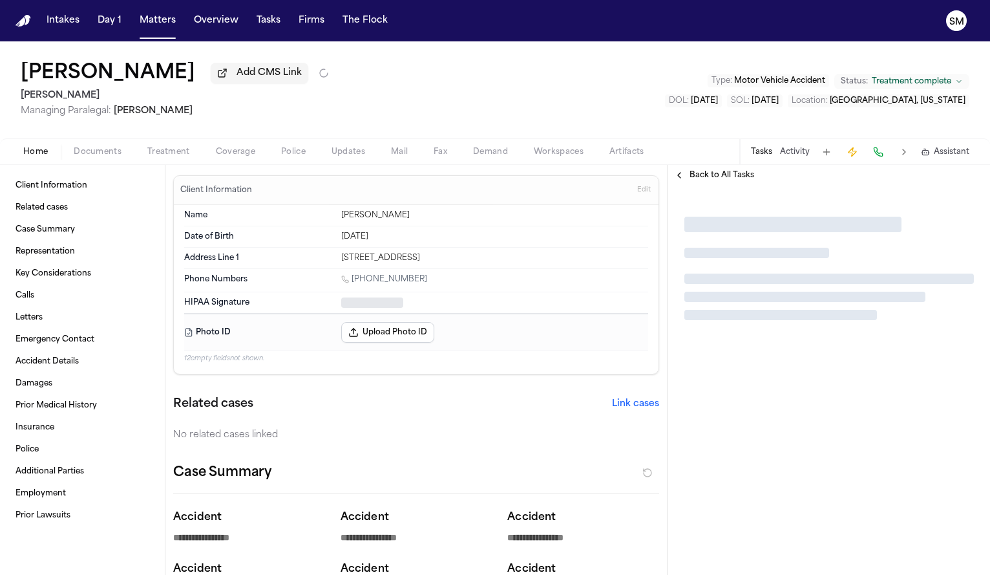
type textarea "*"
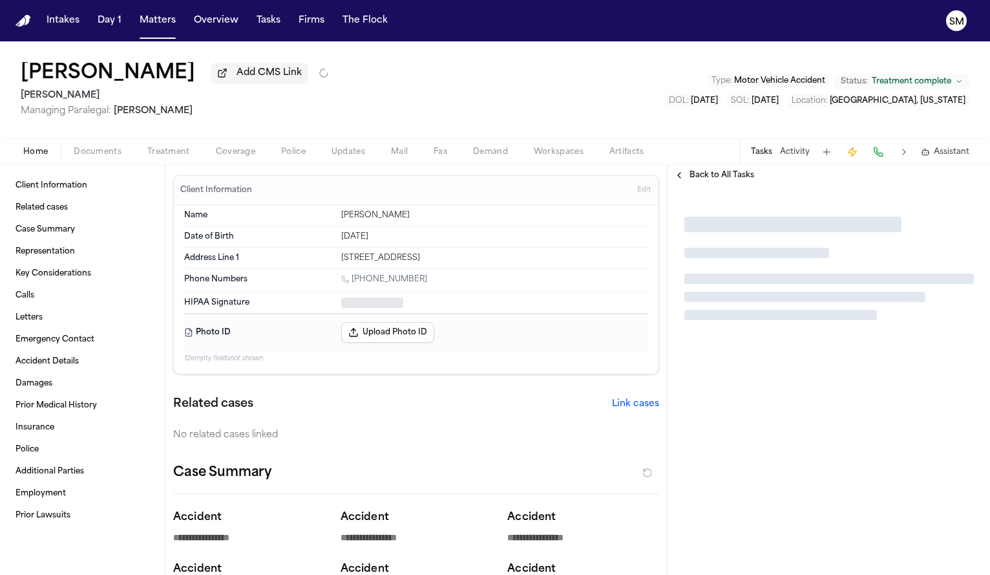
type textarea "*"
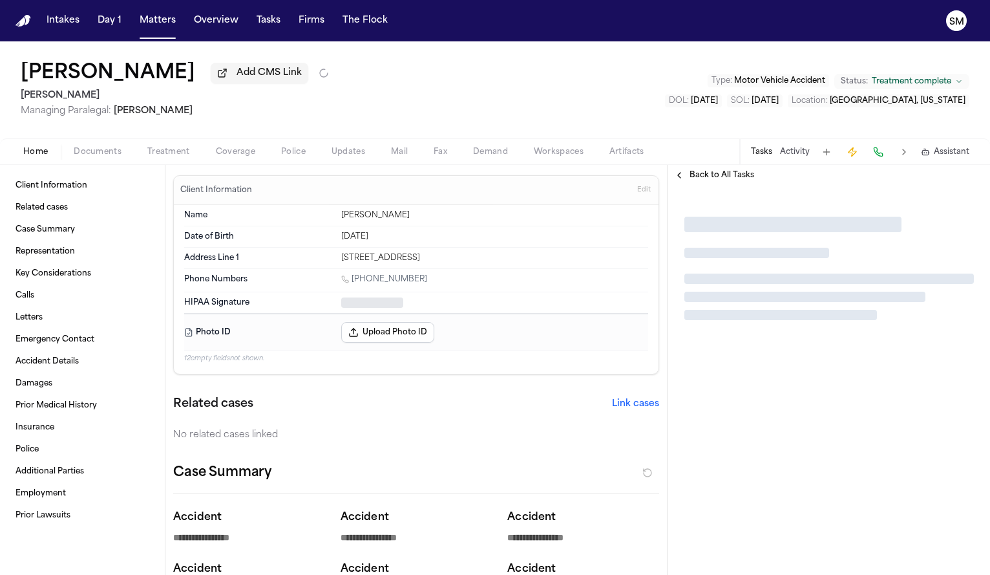
type textarea "*"
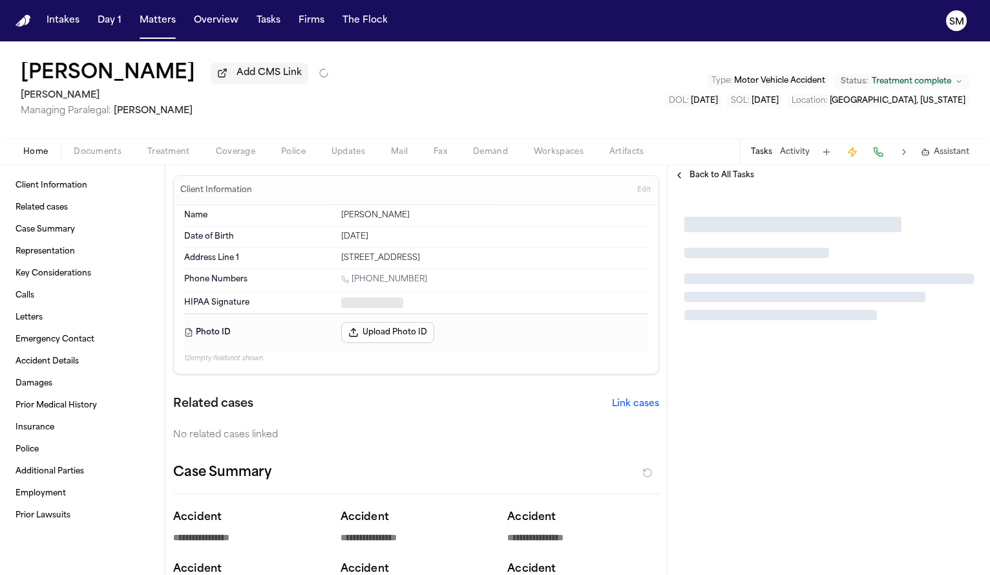
type textarea "*"
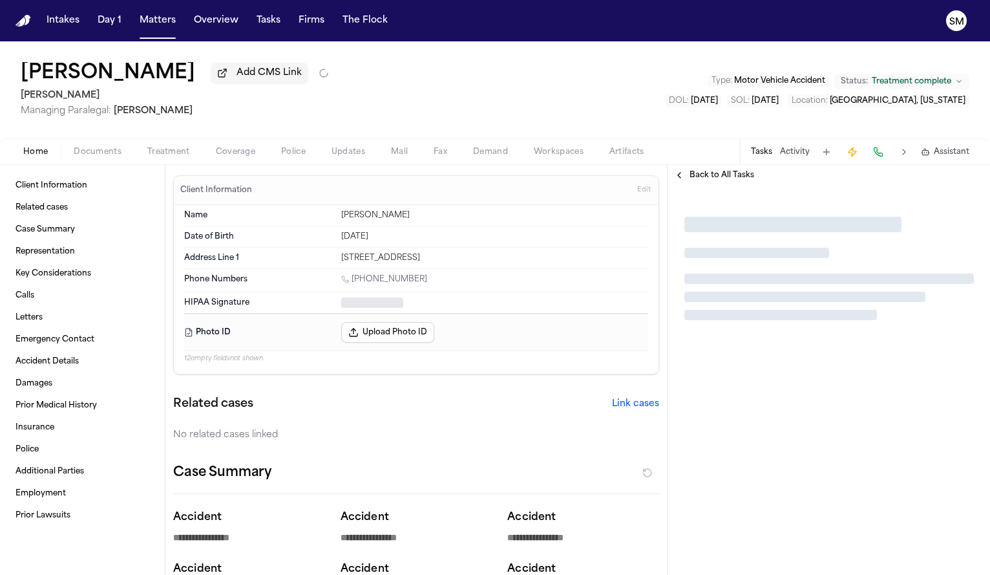
type textarea "*"
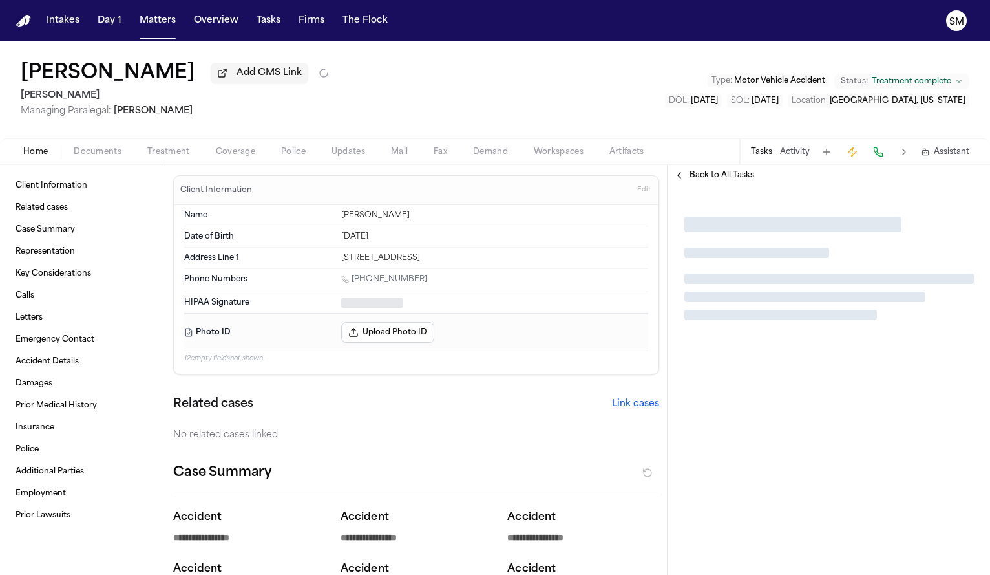
type textarea "*"
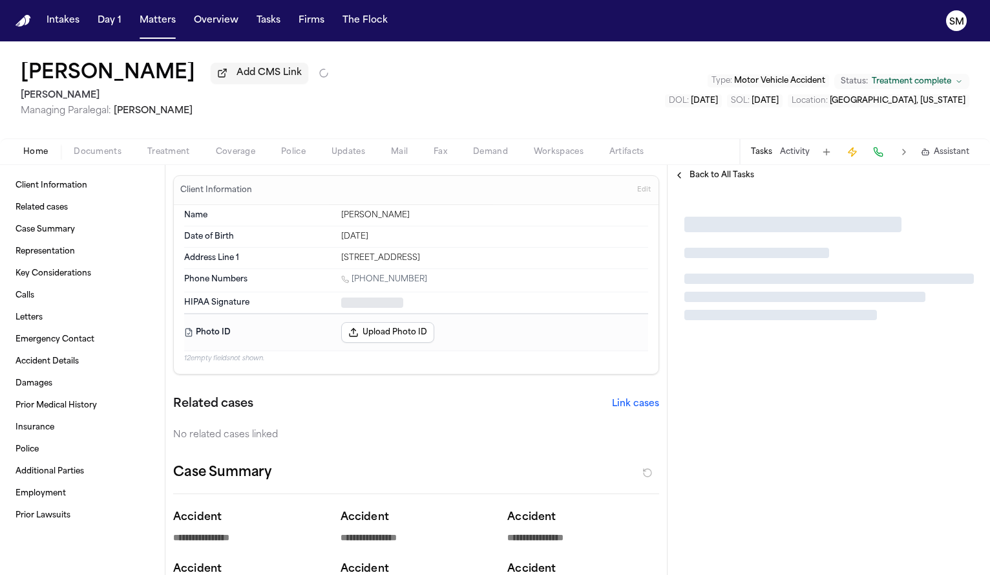
type textarea "*"
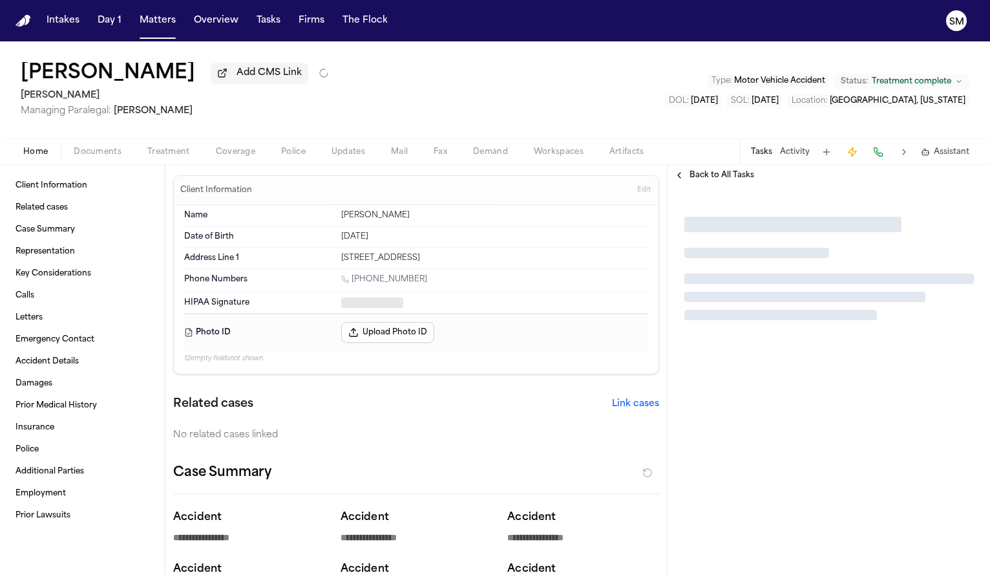
type textarea "*"
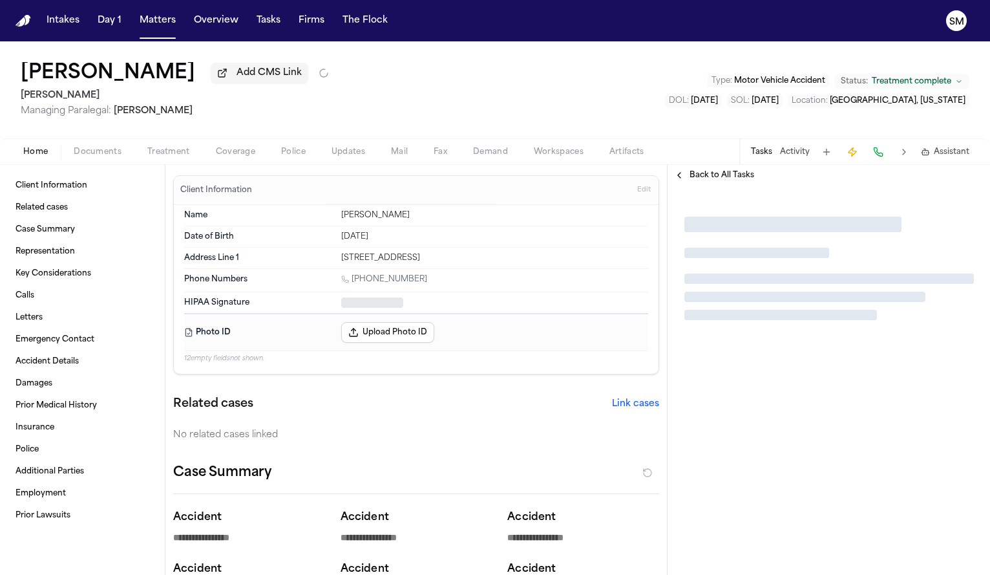
type textarea "*"
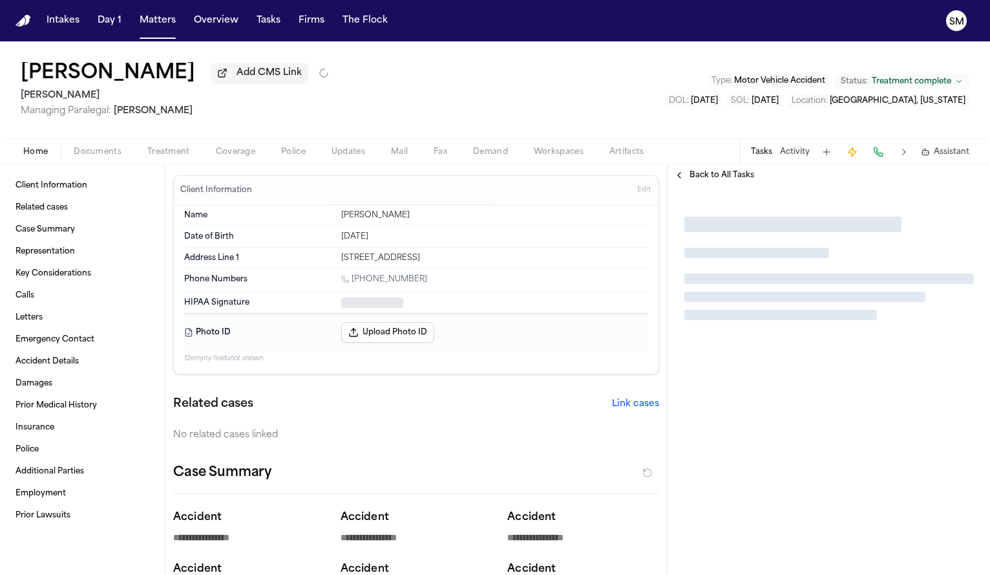
type textarea "*"
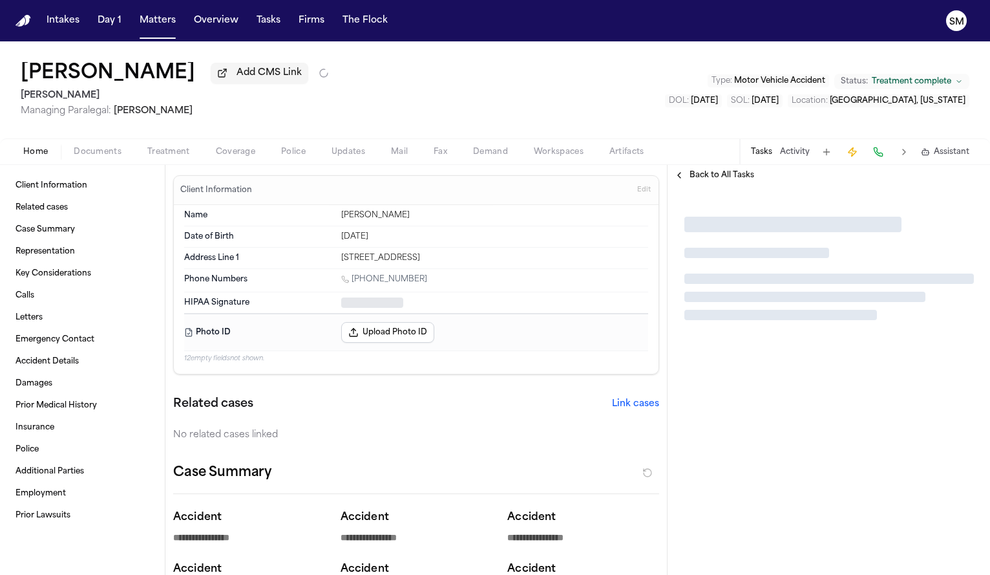
type textarea "*"
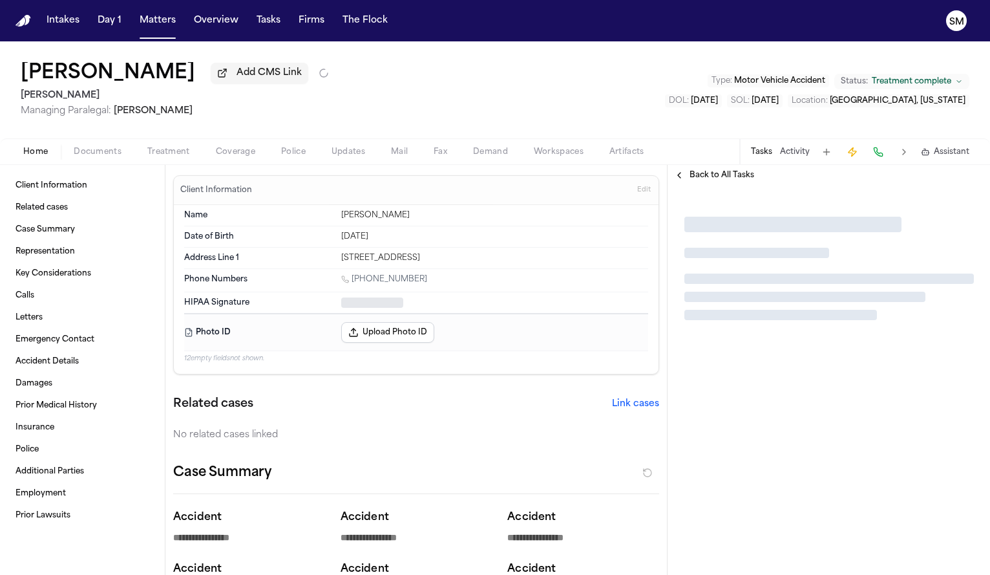
type textarea "*"
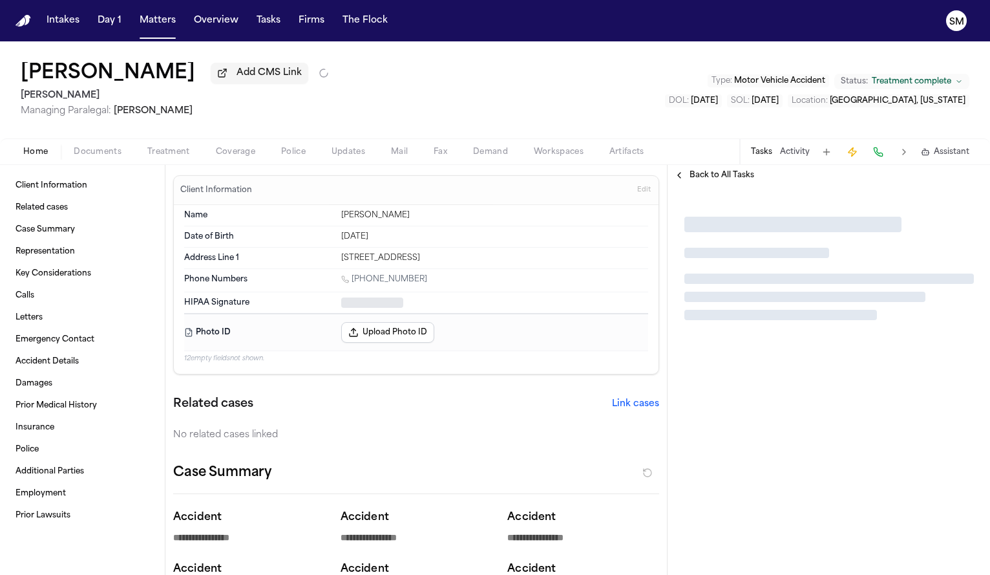
type textarea "*"
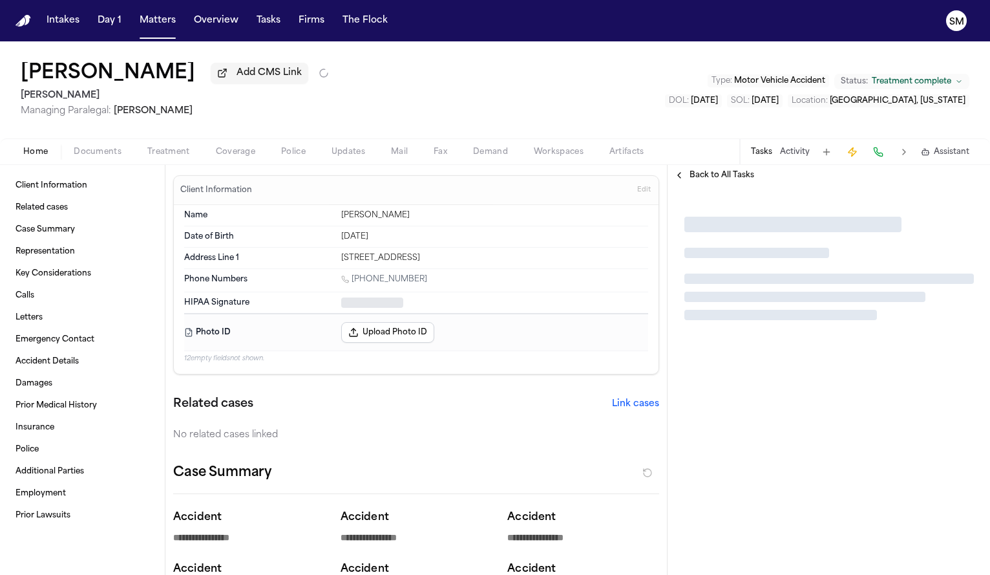
type textarea "*"
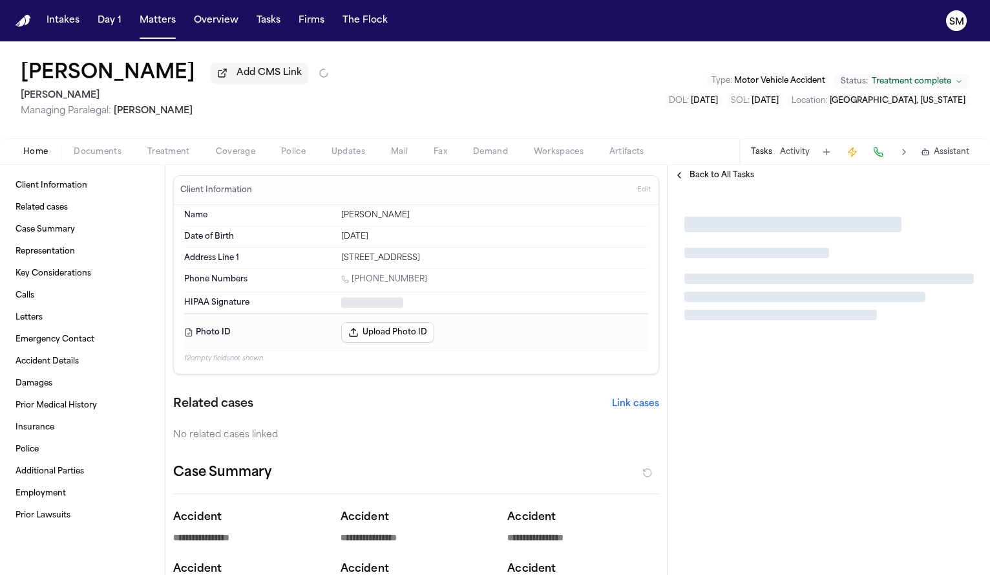
type textarea "*"
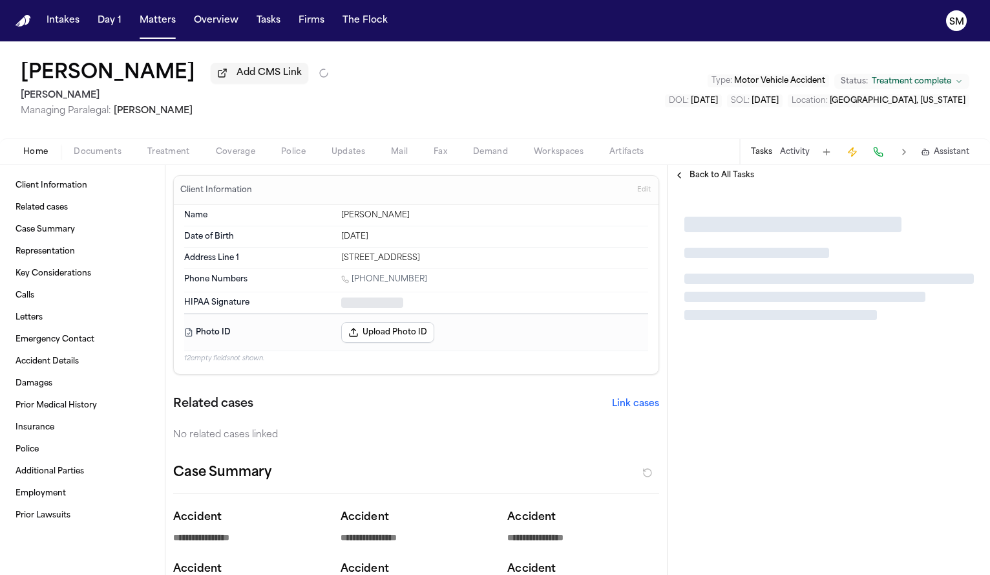
type textarea "*"
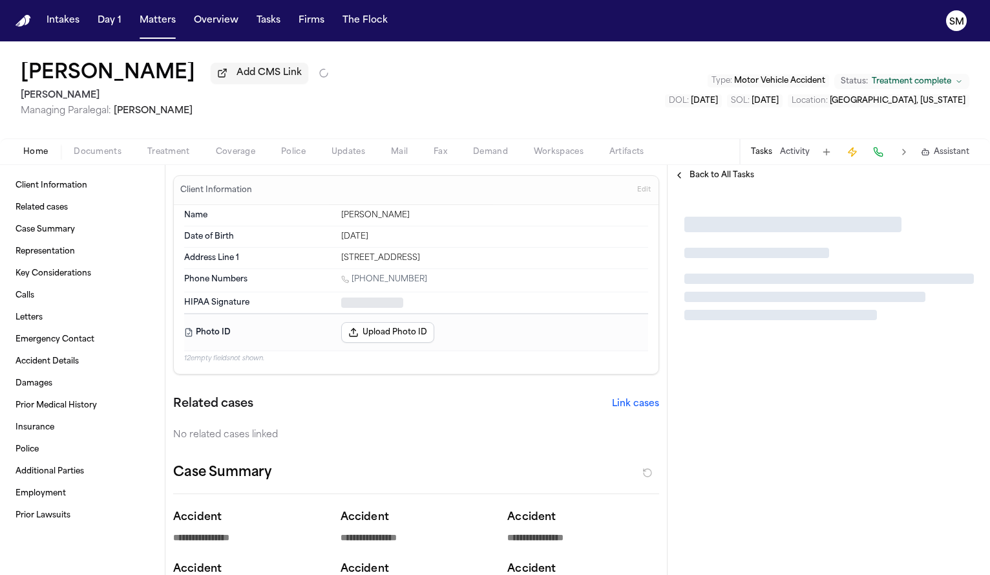
type textarea "*"
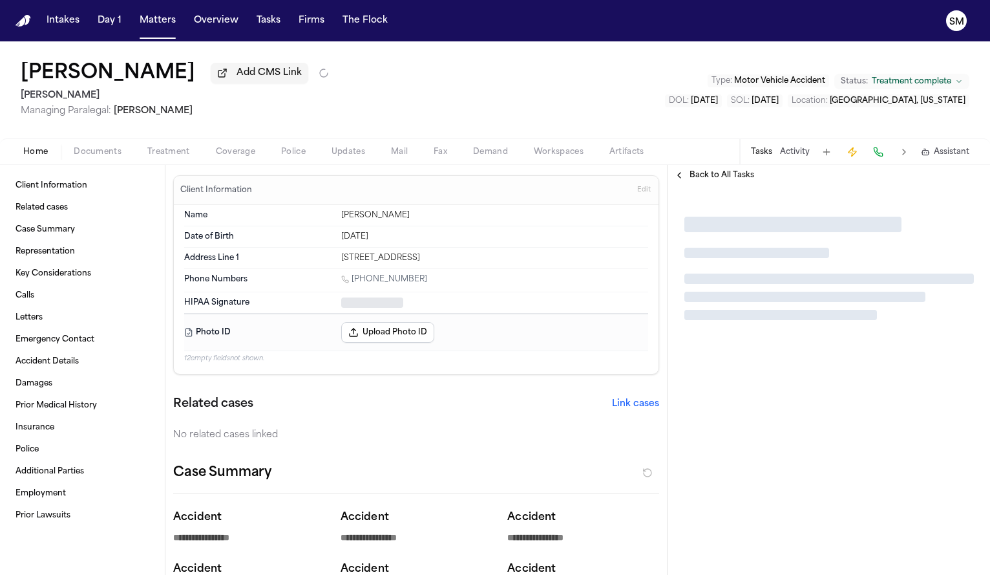
type textarea "*"
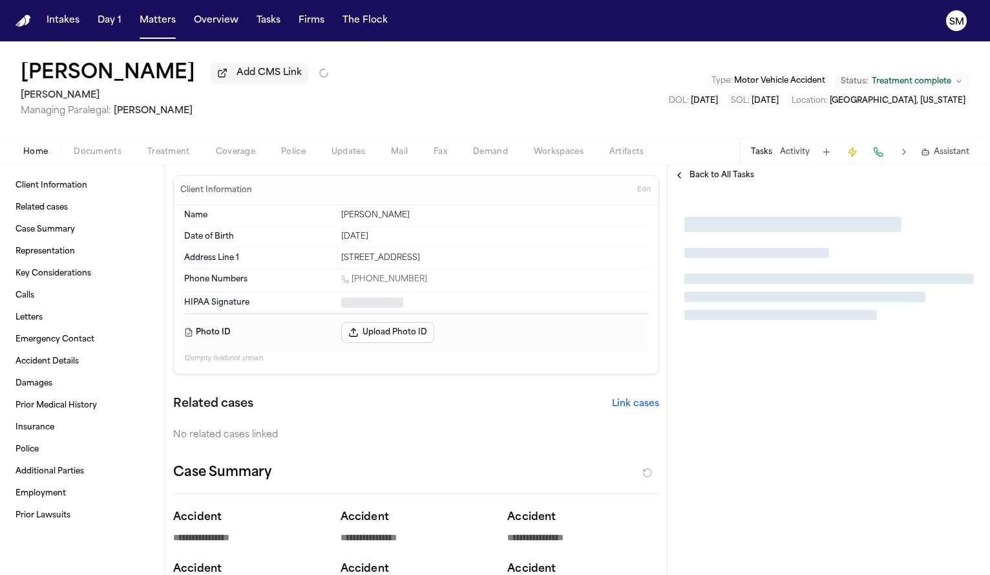
type textarea "*"
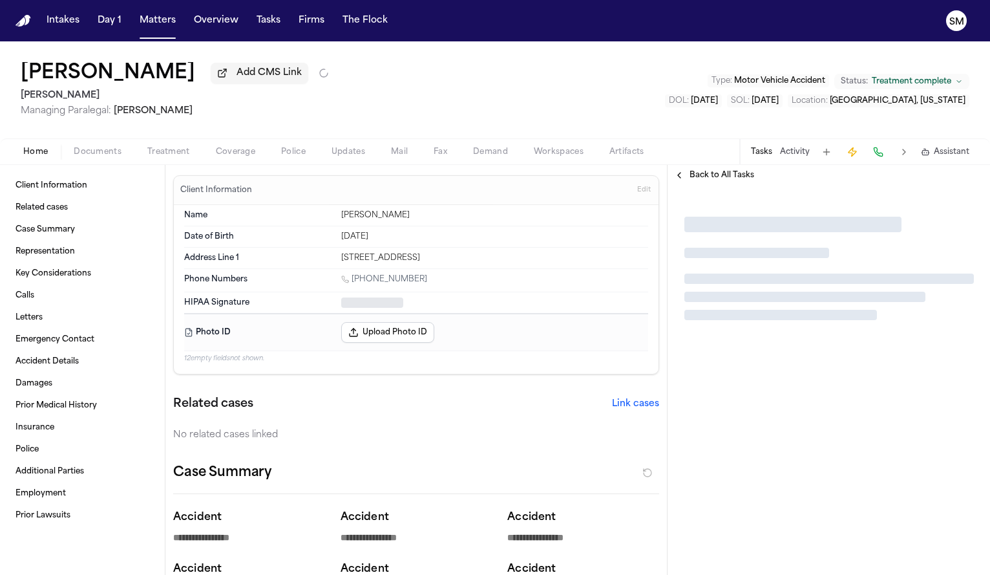
type textarea "*"
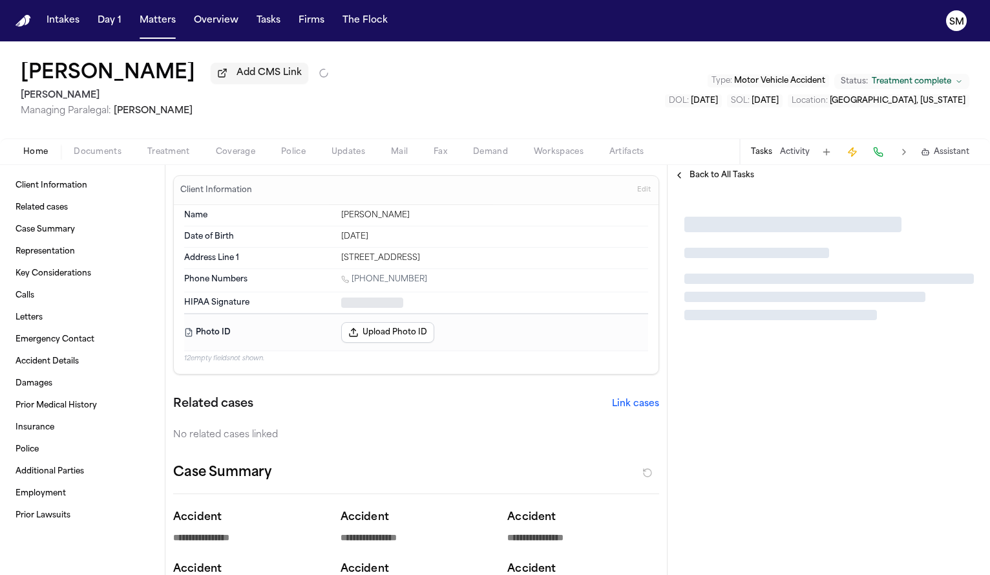
type textarea "*"
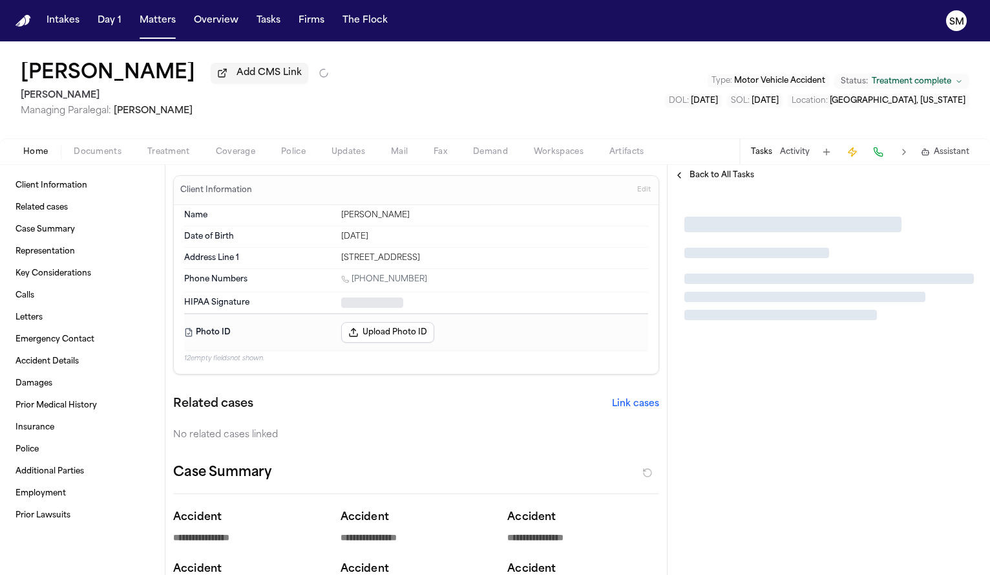
type textarea "*"
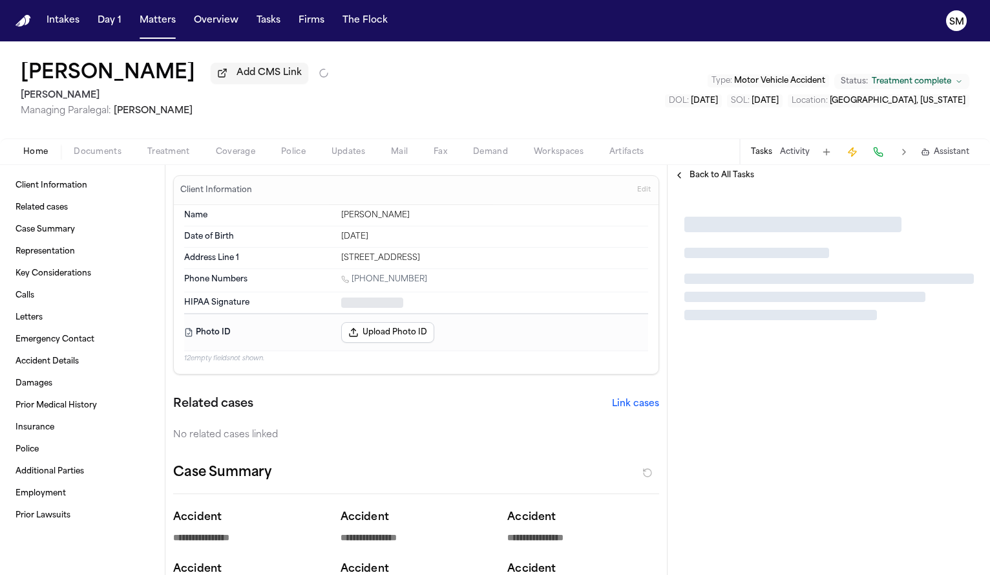
type textarea "*"
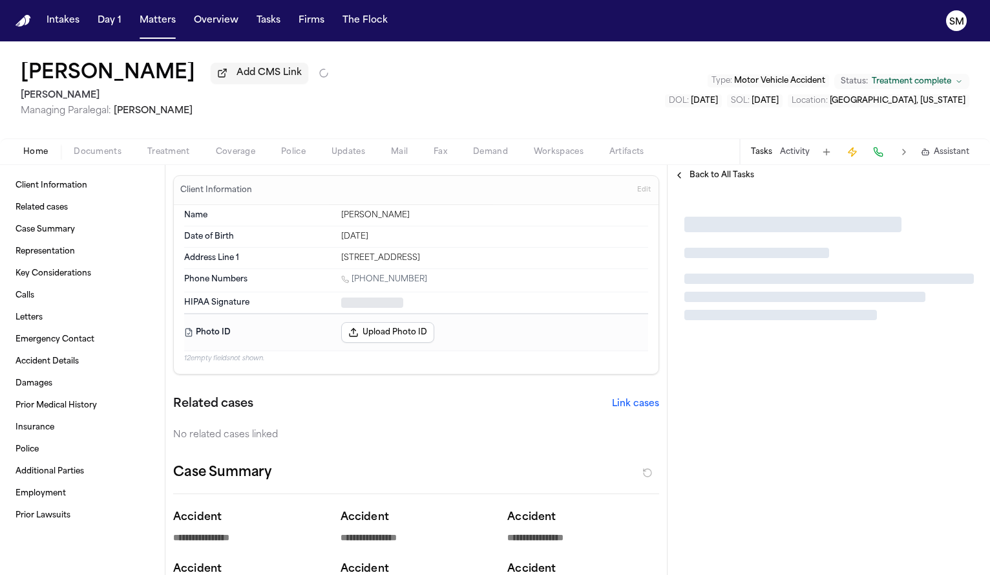
type textarea "*"
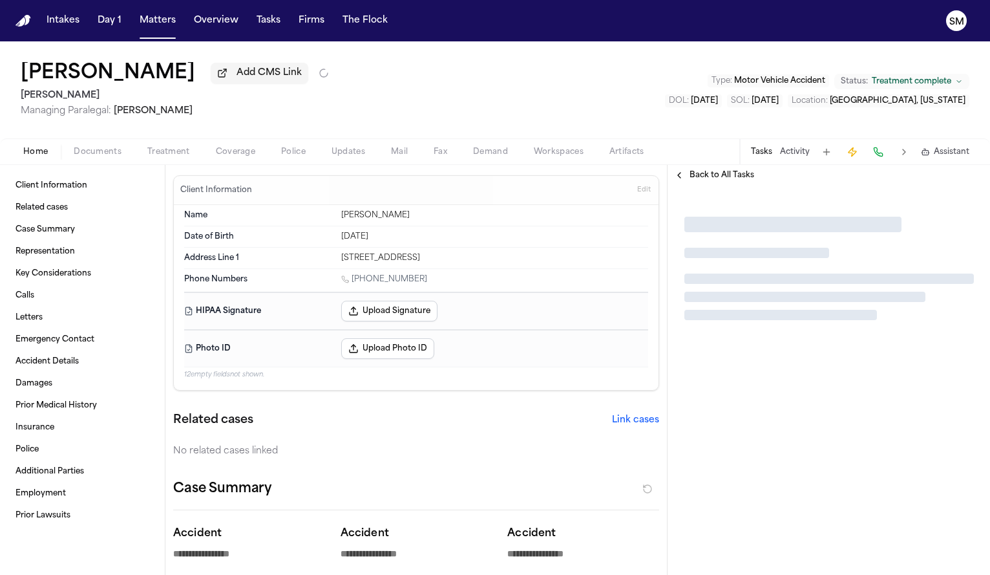
click at [290, 156] on span "Police" at bounding box center [293, 152] width 25 height 10
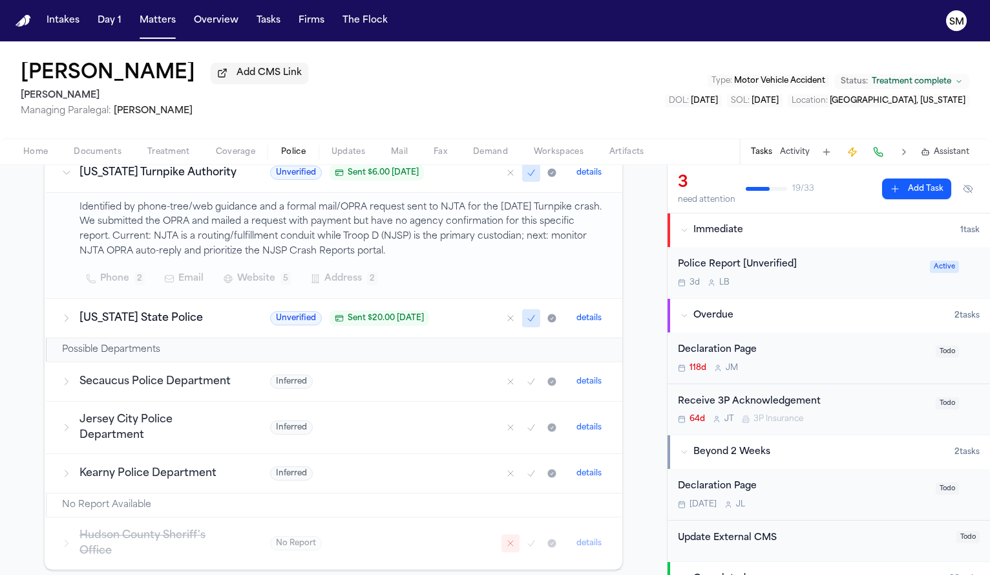
scroll to position [256, 0]
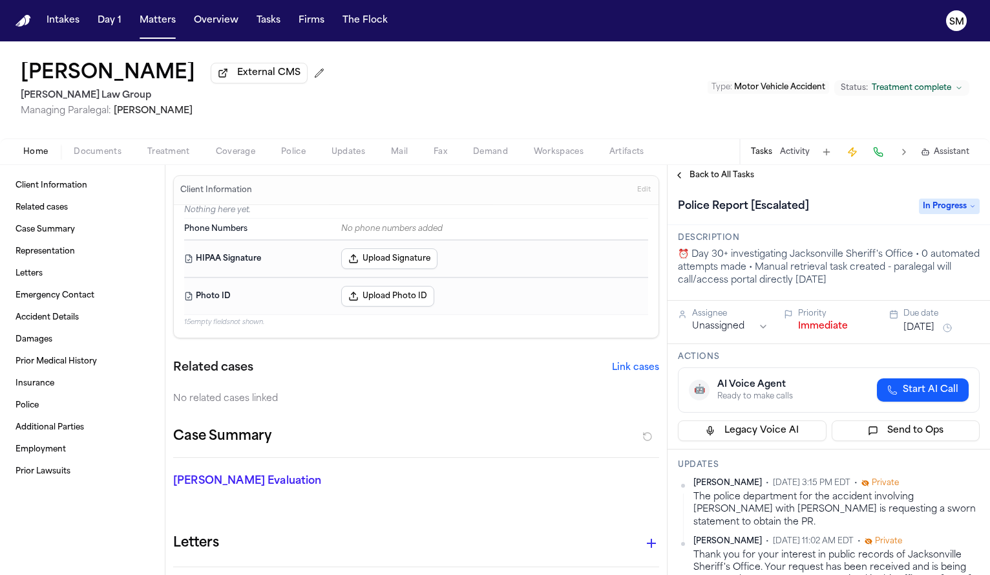
click at [280, 160] on button "Police" at bounding box center [293, 152] width 50 height 16
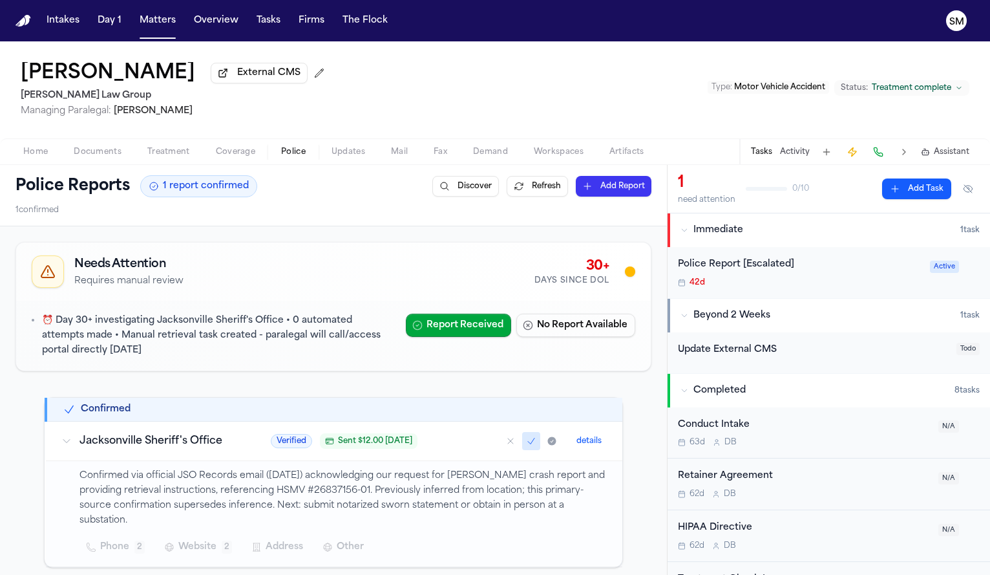
scroll to position [167, 0]
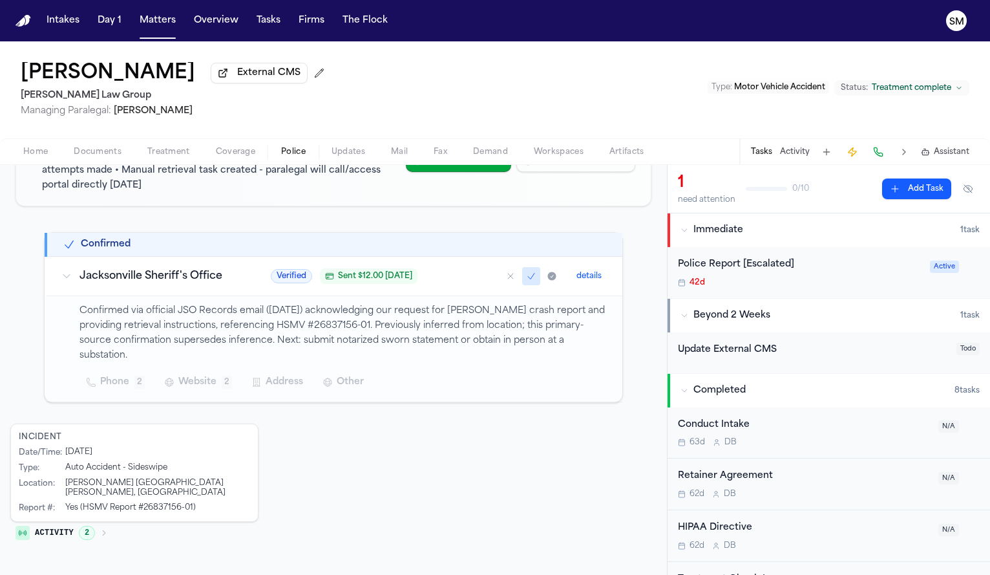
click at [40, 157] on span "Home" at bounding box center [35, 152] width 25 height 10
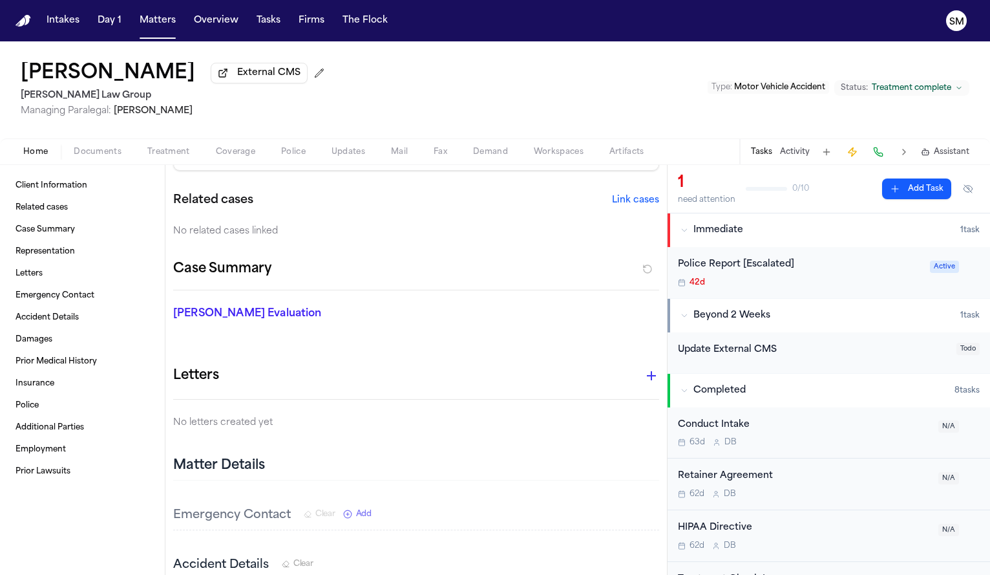
click at [112, 165] on div "[PERSON_NAME] External CMS [PERSON_NAME] Law Group Managing Paralegal: [PERSON_…" at bounding box center [495, 102] width 990 height 123
click at [112, 162] on div "Home Documents Treatment Coverage Police Updates Mail Fax Demand Workspaces Art…" at bounding box center [495, 151] width 990 height 26
click at [111, 157] on span "Documents" at bounding box center [98, 152] width 48 height 10
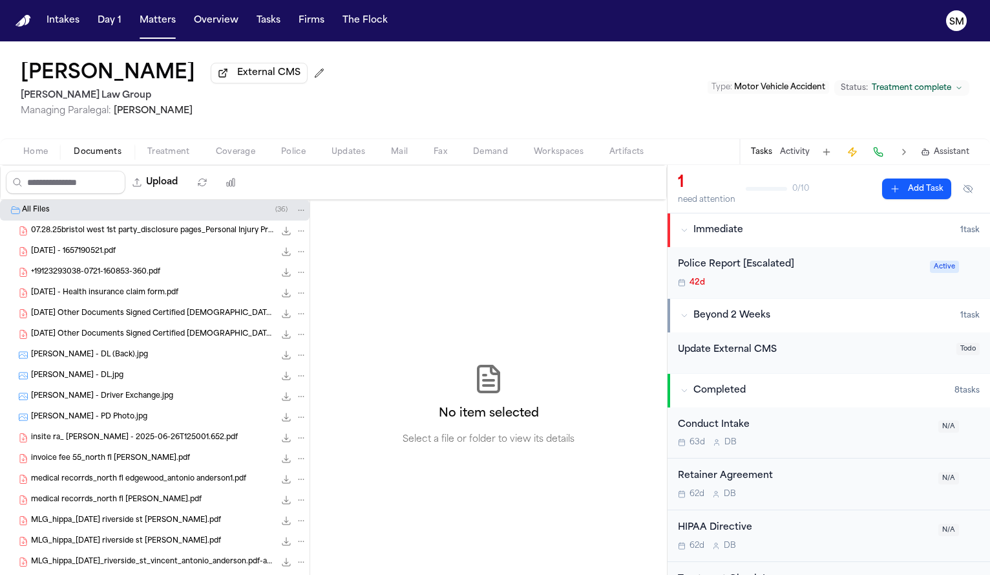
click at [103, 379] on div "[PERSON_NAME] - DL.jpg 55.5 KB • JPG" at bounding box center [169, 375] width 276 height 13
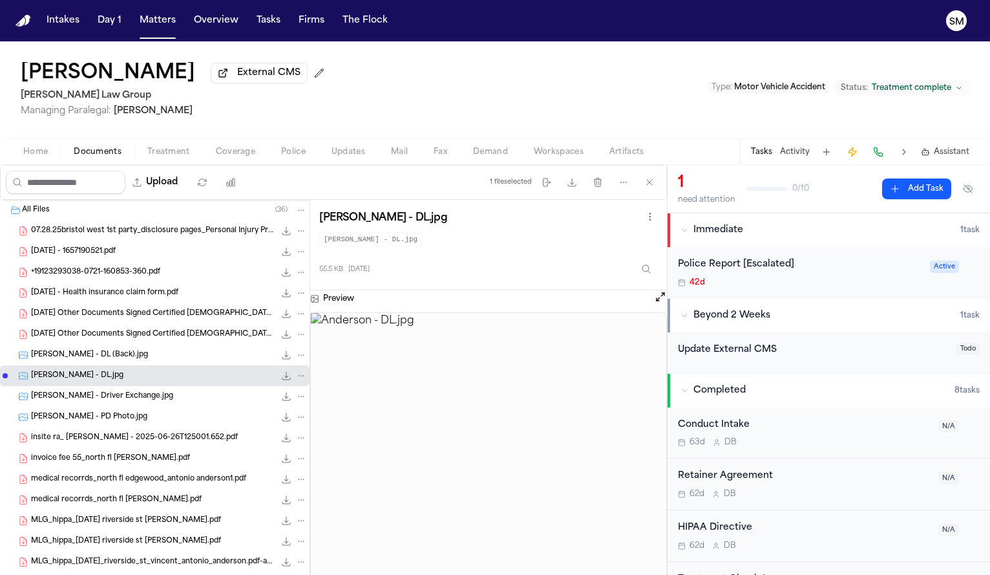
click at [658, 300] on button "Open preview" at bounding box center [660, 296] width 13 height 13
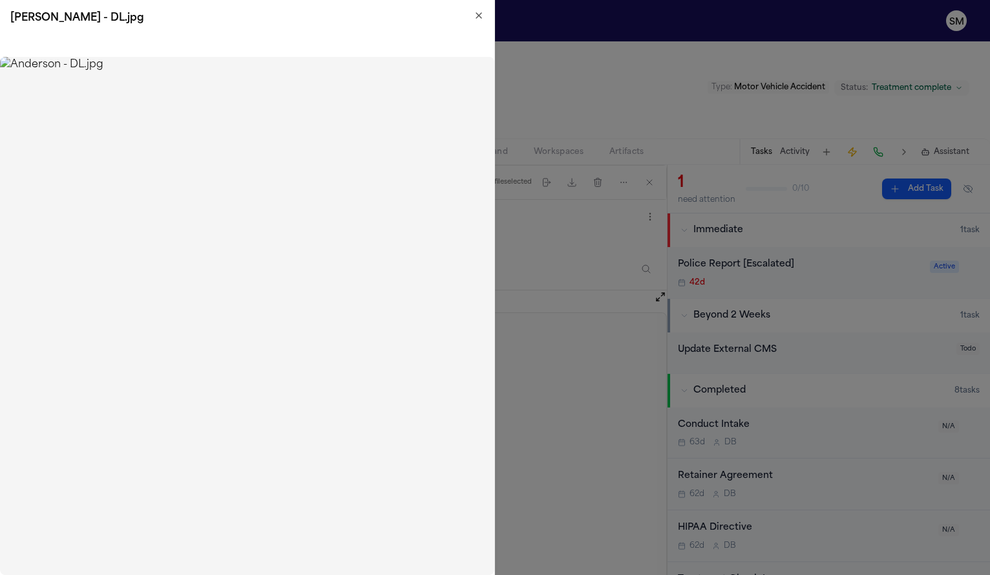
click at [478, 14] on icon "button" at bounding box center [478, 15] width 5 height 5
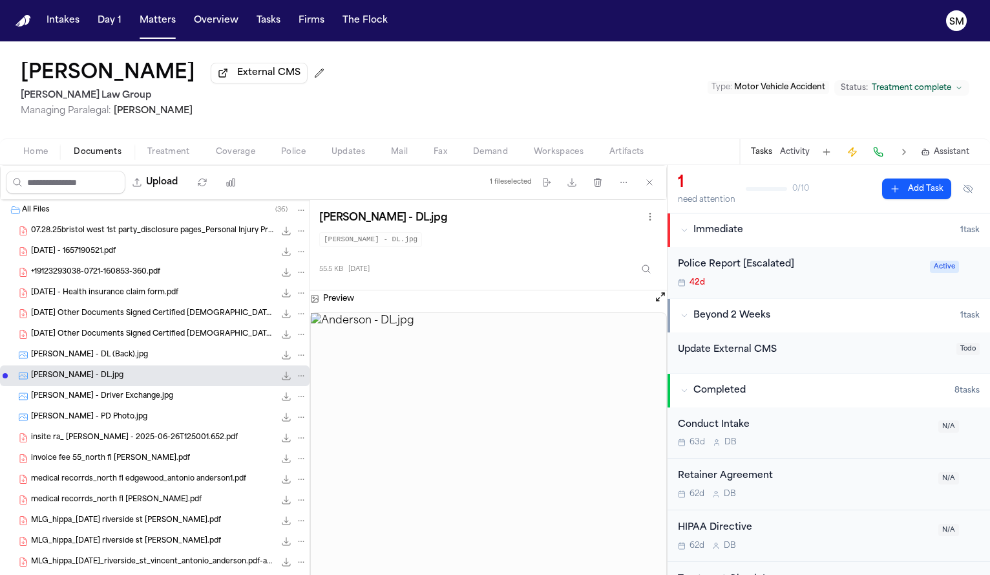
click at [103, 160] on button "Documents" at bounding box center [98, 152] width 74 height 16
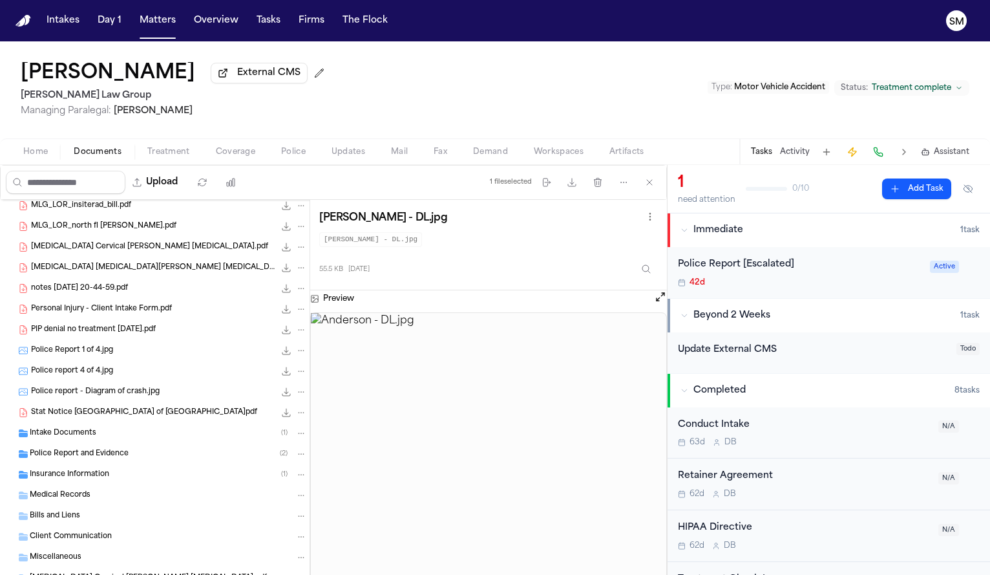
scroll to position [511, 0]
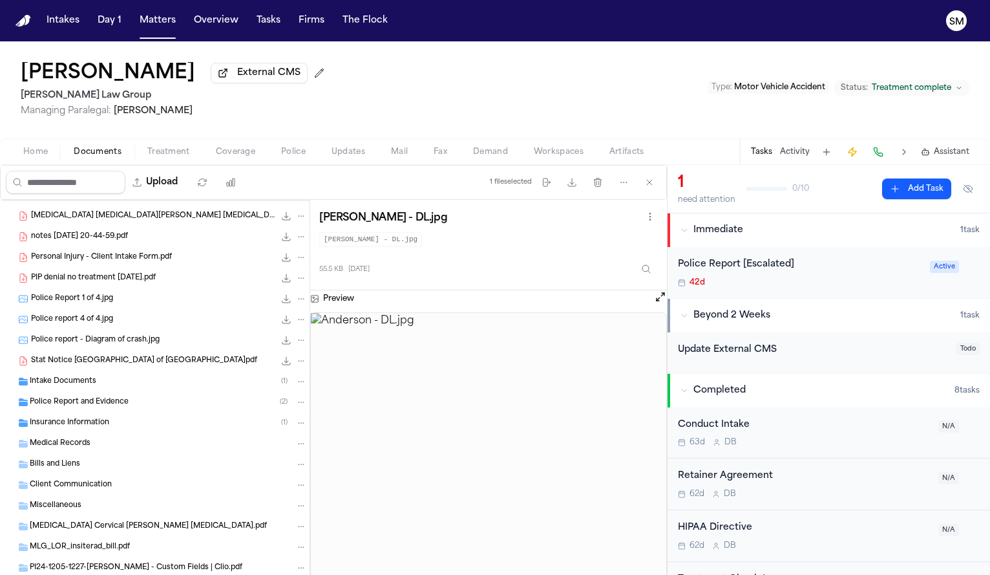
click at [118, 404] on span "Police Report and Evidence" at bounding box center [79, 402] width 99 height 11
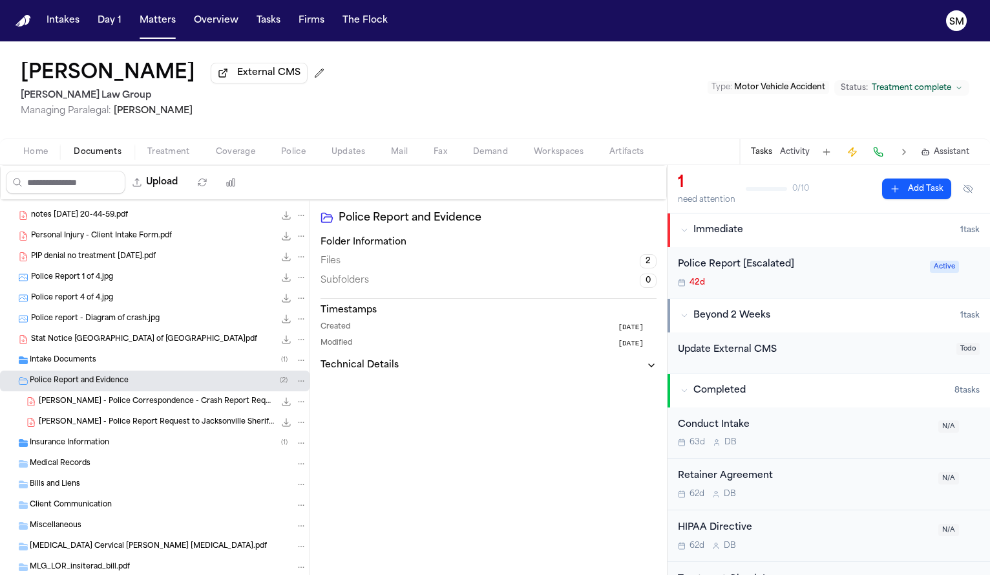
scroll to position [533, 0]
click at [118, 404] on span "[PERSON_NAME] - Police Correspondence - Crash Report Request - [DATE]" at bounding box center [157, 401] width 236 height 11
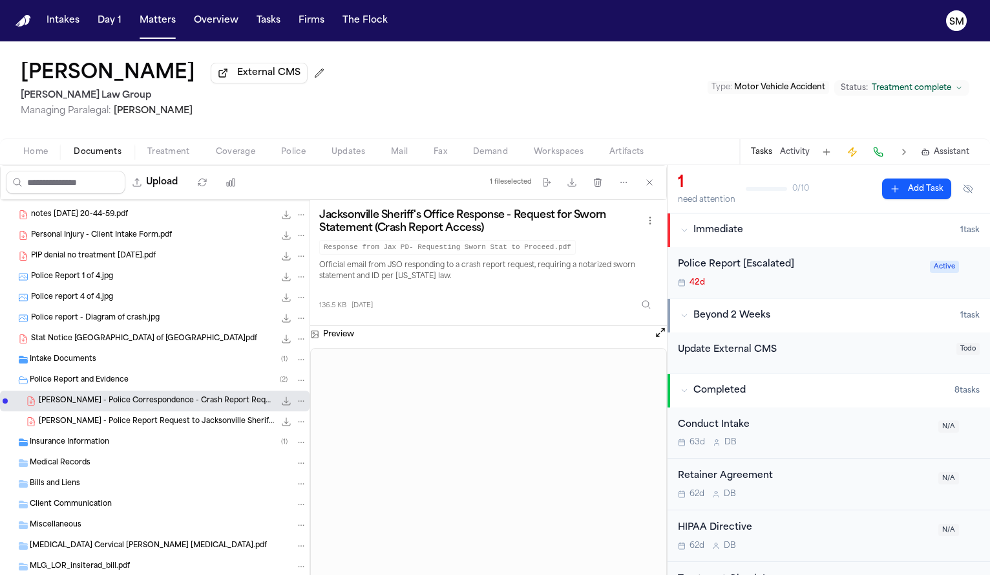
click at [129, 423] on span "[PERSON_NAME] - Police Report Request to Jacksonville Sheriff's Office - [DATE]" at bounding box center [157, 421] width 236 height 11
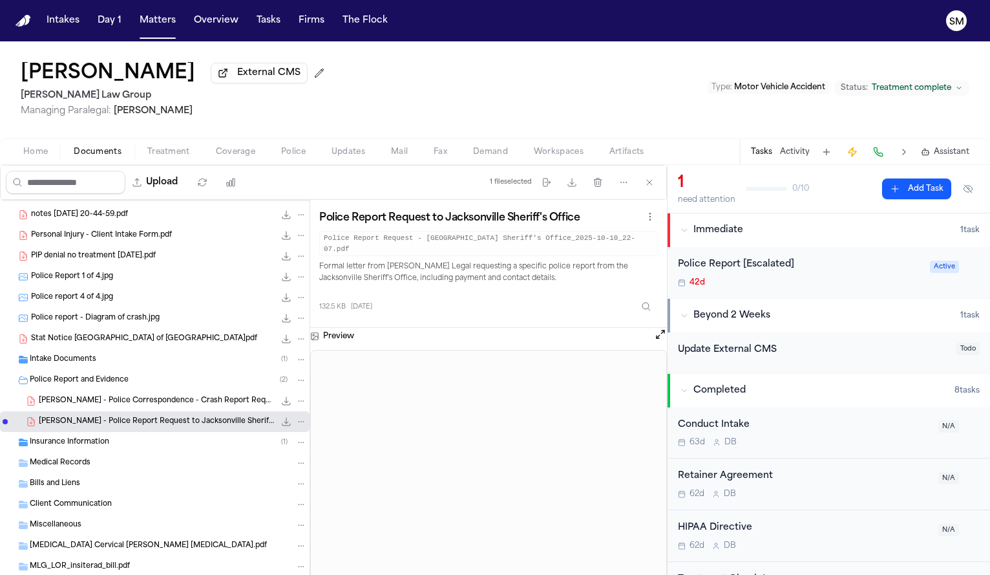
click at [133, 410] on div "[PERSON_NAME] - Police Correspondence - Crash Report Request - [DATE] 136.5 KB …" at bounding box center [155, 400] width 310 height 21
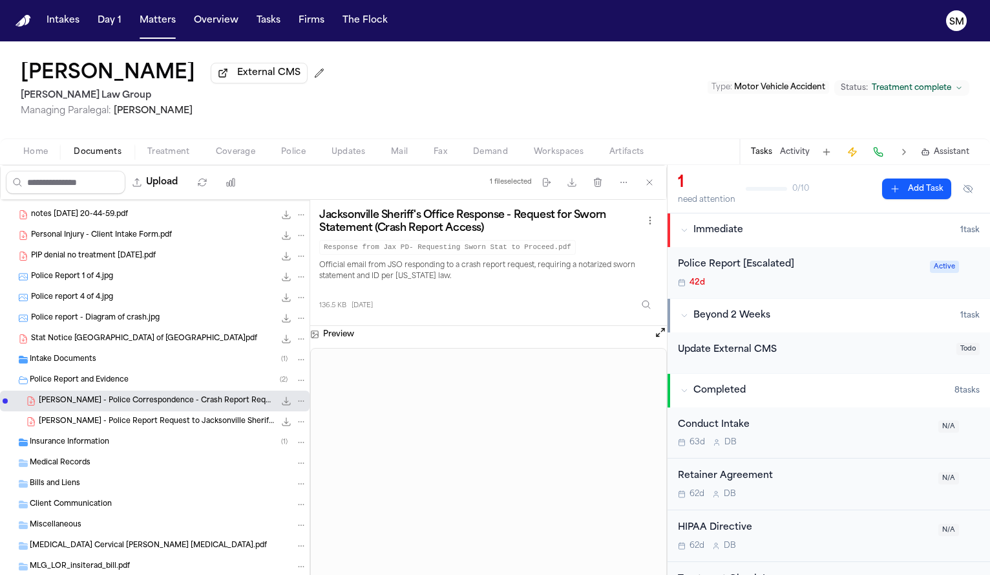
click at [138, 425] on span "A. Anderson - Police Report Request to Jacksonville Sheriff's Office - 10.10.25" at bounding box center [157, 421] width 236 height 11
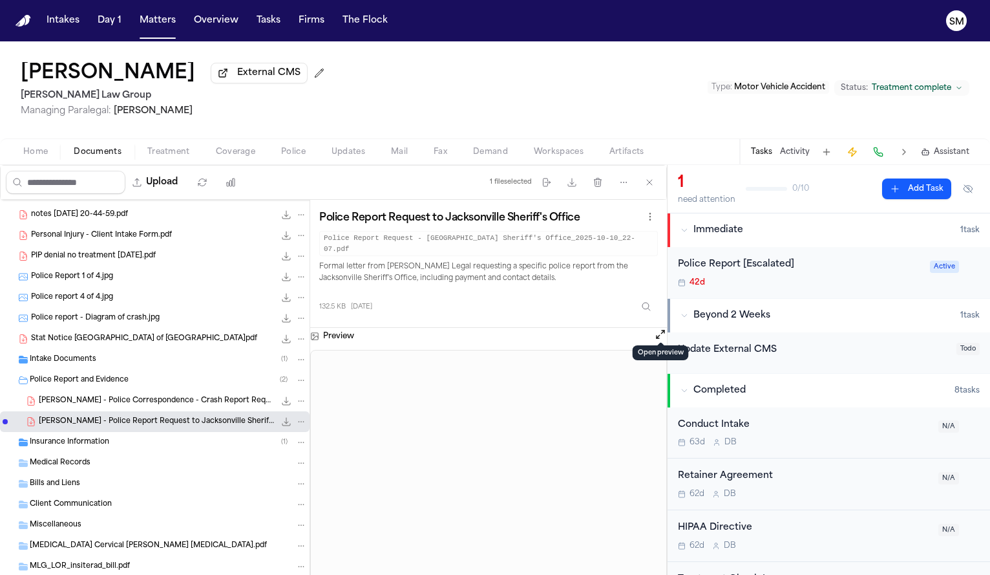
click at [655, 334] on button at bounding box center [660, 336] width 13 height 17
click at [658, 328] on button "Open preview" at bounding box center [660, 334] width 13 height 13
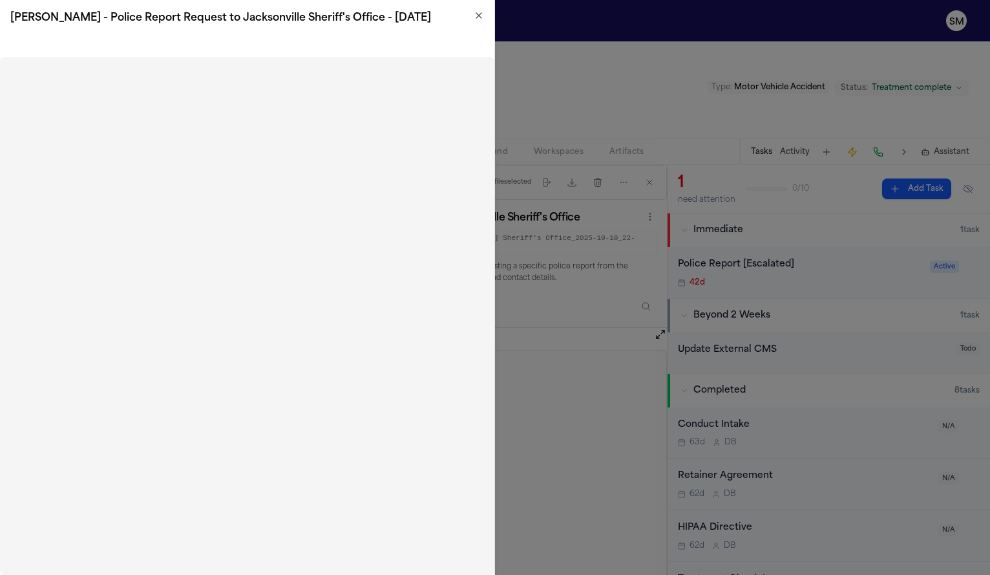
click at [480, 14] on icon "button" at bounding box center [478, 15] width 5 height 5
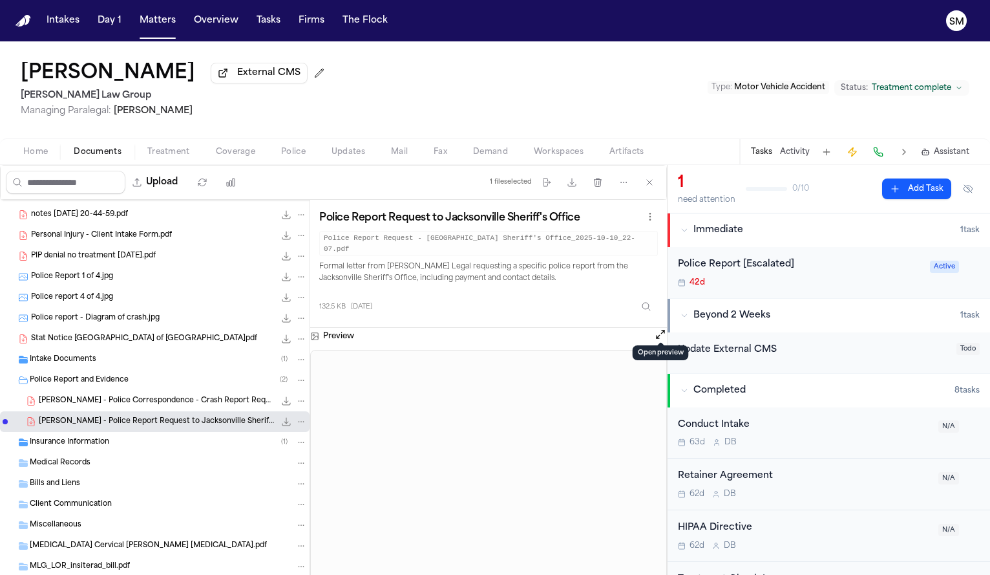
click at [126, 286] on div "Police Report 1 of 4.jpg 4.3 MB • JPG" at bounding box center [155, 276] width 310 height 21
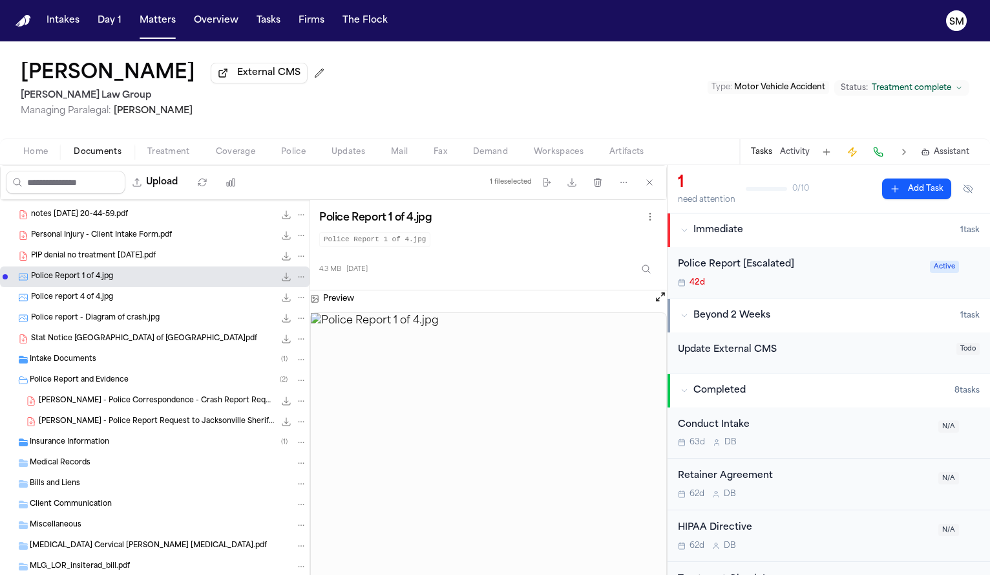
click at [407, 353] on img at bounding box center [489, 461] width 356 height 297
click at [660, 288] on div "Police Report 1 of 4.jpg Police Report 1 of 4.jpg 4.3 MB 2 months ago" at bounding box center [488, 245] width 357 height 90
click at [661, 301] on button "Open preview" at bounding box center [660, 296] width 13 height 13
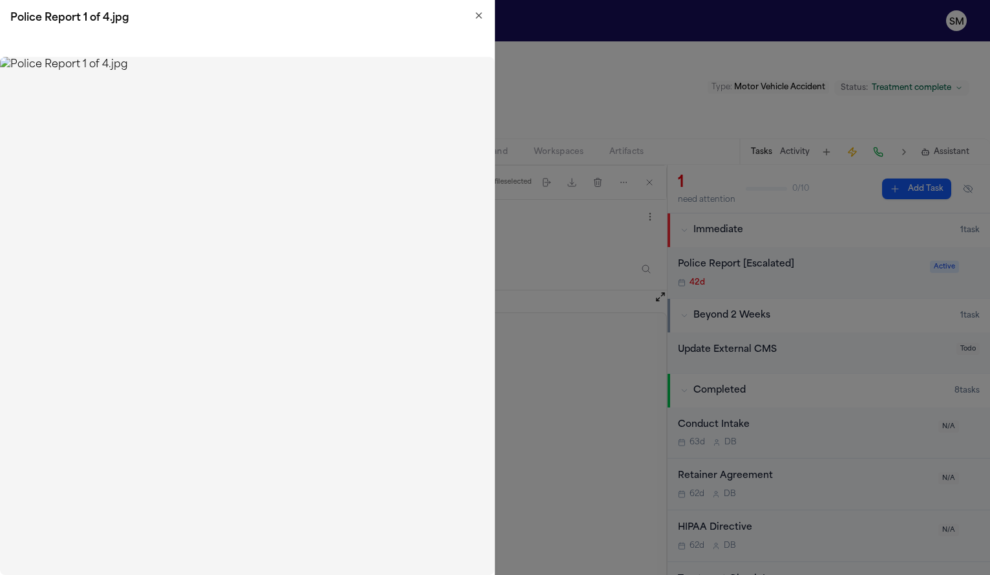
click at [477, 12] on icon "button" at bounding box center [479, 15] width 10 height 10
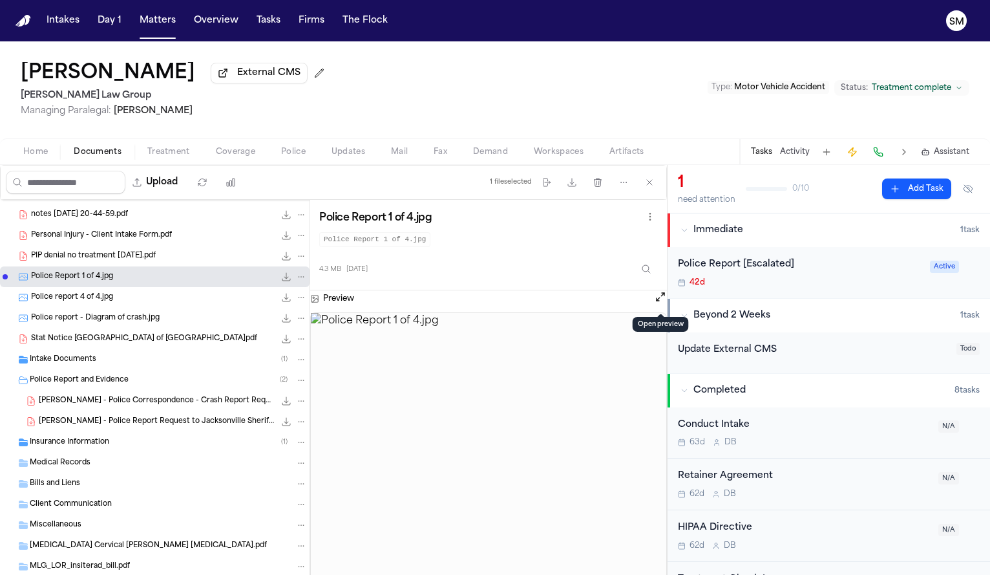
click at [145, 297] on div "Police report 4 of 4.jpg 4.5 MB • JPG" at bounding box center [169, 297] width 276 height 13
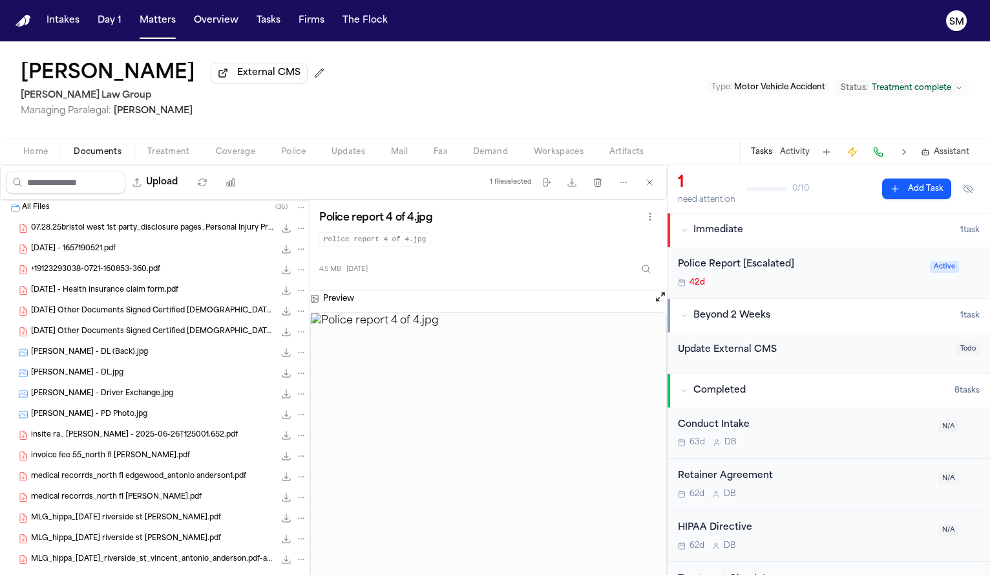
scroll to position [0, 0]
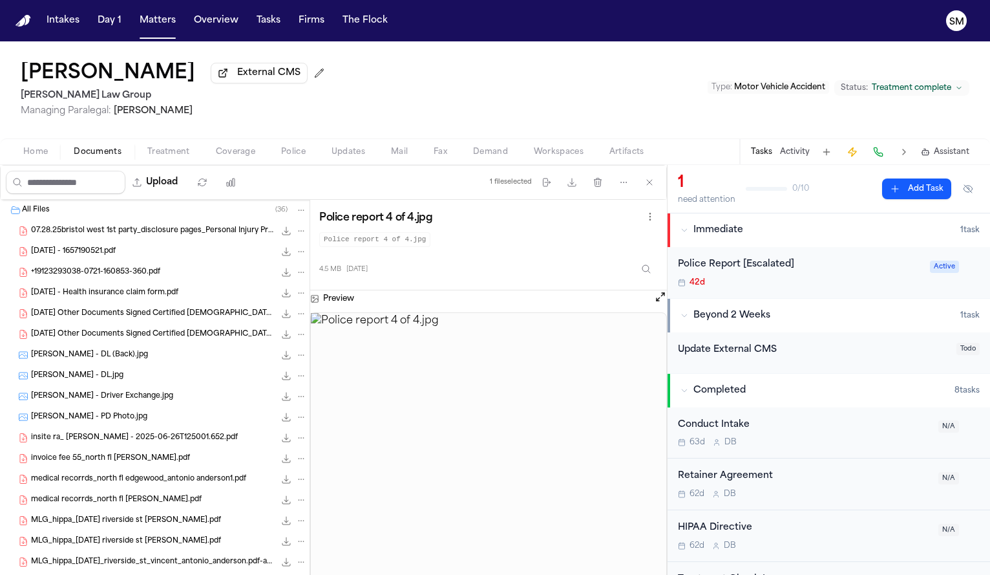
click at [127, 251] on div "08.04.25 - 1657190521.pdf 226.2 KB • PDF" at bounding box center [169, 251] width 276 height 13
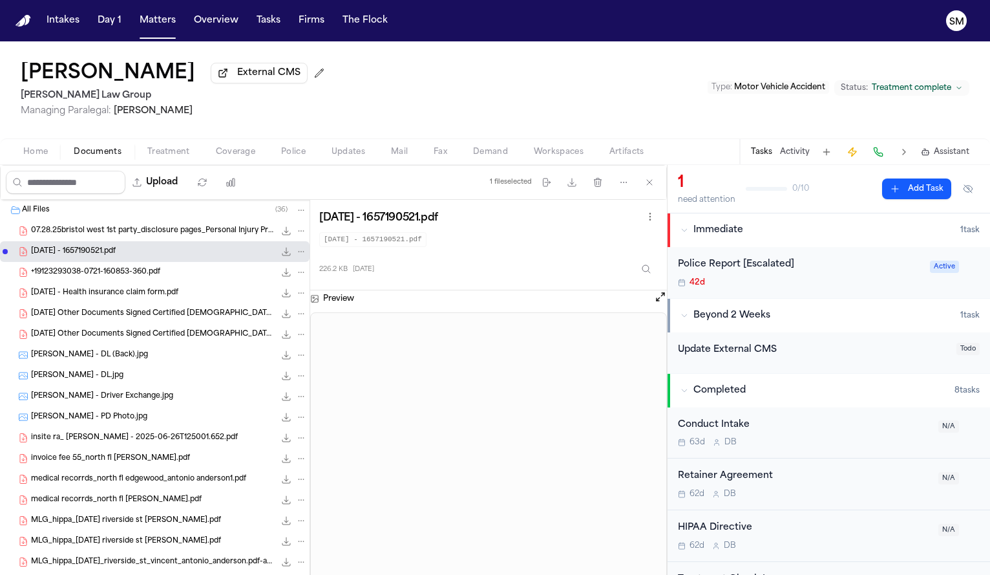
click at [127, 273] on span "+19123293038-0721-160853-360.pdf" at bounding box center [95, 272] width 129 height 11
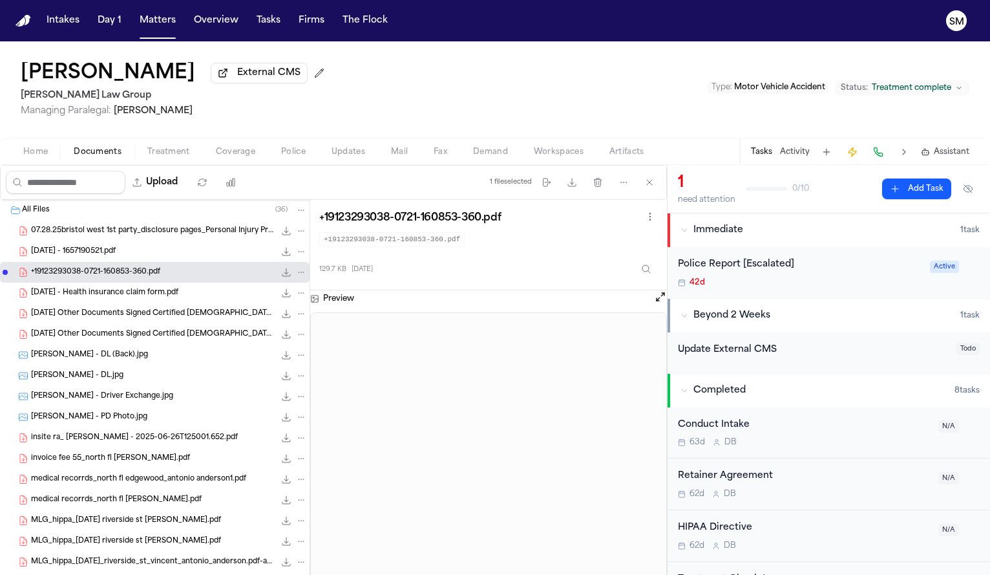
click at [119, 382] on div "Anderson - DL.jpg 55.5 KB • JPG" at bounding box center [169, 375] width 276 height 13
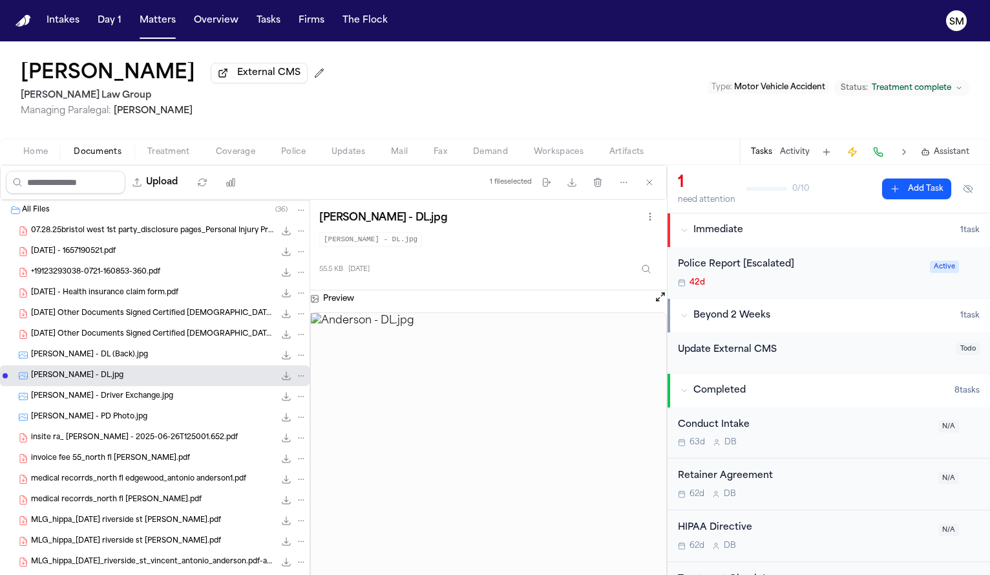
click at [124, 399] on span "Anderson - Driver Exchange.jpg" at bounding box center [102, 396] width 142 height 11
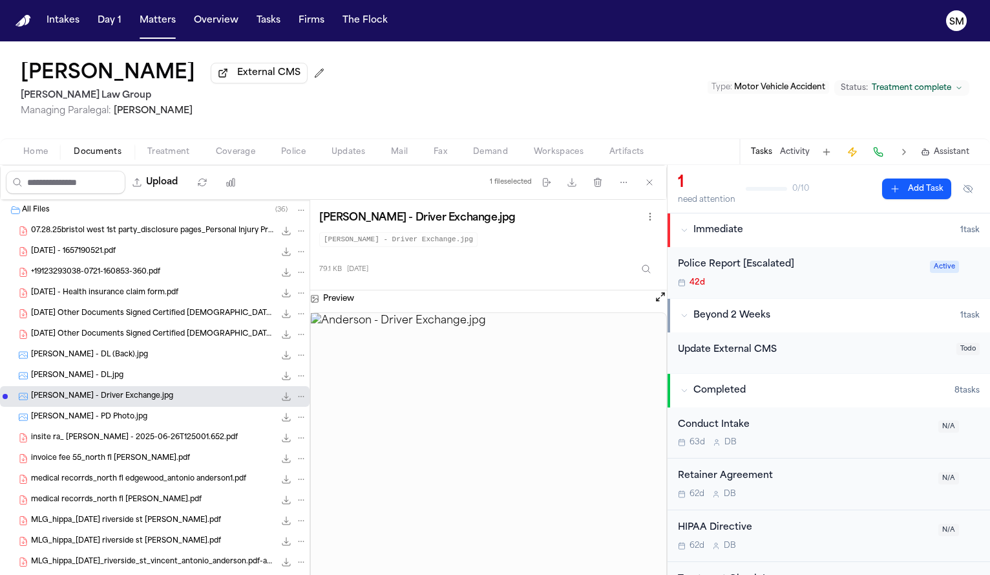
click at [463, 363] on img at bounding box center [489, 461] width 356 height 297
click at [664, 299] on button "Open preview" at bounding box center [660, 296] width 13 height 13
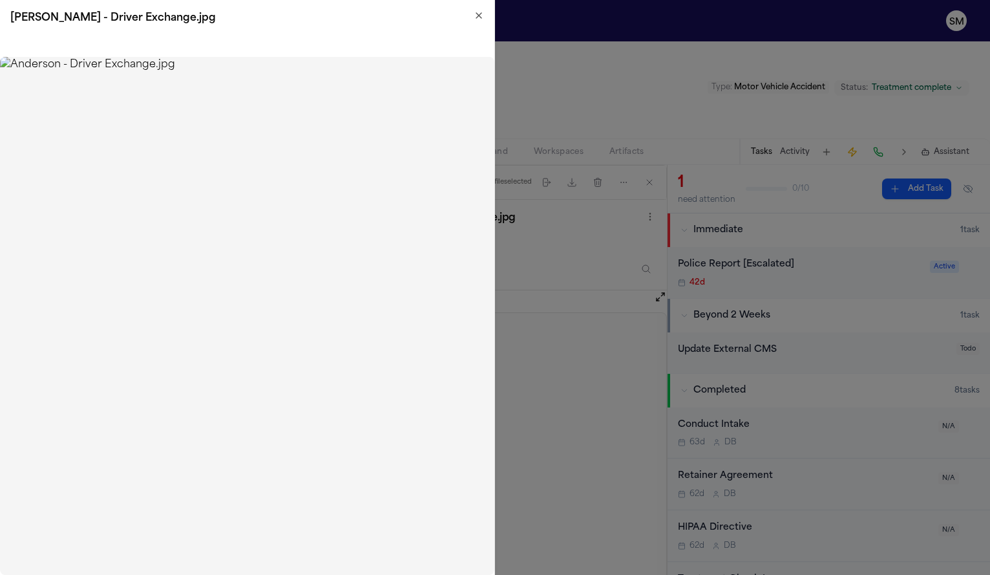
click at [23, 171] on img at bounding box center [247, 316] width 494 height 518
click at [484, 15] on icon "button" at bounding box center [479, 15] width 10 height 10
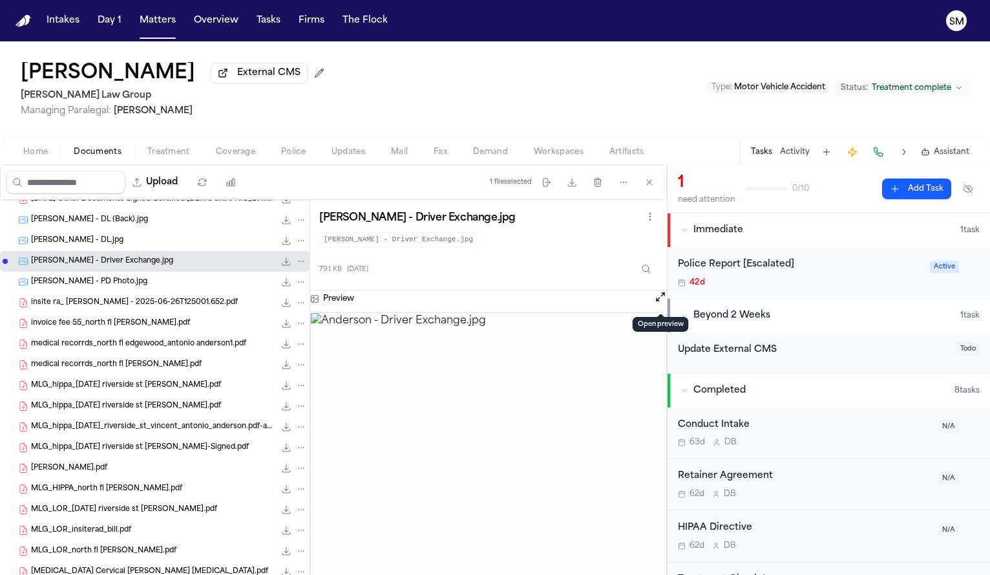
scroll to position [163, 0]
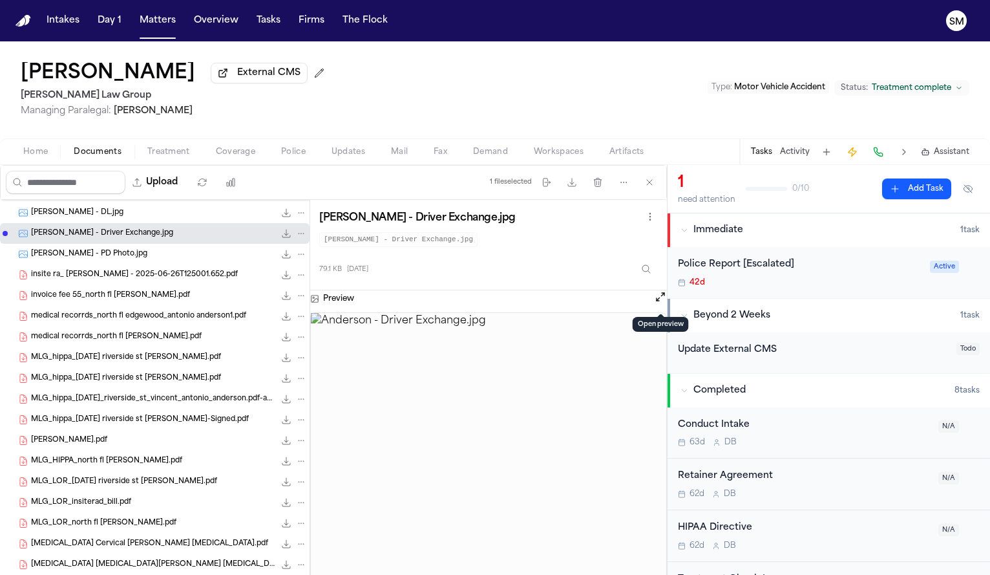
click at [94, 260] on span "Anderson - PD Photo.jpg" at bounding box center [89, 254] width 116 height 11
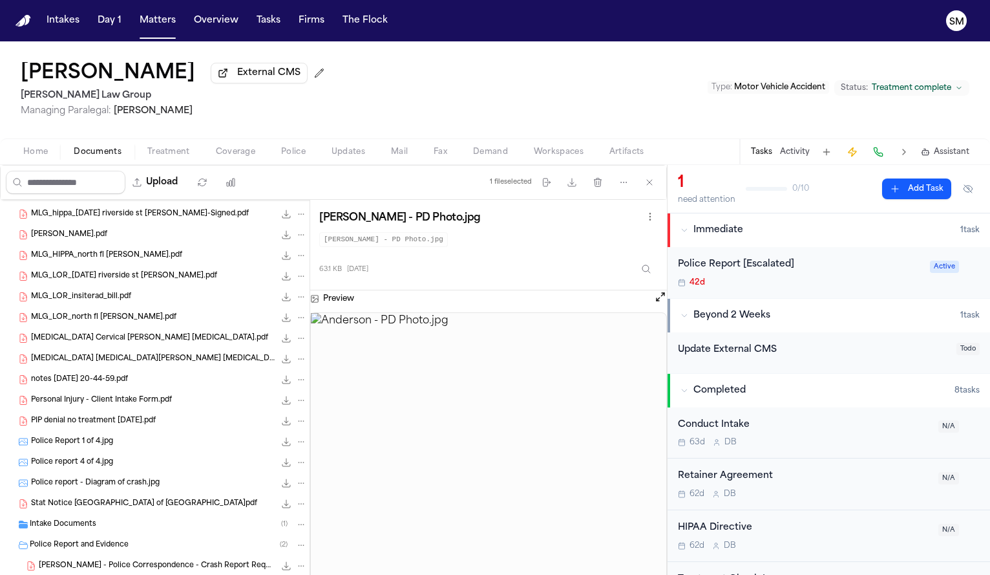
scroll to position [383, 0]
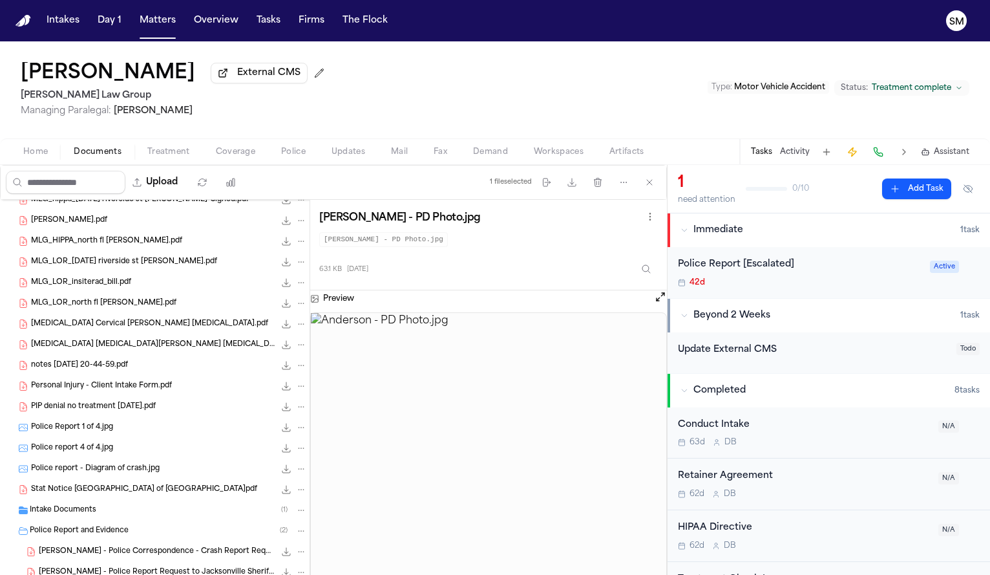
click at [125, 426] on div "Police Report 1 of 4.jpg 4.3 MB • JPG" at bounding box center [169, 427] width 276 height 13
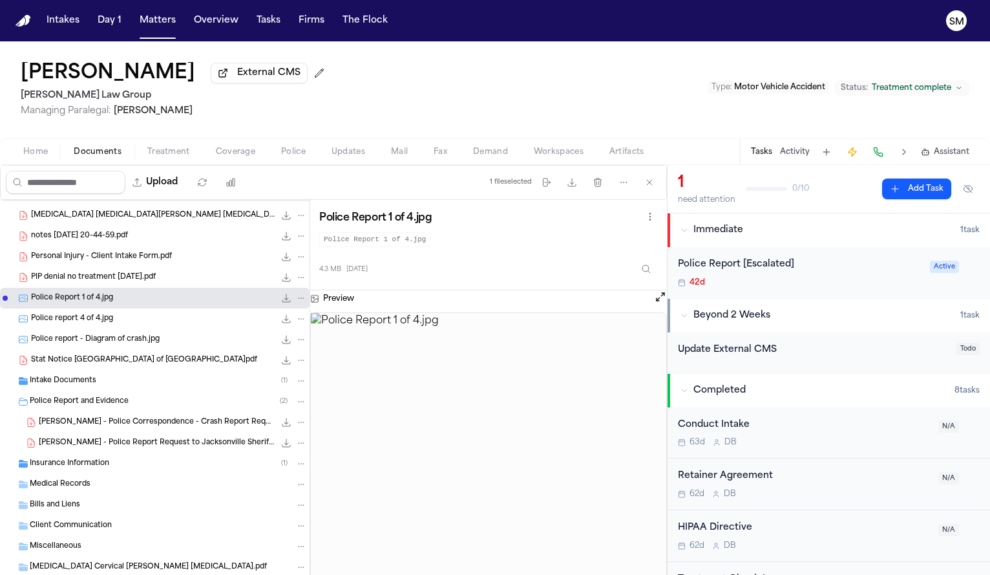
scroll to position [516, 0]
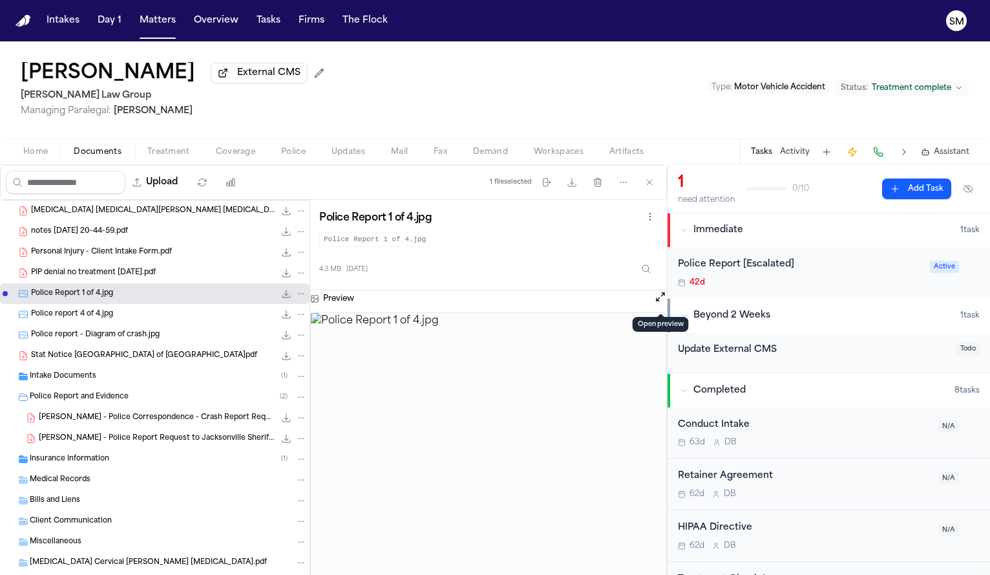
click at [661, 297] on button "Open preview" at bounding box center [660, 296] width 13 height 13
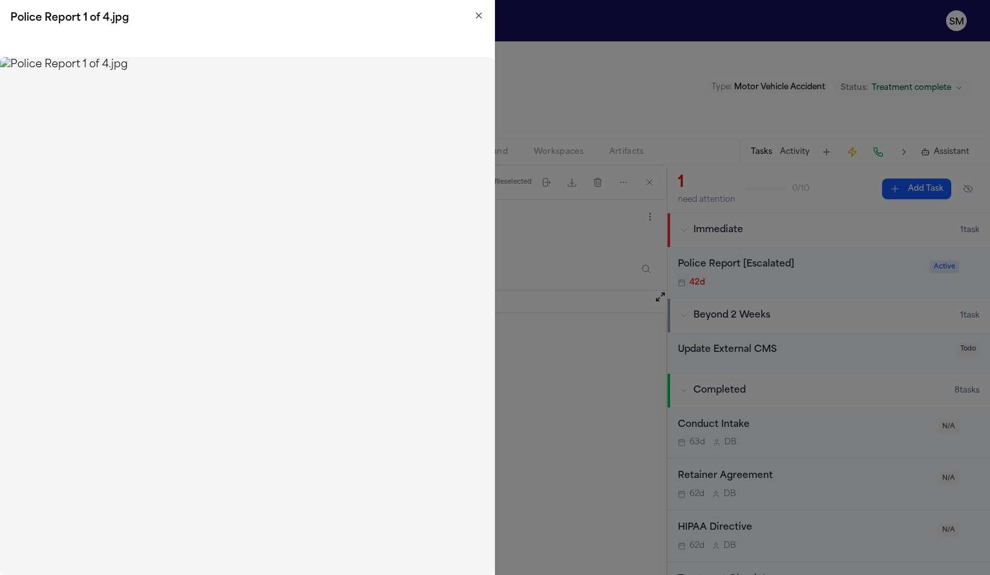
click at [477, 12] on icon "button" at bounding box center [479, 15] width 10 height 10
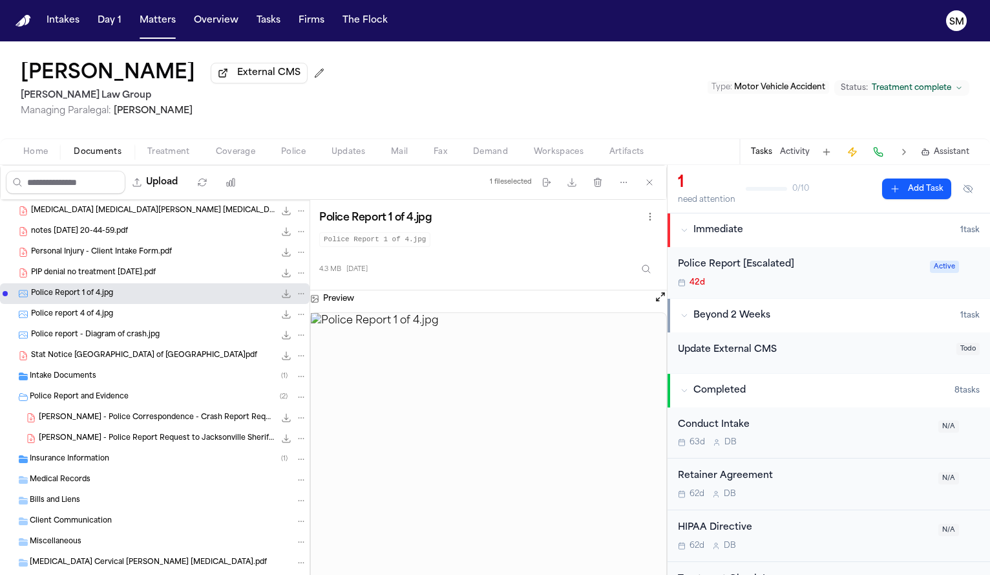
click at [110, 318] on span "Police report 4 of 4.jpg" at bounding box center [72, 314] width 82 height 11
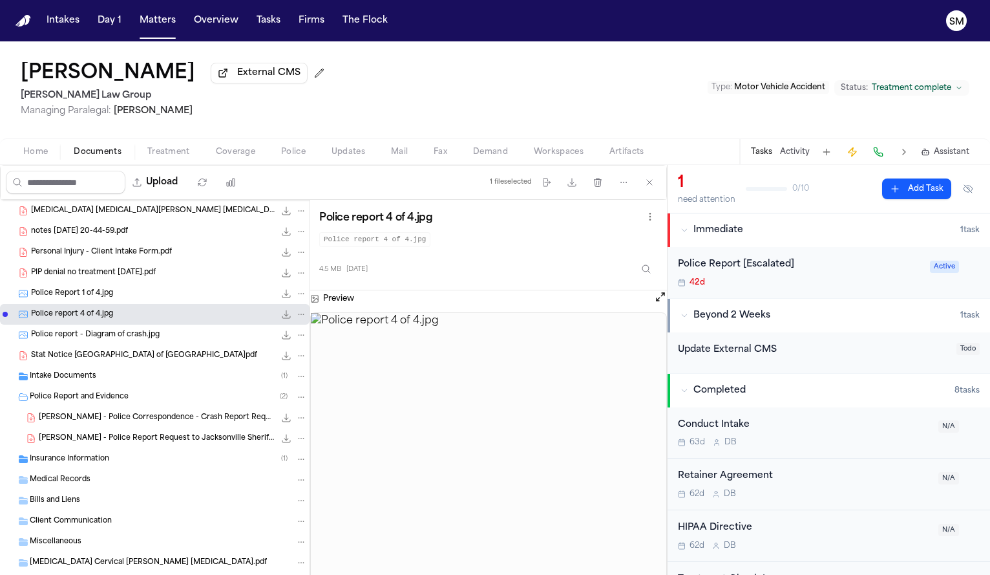
click at [141, 337] on span "Police report - Diagram of crash.jpg" at bounding box center [95, 335] width 129 height 11
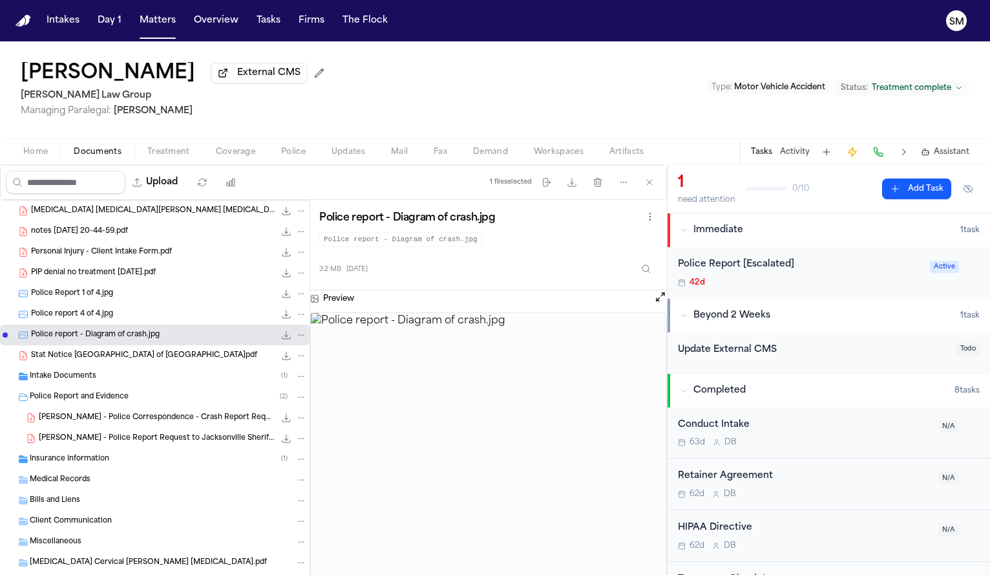
click at [101, 317] on span "Police report 4 of 4.jpg" at bounding box center [72, 314] width 82 height 11
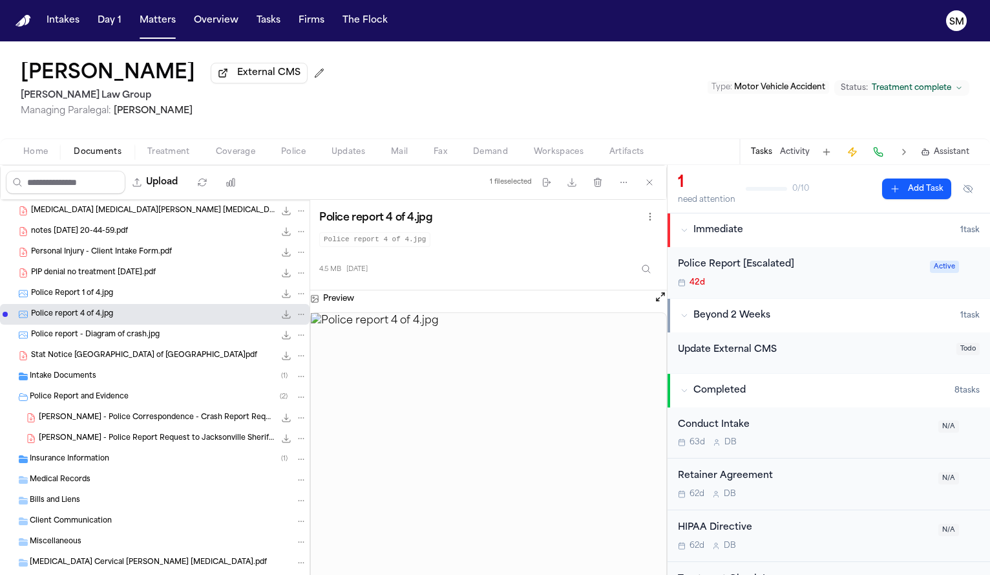
click at [502, 426] on img at bounding box center [489, 461] width 356 height 297
click at [652, 303] on div "Preview" at bounding box center [488, 298] width 357 height 17
click at [656, 303] on button "Open preview" at bounding box center [660, 296] width 13 height 13
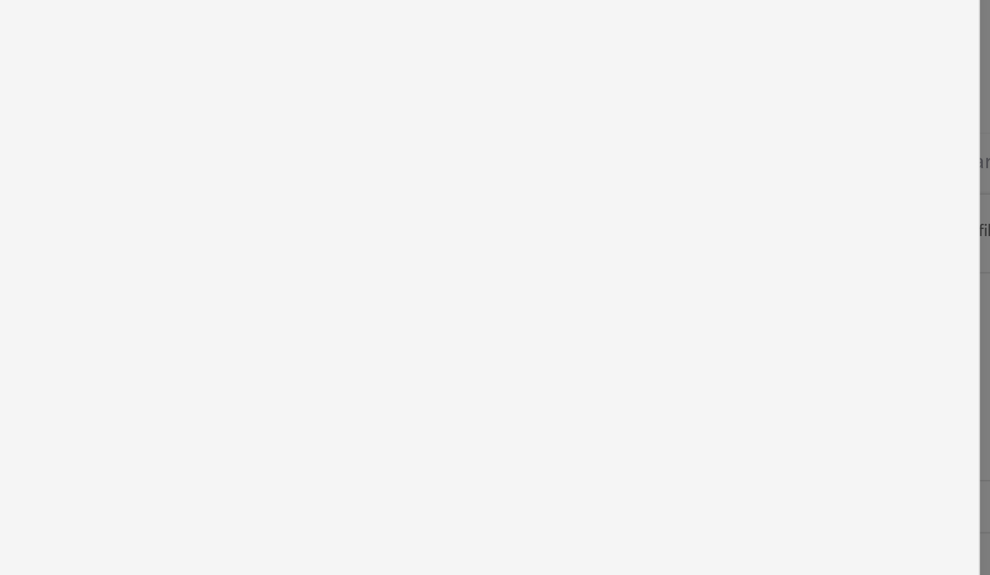
click at [173, 93] on img at bounding box center [247, 316] width 494 height 518
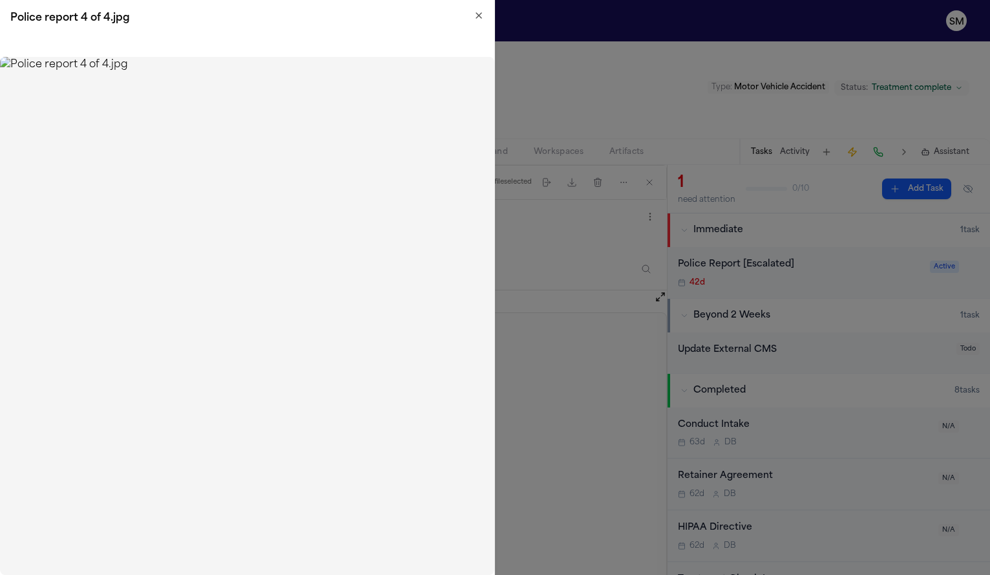
click at [469, 12] on h2 "Police report 4 of 4.jpg" at bounding box center [247, 18] width 474 height 16
click at [474, 13] on icon "button" at bounding box center [479, 15] width 10 height 10
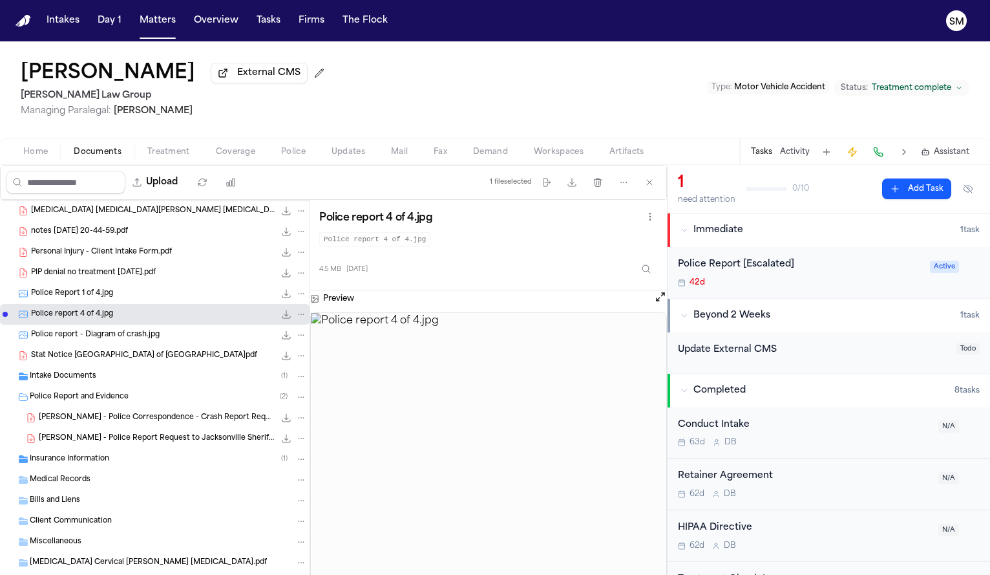
click at [118, 293] on div "Police Report 1 of 4.jpg 4.3 MB • JPG" at bounding box center [169, 293] width 276 height 13
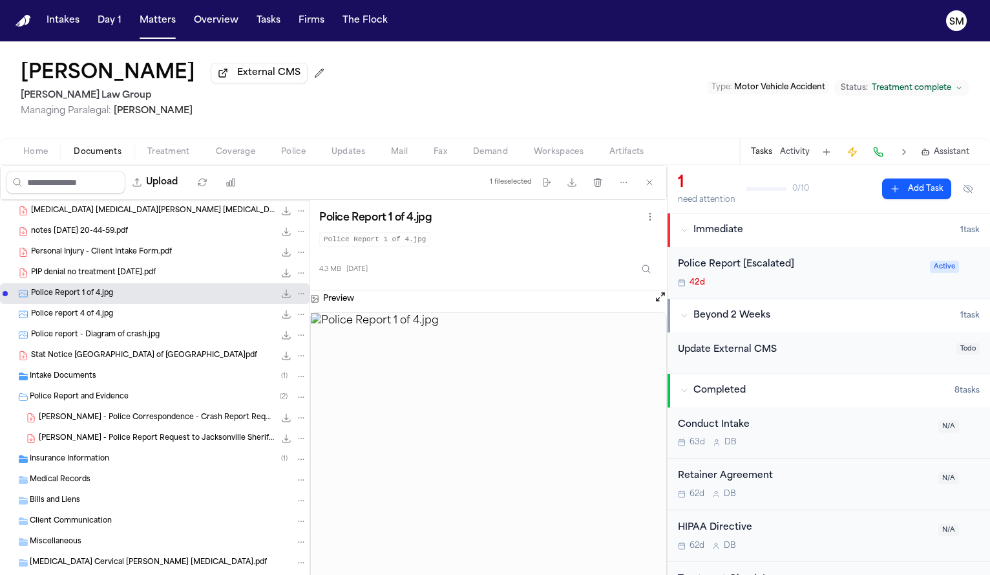
click at [477, 391] on img at bounding box center [489, 461] width 356 height 297
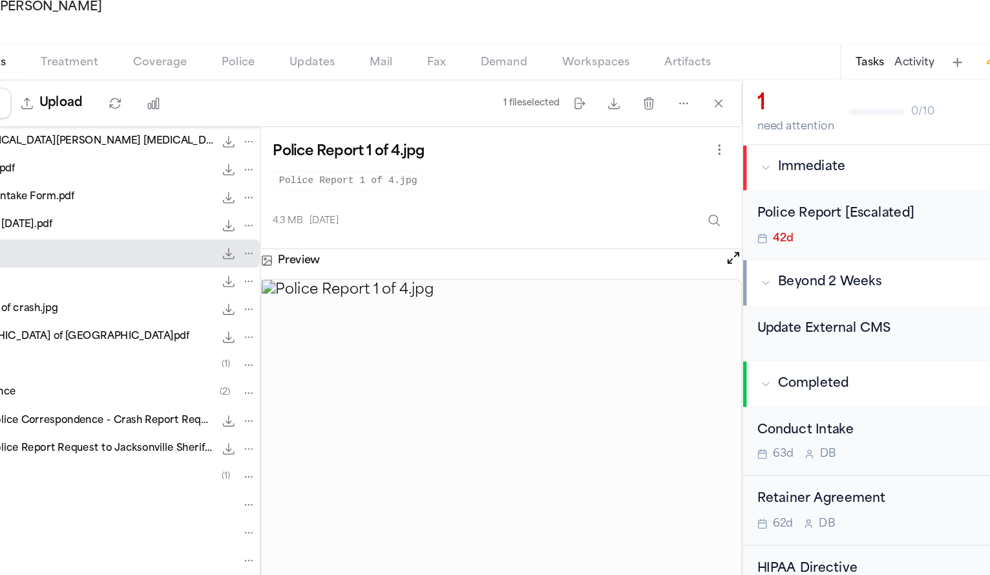
click at [650, 303] on div "Preview" at bounding box center [488, 298] width 357 height 17
click at [650, 302] on div "Preview" at bounding box center [488, 298] width 357 height 17
click at [659, 299] on button "Open preview" at bounding box center [660, 296] width 13 height 13
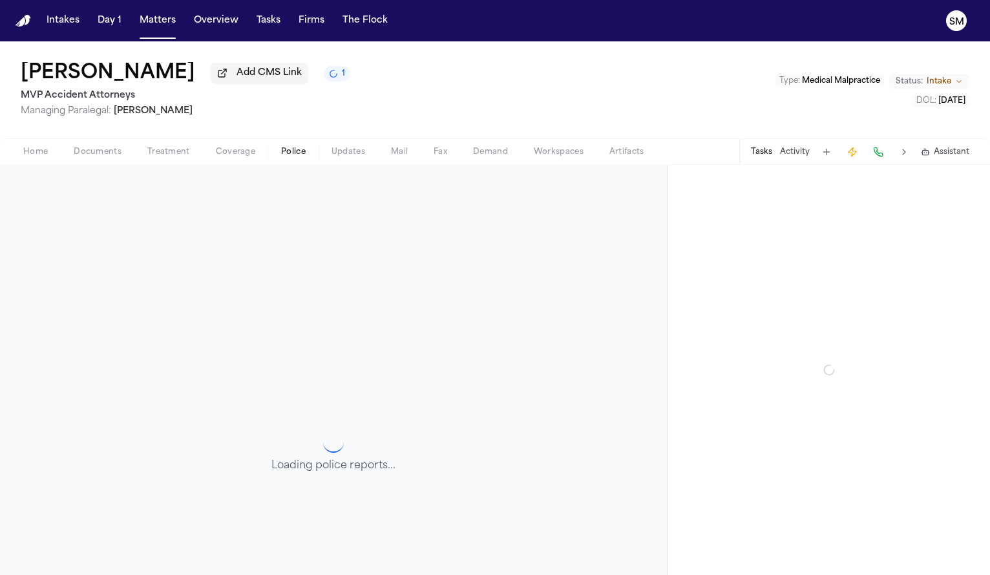
click at [305, 155] on button "Police" at bounding box center [293, 152] width 50 height 16
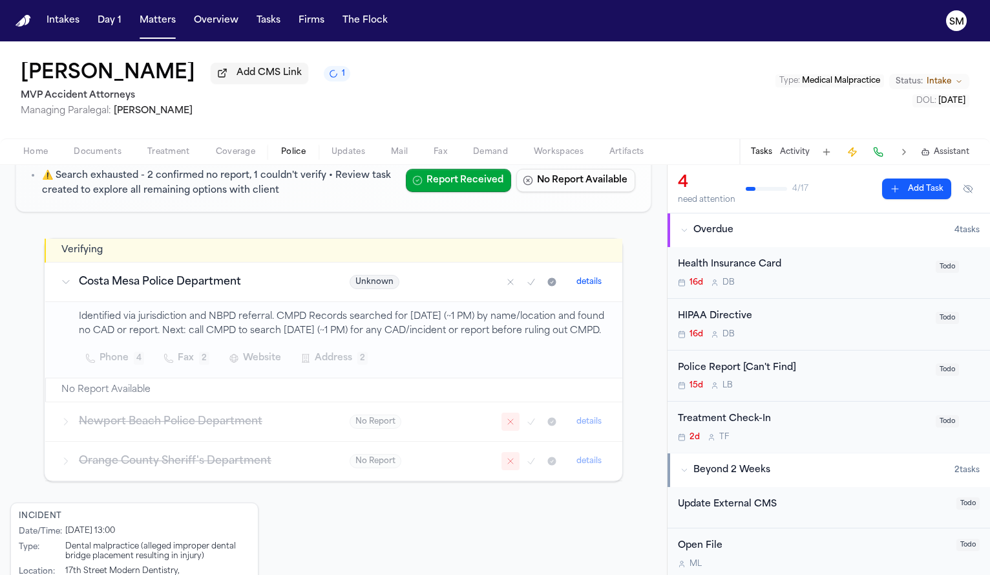
scroll to position [244, 0]
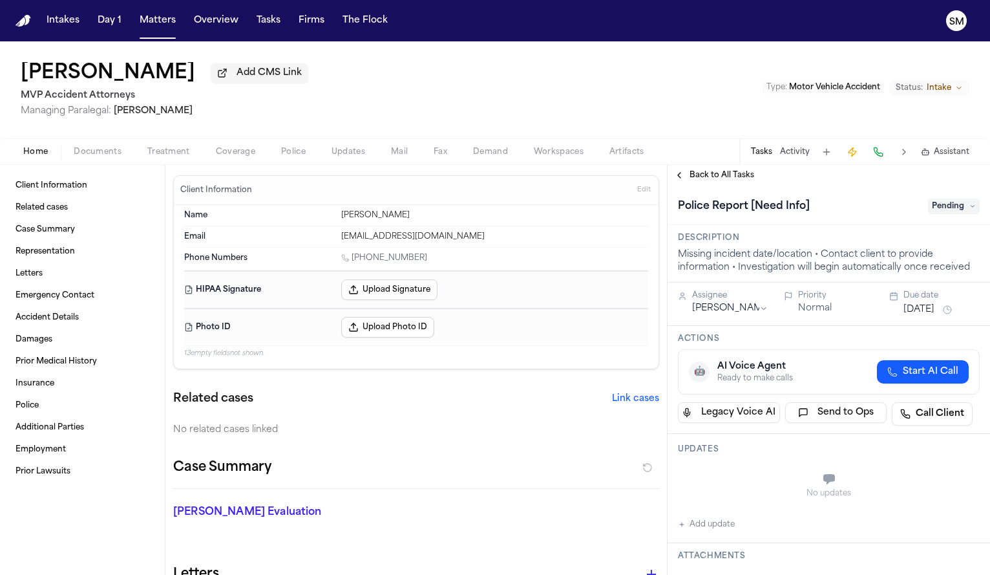
click at [284, 154] on span "Police" at bounding box center [293, 152] width 25 height 10
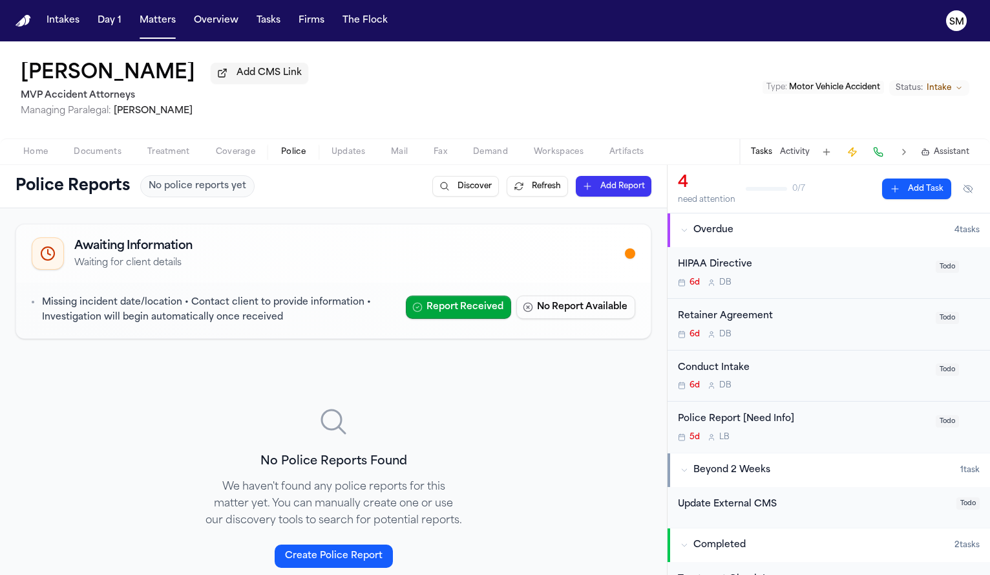
click at [30, 157] on span "Home" at bounding box center [35, 152] width 25 height 10
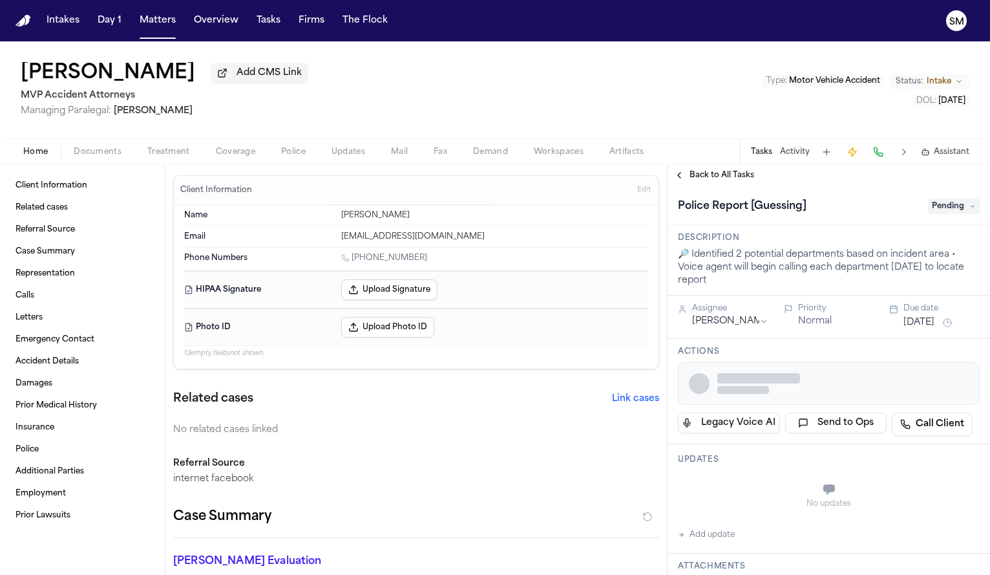
click at [288, 154] on span "Police" at bounding box center [293, 152] width 25 height 10
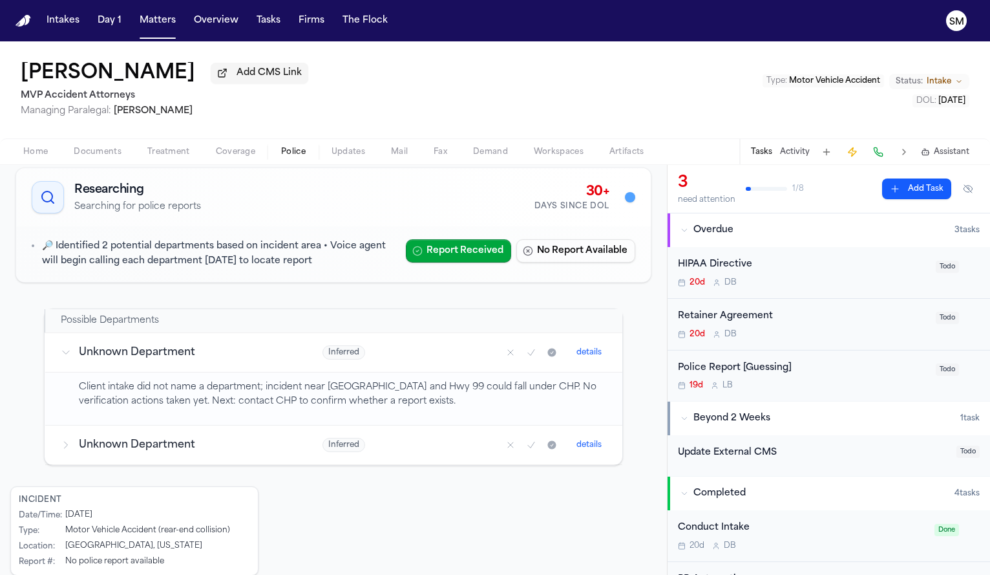
scroll to position [167, 0]
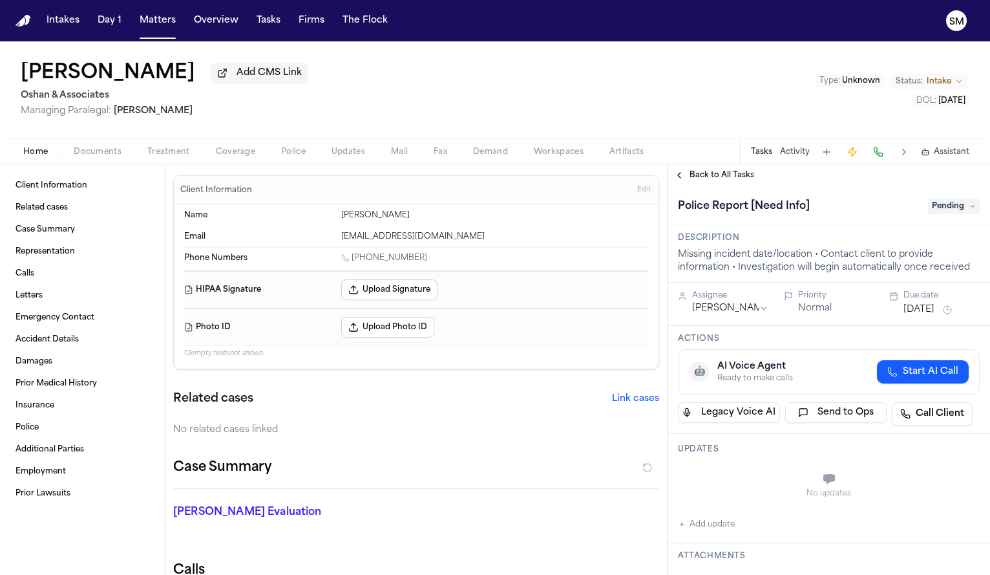
click at [295, 157] on span "Police" at bounding box center [293, 152] width 25 height 10
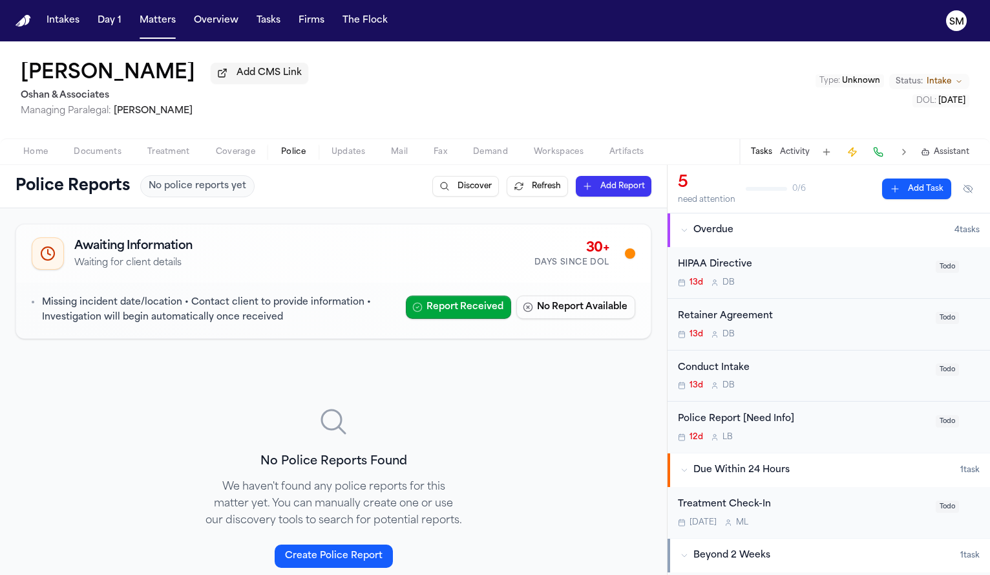
click at [30, 164] on div "Home Documents Treatment Coverage Police Updates Mail Fax Demand Workspaces Art…" at bounding box center [495, 151] width 990 height 26
click at [30, 156] on span "Home" at bounding box center [35, 152] width 25 height 10
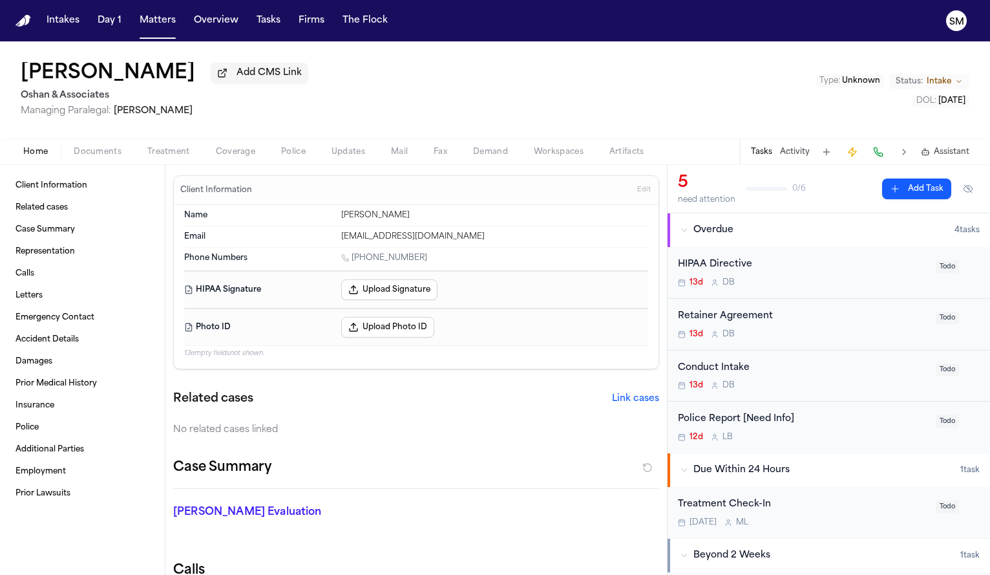
click at [105, 147] on span "Documents" at bounding box center [98, 152] width 48 height 10
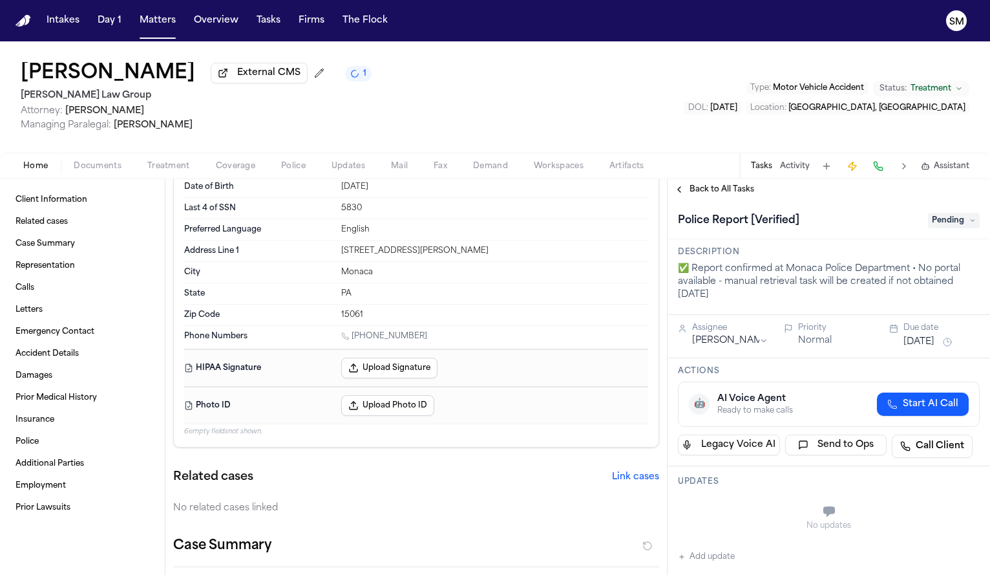
scroll to position [110, 0]
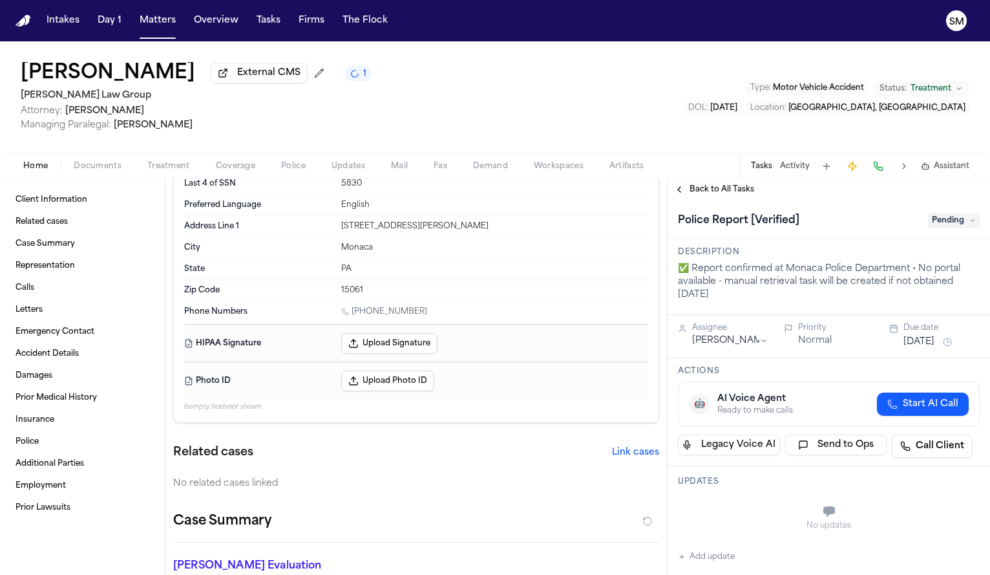
click at [281, 166] on span "Police" at bounding box center [293, 166] width 25 height 10
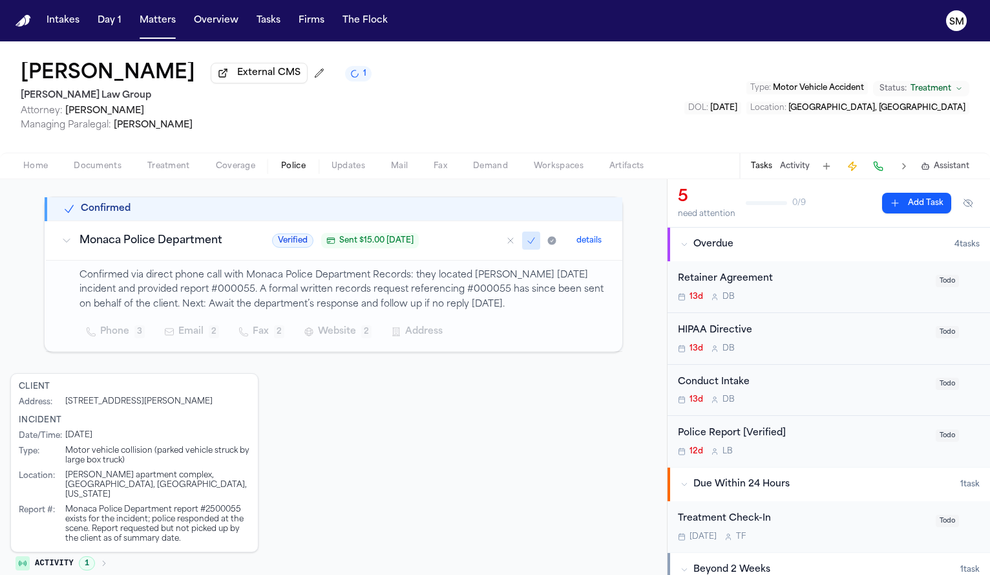
scroll to position [208, 0]
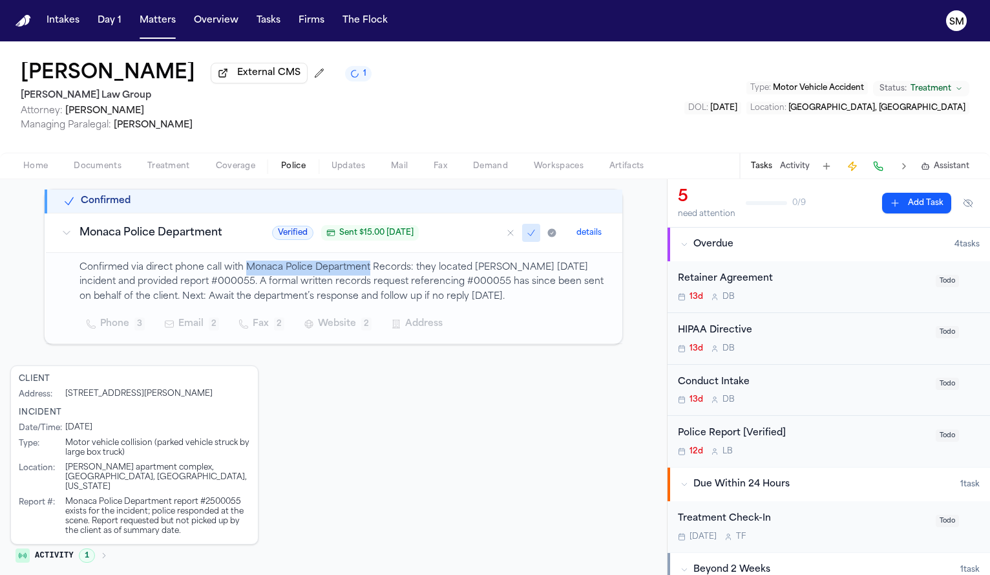
drag, startPoint x: 243, startPoint y: 271, endPoint x: 363, endPoint y: 269, distance: 120.2
click at [363, 269] on p "Confirmed via direct phone call with Monaca Police Department Records: they loc…" at bounding box center [343, 282] width 527 height 44
copy p "Monaca Police Department"
click at [418, 281] on p "Confirmed via direct phone call with Monaca Police Department Records: they loc…" at bounding box center [343, 282] width 527 height 44
drag, startPoint x: 206, startPoint y: 498, endPoint x: 240, endPoint y: 496, distance: 33.7
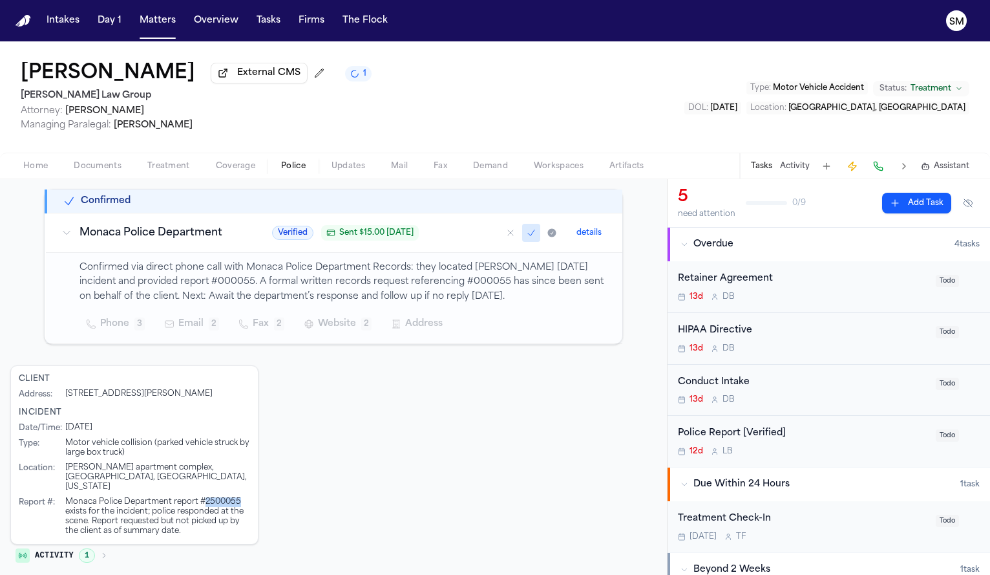
click at [240, 497] on div "Monaca Police Department report #2500055 exists for the incident; police respon…" at bounding box center [157, 516] width 185 height 39
copy div "2500055"
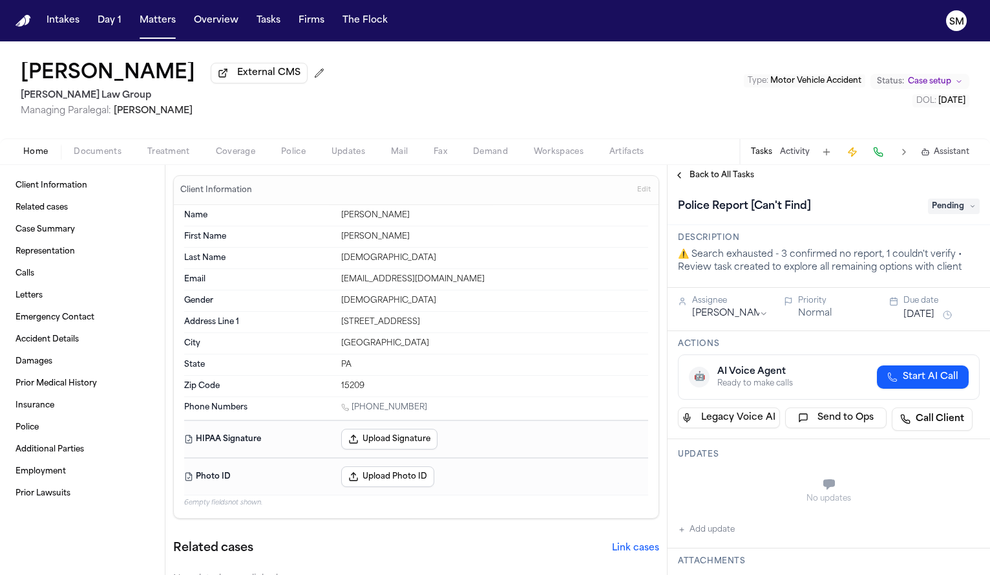
click at [294, 156] on span "Police" at bounding box center [293, 152] width 25 height 10
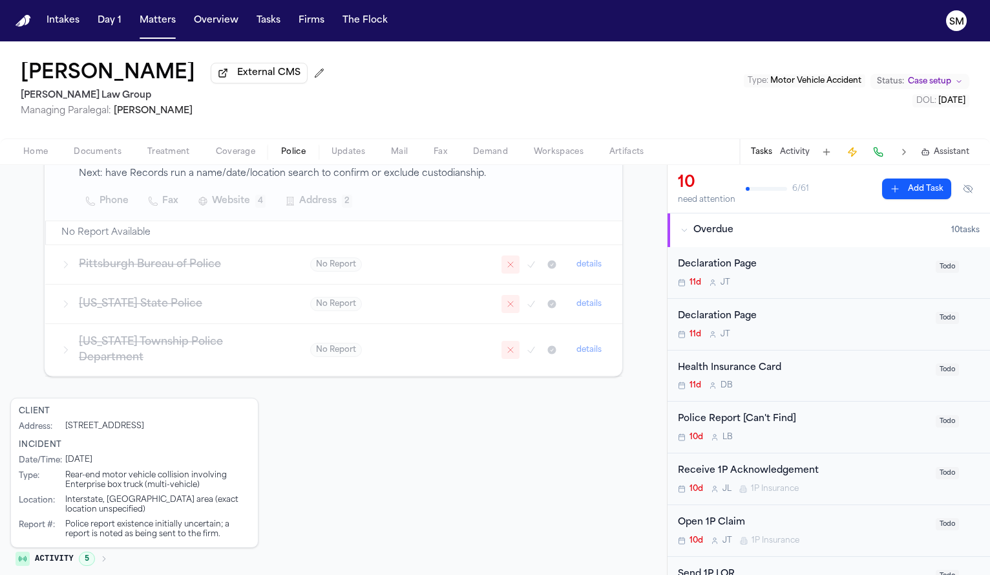
scroll to position [151, 0]
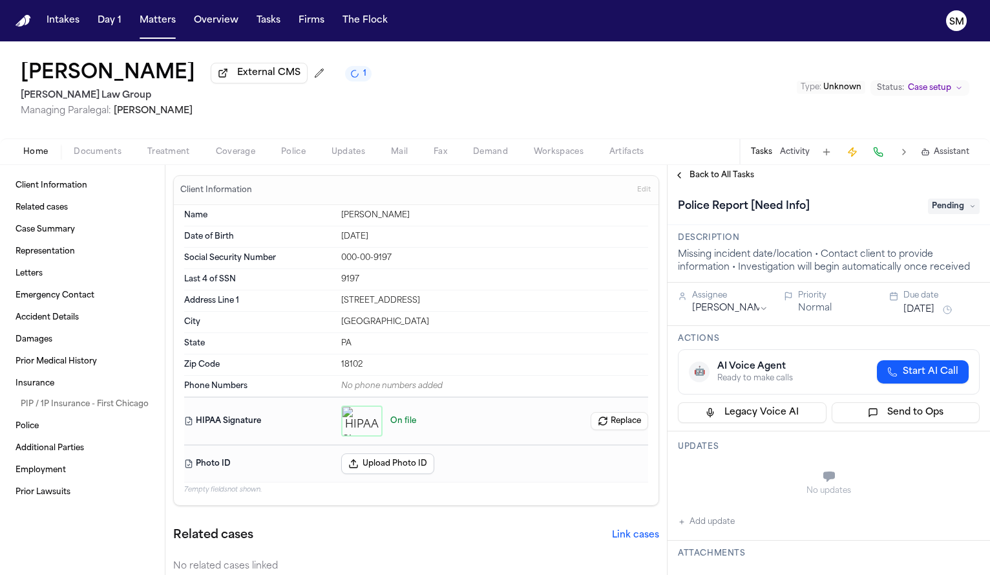
click at [292, 156] on span "Police" at bounding box center [293, 152] width 25 height 10
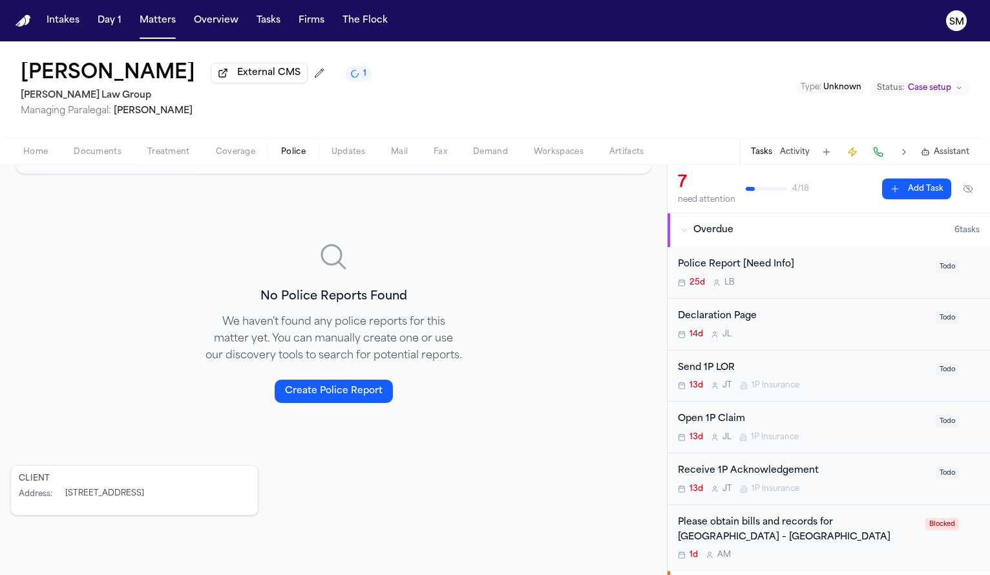
scroll to position [167, 0]
click at [36, 151] on span "Home" at bounding box center [35, 152] width 25 height 10
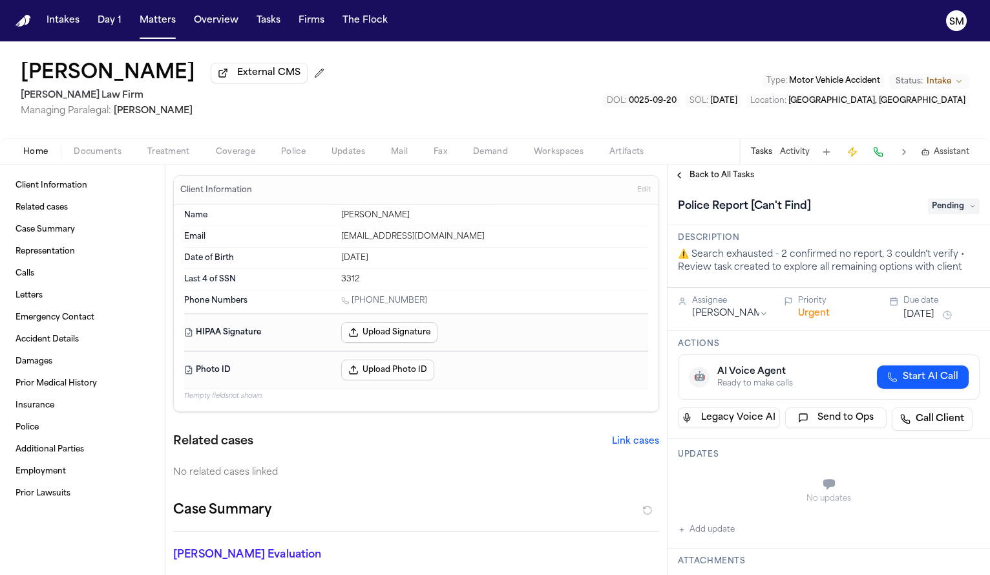
click at [298, 157] on span "Police" at bounding box center [293, 152] width 25 height 10
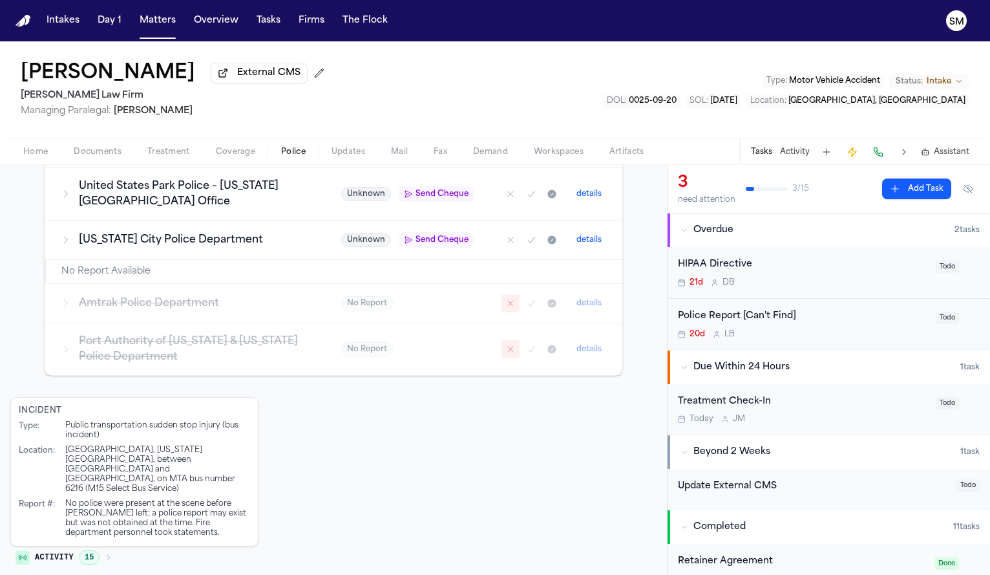
scroll to position [383, 0]
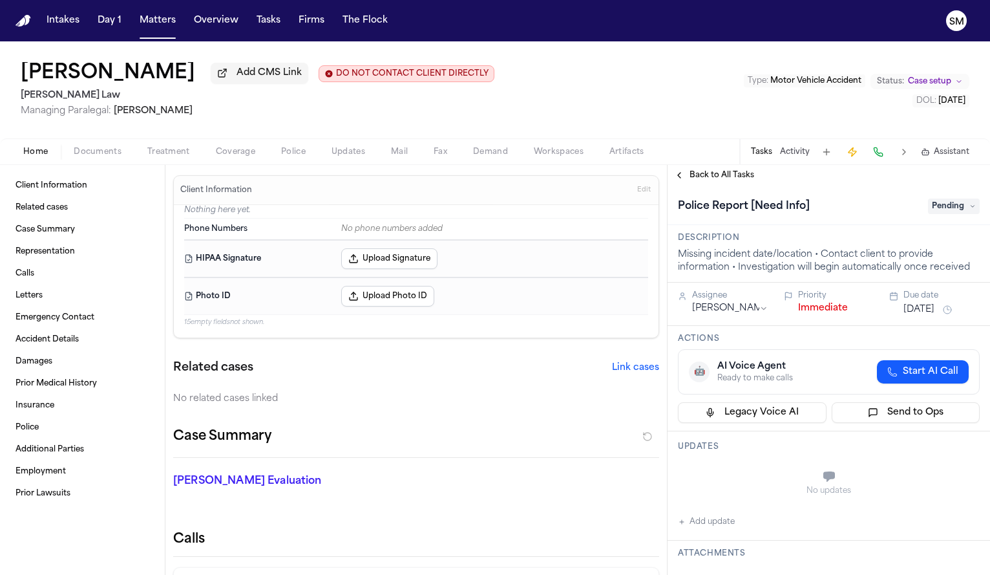
click at [292, 152] on span "Police" at bounding box center [293, 152] width 25 height 10
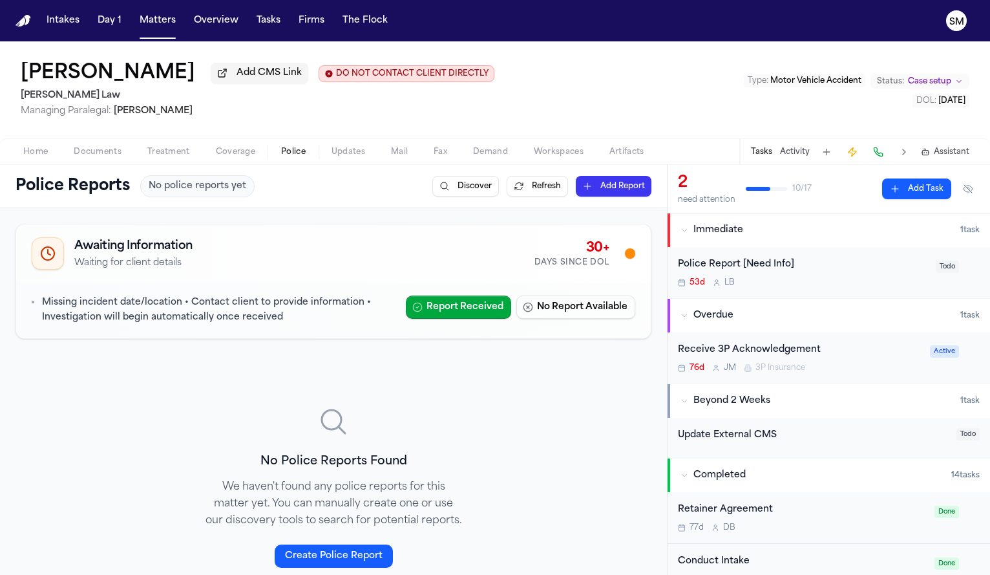
click at [37, 152] on span "Home" at bounding box center [35, 152] width 25 height 10
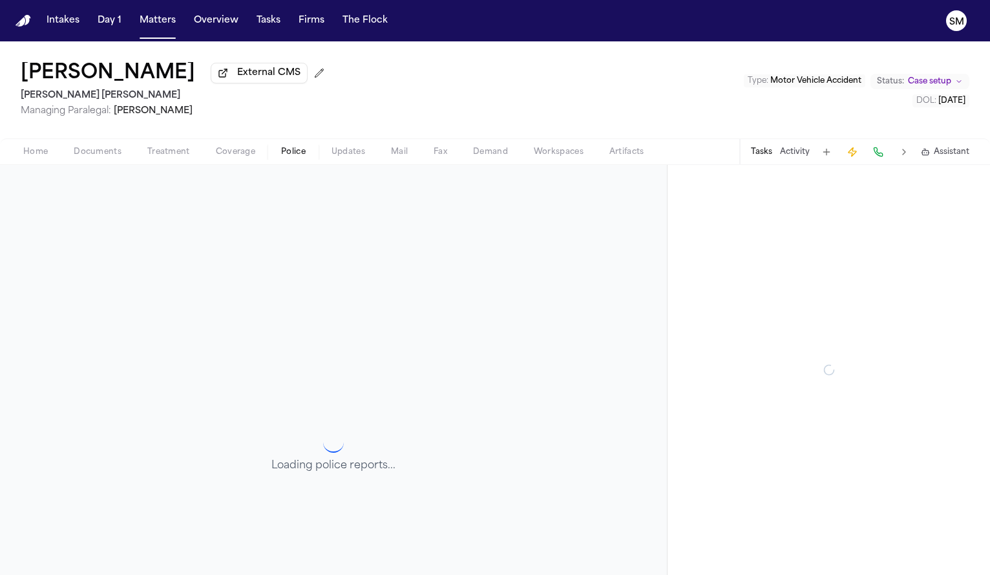
click at [286, 155] on span "Police" at bounding box center [293, 152] width 25 height 10
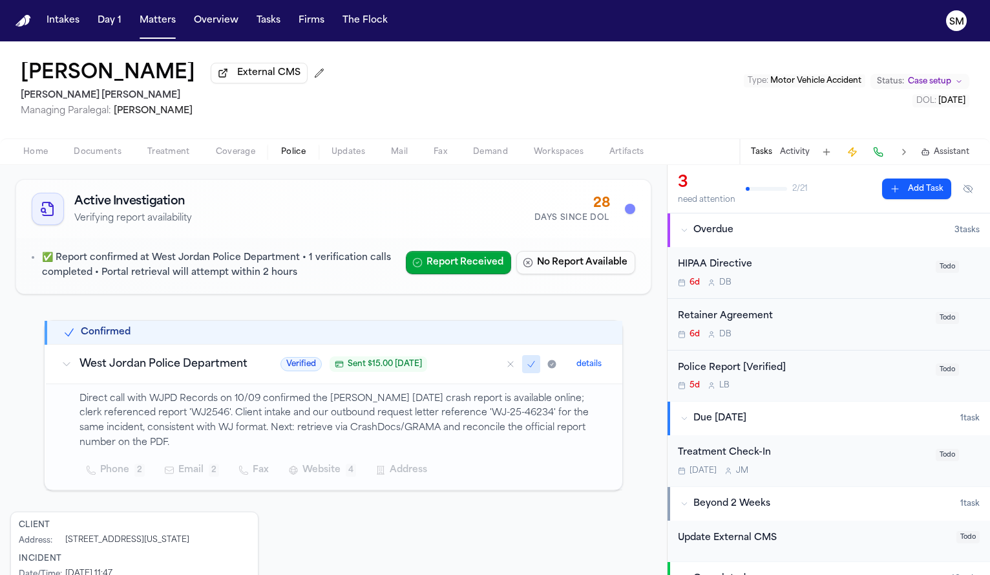
scroll to position [184, 0]
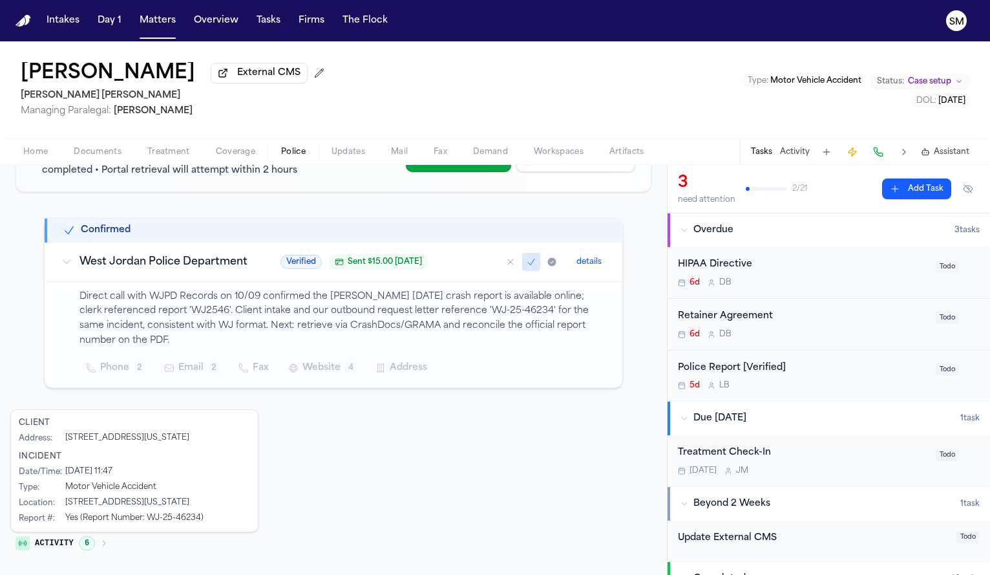
click at [200, 311] on p "Direct call with WJPD Records on 10/09 confirmed the [PERSON_NAME] [DATE] crash…" at bounding box center [343, 319] width 527 height 59
copy p "WJ2546"
drag, startPoint x: 484, startPoint y: 310, endPoint x: 507, endPoint y: 312, distance: 23.3
click at [507, 312] on p "Direct call with WJPD Records on 10/09 confirmed the [PERSON_NAME] [DATE] crash…" at bounding box center [343, 319] width 527 height 59
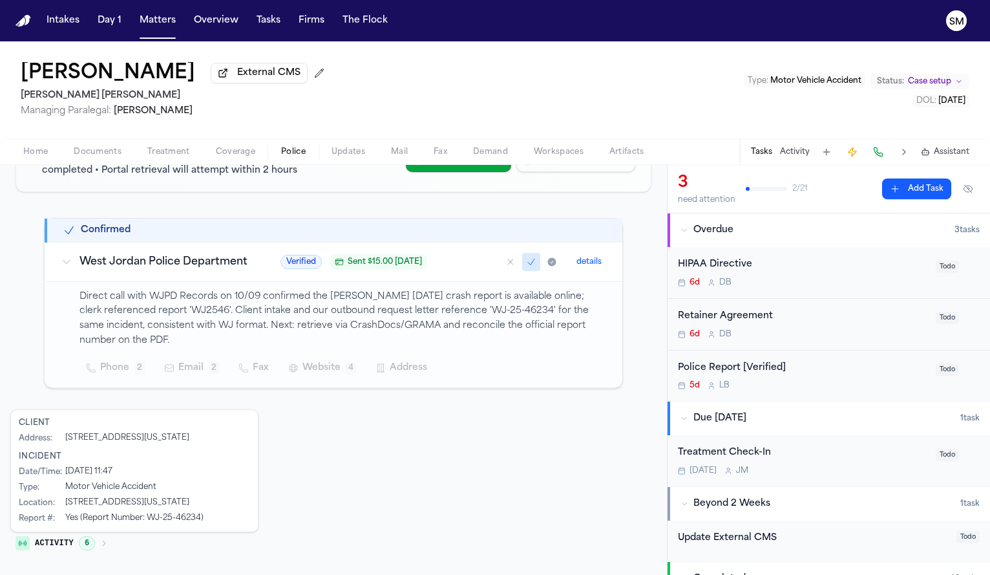
click at [475, 306] on p "Direct call with WJPD Records on 10/09 confirmed the [PERSON_NAME] [DATE] crash…" at bounding box center [343, 319] width 527 height 59
drag, startPoint x: 480, startPoint y: 310, endPoint x: 539, endPoint y: 311, distance: 59.5
click at [539, 311] on p "Direct call with WJPD Records on 10/09 confirmed the [PERSON_NAME] [DATE] crash…" at bounding box center [343, 319] width 527 height 59
copy p "WJ-25-46234"
click at [101, 149] on span "Documents" at bounding box center [98, 152] width 48 height 10
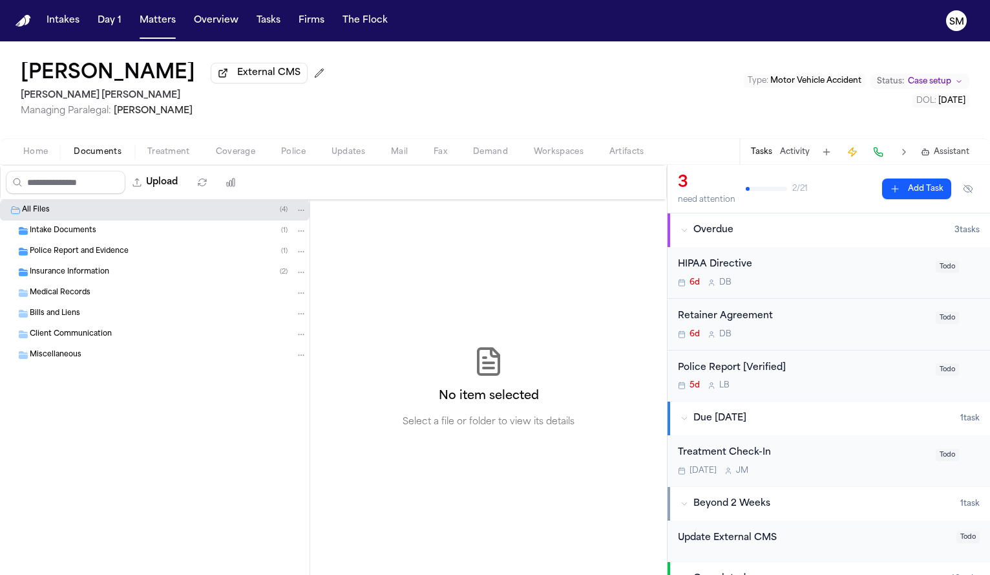
click at [70, 256] on span "Police Report and Evidence" at bounding box center [79, 251] width 99 height 11
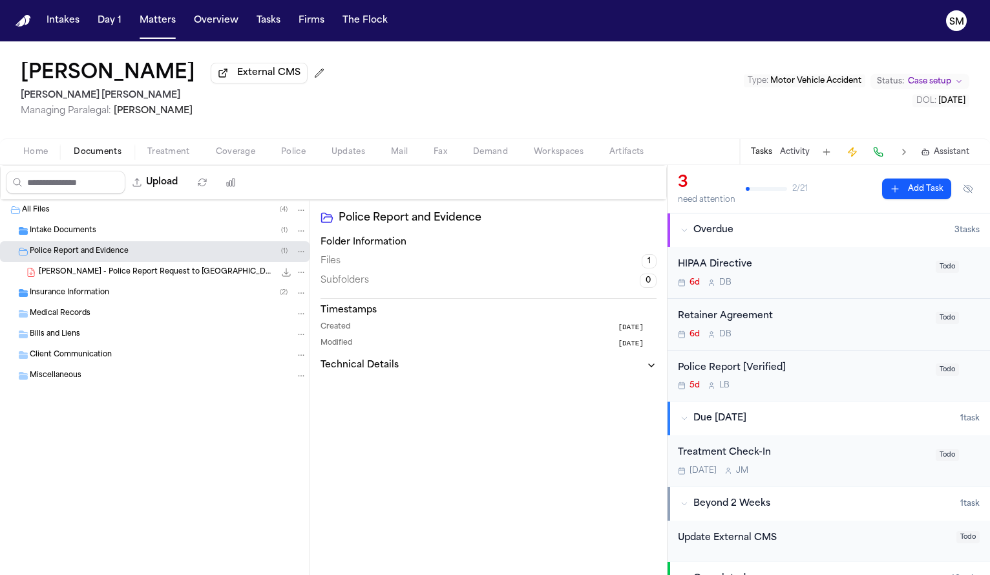
click at [77, 282] on div "[PERSON_NAME] - Police Report Request to [GEOGRAPHIC_DATA][PERSON_NAME] - [DATE…" at bounding box center [155, 272] width 310 height 21
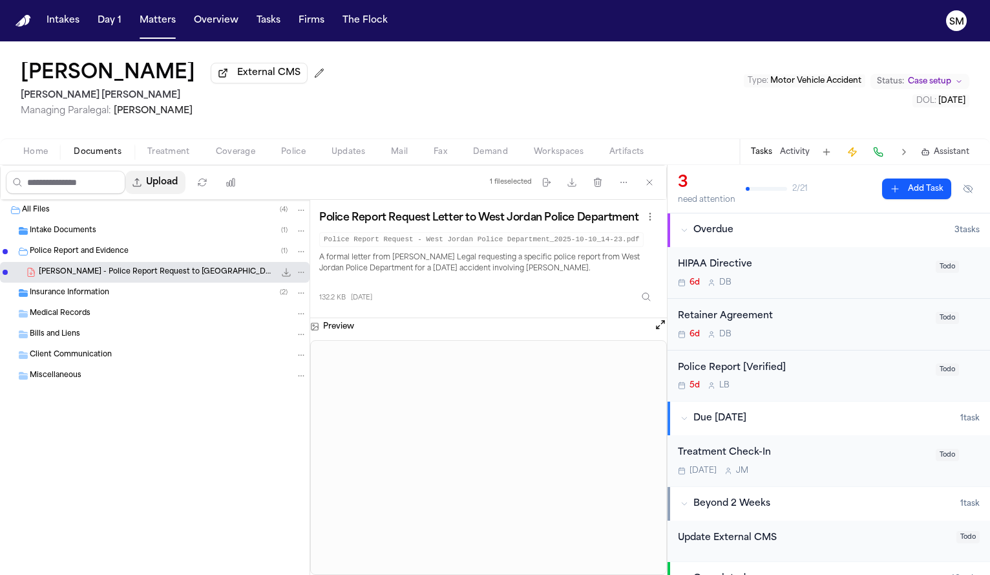
click at [162, 187] on button "Upload" at bounding box center [155, 182] width 60 height 23
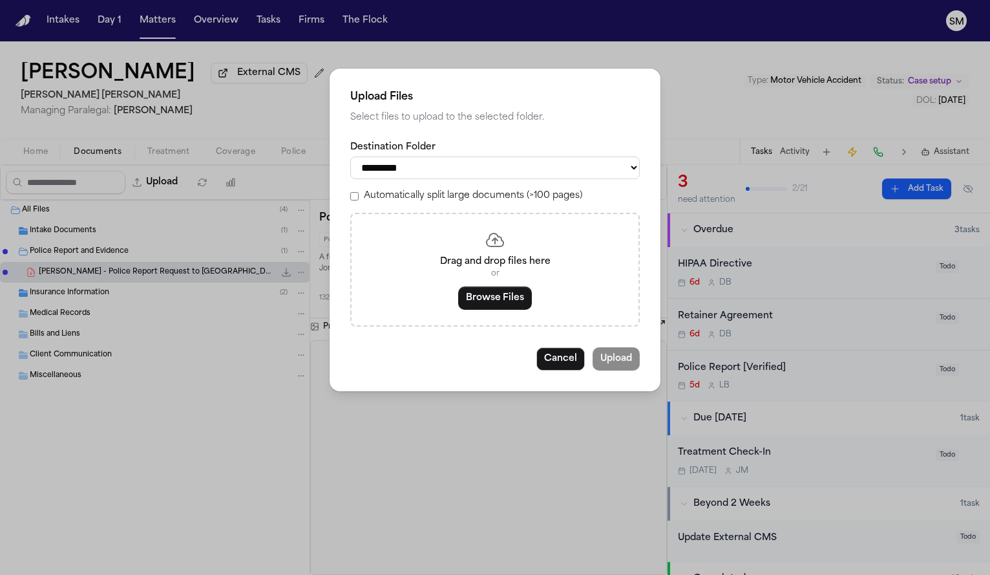
click at [133, 255] on div "**********" at bounding box center [495, 287] width 990 height 575
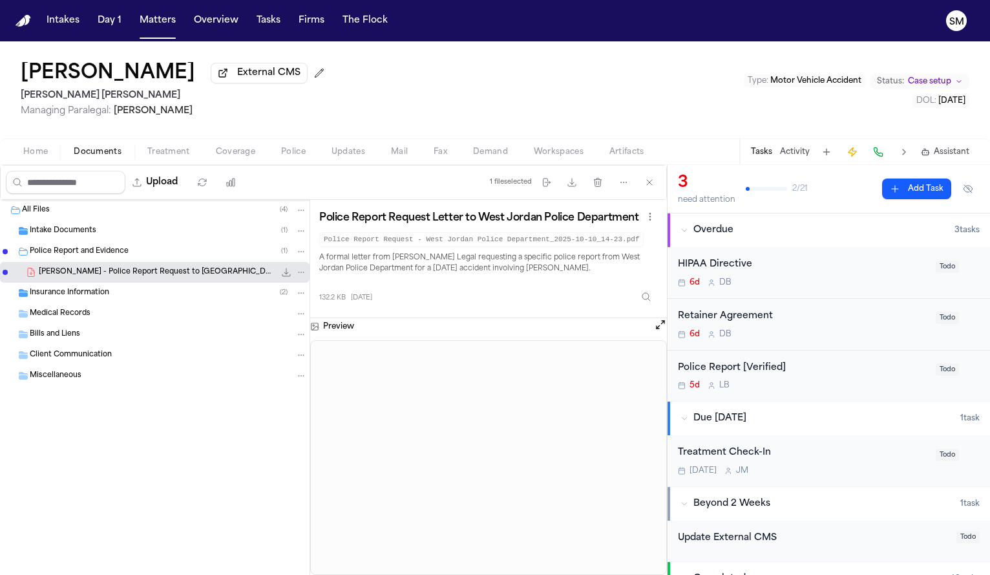
click at [106, 257] on span "Police Report and Evidence" at bounding box center [79, 251] width 99 height 11
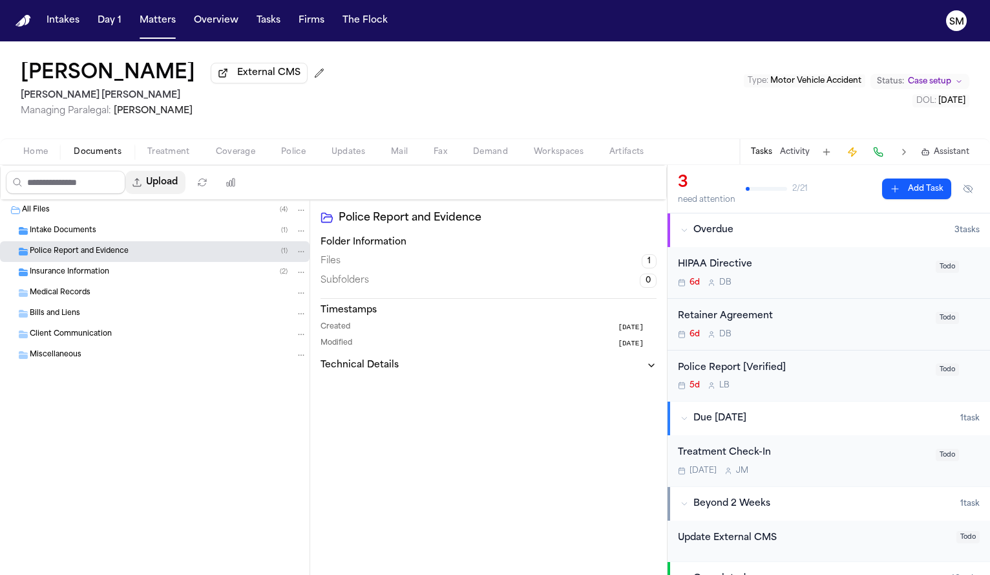
click at [172, 176] on button "Upload" at bounding box center [155, 182] width 60 height 23
select select "**********"
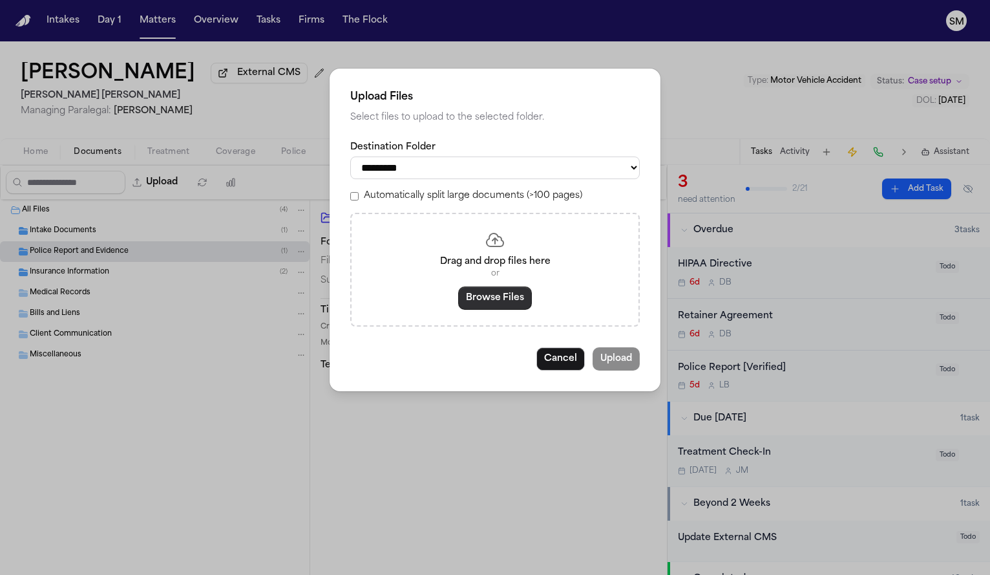
click at [478, 304] on button "Browse Files" at bounding box center [495, 297] width 74 height 23
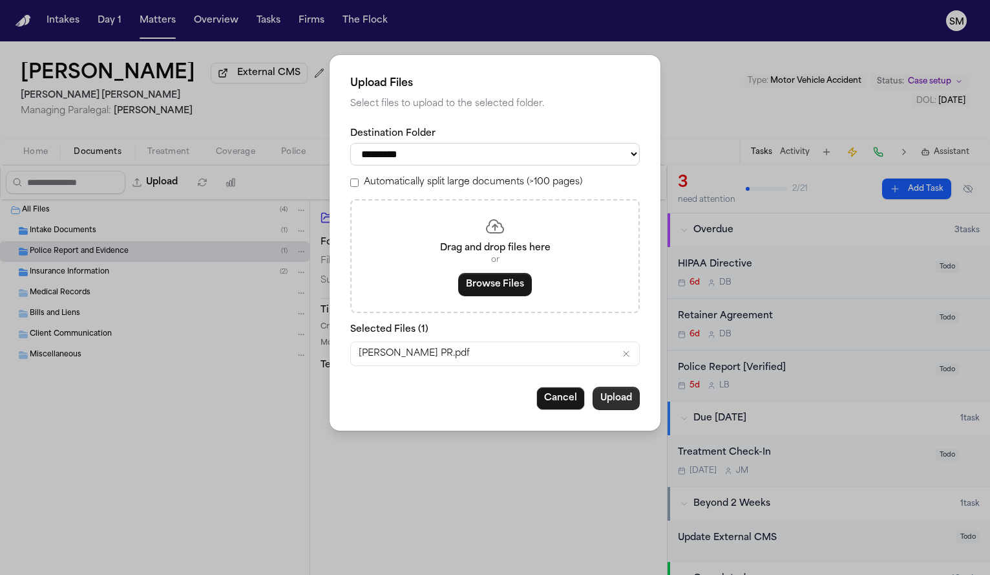
click at [620, 409] on button "Upload" at bounding box center [616, 398] width 47 height 23
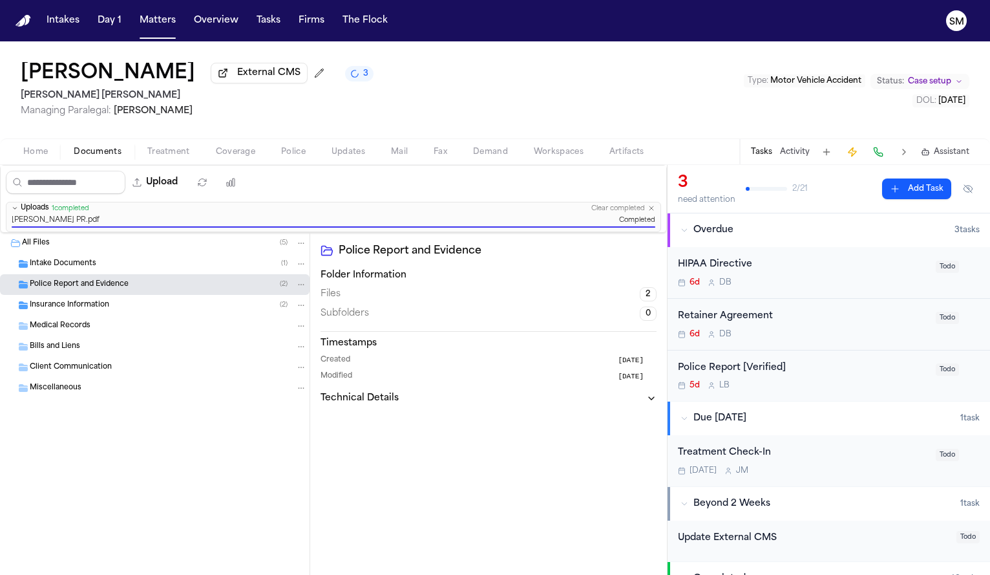
click at [316, 145] on div "Home Documents Treatment Coverage Police Updates Mail Fax Demand Workspaces Art…" at bounding box center [495, 151] width 990 height 26
click at [293, 149] on span "Police" at bounding box center [293, 152] width 25 height 10
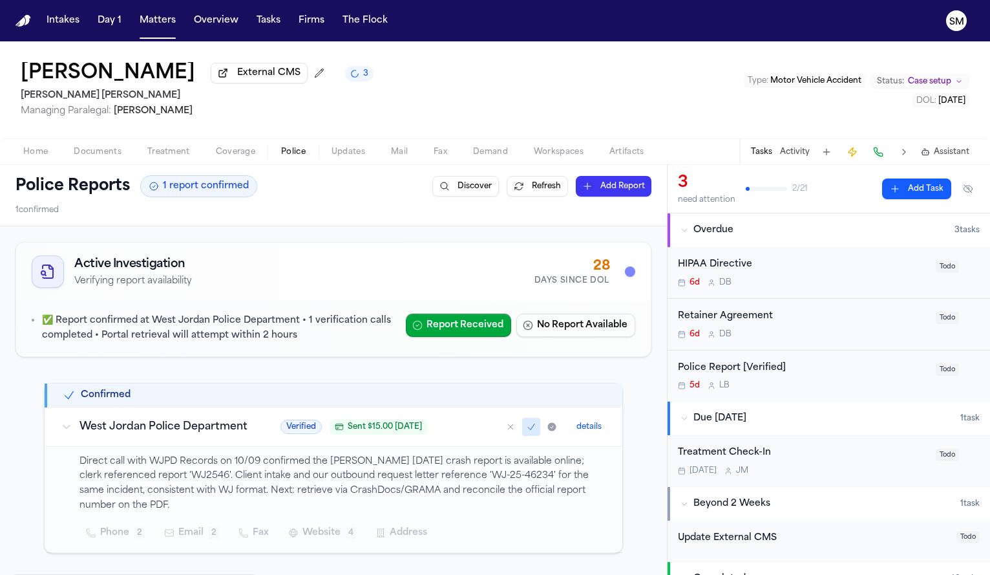
click at [807, 365] on div "Police Report [Verified]" at bounding box center [803, 368] width 250 height 15
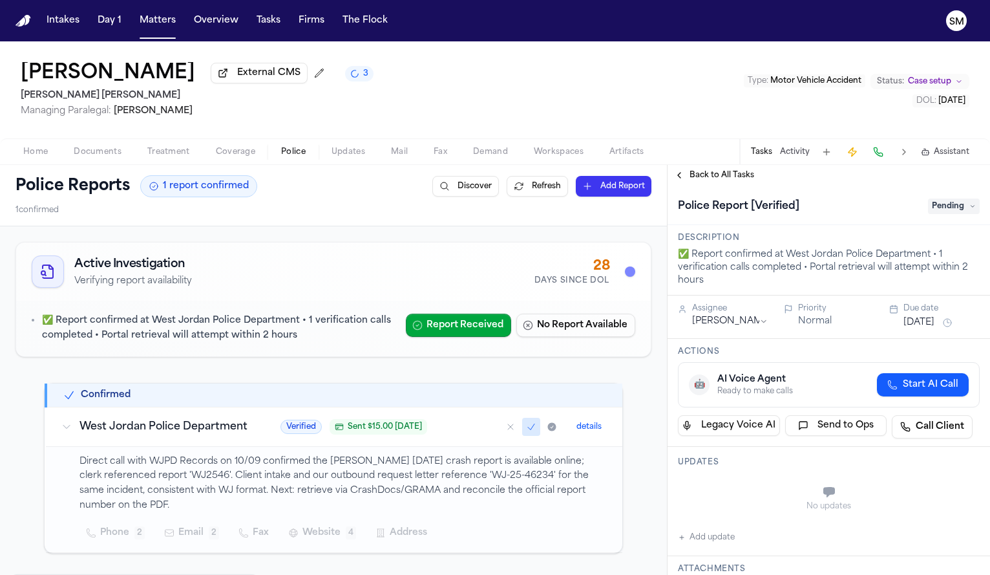
click at [935, 213] on span "Pending" at bounding box center [954, 206] width 52 height 16
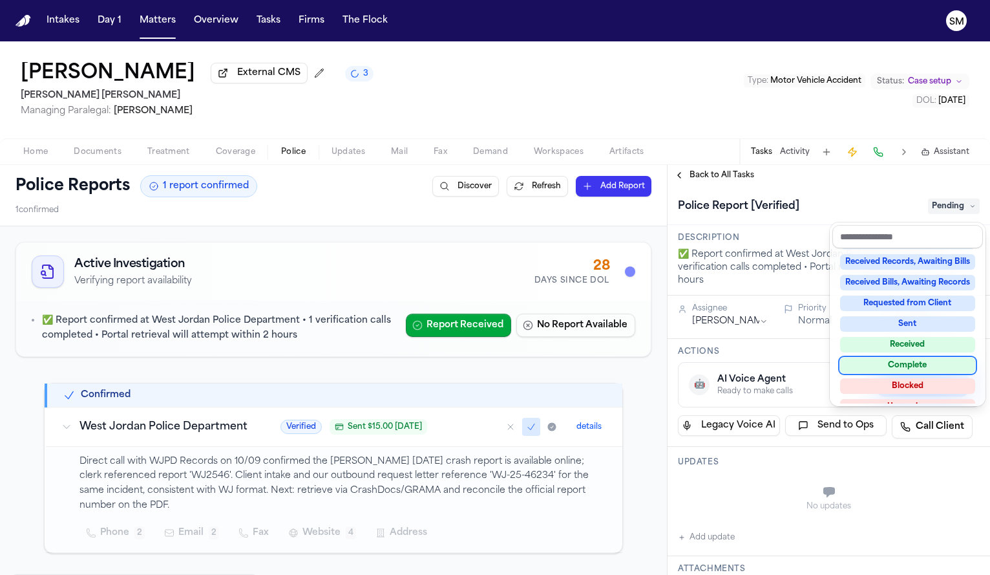
click at [908, 362] on div "Complete" at bounding box center [907, 365] width 135 height 16
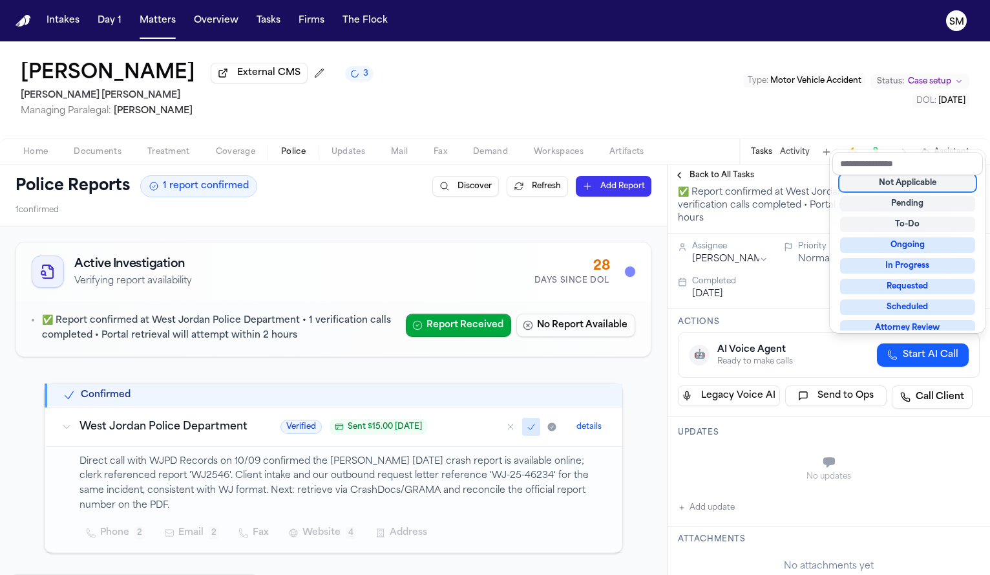
scroll to position [89, 0]
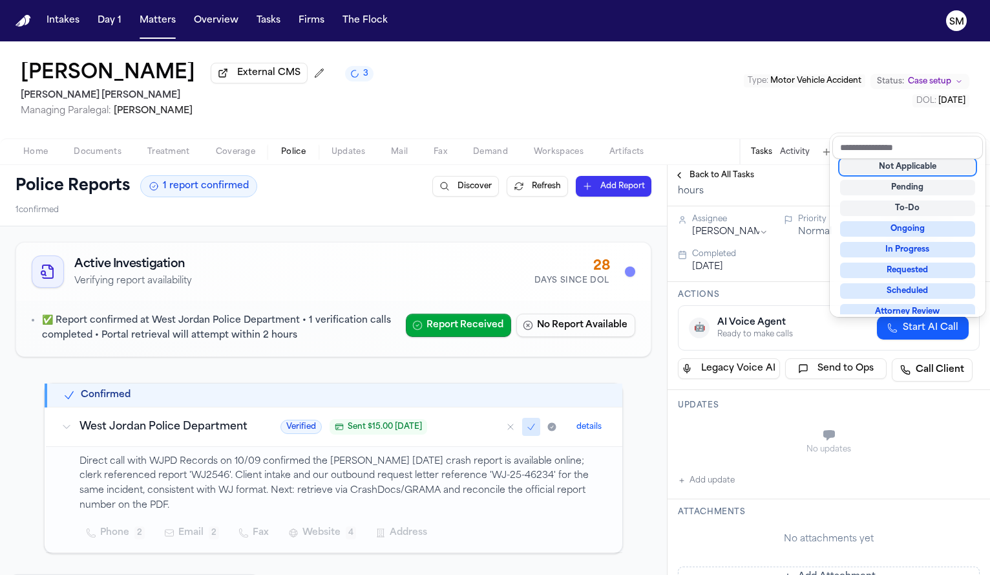
click at [710, 485] on div "**********" at bounding box center [829, 542] width 323 height 892
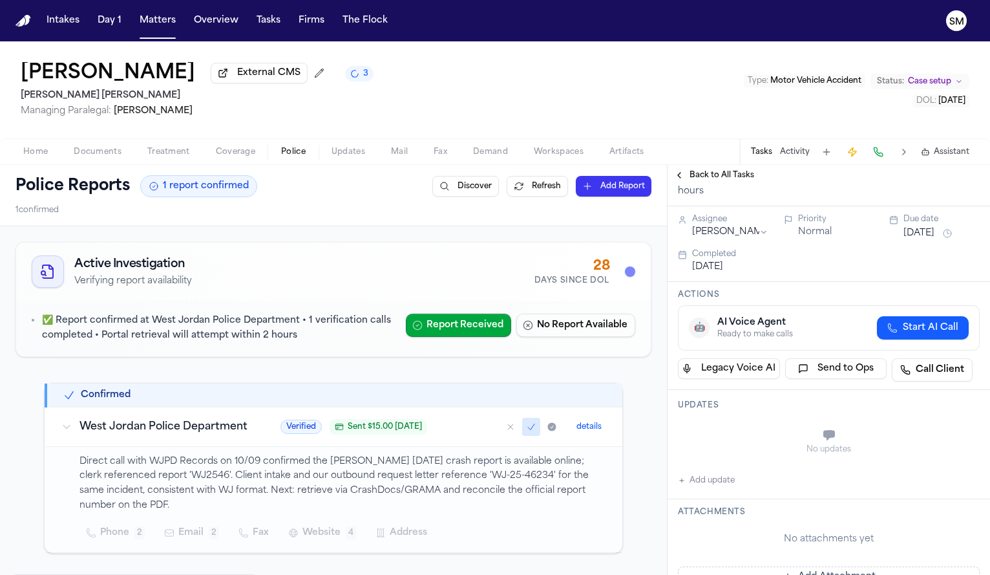
click at [710, 485] on button "Add update" at bounding box center [706, 481] width 57 height 16
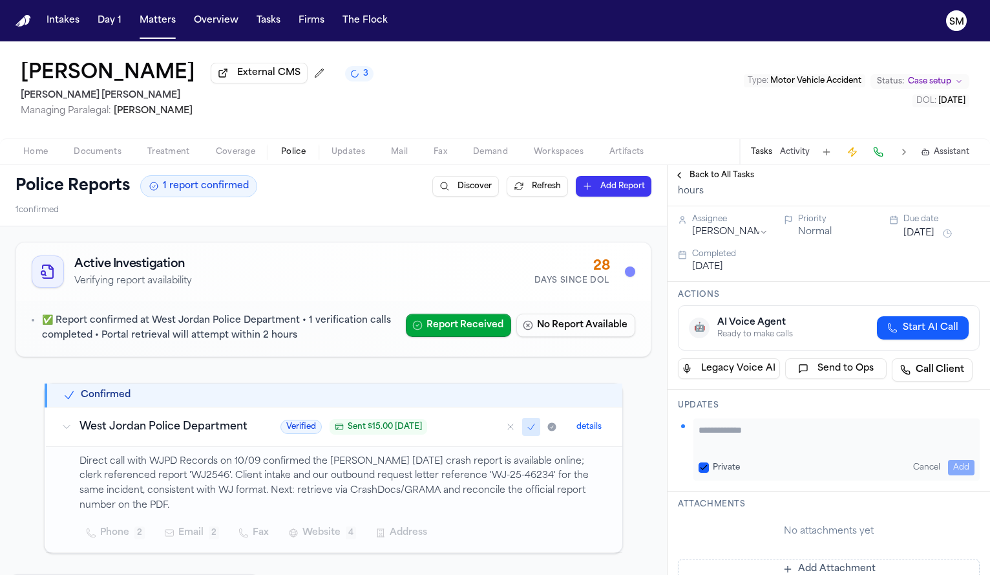
click at [723, 425] on div "Private Cancel Add" at bounding box center [837, 449] width 286 height 62
click at [730, 435] on textarea "Add your update" at bounding box center [837, 436] width 276 height 26
type textarea "**********"
click at [958, 465] on button "Add" at bounding box center [961, 468] width 27 height 16
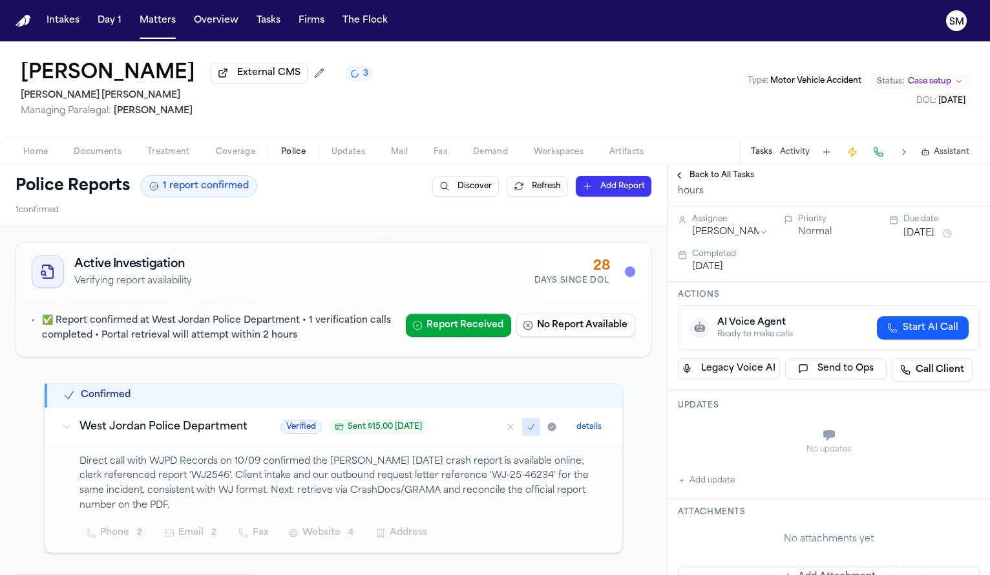
scroll to position [19, 0]
